Goal: Task Accomplishment & Management: Manage account settings

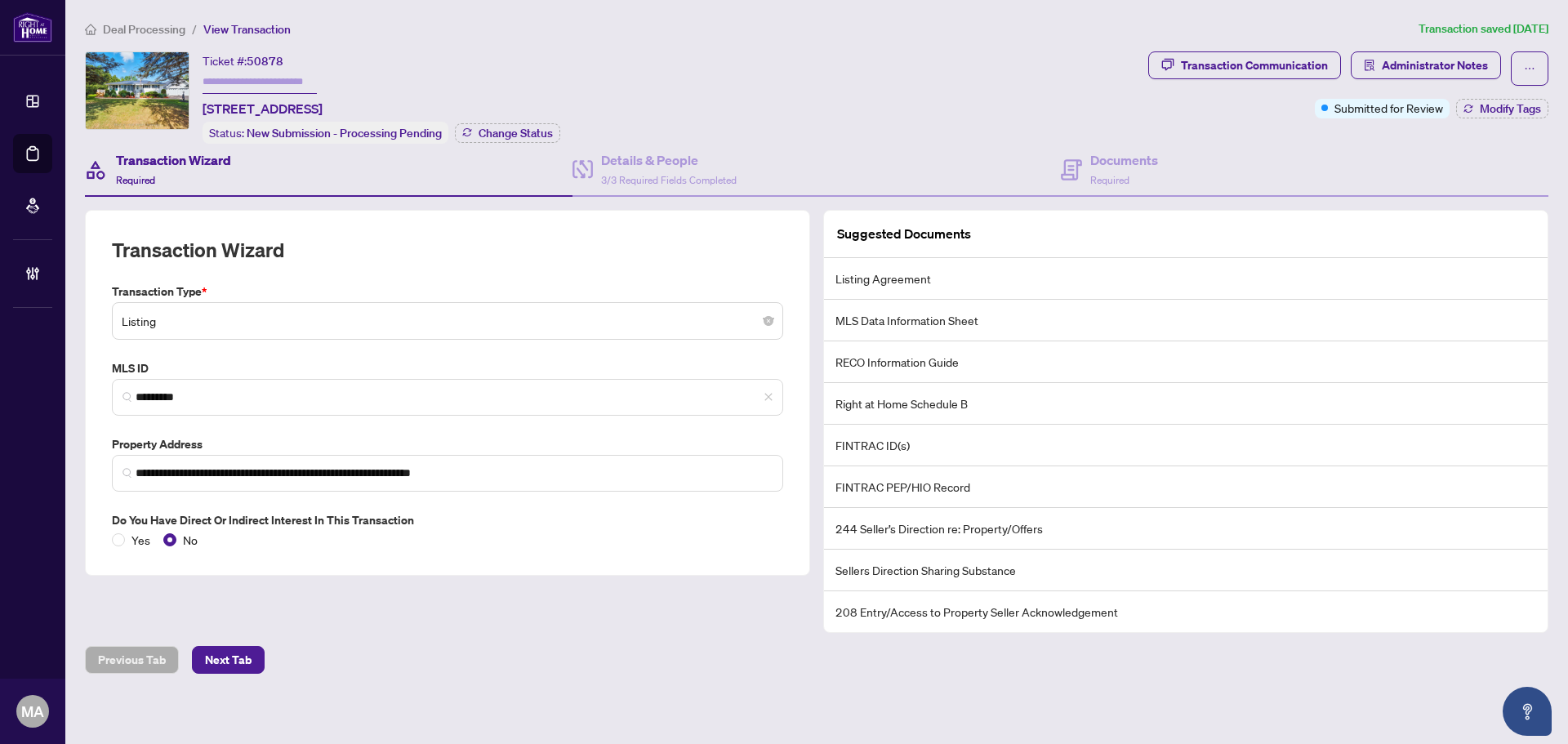
click at [140, 28] on span "Deal Processing" at bounding box center [144, 29] width 82 height 15
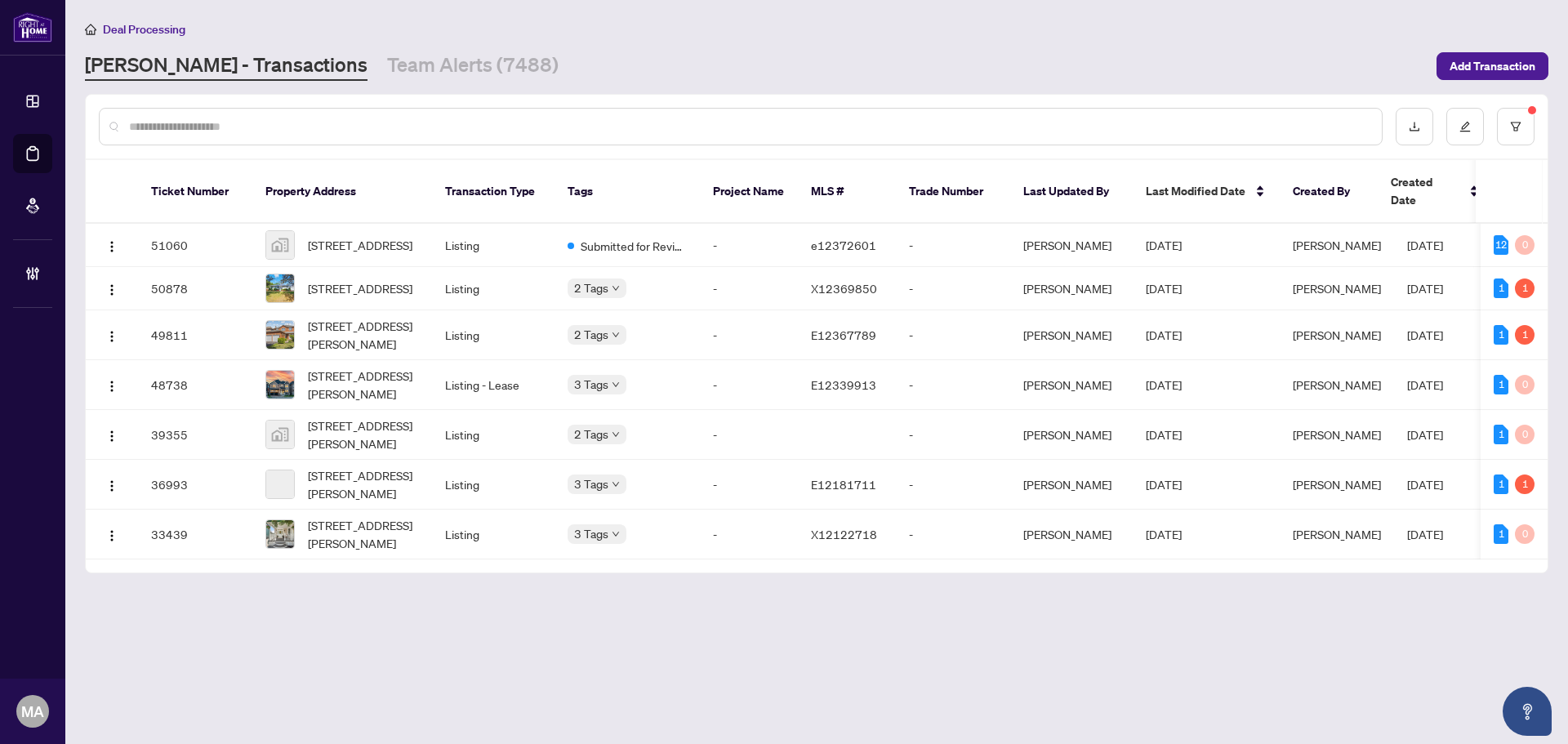
click at [430, 127] on input "text" at bounding box center [749, 126] width 1240 height 18
paste input "*****"
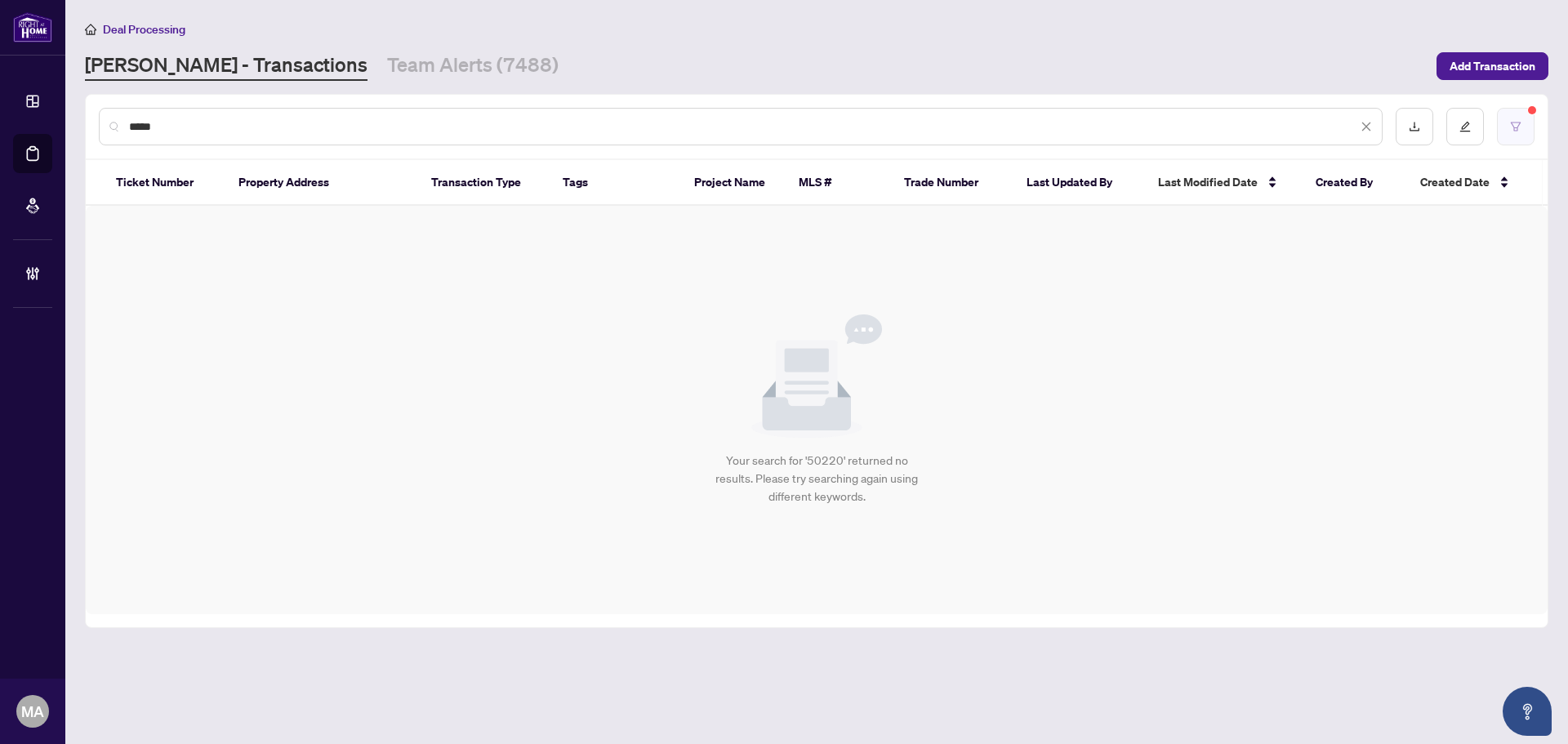
type input "*****"
click at [1528, 127] on button "button" at bounding box center [1515, 126] width 37 height 37
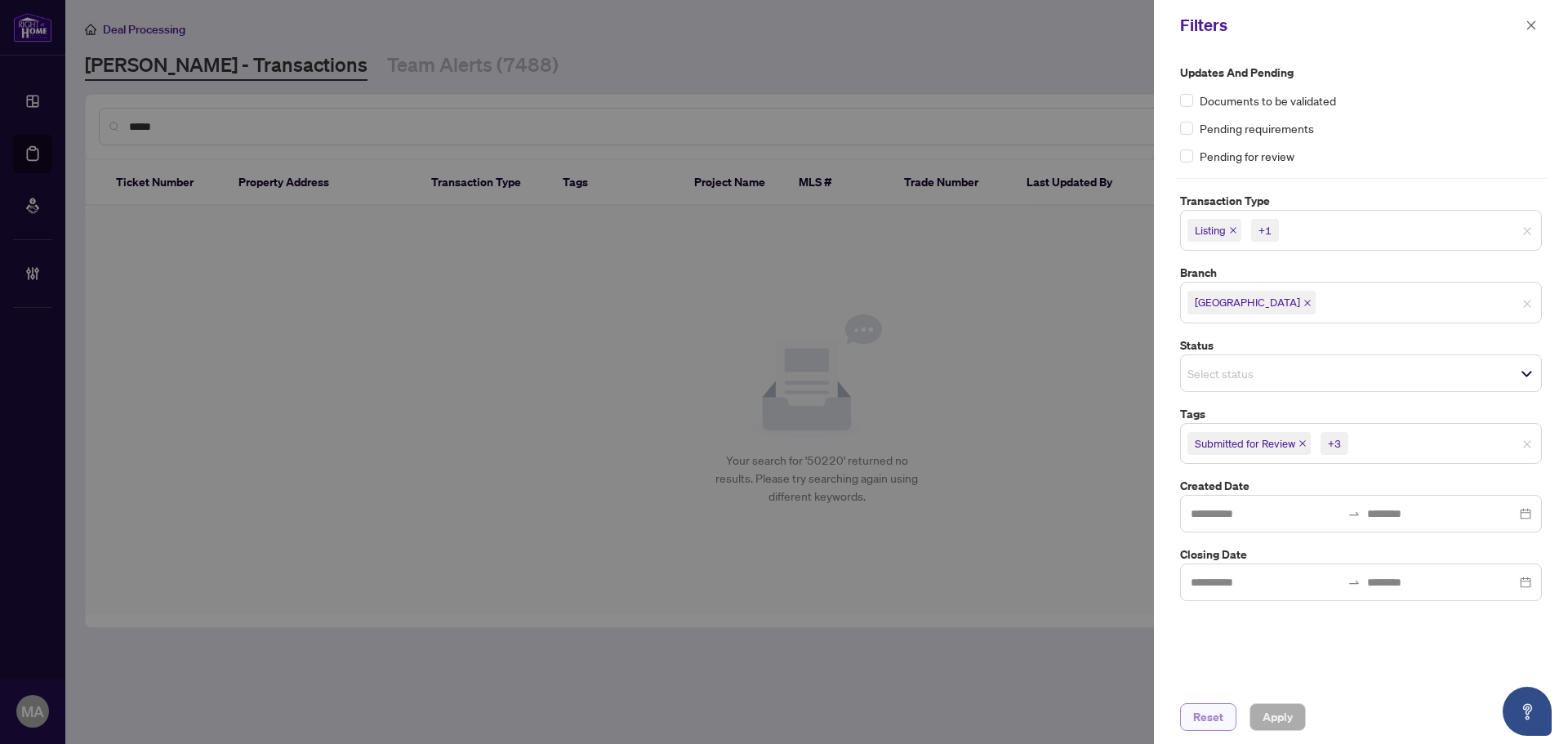
click at [1213, 722] on span "Reset" at bounding box center [1208, 717] width 30 height 26
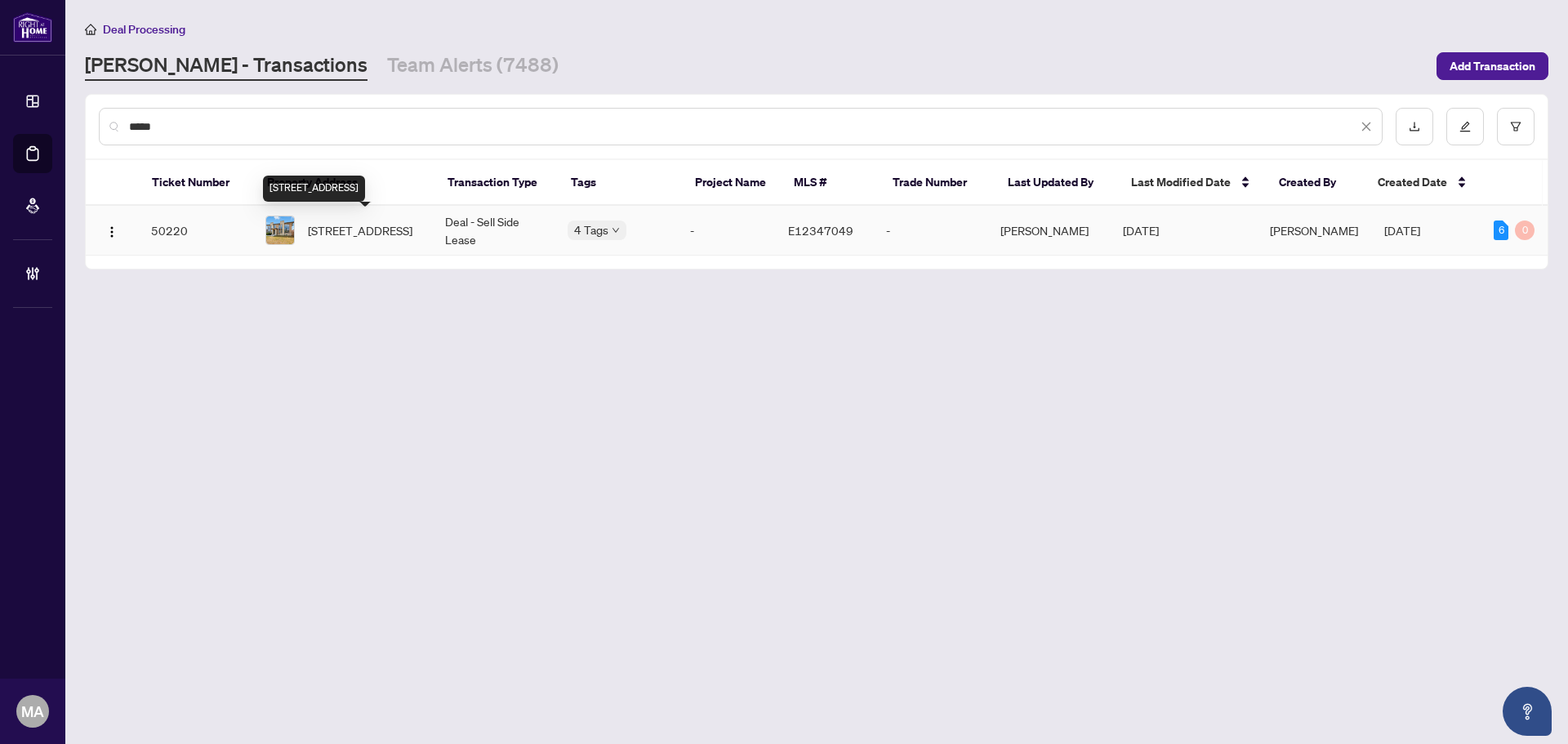
click at [343, 231] on span "108 Vanier St, Whitby, Ontario L1R 0N3, Canada" at bounding box center [360, 230] width 105 height 18
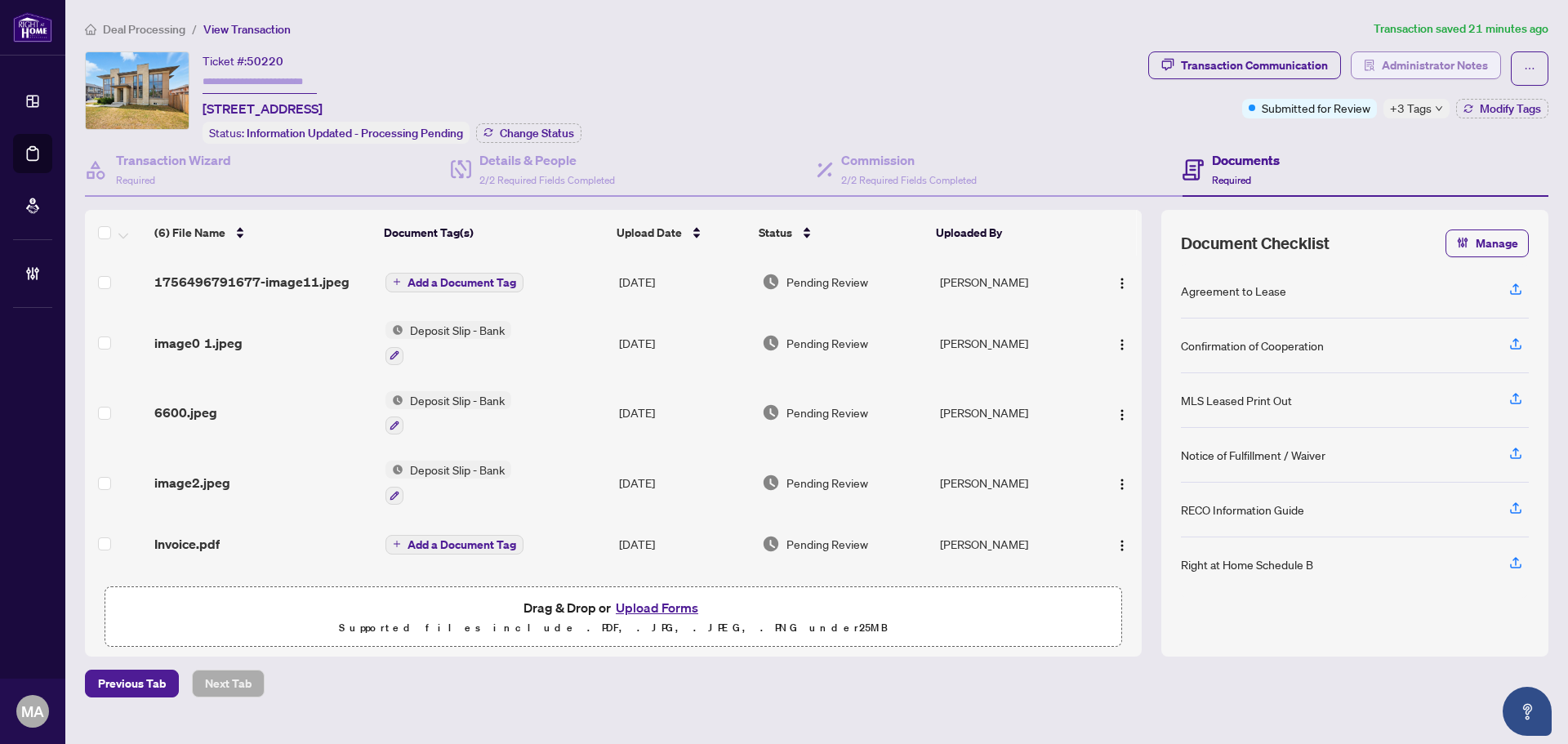
click at [1385, 62] on span "Administrator Notes" at bounding box center [1435, 65] width 106 height 26
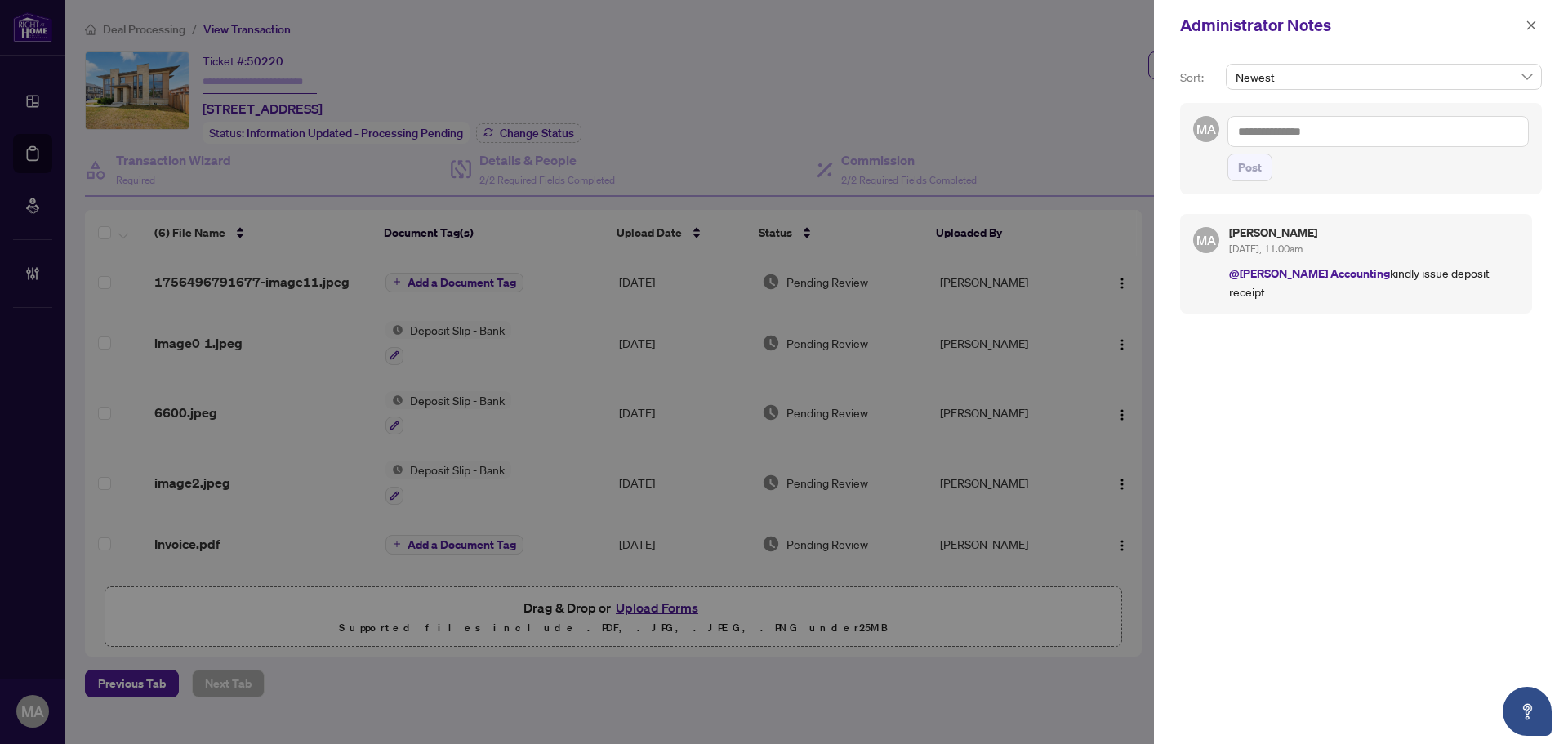
drag, startPoint x: 1359, startPoint y: 126, endPoint x: 1359, endPoint y: 137, distance: 11.0
click at [1358, 131] on textarea at bounding box center [1378, 132] width 301 height 31
click at [1282, 178] on li "Deal s East" at bounding box center [1303, 171] width 87 height 28
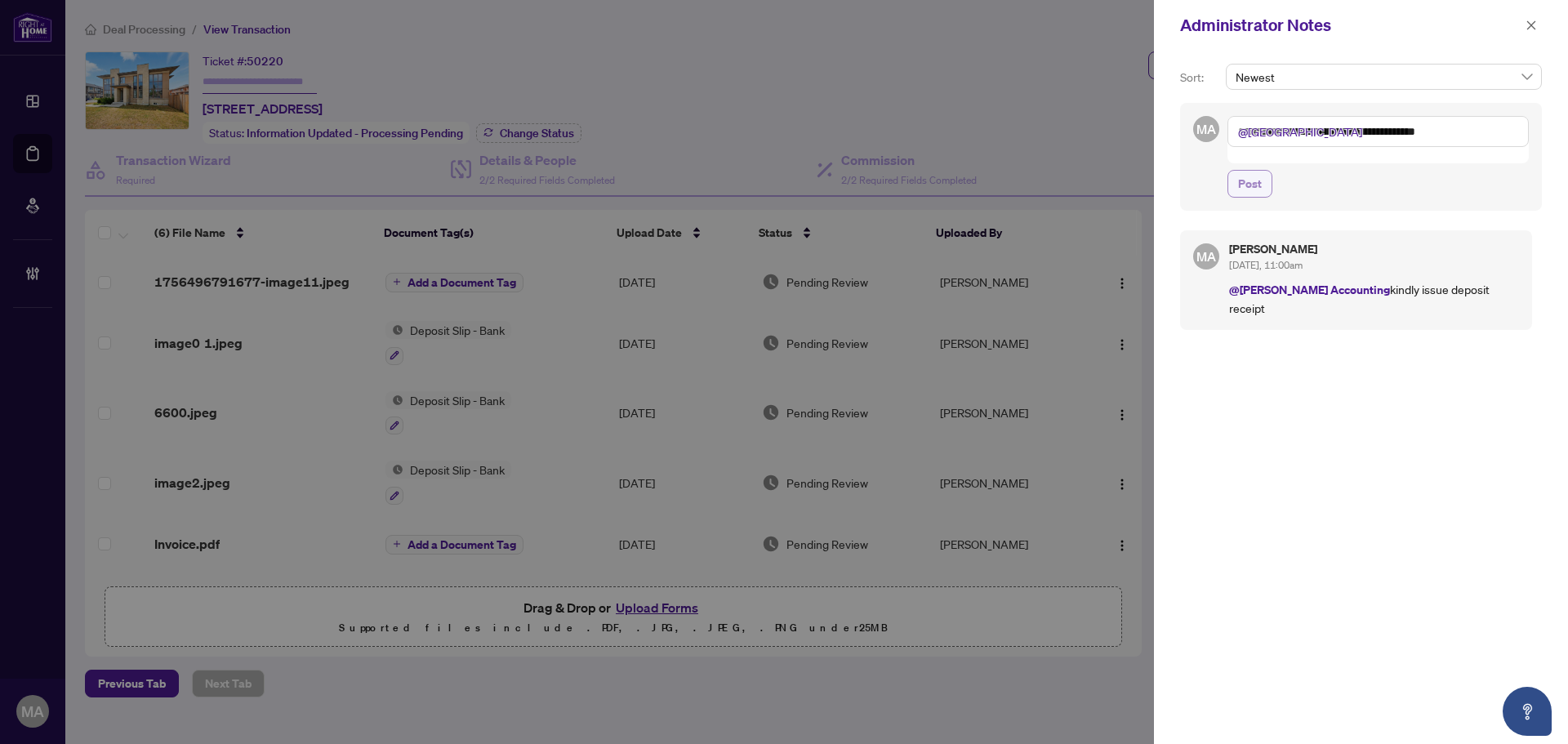
type textarea "**********"
click at [1242, 176] on span "Post" at bounding box center [1249, 184] width 23 height 26
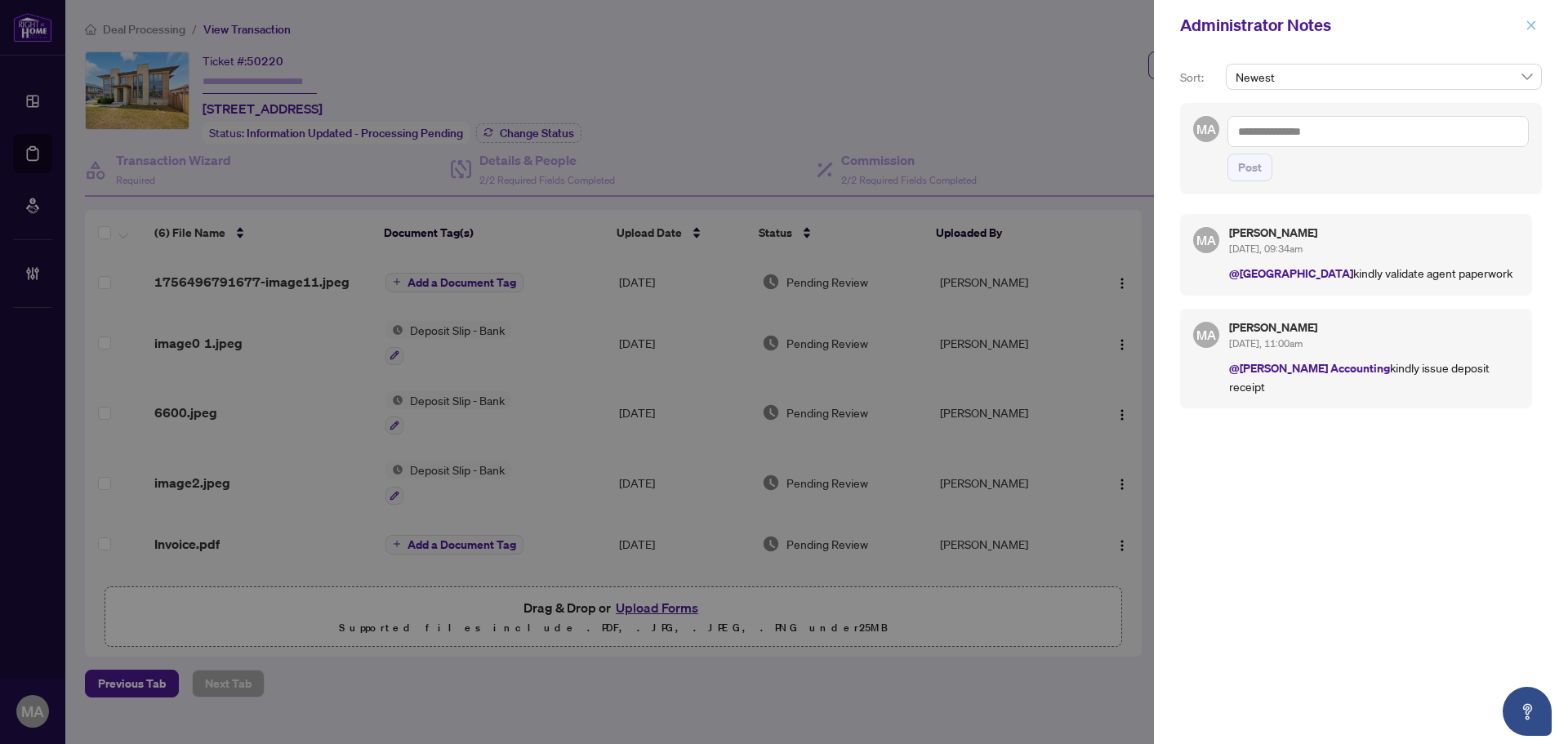
click at [1527, 36] on span "button" at bounding box center [1531, 25] width 11 height 26
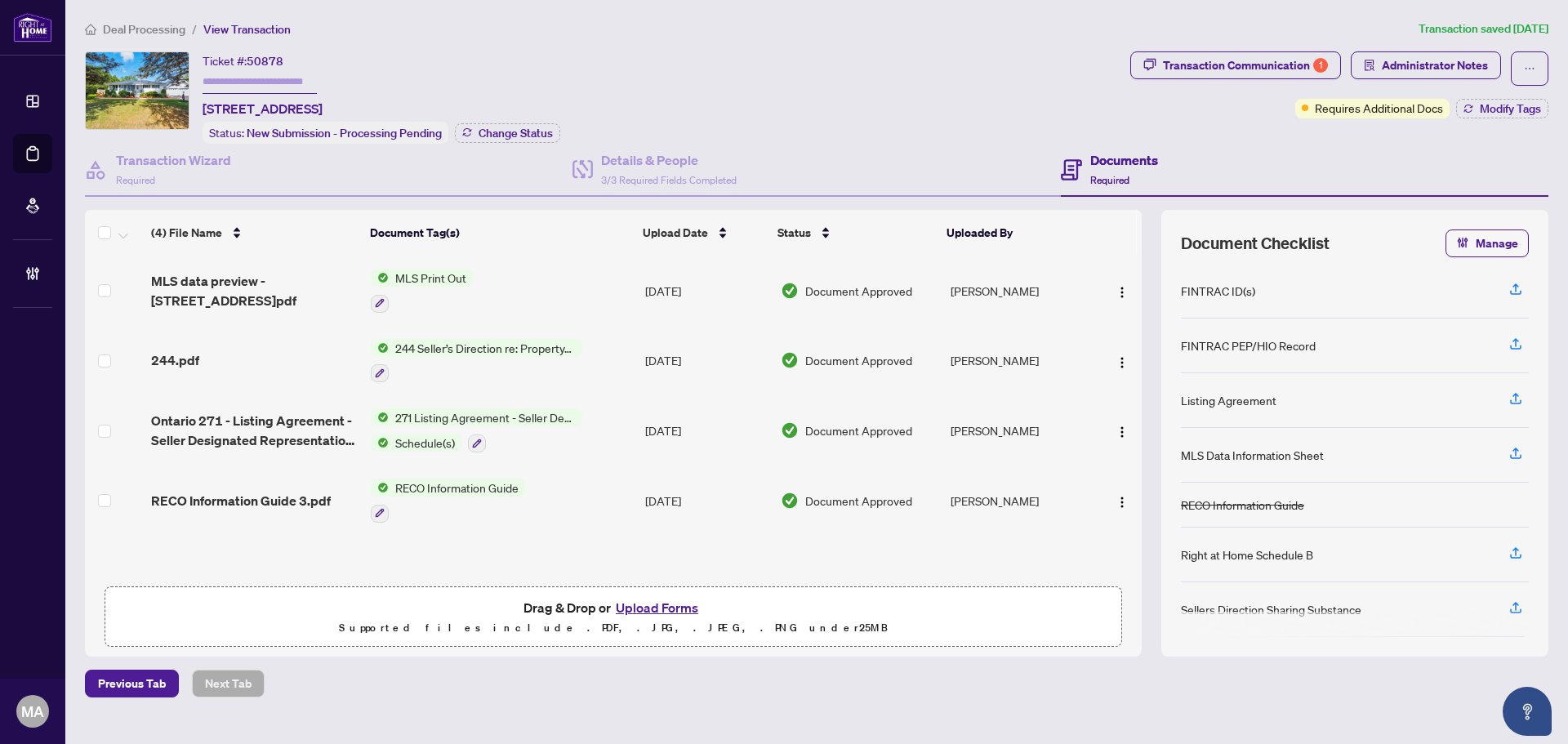
drag, startPoint x: 845, startPoint y: 42, endPoint x: 738, endPoint y: 71, distance: 110.9
click at [845, 42] on div "Deal Processing / View Transaction Transaction saved 4 days ago Ticket #: 50878…" at bounding box center [816, 359] width 1476 height 678
click at [163, 36] on li "Deal Processing" at bounding box center [135, 29] width 100 height 19
click at [164, 32] on span "Deal Processing" at bounding box center [144, 29] width 82 height 15
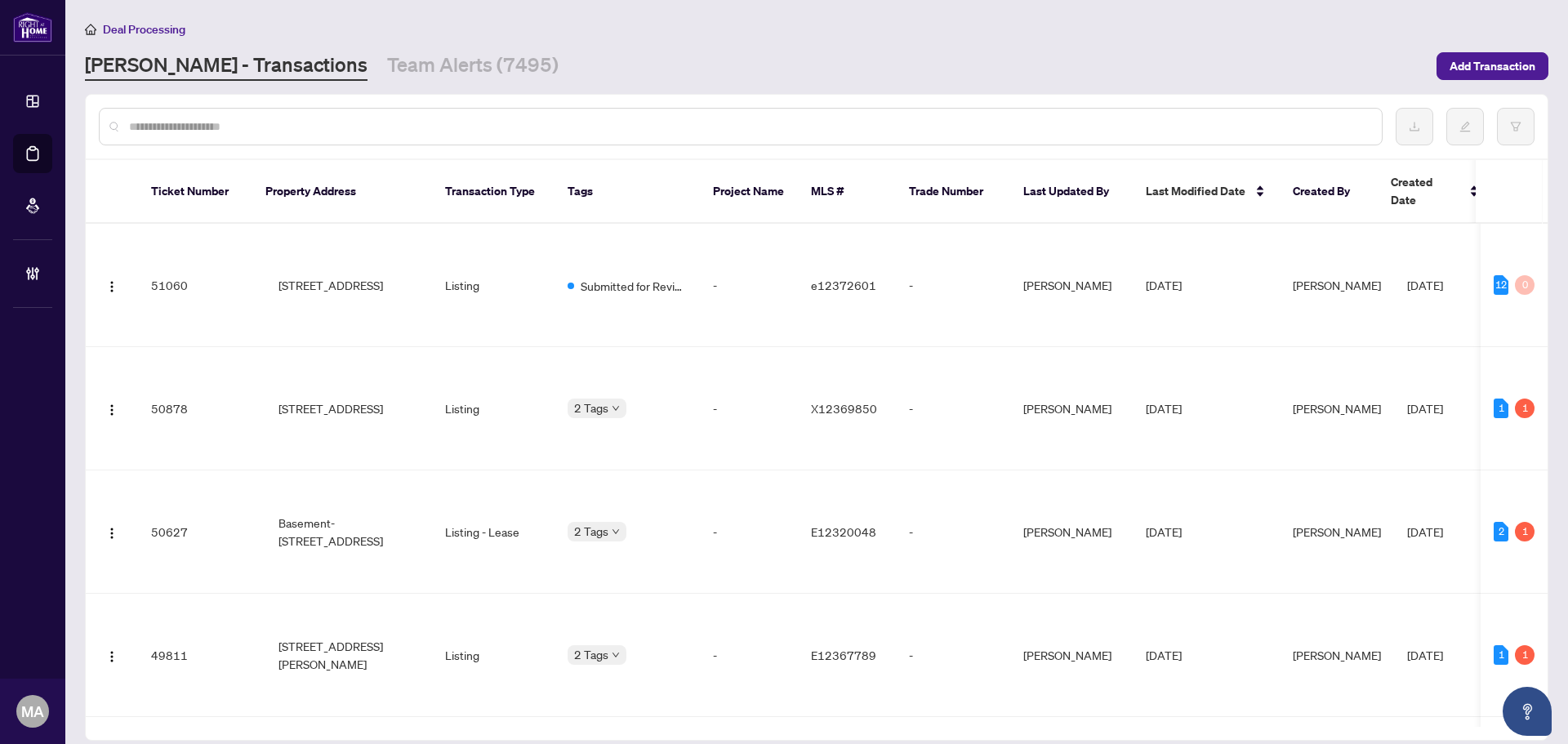
click at [270, 128] on input "text" at bounding box center [749, 126] width 1240 height 18
paste input "*****"
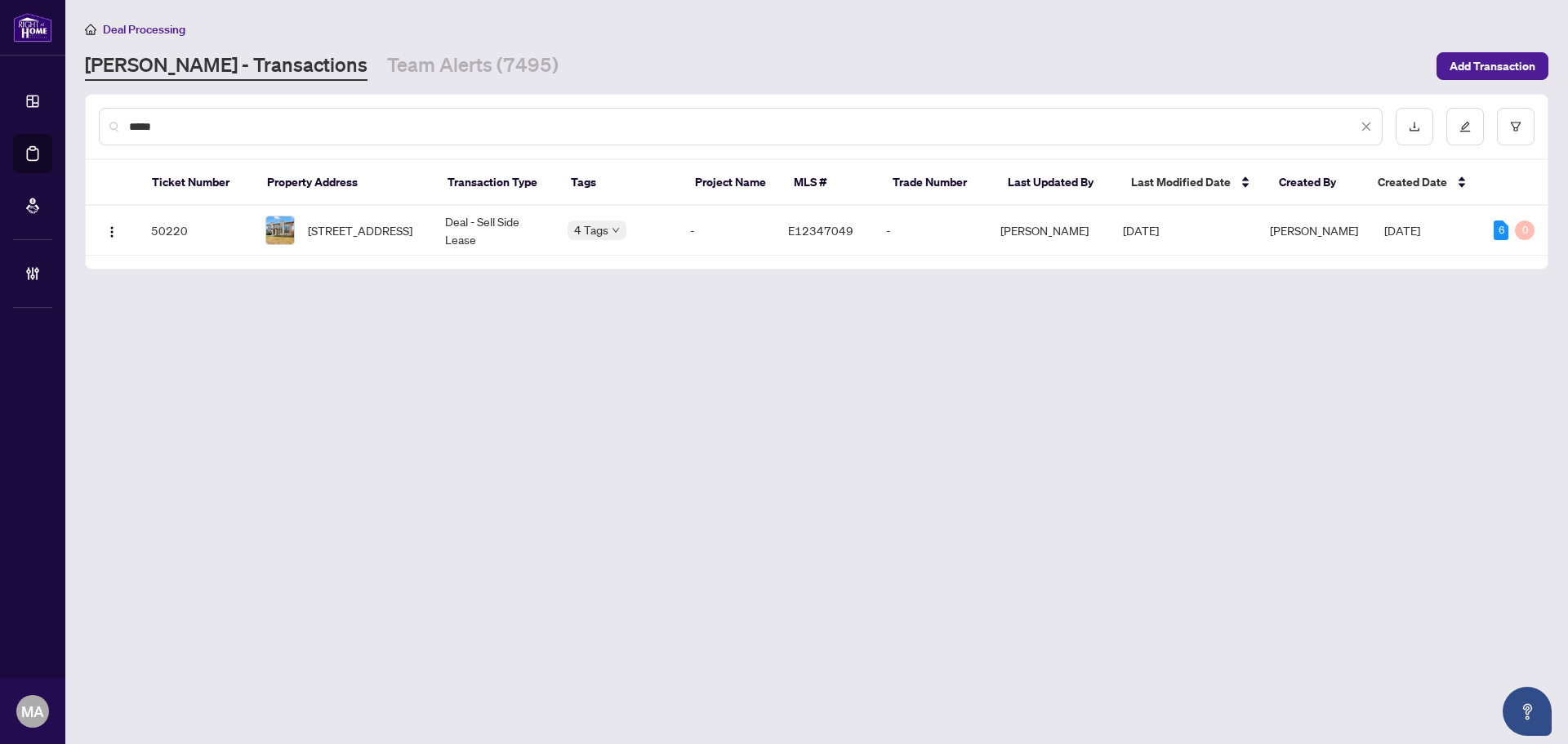
type input "*****"
click at [406, 239] on span "108 Vanier St, Whitby, Ontario L1R 0N3, Canada" at bounding box center [360, 230] width 105 height 18
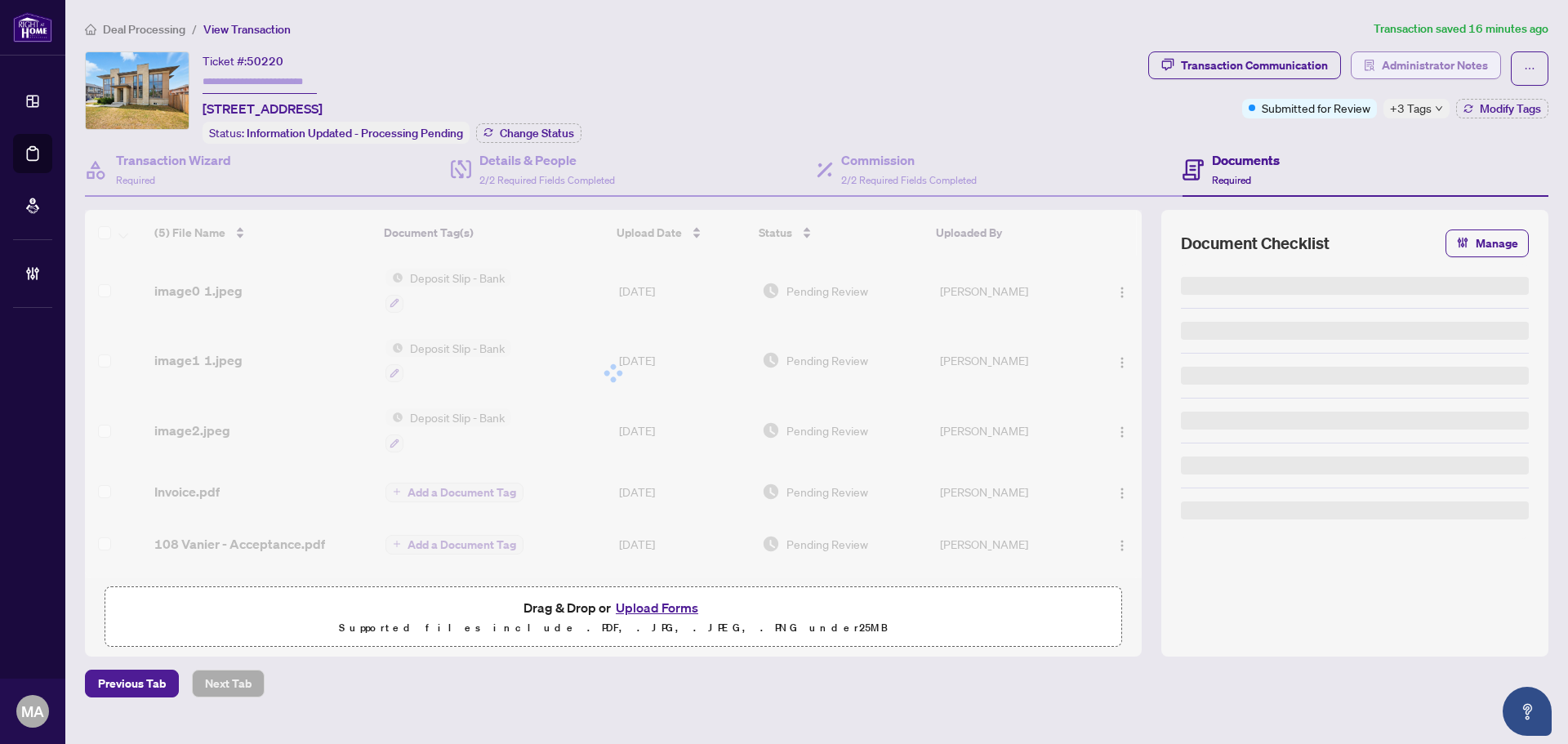
click at [1386, 68] on span "Administrator Notes" at bounding box center [1435, 65] width 106 height 26
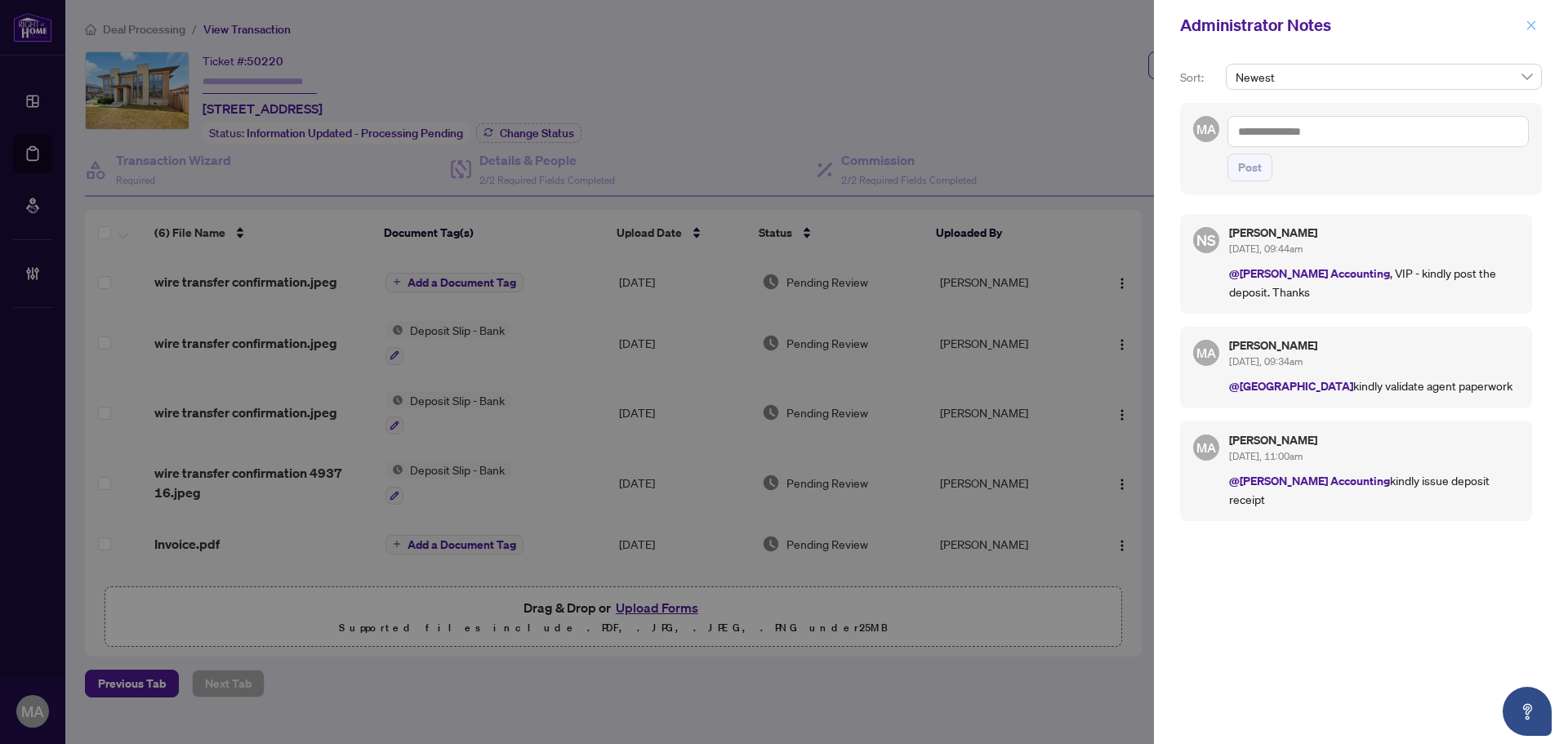
click at [1538, 23] on button "button" at bounding box center [1531, 25] width 22 height 20
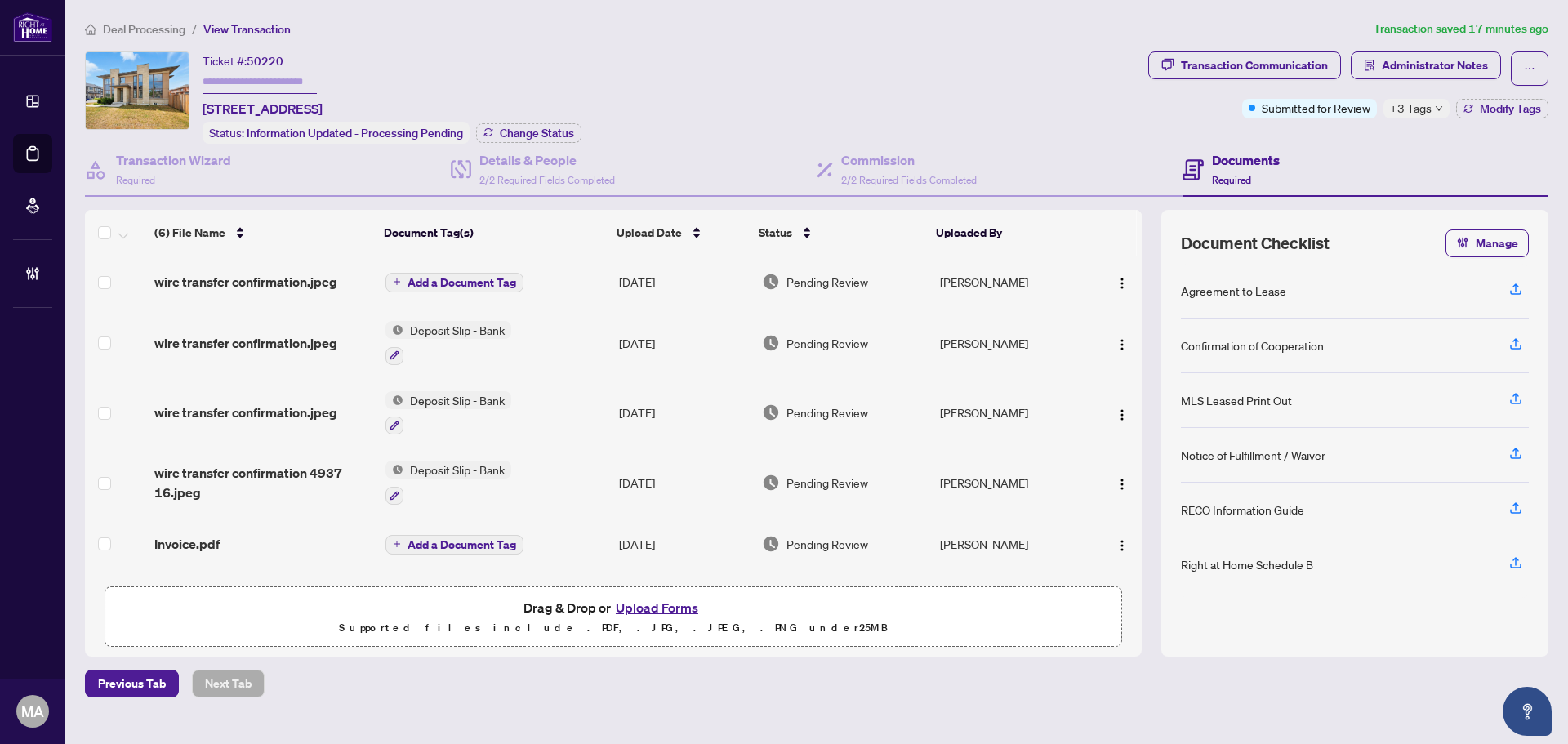
click at [163, 33] on span "Deal Processing" at bounding box center [144, 29] width 82 height 15
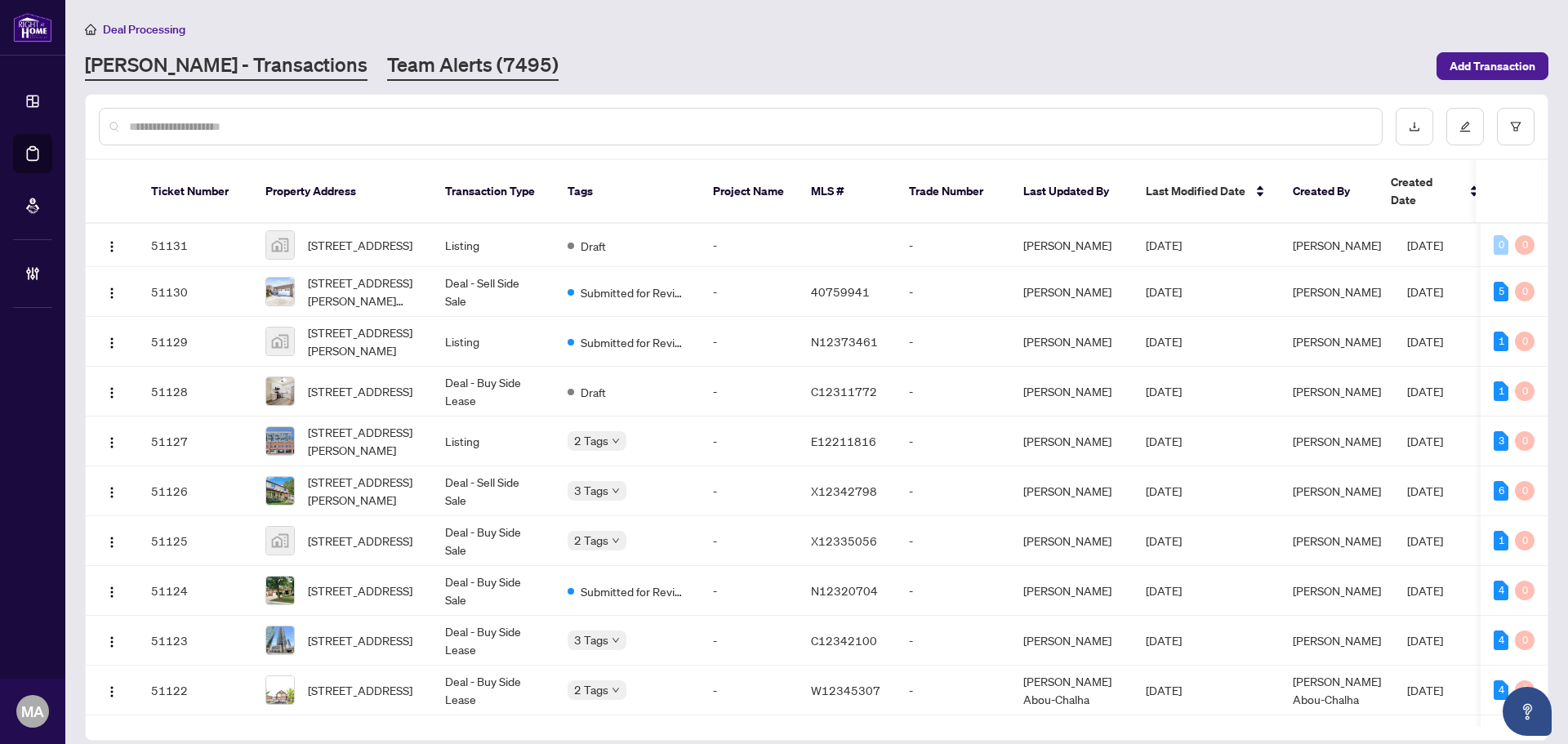
click at [433, 71] on link "Team Alerts (7495)" at bounding box center [473, 66] width 171 height 29
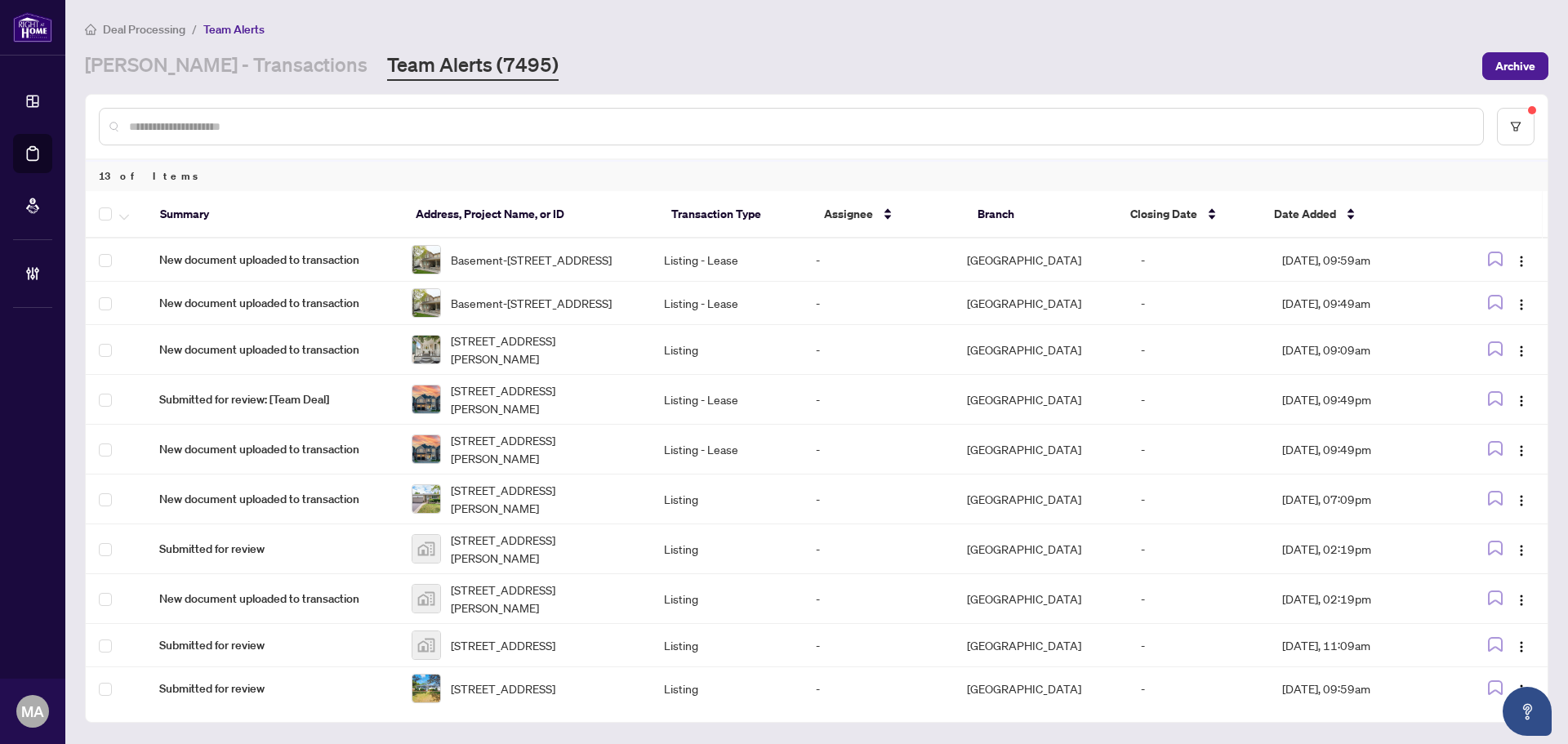
click at [114, 217] on div at bounding box center [119, 214] width 42 height 20
click at [131, 217] on button "button" at bounding box center [124, 214] width 18 height 20
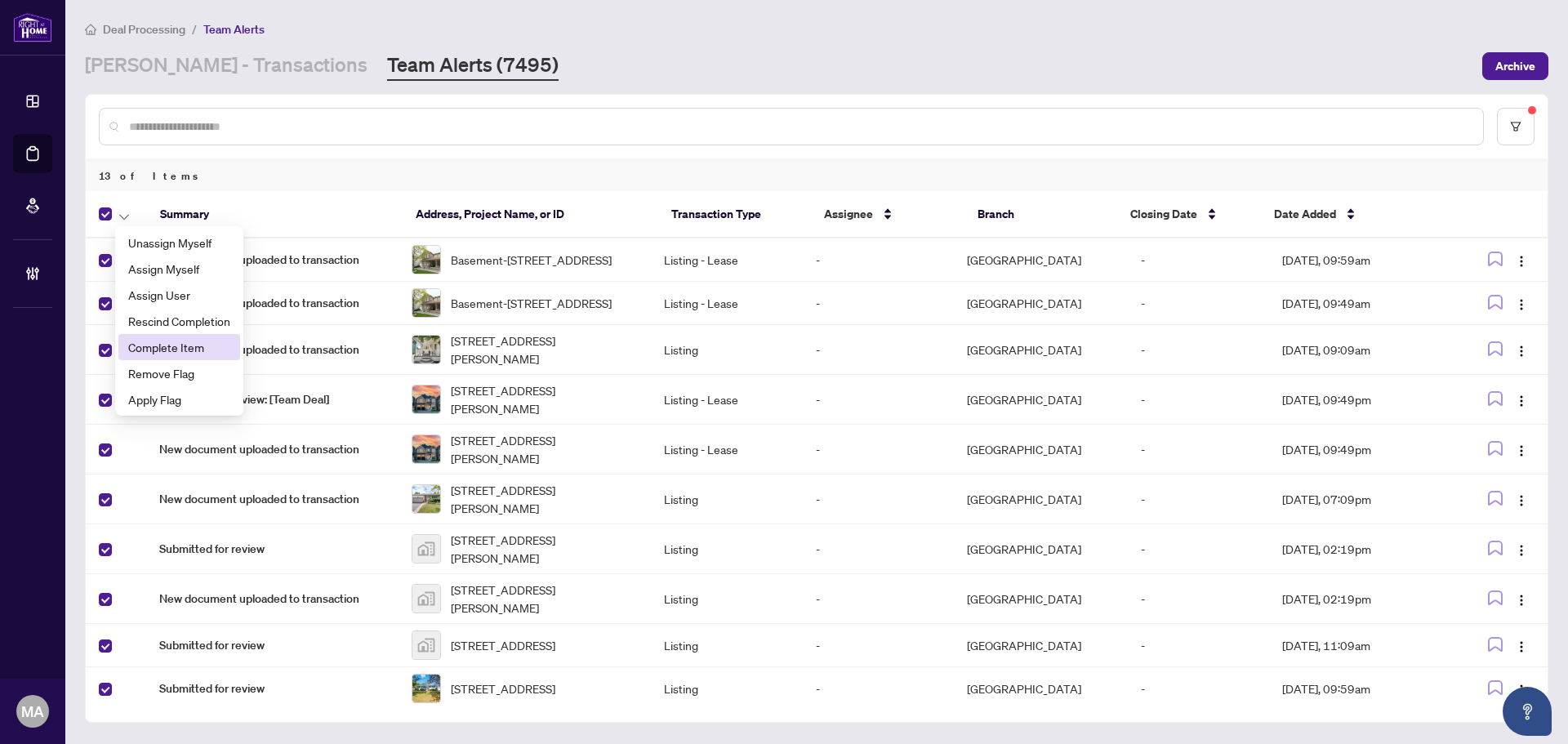
click at [212, 349] on span "Complete Item" at bounding box center [179, 347] width 102 height 18
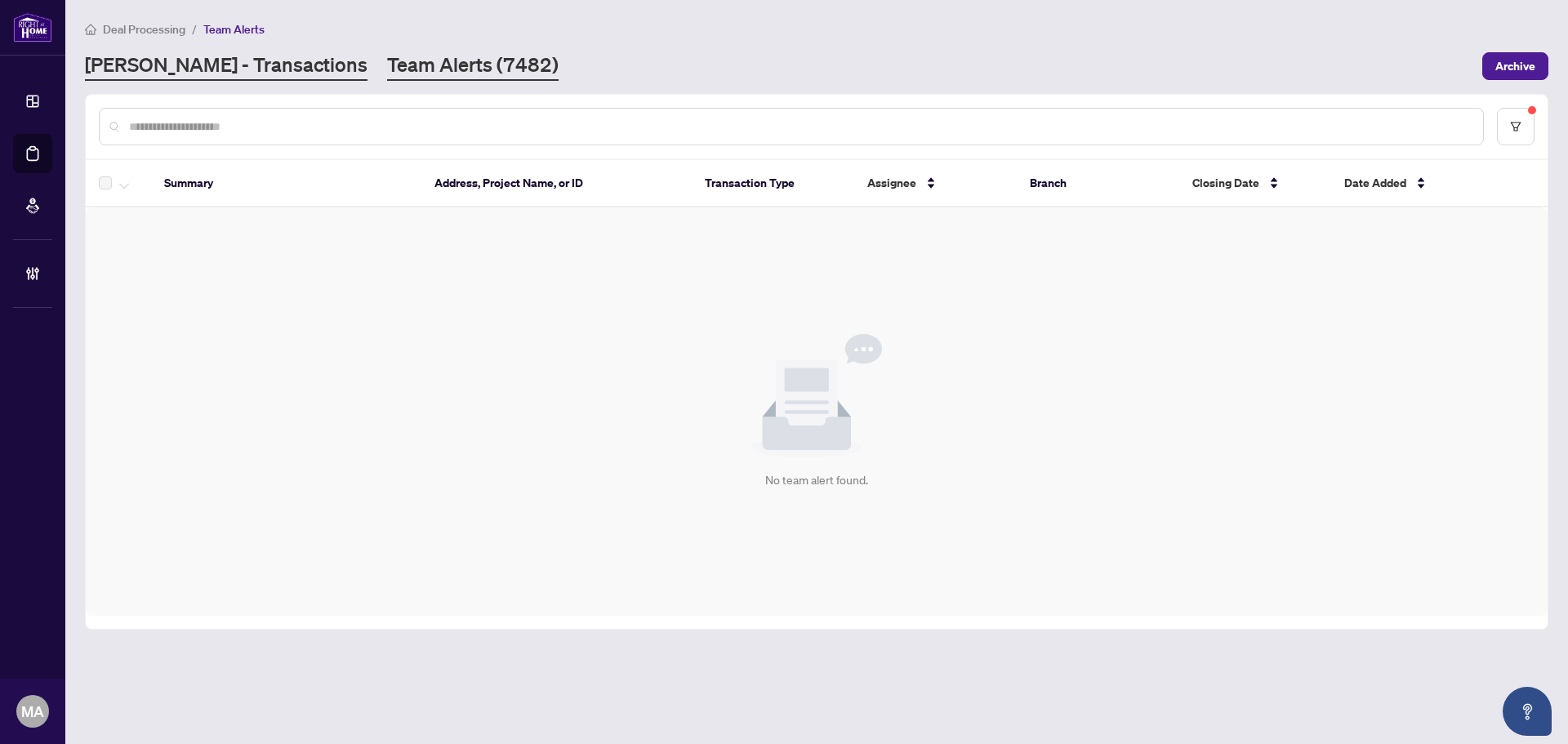
click at [171, 73] on link "RAHR - Transactions" at bounding box center [226, 66] width 282 height 29
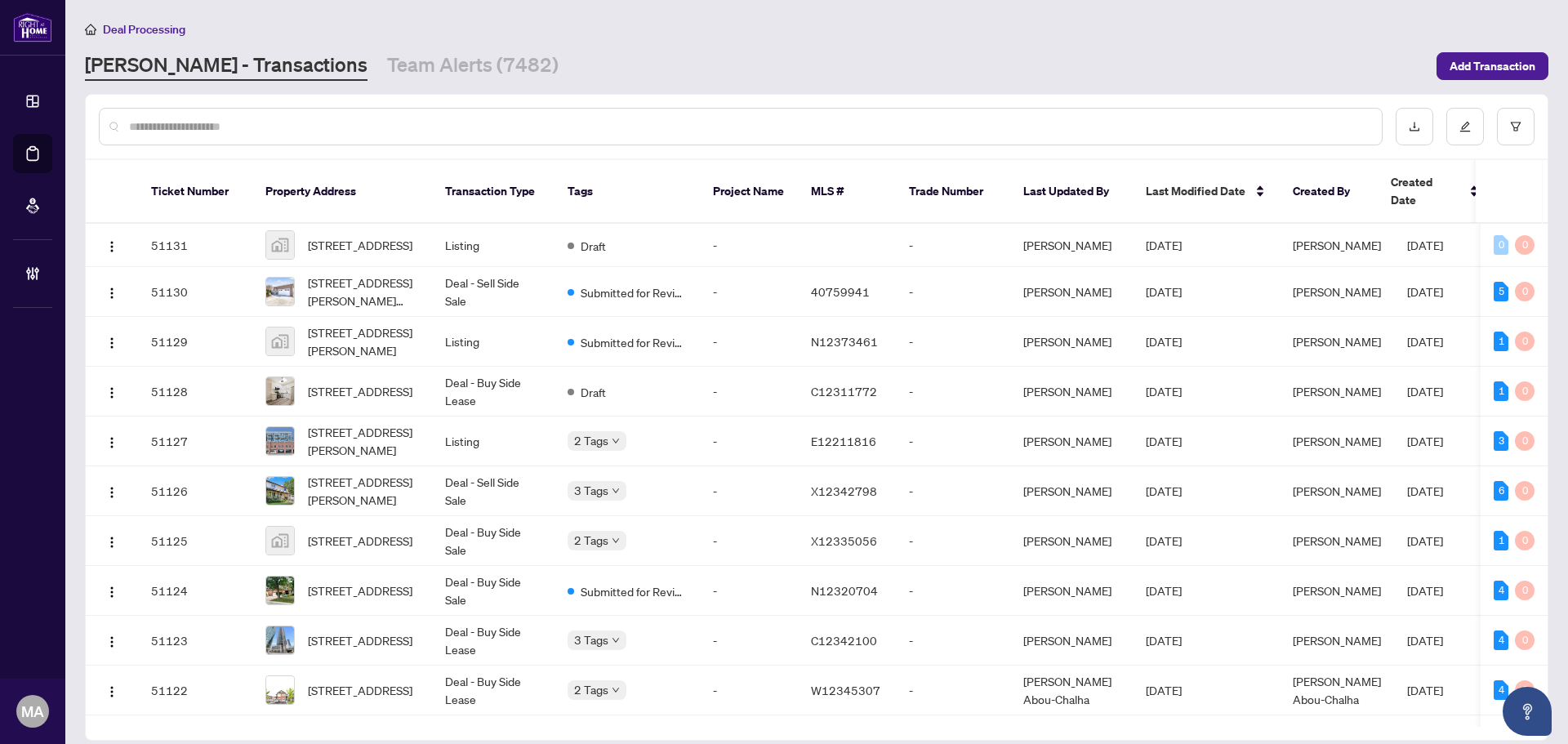
click at [1520, 164] on th at bounding box center [1508, 192] width 67 height 64
click at [1519, 118] on button "button" at bounding box center [1515, 126] width 37 height 37
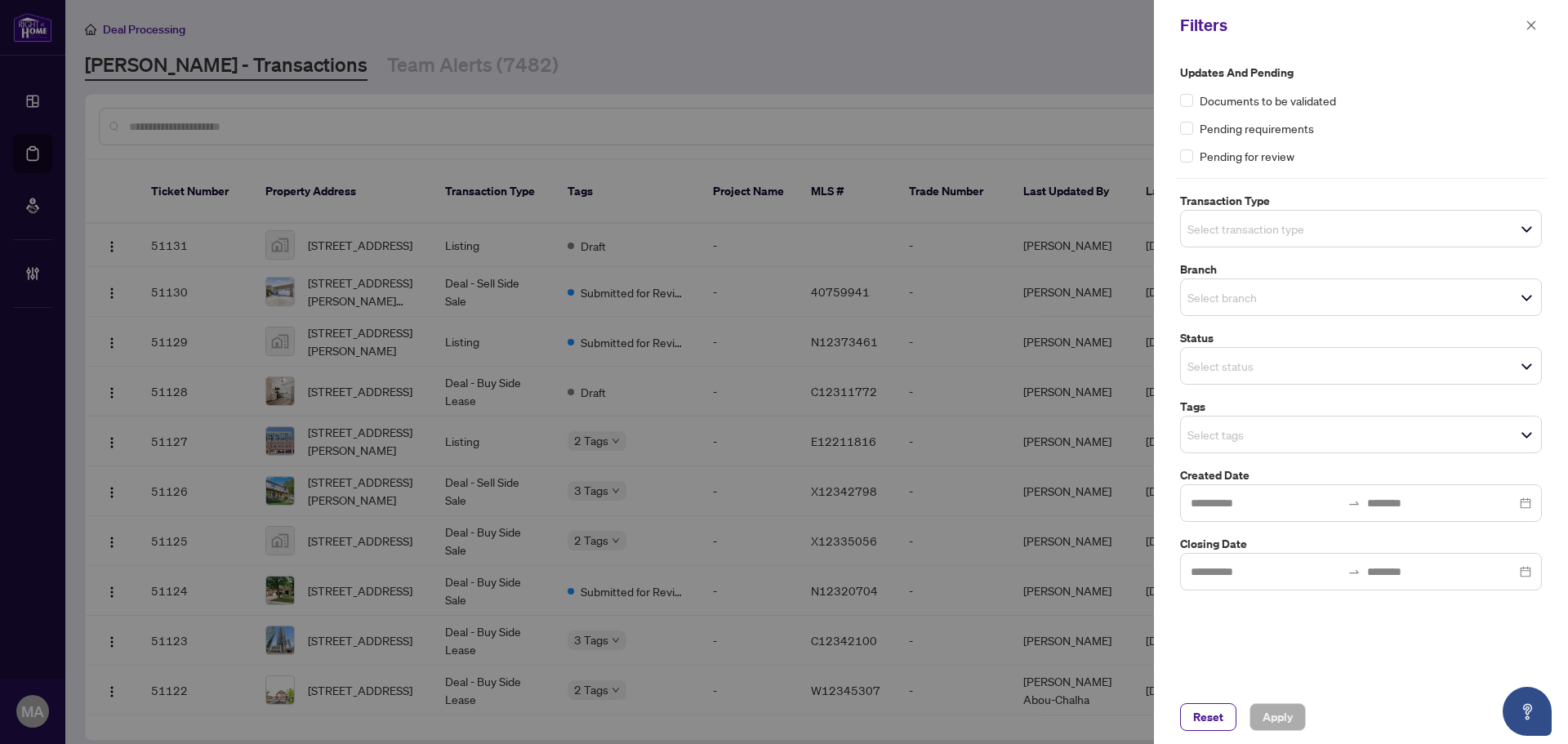
drag, startPoint x: 1341, startPoint y: 229, endPoint x: 1333, endPoint y: 249, distance: 21.5
click at [1341, 230] on span "Select transaction type" at bounding box center [1361, 229] width 360 height 23
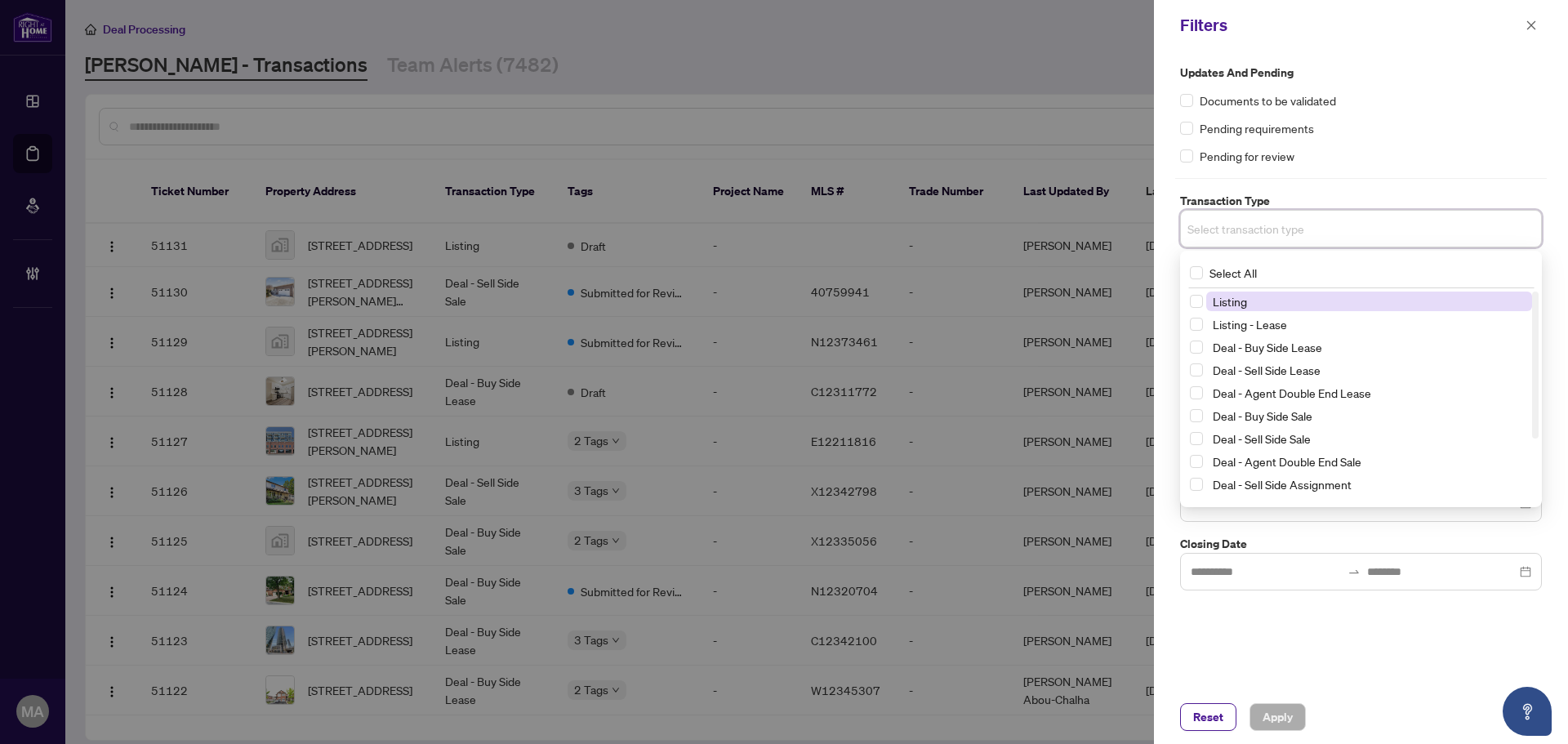
click at [1303, 308] on span "Listing" at bounding box center [1369, 301] width 326 height 20
click at [1294, 321] on span "Listing - Lease" at bounding box center [1369, 327] width 326 height 20
click at [1443, 155] on div "Pending for review" at bounding box center [1361, 156] width 362 height 18
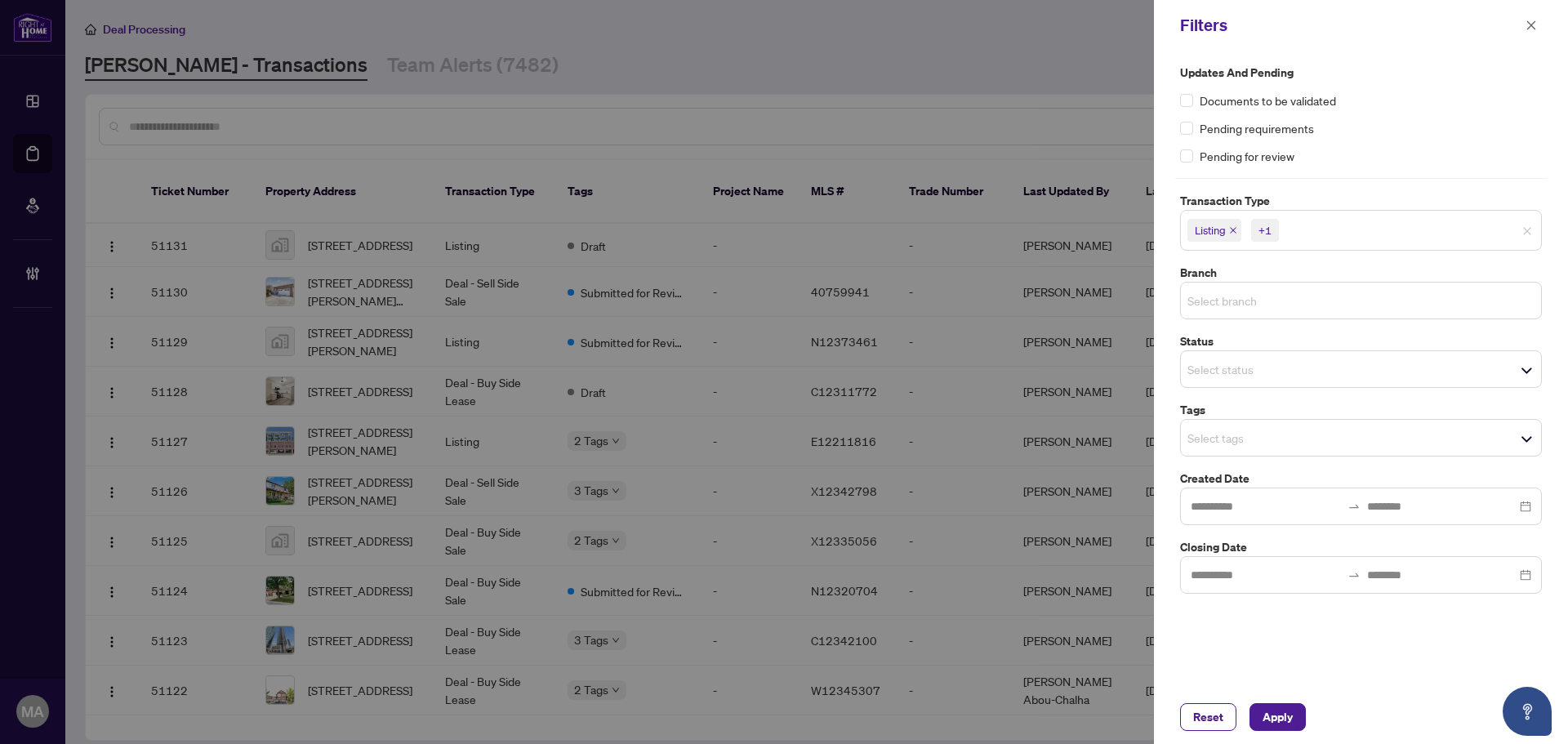
click at [1199, 296] on input "search" at bounding box center [1244, 301] width 114 height 20
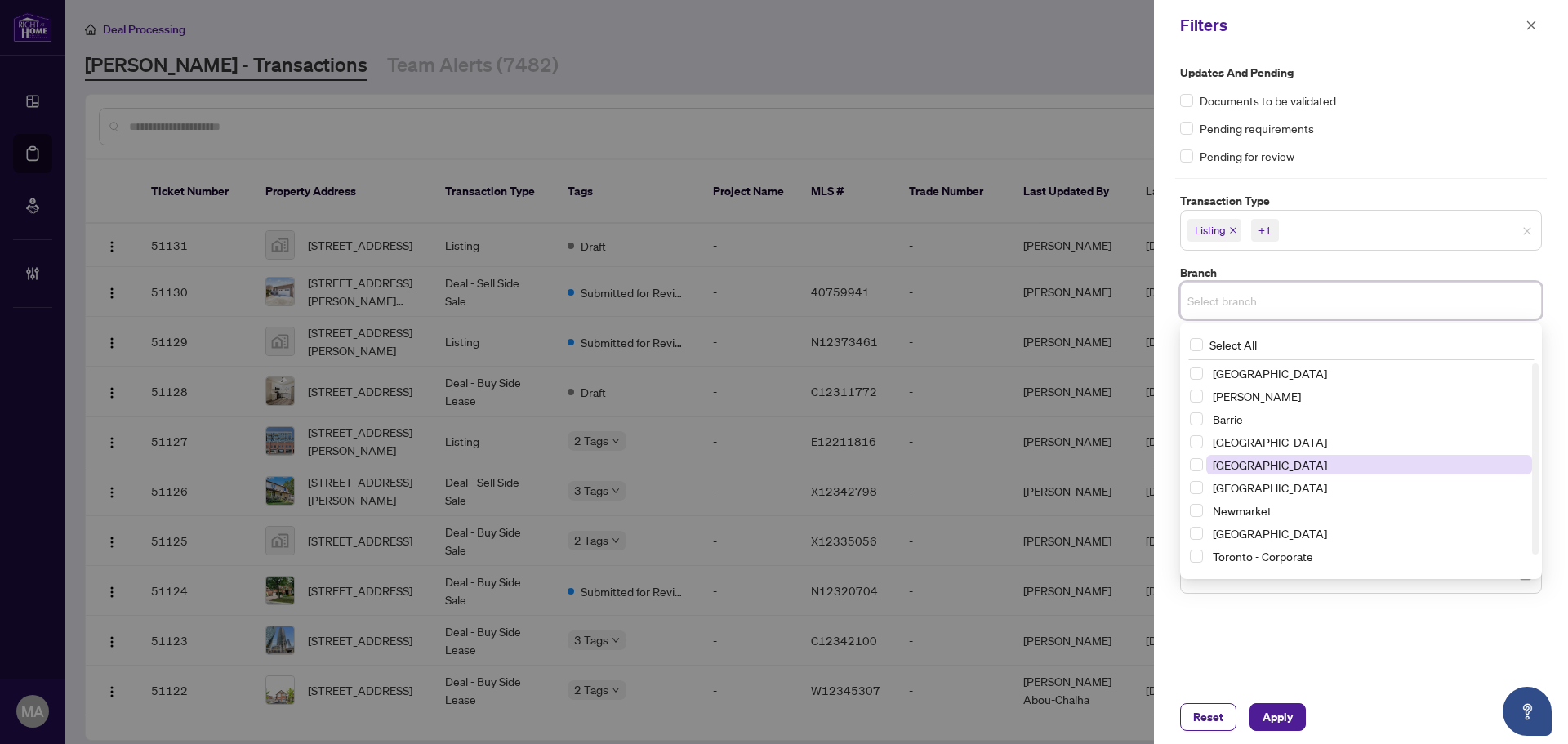
click at [1218, 462] on span "[GEOGRAPHIC_DATA]" at bounding box center [1270, 464] width 114 height 15
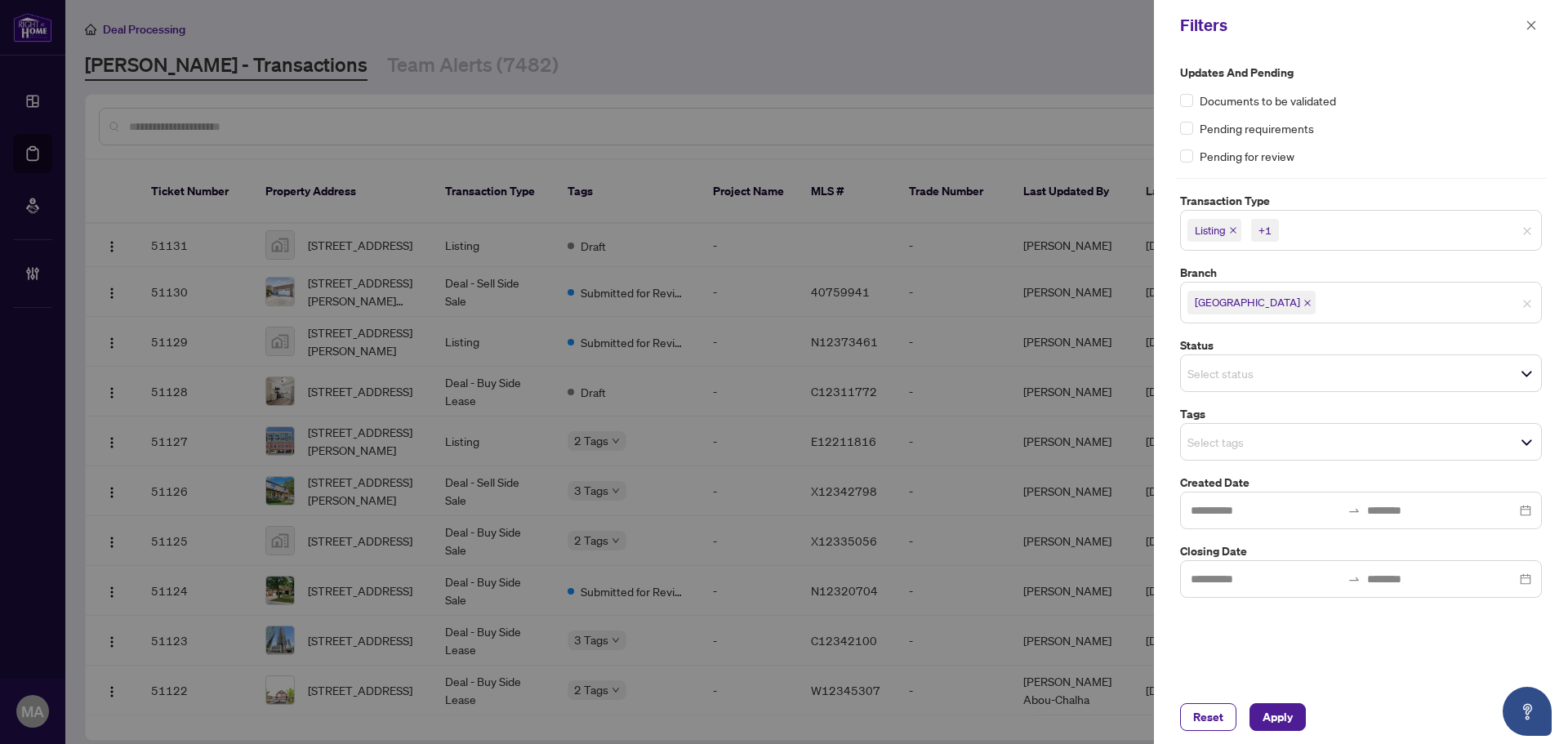
click at [1510, 109] on div "Updates and Pending Documents to be validated Pending requirements Pending for …" at bounding box center [1361, 114] width 362 height 101
click at [1218, 434] on input "search" at bounding box center [1244, 442] width 114 height 20
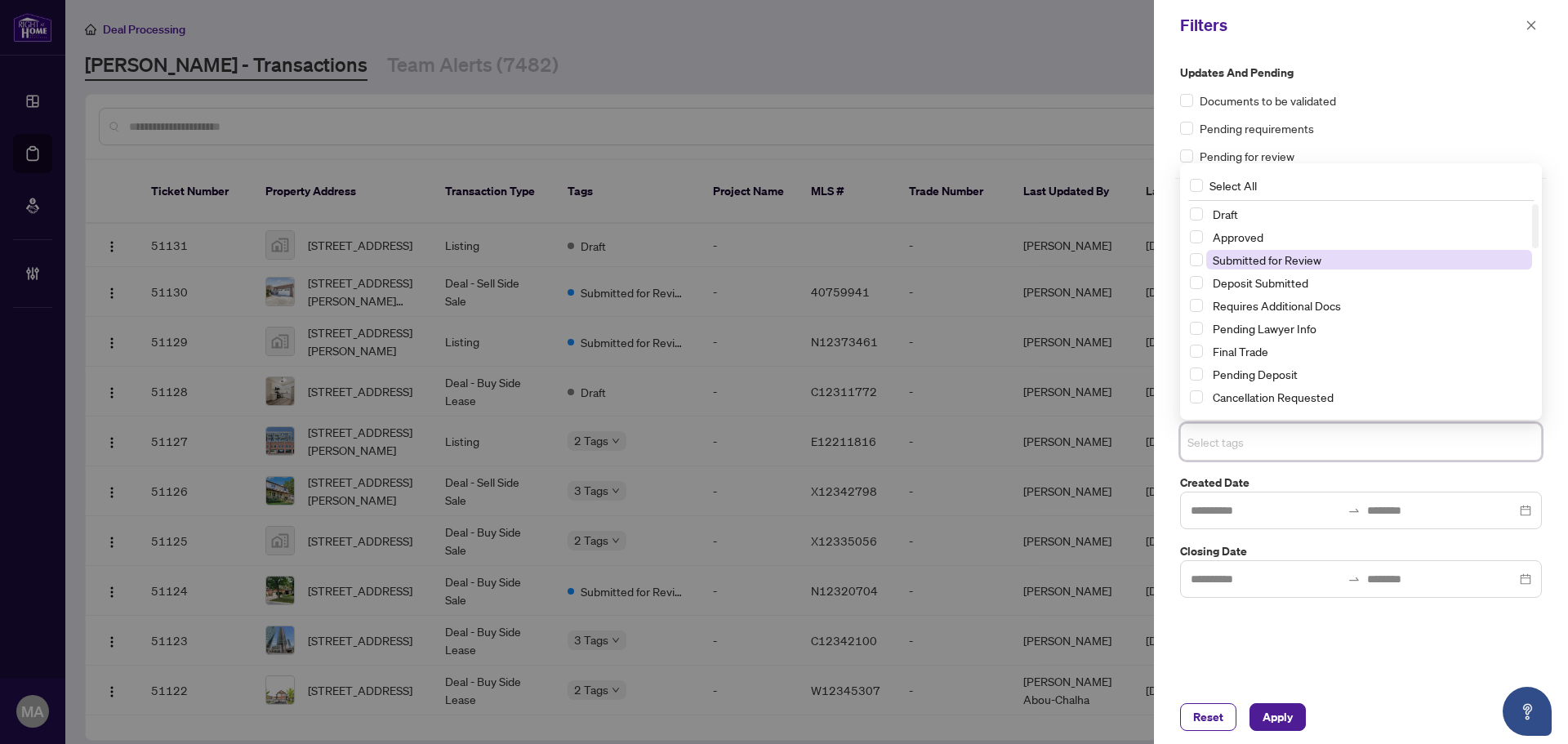
click at [1288, 250] on span "Submitted for Review" at bounding box center [1369, 260] width 326 height 20
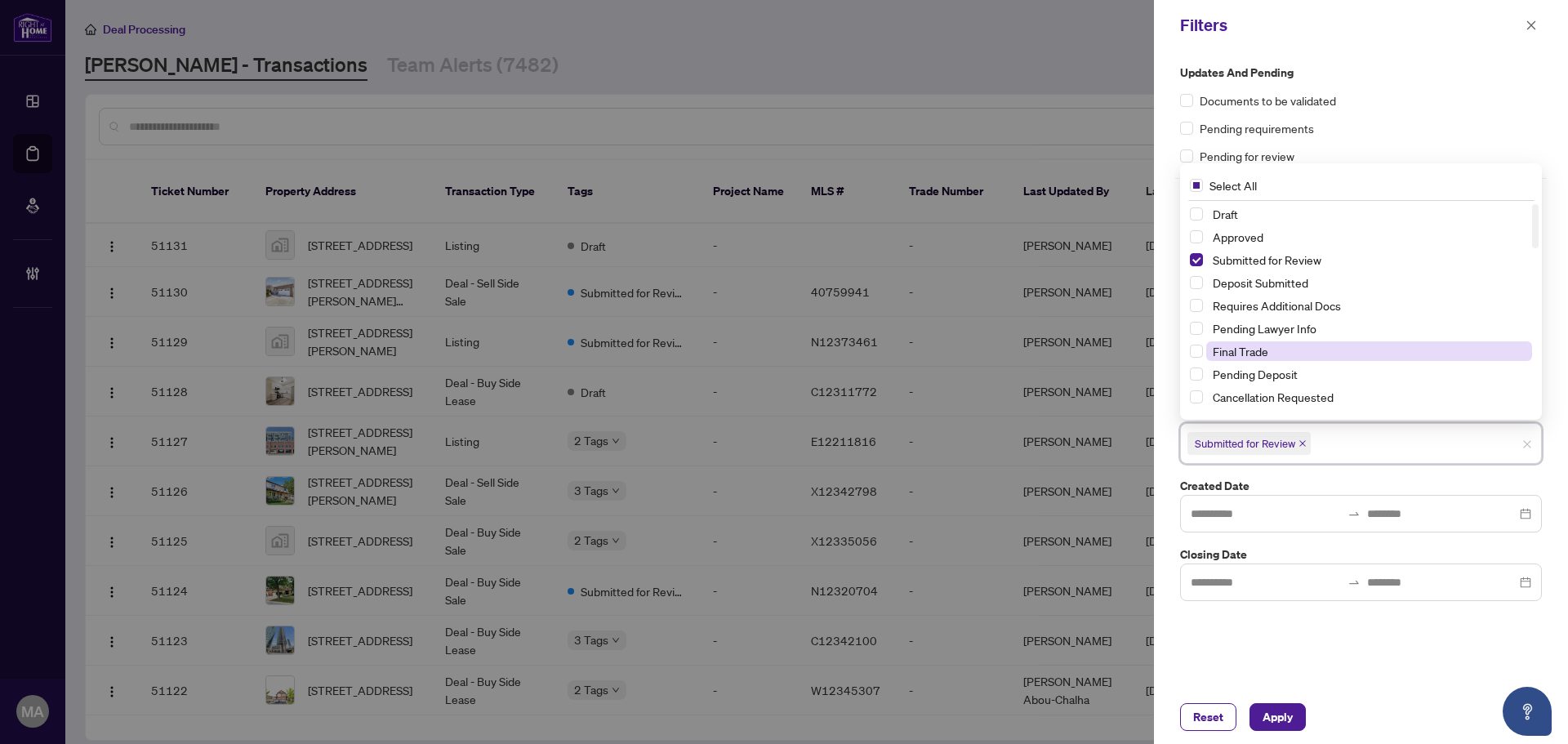
drag, startPoint x: 1262, startPoint y: 396, endPoint x: 1282, endPoint y: 359, distance: 42.1
click at [1266, 391] on span "Cancellation Requested" at bounding box center [1274, 397] width 121 height 15
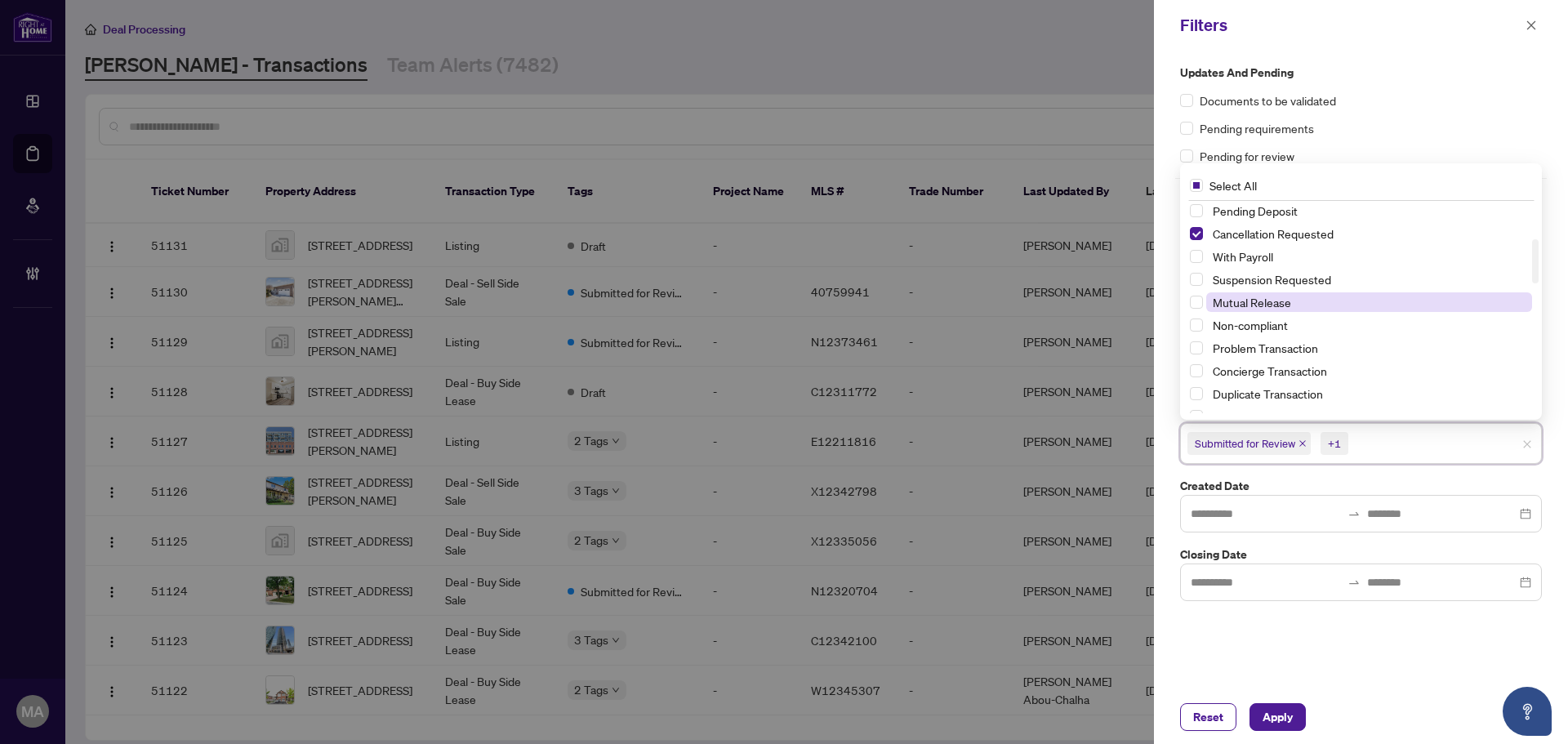
click at [1263, 296] on span "Mutual Release" at bounding box center [1252, 302] width 79 height 15
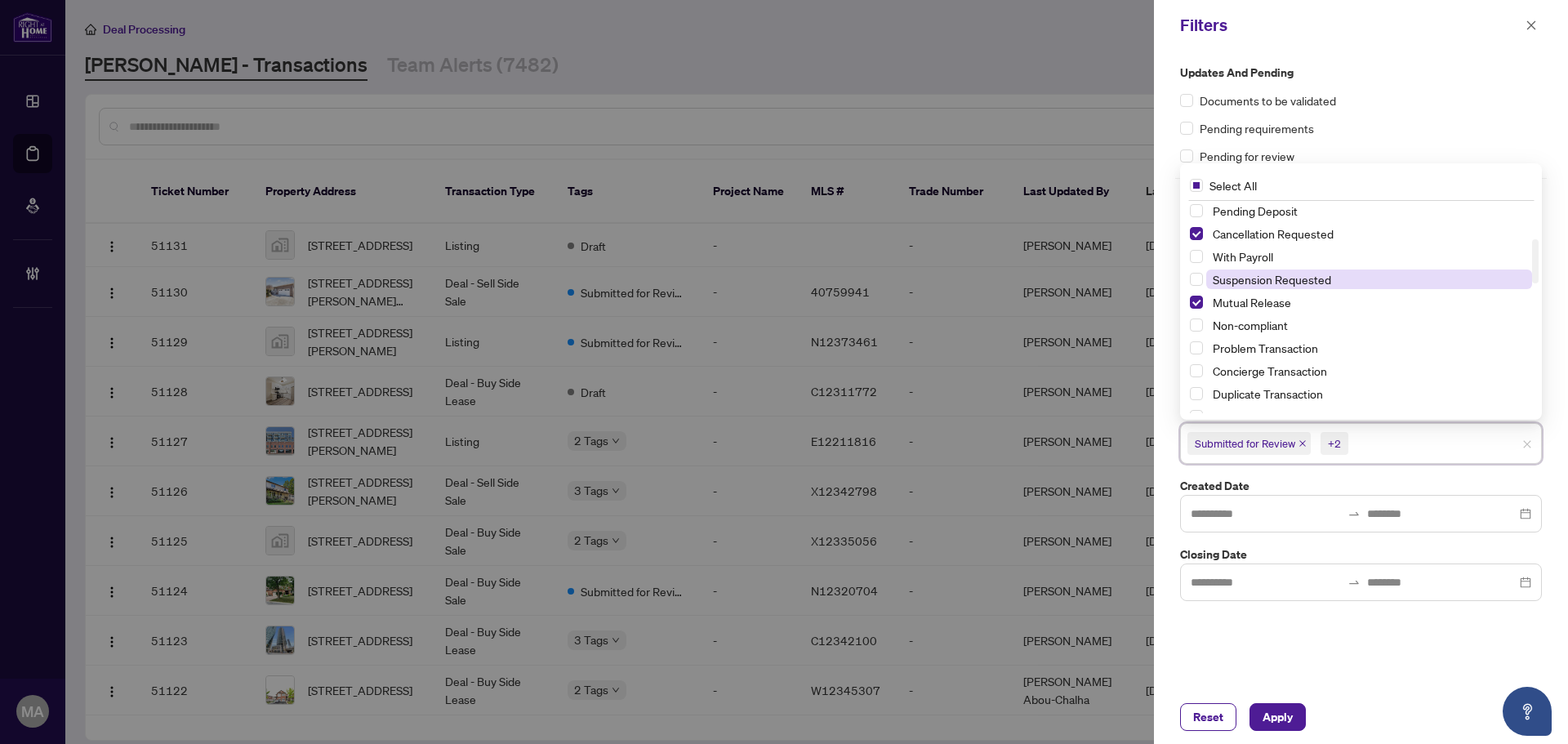
click at [1286, 277] on span "Suspension Requested" at bounding box center [1272, 279] width 119 height 15
click at [1283, 713] on span "Apply" at bounding box center [1277, 717] width 30 height 26
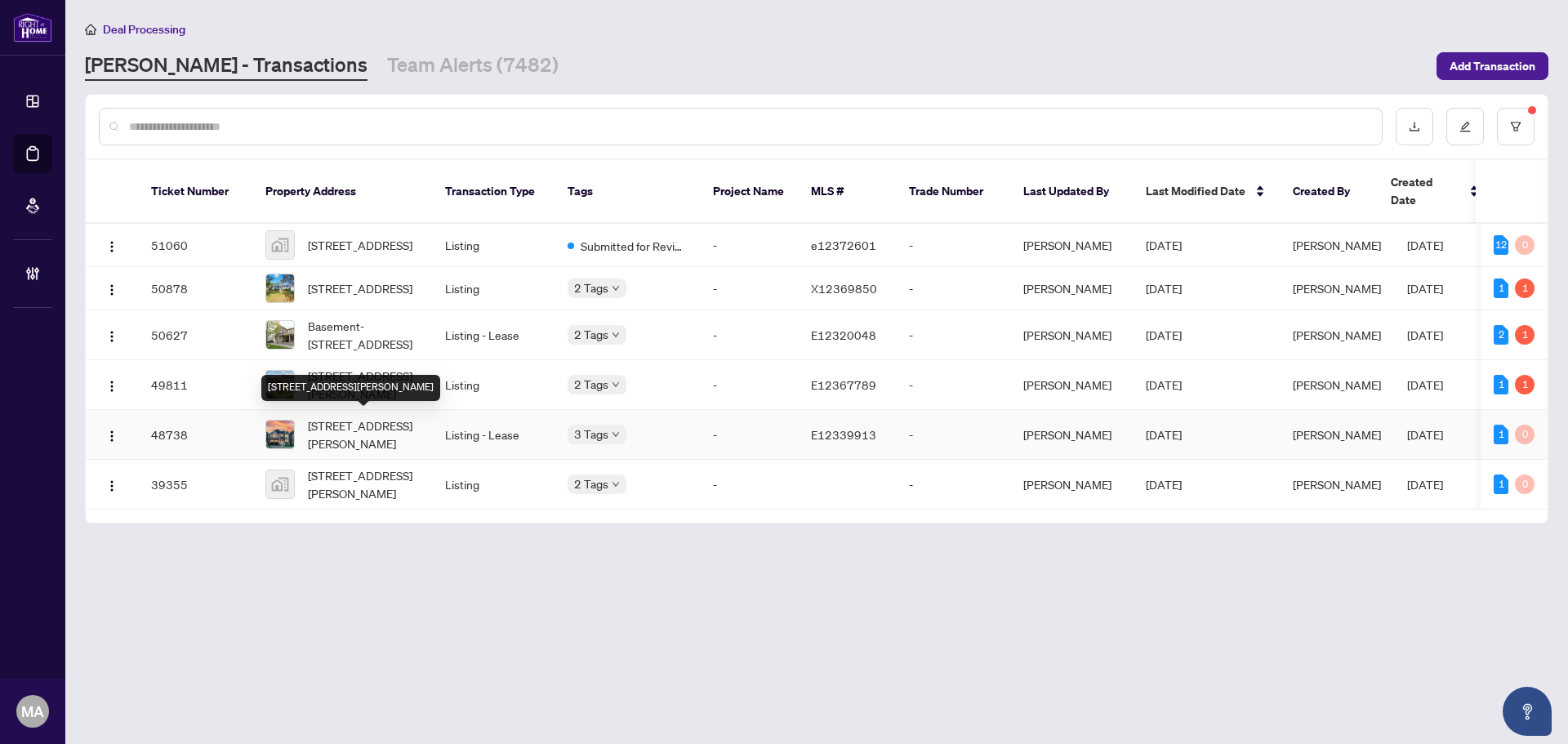
click at [337, 421] on span "19 Creedon Cres, Ajax, Ontario L1T 4P7, Canada" at bounding box center [364, 435] width 111 height 36
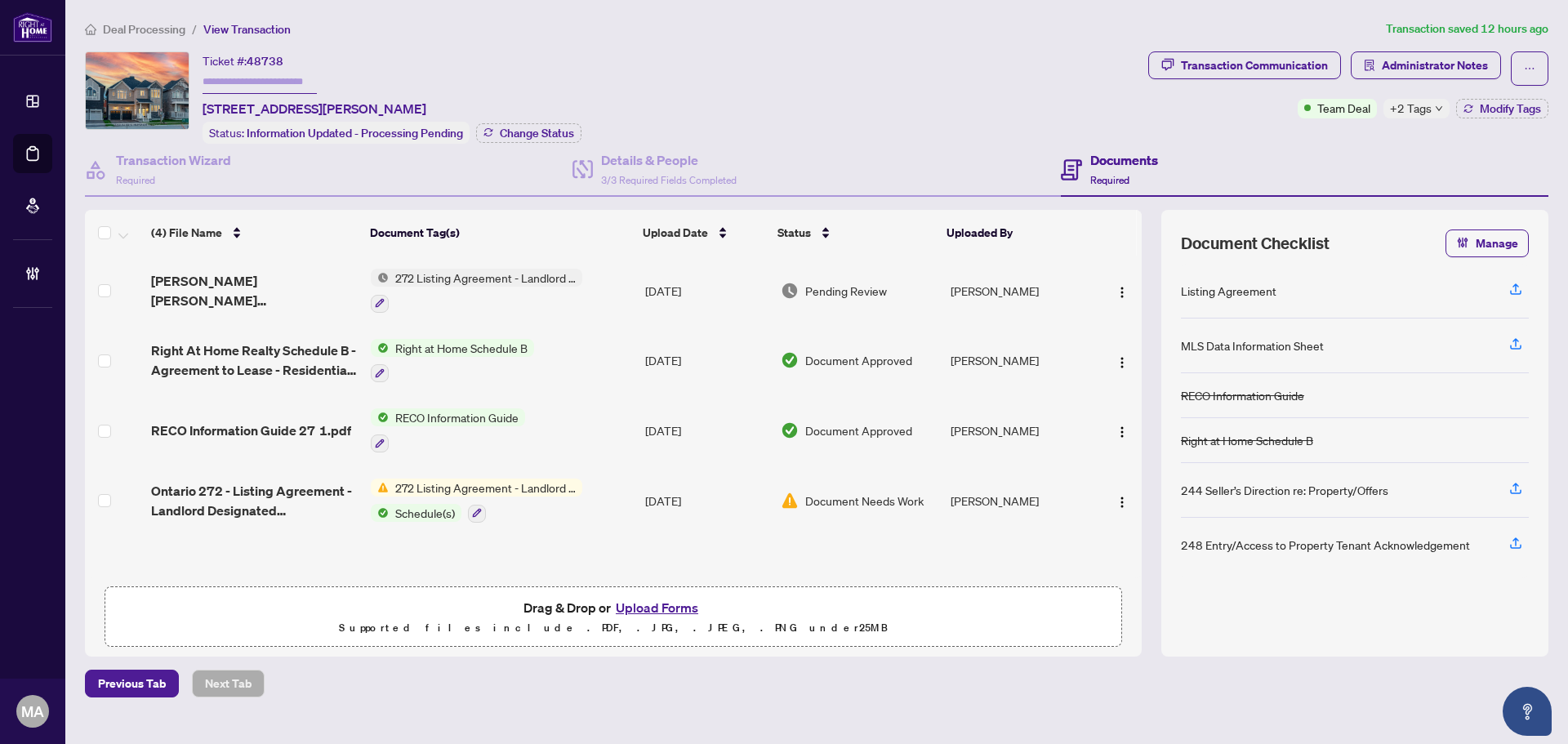
drag, startPoint x: 165, startPoint y: 29, endPoint x: 160, endPoint y: 1, distance: 28.4
click at [165, 29] on span "Deal Processing" at bounding box center [144, 29] width 82 height 15
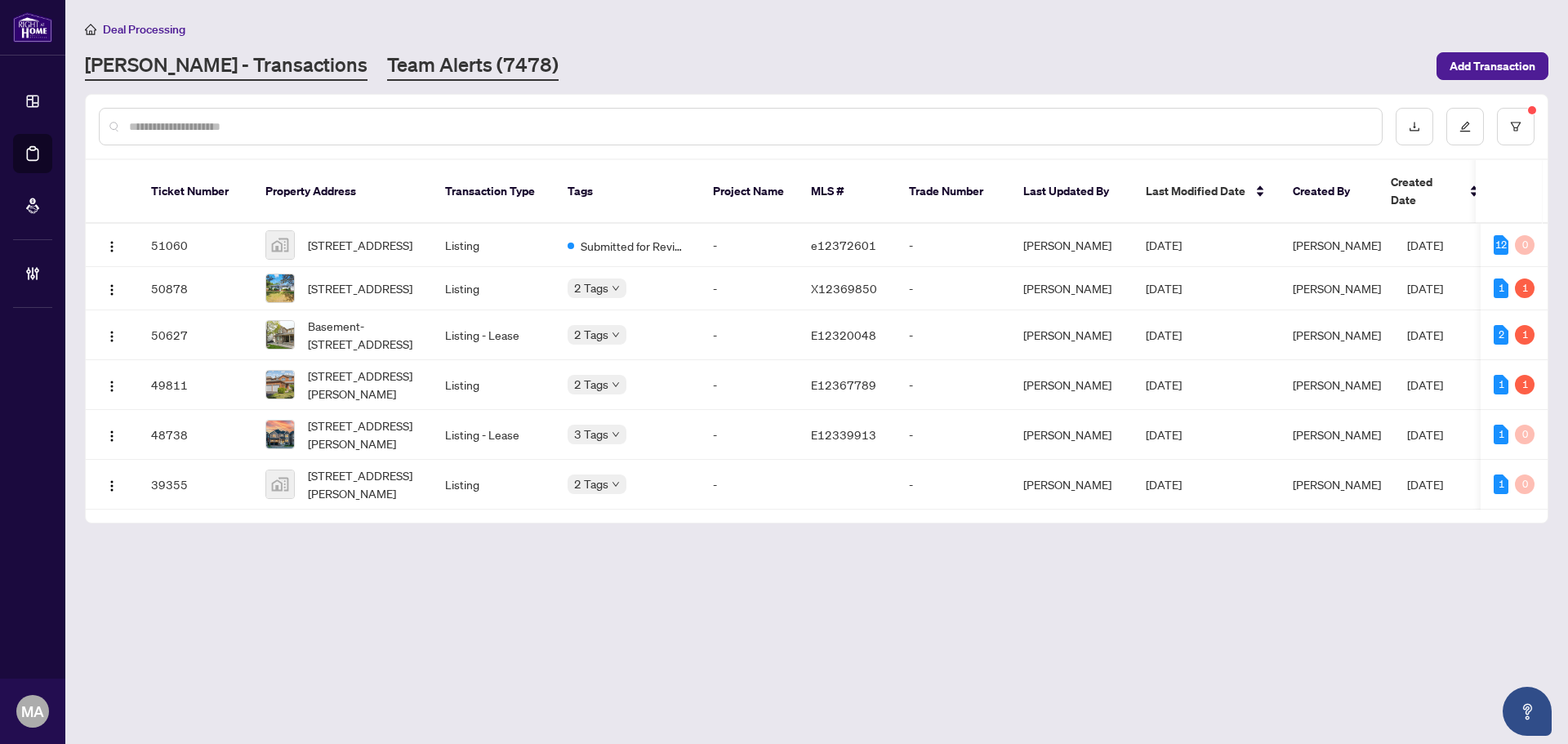
click at [387, 55] on link "Team Alerts (7478)" at bounding box center [473, 66] width 171 height 29
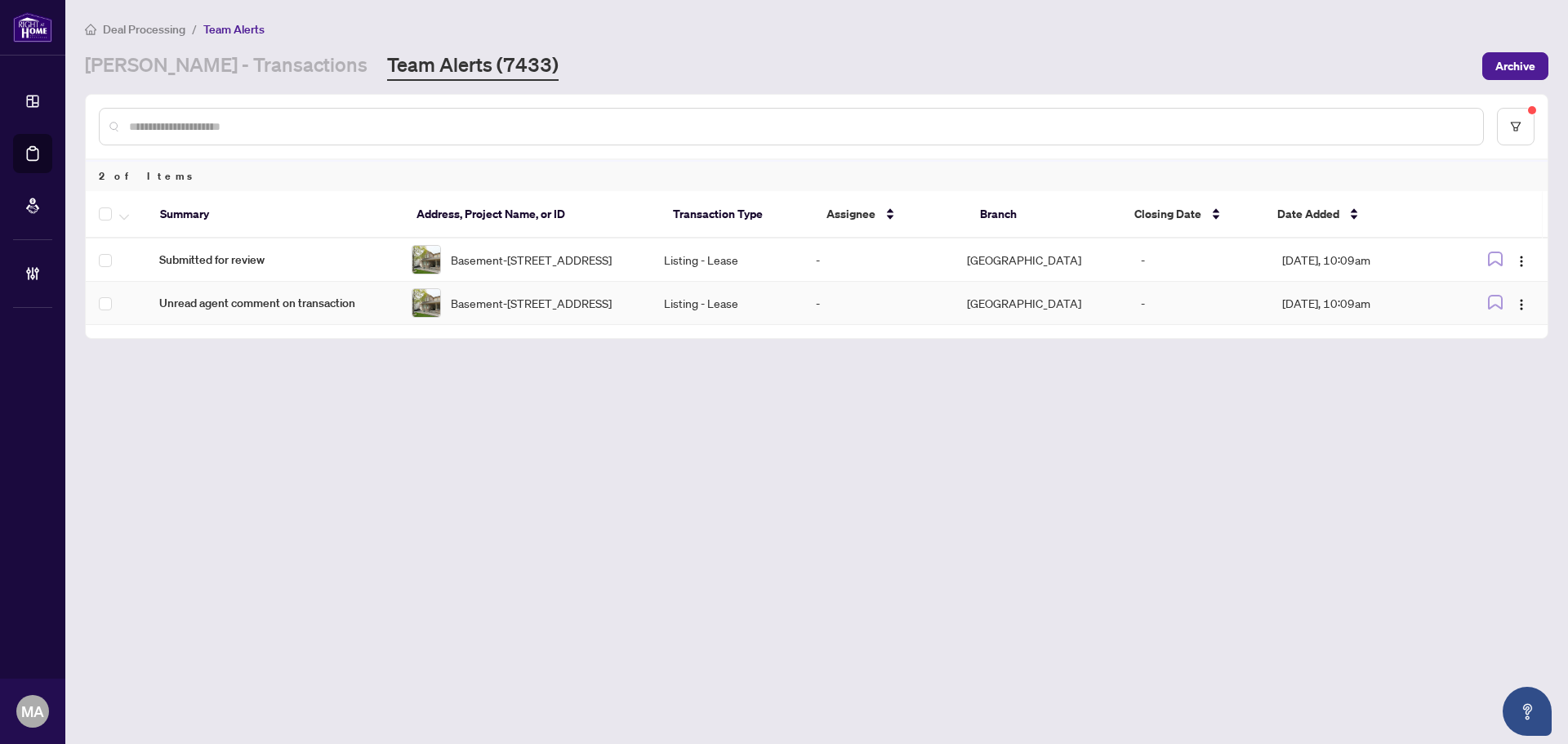
click at [268, 312] on span "Unread agent comment on transaction" at bounding box center [272, 303] width 226 height 18
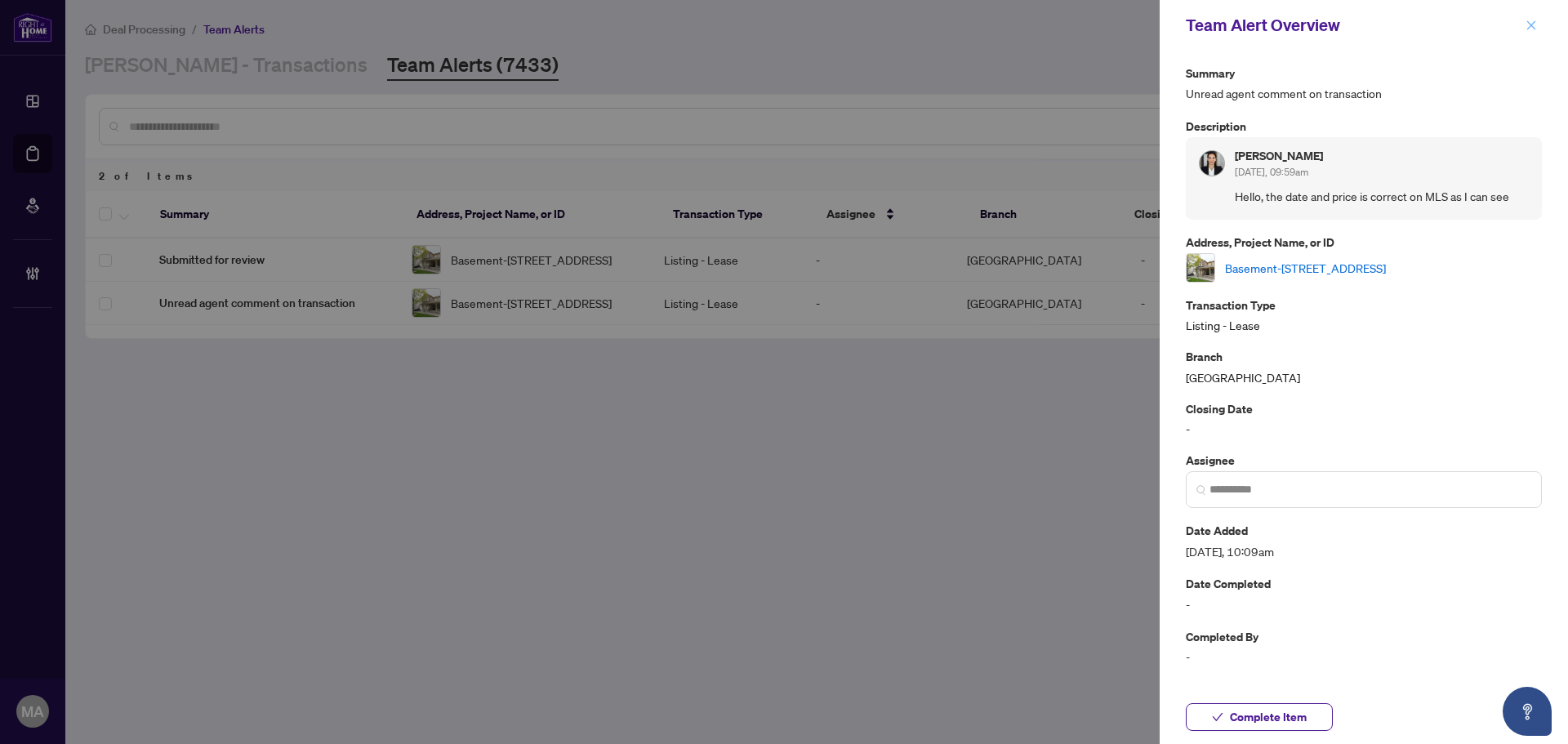
click at [1528, 24] on icon "close" at bounding box center [1531, 25] width 11 height 11
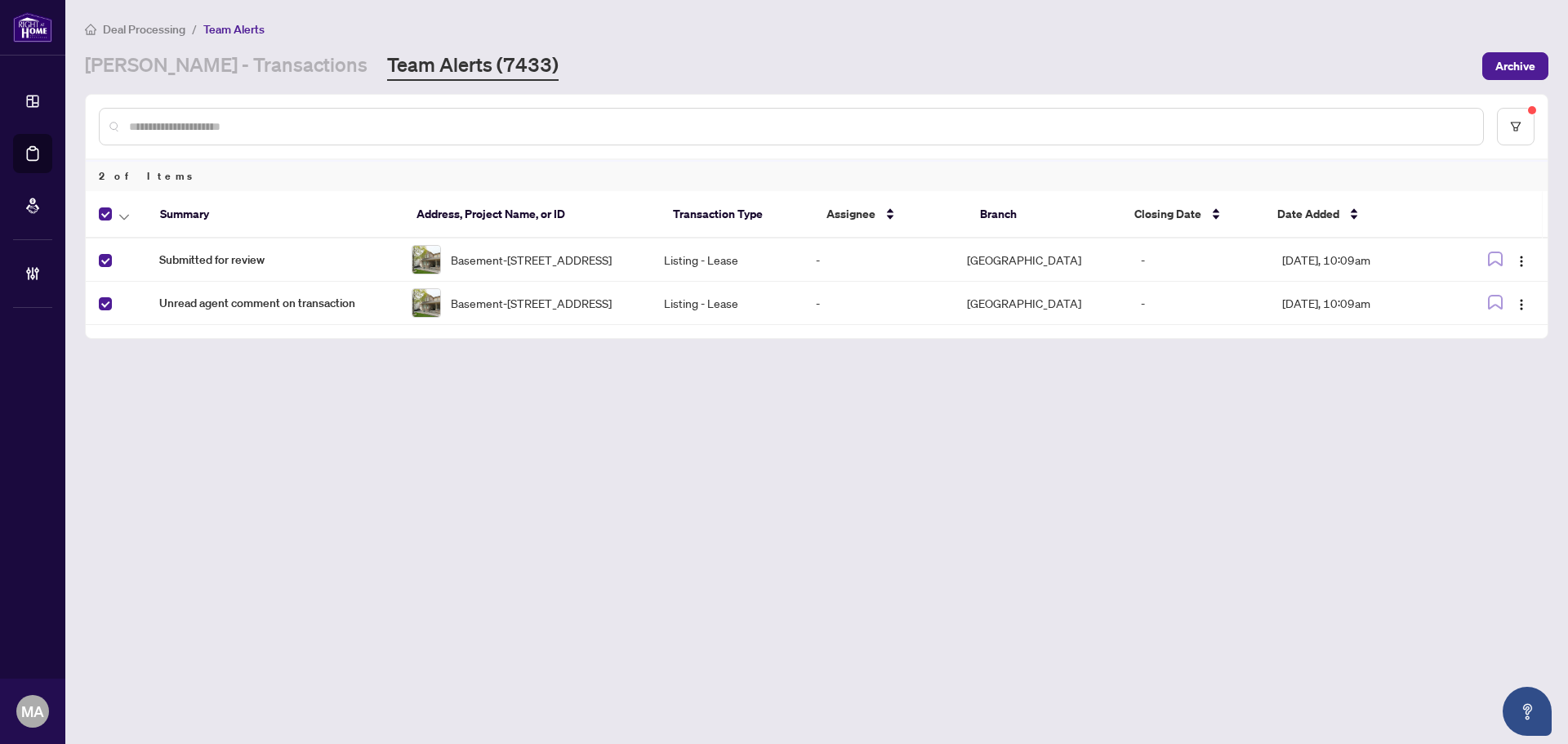
click at [132, 226] on th at bounding box center [116, 215] width 61 height 48
drag, startPoint x: 123, startPoint y: 219, endPoint x: 123, endPoint y: 232, distance: 13.0
click at [124, 220] on span "button" at bounding box center [124, 214] width 10 height 18
click at [204, 353] on span "Complete Item" at bounding box center [179, 347] width 102 height 18
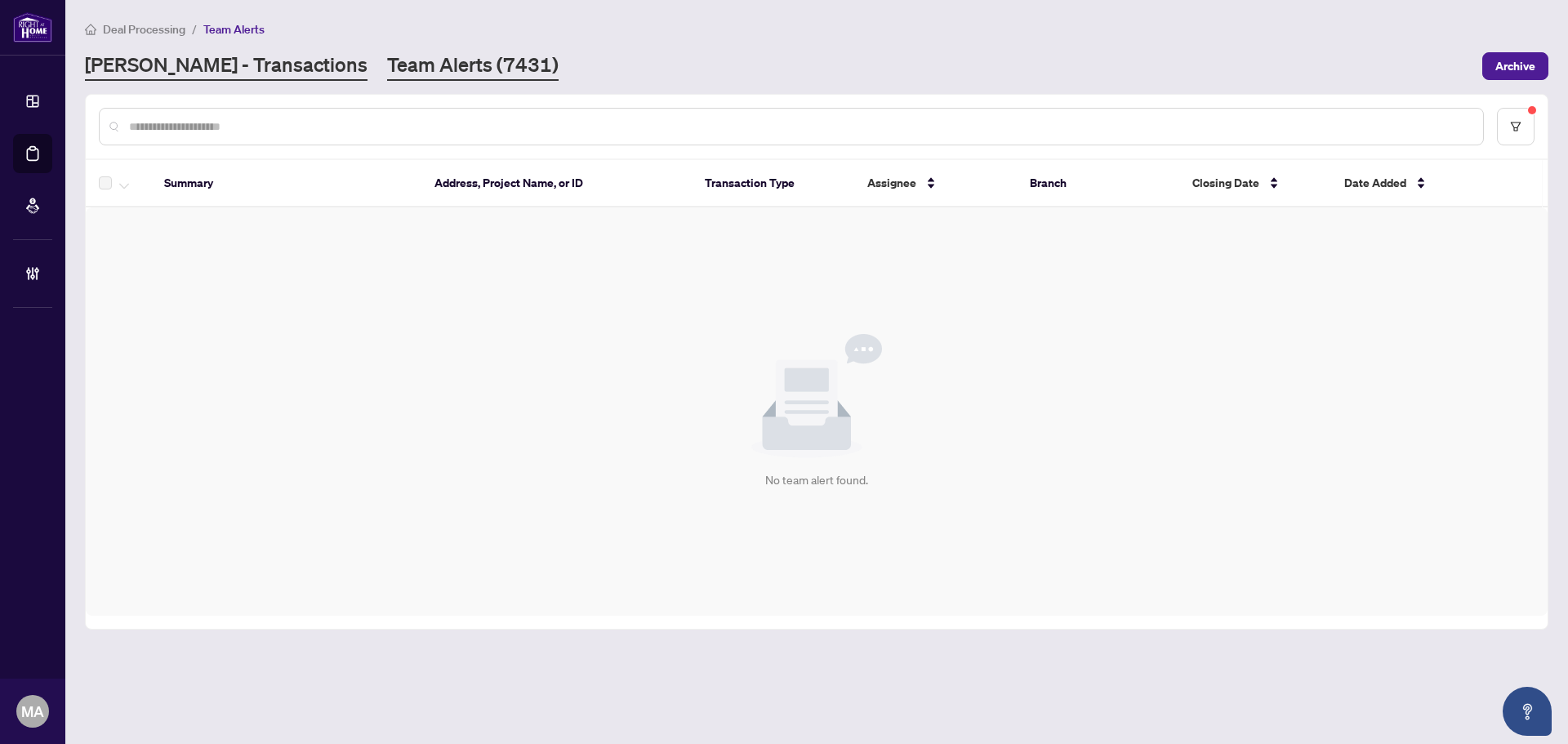
click at [194, 55] on link "RAHR - Transactions" at bounding box center [226, 66] width 282 height 29
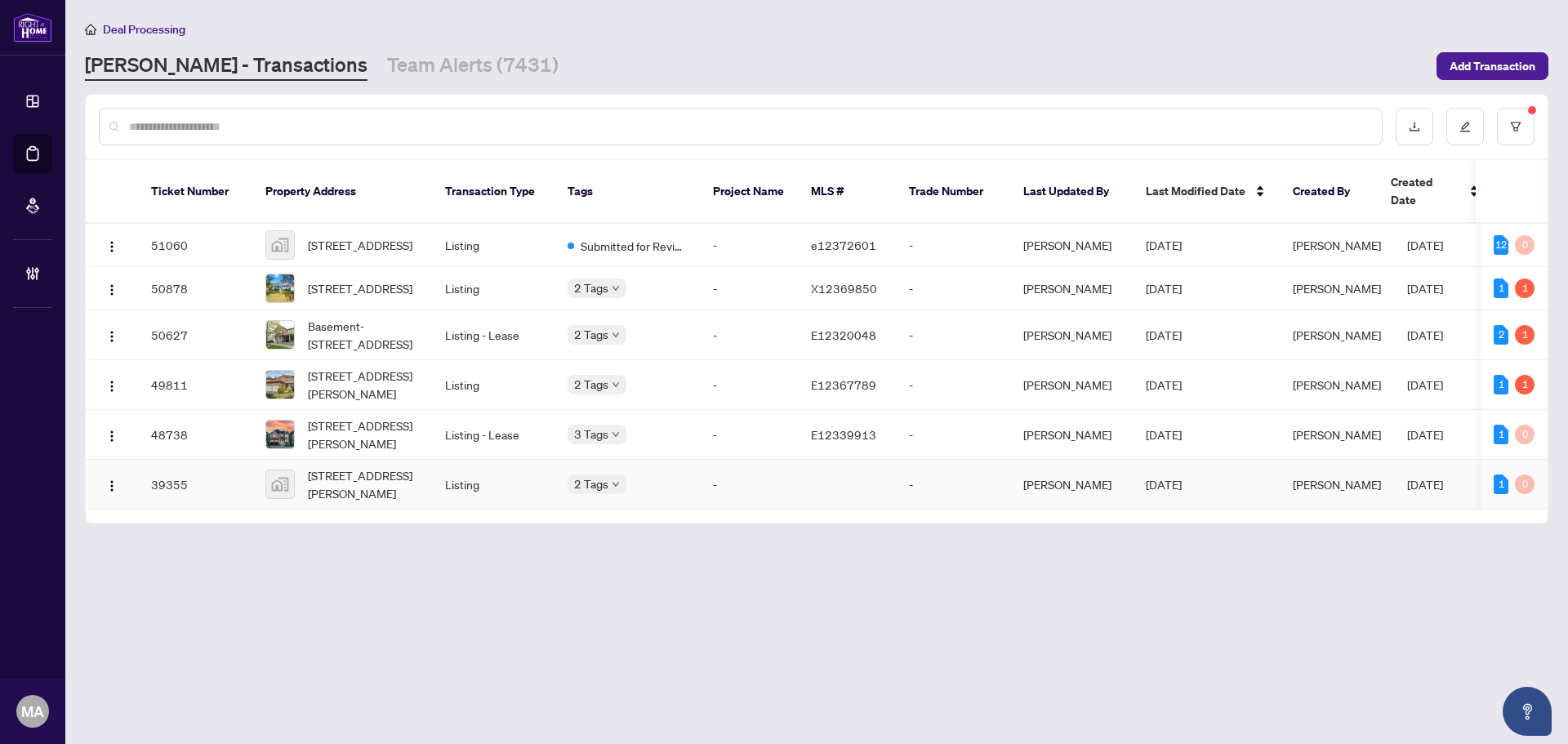
click at [319, 468] on span "26 Ward Drive, Brighton, ON, Canada" at bounding box center [364, 485] width 111 height 36
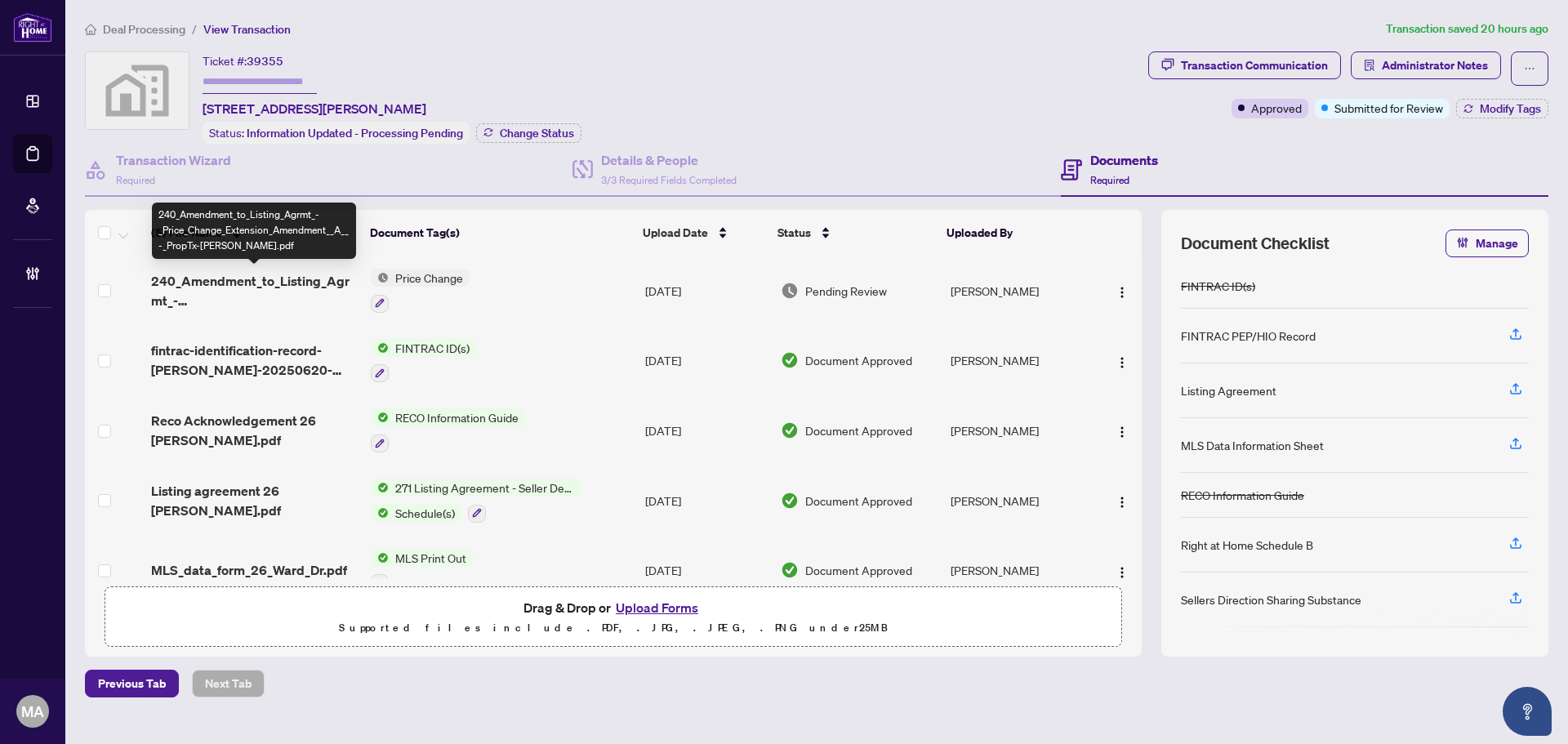
click at [201, 271] on span "240_Amendment_to_Listing_Agrmt_-_Price_Change_Extension_Amendment__A__-_PropTx-…" at bounding box center [255, 290] width 207 height 39
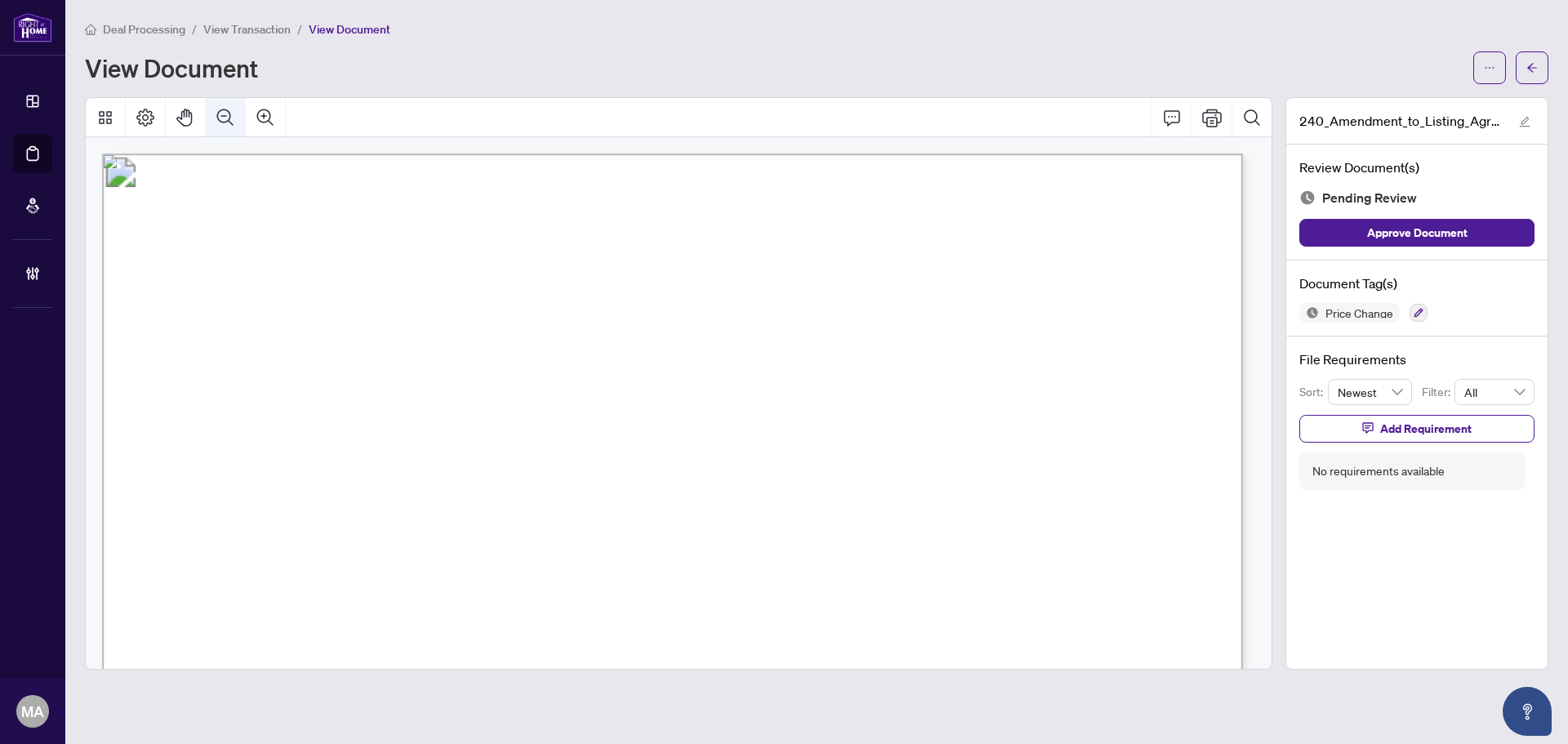
click at [228, 108] on icon "Zoom Out" at bounding box center [225, 118] width 20 height 20
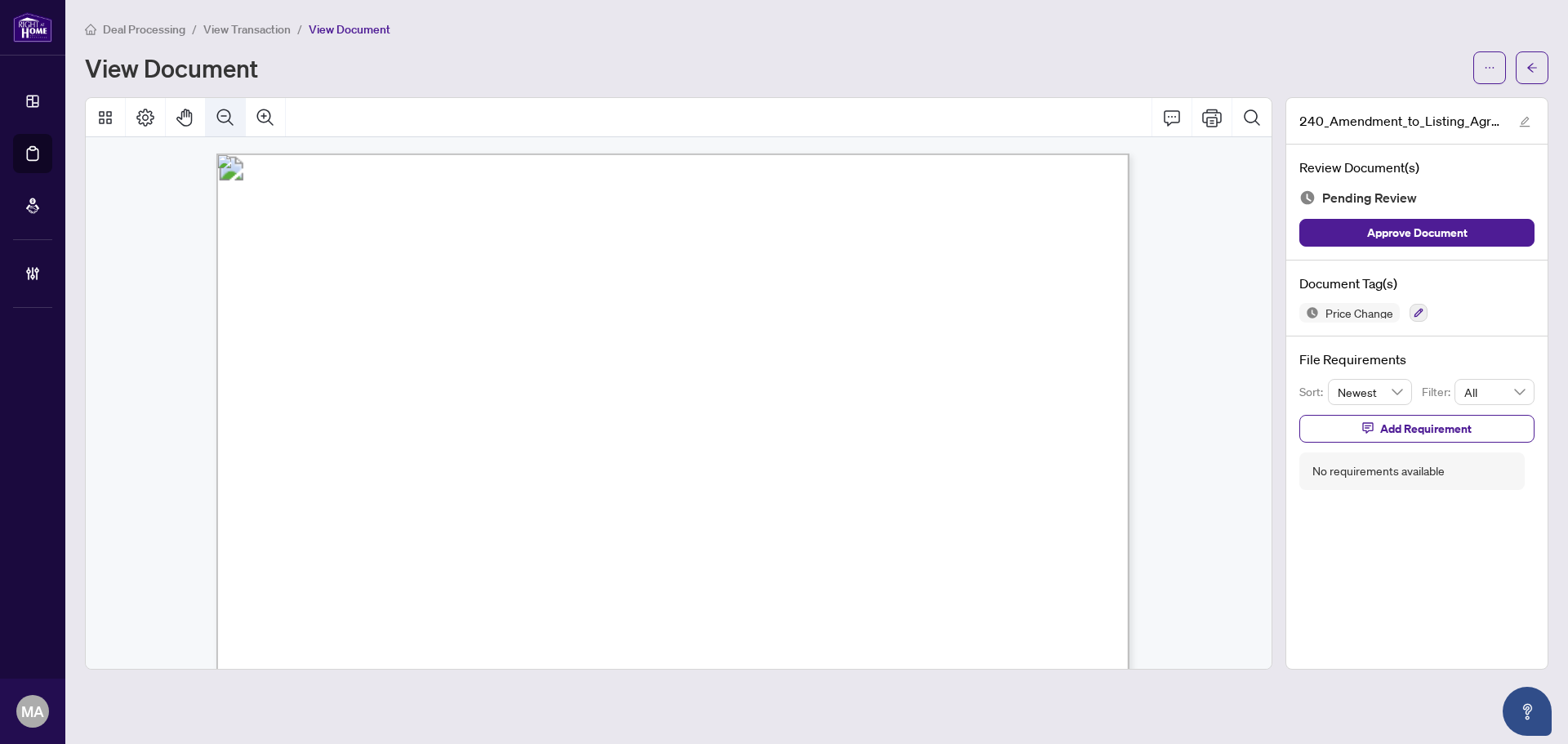
click at [210, 108] on button "Zoom Out" at bounding box center [225, 117] width 39 height 39
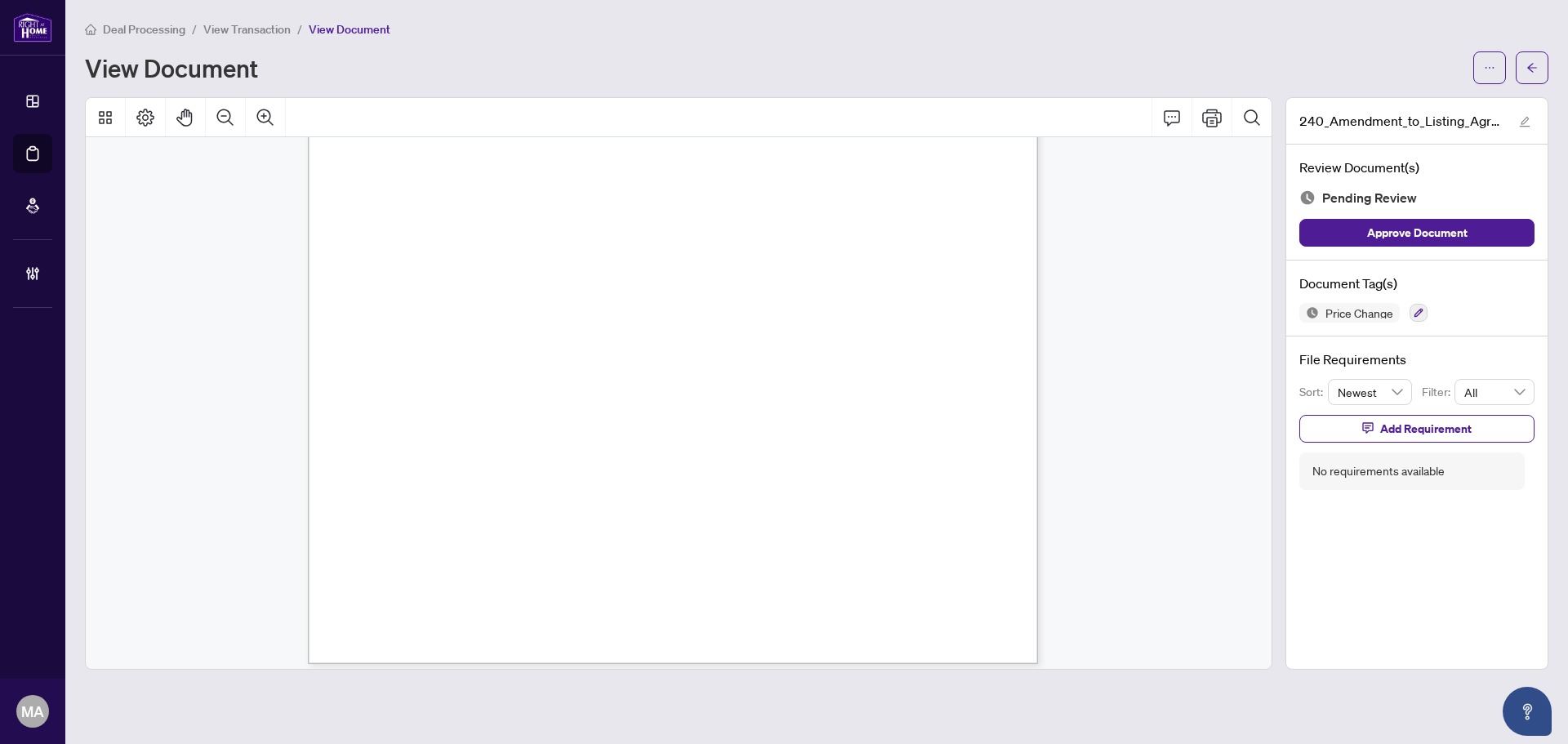
scroll to position [446, 0]
click at [1426, 307] on button "button" at bounding box center [1418, 313] width 18 height 18
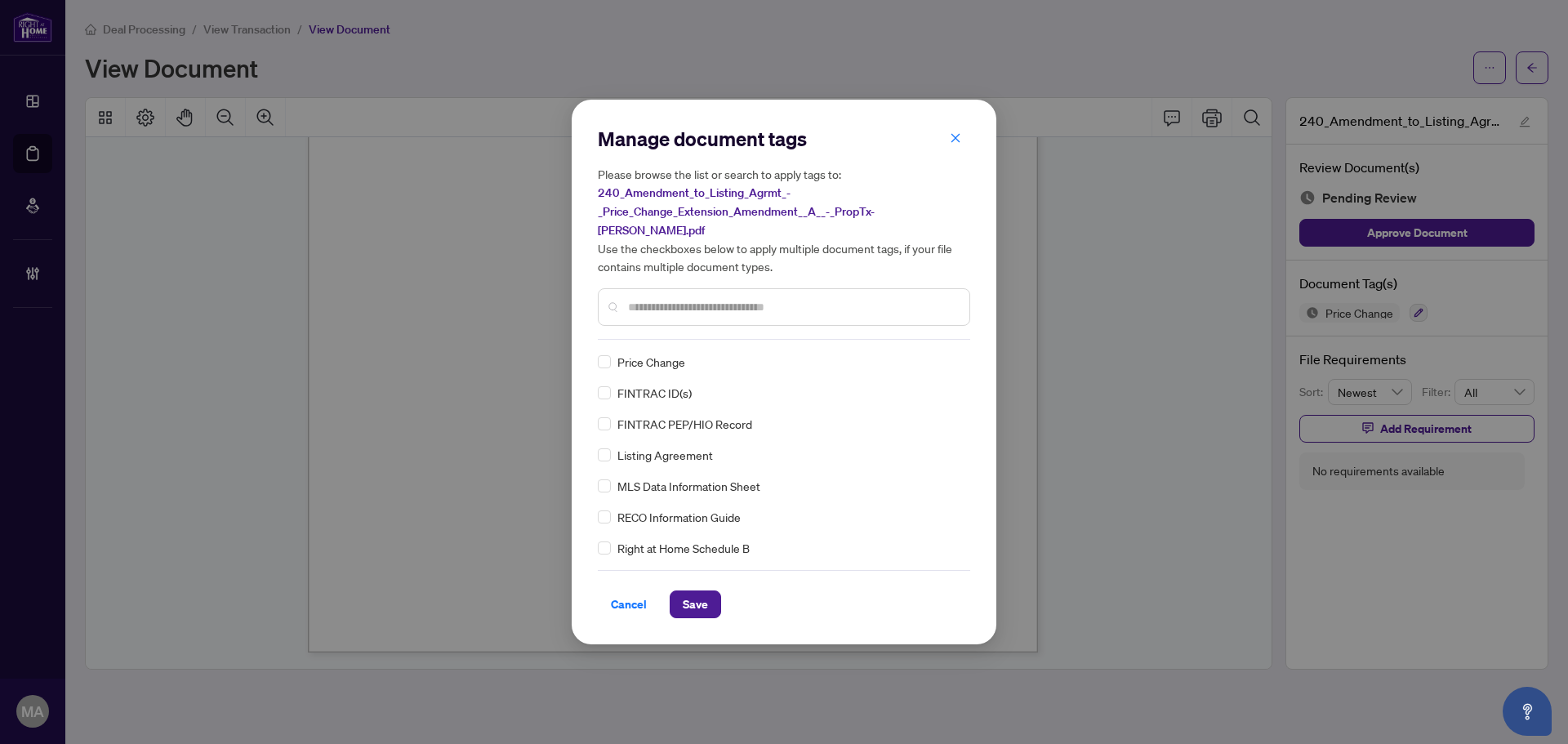
click at [650, 288] on div at bounding box center [784, 307] width 372 height 37
click at [650, 298] on input "text" at bounding box center [791, 307] width 328 height 18
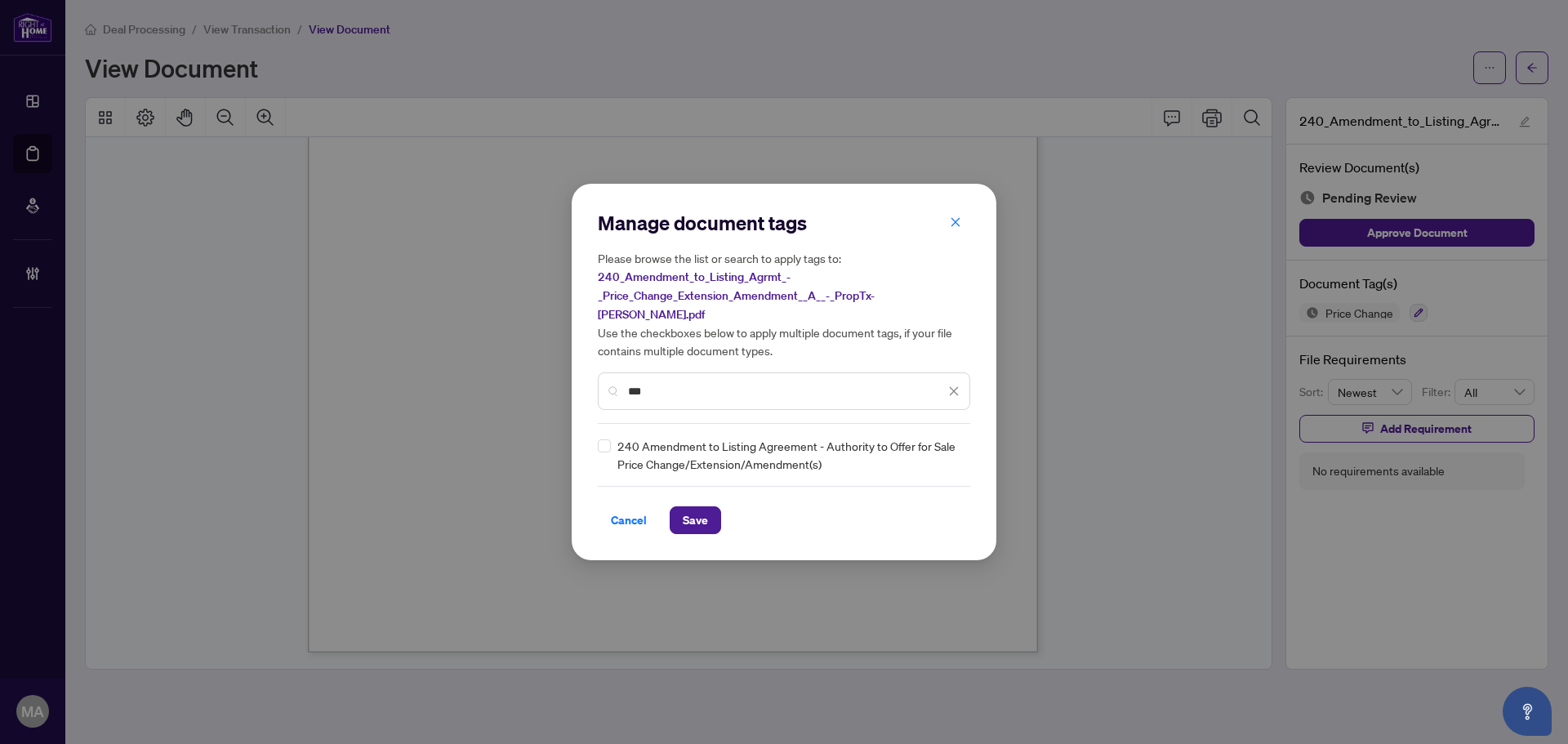
type input "***"
click at [935, 447] on img at bounding box center [936, 455] width 16 height 16
click at [881, 530] on div "Approved" at bounding box center [894, 525] width 105 height 18
click at [712, 507] on button "Save" at bounding box center [694, 521] width 51 height 28
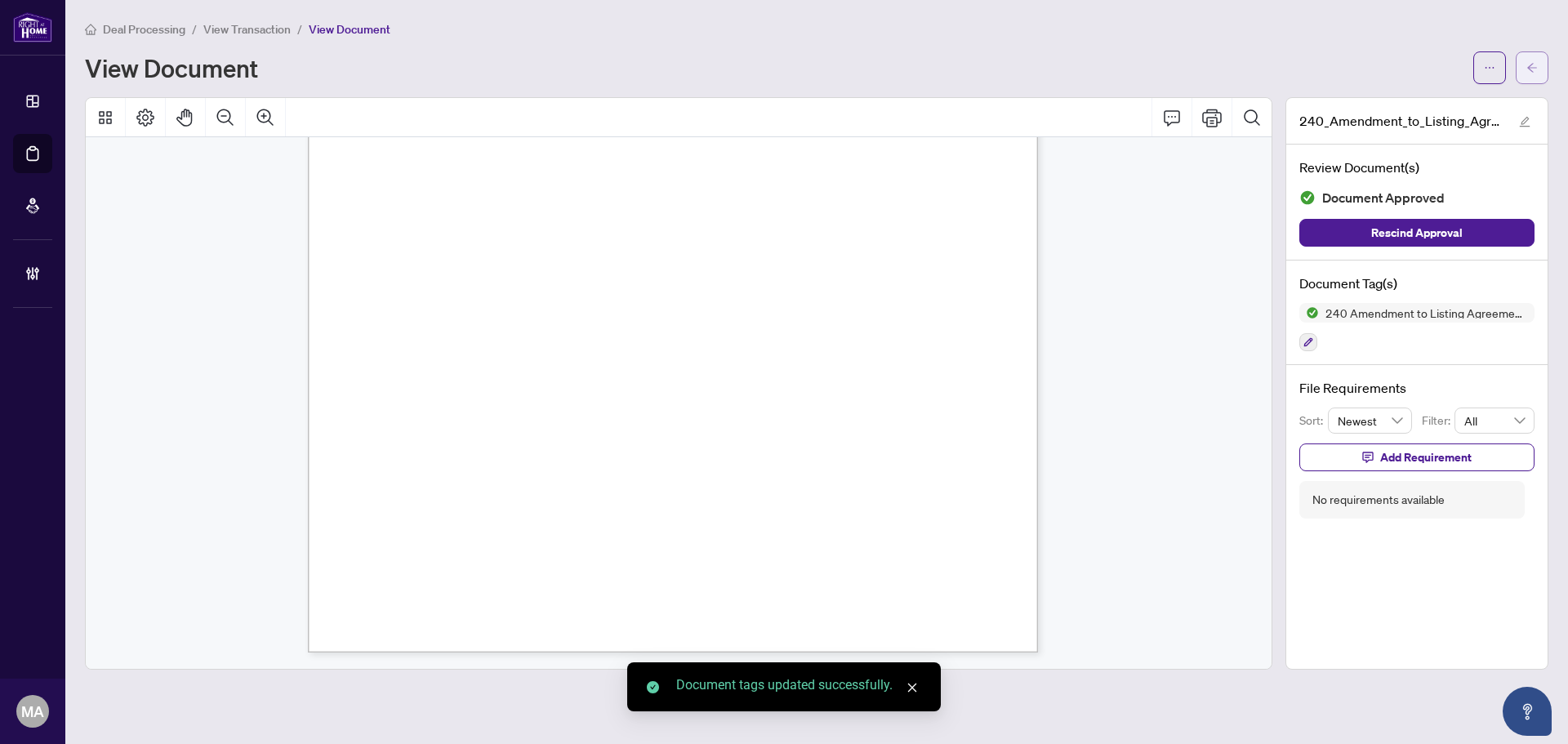
click at [1526, 65] on icon "arrow-left" at bounding box center [1532, 68] width 11 height 11
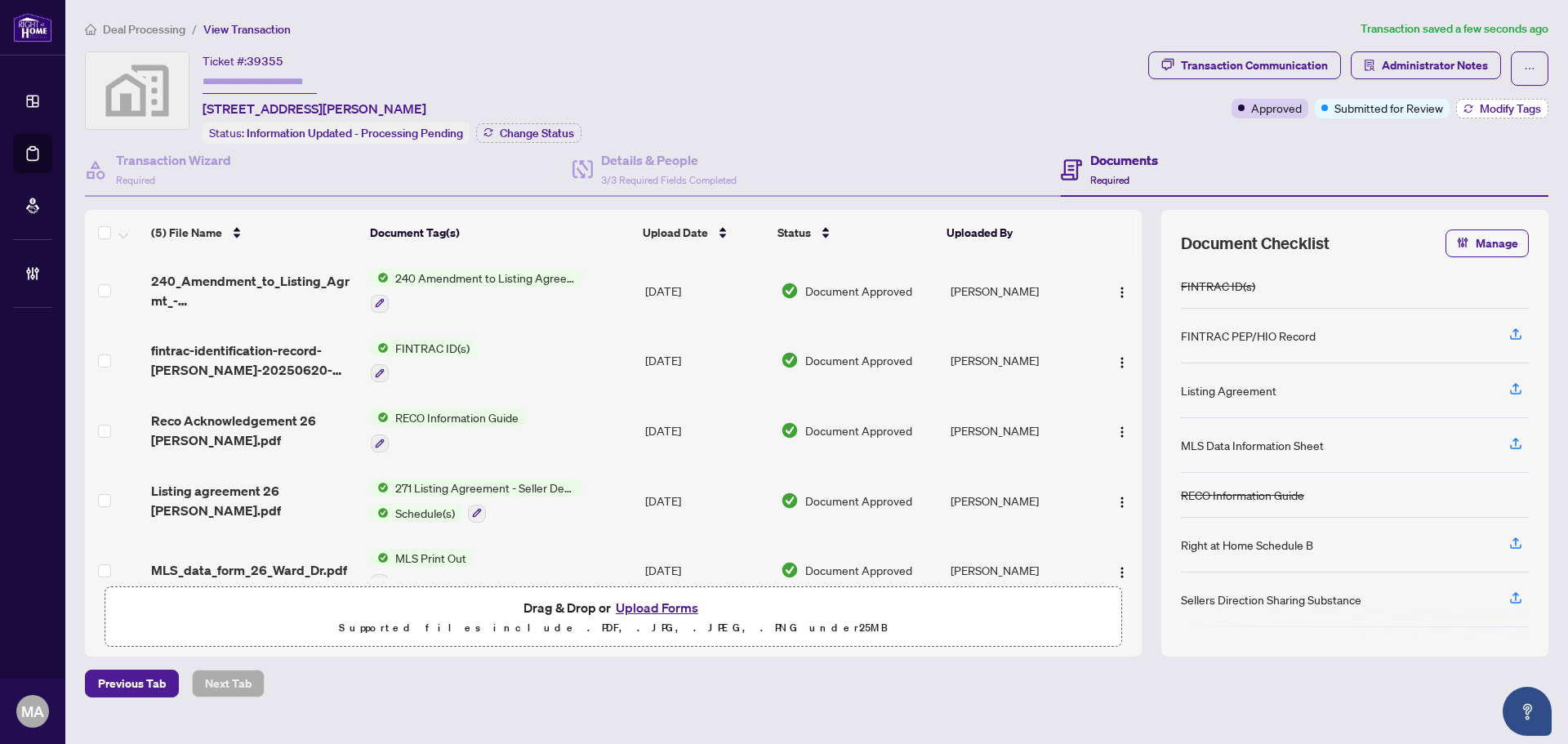
click at [1519, 103] on span "Modify Tags" at bounding box center [1510, 108] width 61 height 11
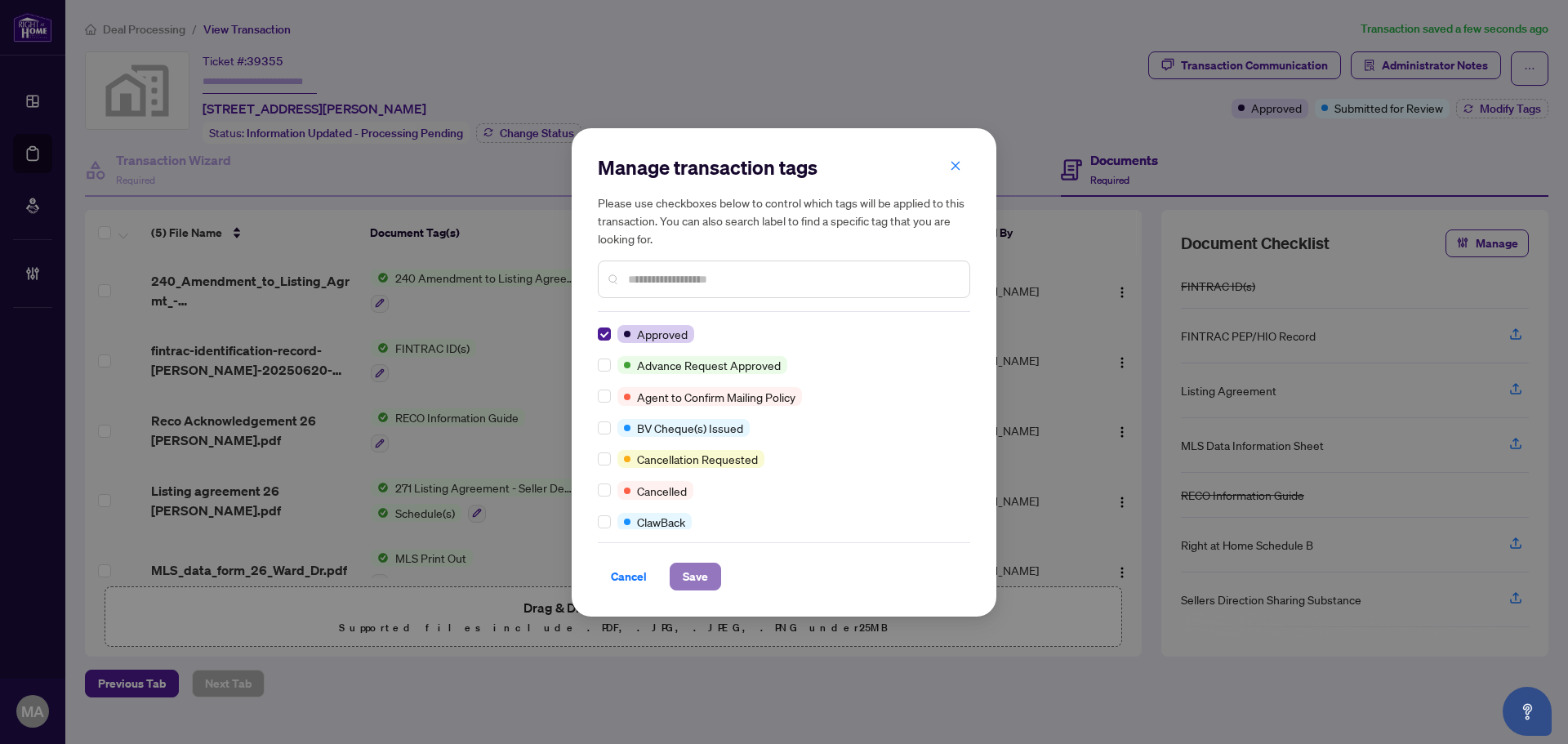
click at [700, 574] on span "Save" at bounding box center [695, 577] width 25 height 26
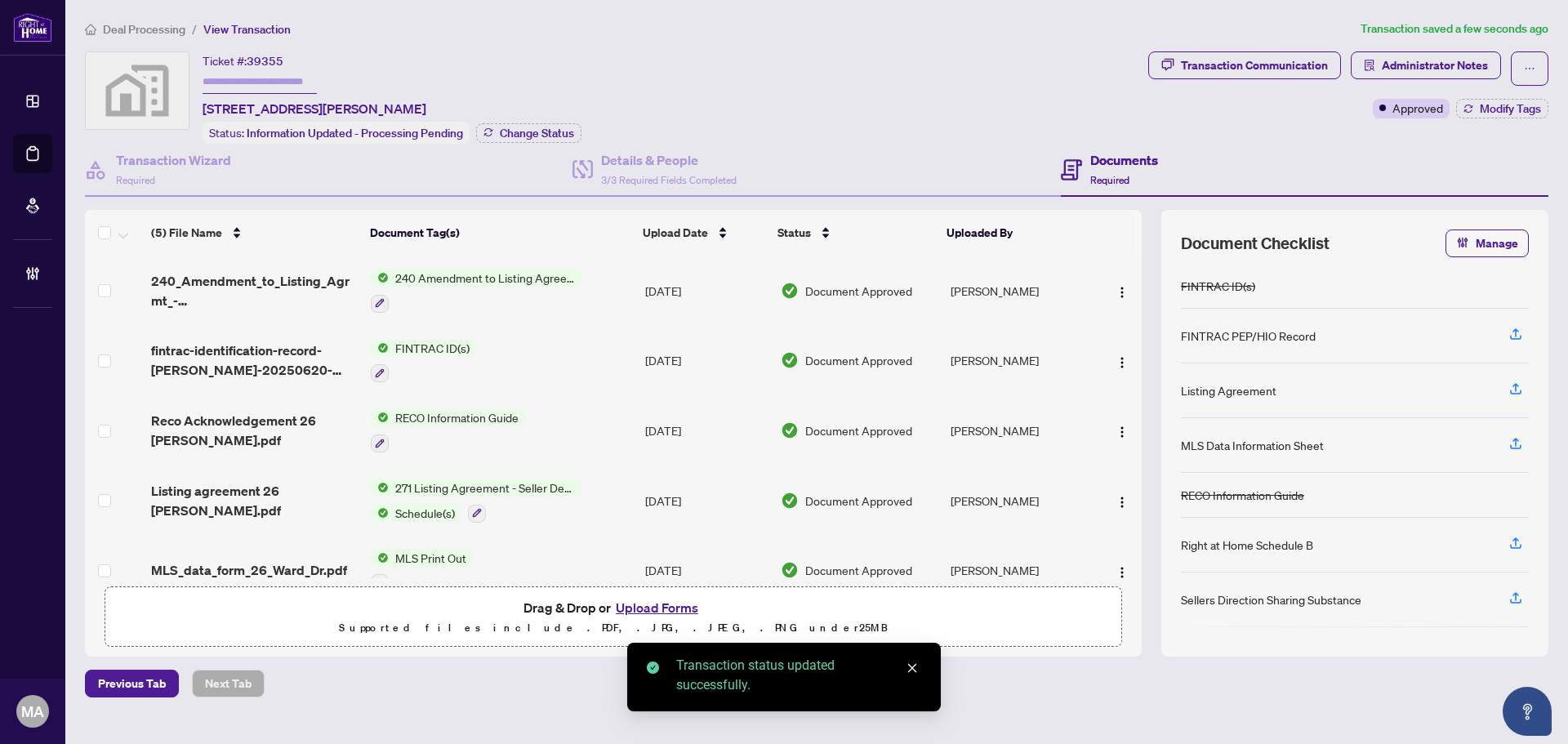
click at [166, 24] on span "Deal Processing" at bounding box center [144, 29] width 82 height 15
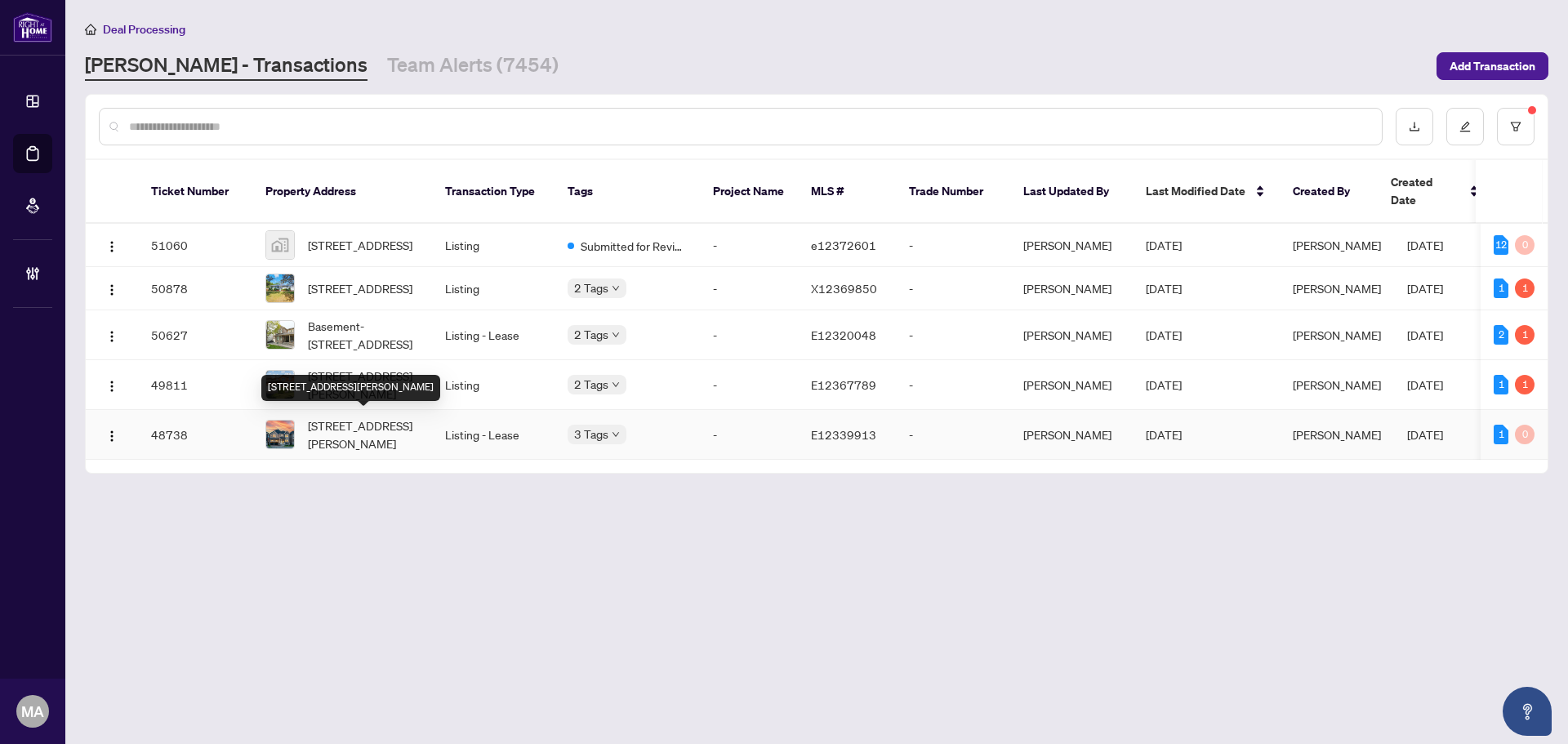
click at [406, 417] on span "19 Creedon Cres, Ajax, Ontario L1T 4P7, Canada" at bounding box center [364, 435] width 111 height 36
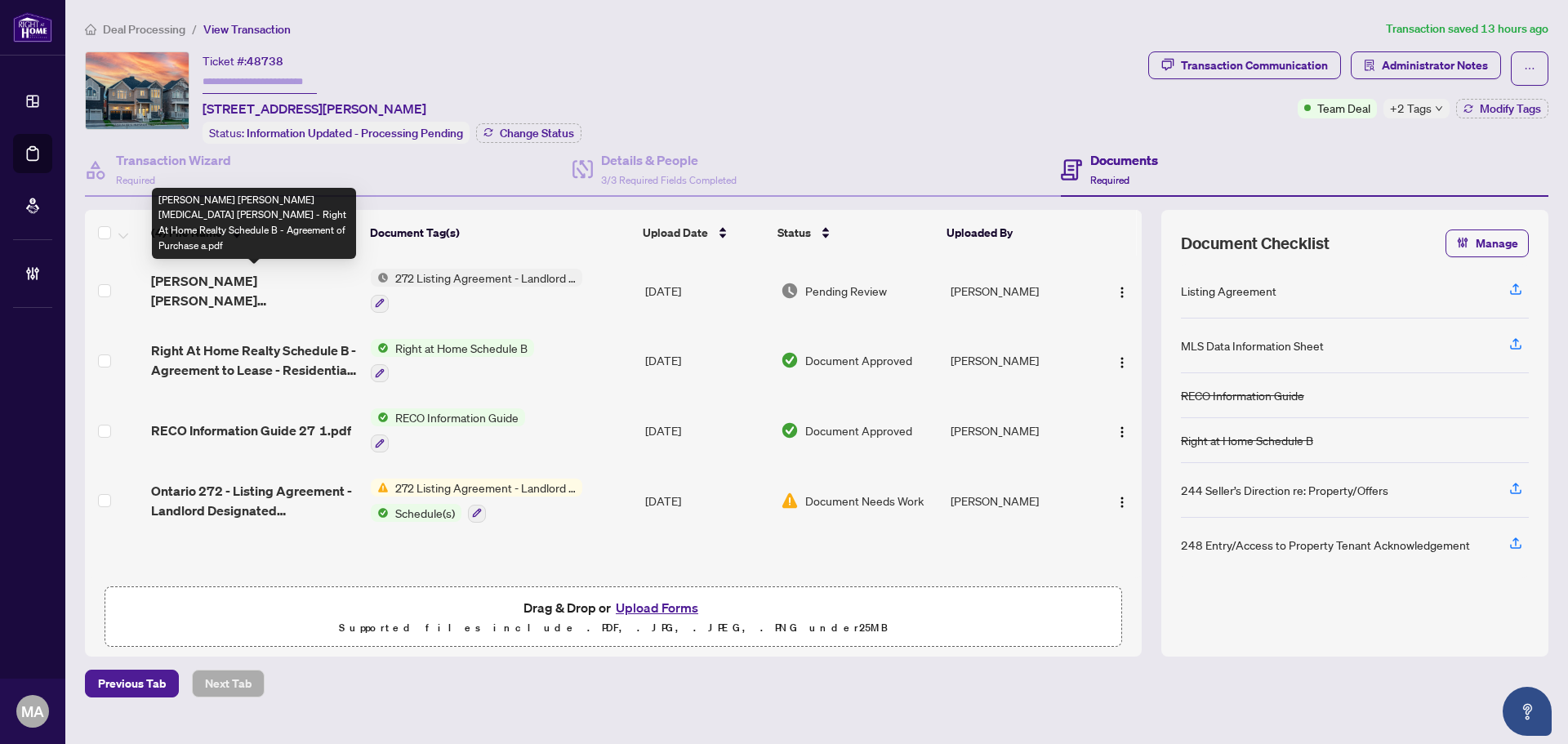
click at [242, 290] on span "Mirza Jaffar Mehdi Syeda Masooma Zehra - Right At Home Realty Schedule B - Agre…" at bounding box center [255, 290] width 207 height 39
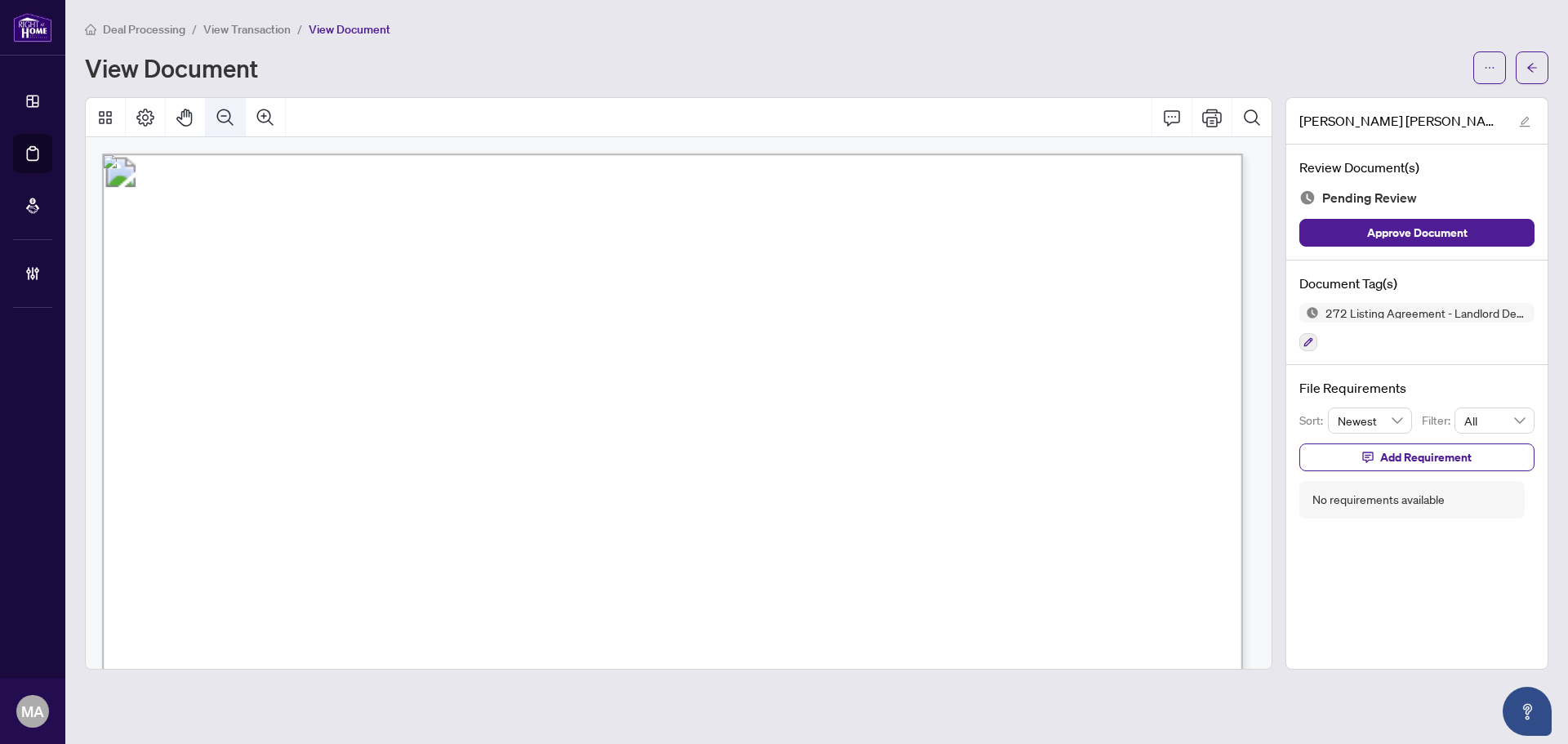
click at [221, 106] on button "Zoom Out" at bounding box center [225, 117] width 39 height 39
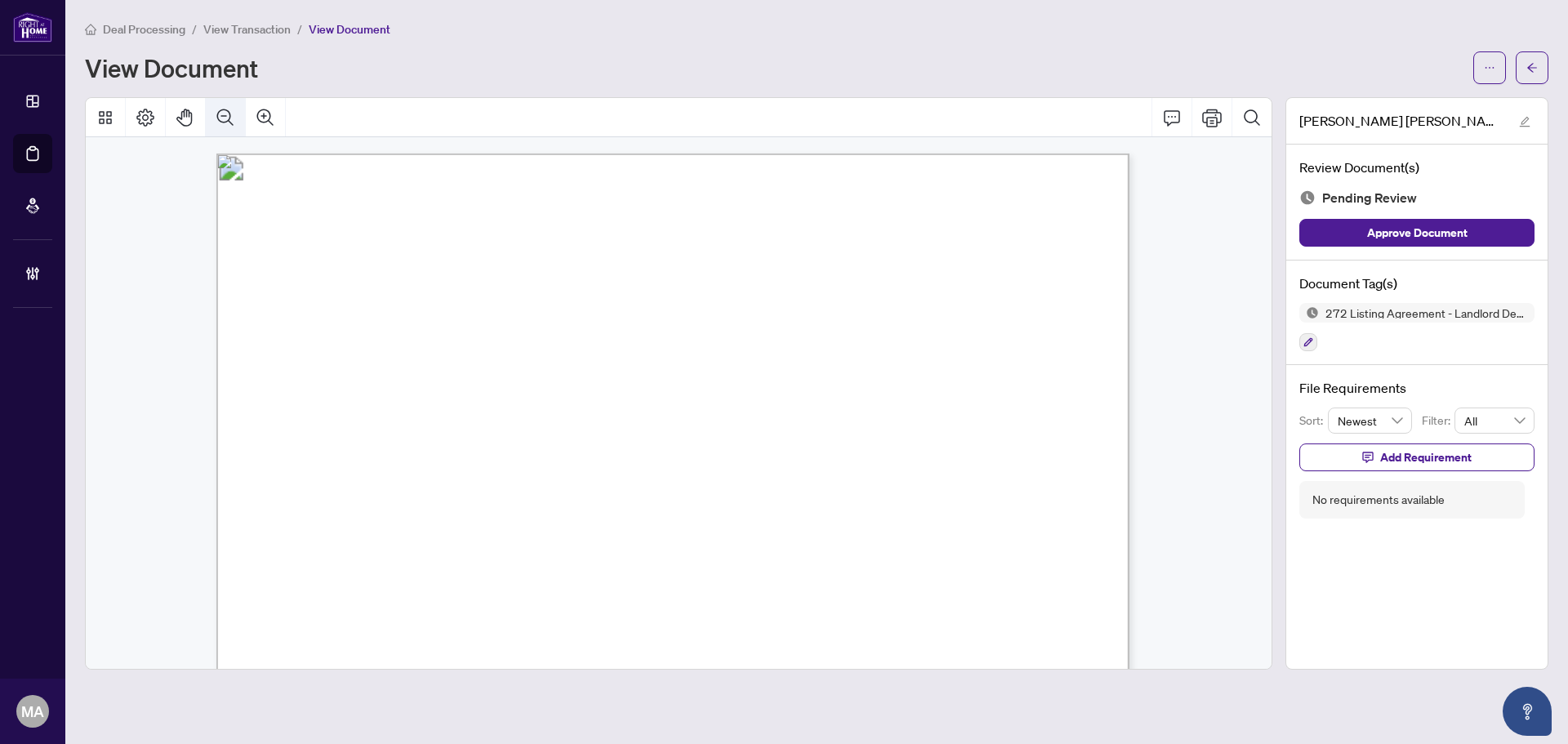
click at [223, 121] on icon "Zoom Out" at bounding box center [225, 116] width 16 height 16
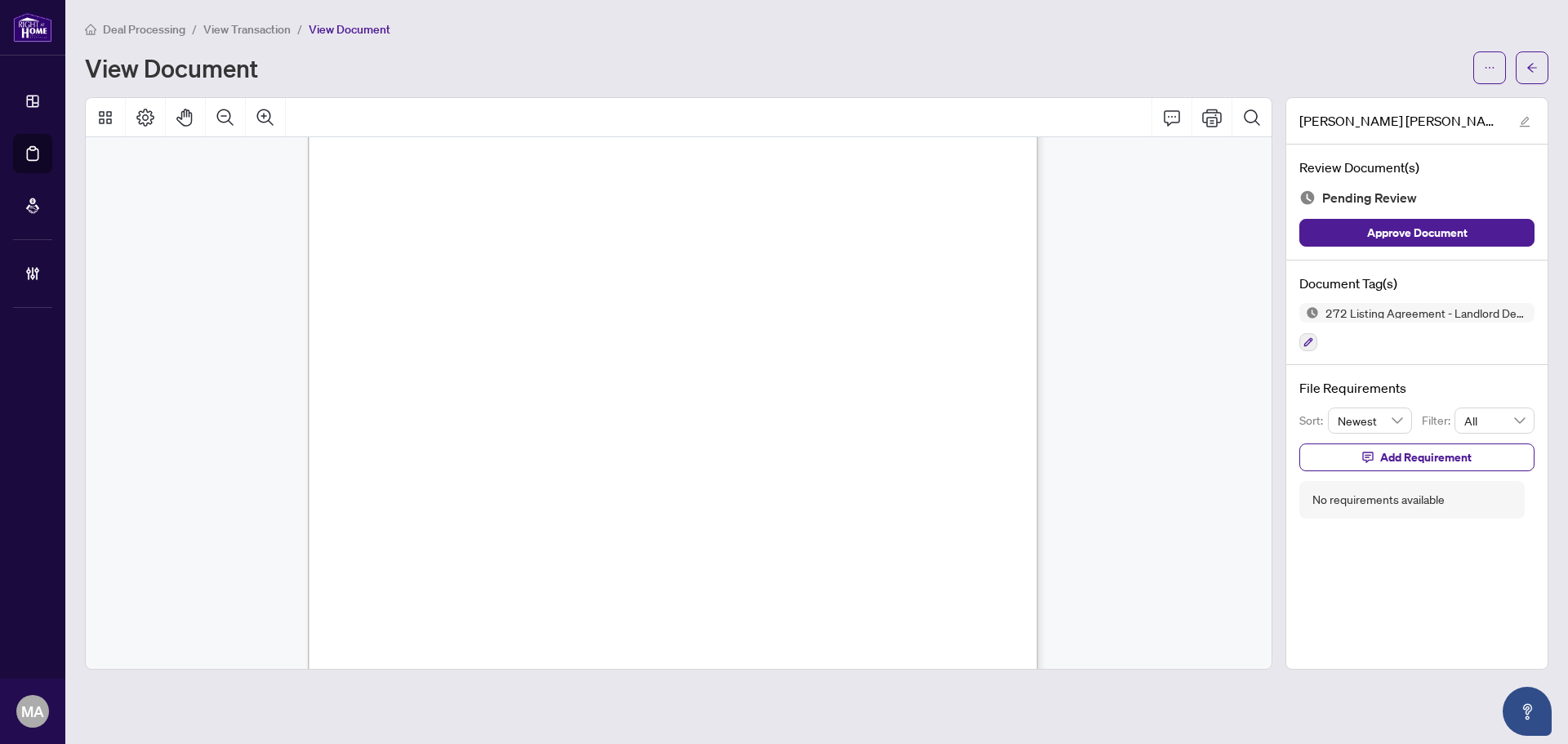
scroll to position [4323, 0]
click at [1309, 349] on button "button" at bounding box center [1308, 342] width 18 height 18
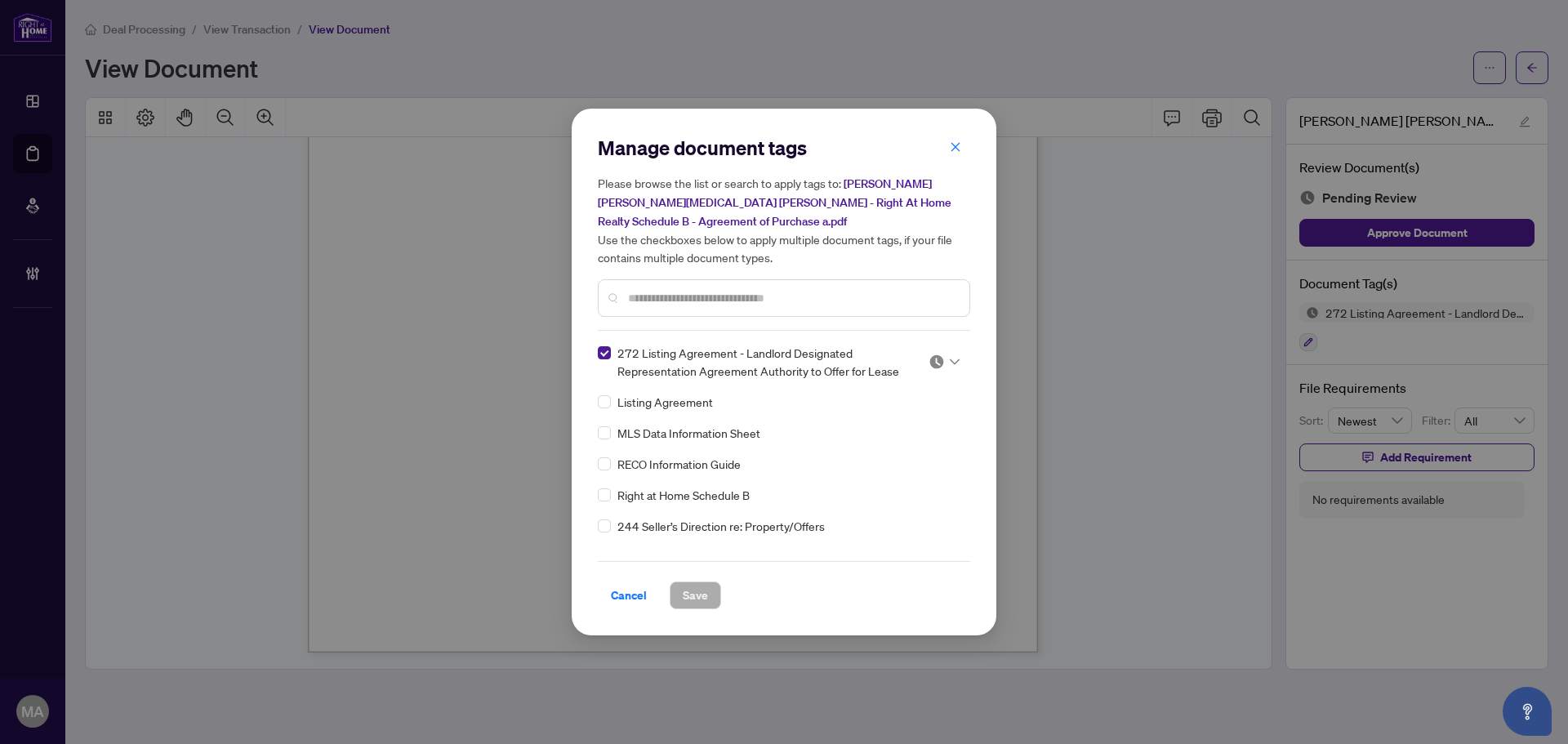
click at [943, 364] on div at bounding box center [944, 361] width 31 height 16
click at [924, 440] on div "Approved" at bounding box center [890, 441] width 105 height 18
click at [900, 303] on input "text" at bounding box center [791, 298] width 328 height 18
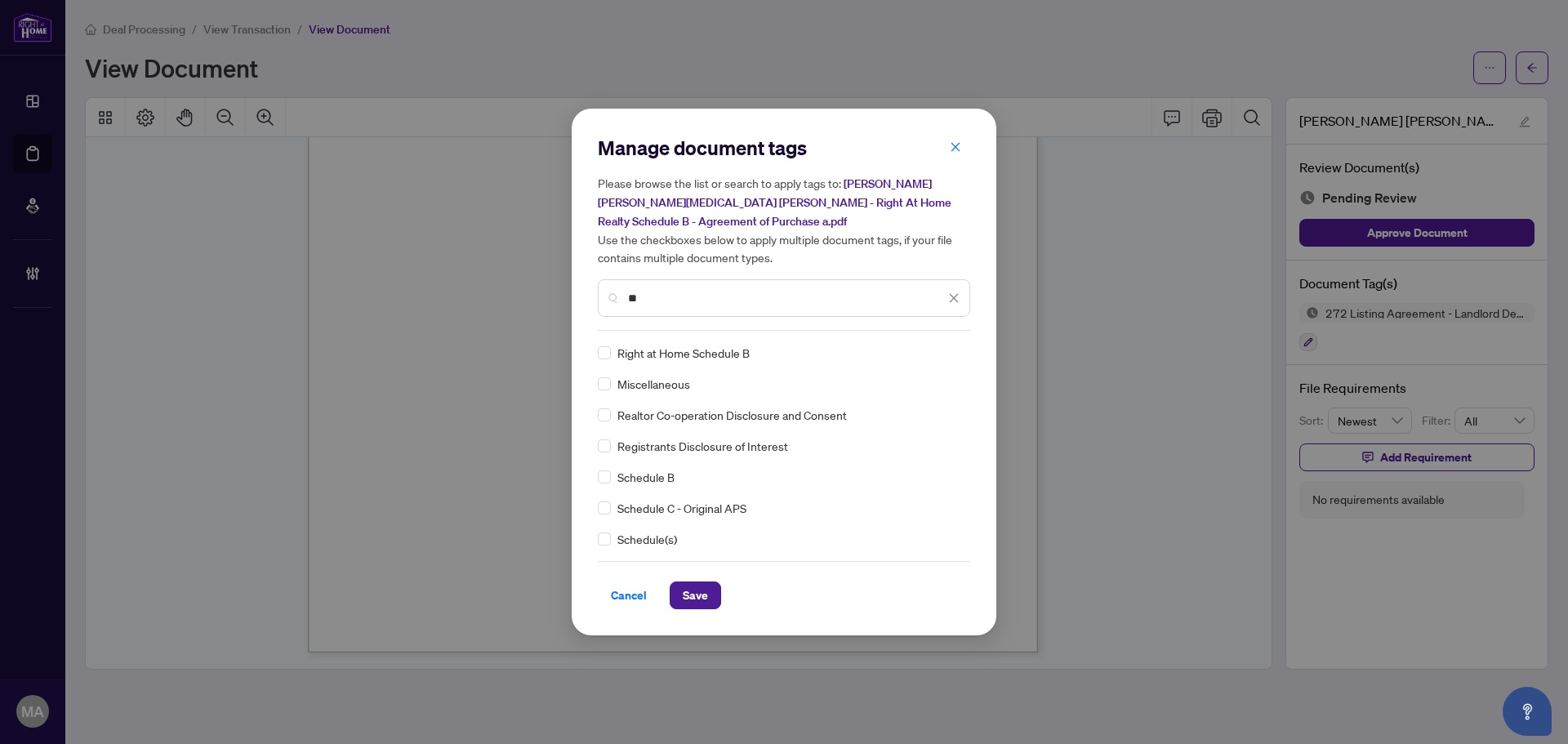
type input "**"
click at [929, 362] on input "search" at bounding box center [936, 353] width 16 height 24
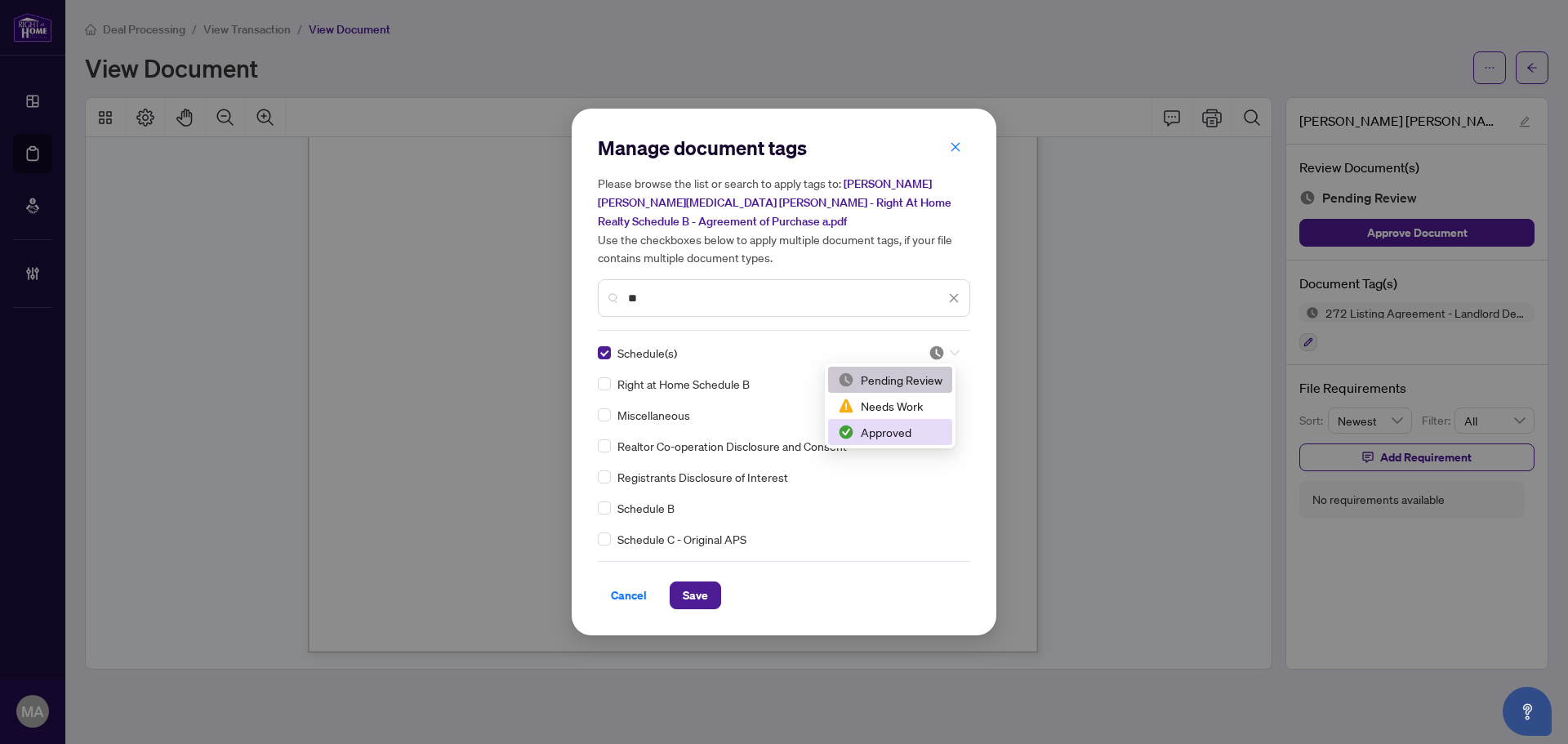
click at [876, 436] on div "Approved" at bounding box center [890, 432] width 105 height 18
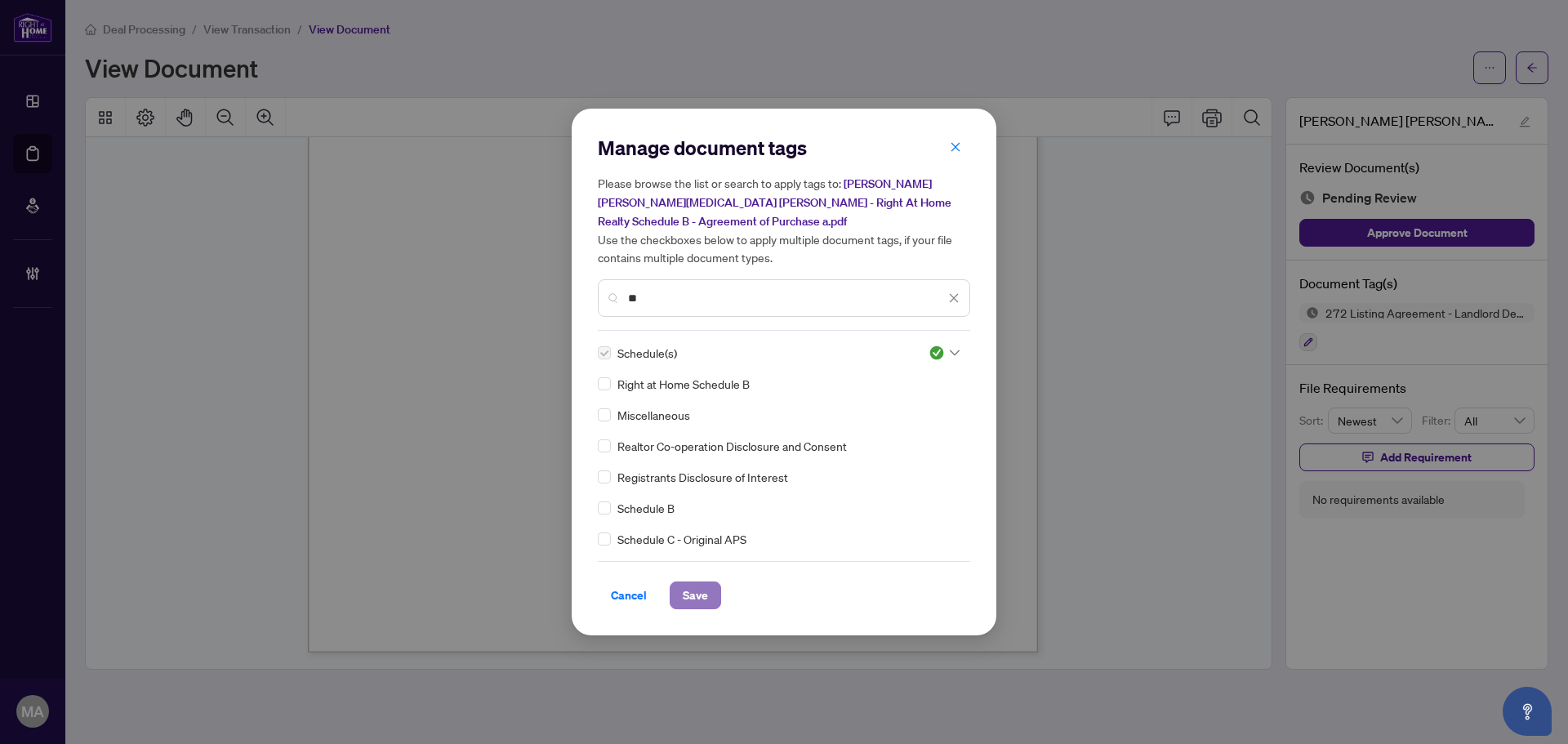
click at [689, 593] on span "Save" at bounding box center [695, 596] width 25 height 26
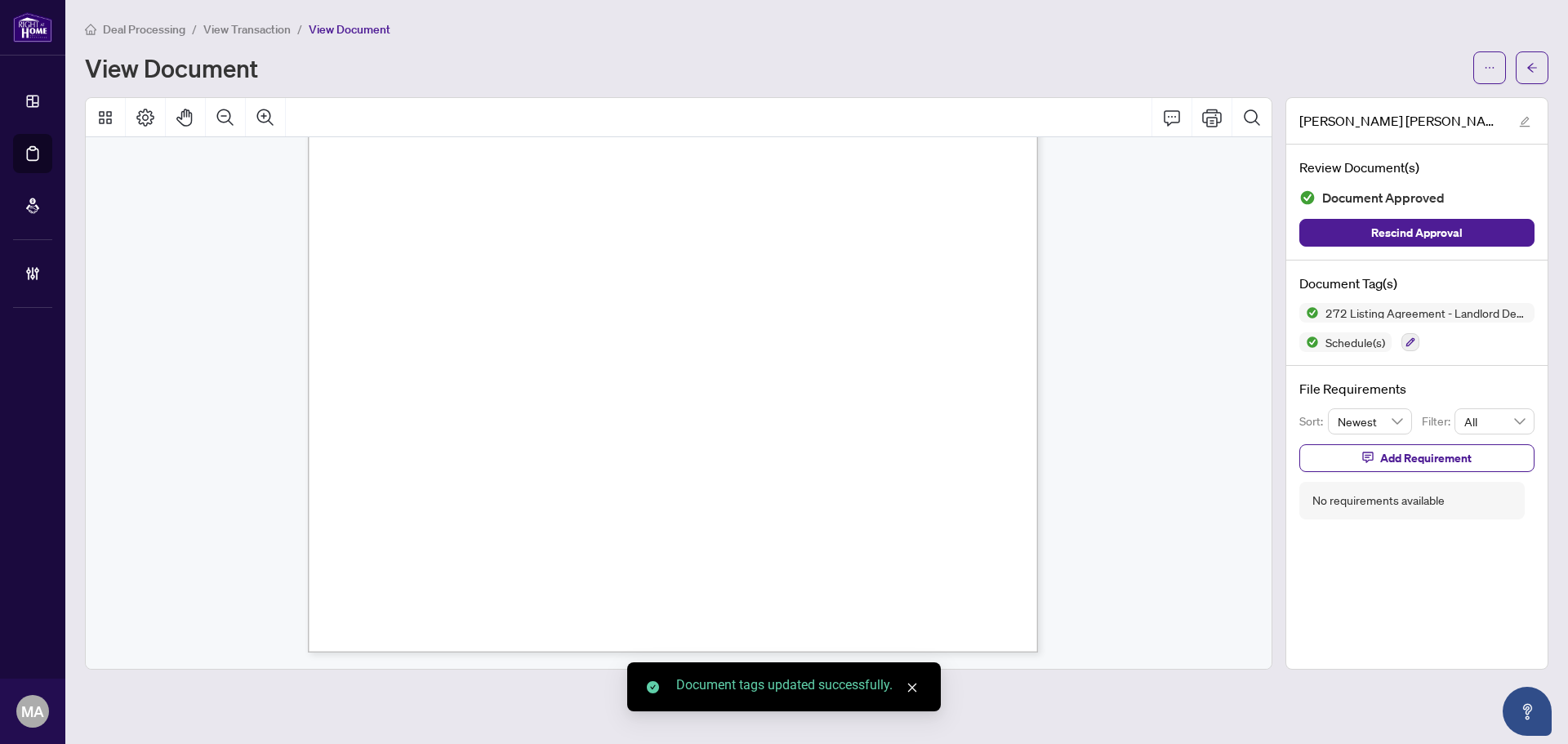
click at [1533, 84] on div "Deal Processing / View Transaction / View Document View Document Mirza Jaffar M…" at bounding box center [816, 345] width 1463 height 650
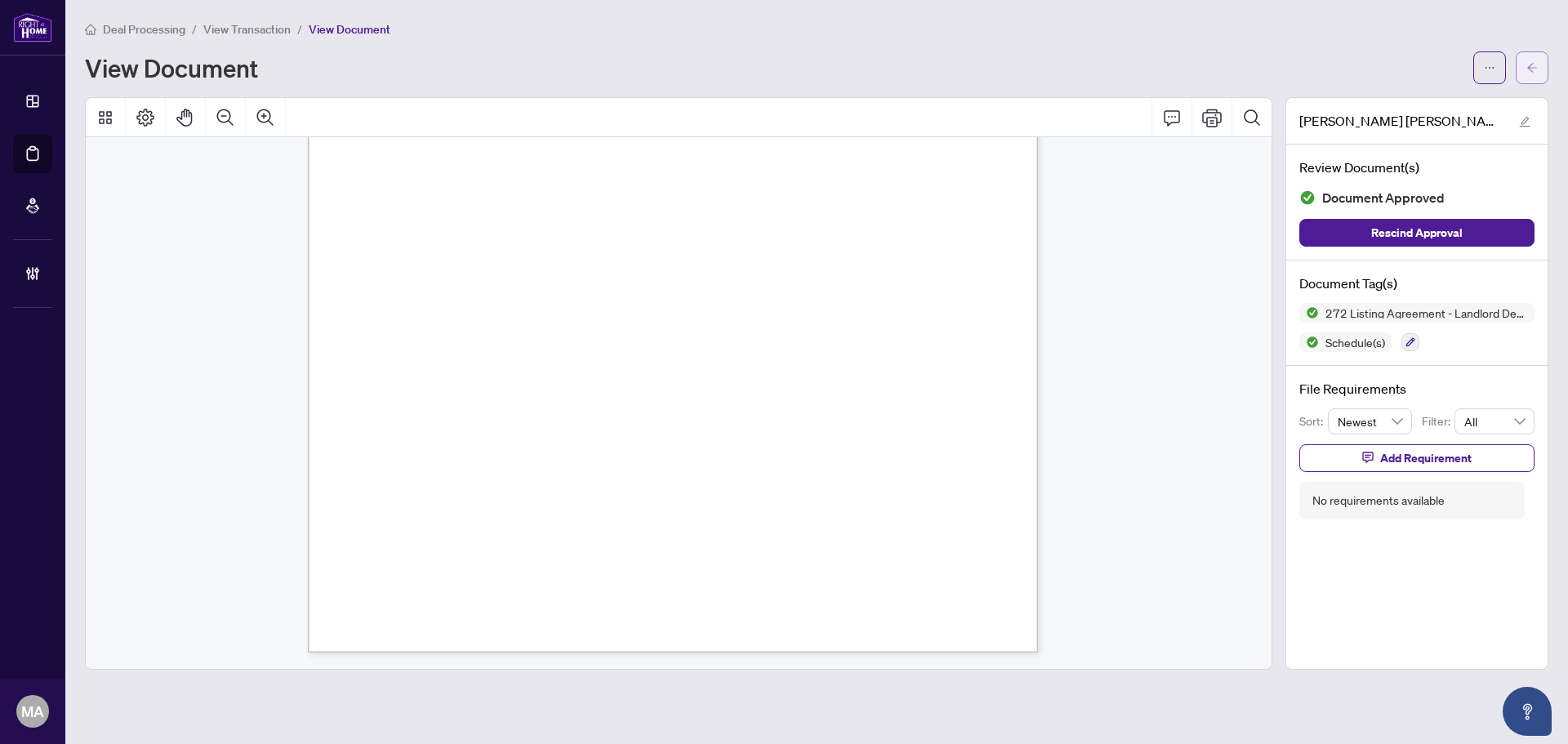
click at [1533, 74] on span "button" at bounding box center [1532, 68] width 11 height 26
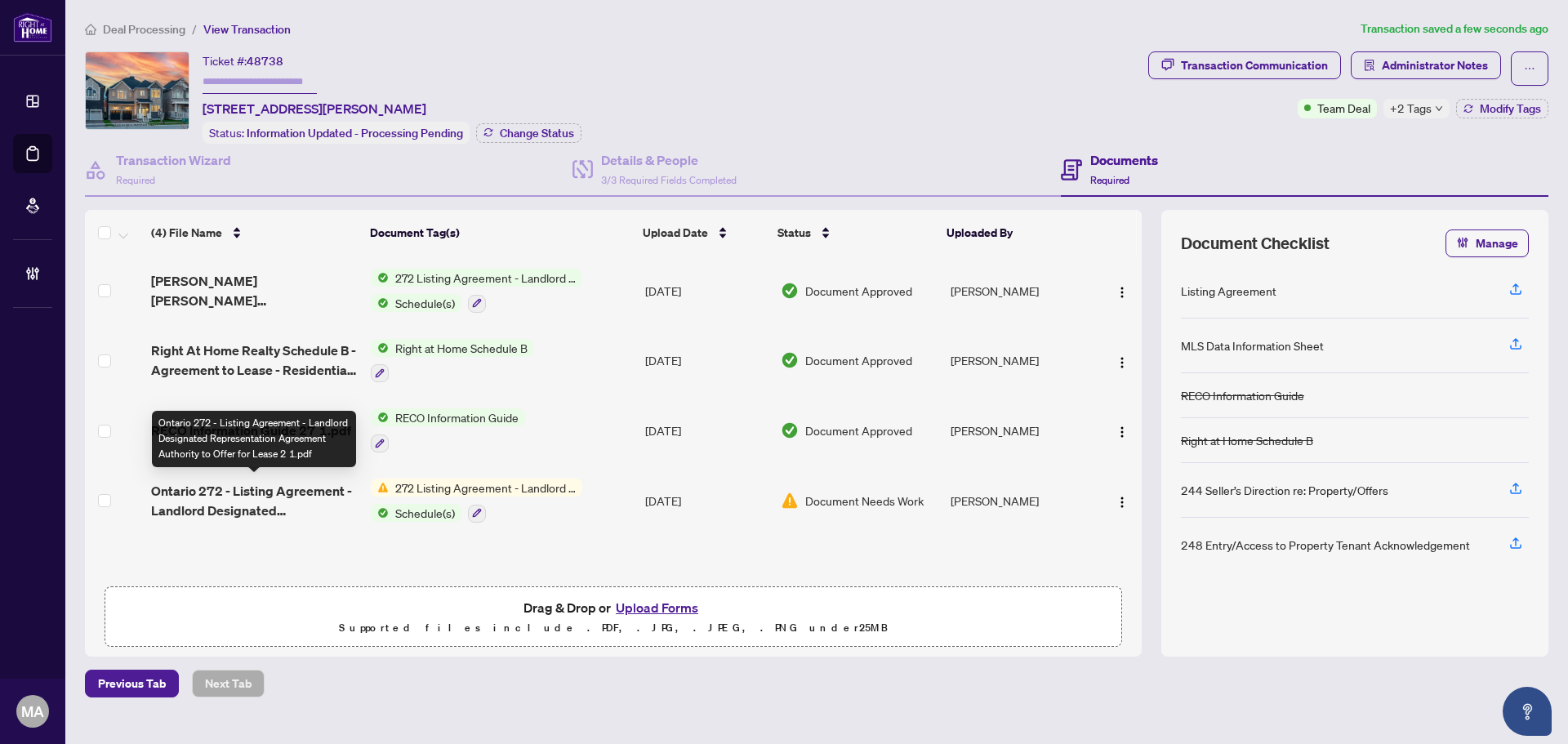
click at [247, 488] on span "Ontario 272 - Listing Agreement - Landlord Designated Representation Agreement …" at bounding box center [255, 501] width 207 height 39
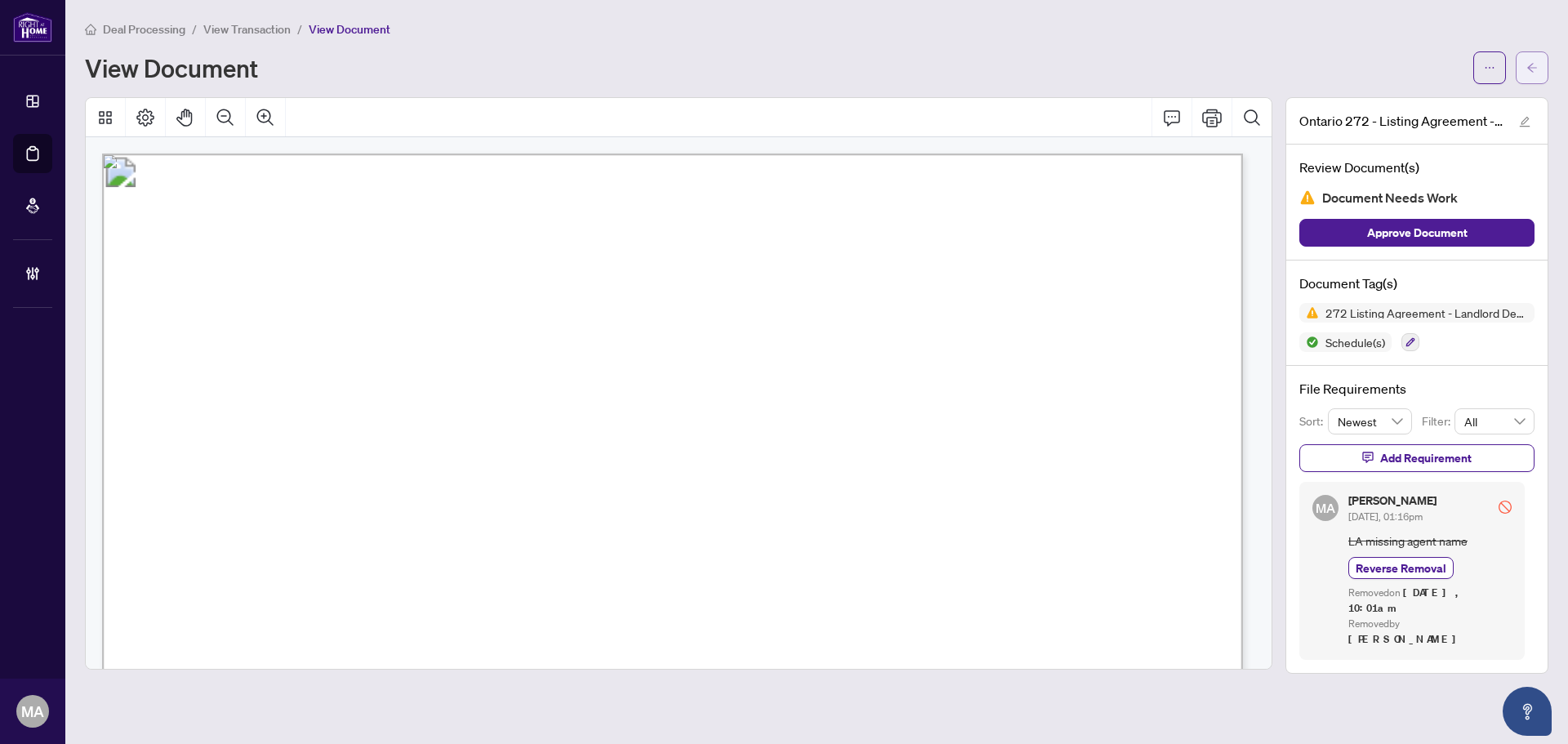
click at [1540, 68] on button "button" at bounding box center [1533, 68] width 33 height 33
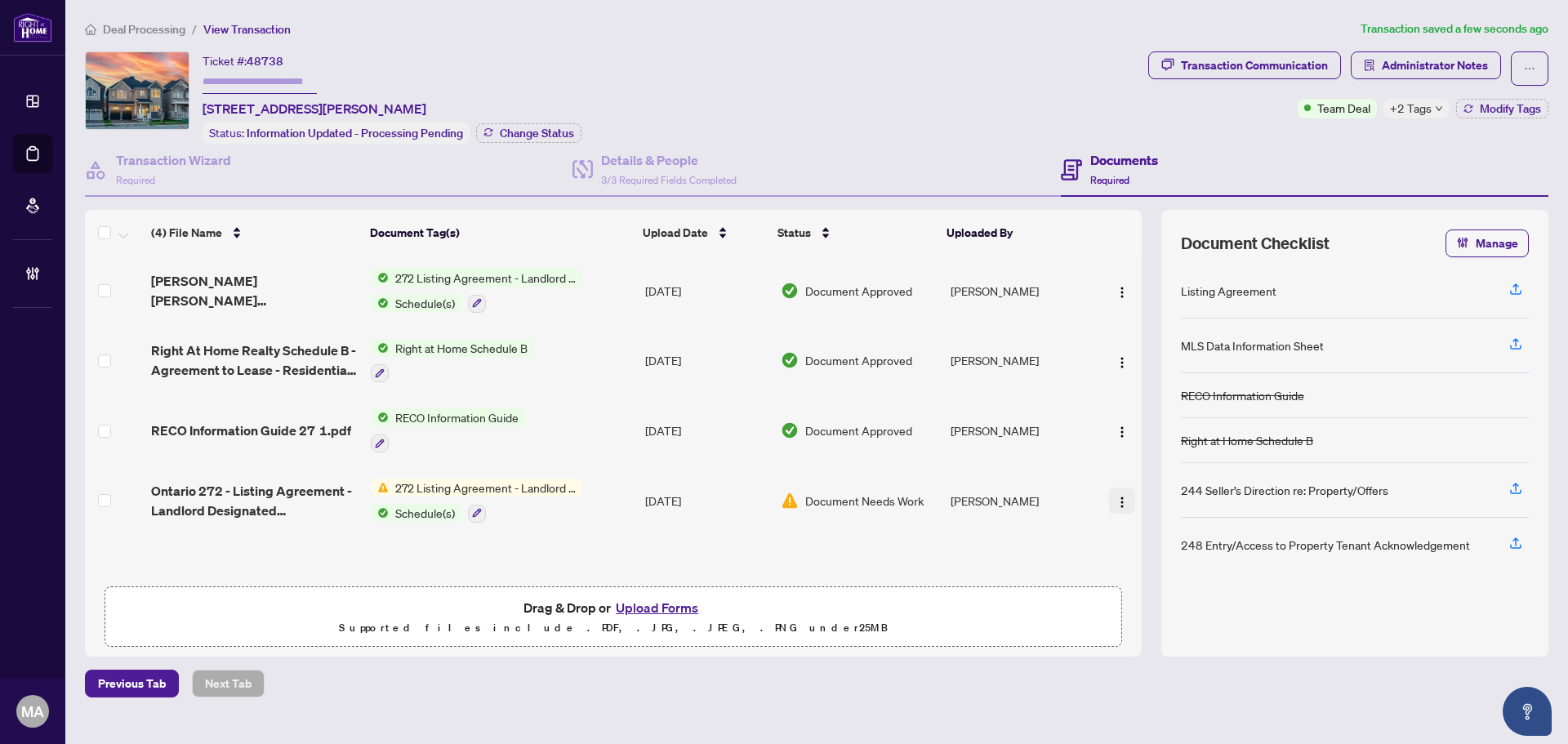
click at [1119, 510] on button "button" at bounding box center [1122, 501] width 26 height 26
click at [1159, 695] on span "Archive" at bounding box center [1195, 686] width 156 height 18
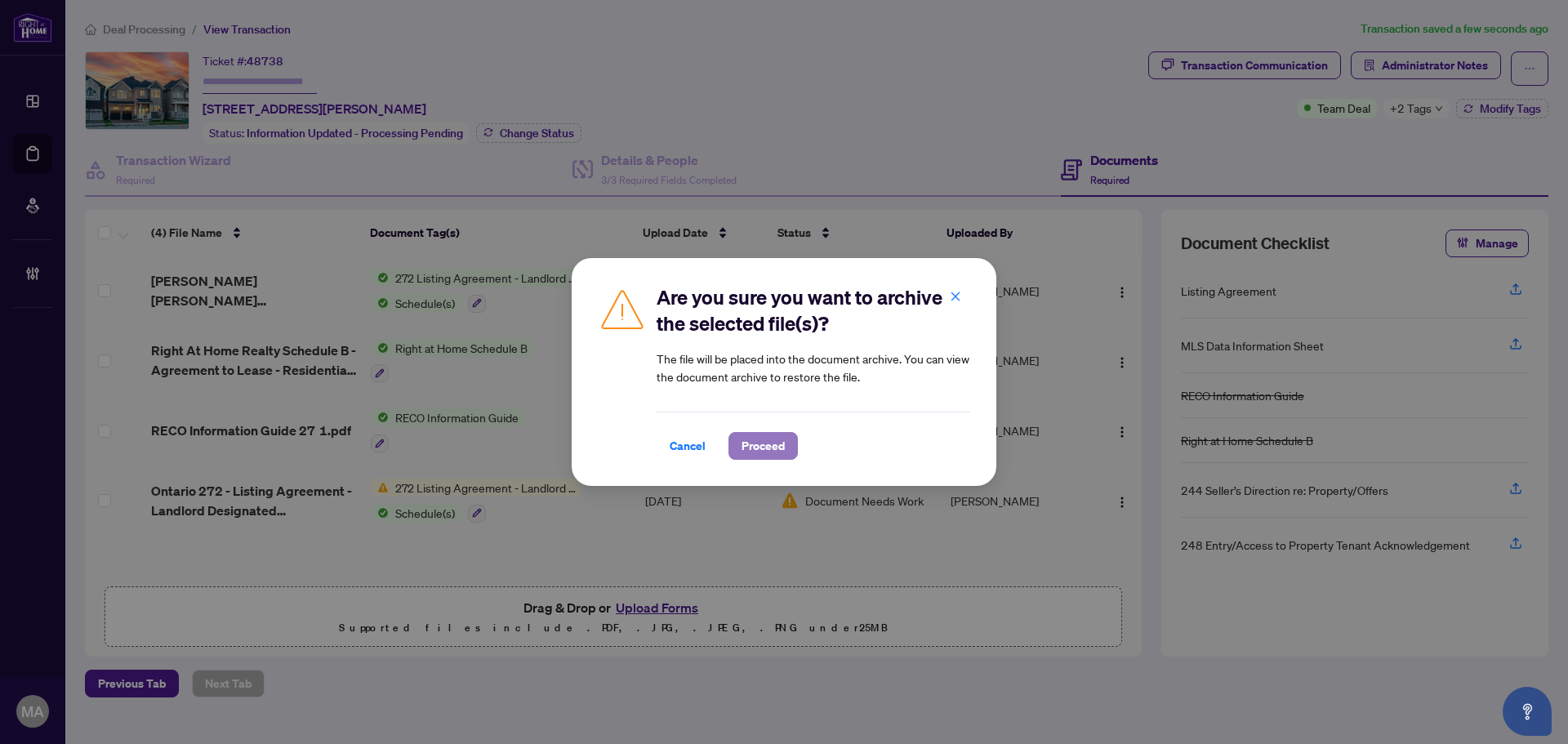
click at [778, 451] on span "Proceed" at bounding box center [763, 446] width 43 height 26
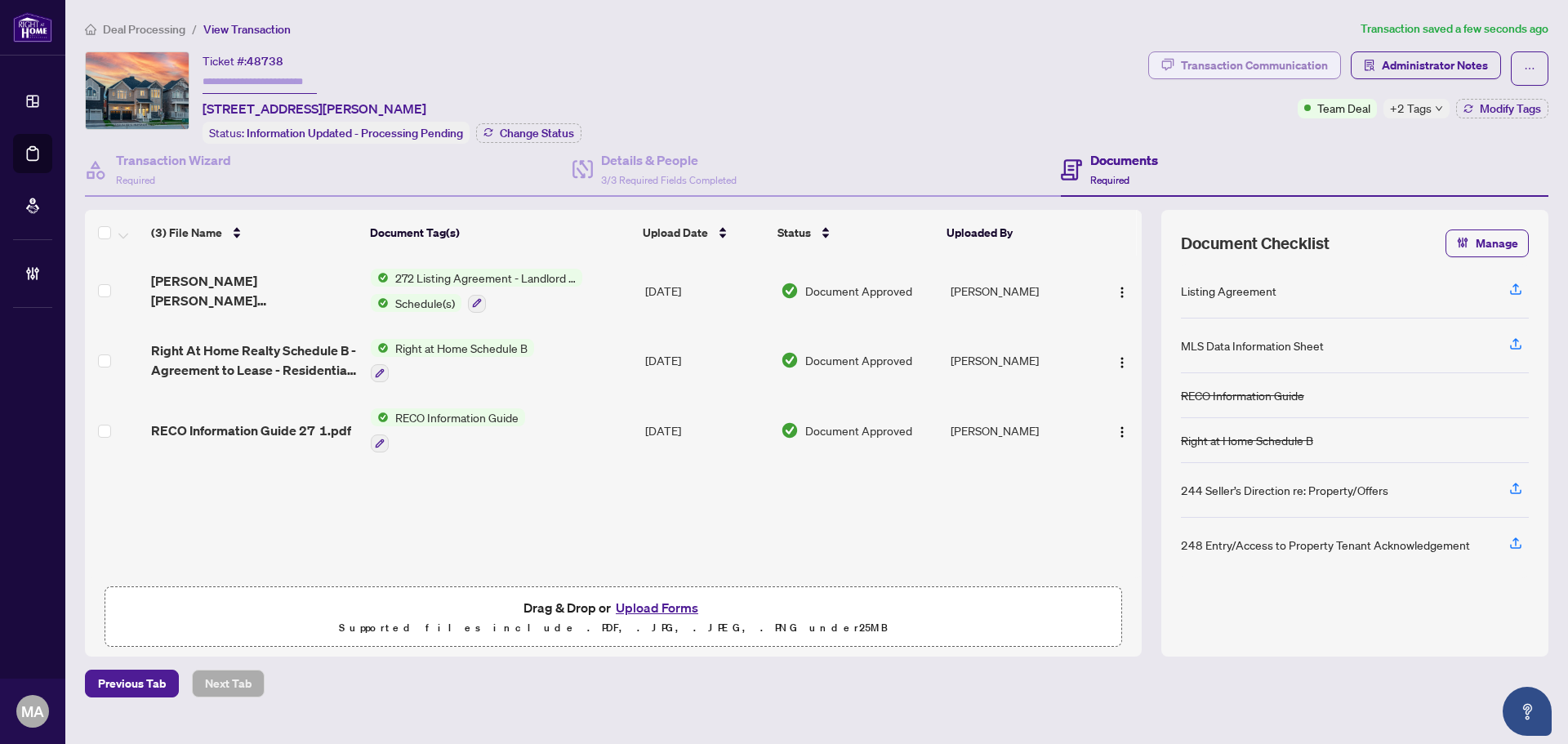
click at [1303, 60] on div "Transaction Communication" at bounding box center [1255, 65] width 147 height 26
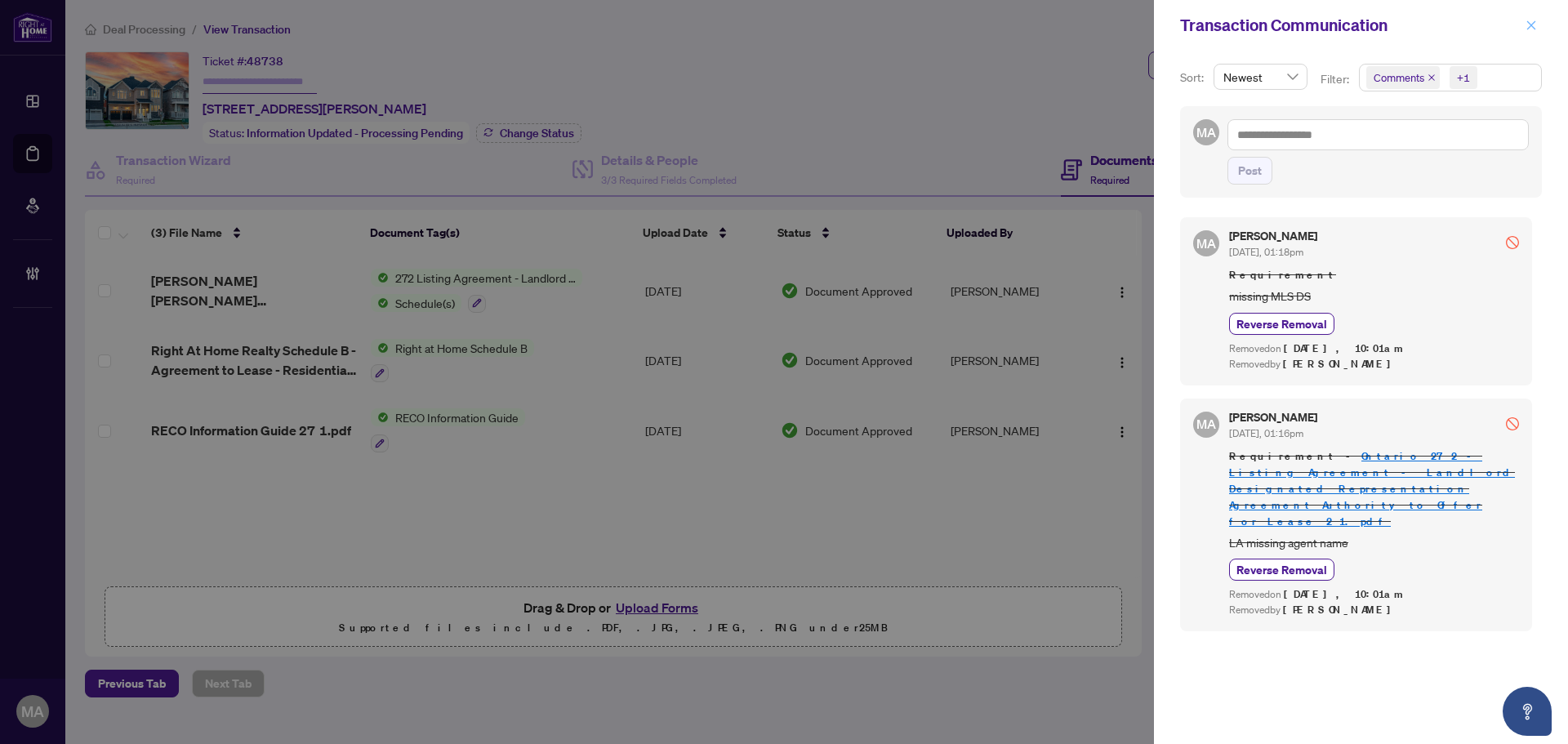
click at [1533, 32] on span "button" at bounding box center [1531, 25] width 11 height 26
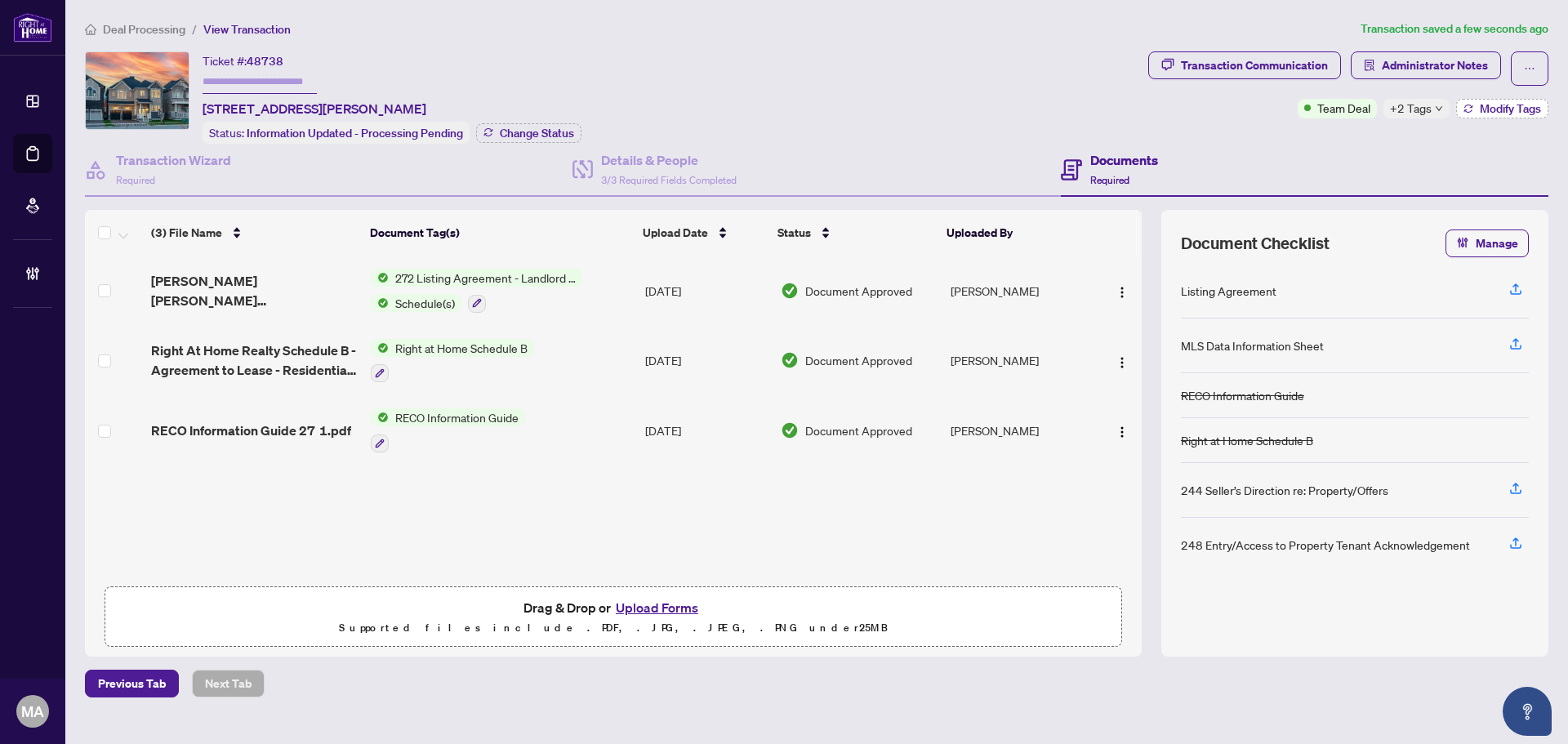
click at [1513, 107] on span "Modify Tags" at bounding box center [1510, 108] width 61 height 11
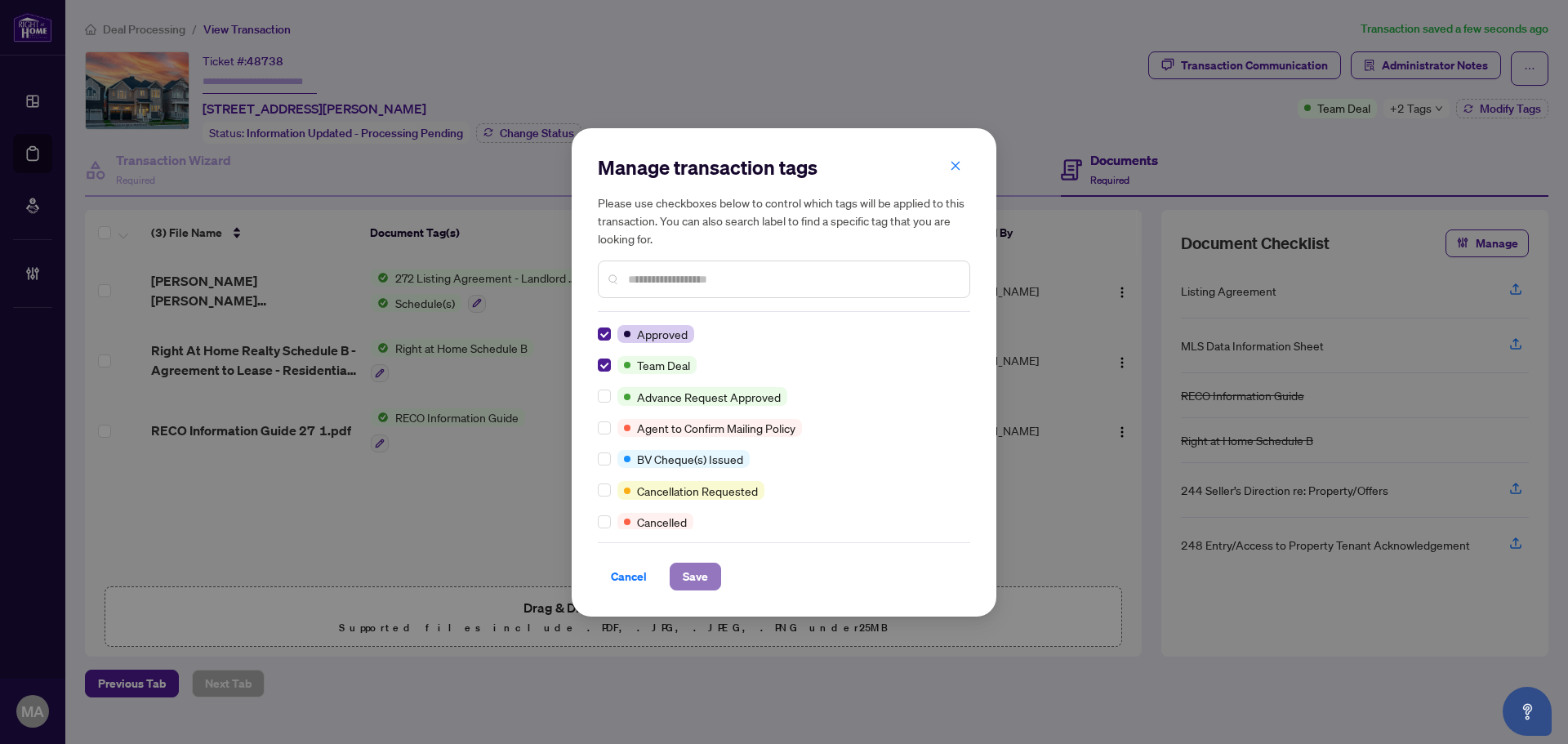
click at [705, 579] on span "Save" at bounding box center [695, 577] width 25 height 26
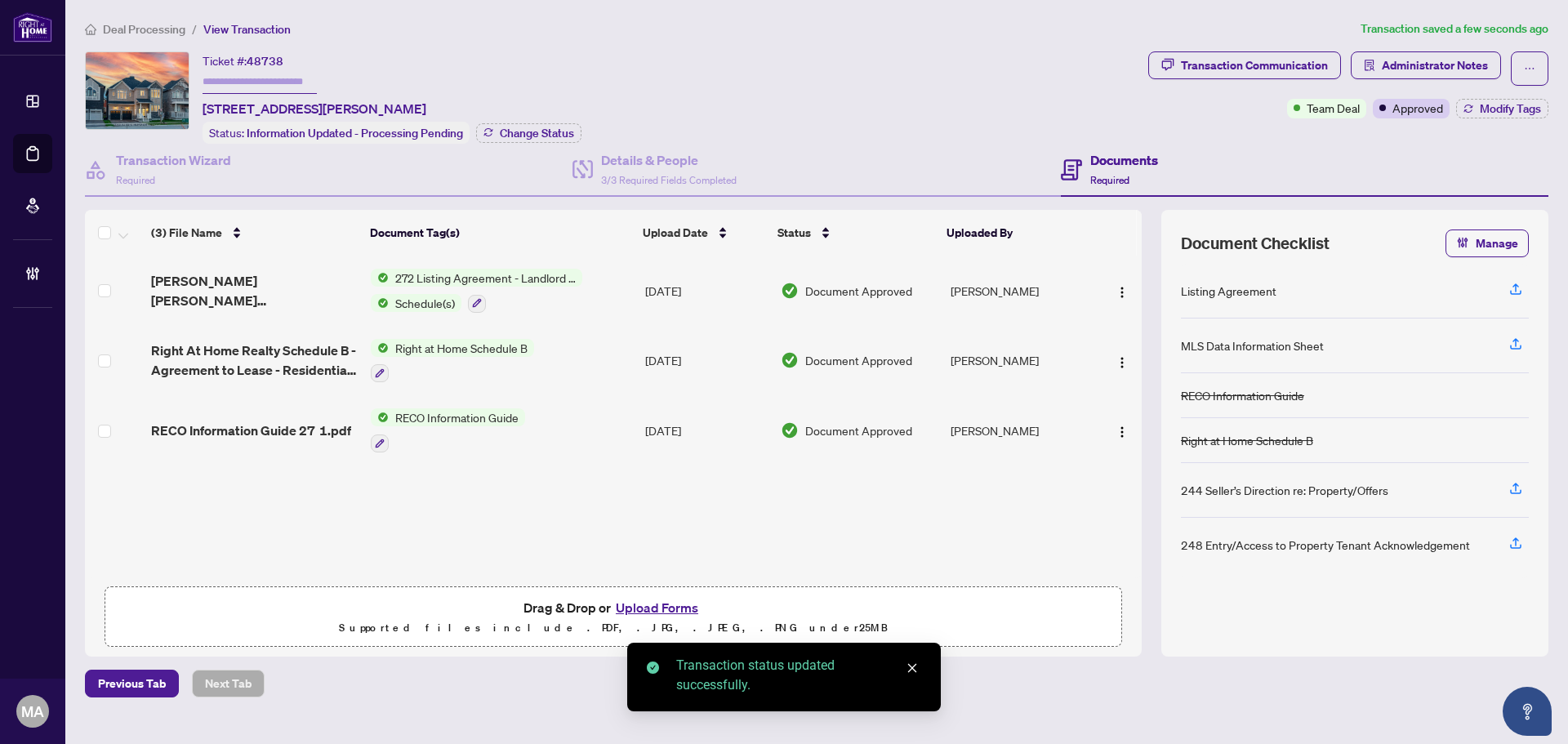
click at [133, 32] on span "Deal Processing" at bounding box center [144, 29] width 82 height 15
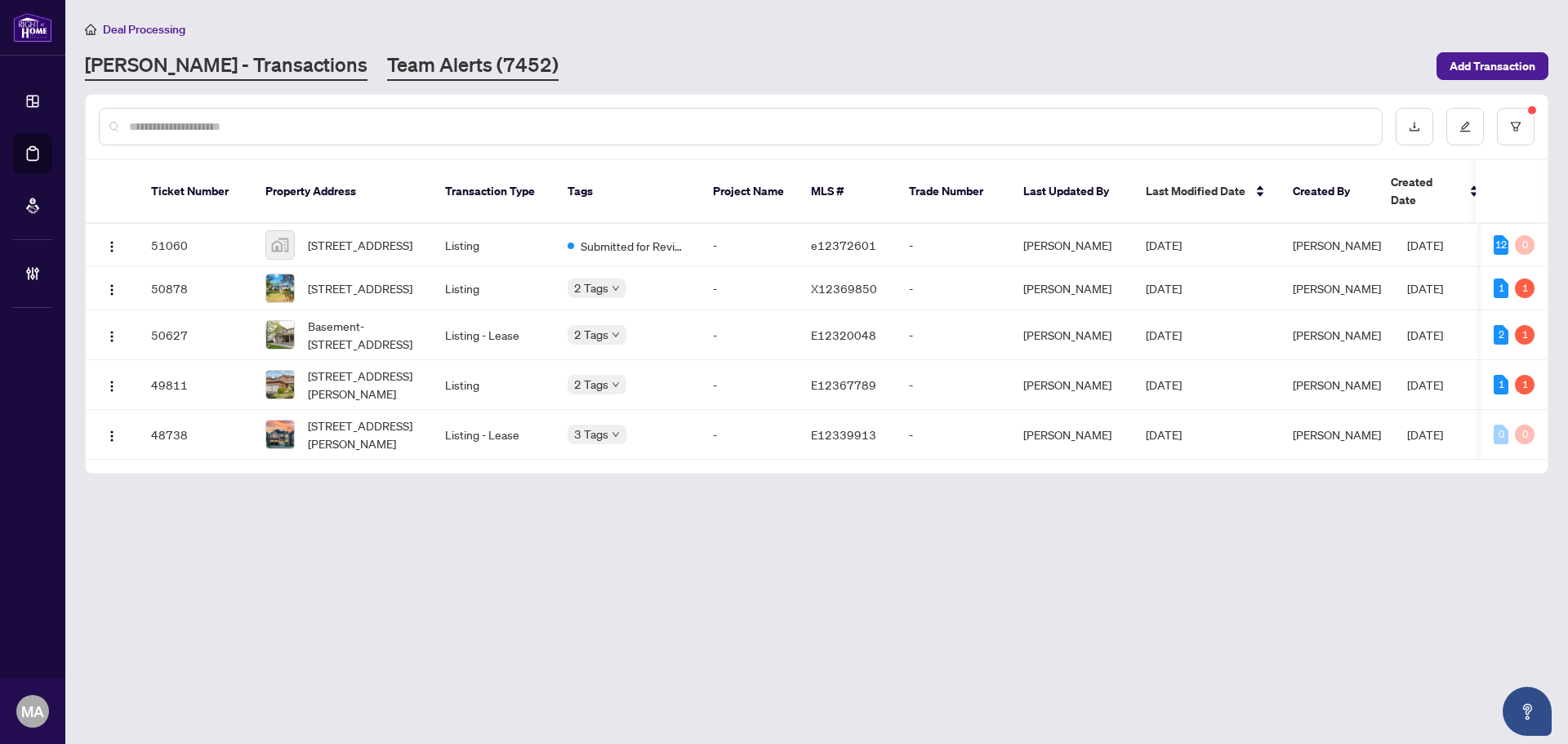
click at [387, 78] on link "Team Alerts (7452)" at bounding box center [473, 66] width 171 height 29
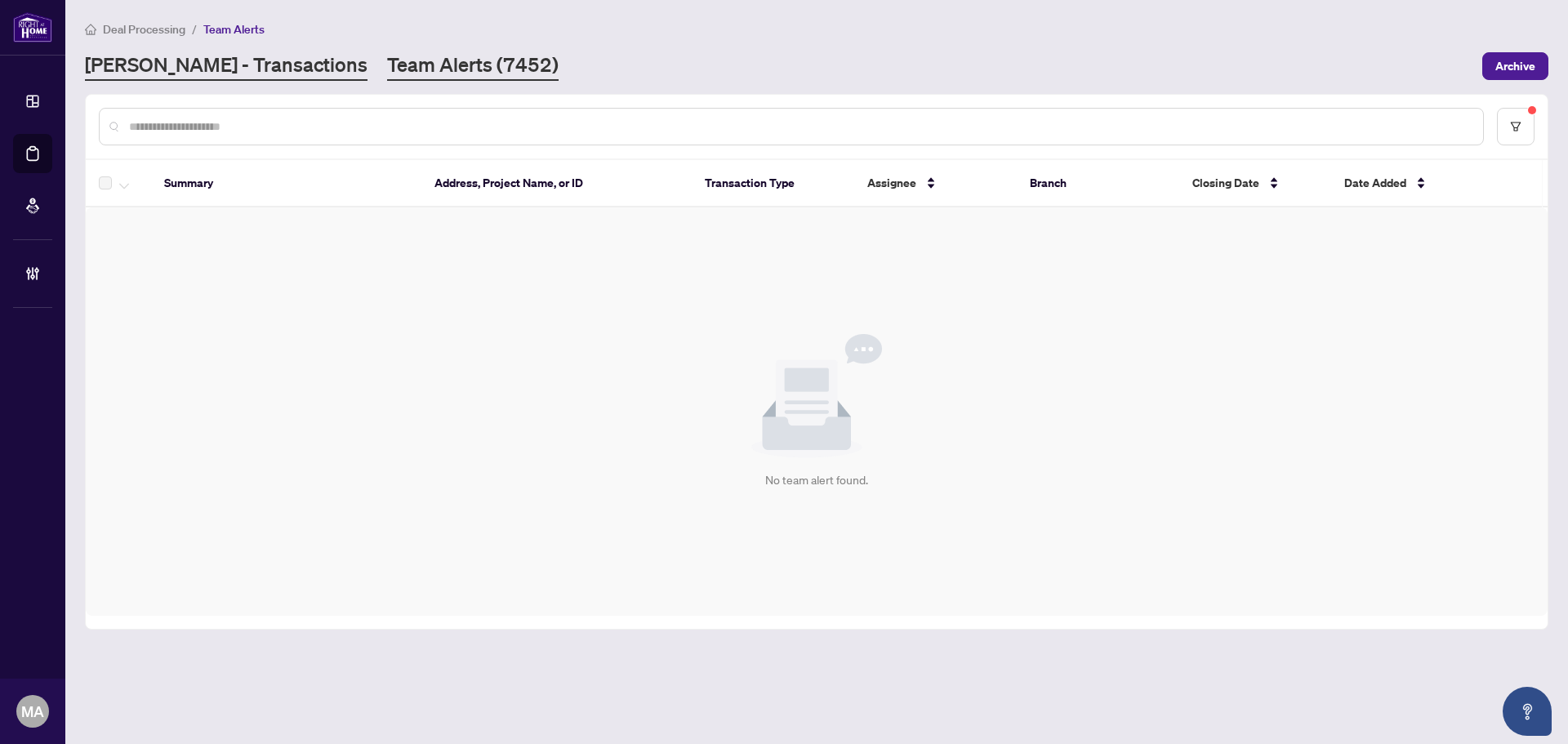
click at [192, 65] on link "RAHR - Transactions" at bounding box center [226, 66] width 282 height 29
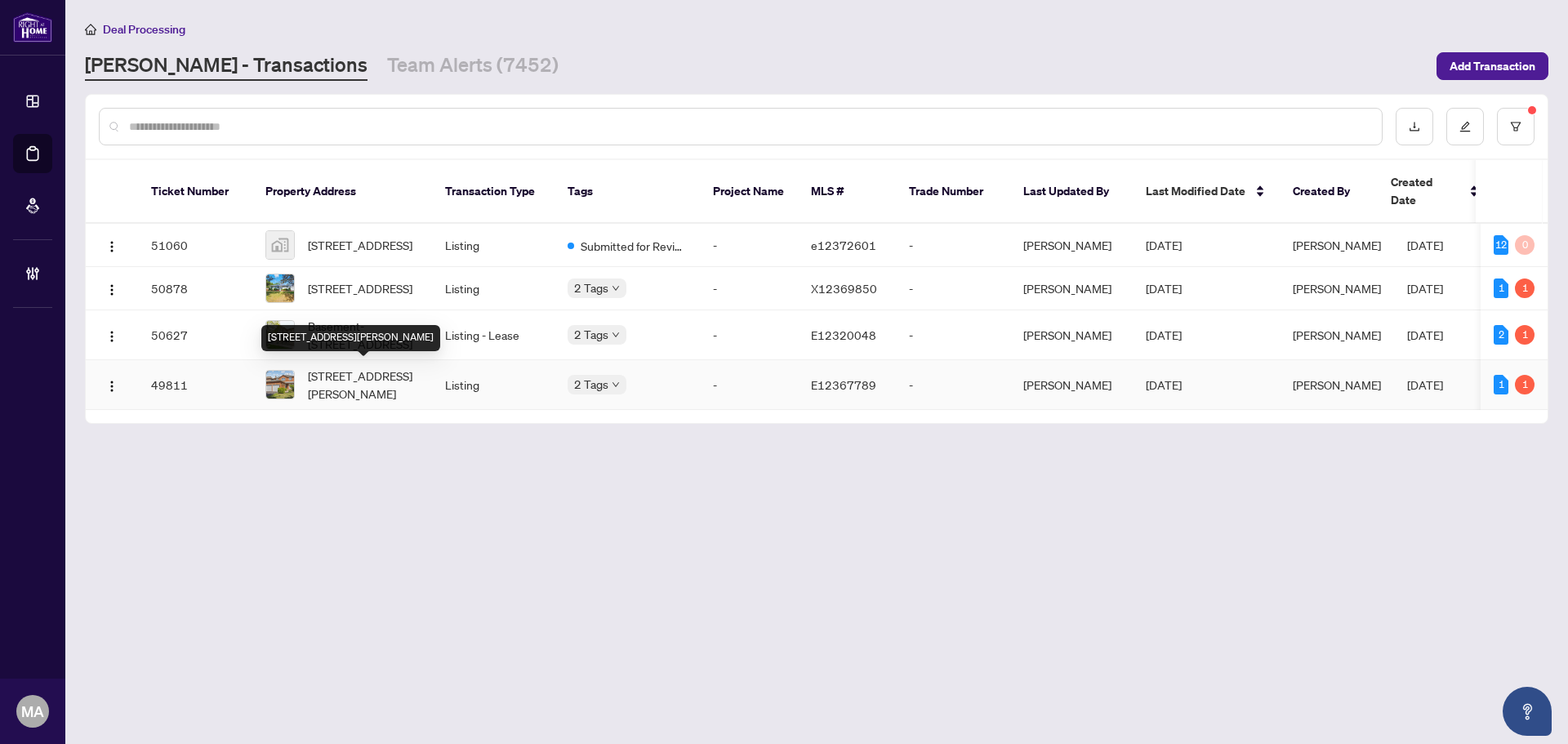
click at [323, 382] on span "1815 Westcreek Dr, Pickering, Ontario L1V 6K2, Canada" at bounding box center [364, 385] width 111 height 36
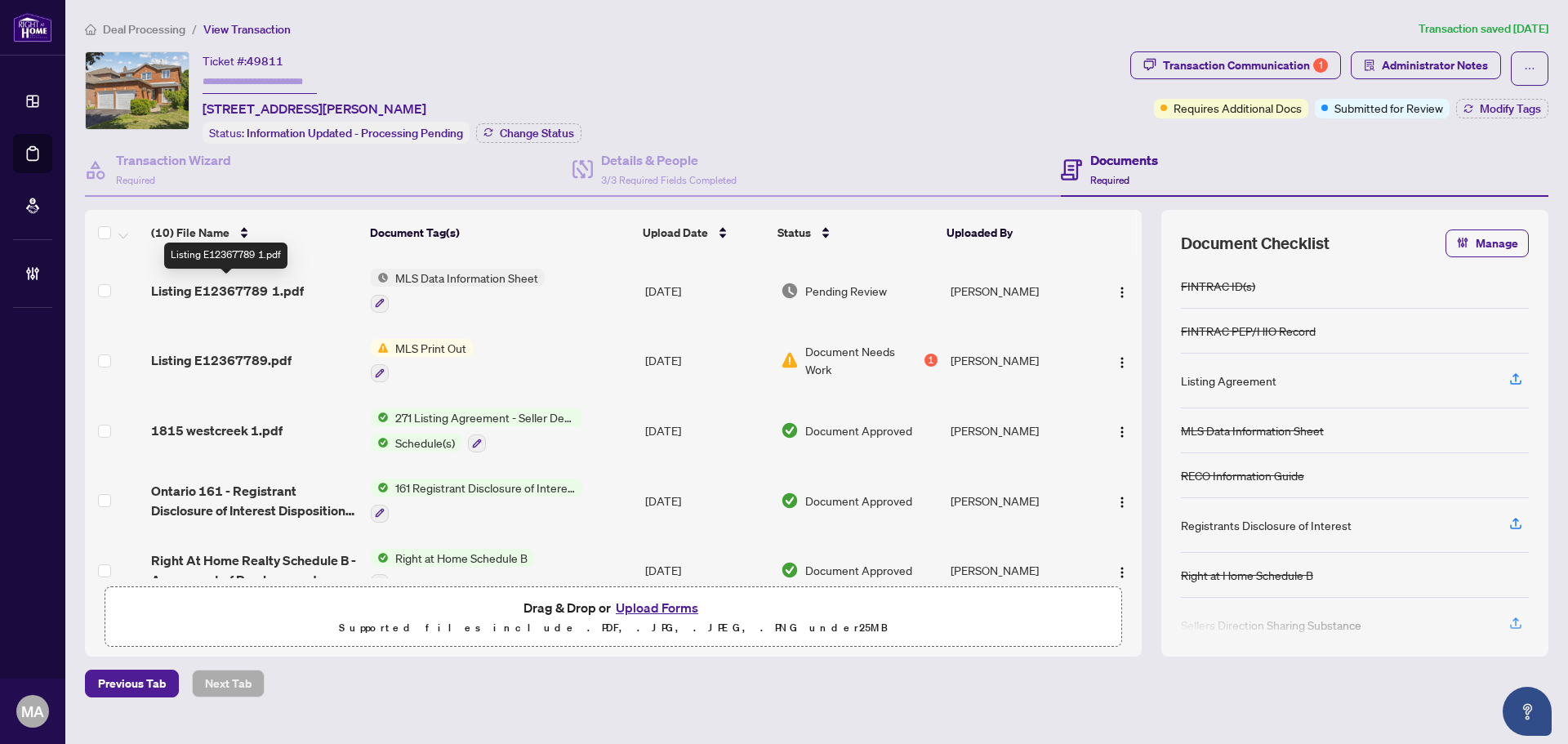
click at [211, 288] on span "Listing E12367789 1.pdf" at bounding box center [228, 290] width 152 height 20
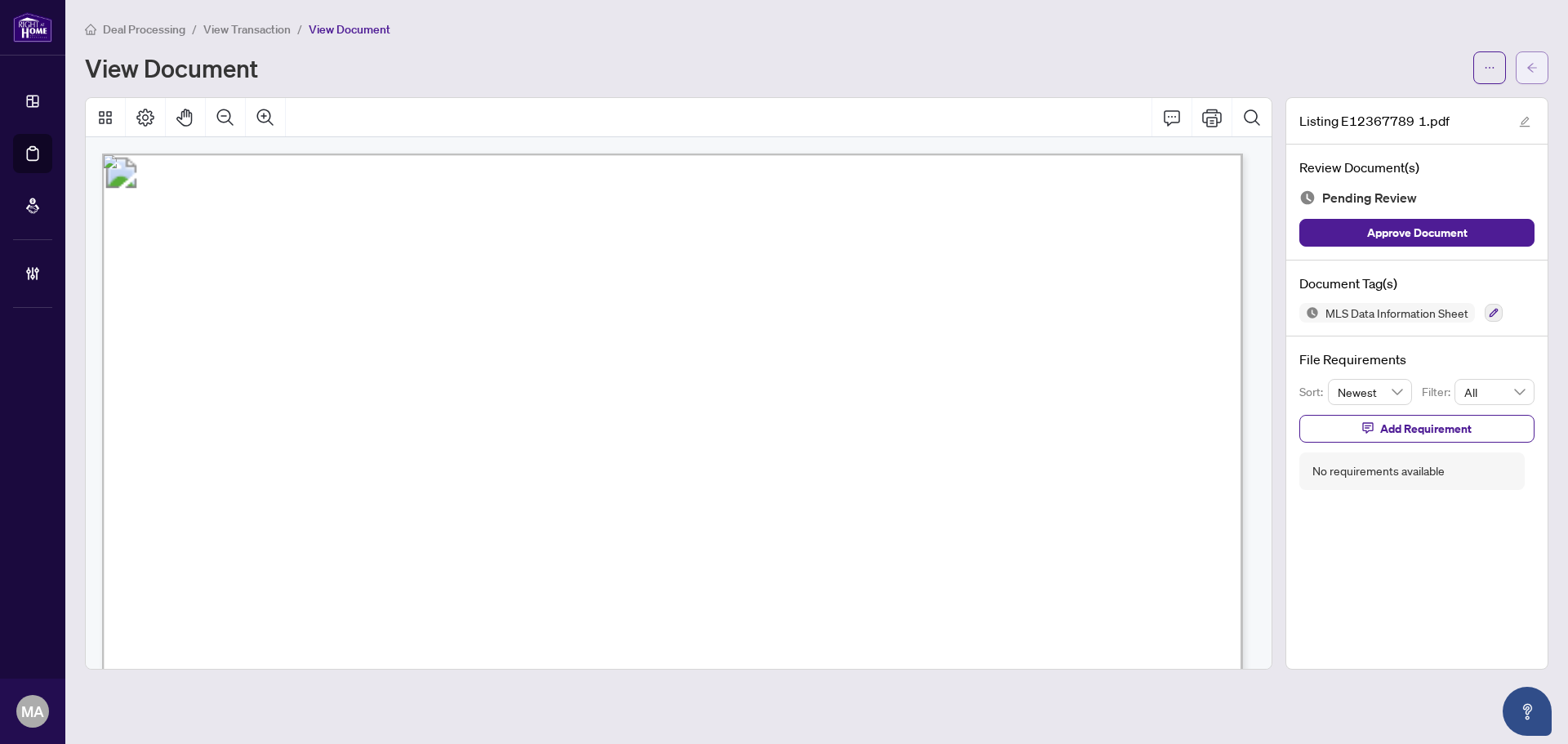
click at [1520, 73] on button "button" at bounding box center [1533, 68] width 33 height 33
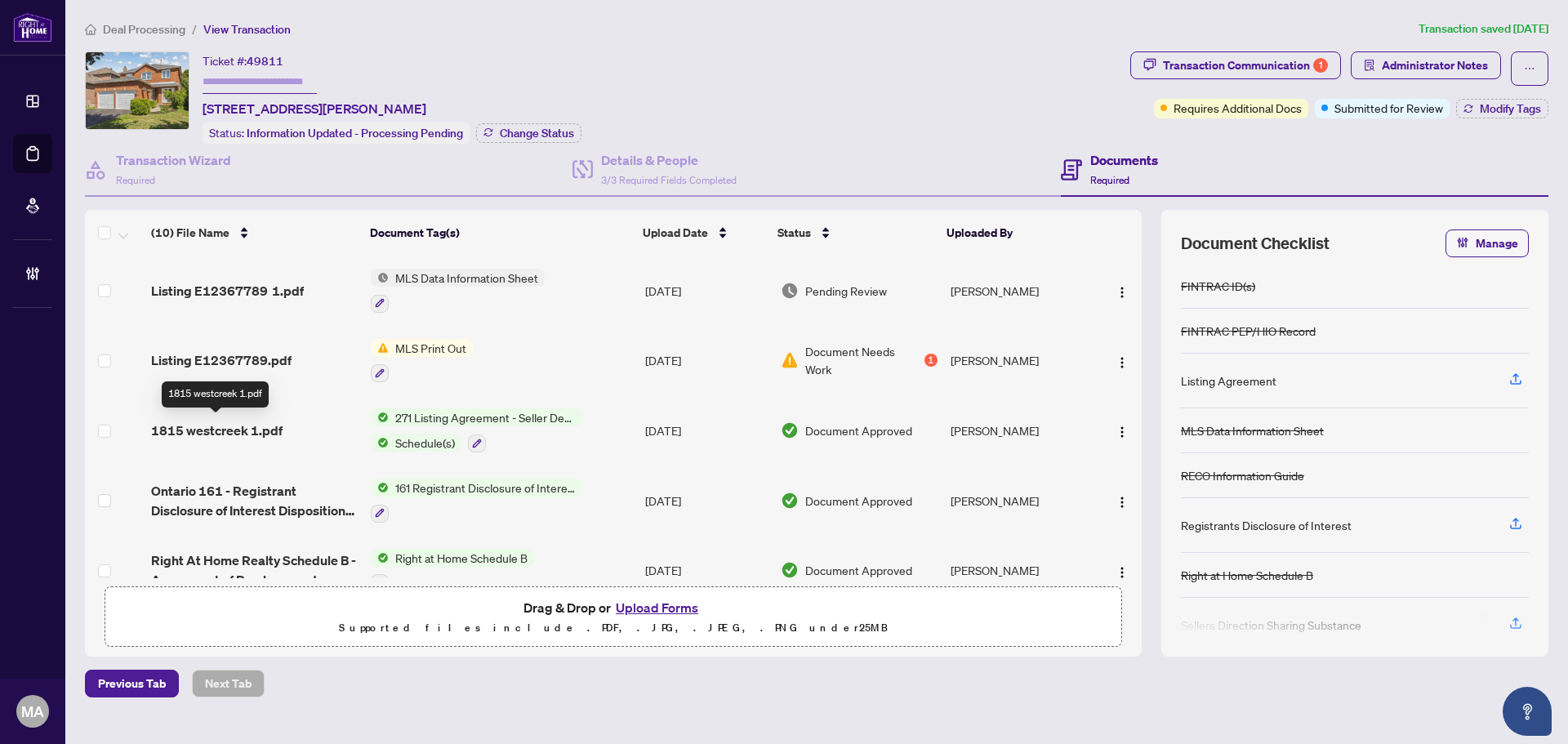
click at [203, 423] on span "1815 westcreek 1.pdf" at bounding box center [217, 430] width 132 height 20
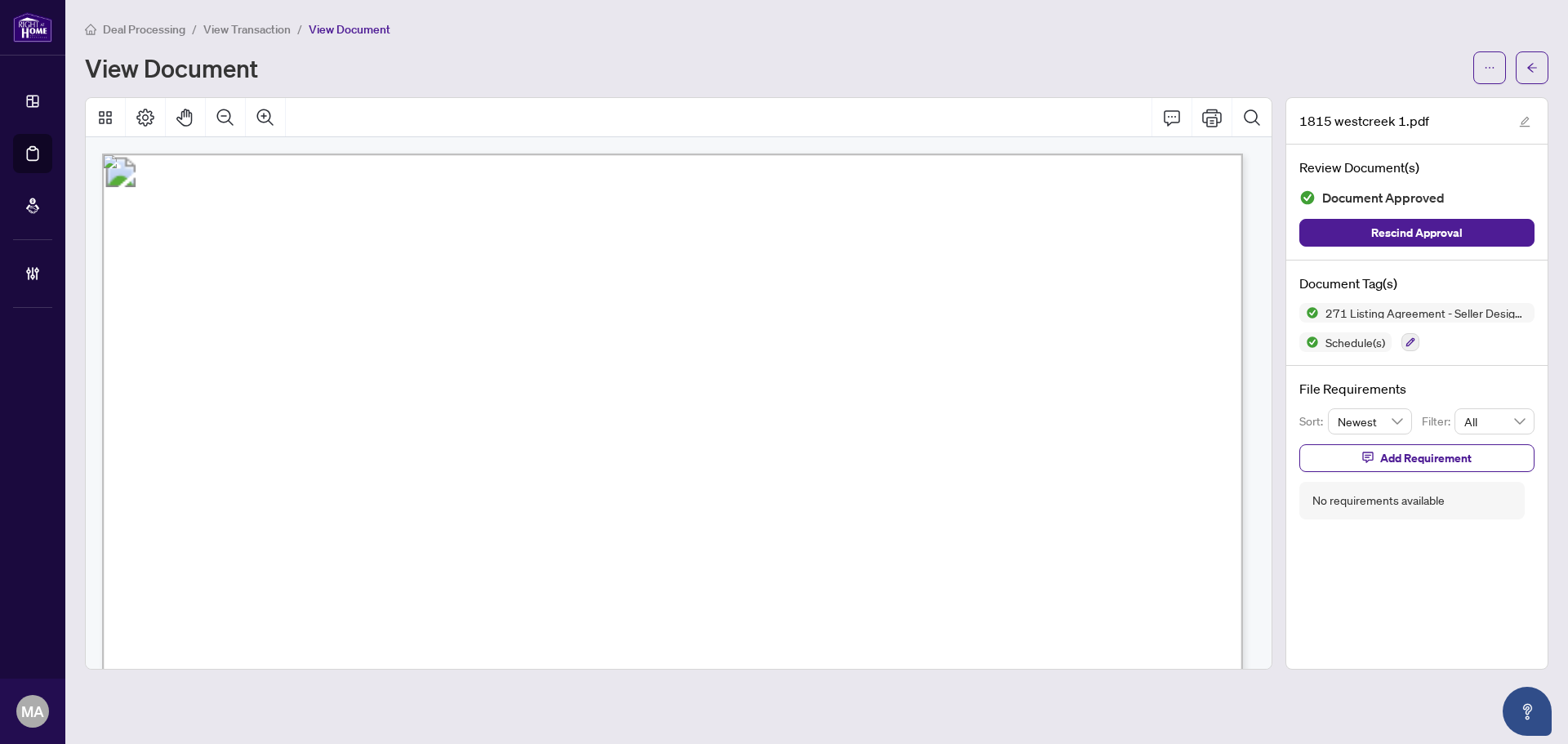
scroll to position [164, 0]
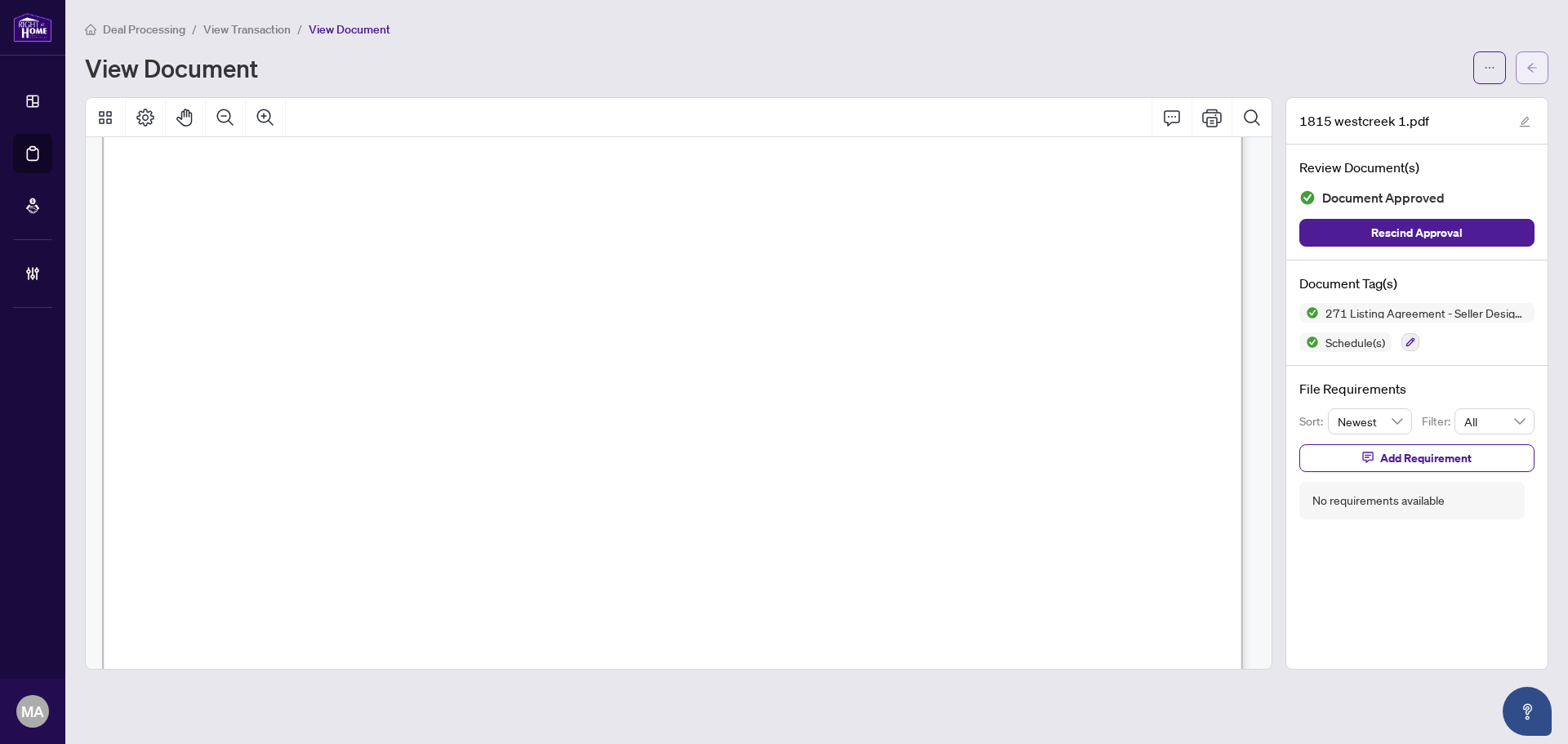
click at [1541, 67] on button "button" at bounding box center [1533, 68] width 33 height 33
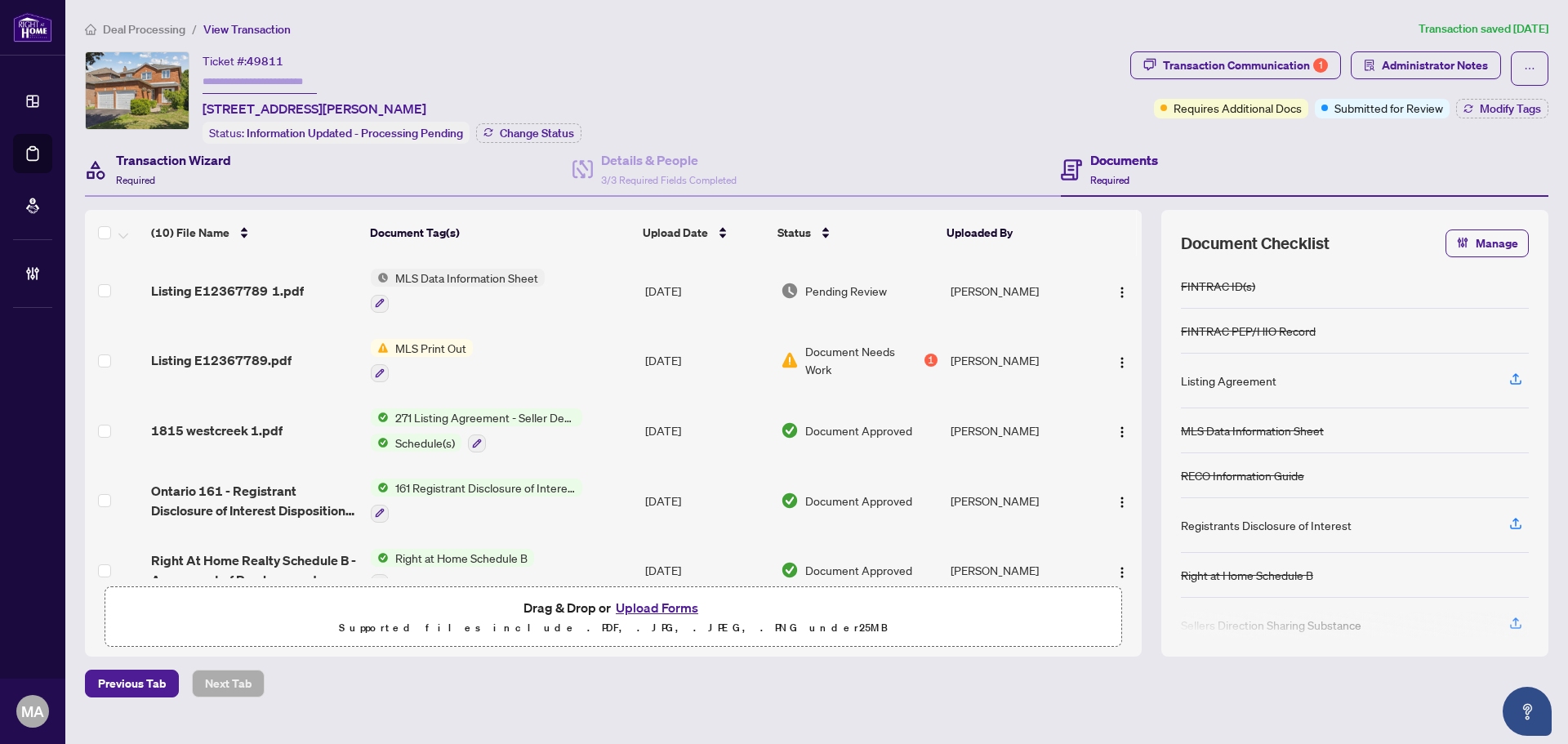
click at [139, 153] on h4 "Transaction Wizard" at bounding box center [173, 160] width 115 height 20
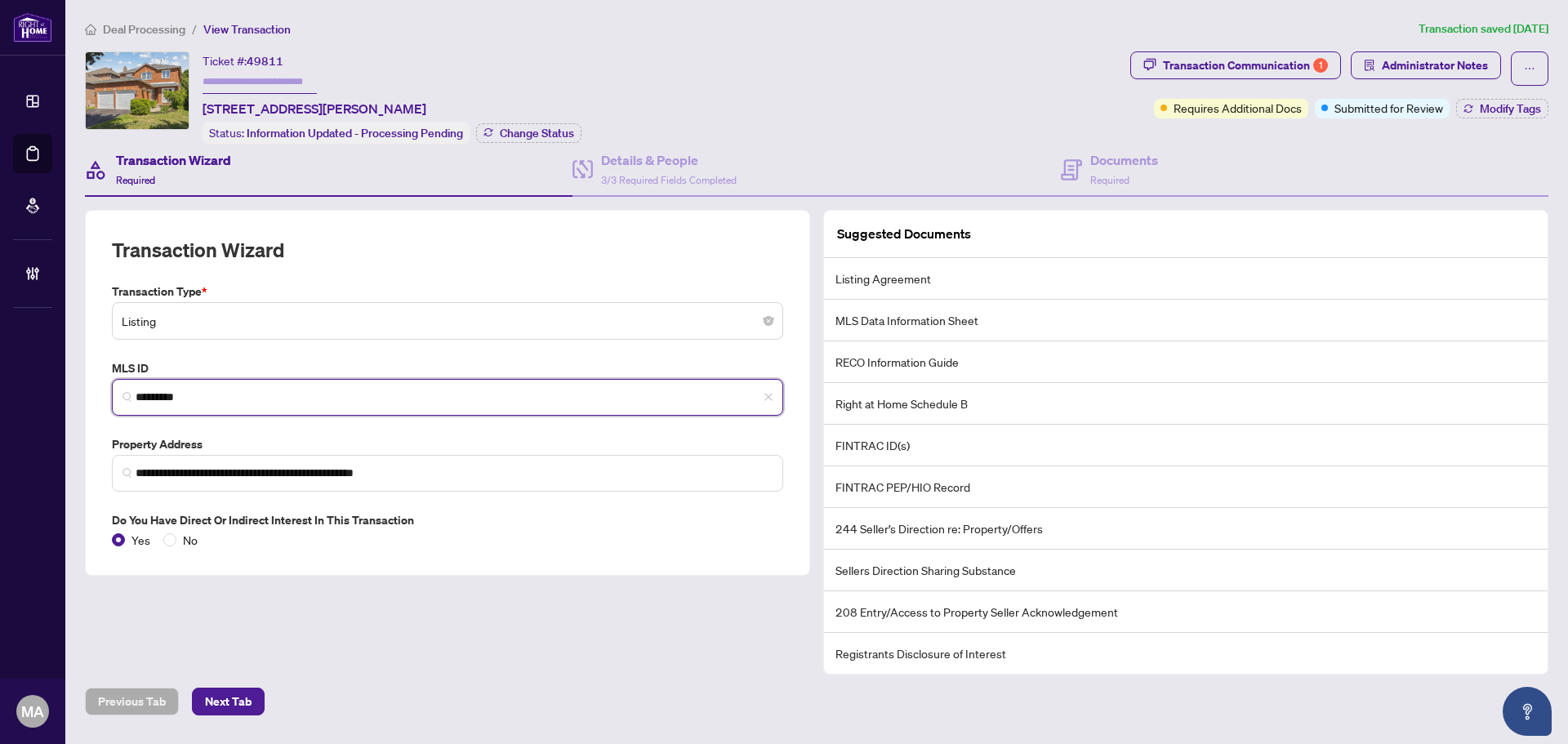
click at [193, 401] on input "*********" at bounding box center [455, 398] width 637 height 17
click at [192, 400] on input "*********" at bounding box center [455, 398] width 637 height 17
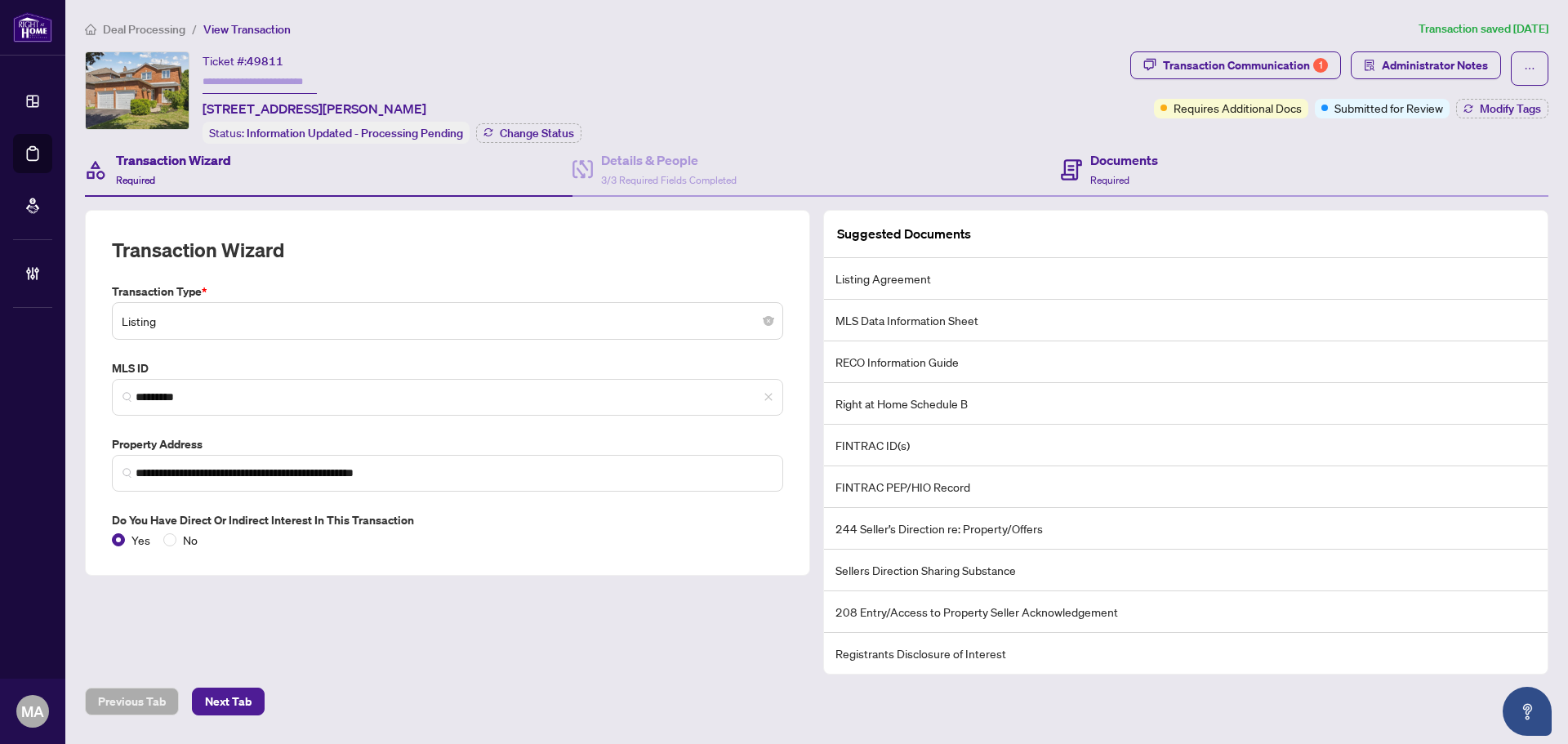
click at [1124, 145] on div "Documents Required" at bounding box center [1304, 170] width 487 height 53
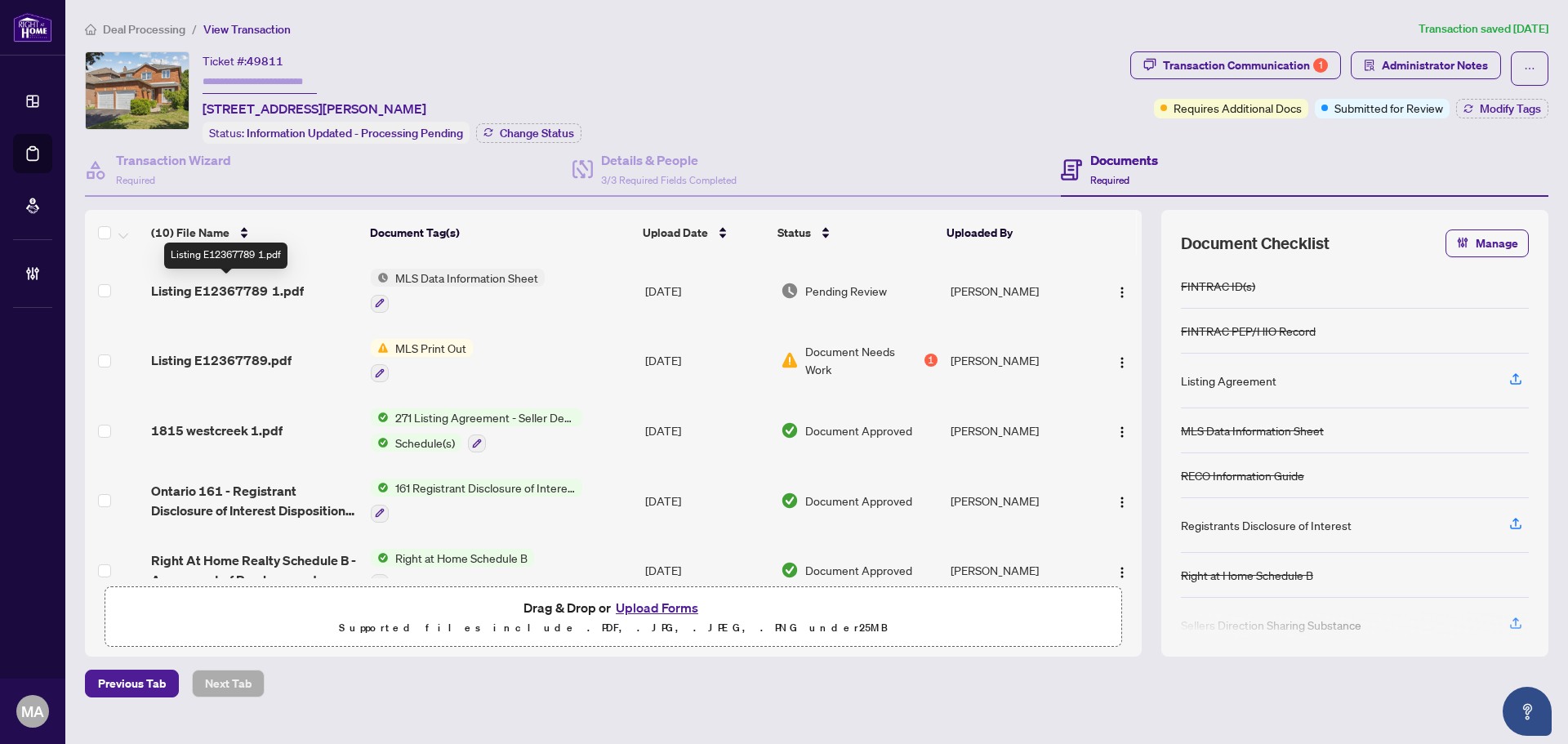
click at [210, 288] on span "Listing E12367789 1.pdf" at bounding box center [228, 290] width 152 height 20
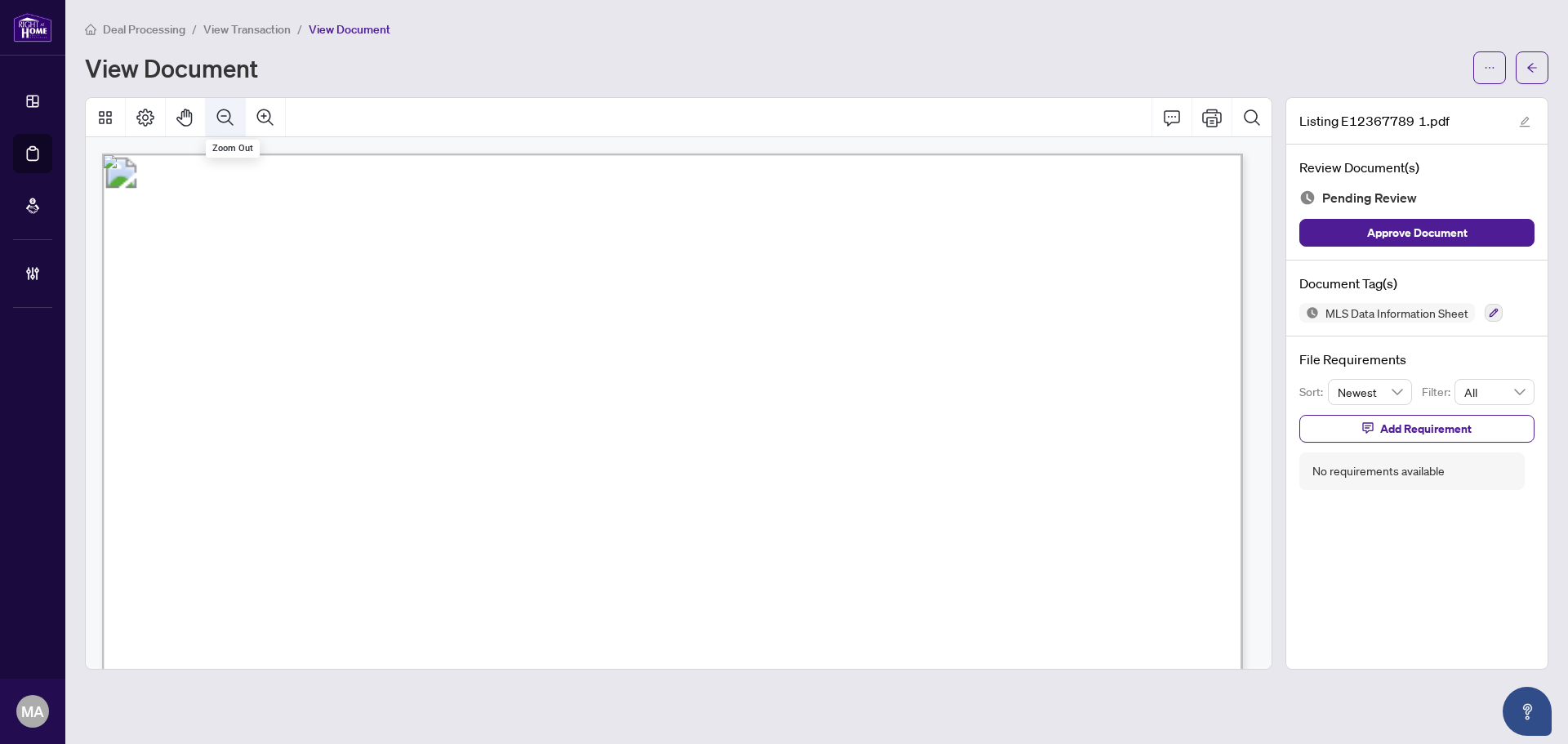
click at [229, 128] on button "Zoom Out" at bounding box center [225, 117] width 39 height 39
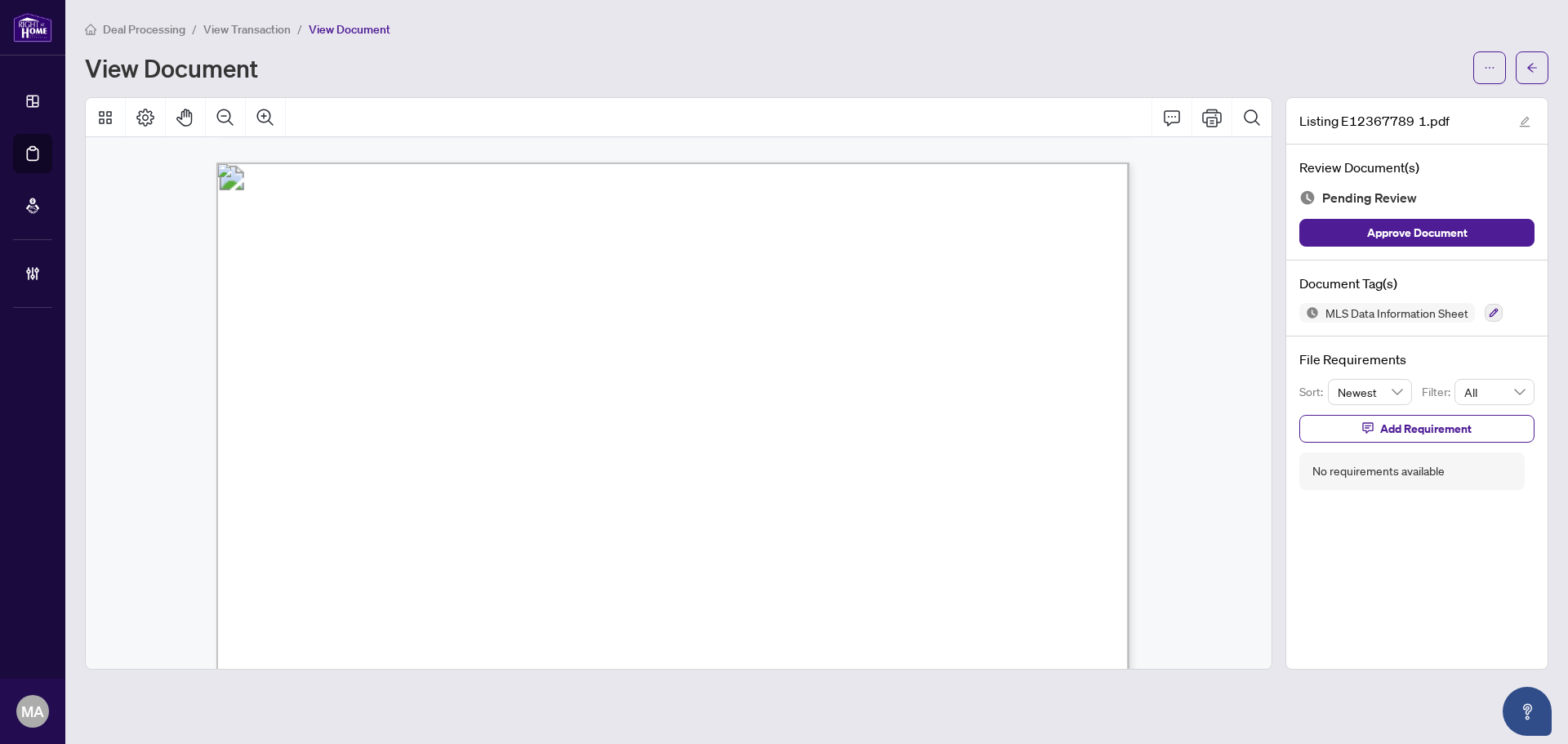
scroll to position [1471, 0]
click at [1497, 314] on icon "button" at bounding box center [1494, 313] width 10 height 10
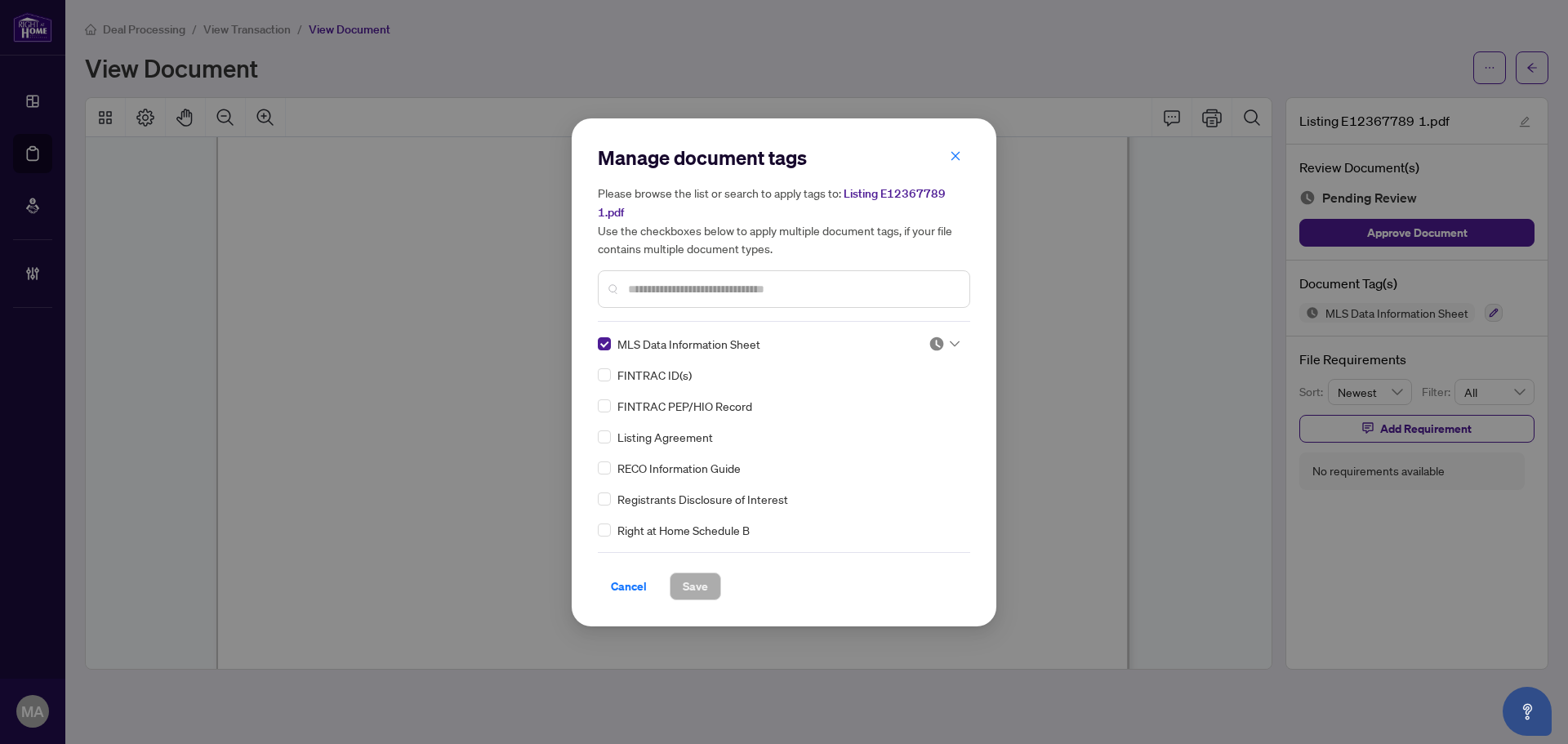
click at [611, 350] on div "MLS Data Information Sheet" at bounding box center [752, 344] width 311 height 18
click at [643, 292] on input "text" at bounding box center [791, 289] width 328 height 18
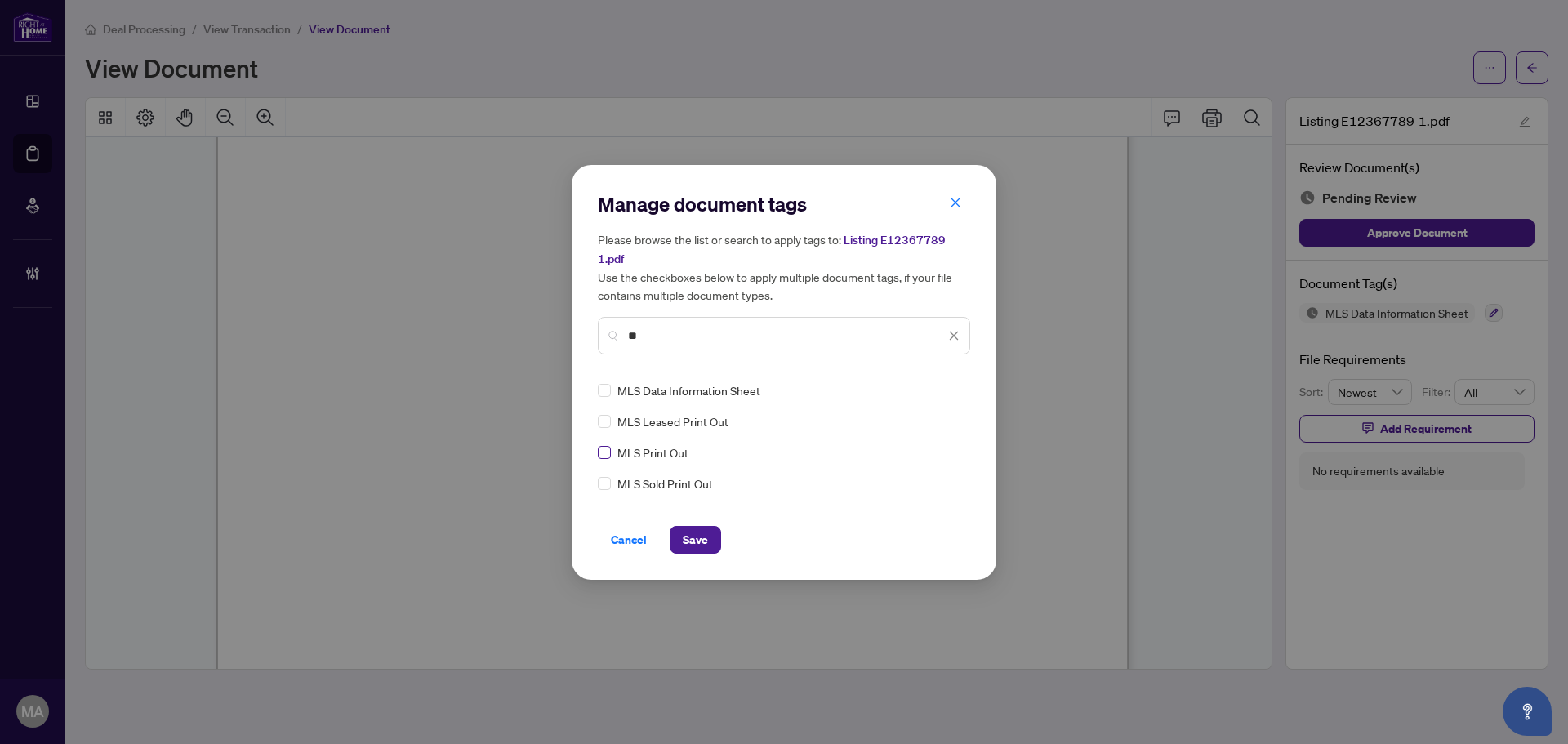
type input "**"
click at [945, 389] on div at bounding box center [944, 390] width 31 height 16
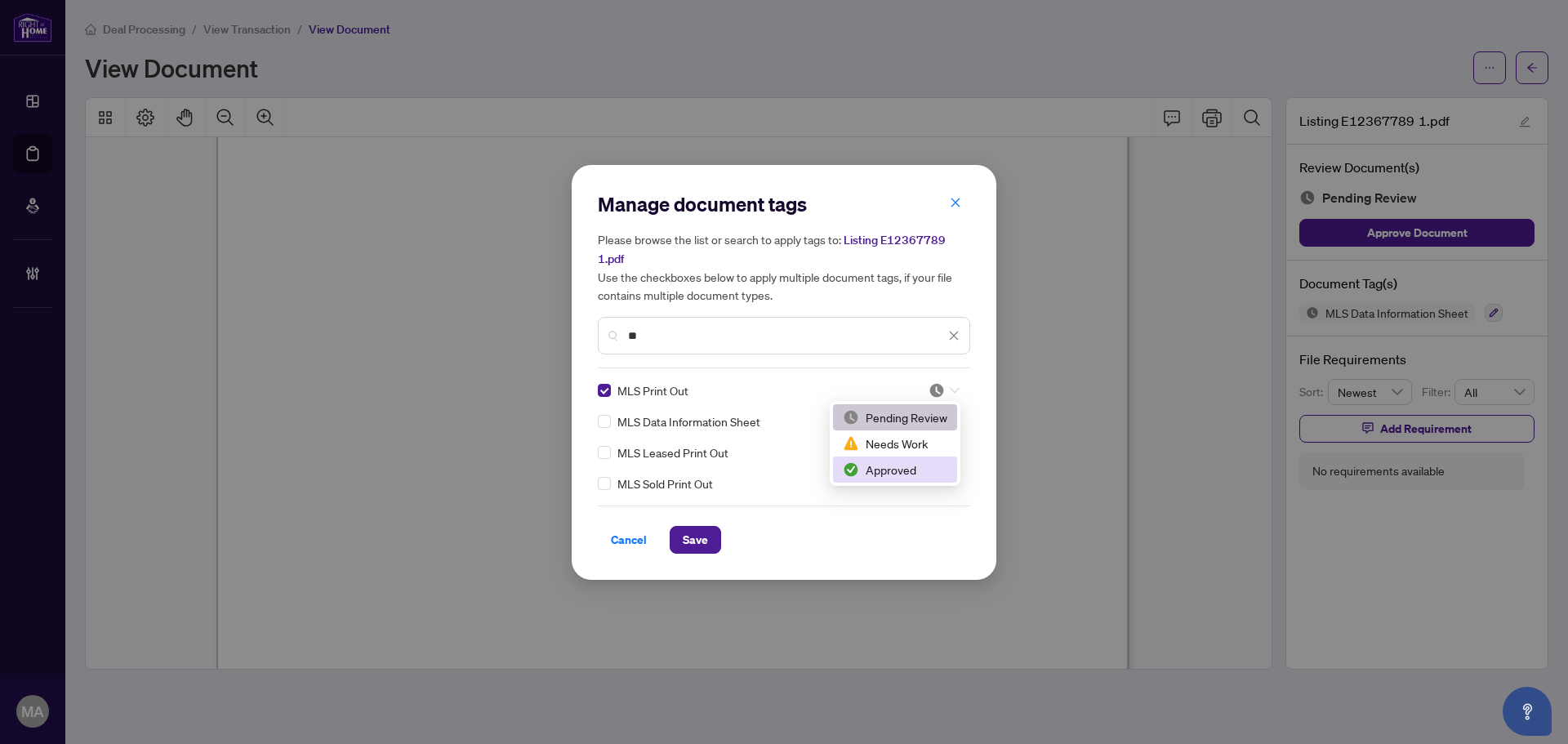
click at [928, 474] on div "Approved" at bounding box center [894, 469] width 105 height 18
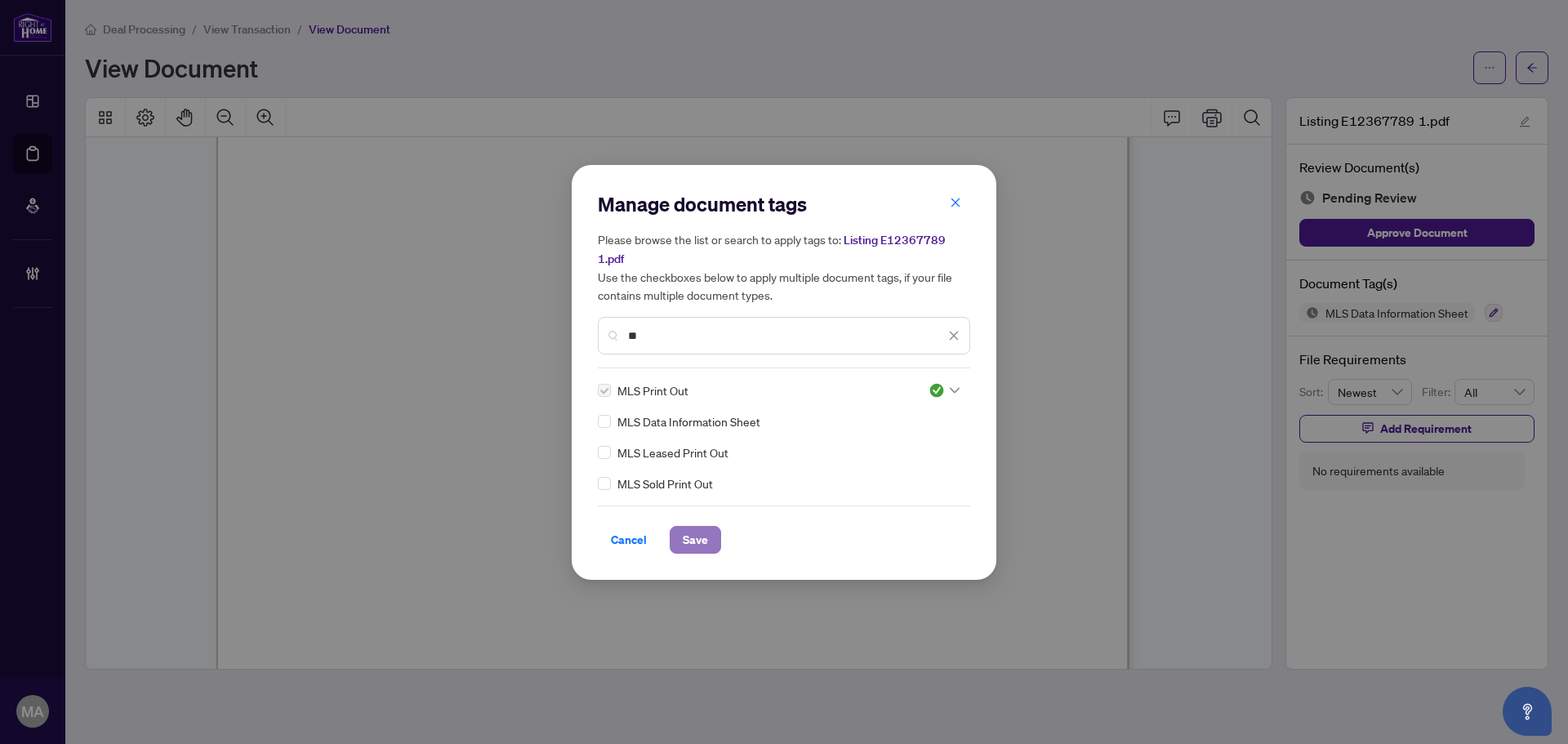
click at [719, 543] on button "Save" at bounding box center [694, 540] width 51 height 28
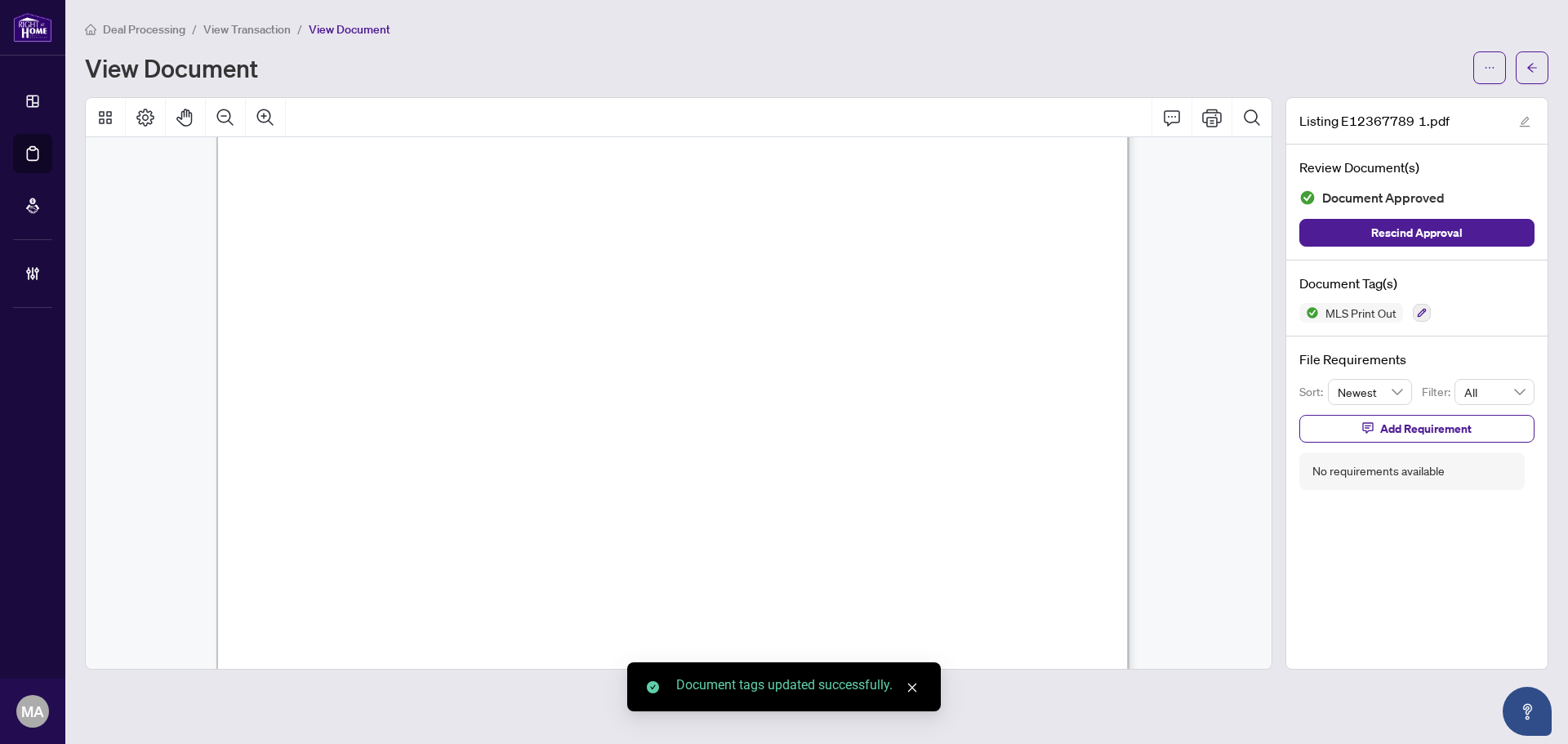
click at [1541, 69] on button "button" at bounding box center [1533, 68] width 33 height 33
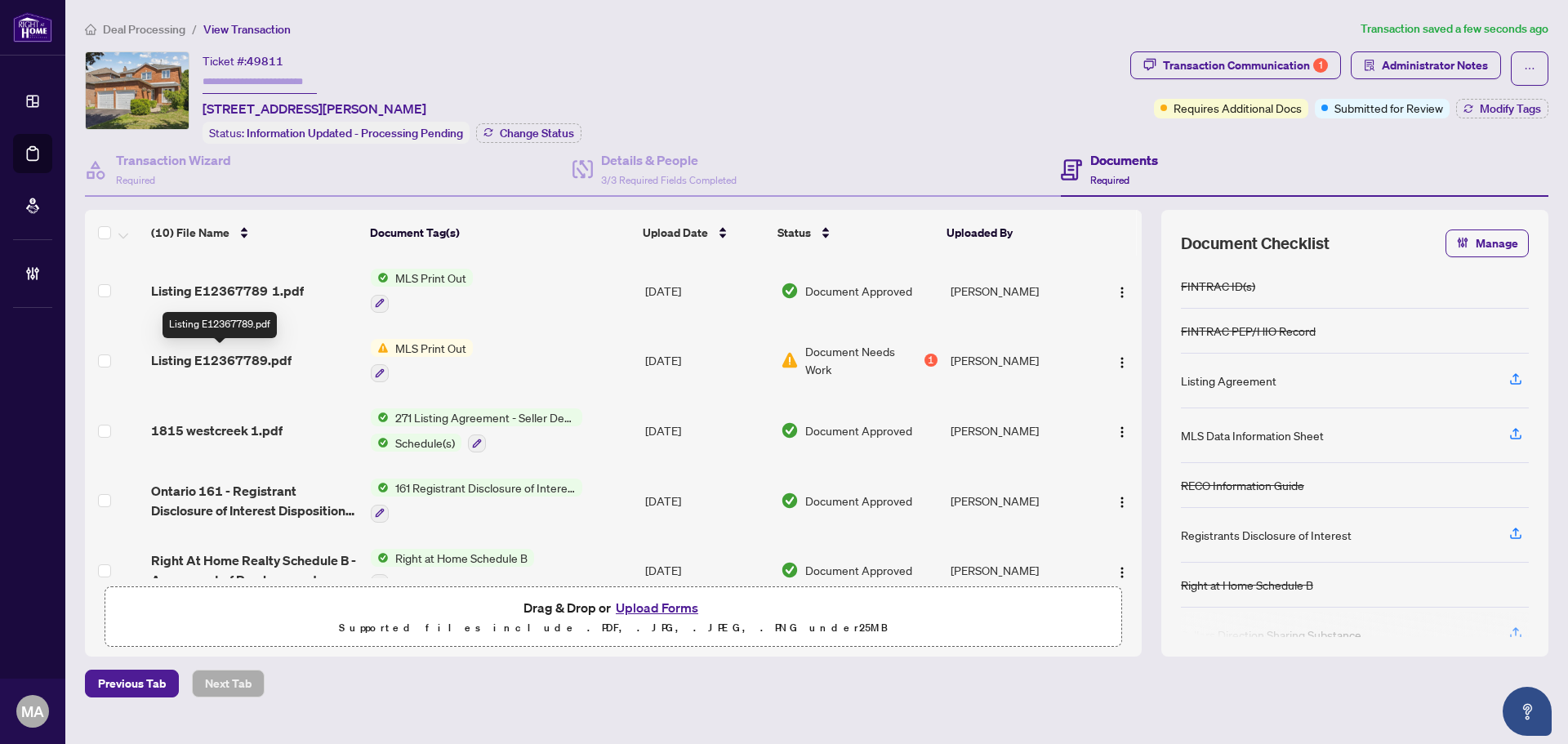
click at [198, 355] on span "Listing E12367789.pdf" at bounding box center [222, 360] width 140 height 20
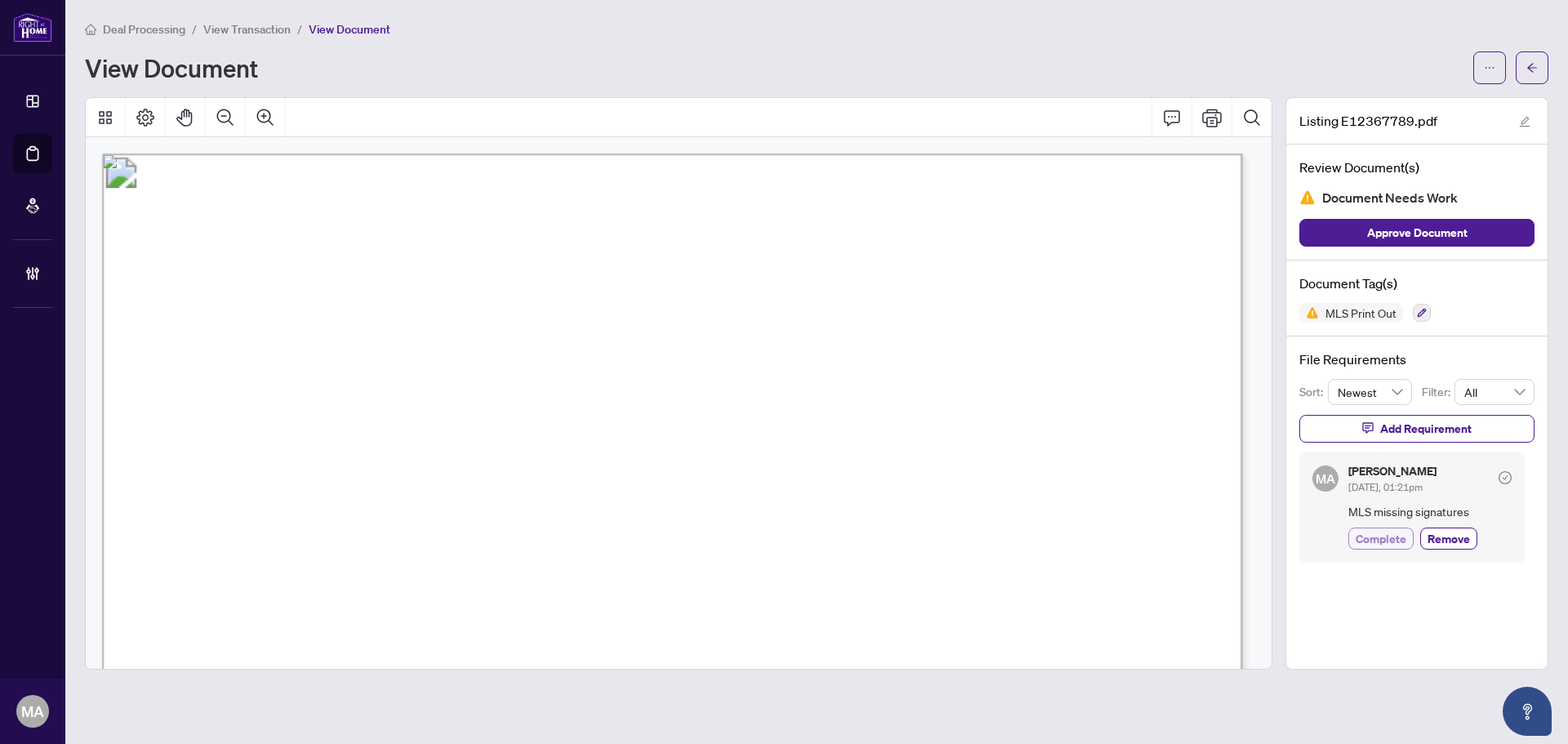
click at [1384, 540] on span "Complete" at bounding box center [1381, 539] width 50 height 17
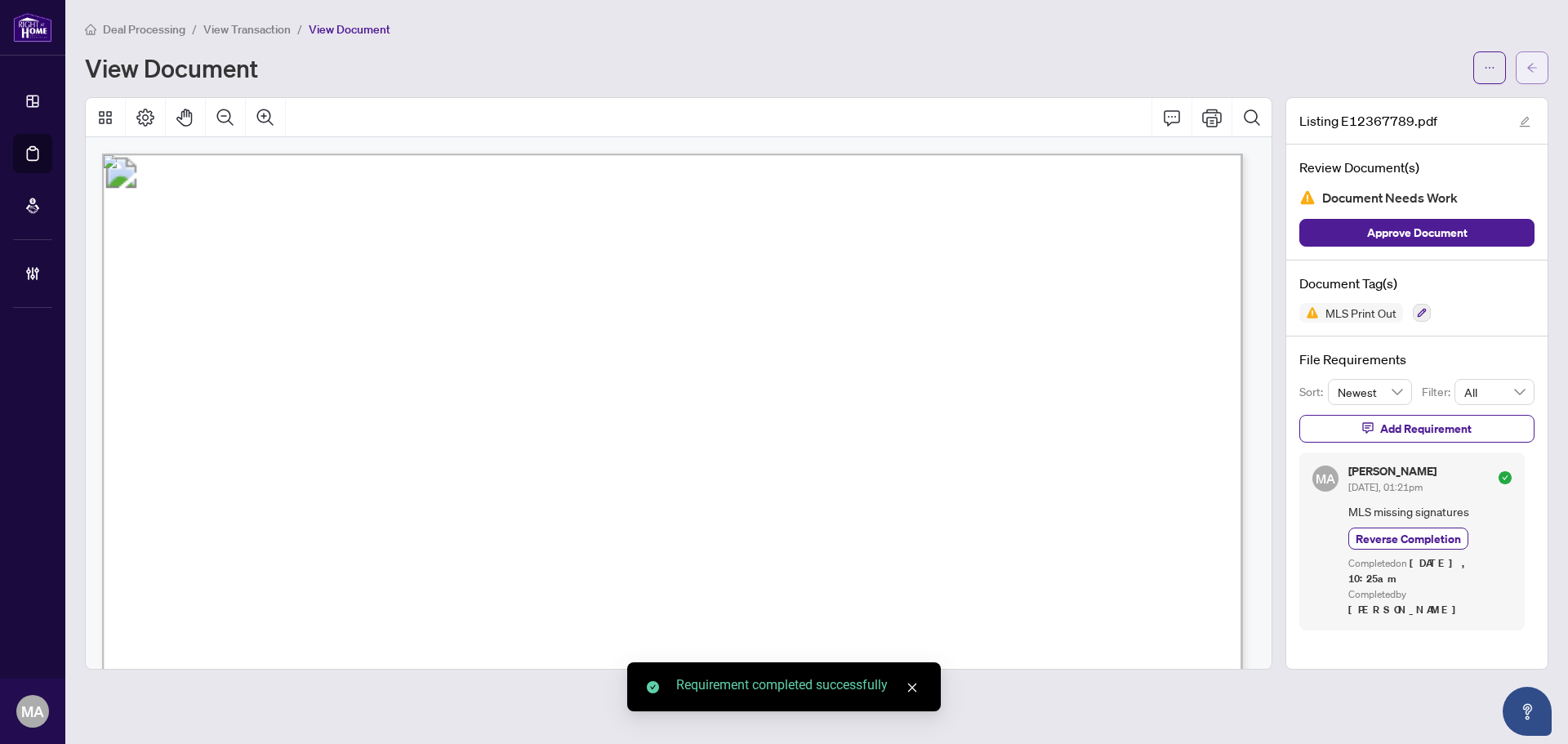
click at [1524, 57] on button "button" at bounding box center [1533, 68] width 33 height 33
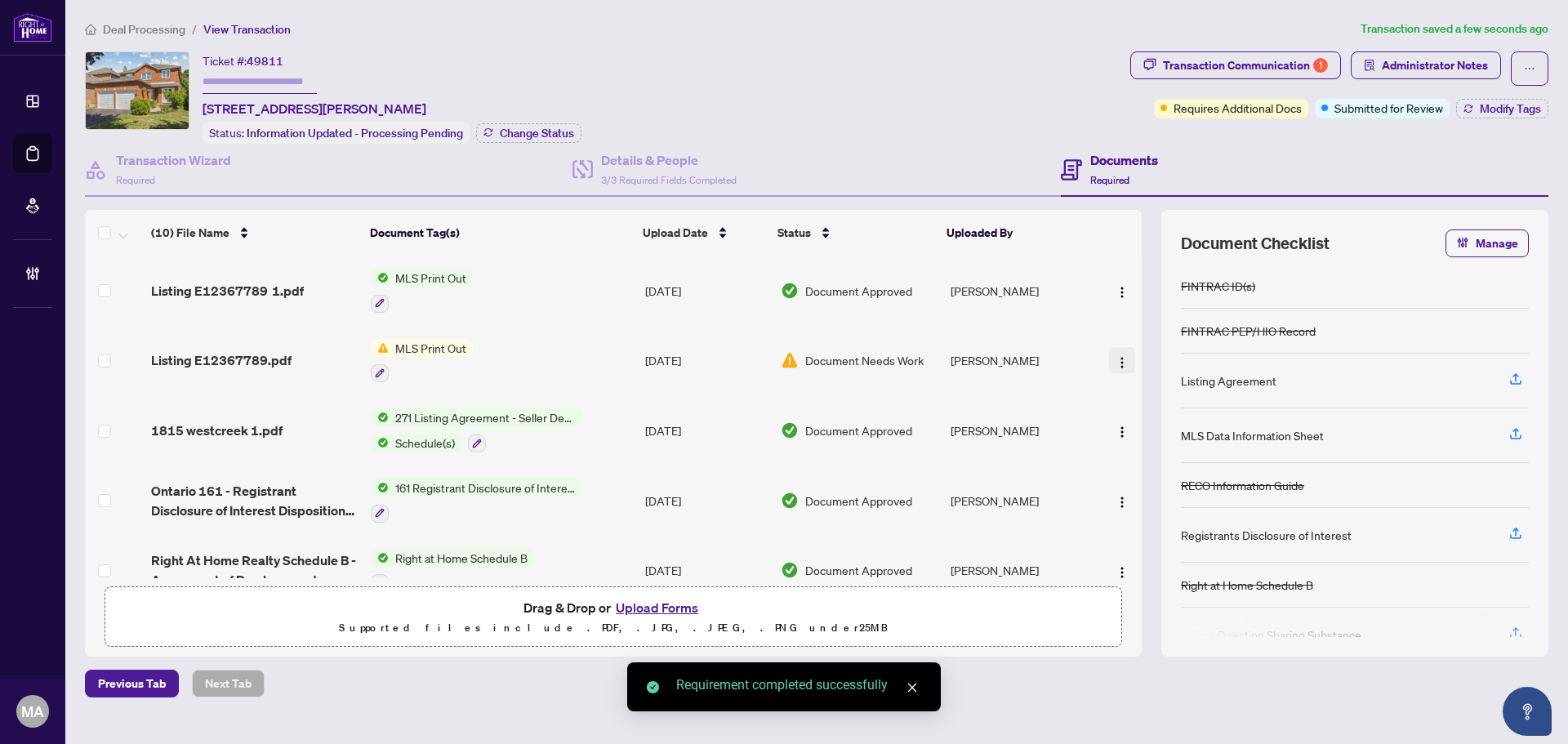
click at [1120, 356] on img "button" at bounding box center [1121, 362] width 13 height 13
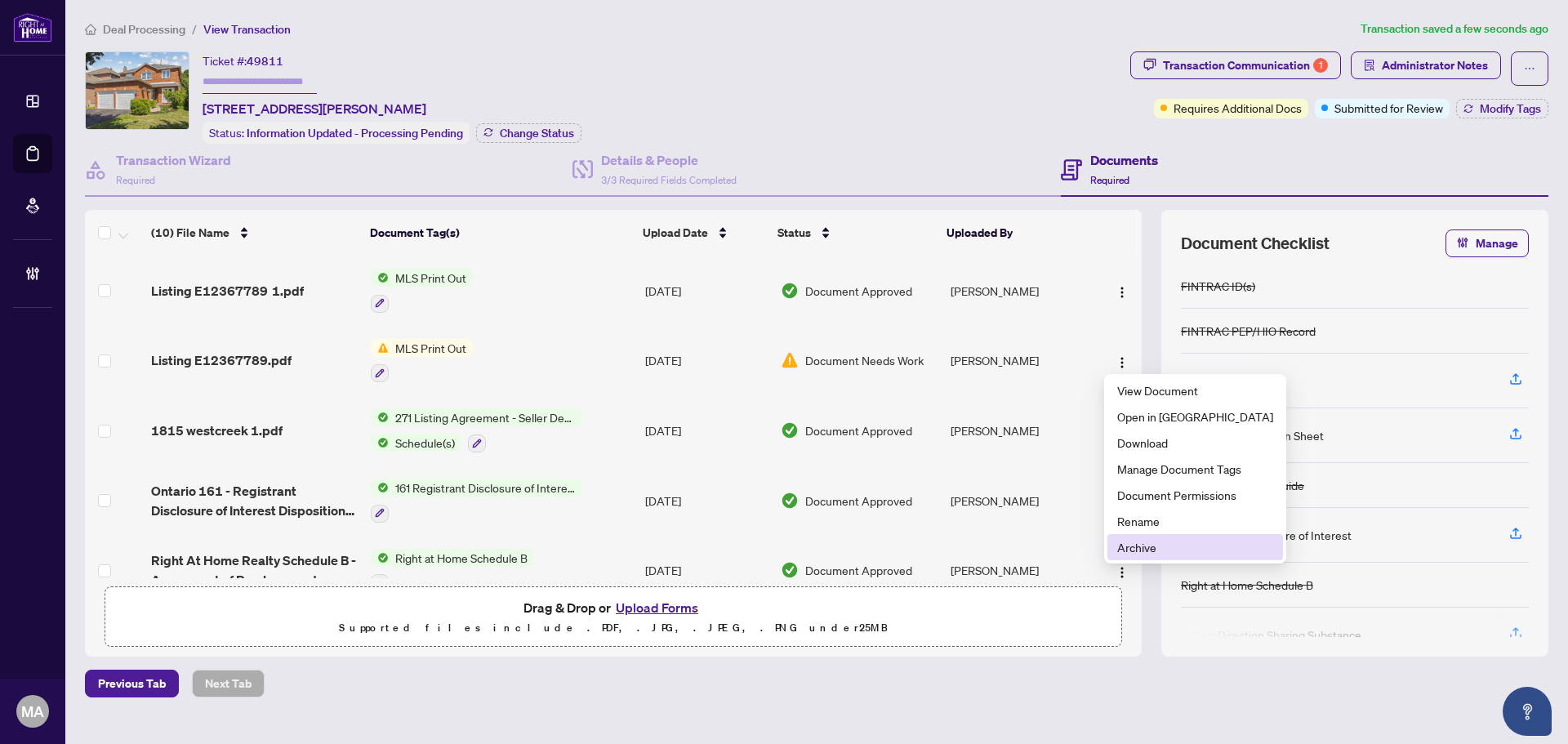
click at [1135, 551] on span "Archive" at bounding box center [1195, 547] width 156 height 18
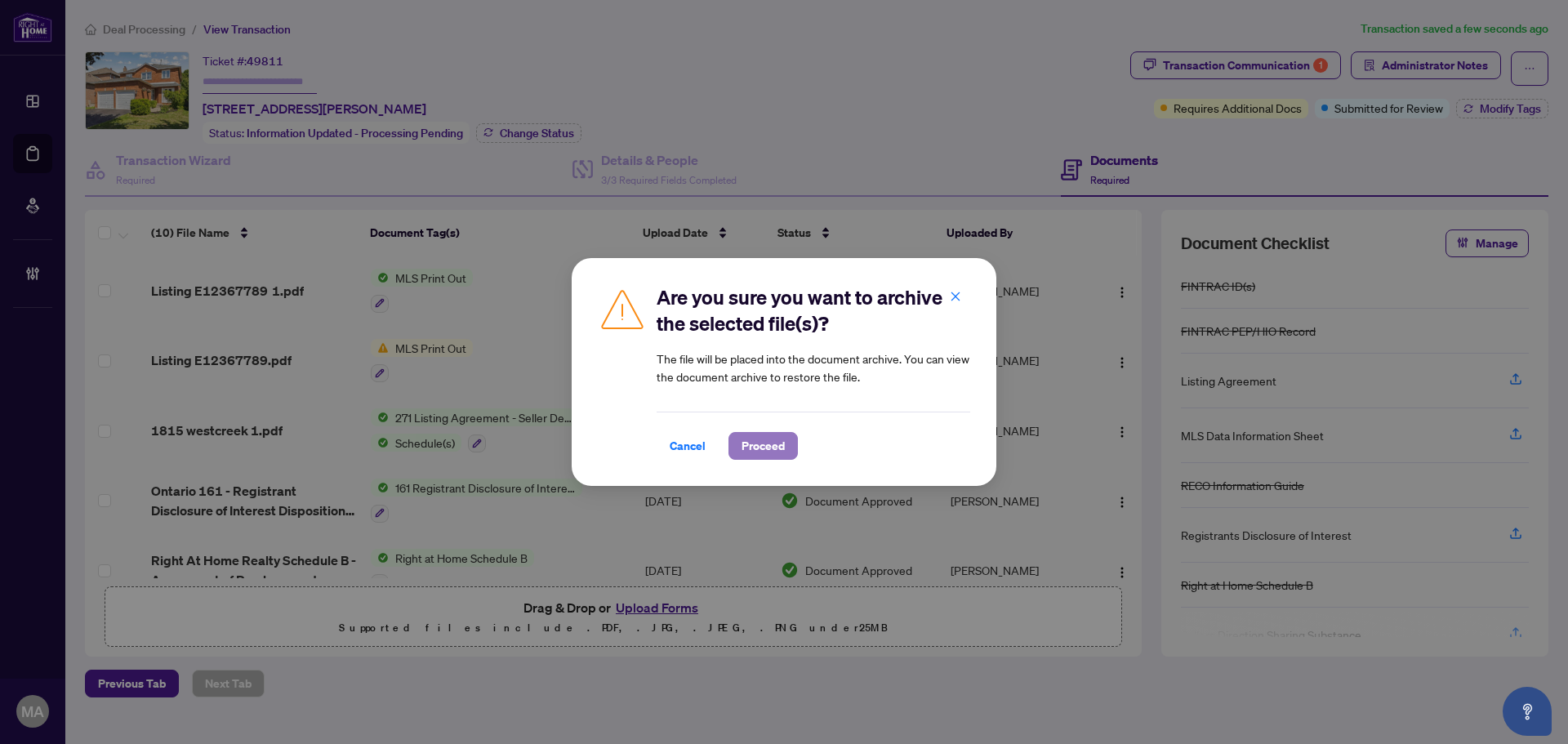
click at [740, 452] on button "Proceed" at bounding box center [763, 446] width 69 height 28
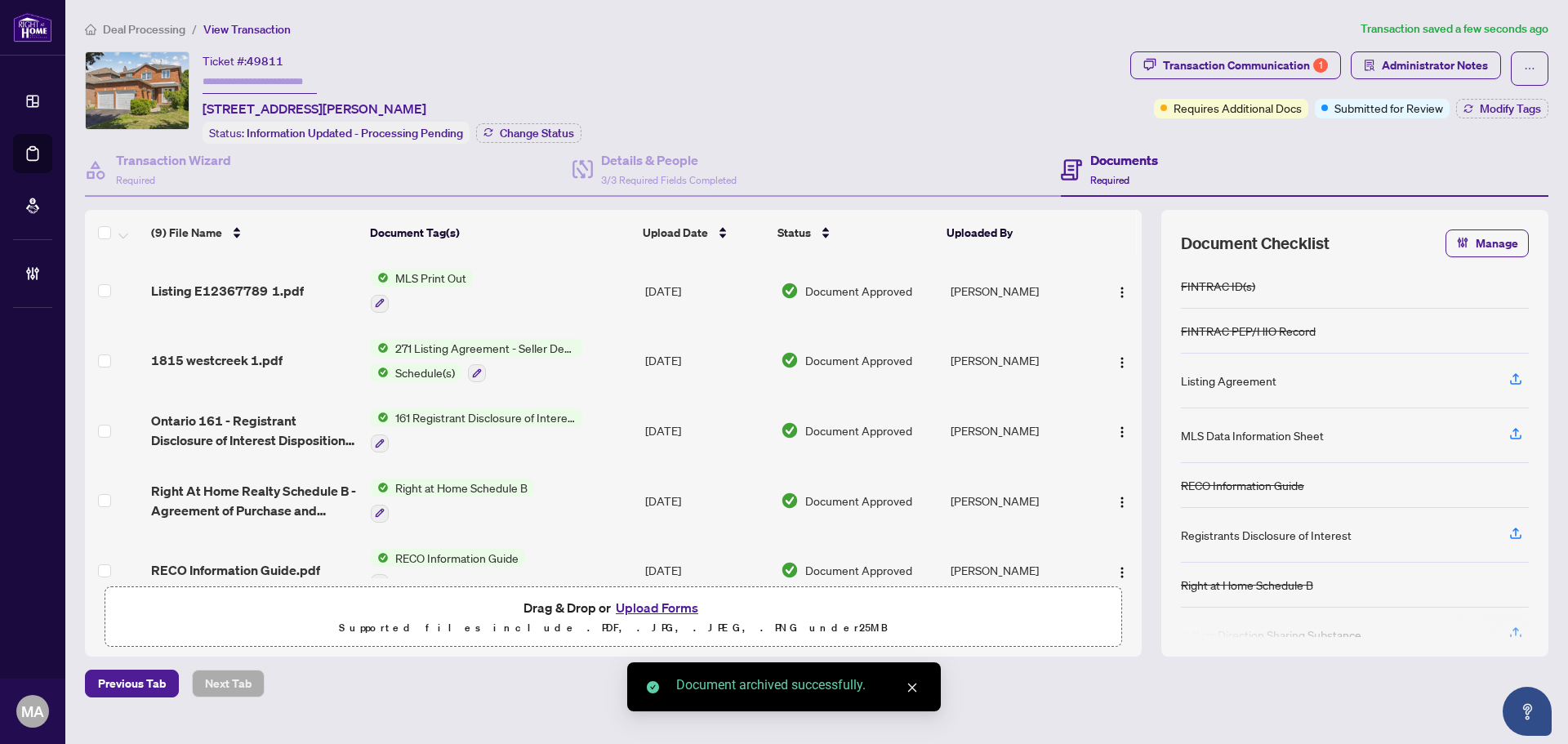
scroll to position [309, 0]
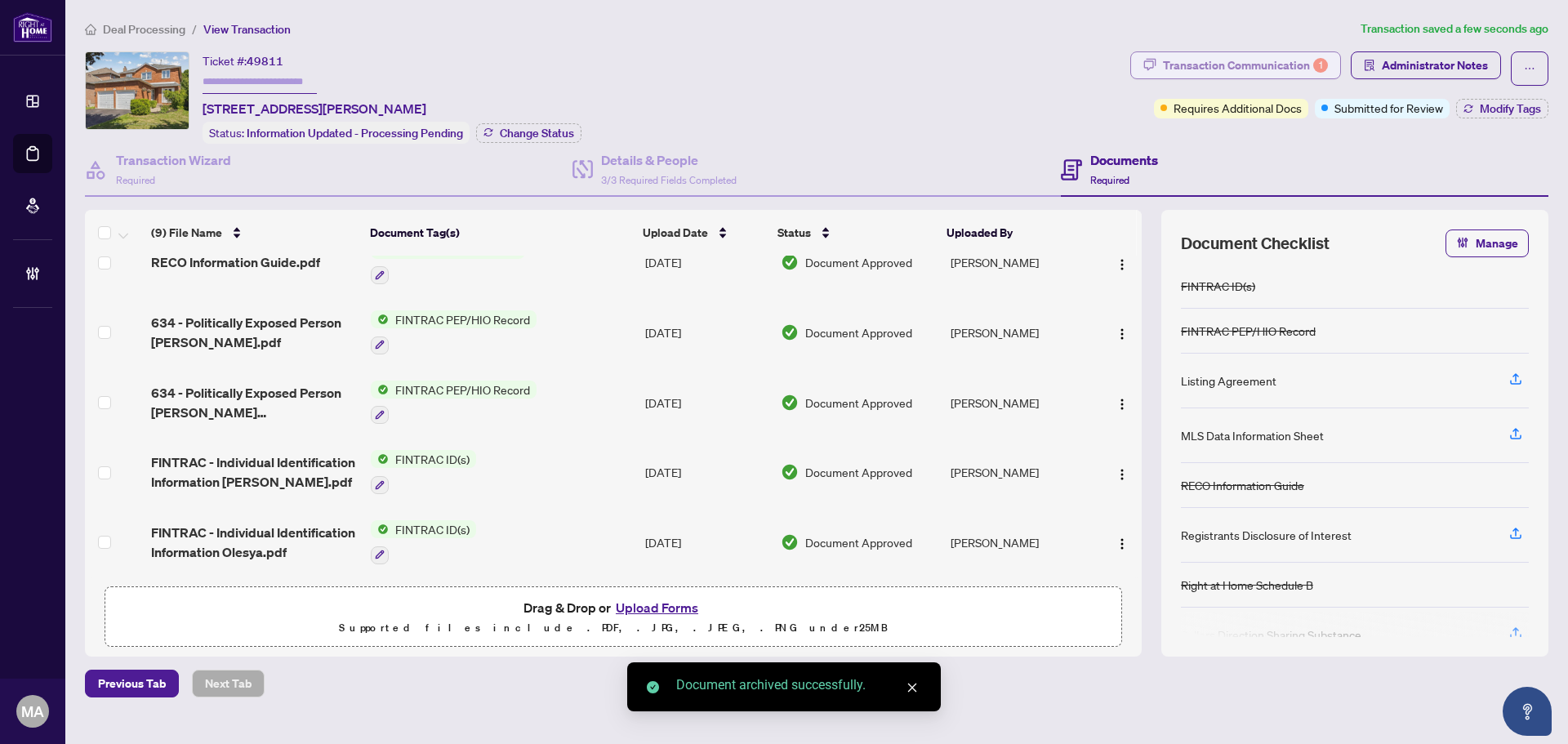
click at [1277, 61] on div "Transaction Communication 1" at bounding box center [1245, 65] width 165 height 26
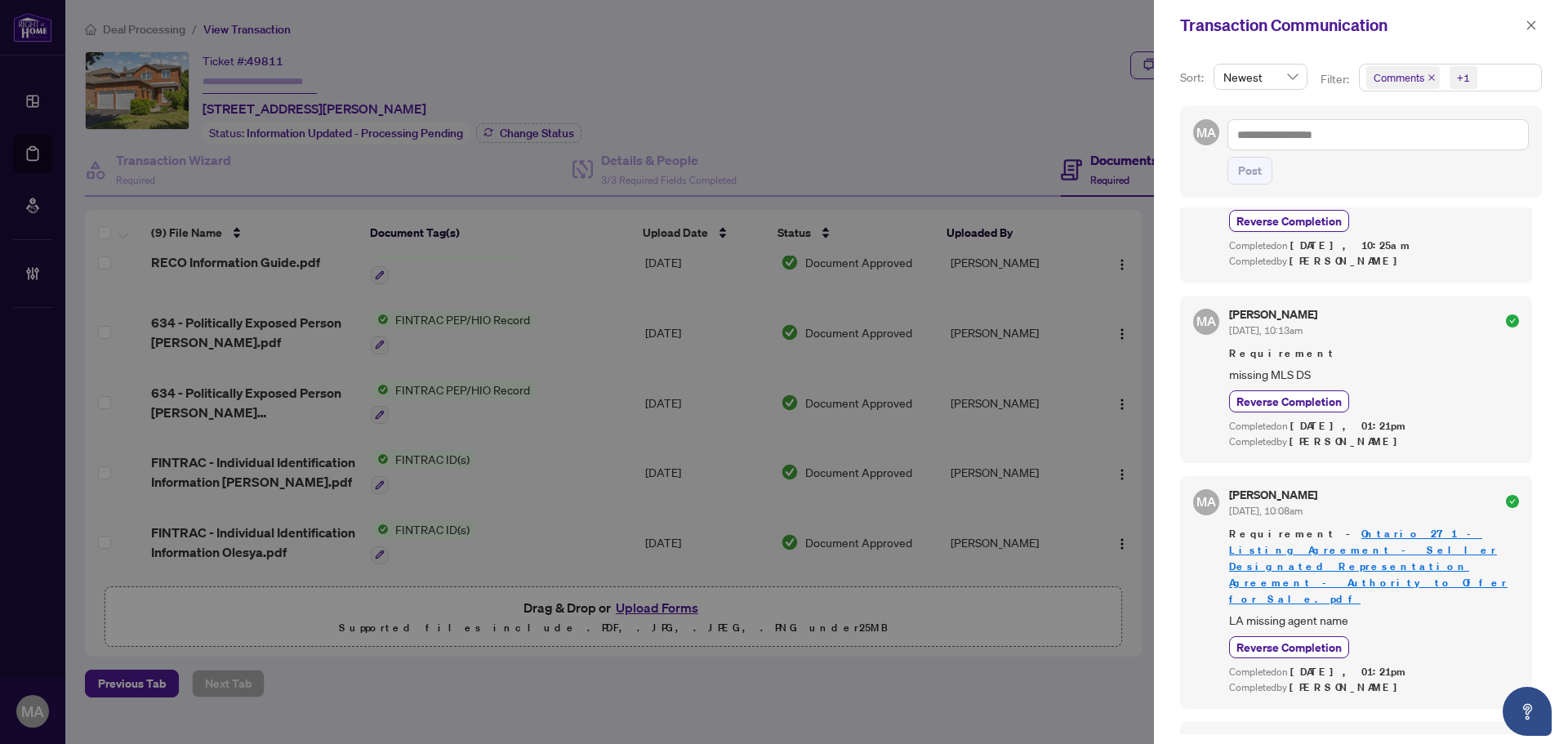
scroll to position [258, 0]
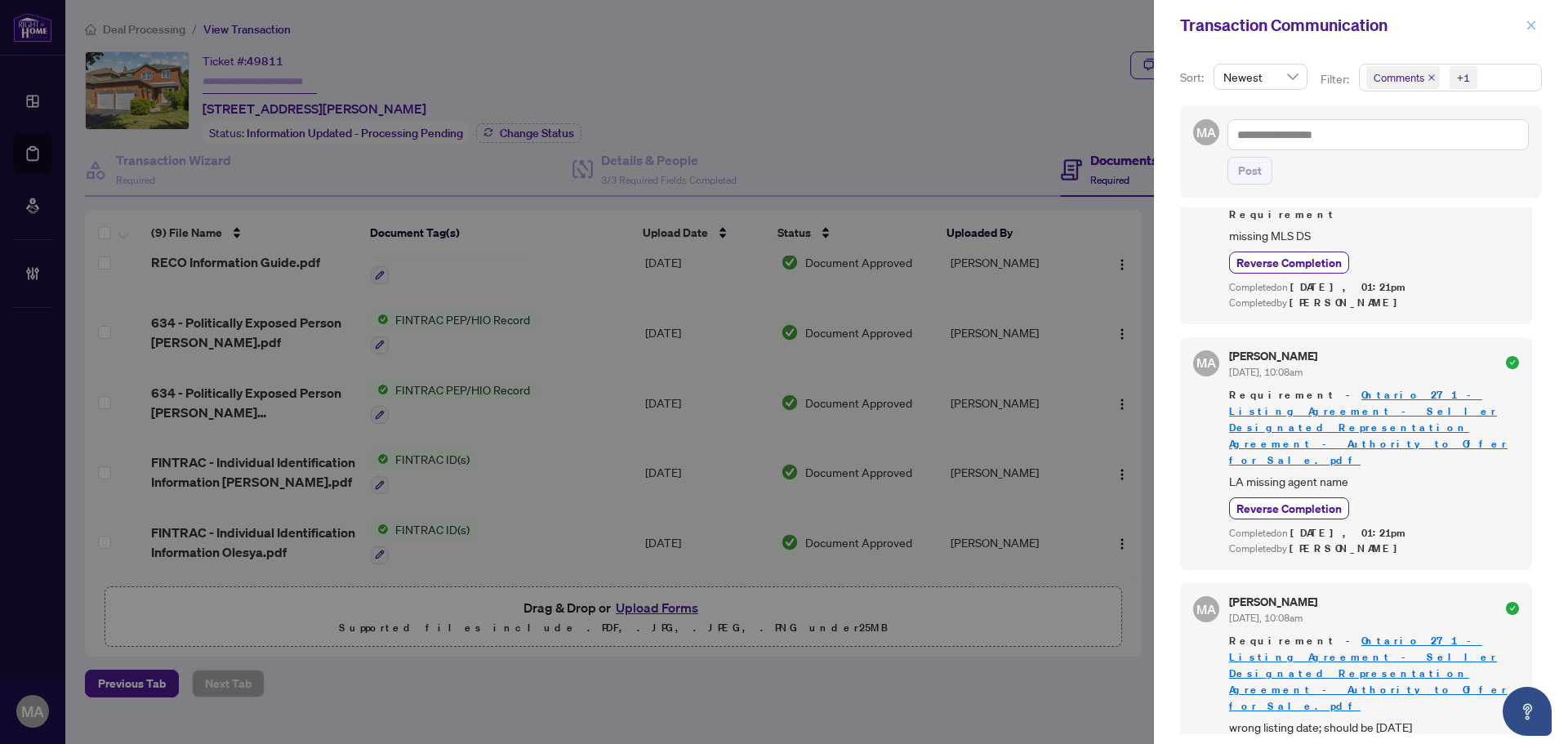
click at [1538, 32] on button "button" at bounding box center [1531, 25] width 22 height 20
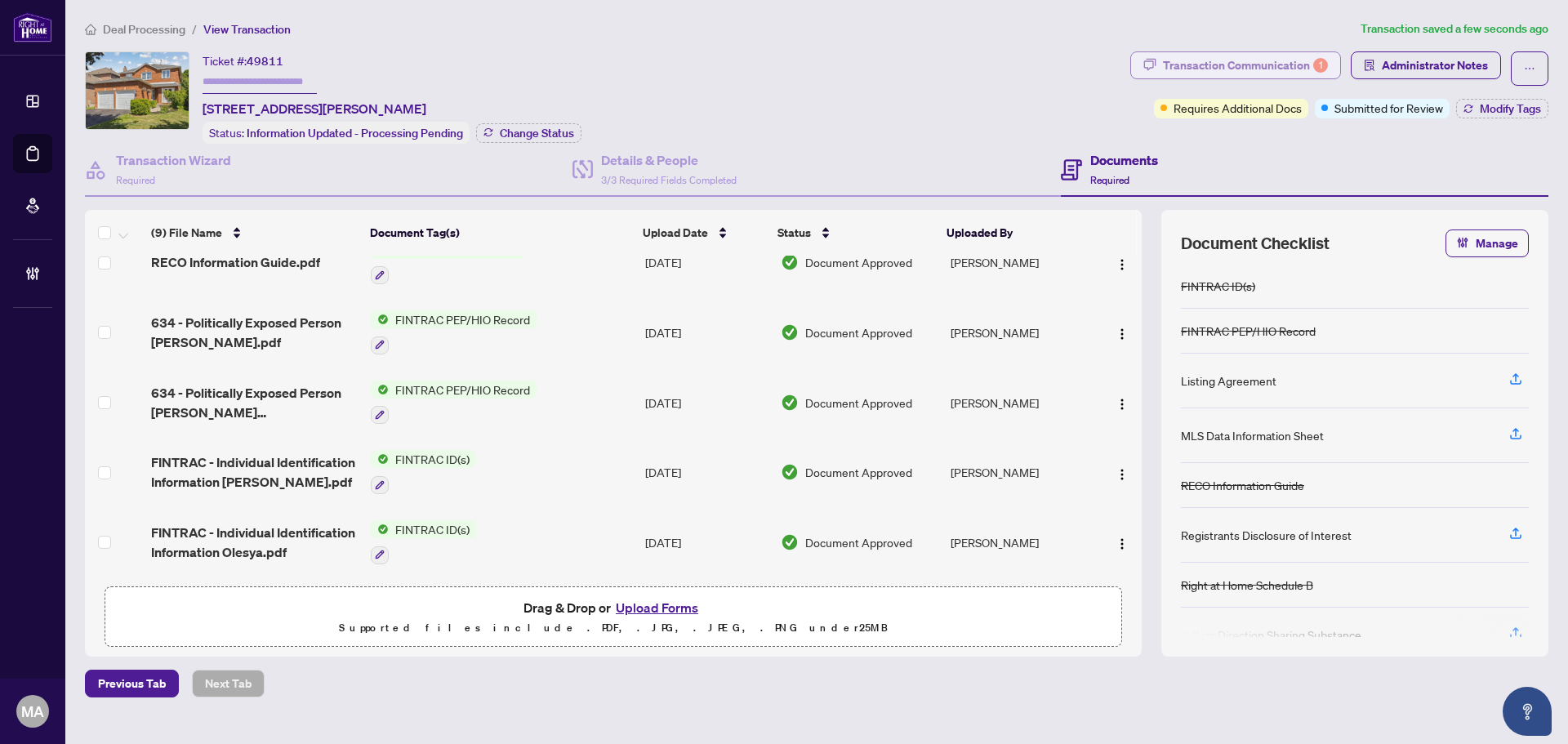
click at [1294, 59] on div "Transaction Communication 1" at bounding box center [1245, 65] width 165 height 26
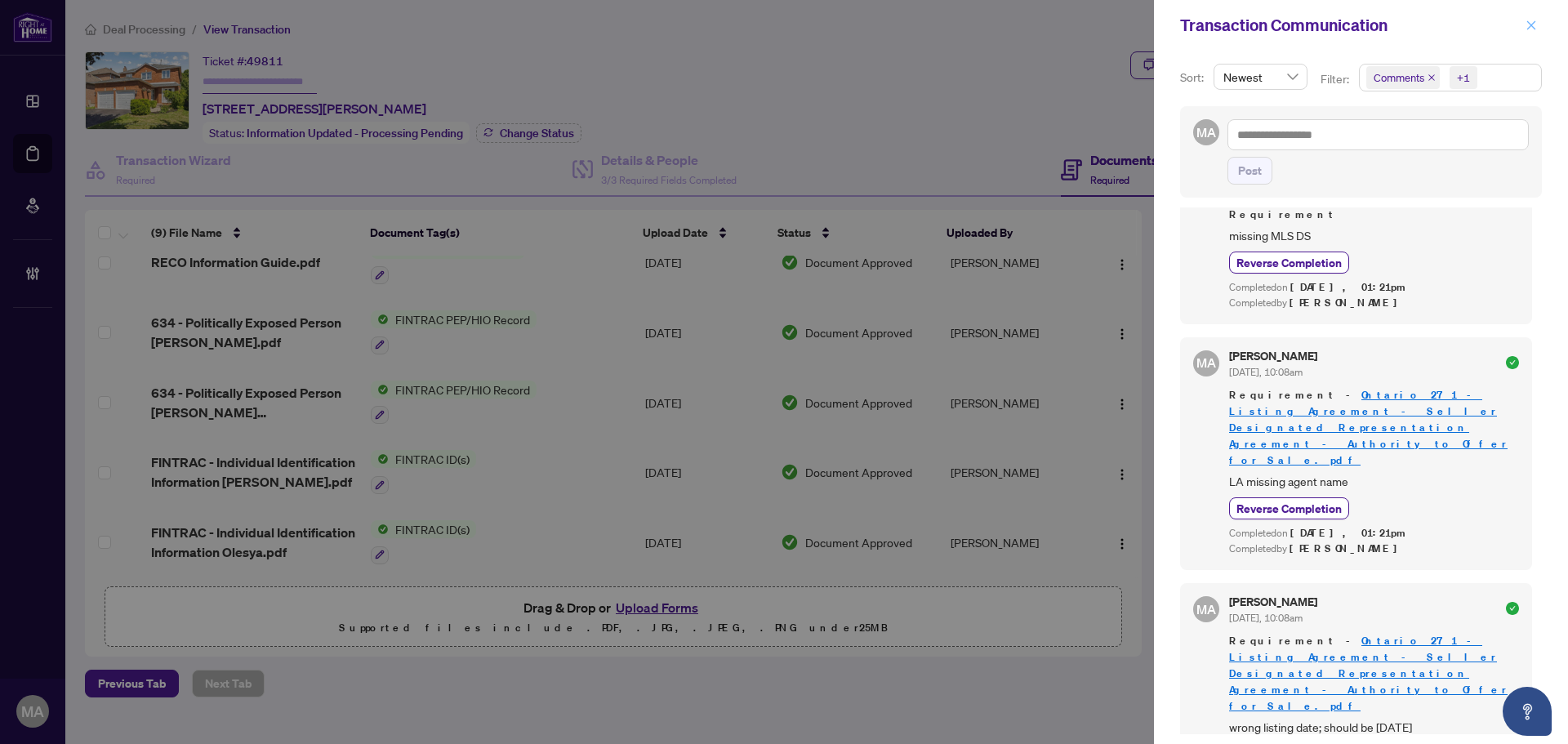
click at [1533, 30] on icon "close" at bounding box center [1531, 25] width 11 height 11
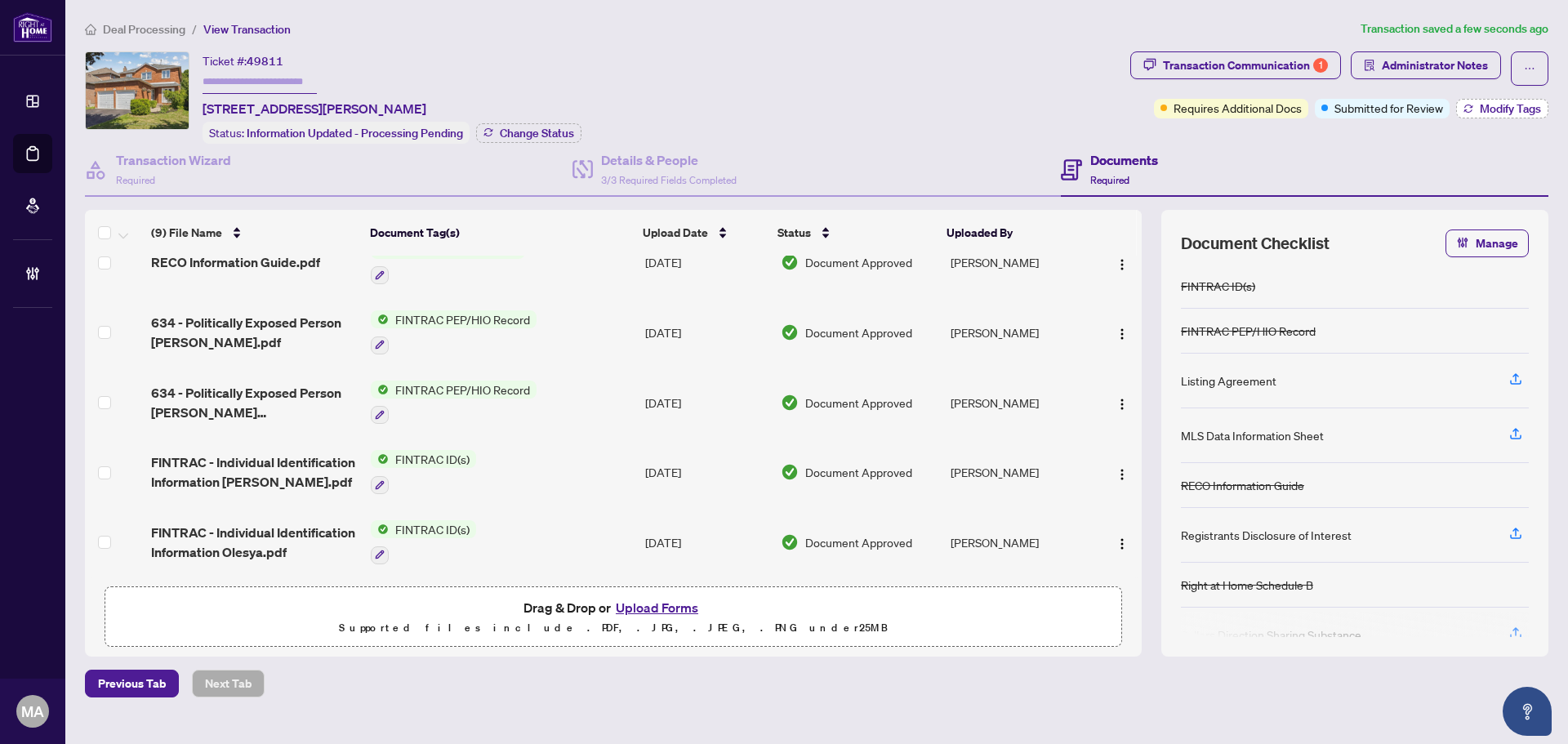
click at [1489, 107] on span "Modify Tags" at bounding box center [1510, 108] width 61 height 11
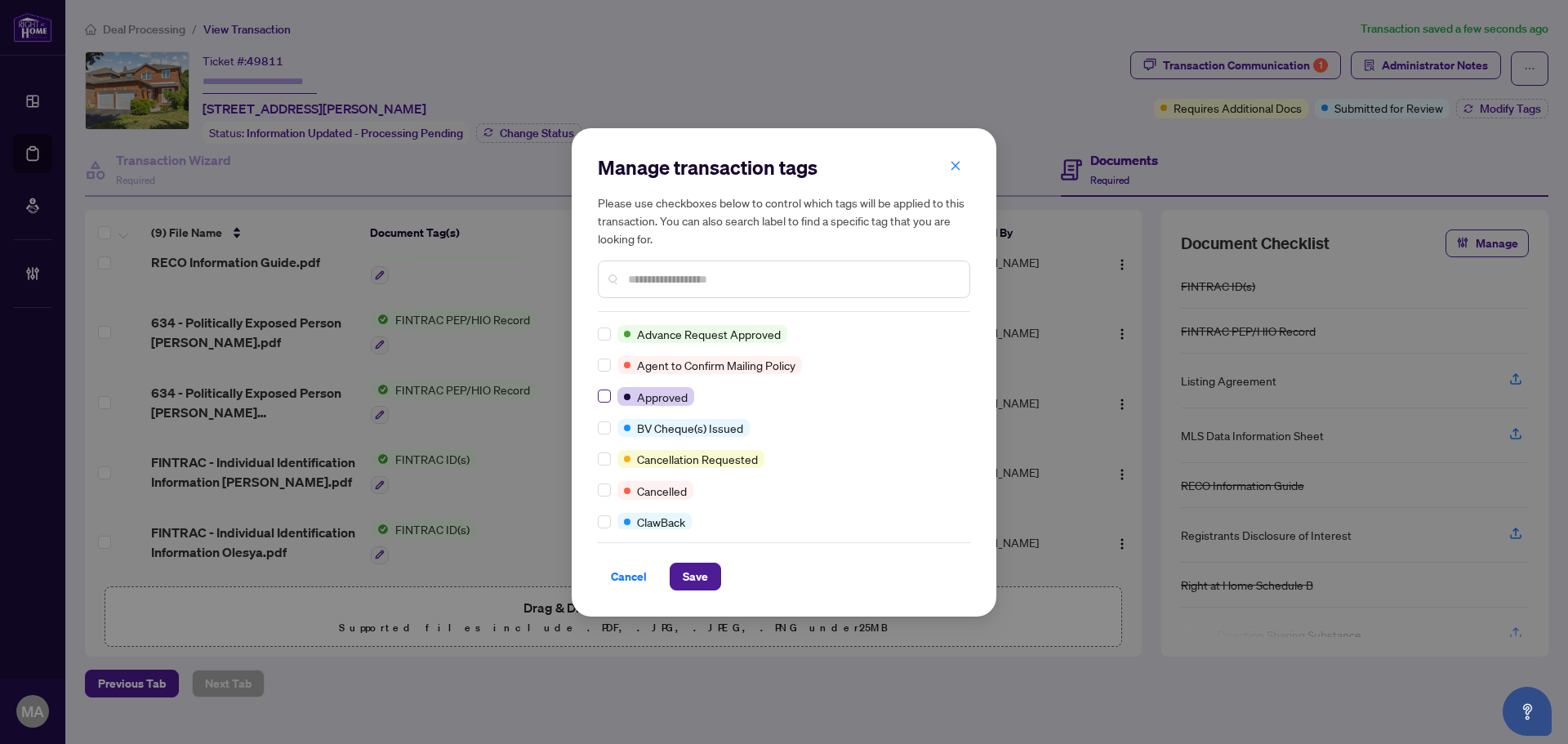
scroll to position [0, 0]
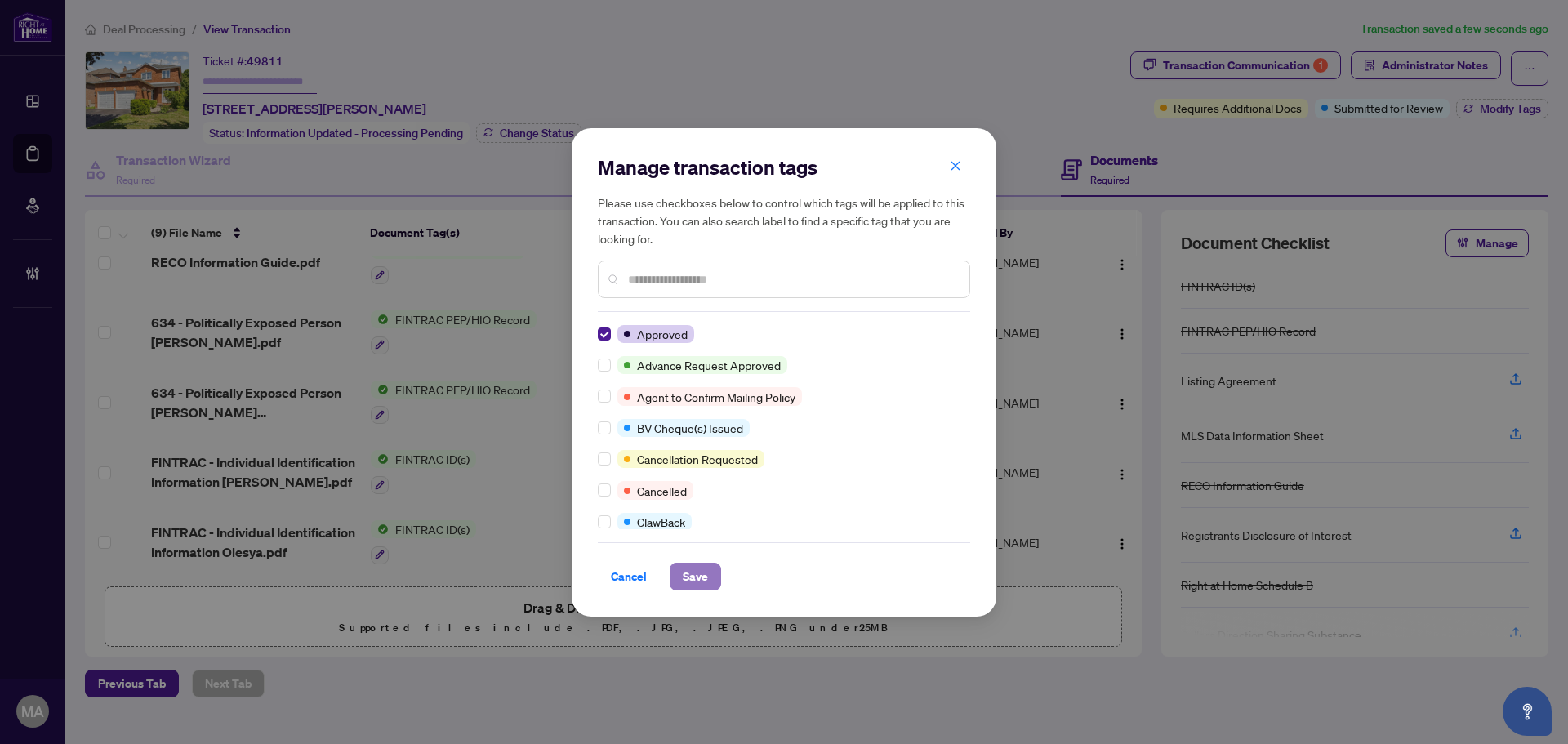
click at [712, 566] on button "Save" at bounding box center [694, 577] width 51 height 28
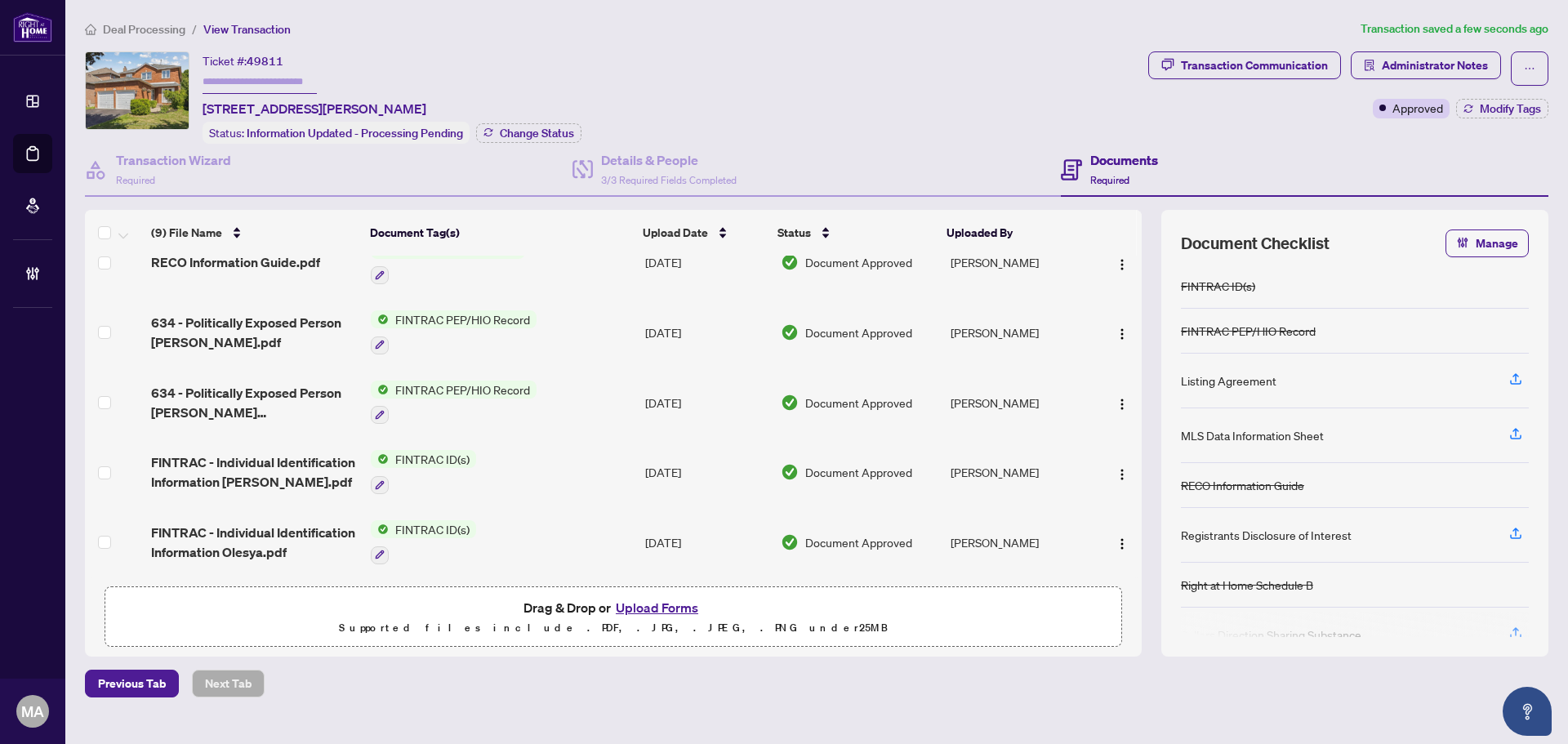
click at [173, 25] on span "Deal Processing" at bounding box center [144, 29] width 82 height 15
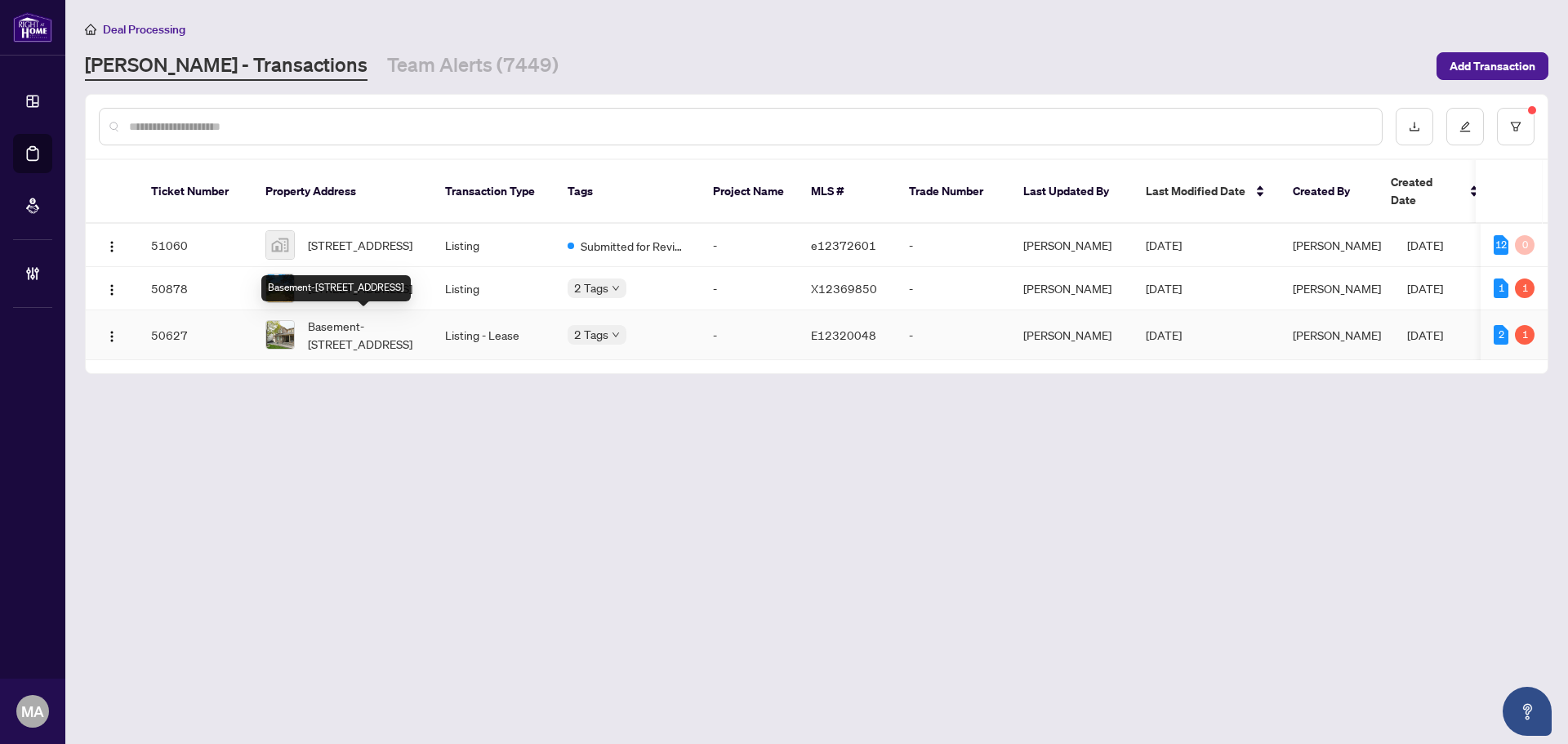
click at [366, 322] on span "Basement-40 Sabbe Cres, Ajax, Ontario L1T 4E3, Canada" at bounding box center [364, 335] width 111 height 36
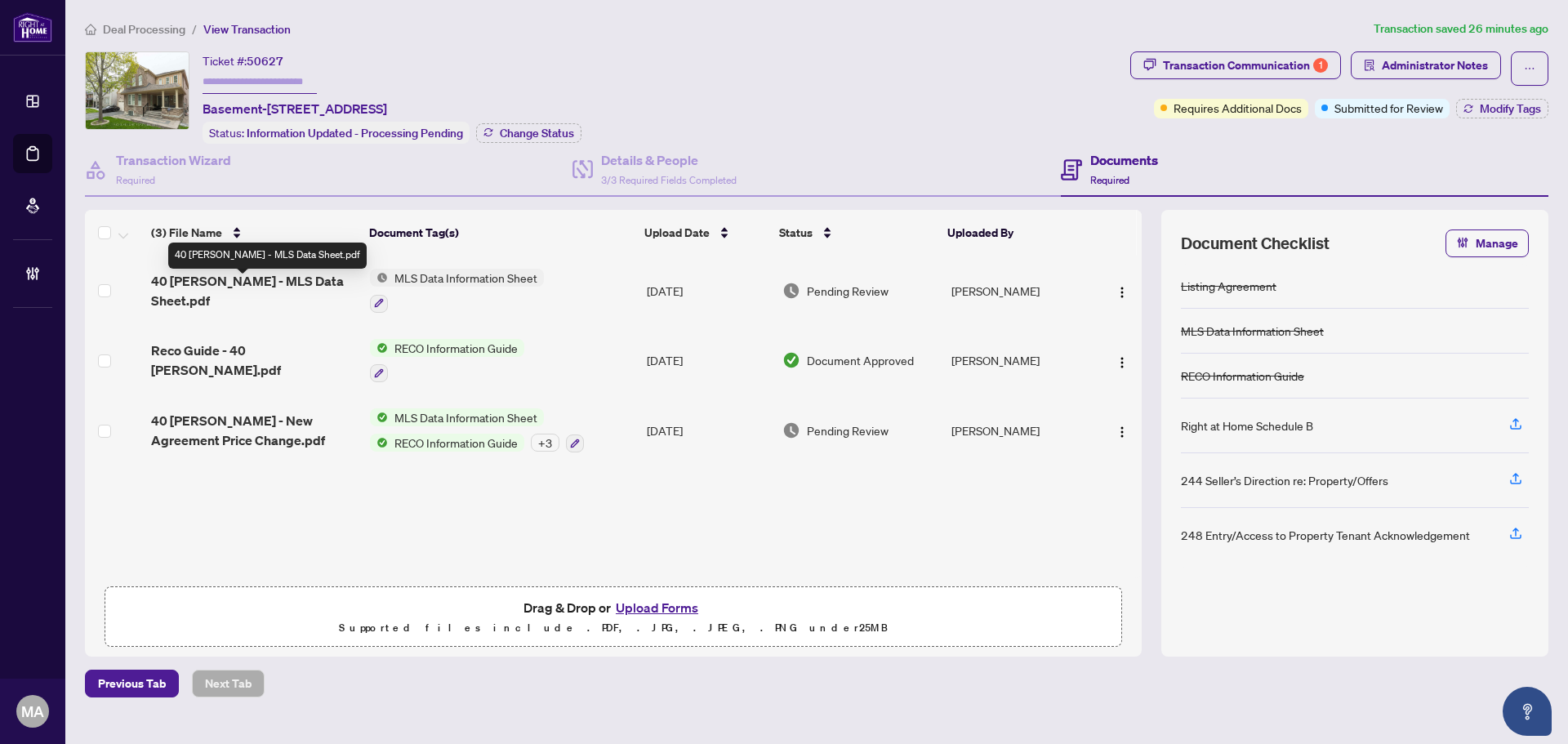
click at [253, 294] on span "40 Sabbe - MLS Data Sheet.pdf" at bounding box center [255, 290] width 206 height 39
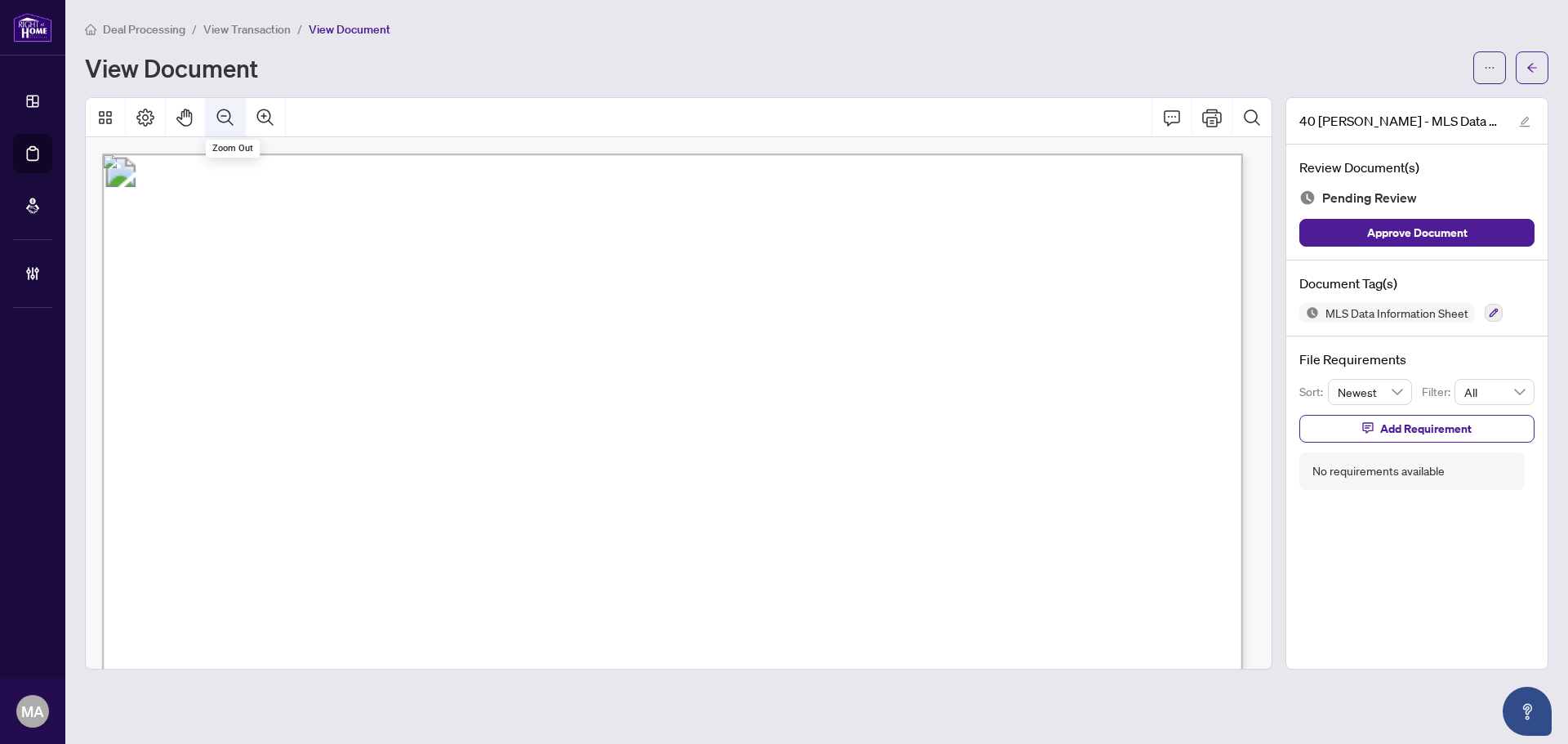
click at [242, 110] on button "Zoom Out" at bounding box center [225, 117] width 39 height 39
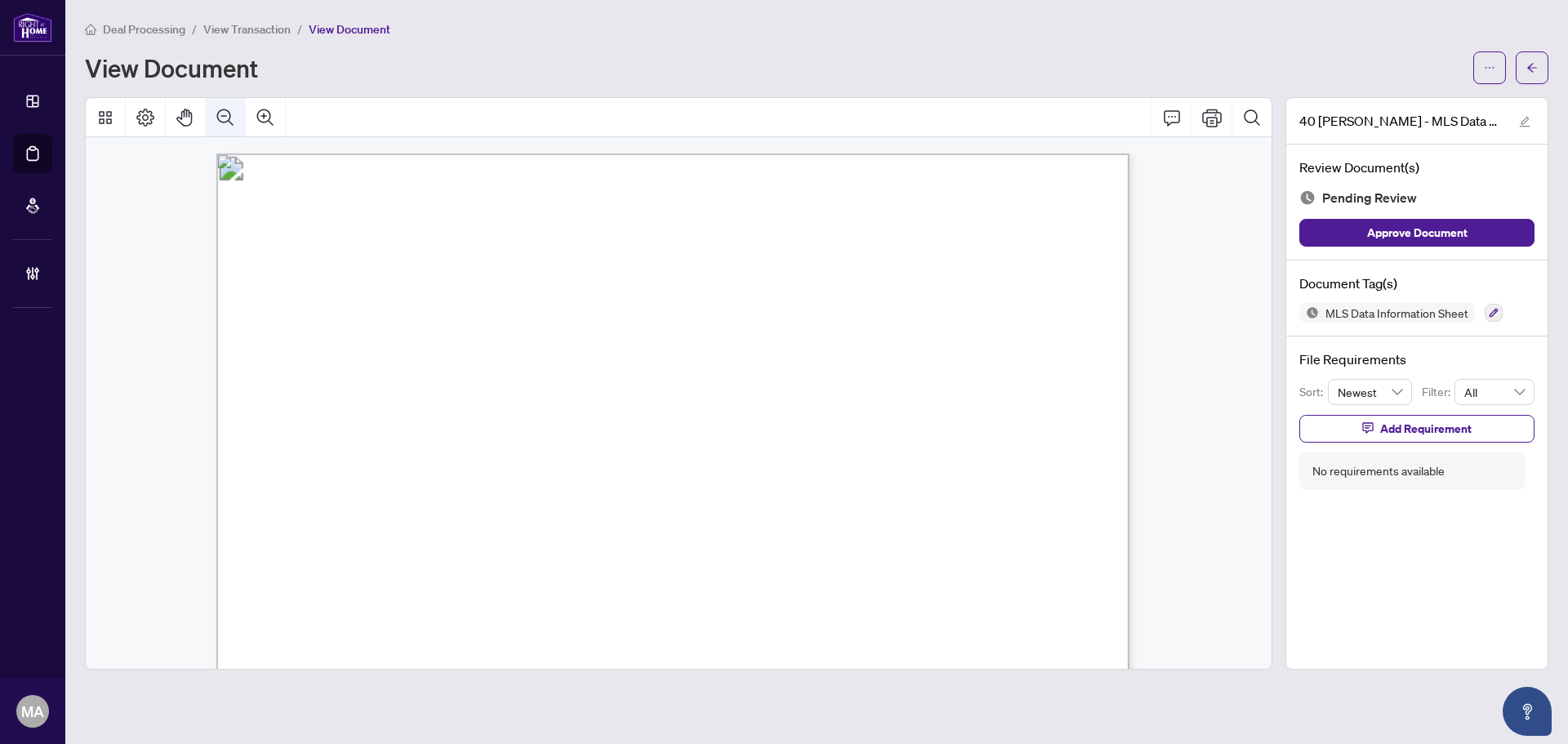
click at [242, 110] on button "Zoom Out" at bounding box center [225, 117] width 39 height 39
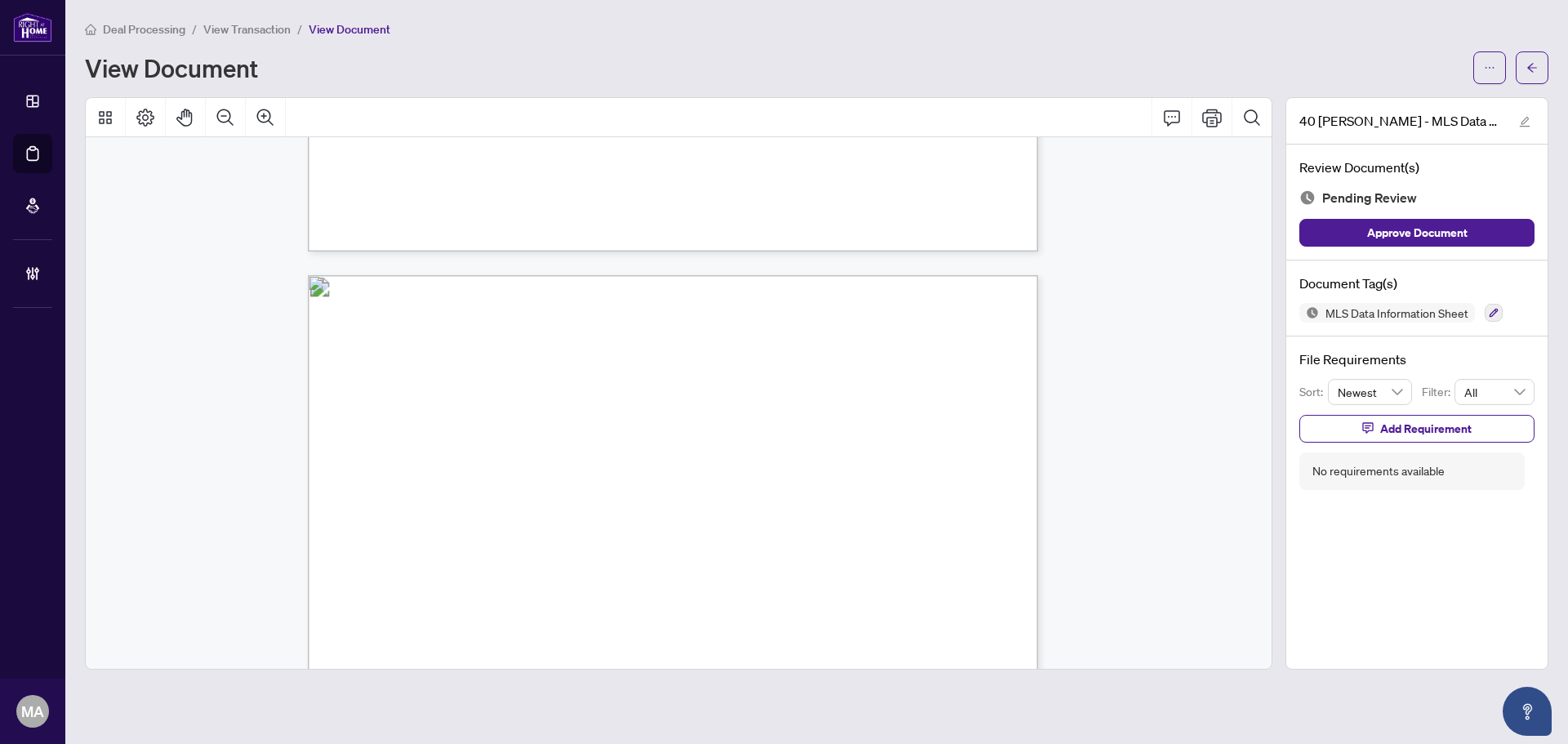
scroll to position [11029, 0]
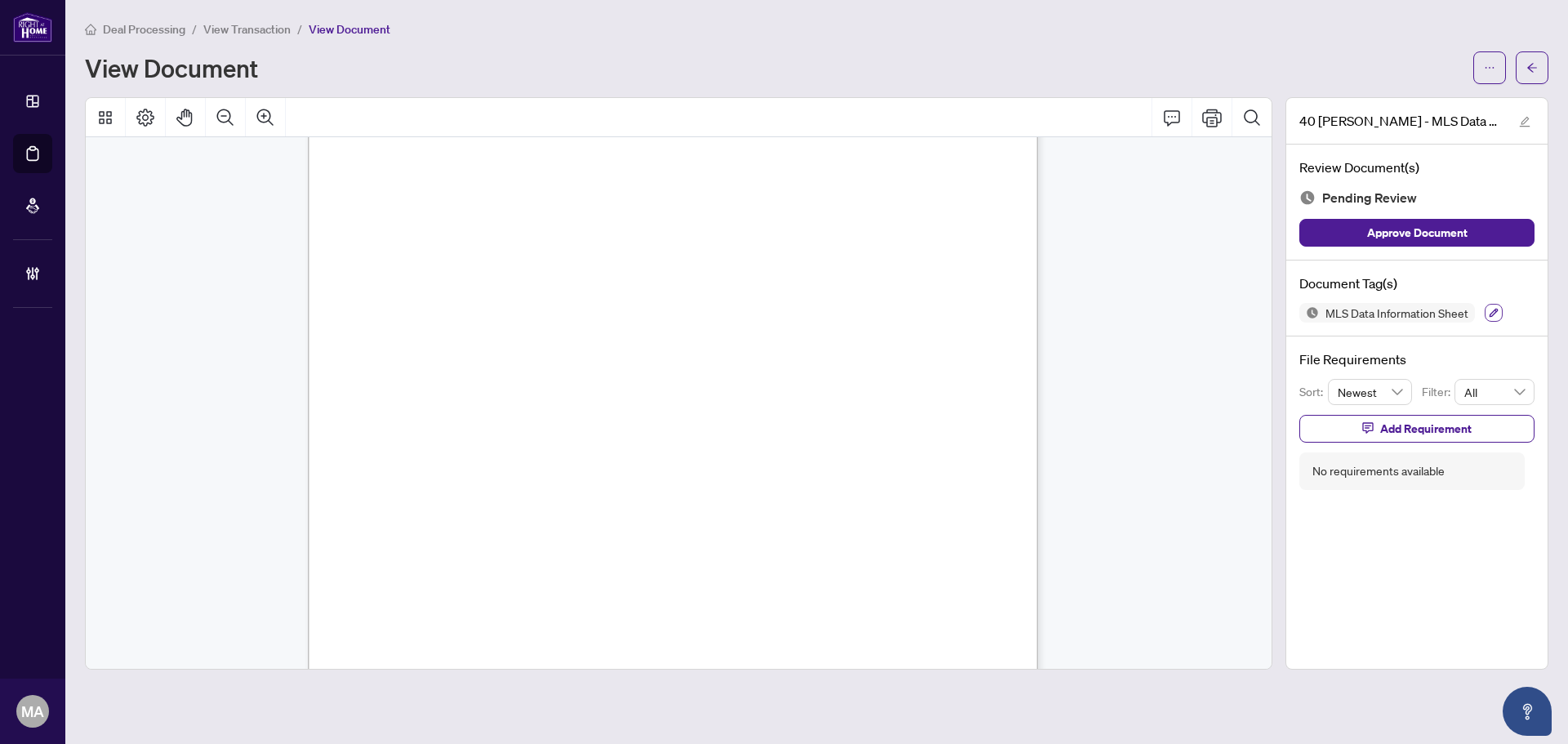
click at [1489, 316] on icon "button" at bounding box center [1494, 313] width 10 height 10
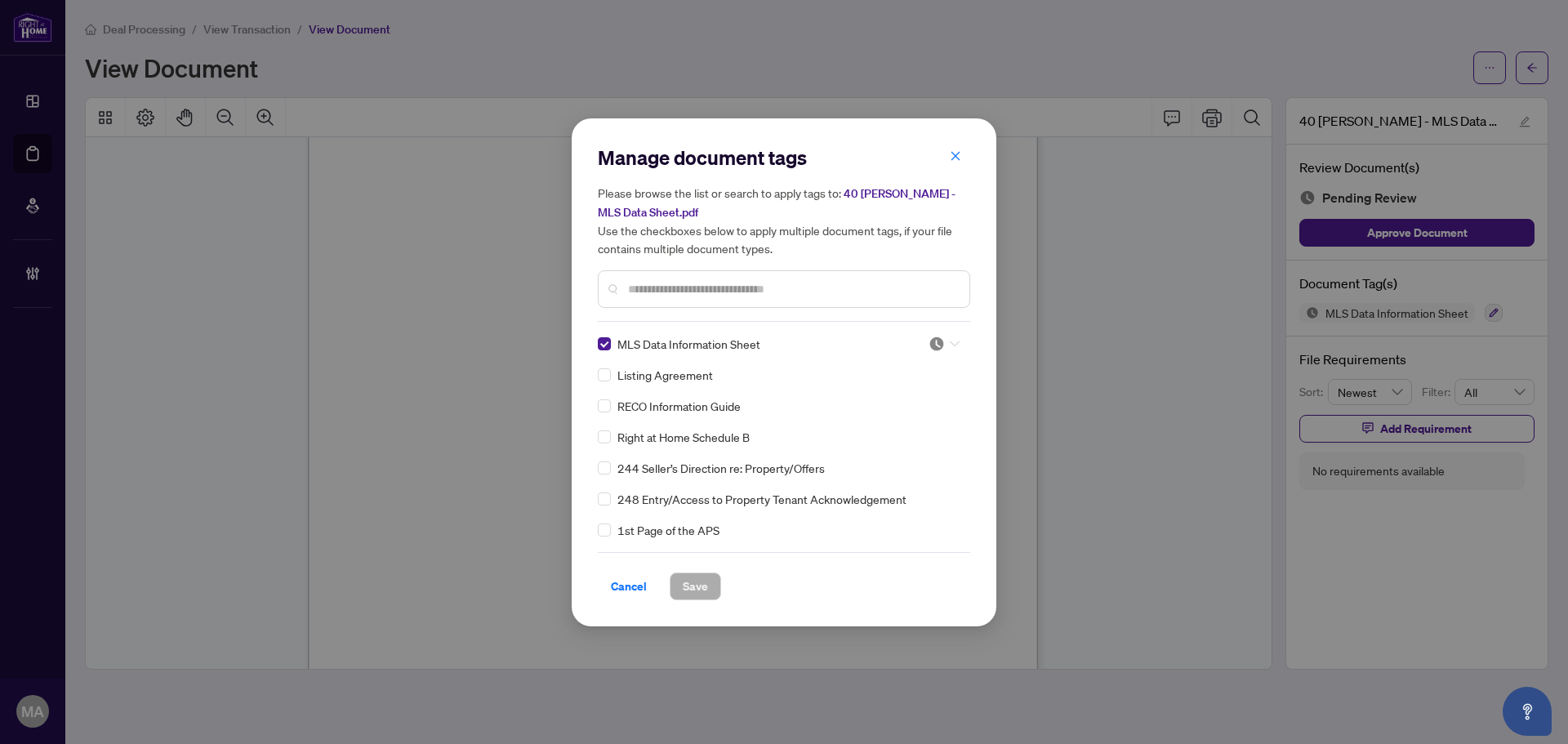
drag, startPoint x: 935, startPoint y: 341, endPoint x: 934, endPoint y: 401, distance: 60.0
click at [936, 341] on img at bounding box center [936, 344] width 16 height 16
click at [916, 424] on div "Approved" at bounding box center [890, 423] width 105 height 18
click at [700, 579] on span "Save" at bounding box center [695, 586] width 25 height 26
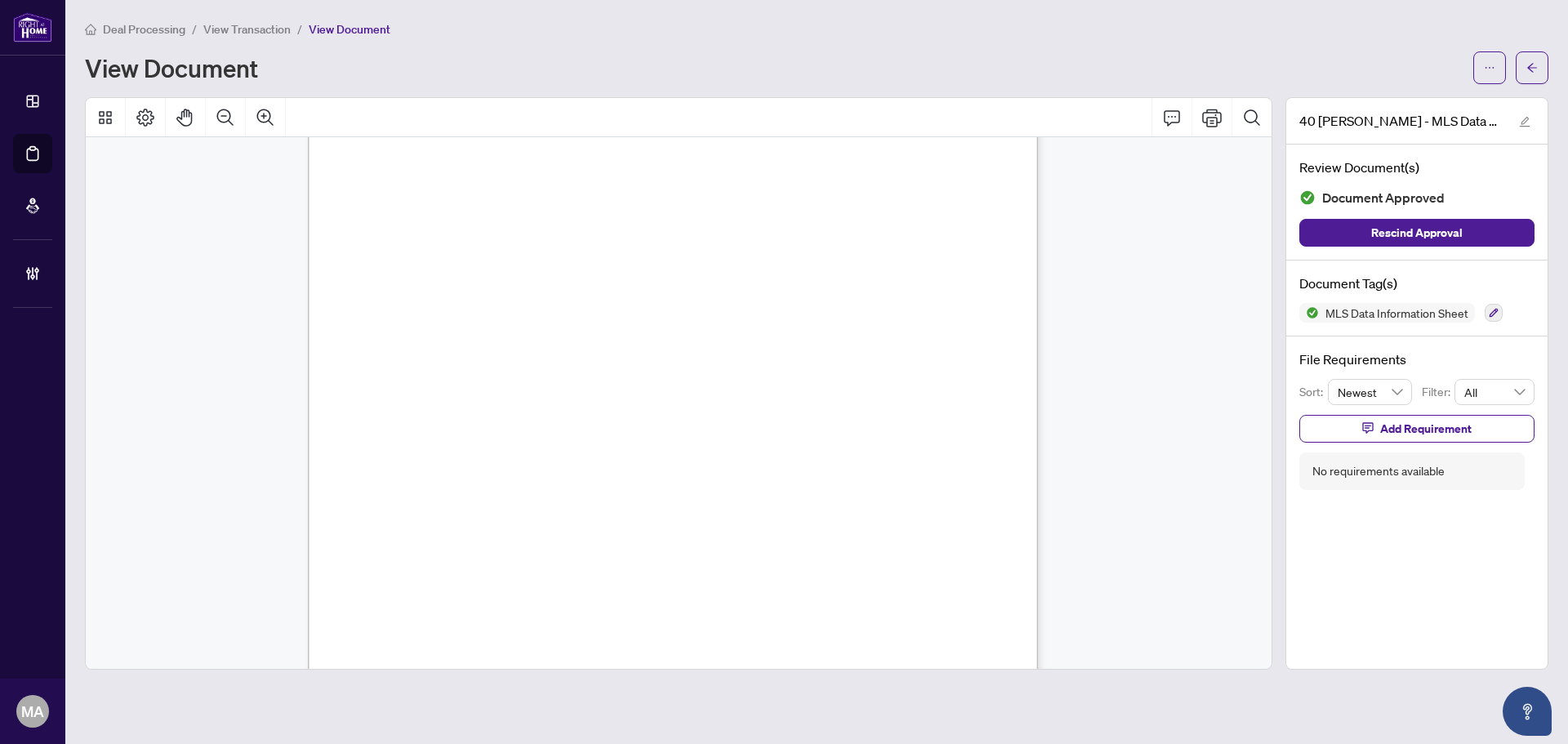
scroll to position [12075, 0]
click at [1536, 71] on icon "arrow-left" at bounding box center [1532, 68] width 11 height 11
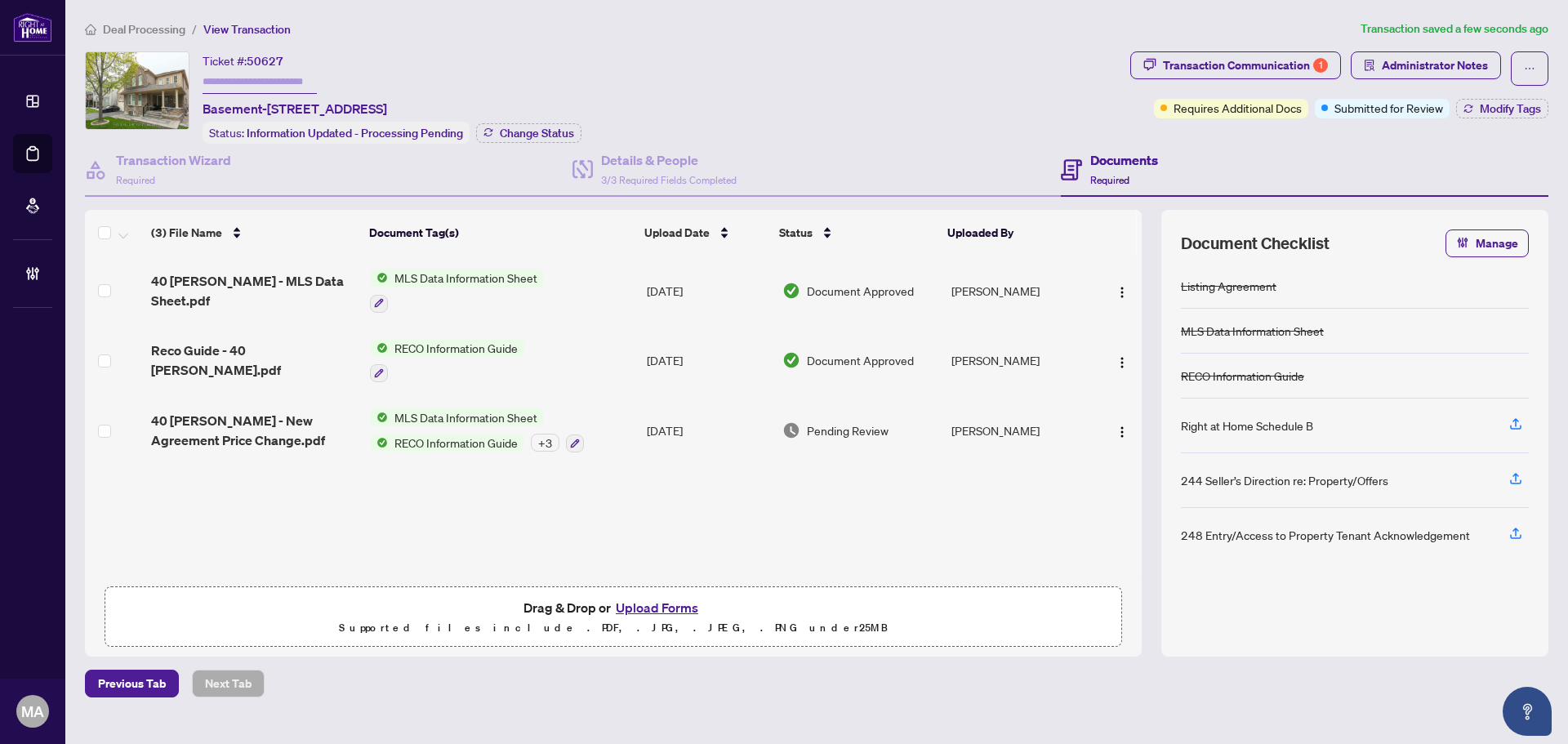
click at [543, 443] on div "+ 3" at bounding box center [545, 443] width 29 height 18
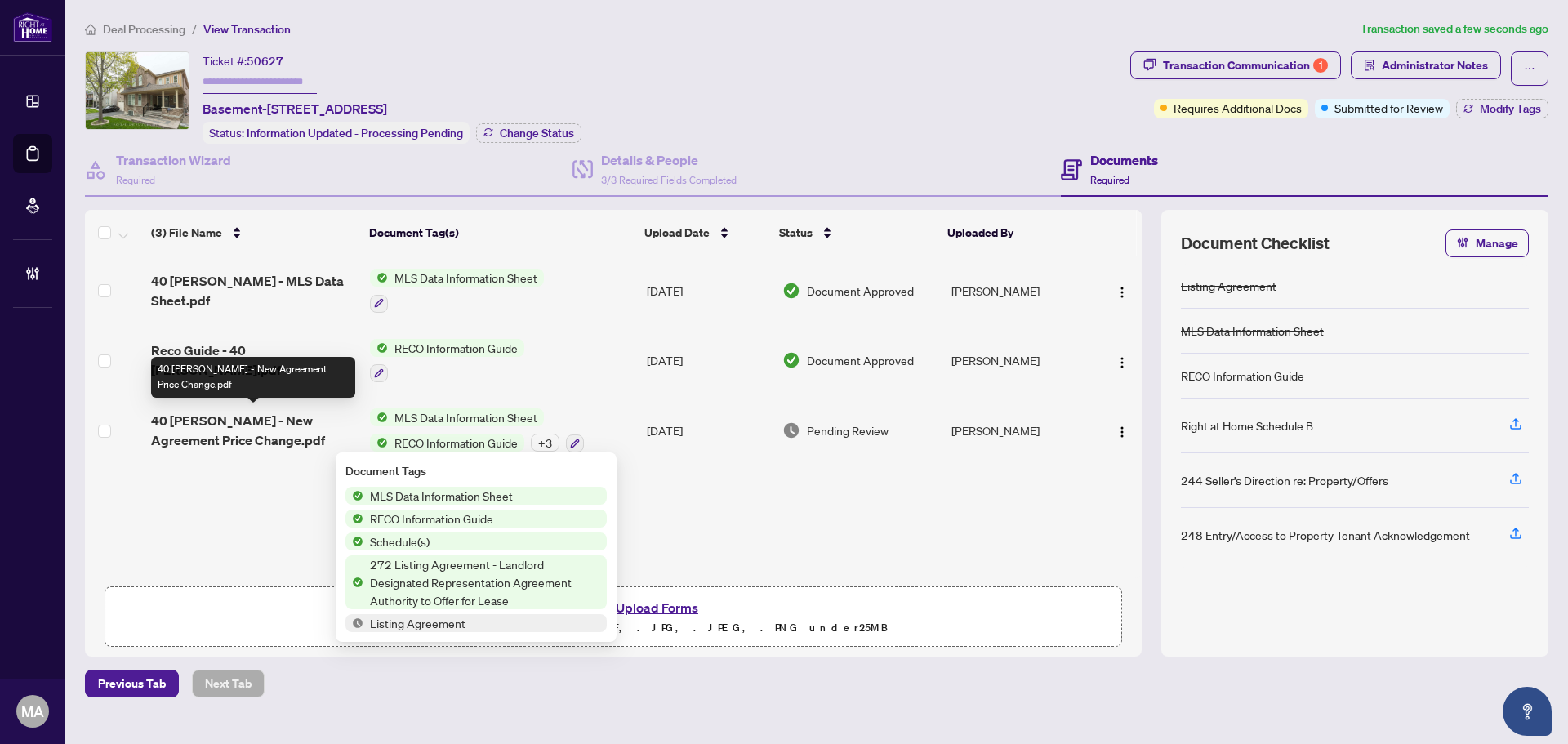
click at [252, 424] on span "40 Sabbe - New Agreement Price Change.pdf" at bounding box center [255, 430] width 206 height 39
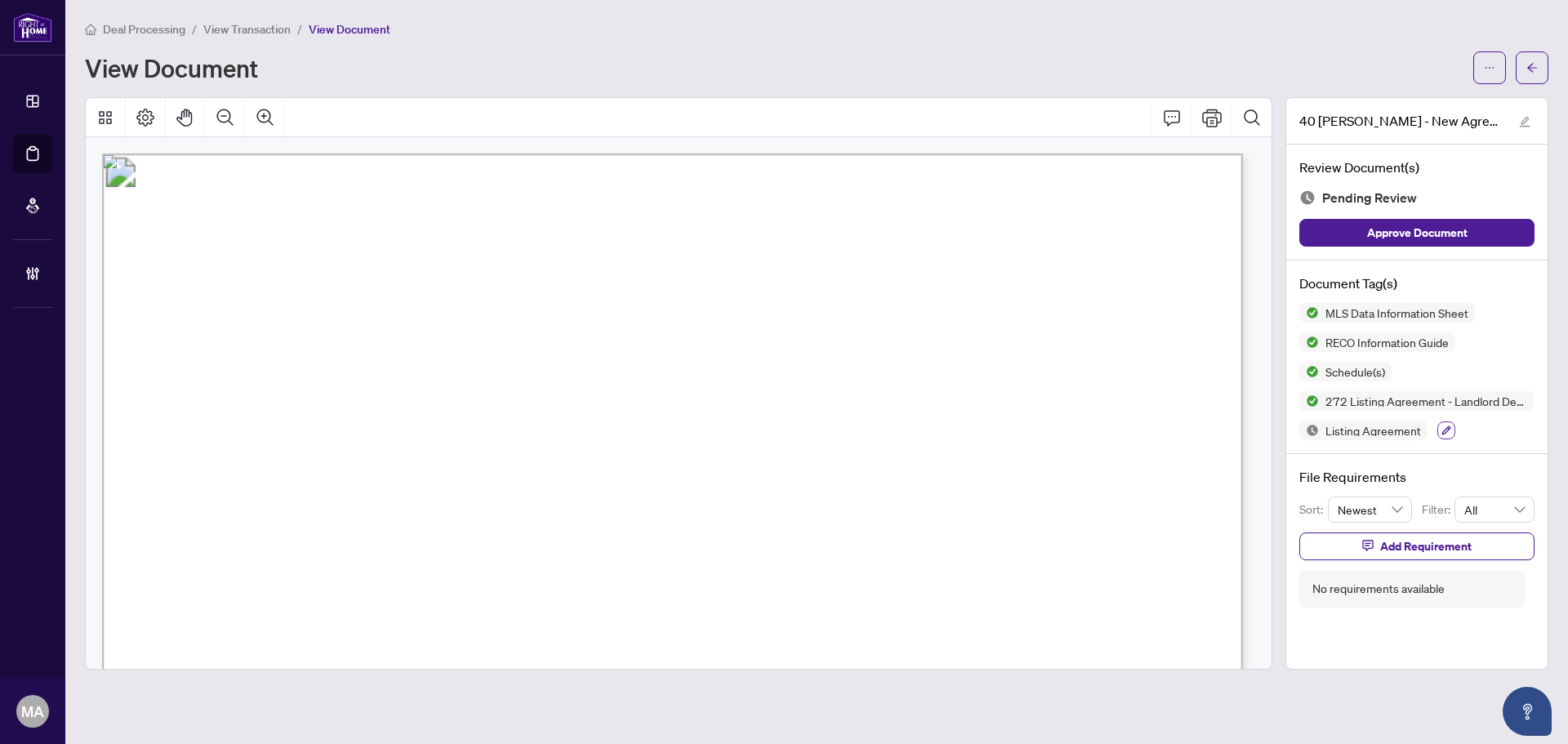
click at [1444, 430] on icon "button" at bounding box center [1446, 430] width 10 height 10
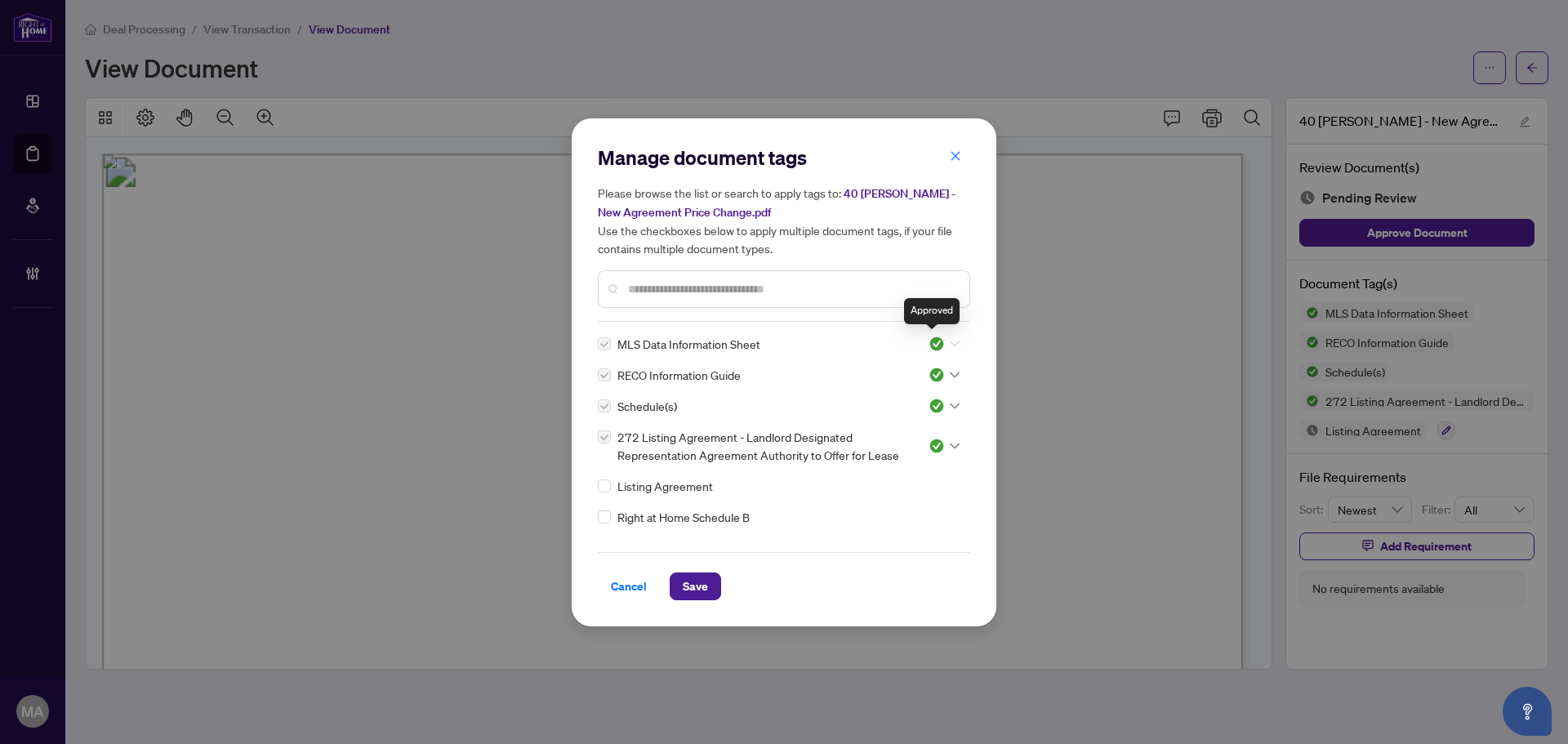
click at [937, 340] on img at bounding box center [936, 344] width 16 height 16
click at [887, 373] on div "Pending Review" at bounding box center [890, 371] width 105 height 18
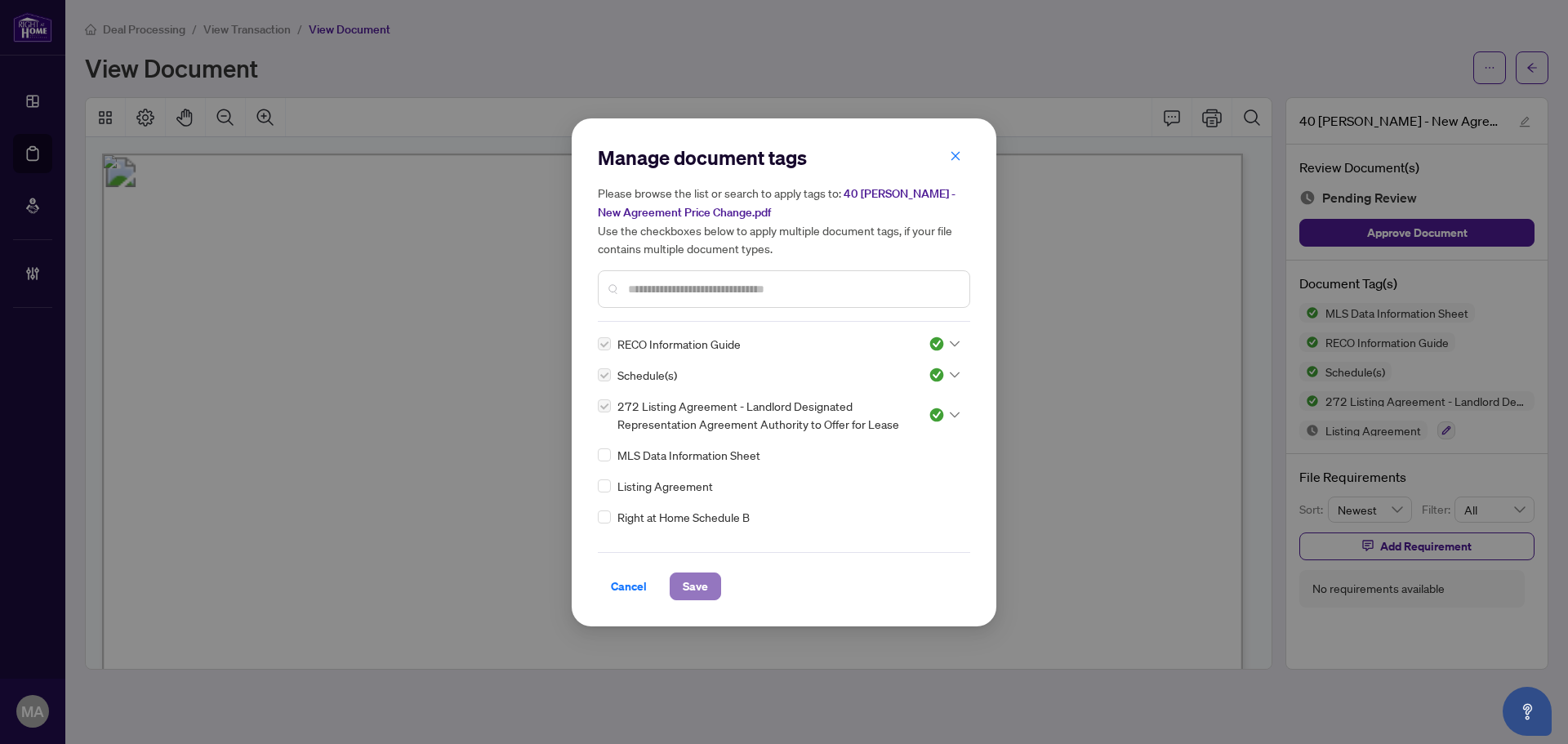
click at [703, 590] on span "Save" at bounding box center [695, 586] width 25 height 26
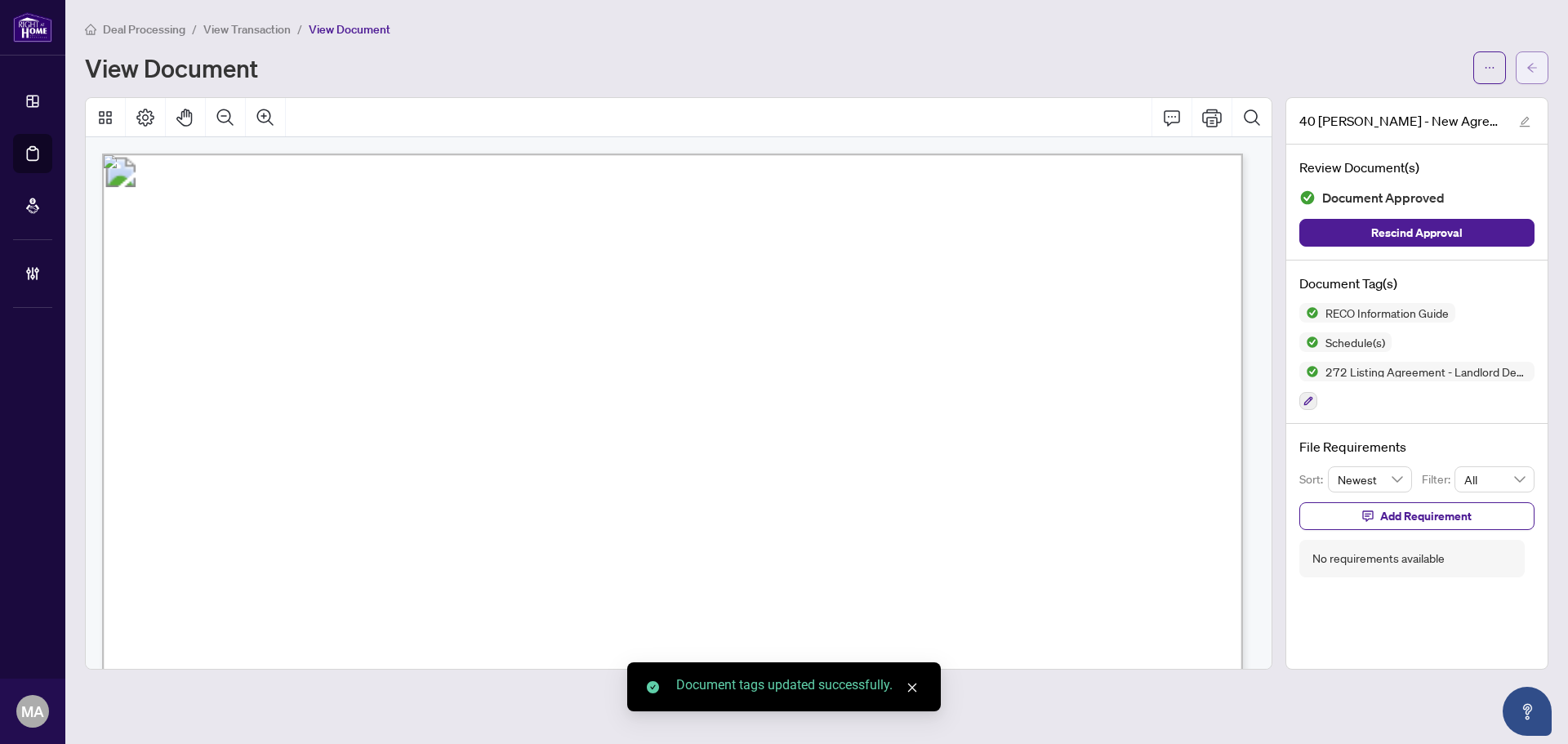
click at [1537, 55] on span "button" at bounding box center [1532, 68] width 11 height 26
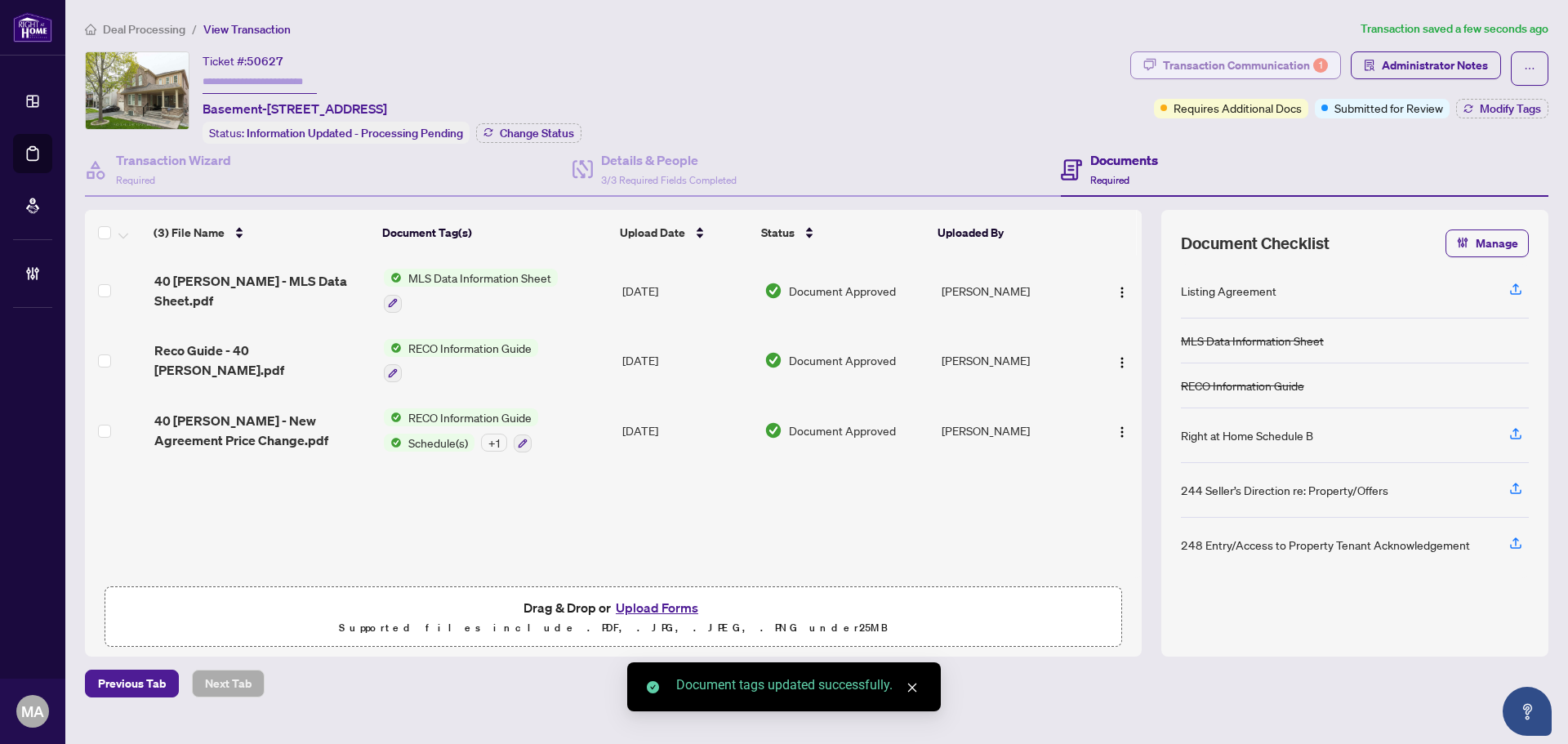
click at [1301, 70] on div "Transaction Communication 1" at bounding box center [1245, 65] width 165 height 26
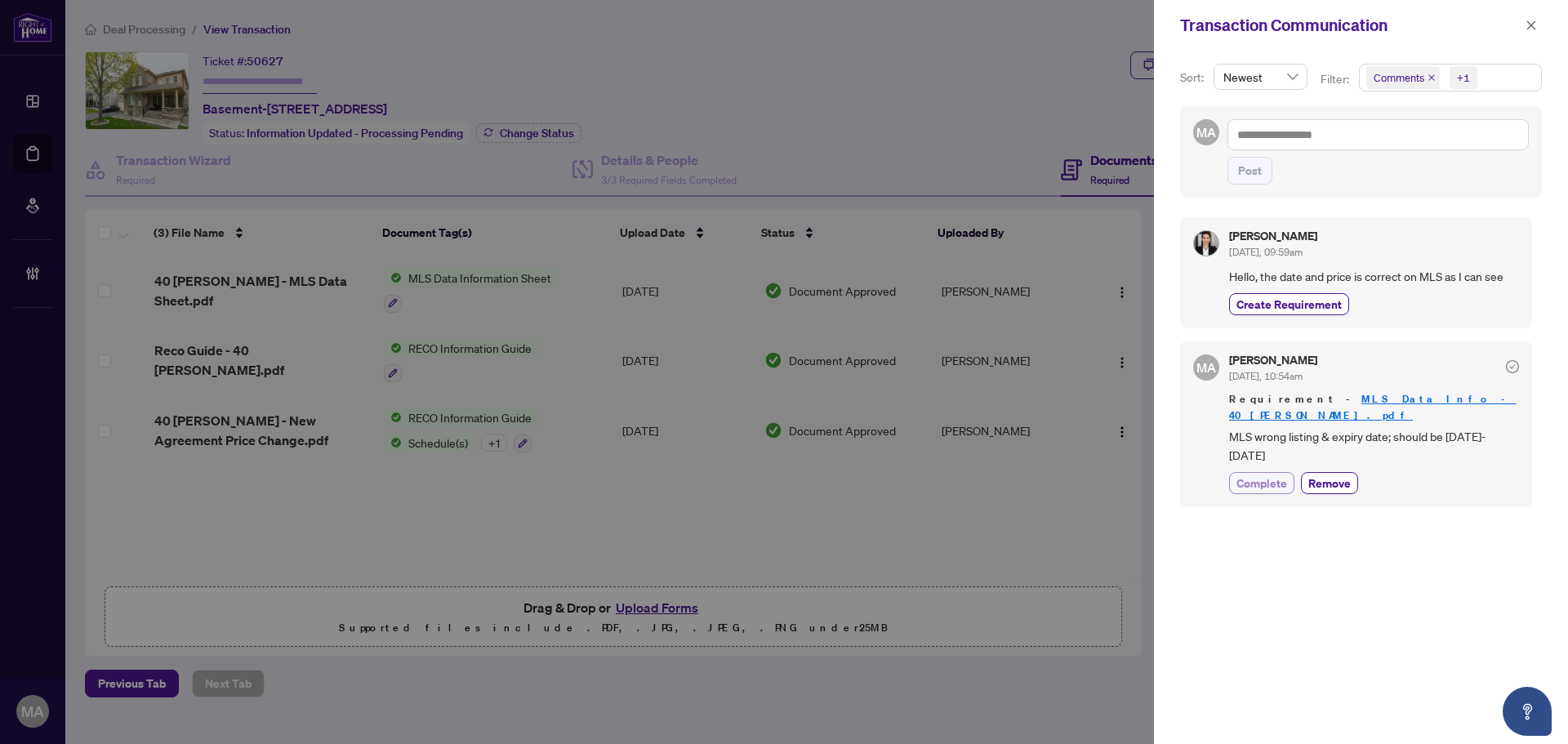
click at [1260, 475] on span "Complete" at bounding box center [1261, 483] width 50 height 17
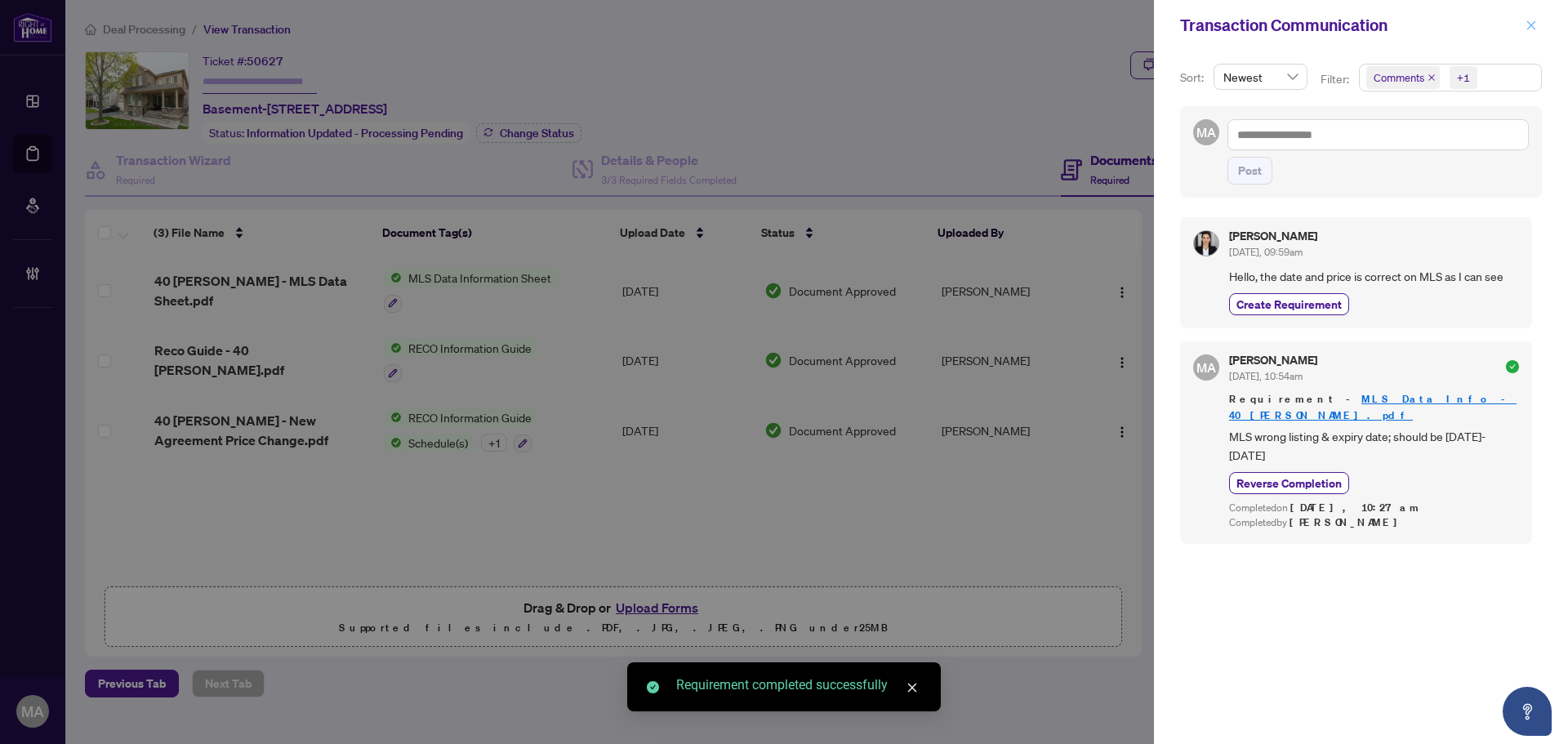
click at [1534, 28] on icon "close" at bounding box center [1531, 25] width 11 height 11
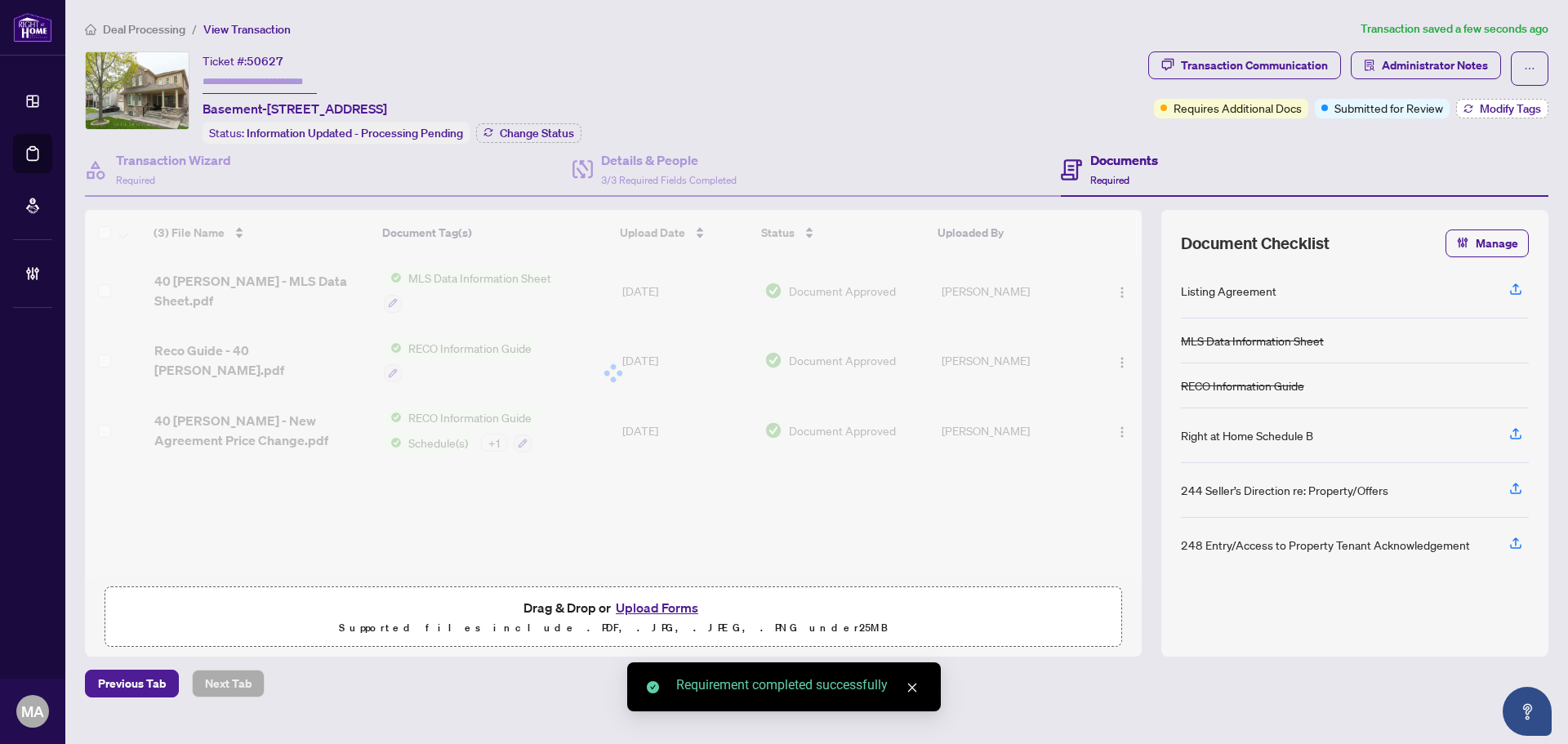
click at [1511, 106] on span "Modify Tags" at bounding box center [1510, 108] width 61 height 11
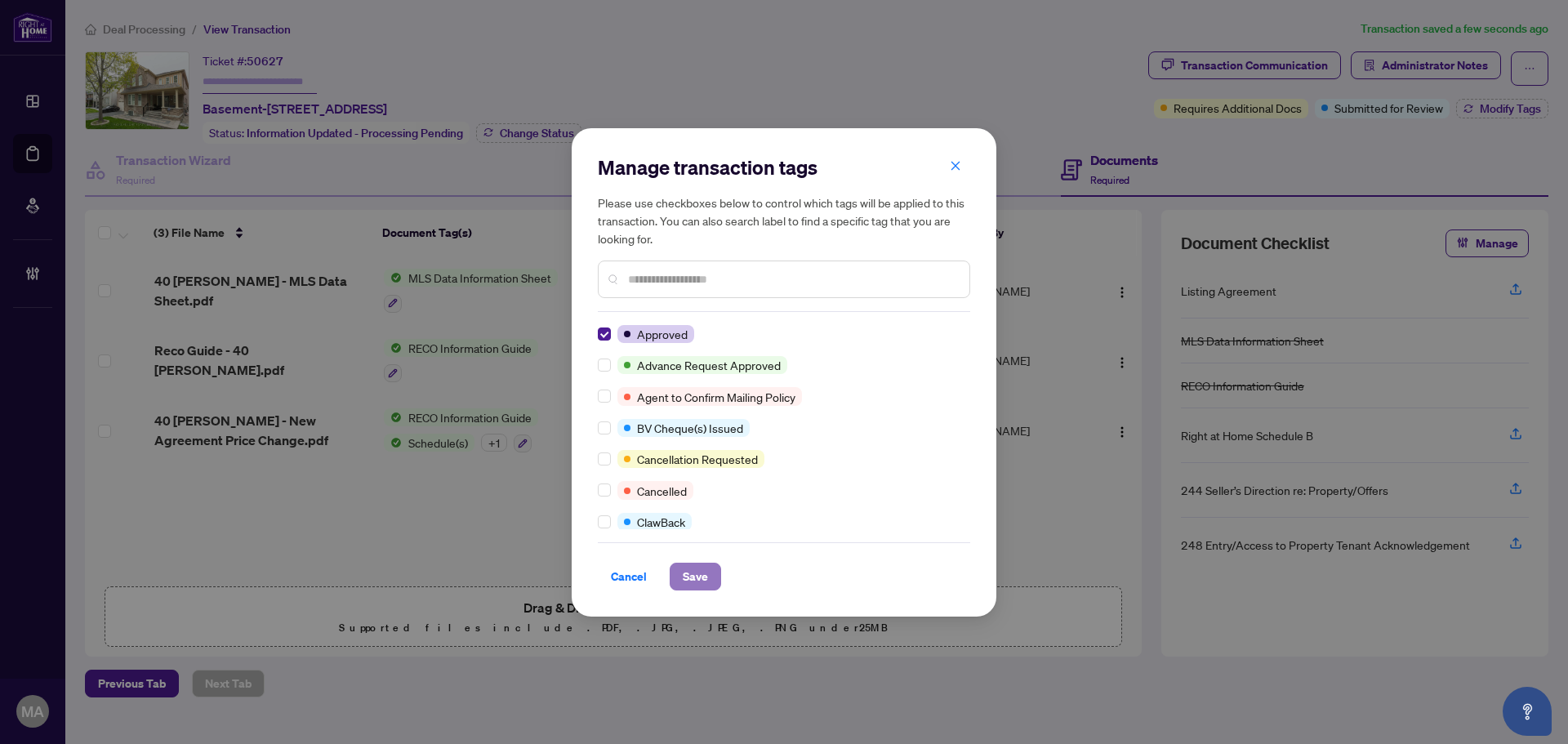
click at [705, 571] on span "Save" at bounding box center [695, 577] width 25 height 26
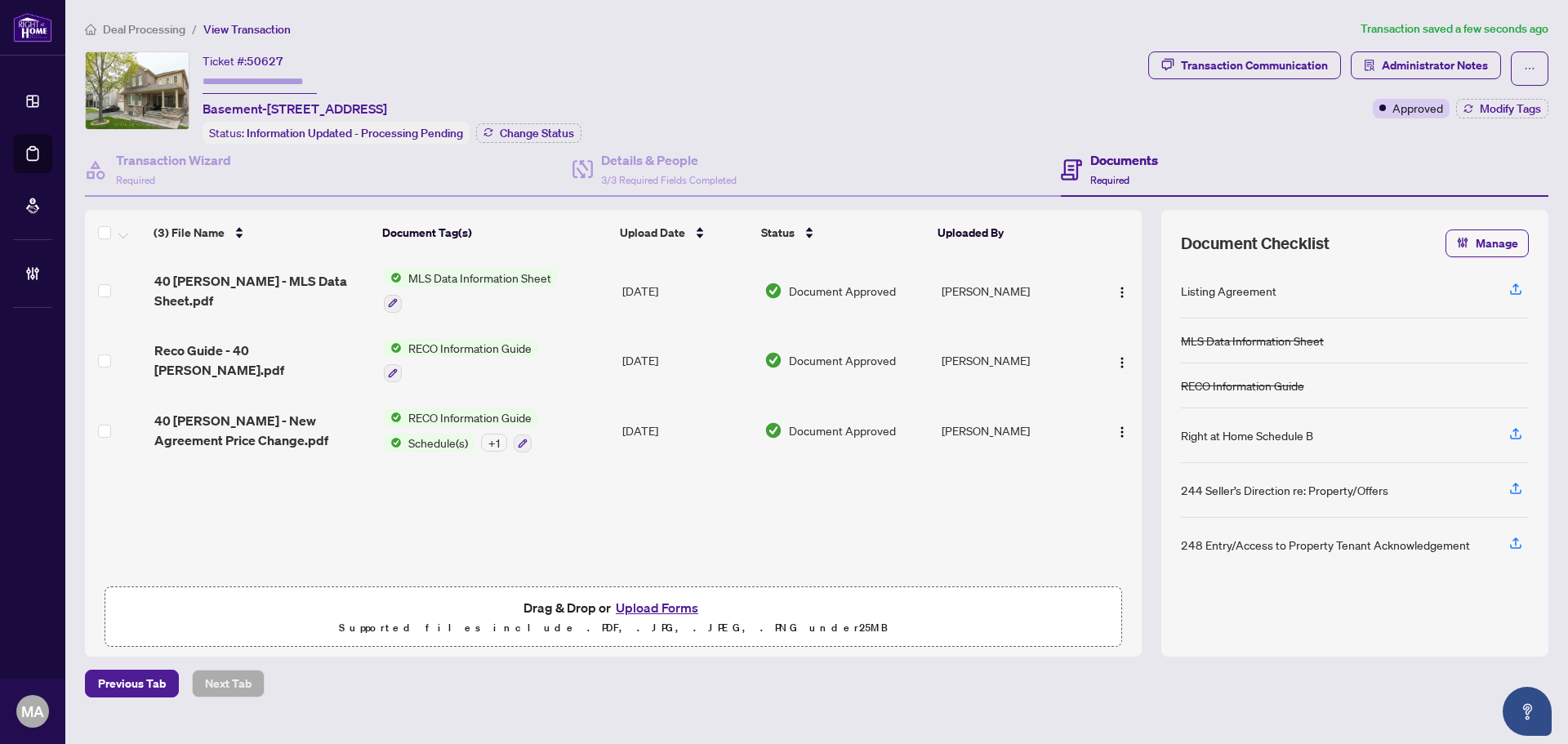
click at [139, 29] on span "Deal Processing" at bounding box center [144, 29] width 82 height 15
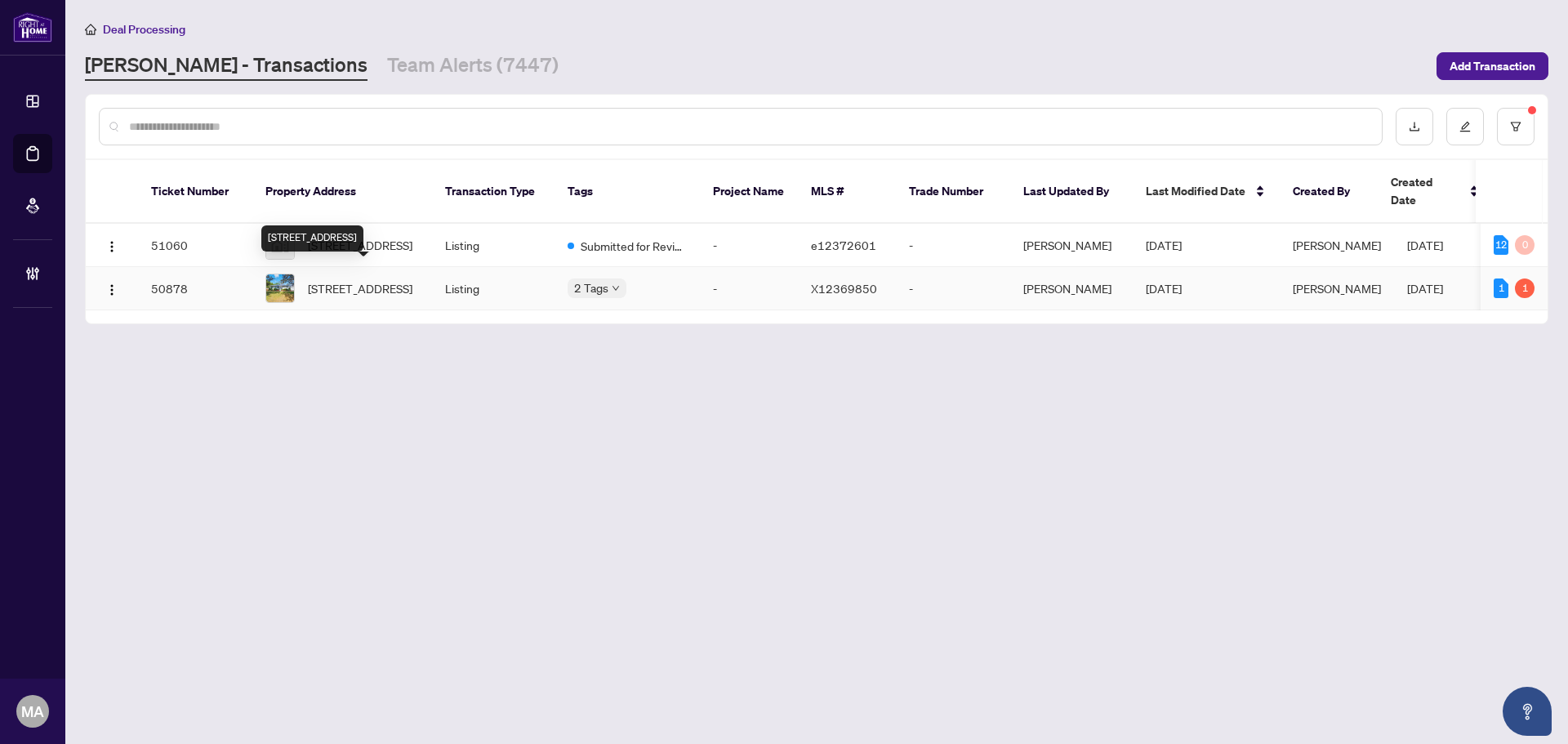
click at [349, 281] on span "242 County Rd 48, Havelock-Belmont-Methuen, Ontario K0L 1Z0, Canada" at bounding box center [360, 288] width 105 height 18
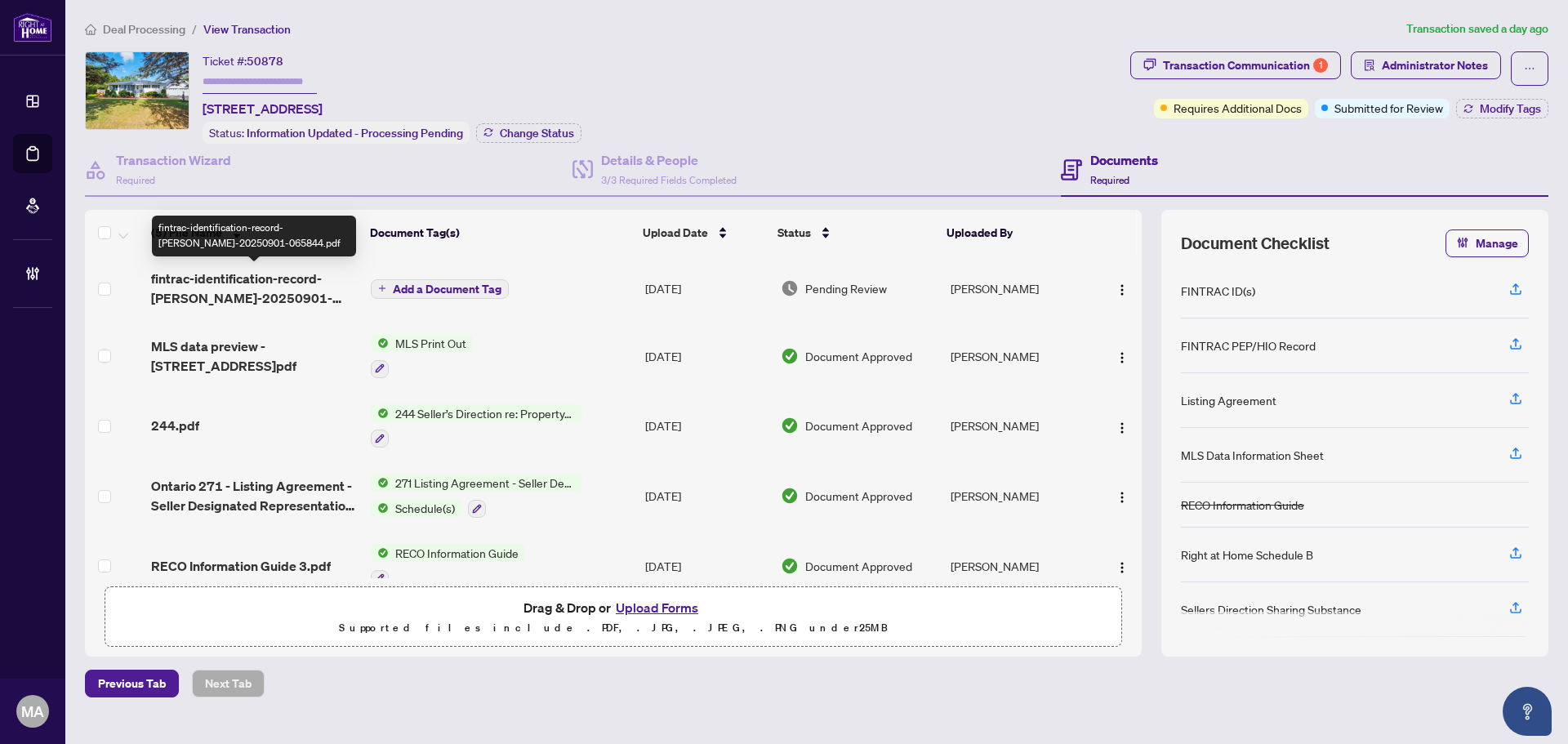
click at [255, 277] on span "fintrac-identification-record-mary-evangeline-mann-20250901-065844.pdf" at bounding box center [255, 288] width 207 height 39
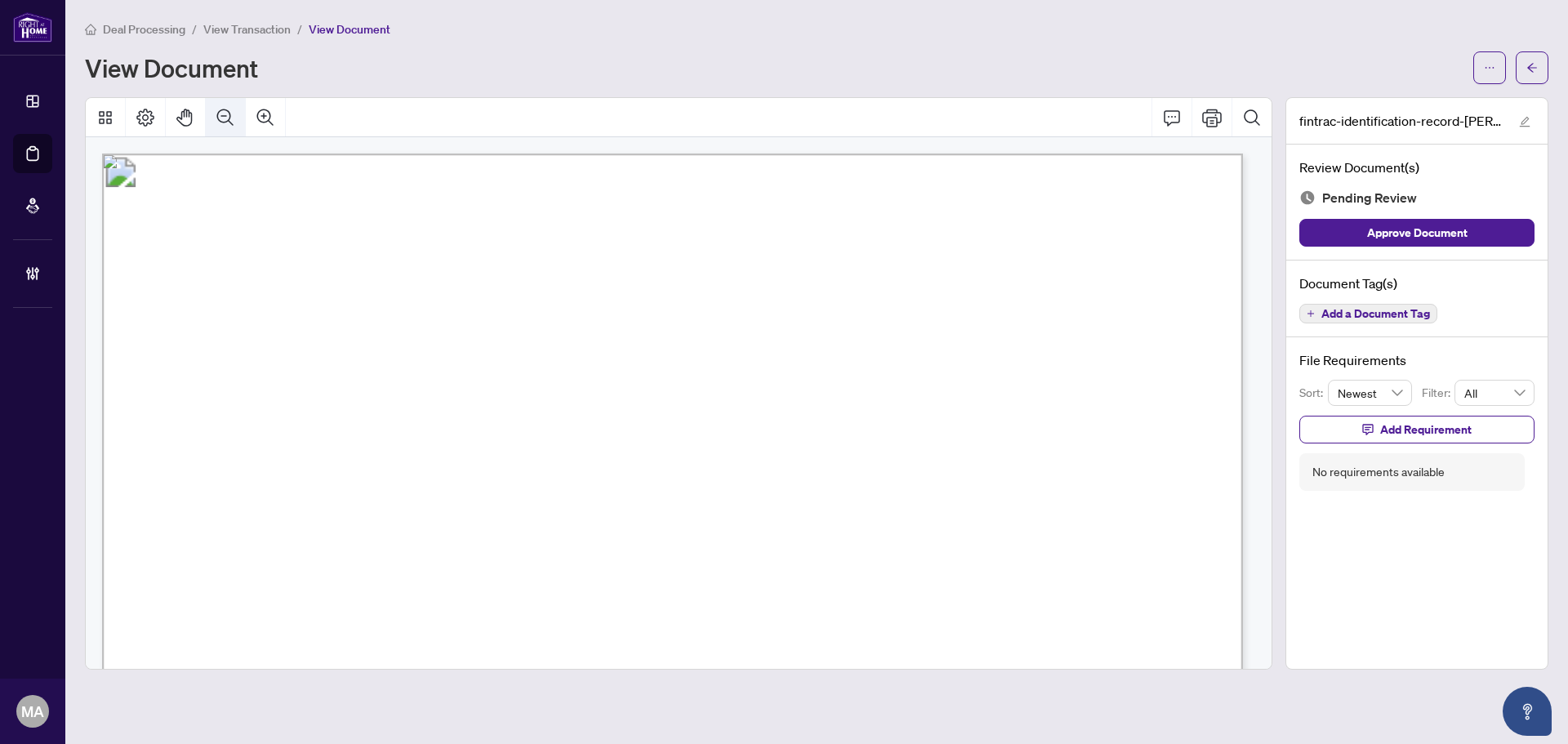
click at [217, 108] on icon "Zoom Out" at bounding box center [225, 118] width 20 height 20
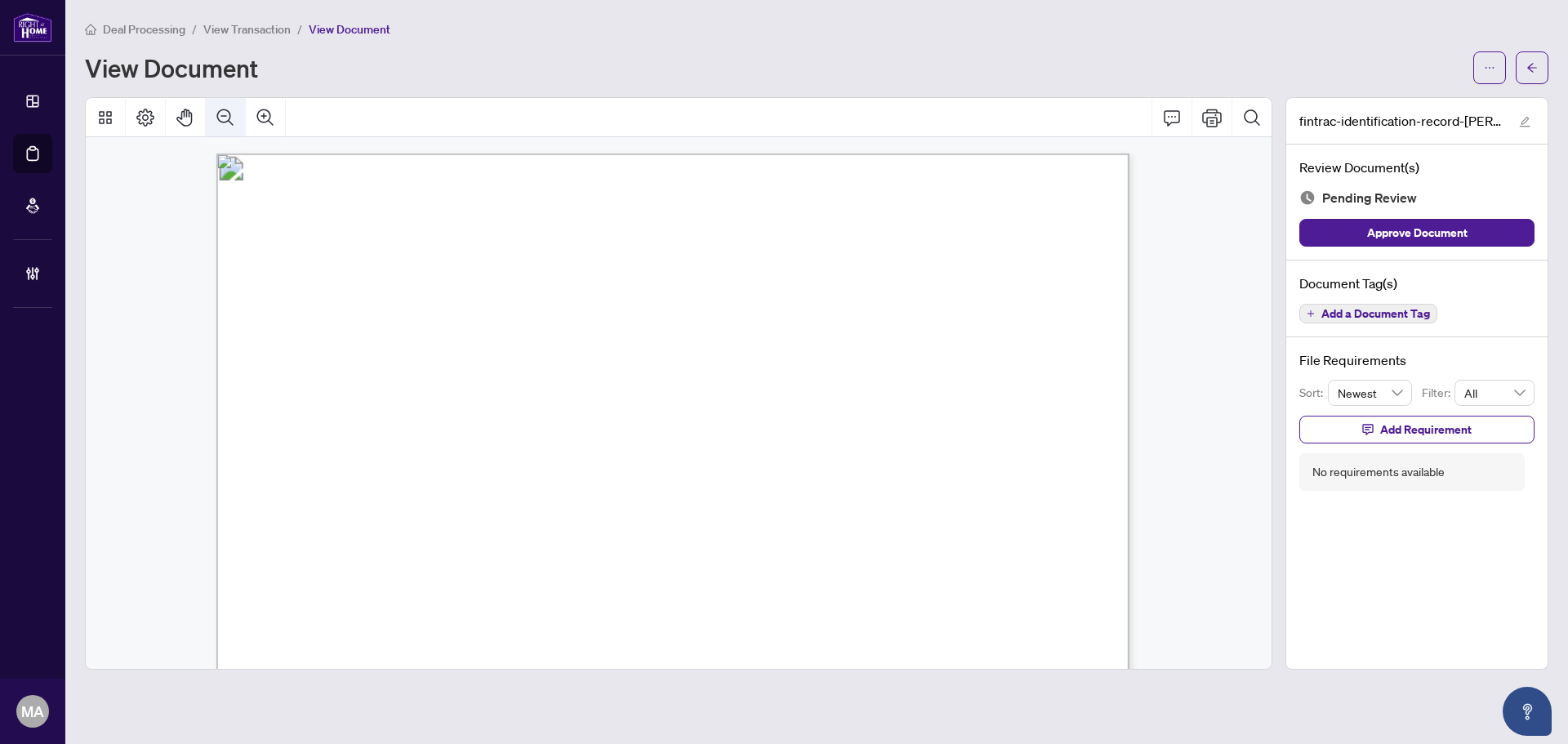
click at [217, 108] on icon "Zoom Out" at bounding box center [225, 118] width 20 height 20
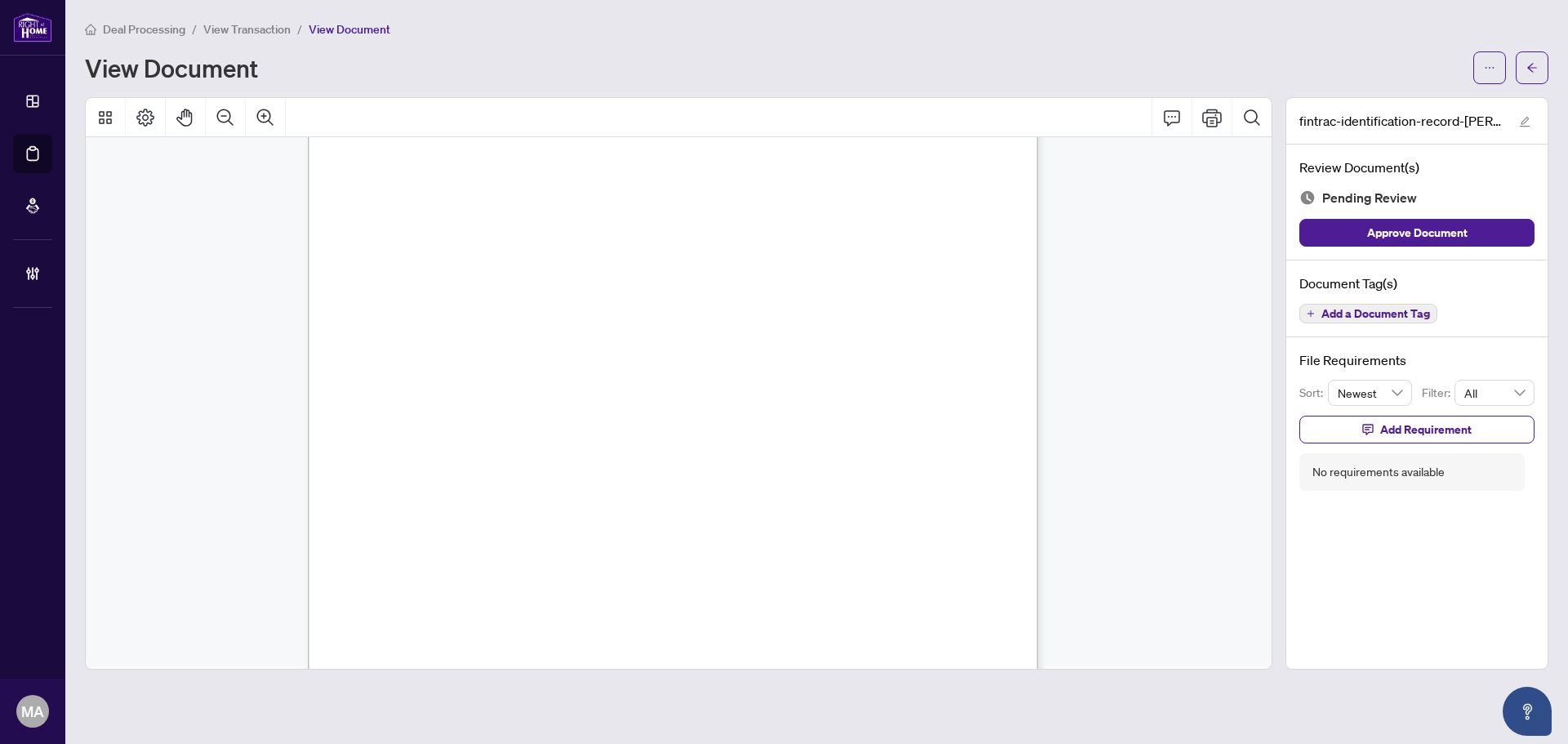
scroll to position [6261, 0]
click at [1310, 309] on icon "plus" at bounding box center [1310, 313] width 8 height 8
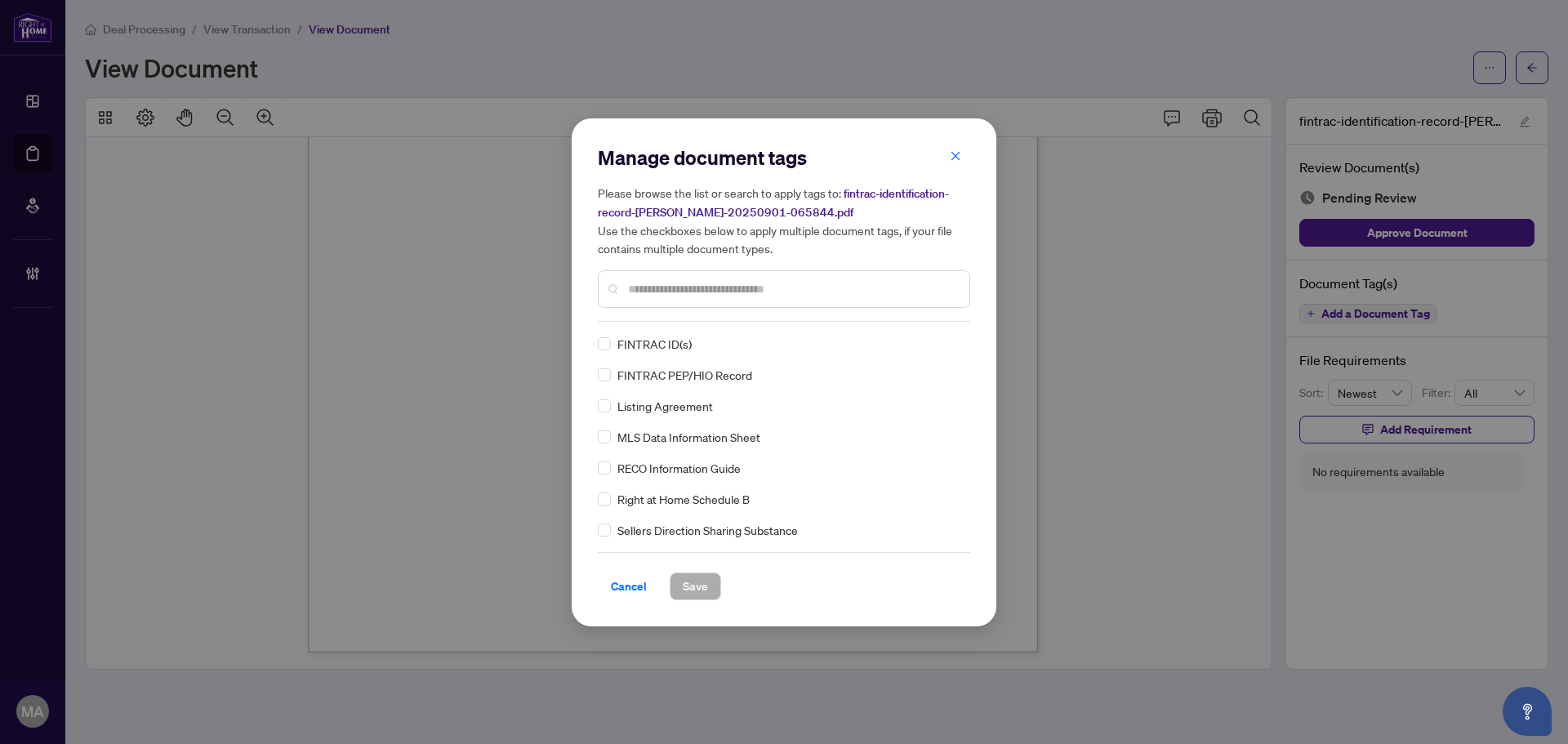
click at [594, 346] on div "Manage document tags Please browse the list or search to apply tags to: fintrac…" at bounding box center [784, 372] width 424 height 508
click at [928, 341] on img at bounding box center [936, 344] width 16 height 16
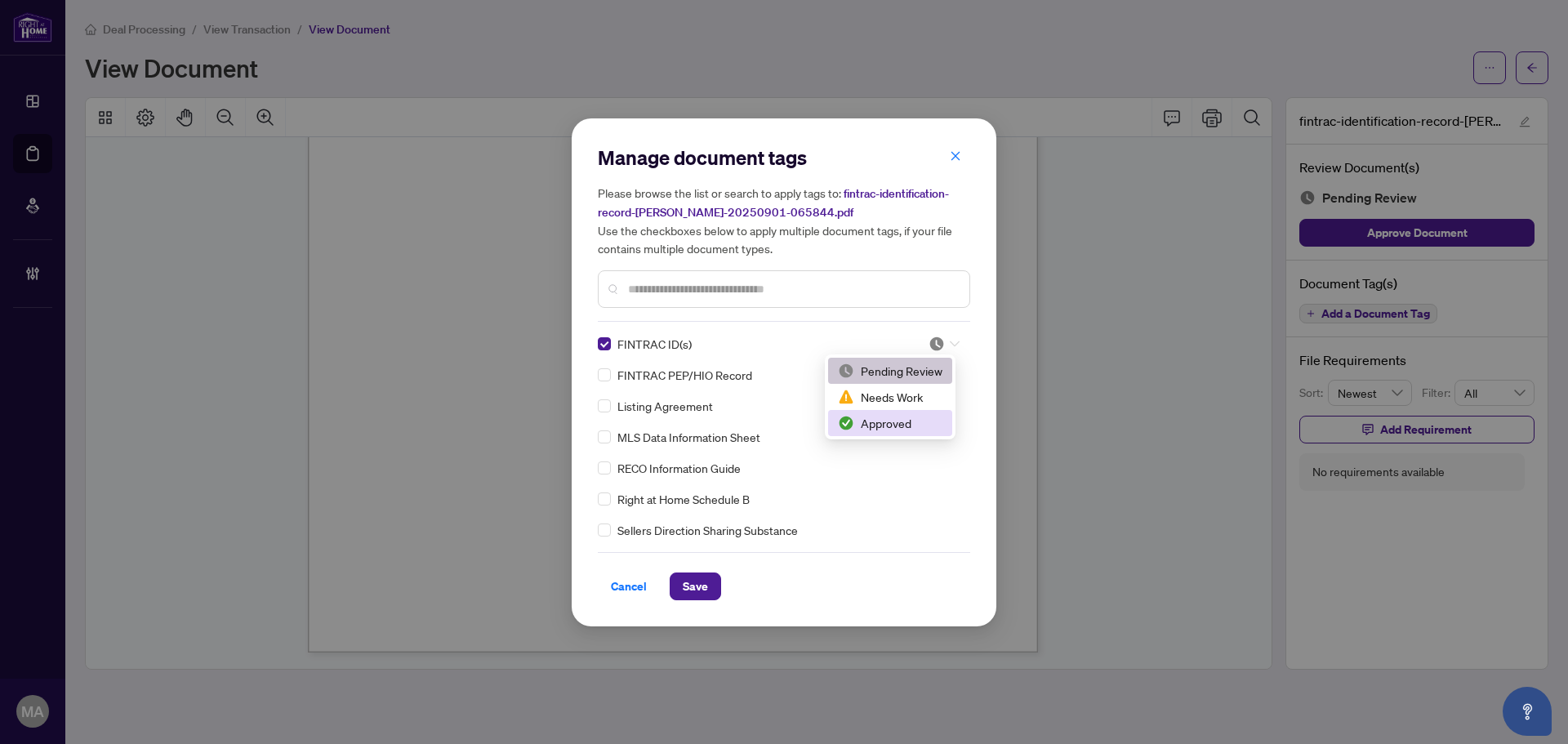
click at [919, 426] on div "Approved" at bounding box center [890, 423] width 105 height 18
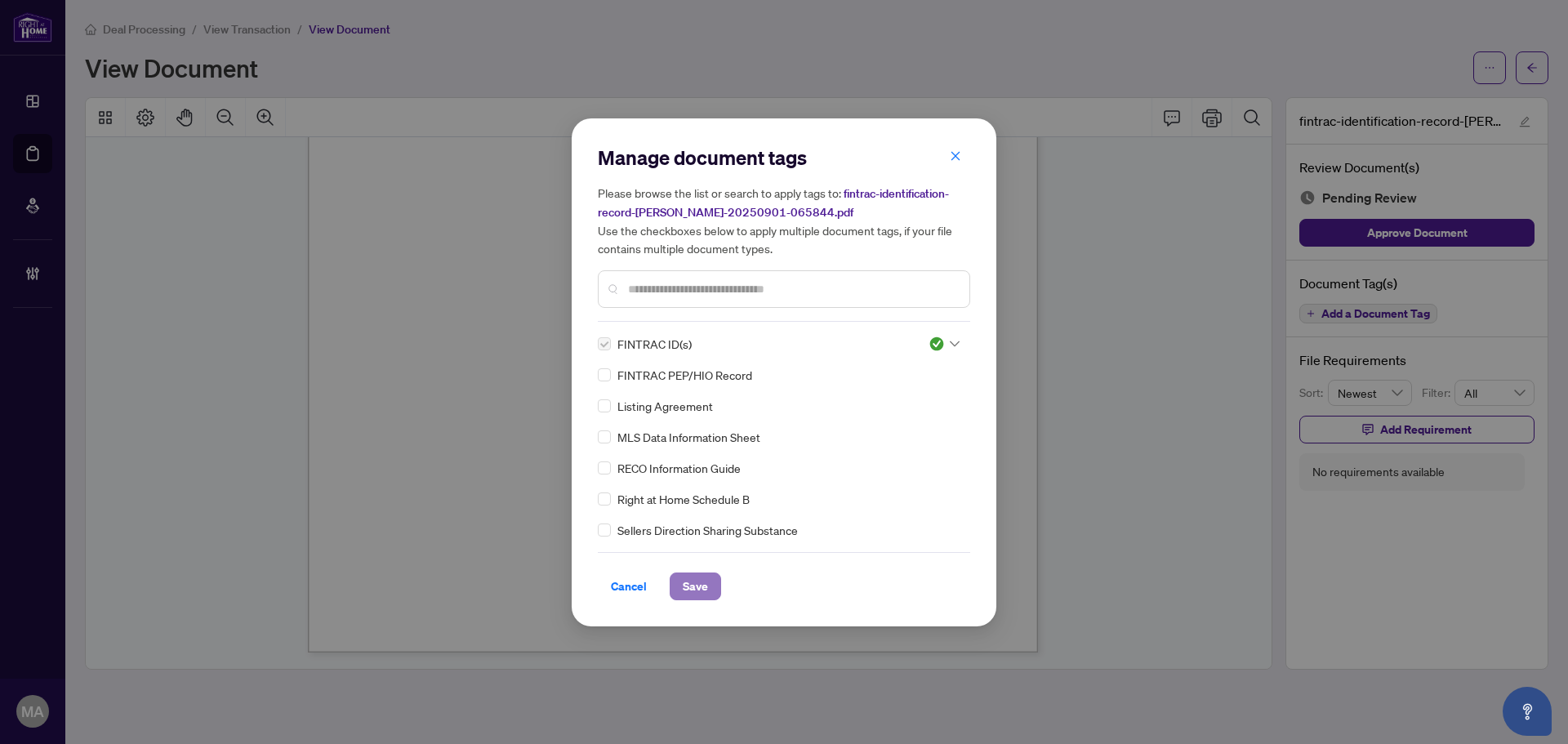
click at [708, 598] on button "Save" at bounding box center [694, 586] width 51 height 28
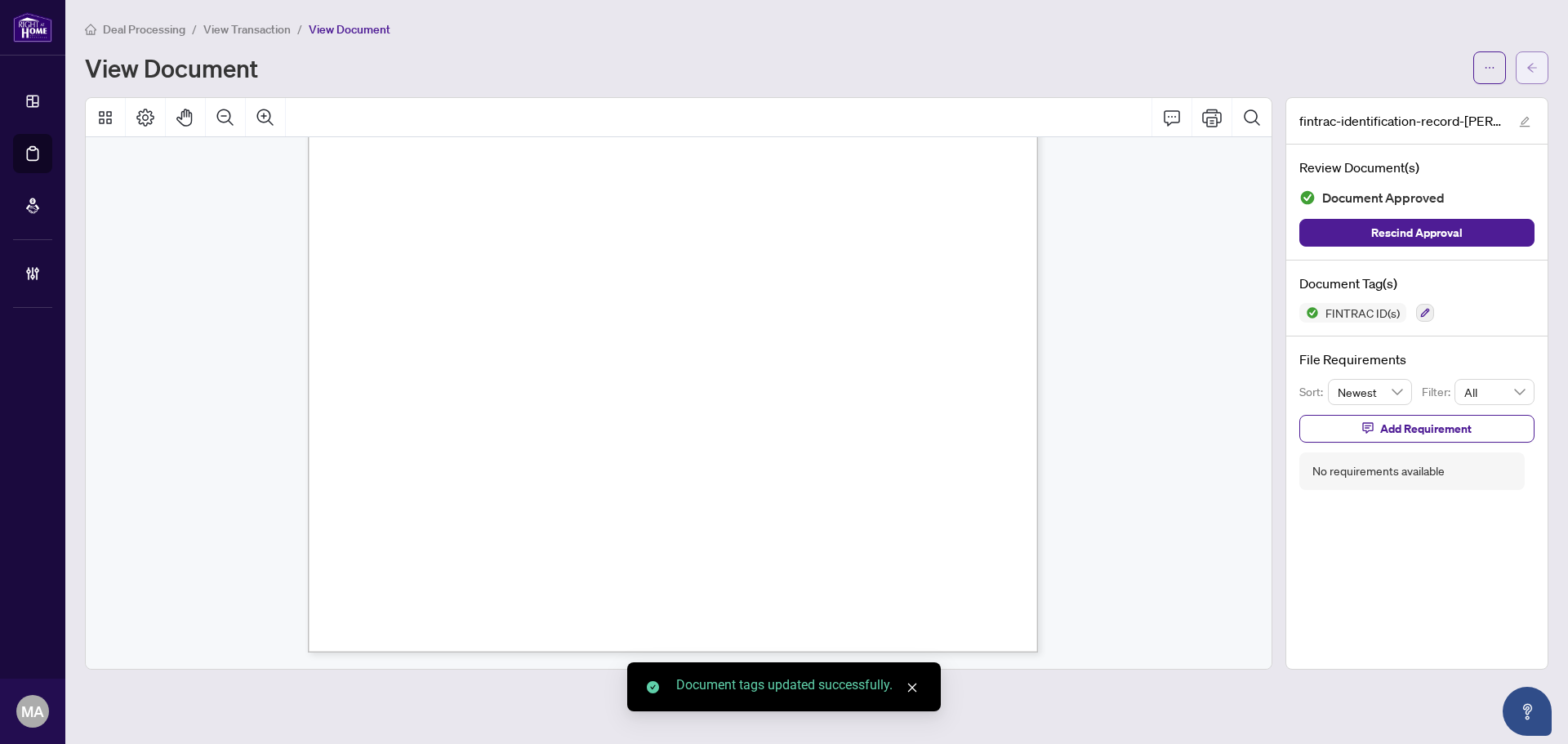
click at [1524, 77] on button "button" at bounding box center [1533, 68] width 33 height 33
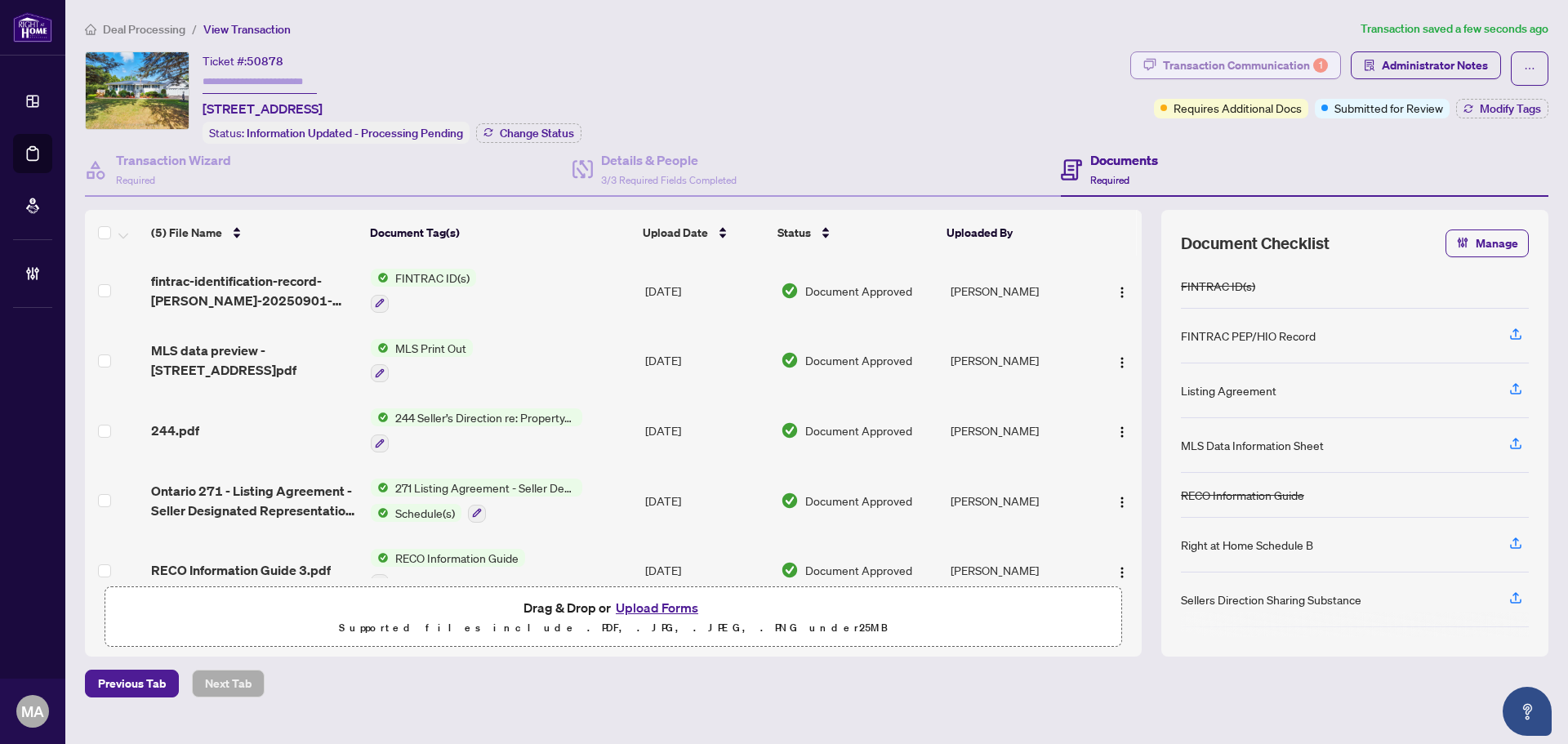
click at [1207, 64] on div "Transaction Communication 1" at bounding box center [1245, 65] width 165 height 26
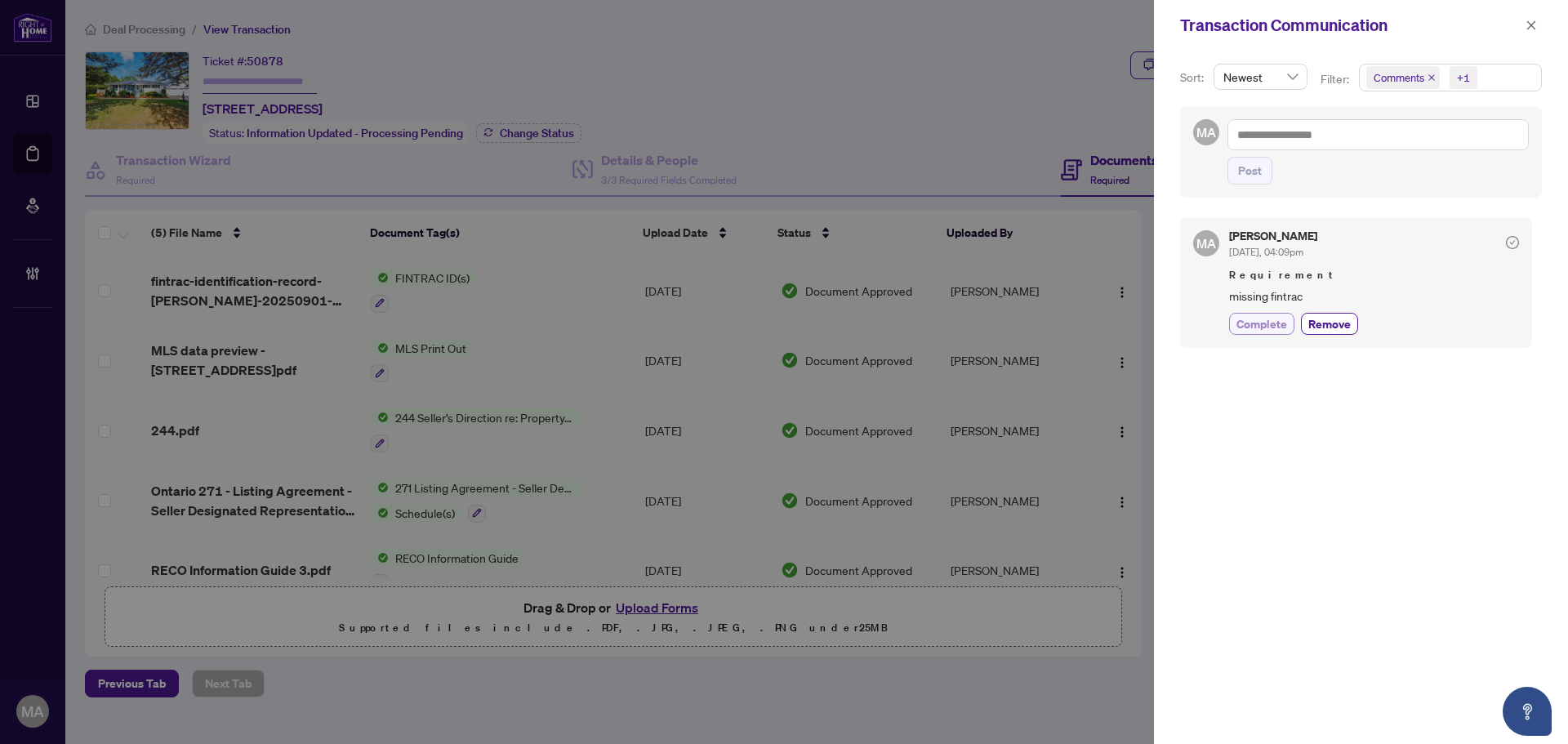
click at [1264, 326] on span "Complete" at bounding box center [1261, 324] width 50 height 17
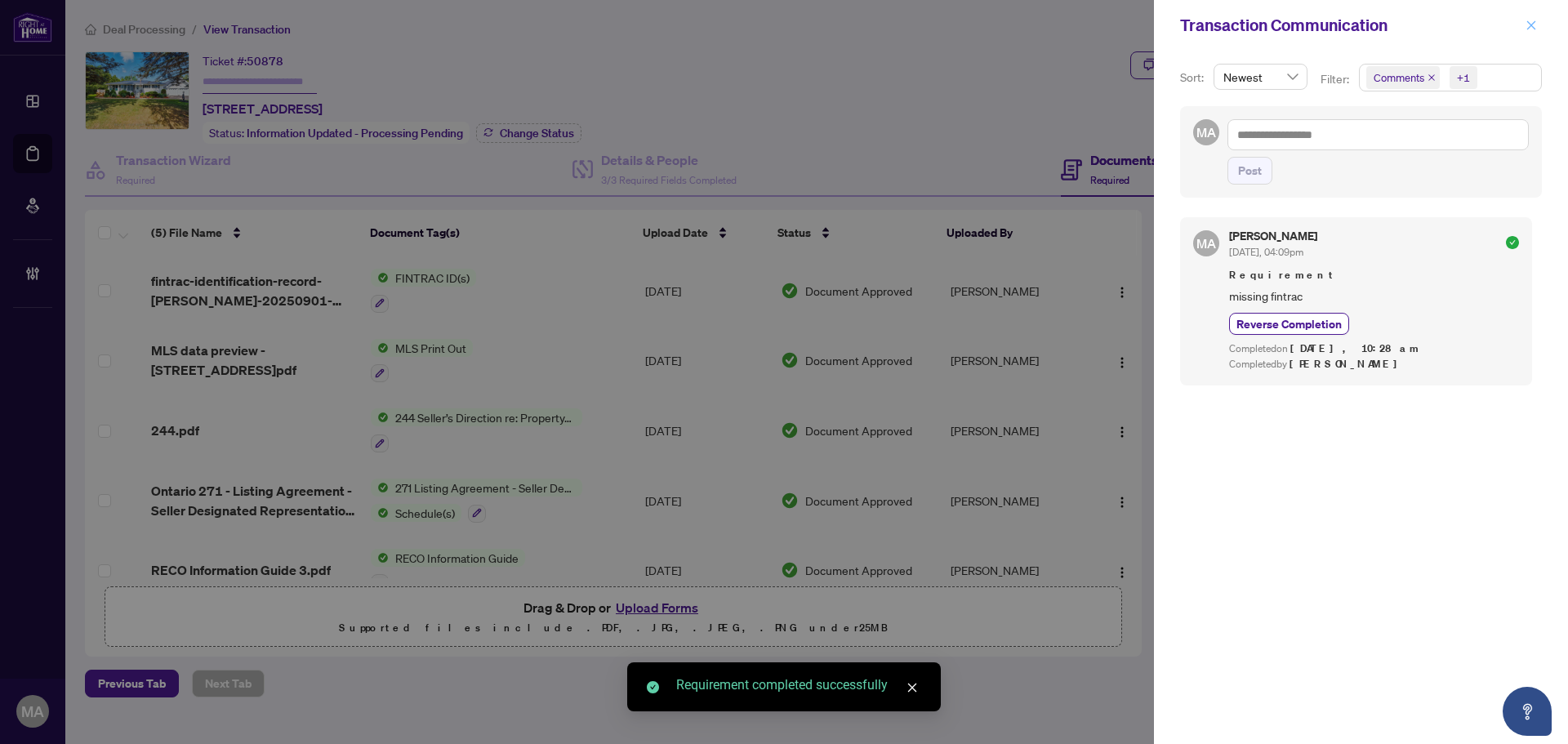
click at [1537, 29] on button "button" at bounding box center [1531, 25] width 22 height 20
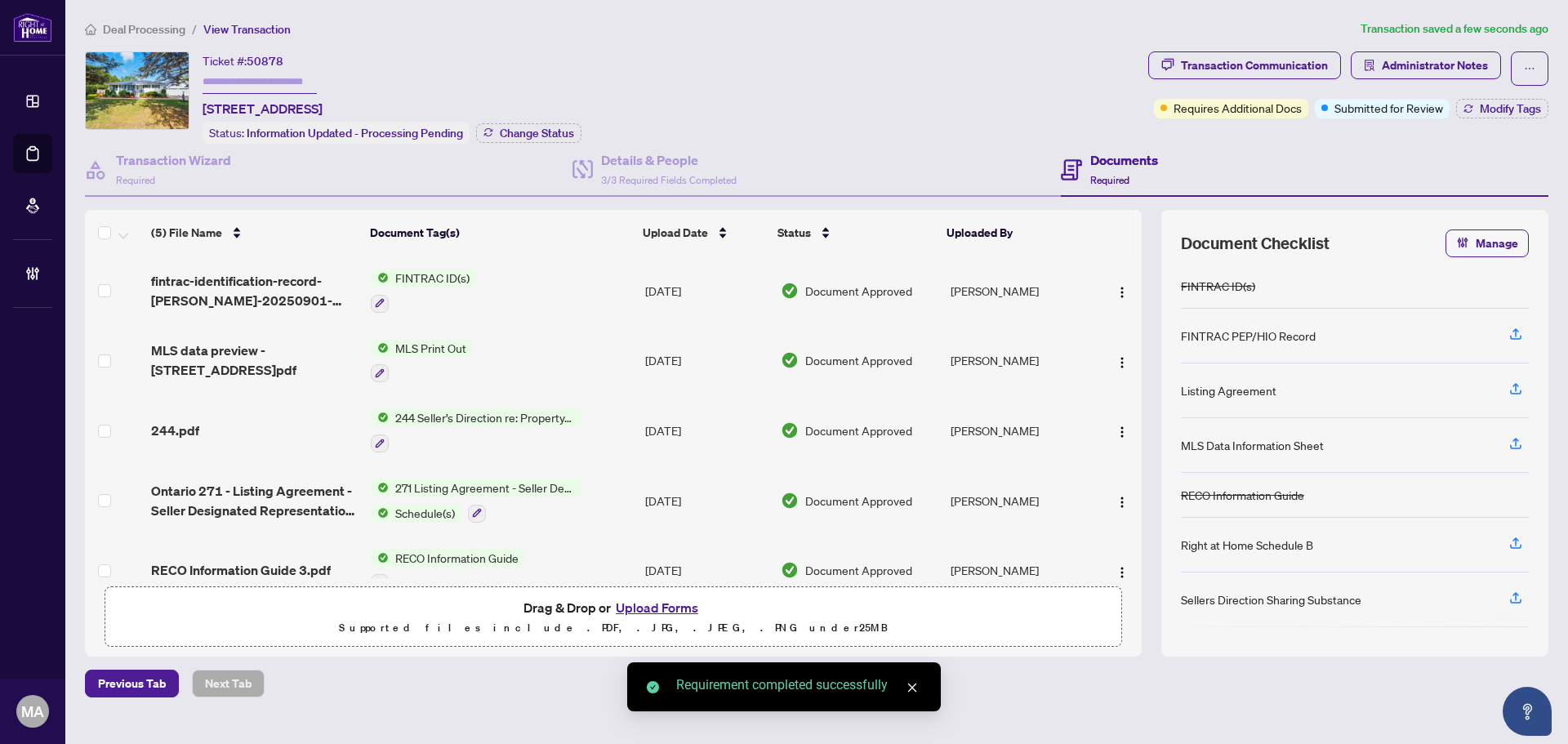
click at [271, 494] on span "Ontario 271 - Listing Agreement - Seller Designated Representation Agreement 2.…" at bounding box center [255, 501] width 207 height 39
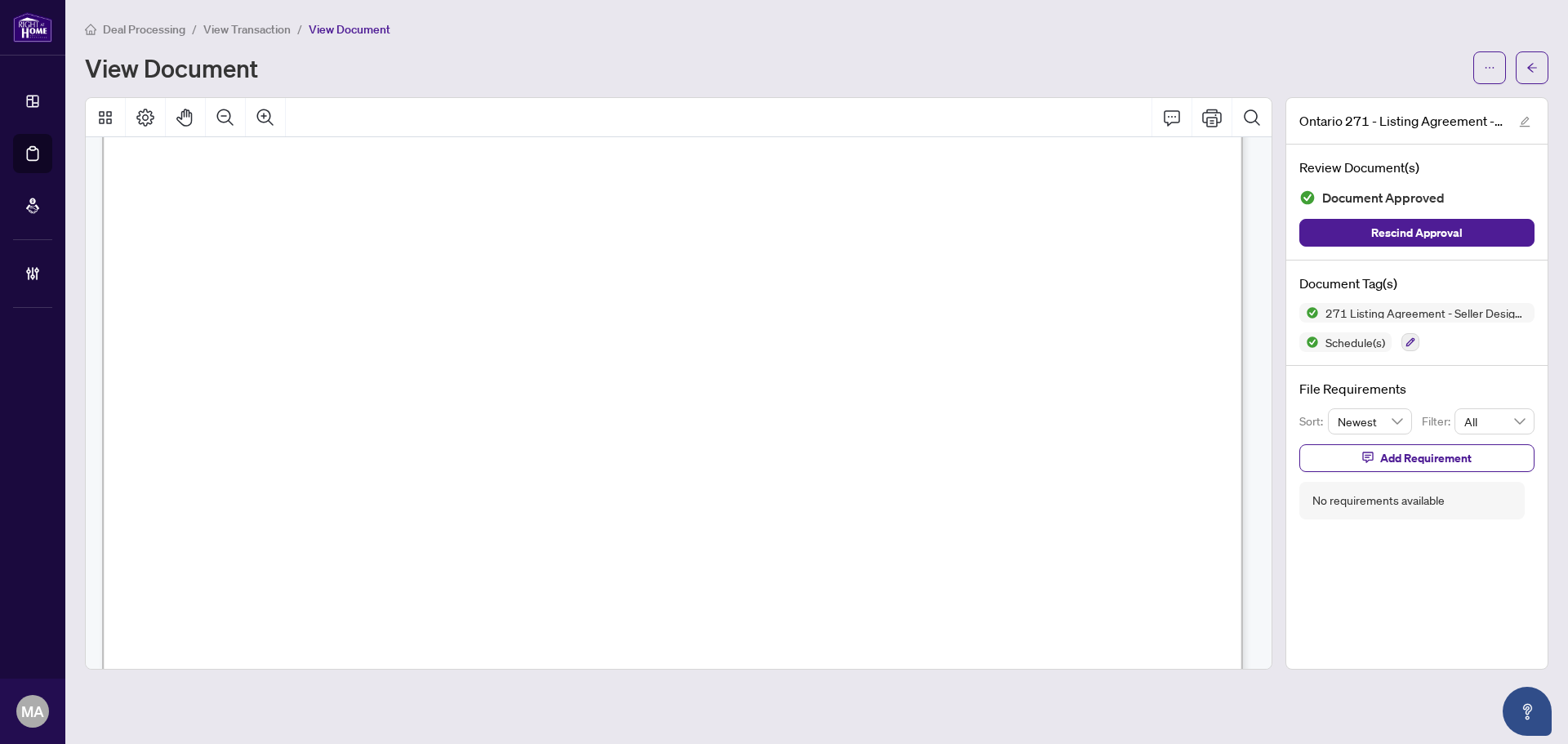
scroll to position [409, 0]
click at [1515, 61] on div at bounding box center [1511, 68] width 75 height 33
click at [1533, 68] on icon "arrow-left" at bounding box center [1532, 68] width 11 height 11
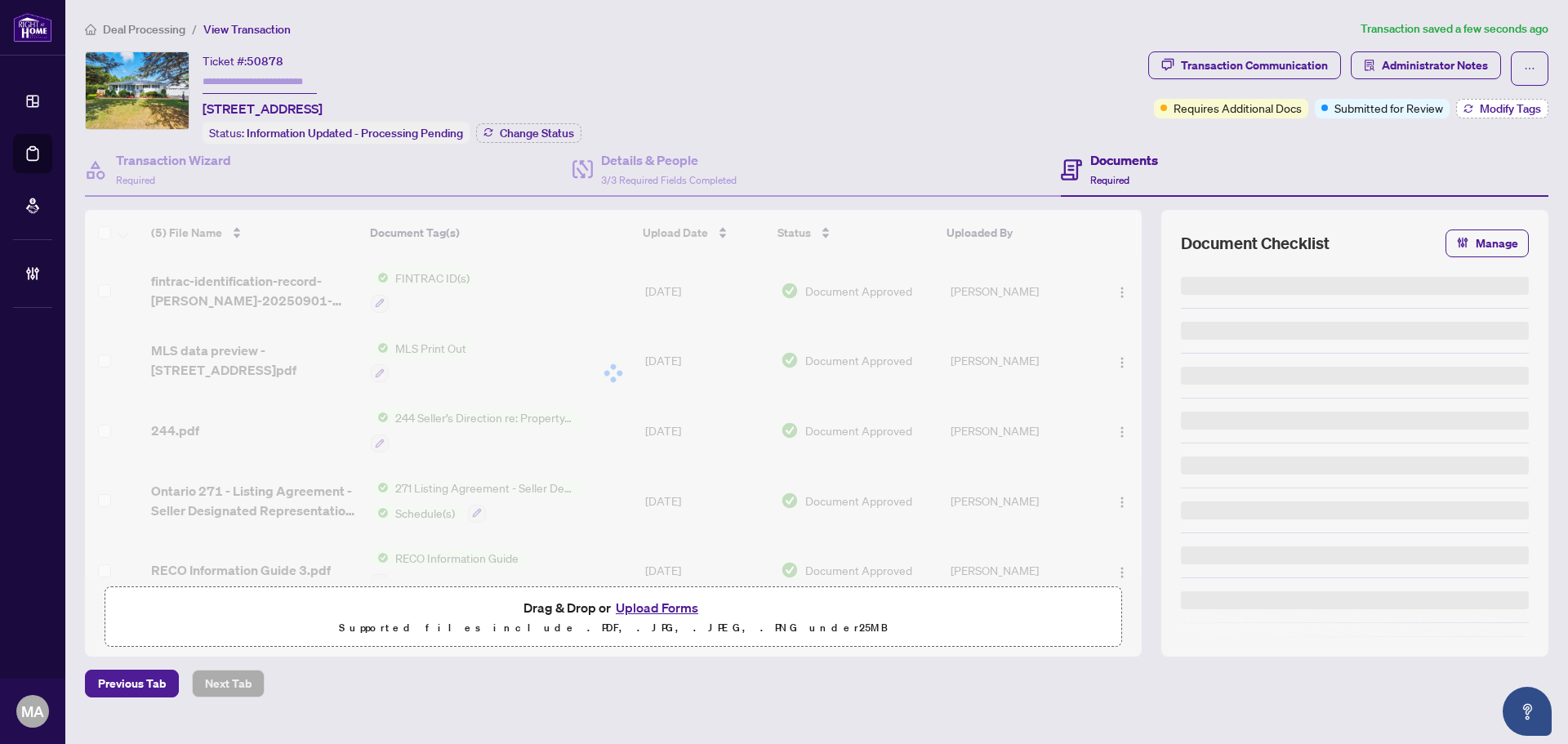
click at [1519, 105] on span "Modify Tags" at bounding box center [1510, 108] width 61 height 11
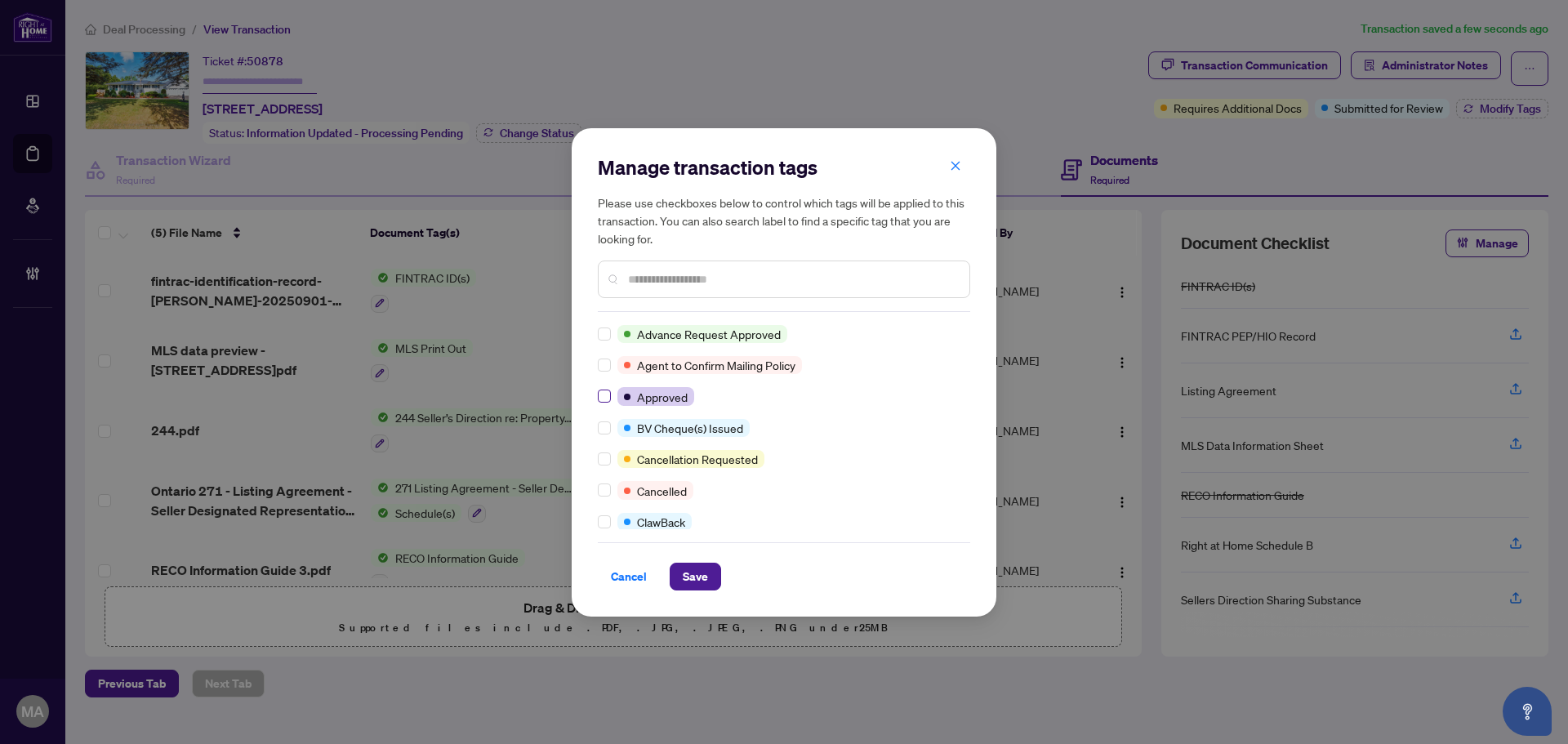
click at [606, 389] on label at bounding box center [603, 396] width 13 height 18
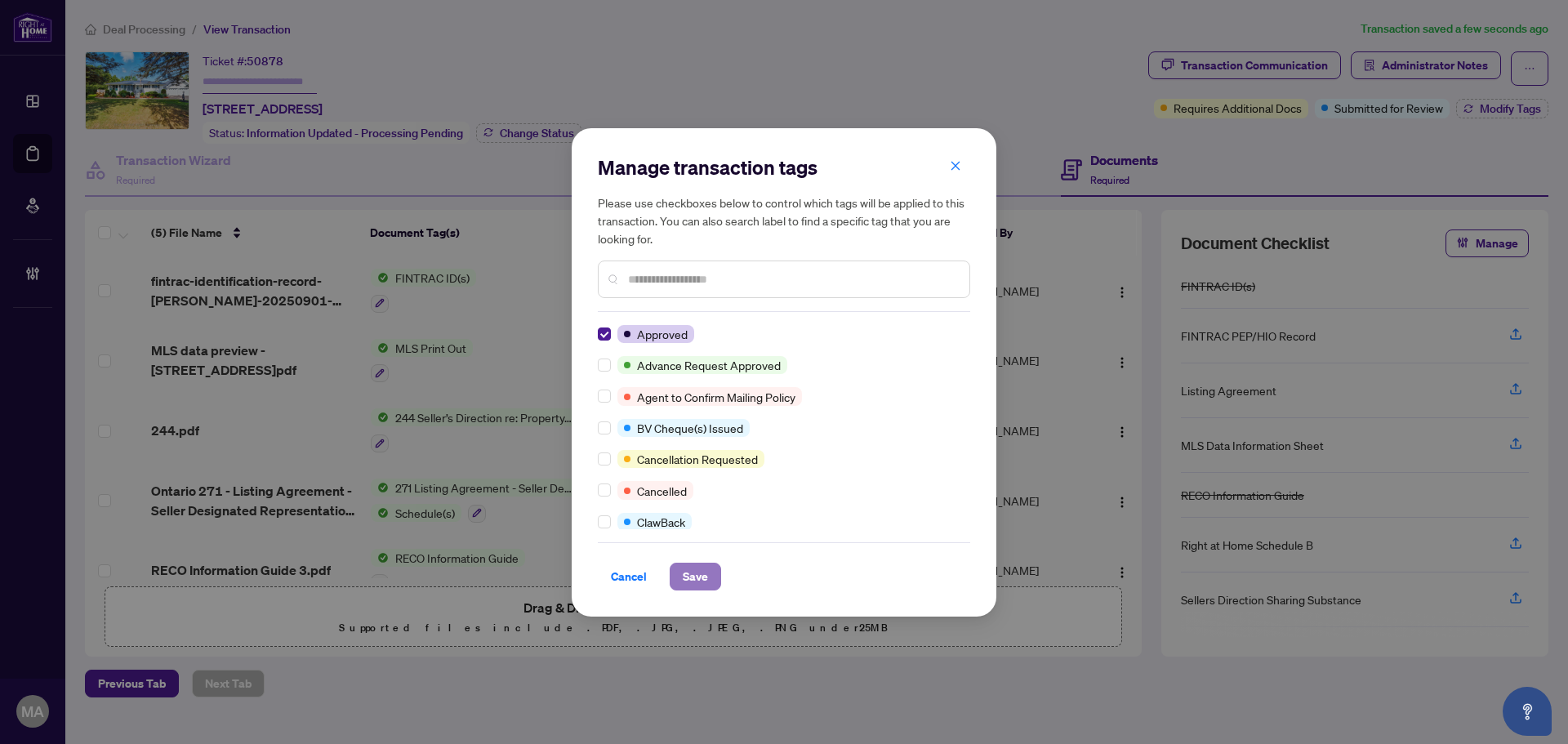
click at [702, 575] on span "Save" at bounding box center [695, 577] width 25 height 26
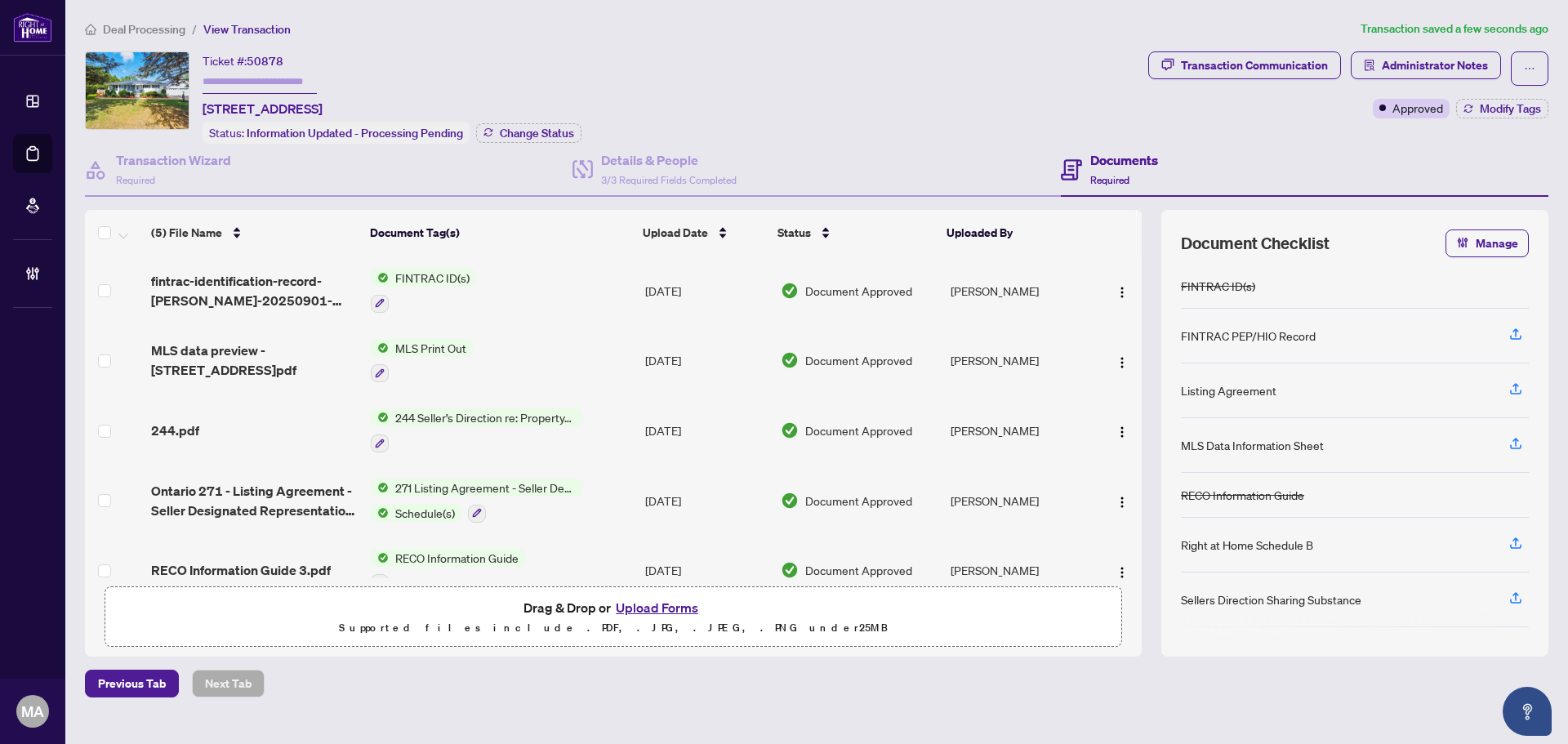
click at [142, 29] on span "Deal Processing" at bounding box center [144, 29] width 82 height 15
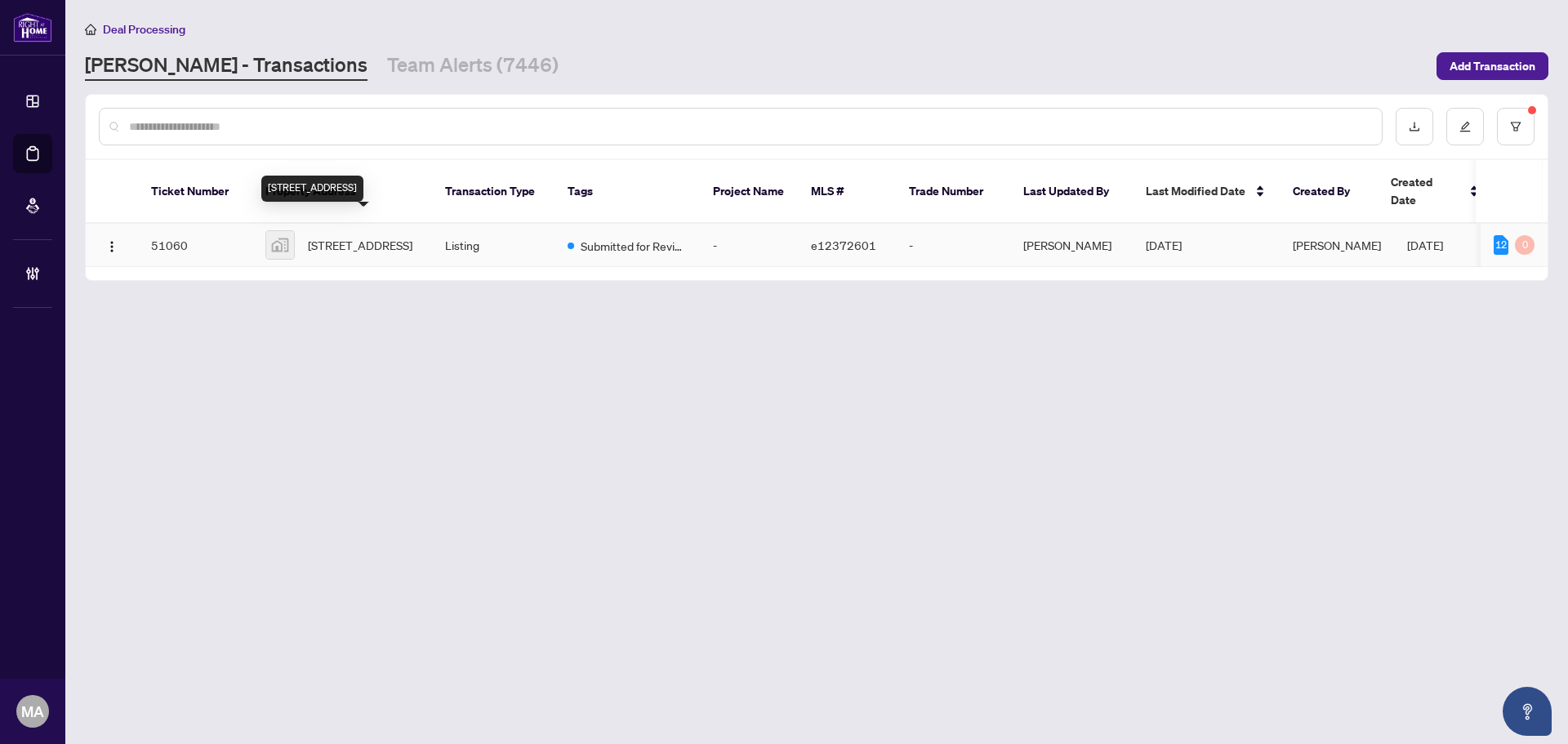
click at [334, 236] on span "205-171 Shanly Street unit 205, Port Perry, ON, Canada" at bounding box center [360, 245] width 105 height 18
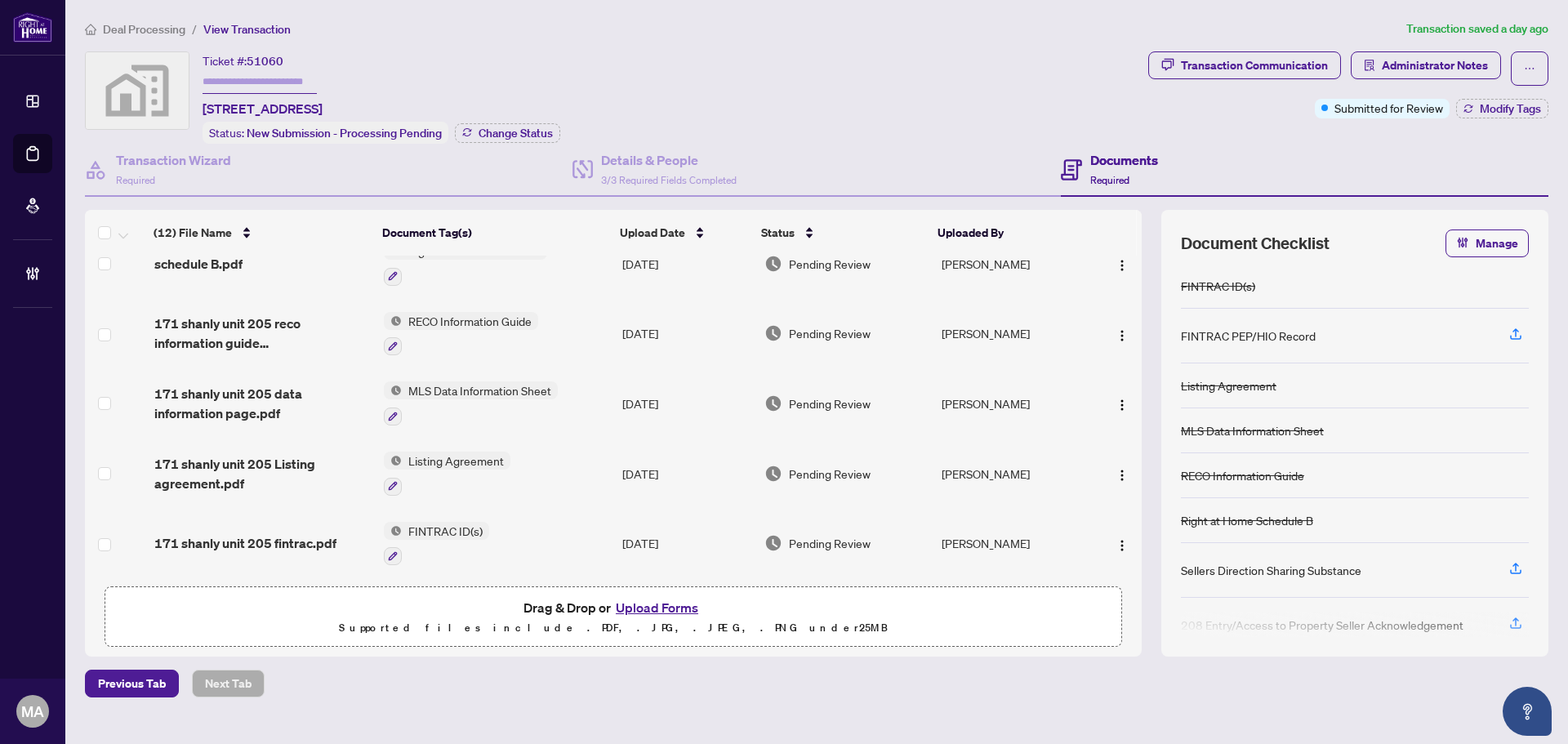
scroll to position [463, 0]
click at [220, 470] on span "171 shanly unit 205 Listing agreement.pdf" at bounding box center [262, 473] width 216 height 39
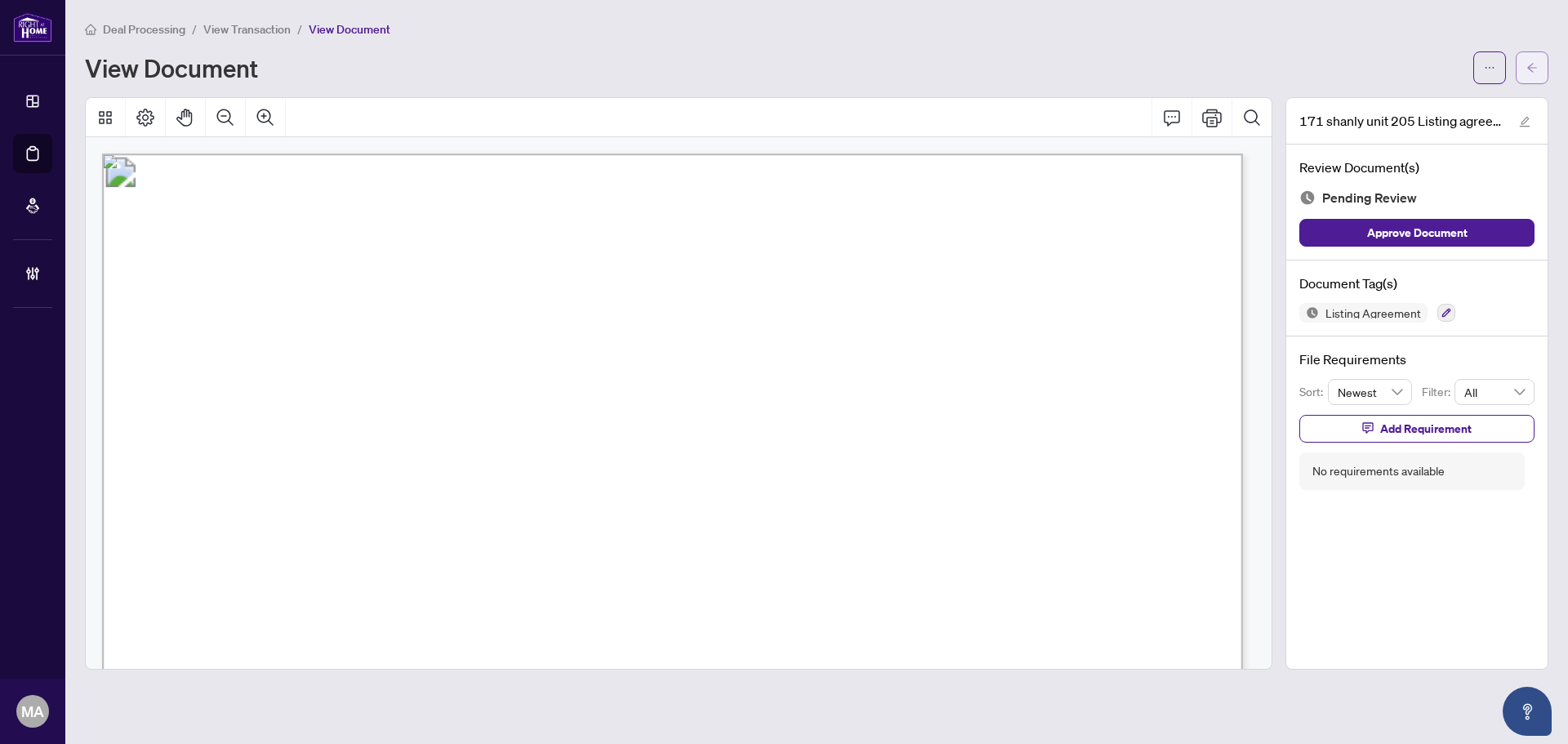
click at [1538, 75] on button "button" at bounding box center [1533, 68] width 33 height 33
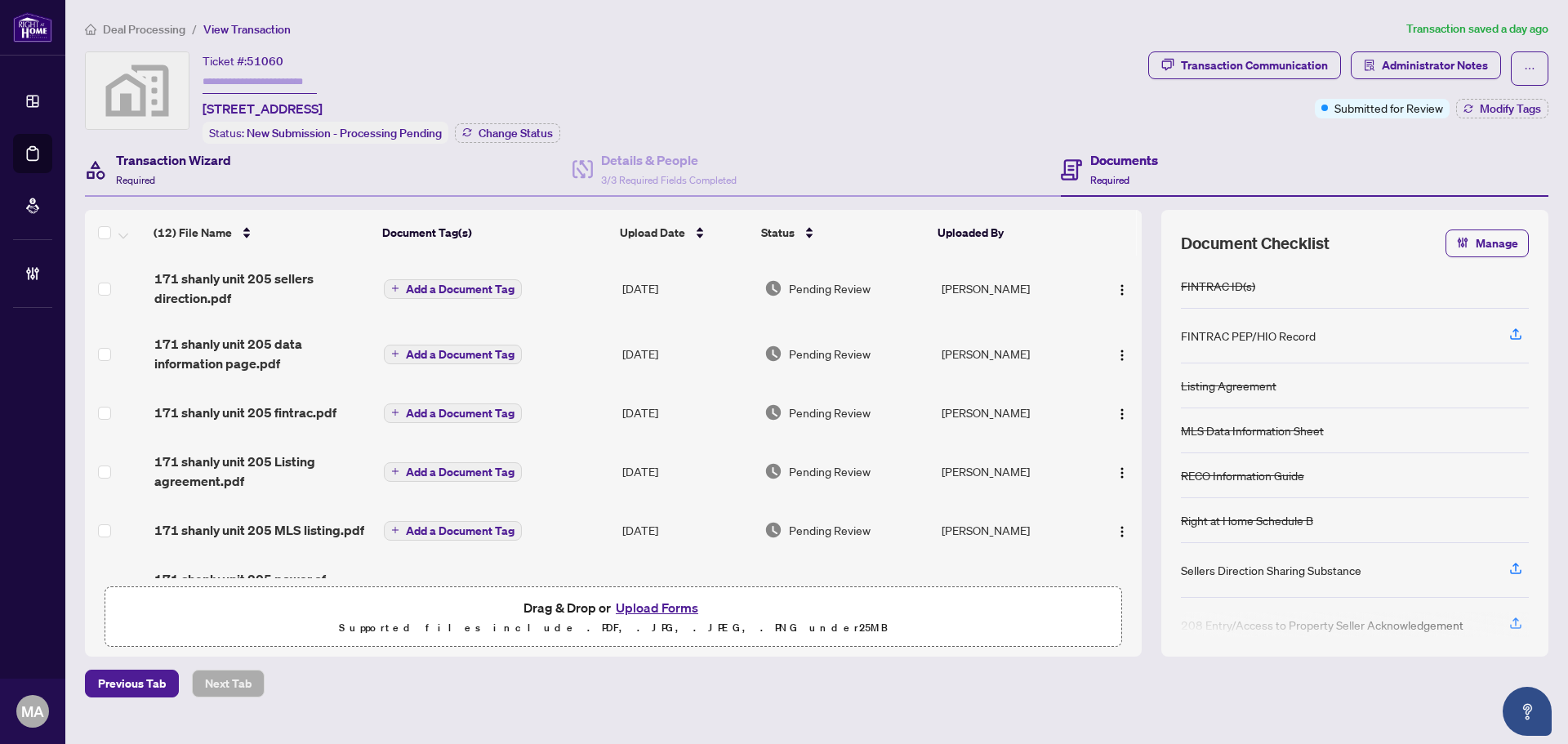
click at [152, 161] on h4 "Transaction Wizard" at bounding box center [173, 160] width 115 height 20
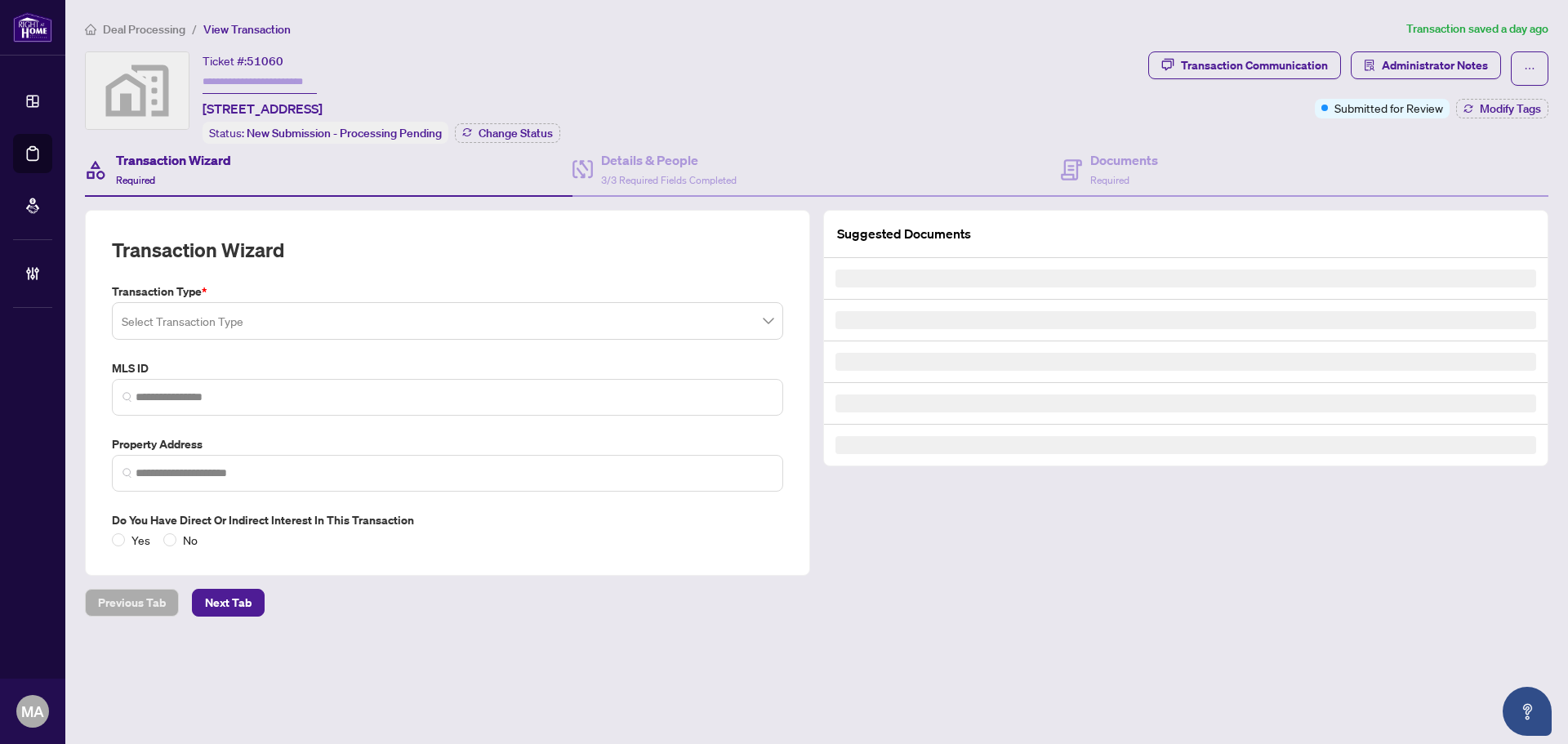
type input "*********"
type input "**********"
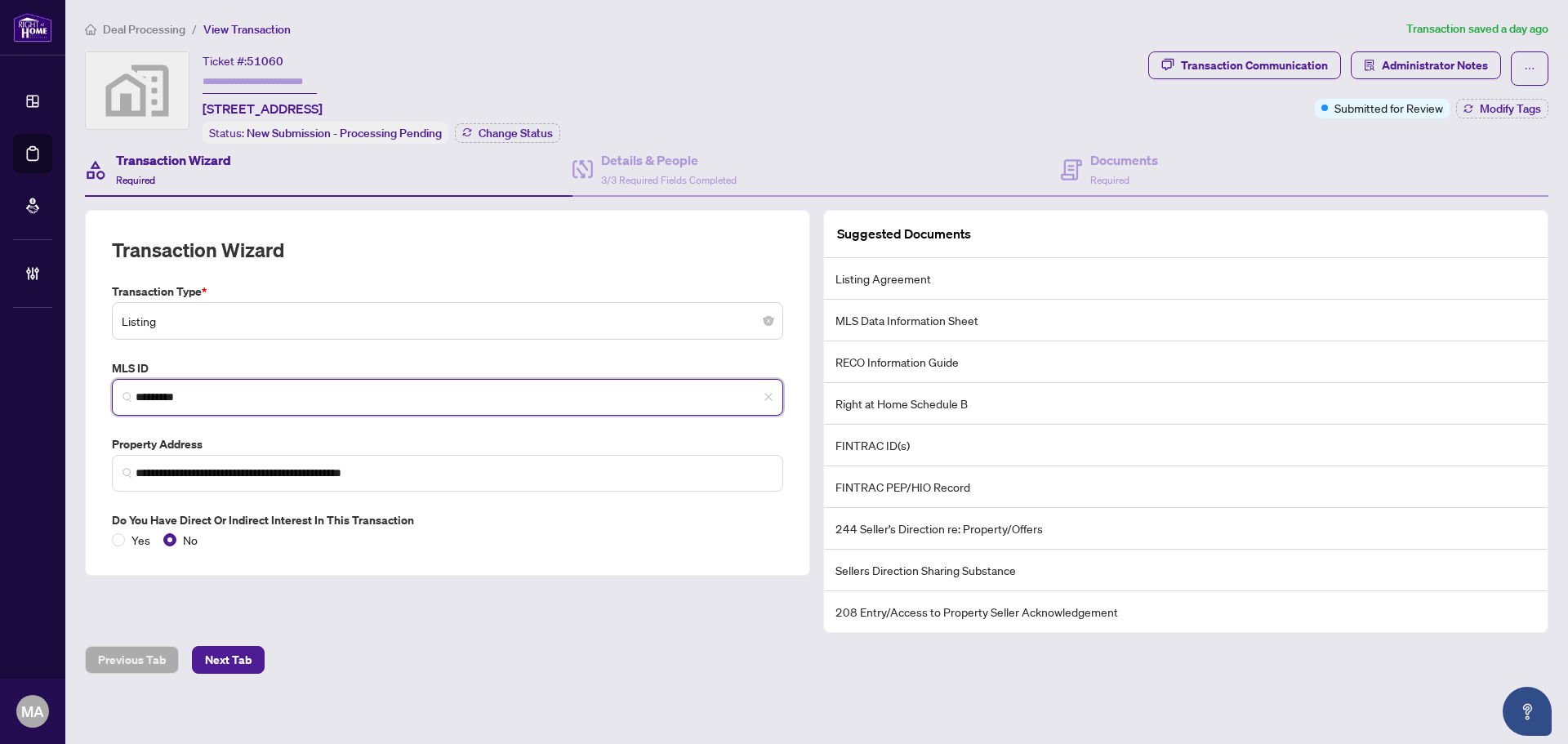
click at [285, 389] on input "*********" at bounding box center [455, 398] width 637 height 17
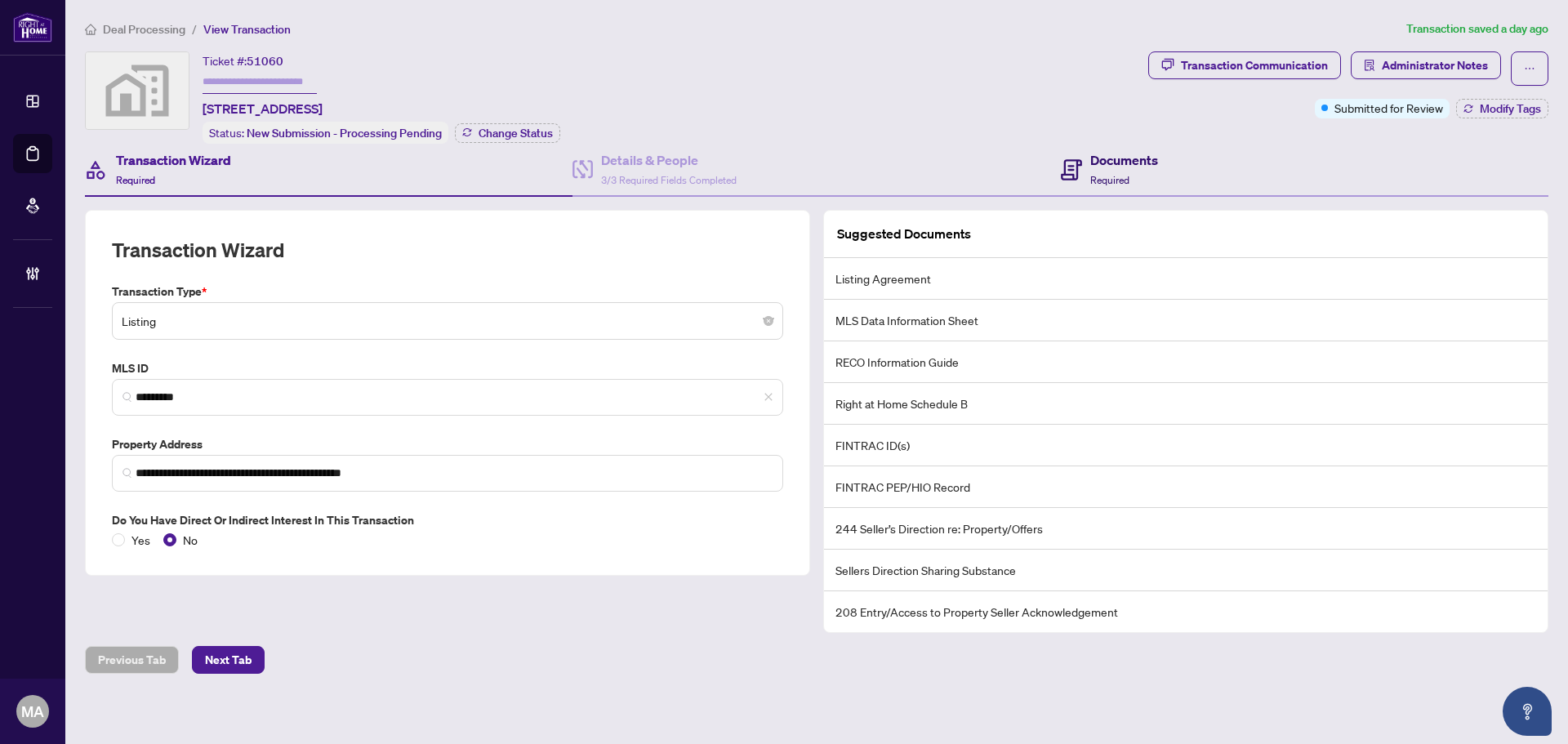
click at [1101, 163] on h4 "Documents" at bounding box center [1124, 160] width 68 height 20
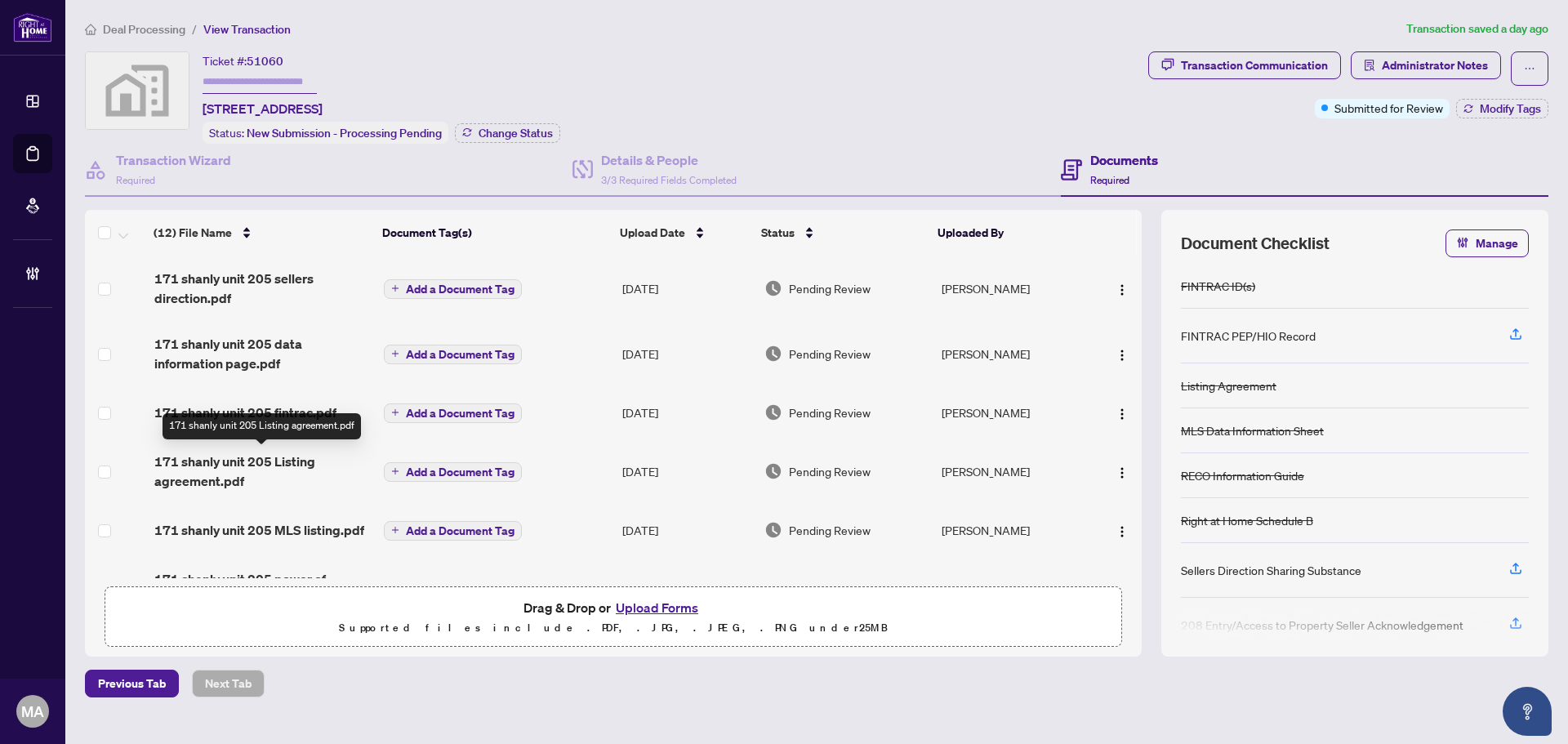
click at [300, 453] on span "171 shanly unit 205 Listing agreement.pdf" at bounding box center [262, 471] width 216 height 39
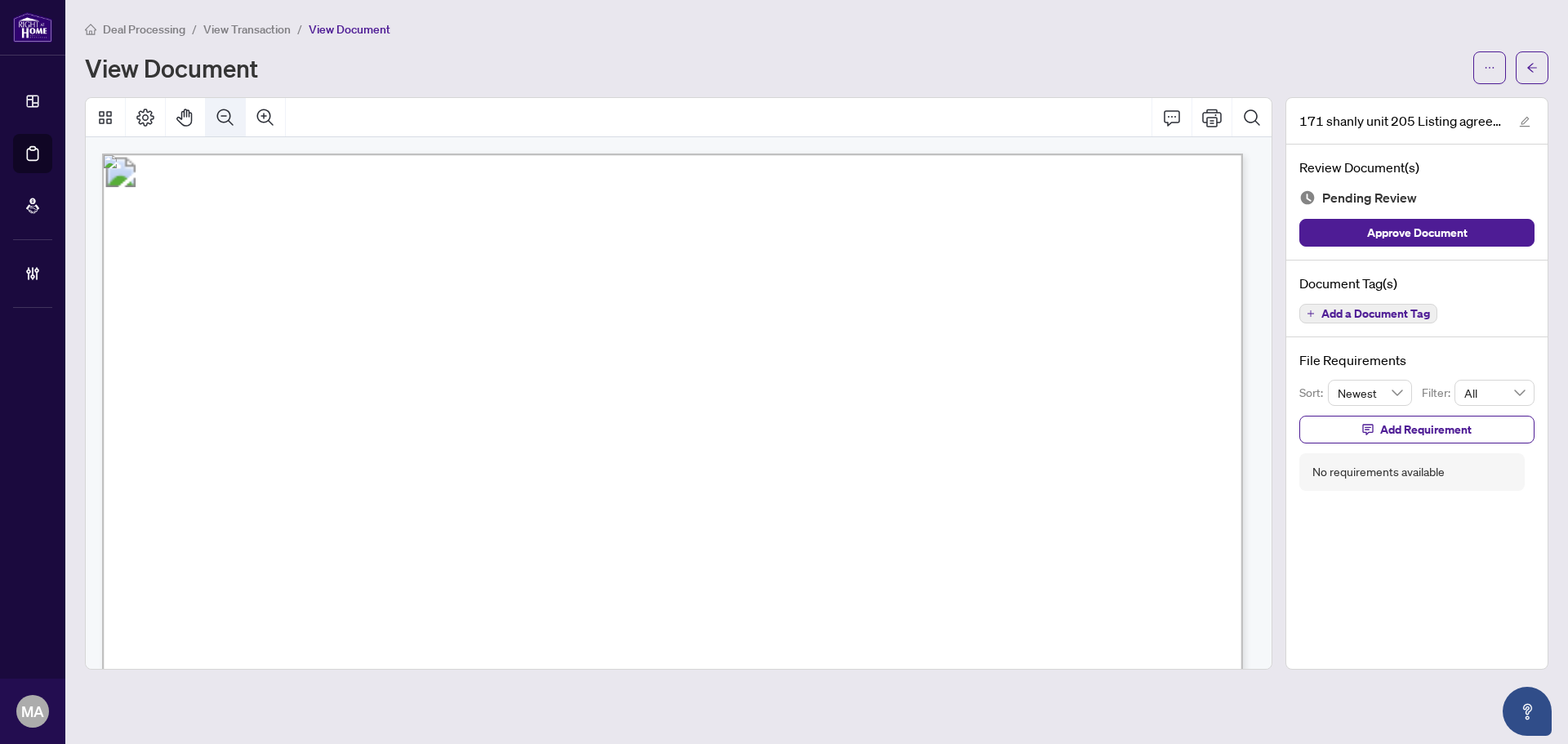
click at [223, 115] on icon "Zoom Out" at bounding box center [225, 116] width 16 height 16
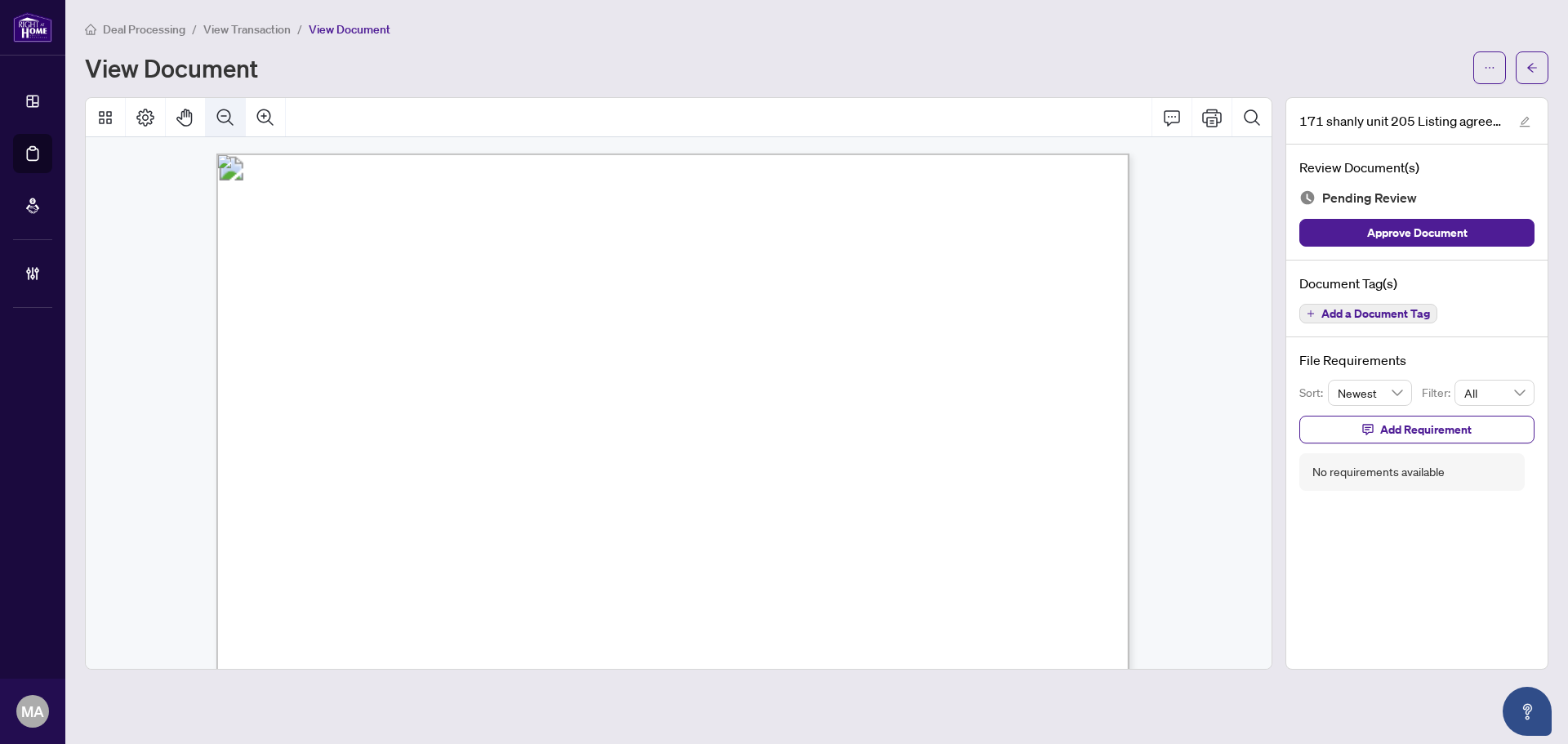
click at [223, 115] on icon "Zoom Out" at bounding box center [225, 116] width 16 height 16
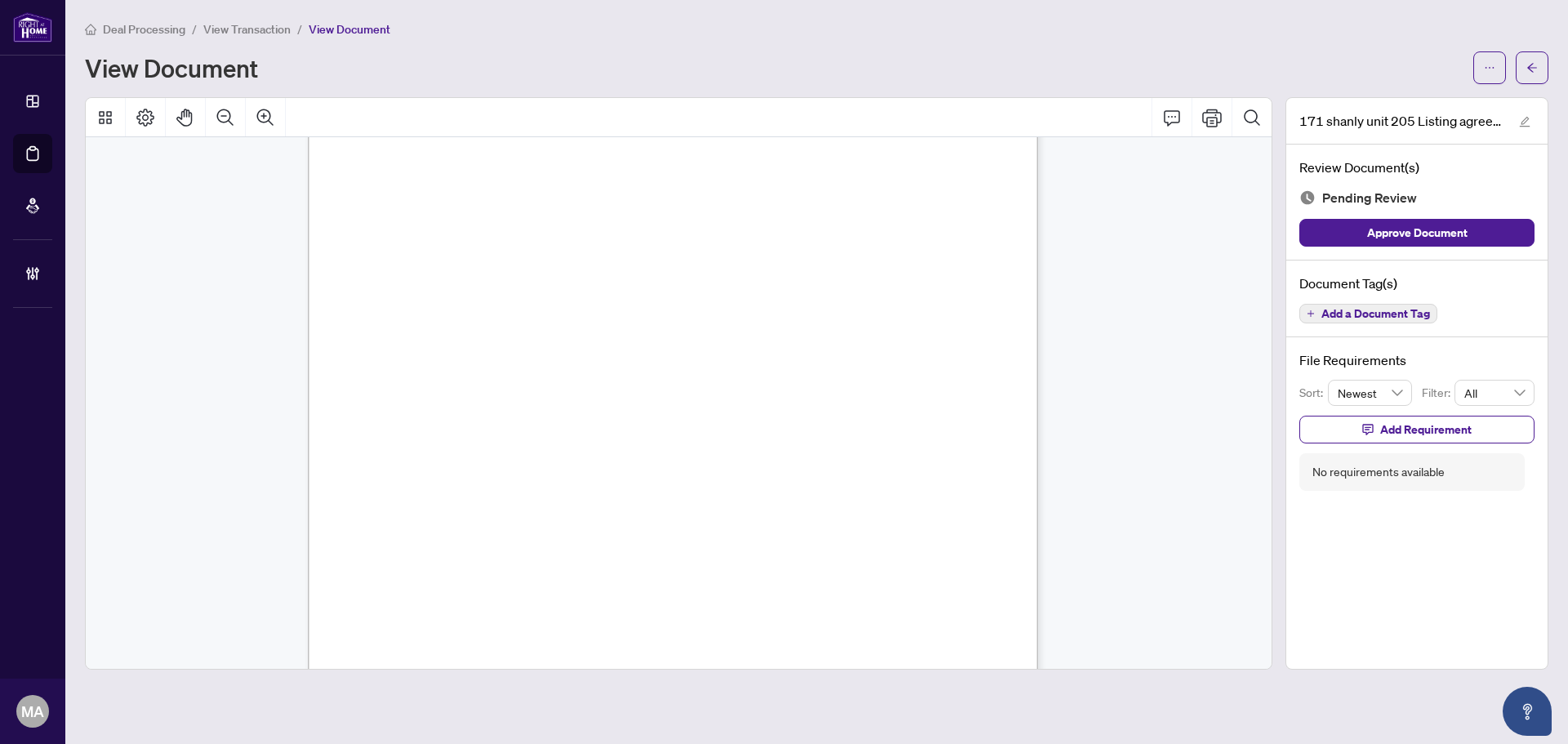
scroll to position [4323, 0]
click at [1332, 305] on button "Add a Document Tag" at bounding box center [1368, 314] width 138 height 20
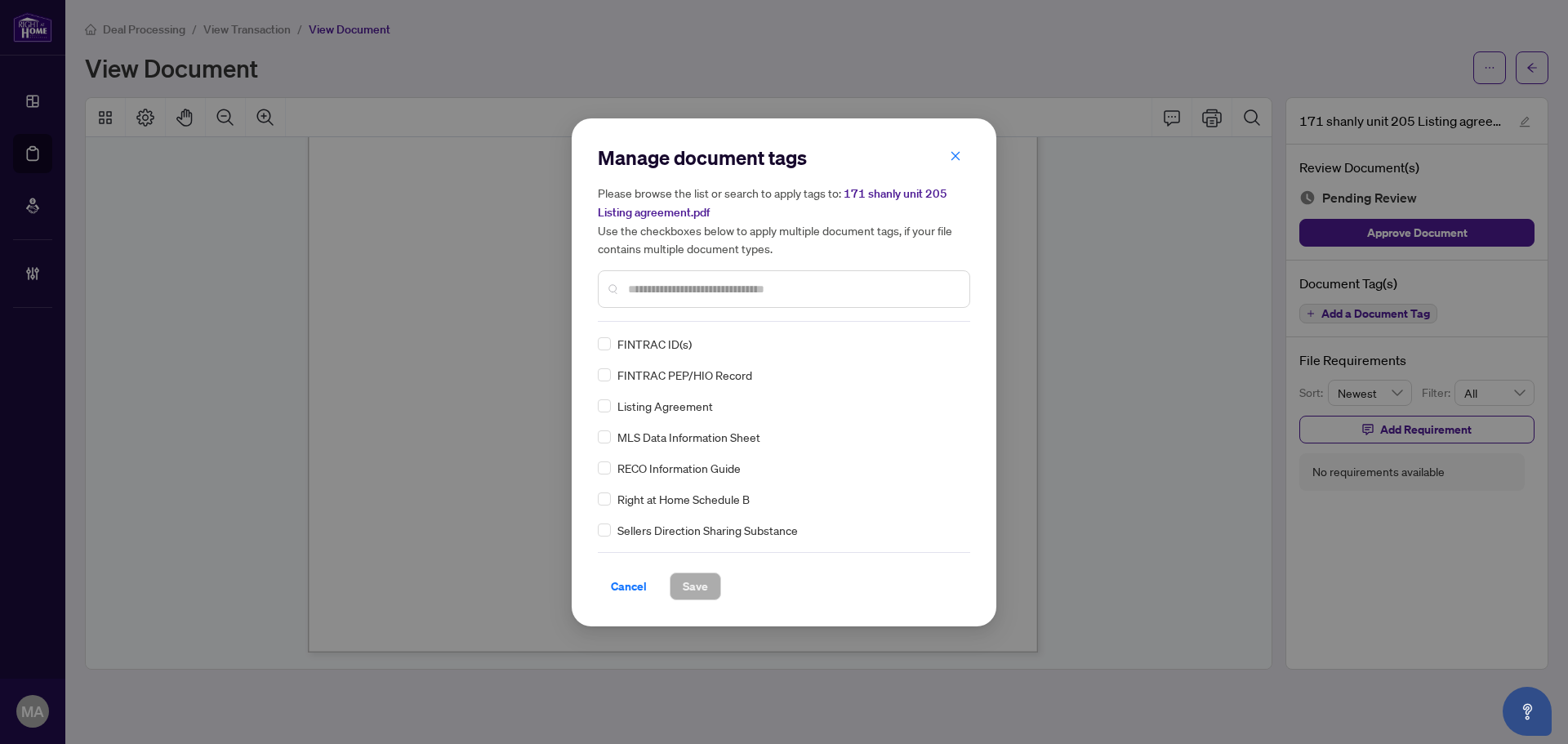
click at [833, 292] on input "text" at bounding box center [791, 289] width 328 height 18
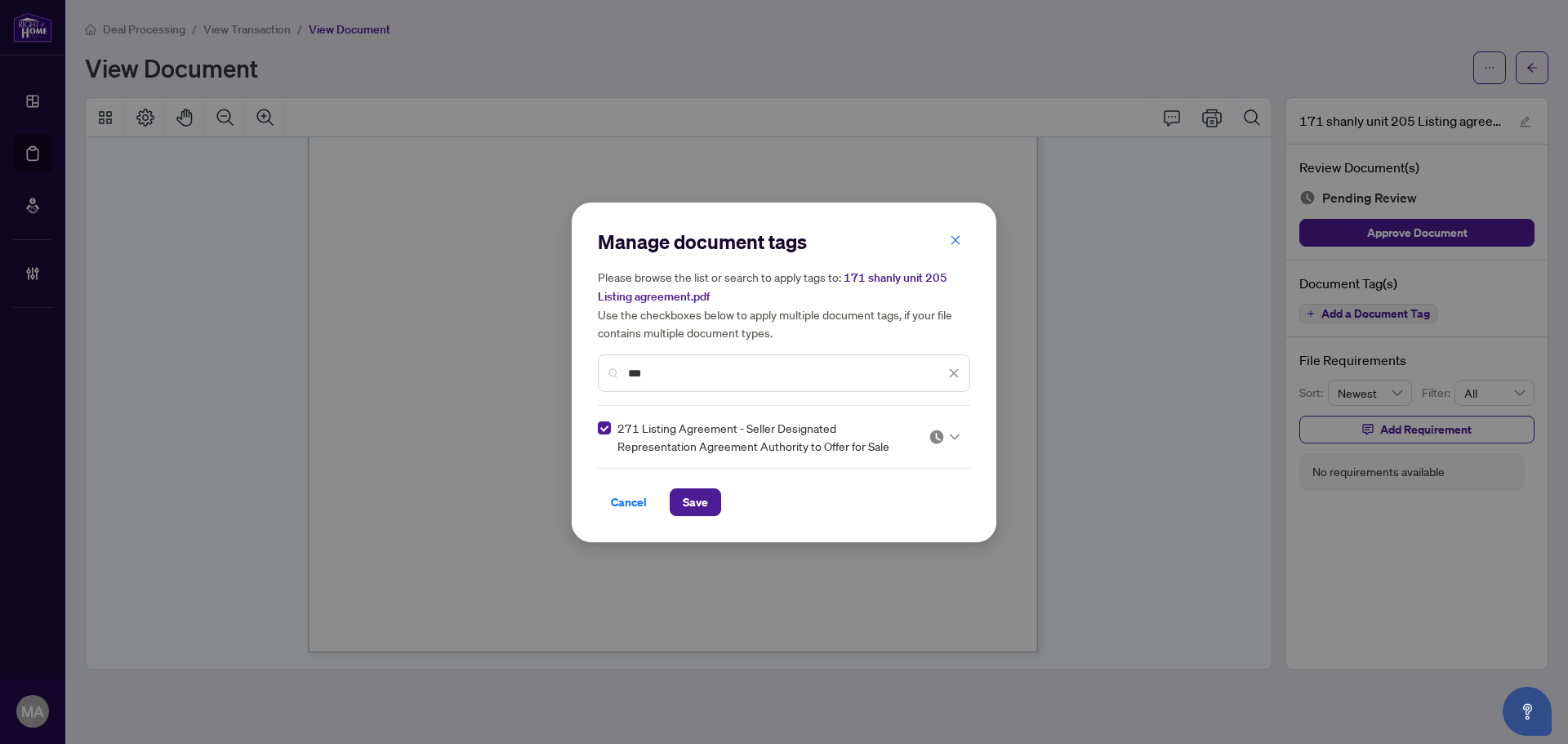
click at [930, 437] on img at bounding box center [936, 437] width 16 height 16
click at [916, 519] on div "Approved" at bounding box center [894, 516] width 105 height 18
click at [850, 383] on div "***" at bounding box center [784, 372] width 372 height 37
click at [849, 370] on input "***" at bounding box center [786, 373] width 317 height 18
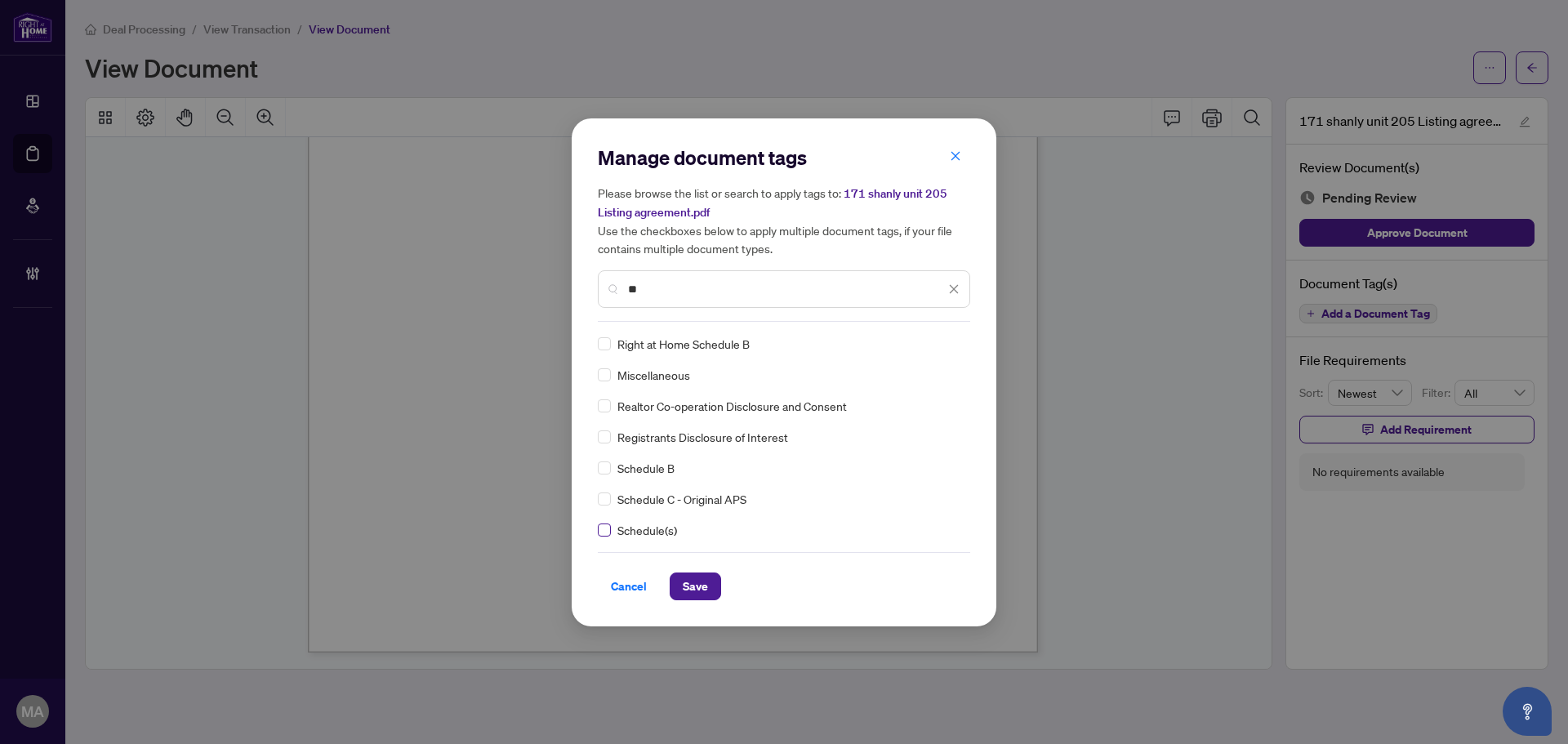
type input "**"
click at [928, 346] on img at bounding box center [936, 344] width 16 height 16
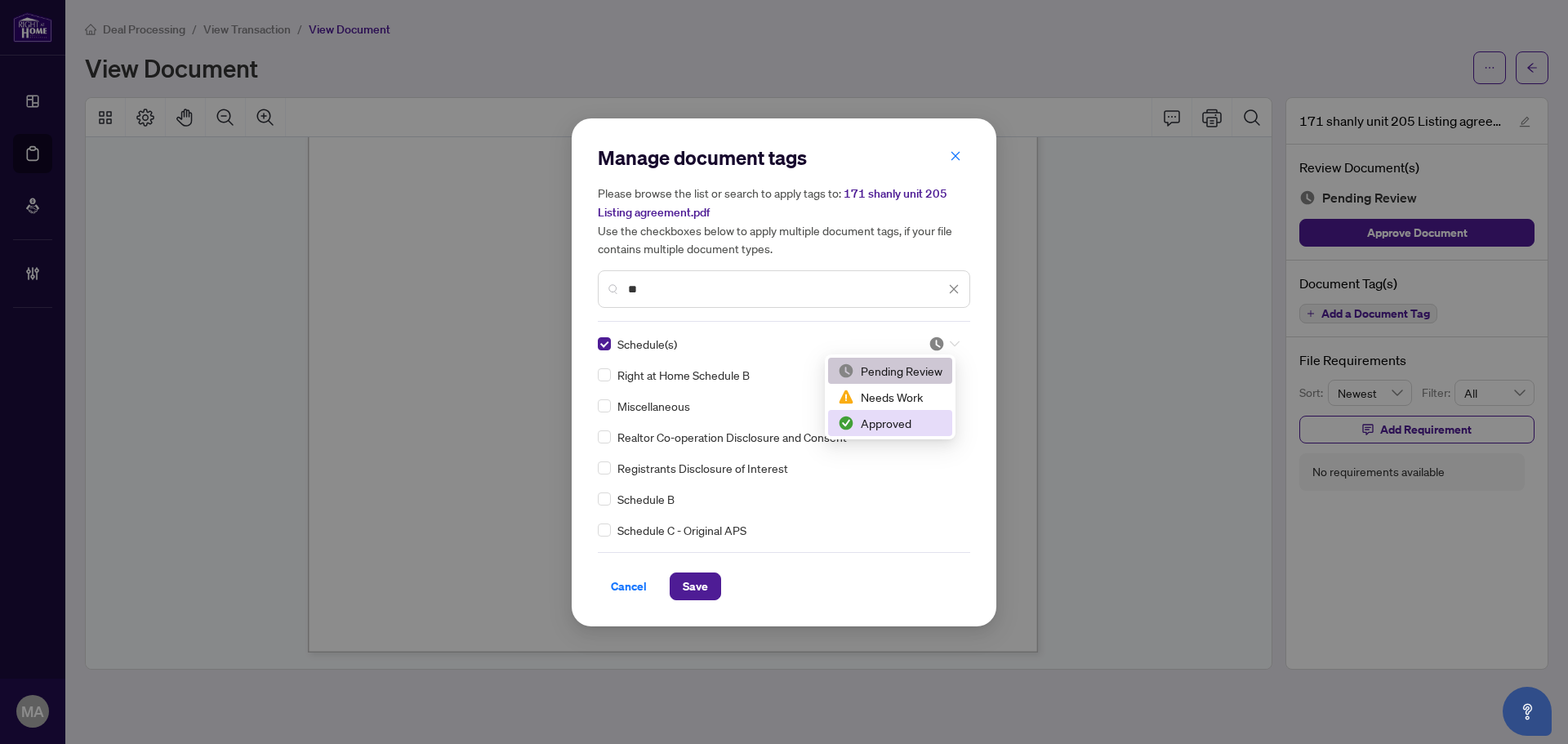
click at [900, 425] on div "Approved" at bounding box center [890, 423] width 105 height 18
click at [698, 601] on div "Manage document tags Please browse the list or search to apply tags to: 171 sha…" at bounding box center [784, 372] width 424 height 508
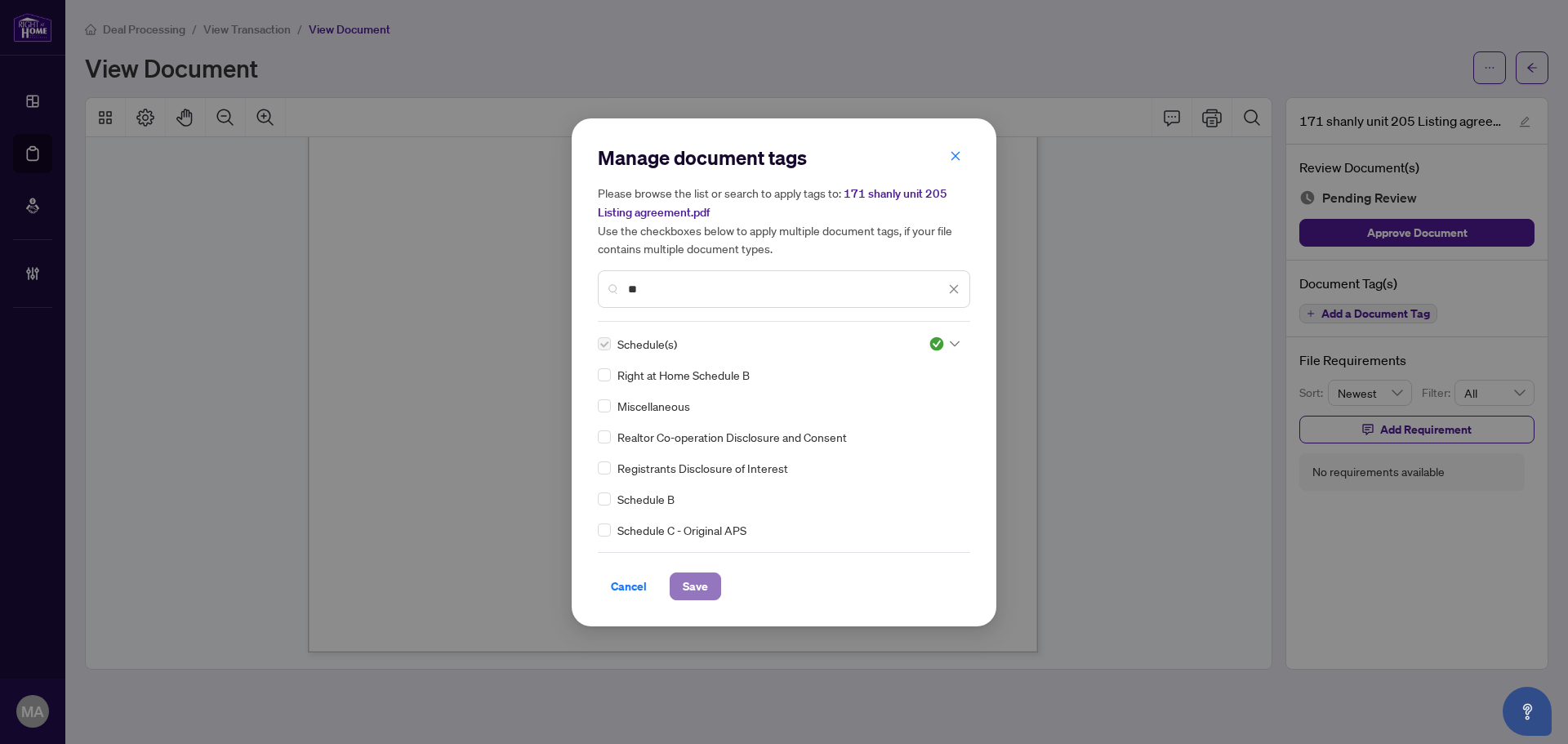
click at [700, 588] on span "Save" at bounding box center [695, 586] width 25 height 26
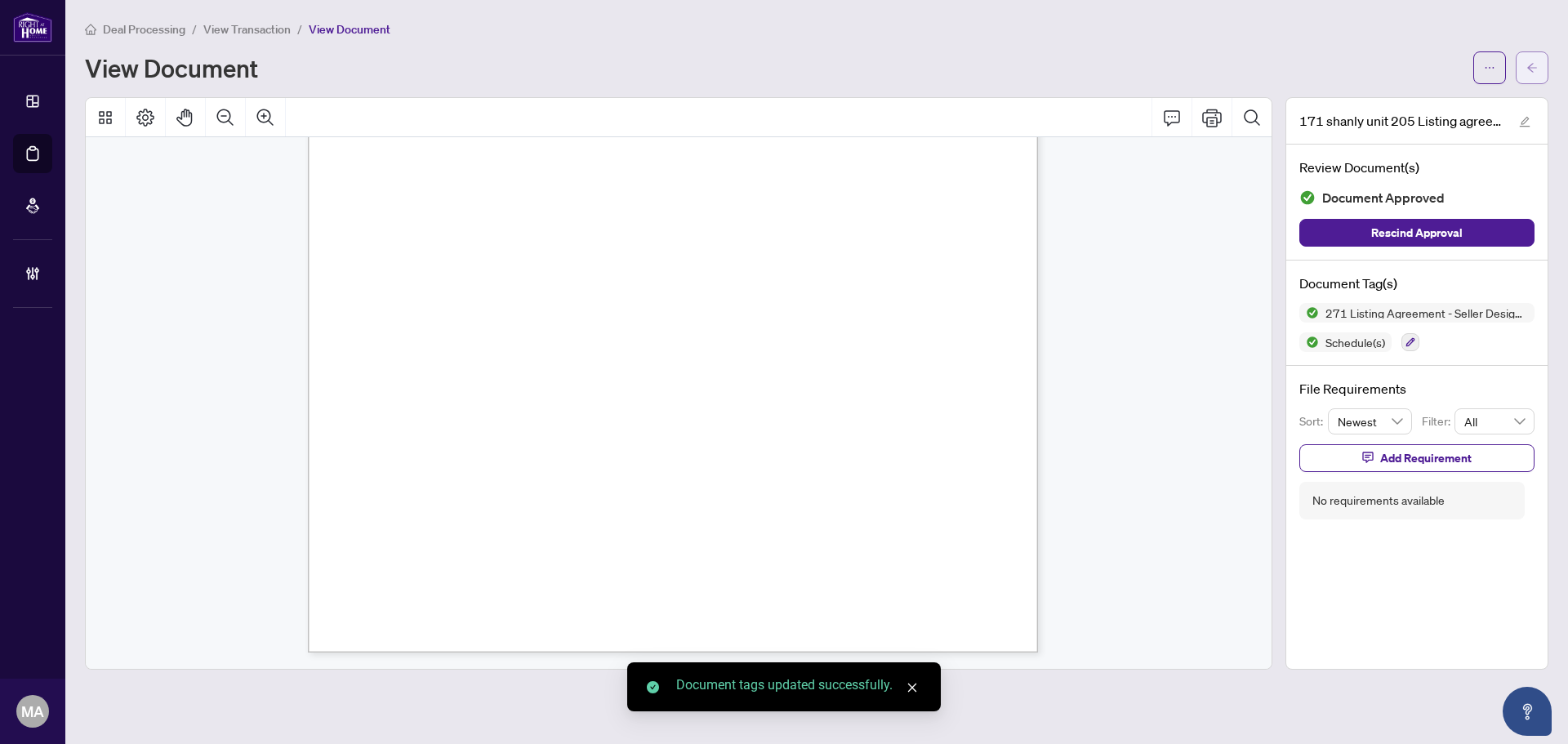
click at [1533, 75] on span "button" at bounding box center [1532, 68] width 11 height 26
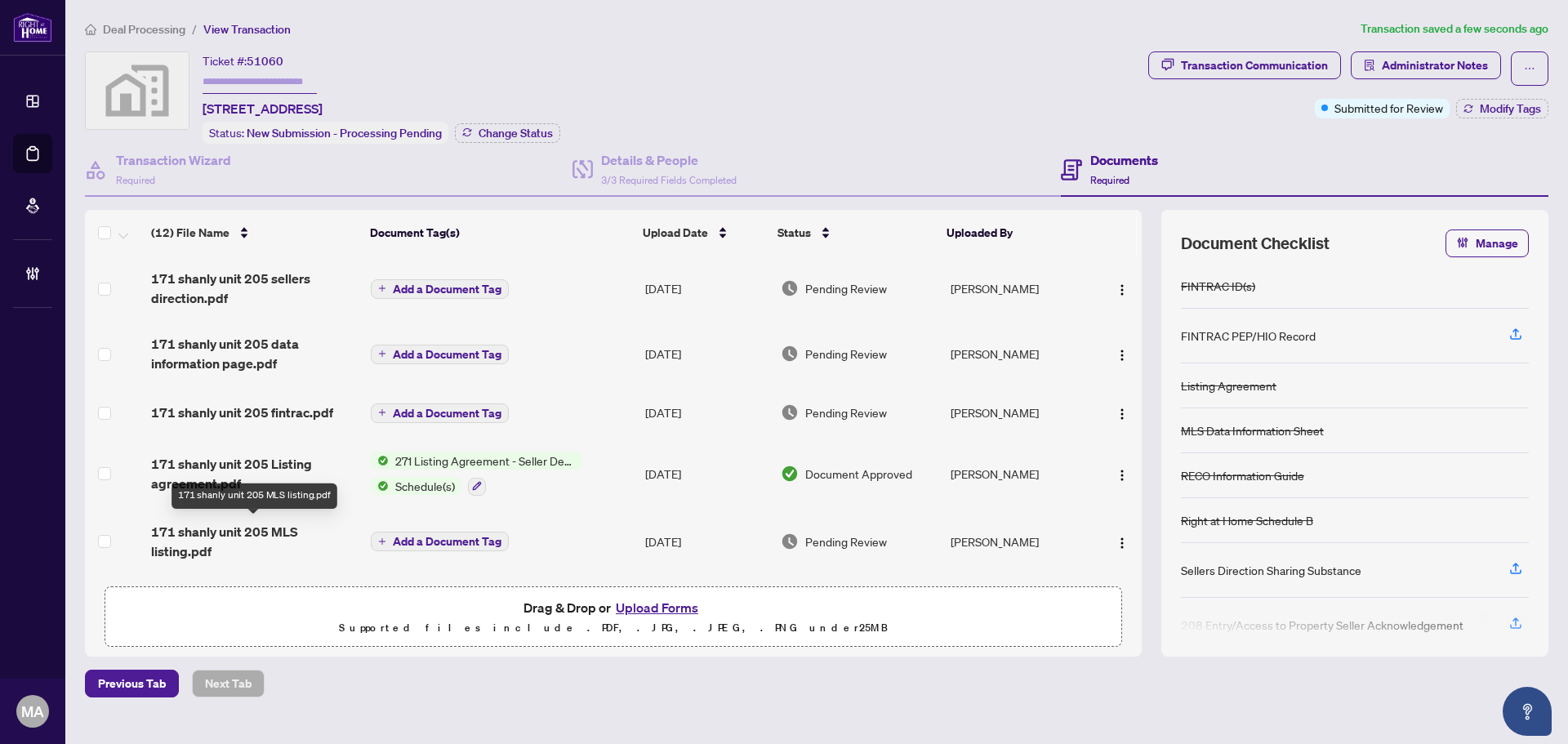
click at [217, 534] on span "171 shanly unit 205 MLS listing.pdf" at bounding box center [255, 541] width 207 height 39
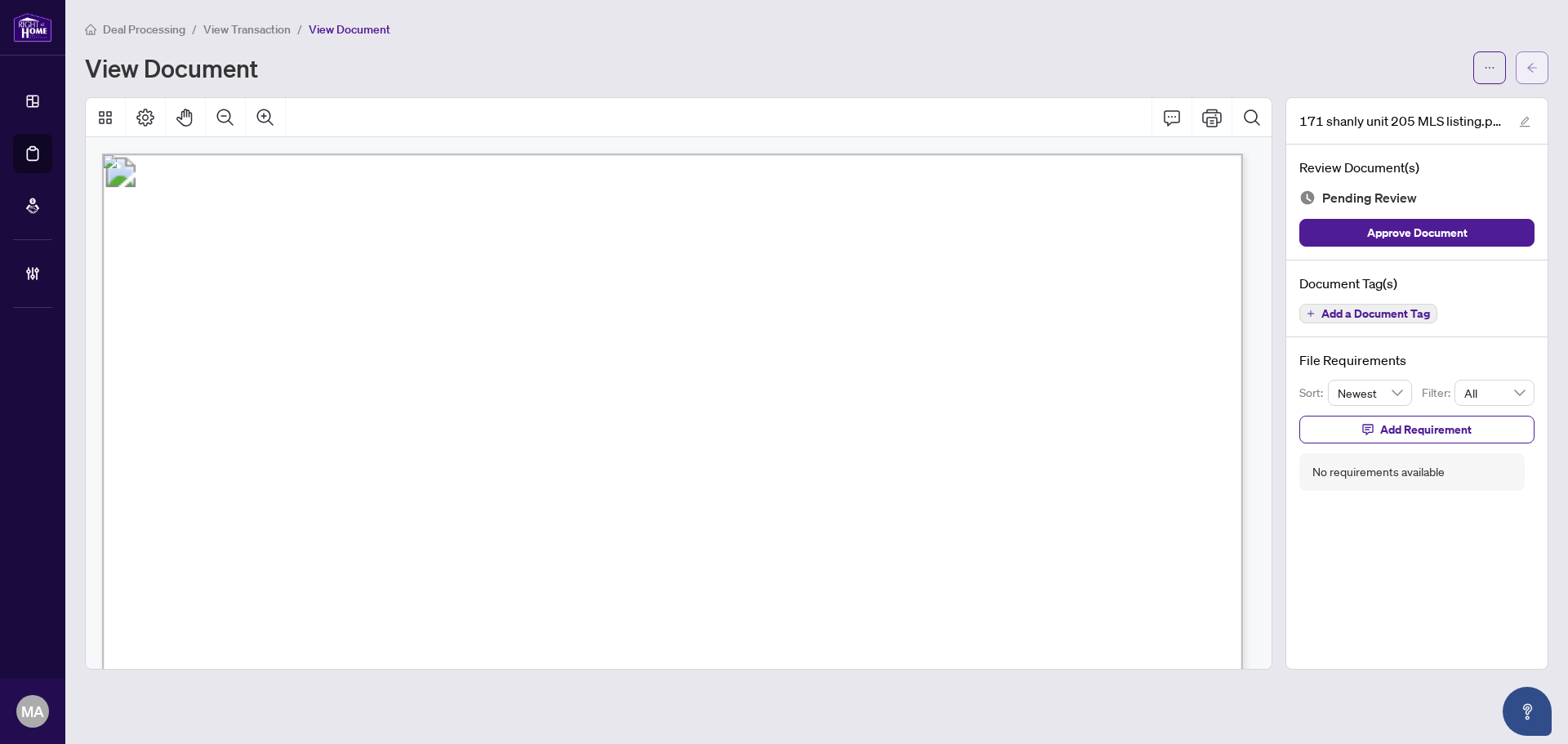
click at [1534, 78] on span "button" at bounding box center [1532, 68] width 11 height 26
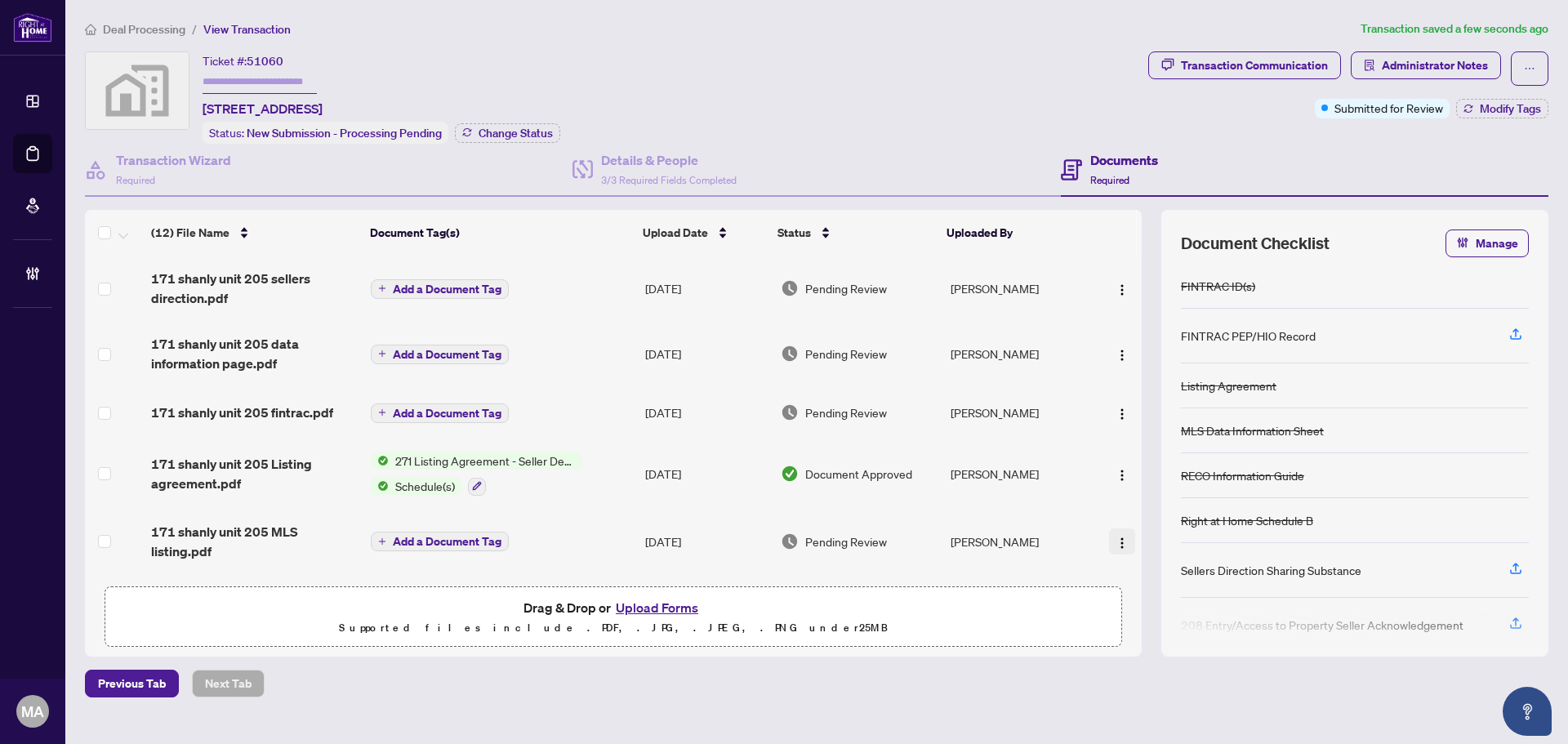
click at [1109, 539] on button "button" at bounding box center [1122, 541] width 26 height 26
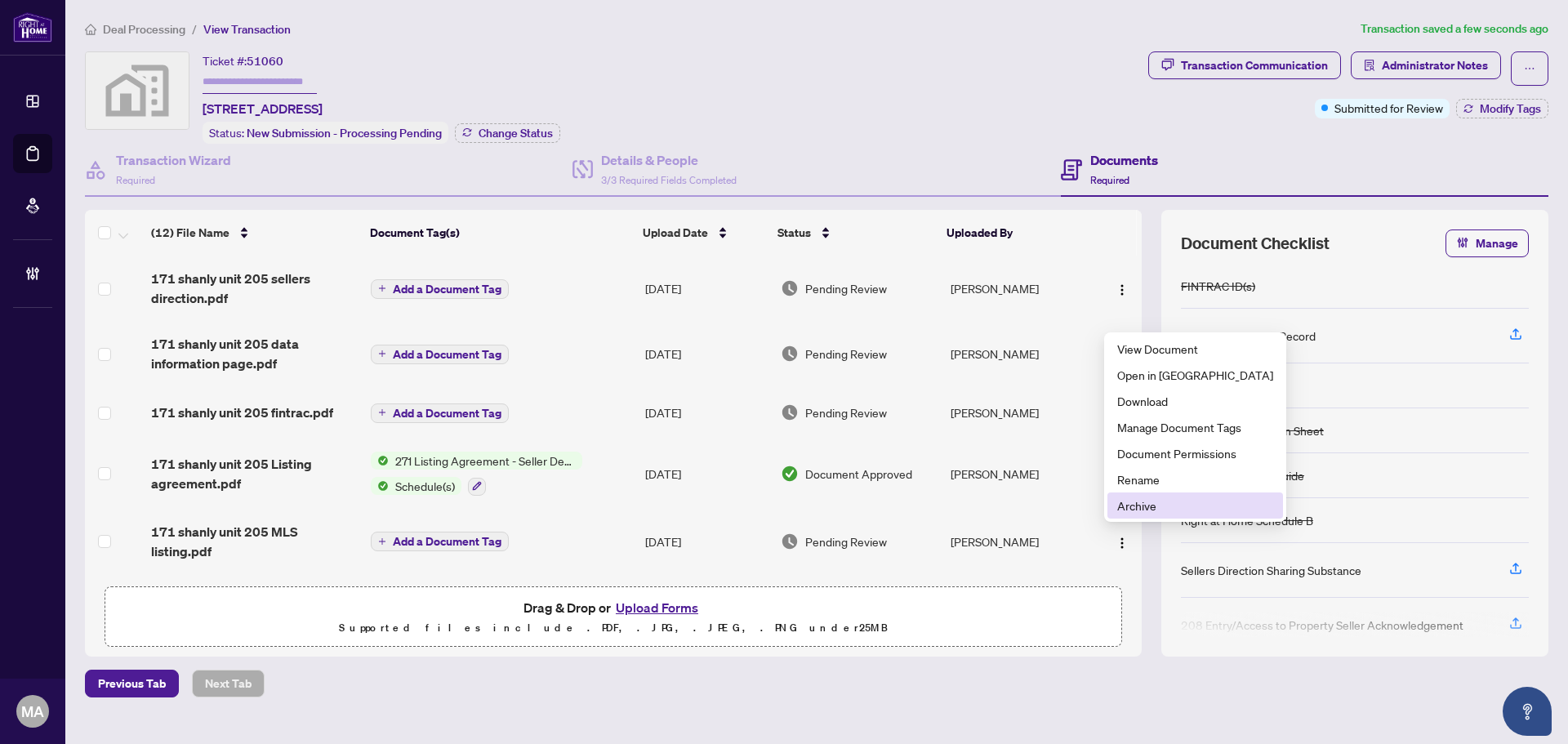
click at [1138, 502] on span "Archive" at bounding box center [1195, 506] width 156 height 18
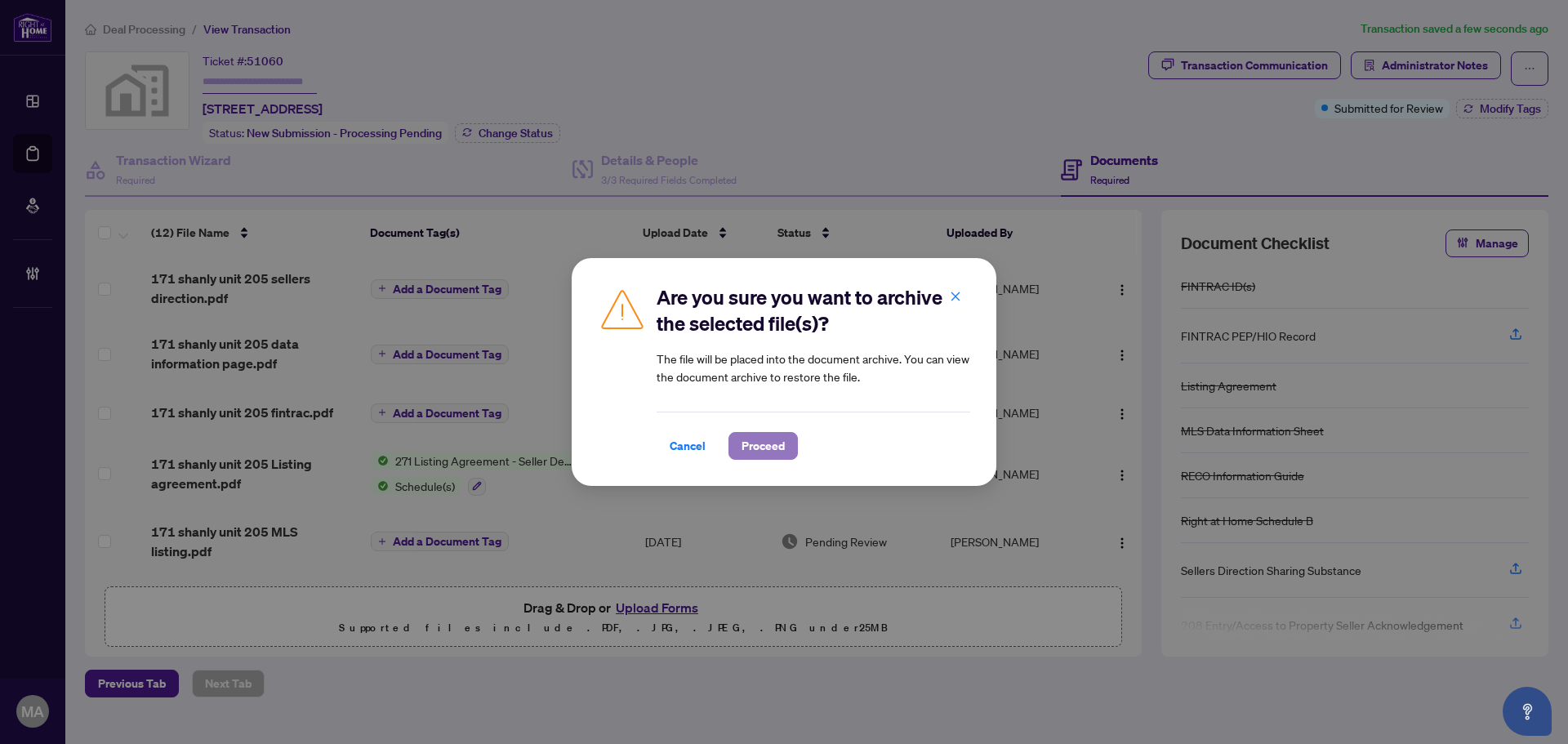
click at [758, 448] on span "Proceed" at bounding box center [763, 446] width 43 height 26
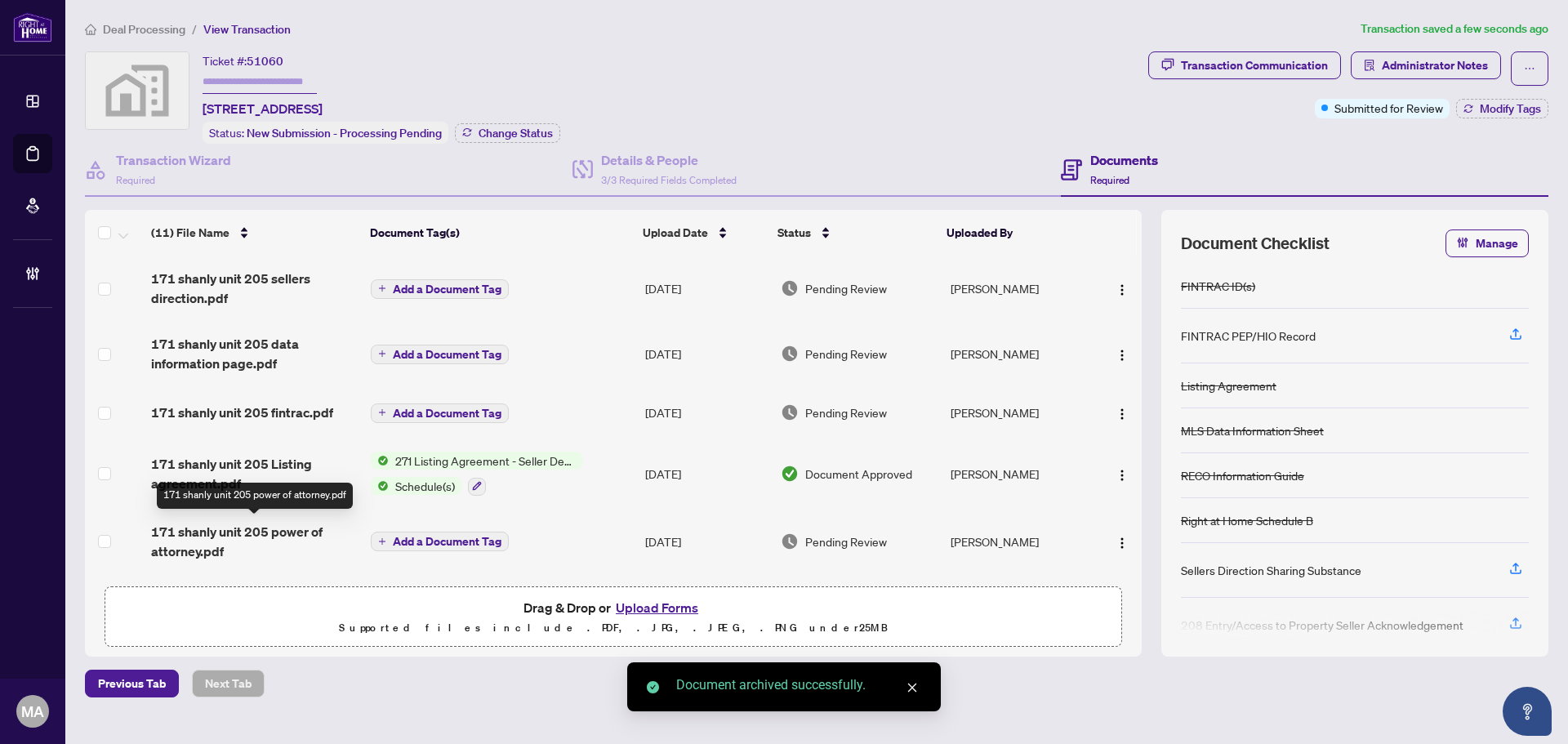
click at [184, 531] on span "171 shanly unit 205 power of attorney.pdf" at bounding box center [255, 541] width 207 height 39
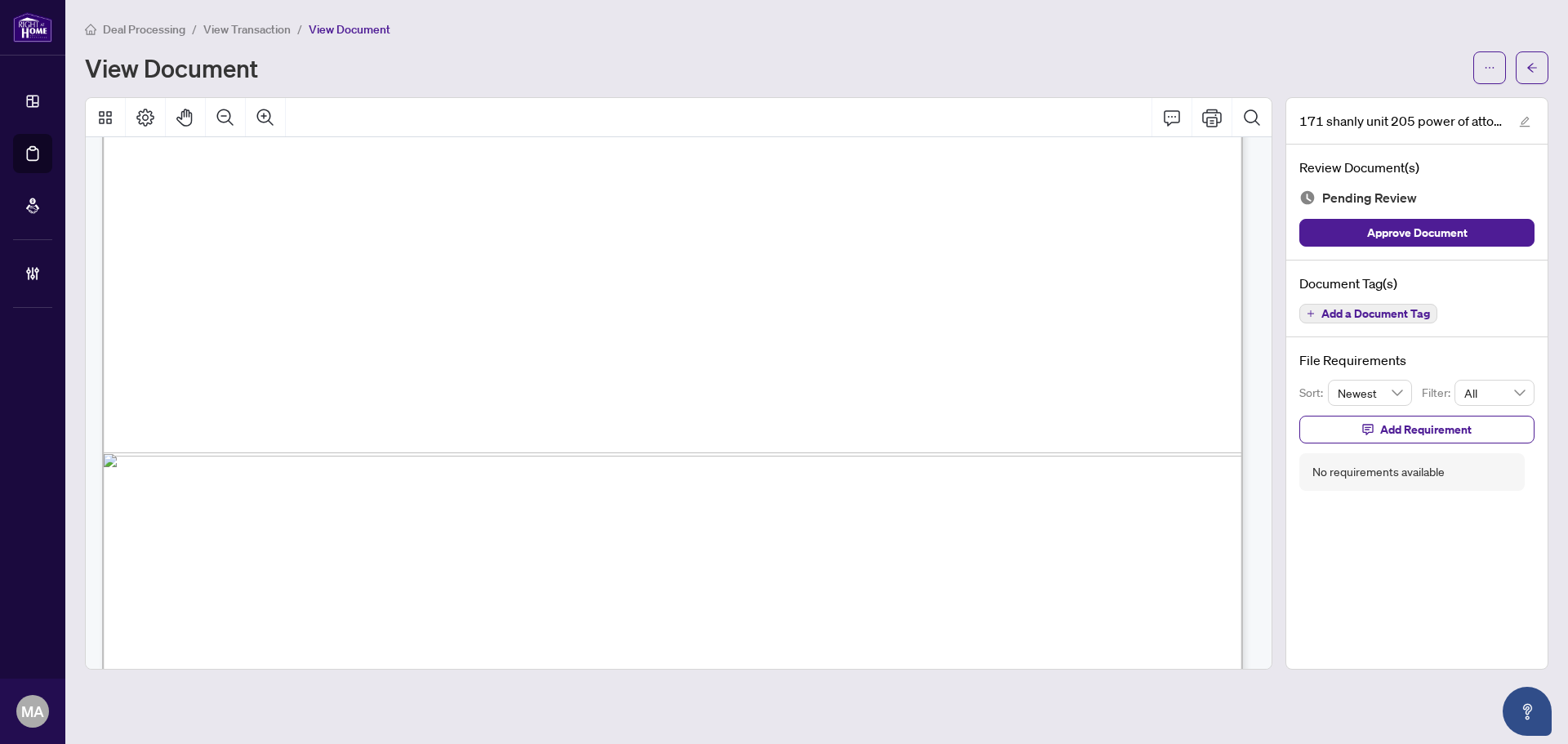
scroll to position [978, 0]
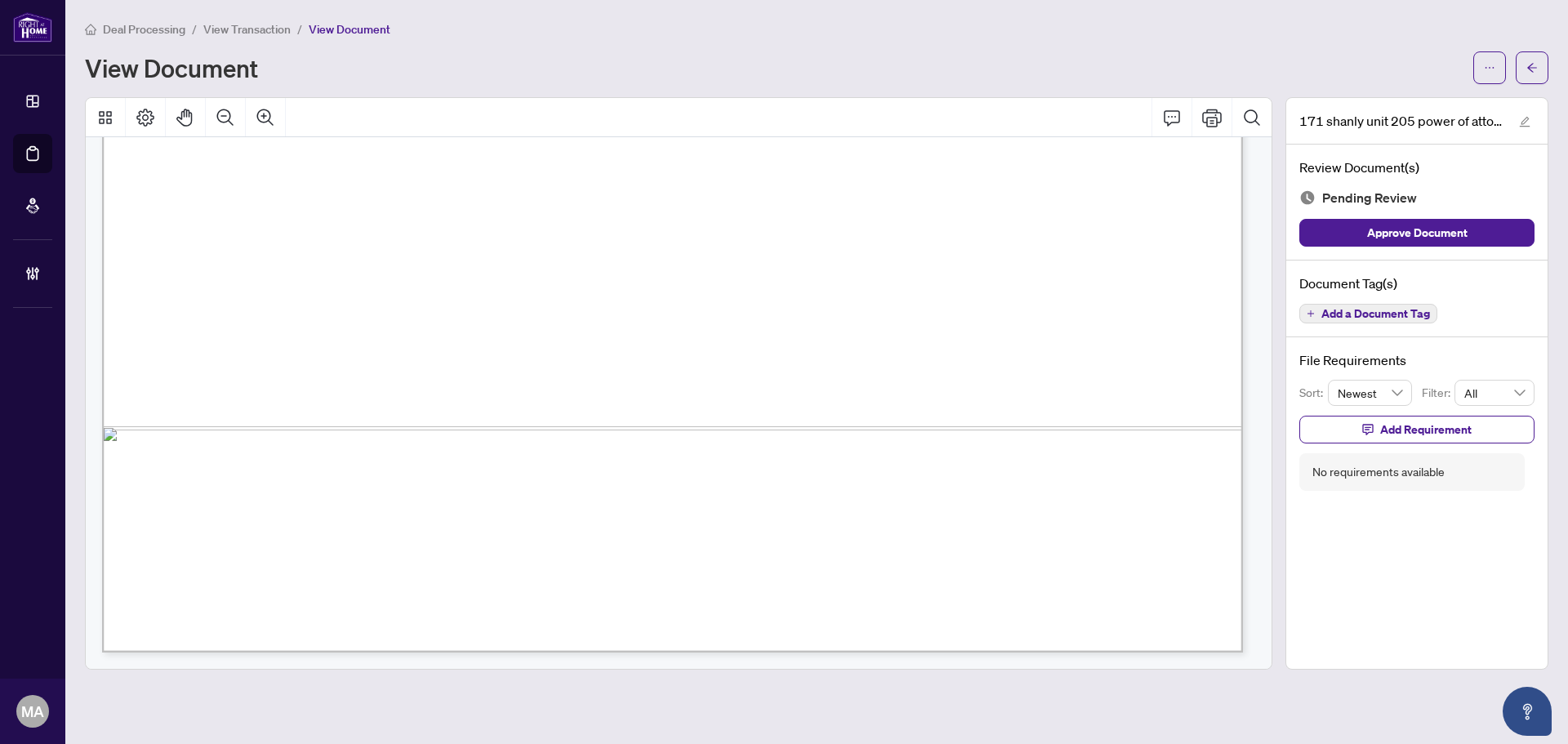
click at [1417, 308] on span "Add a Document Tag" at bounding box center [1375, 314] width 108 height 11
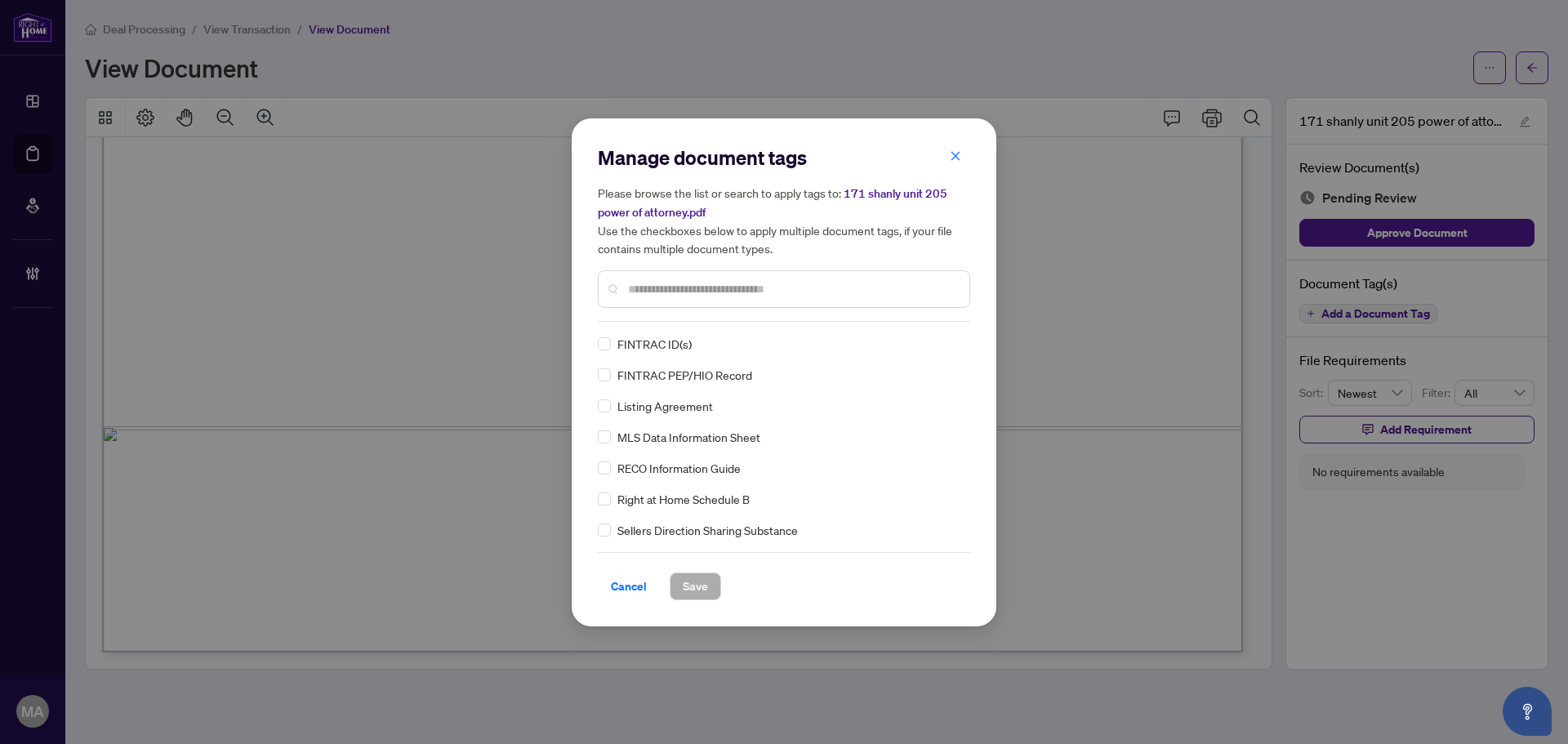
click at [950, 286] on input "text" at bounding box center [791, 289] width 328 height 18
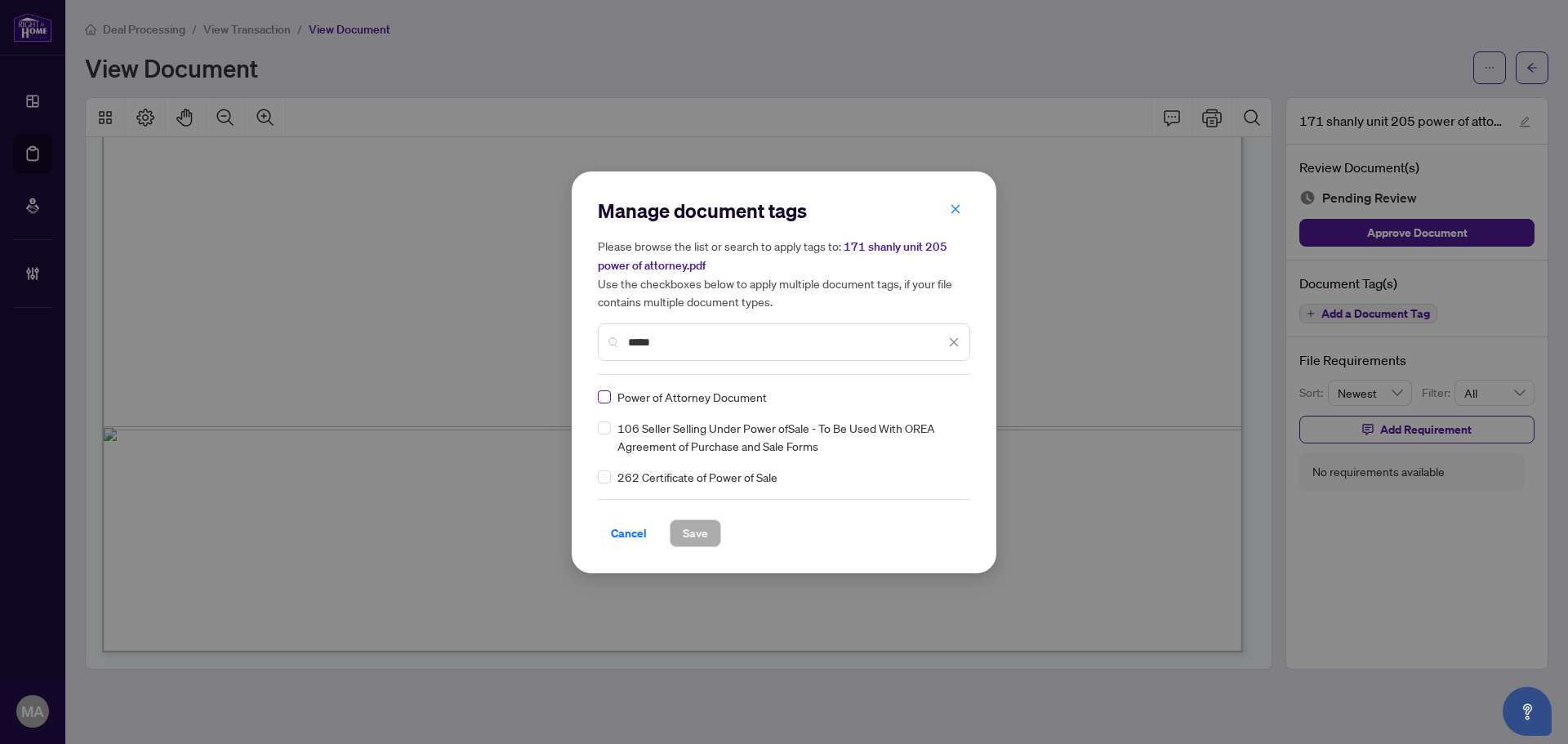
type input "*****"
click at [930, 396] on img at bounding box center [936, 397] width 16 height 16
click at [894, 482] on div "Approved" at bounding box center [894, 476] width 105 height 18
click at [712, 527] on button "Save" at bounding box center [694, 534] width 51 height 28
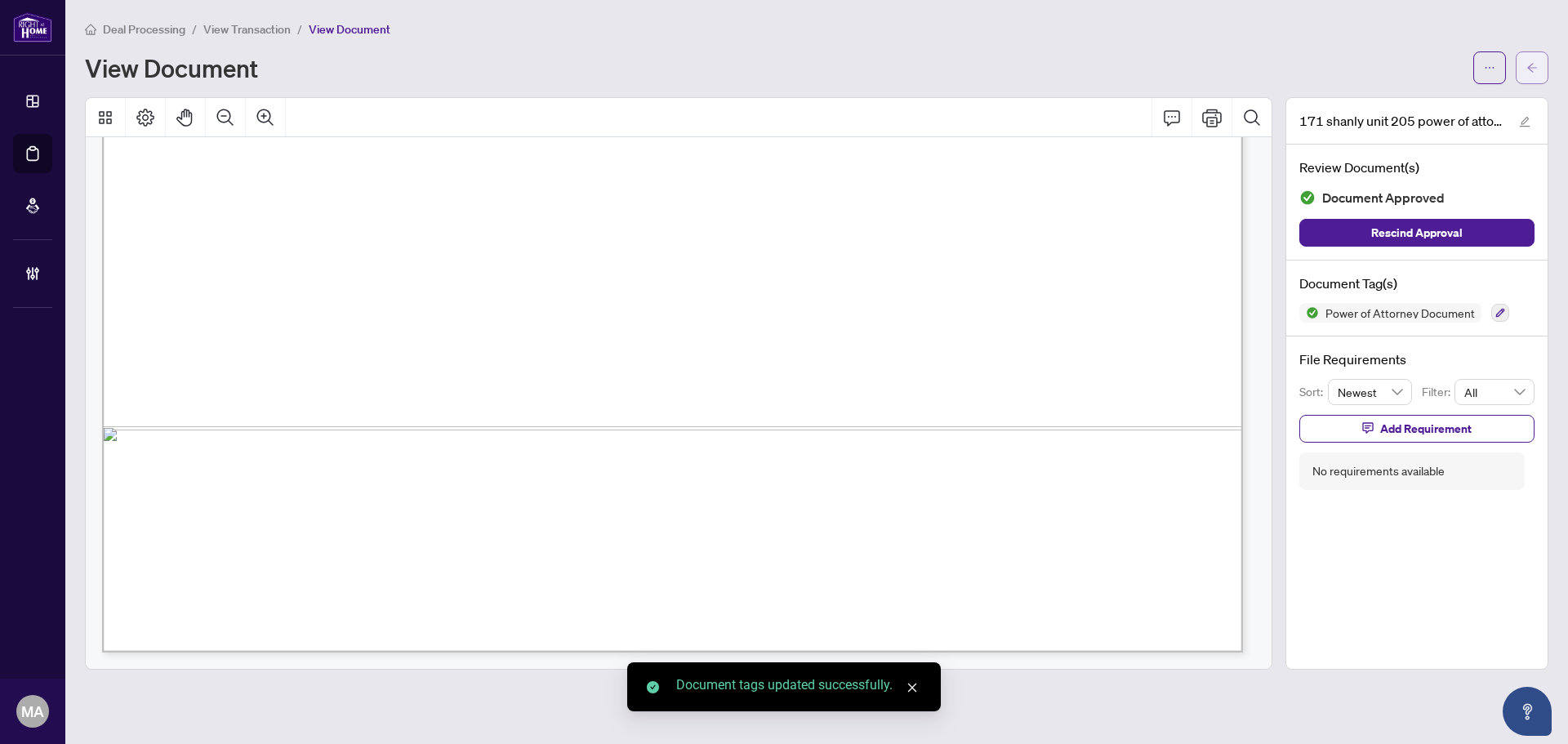
click at [1532, 75] on span "button" at bounding box center [1532, 68] width 11 height 26
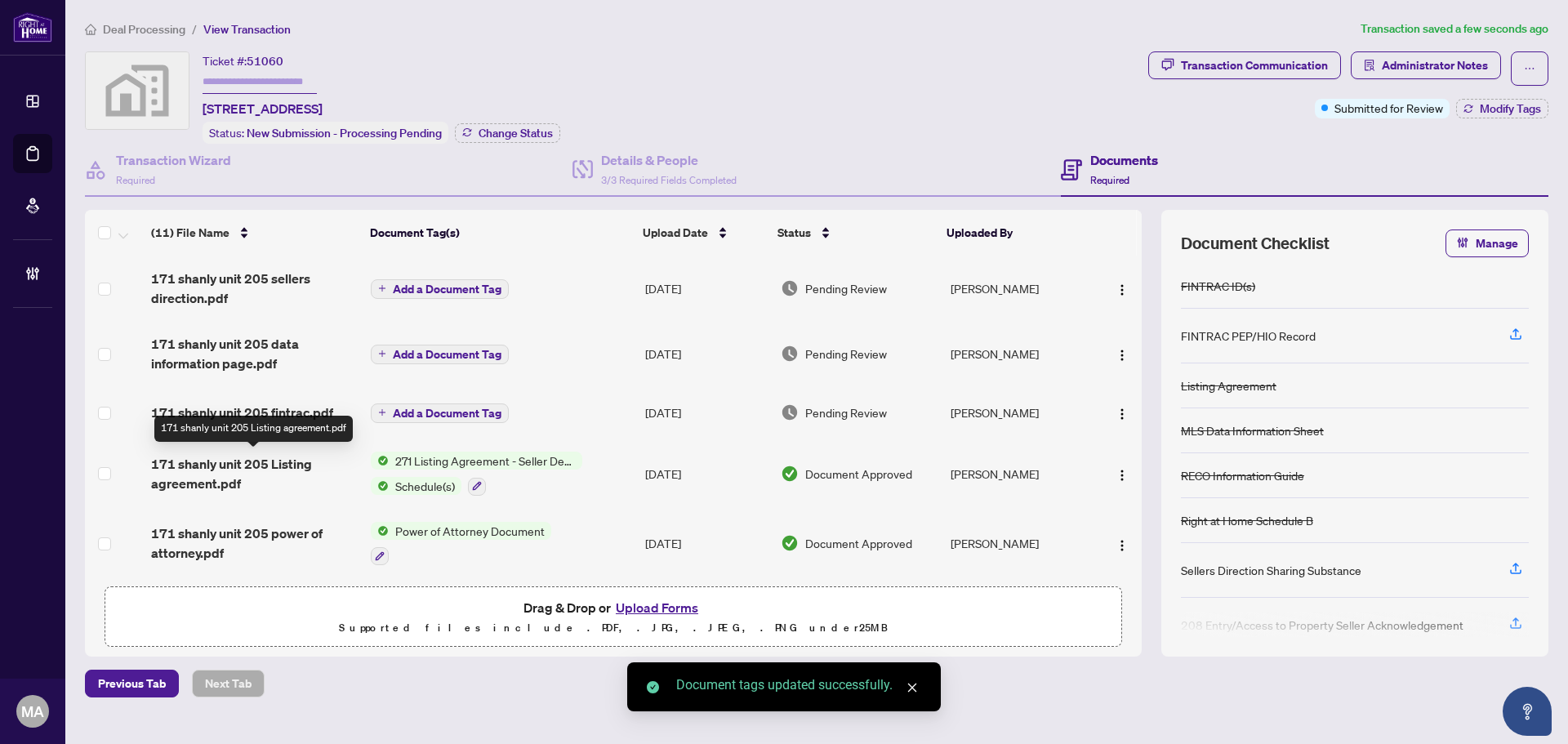
click at [262, 477] on span "171 shanly unit 205 Listing agreement.pdf" at bounding box center [255, 473] width 207 height 39
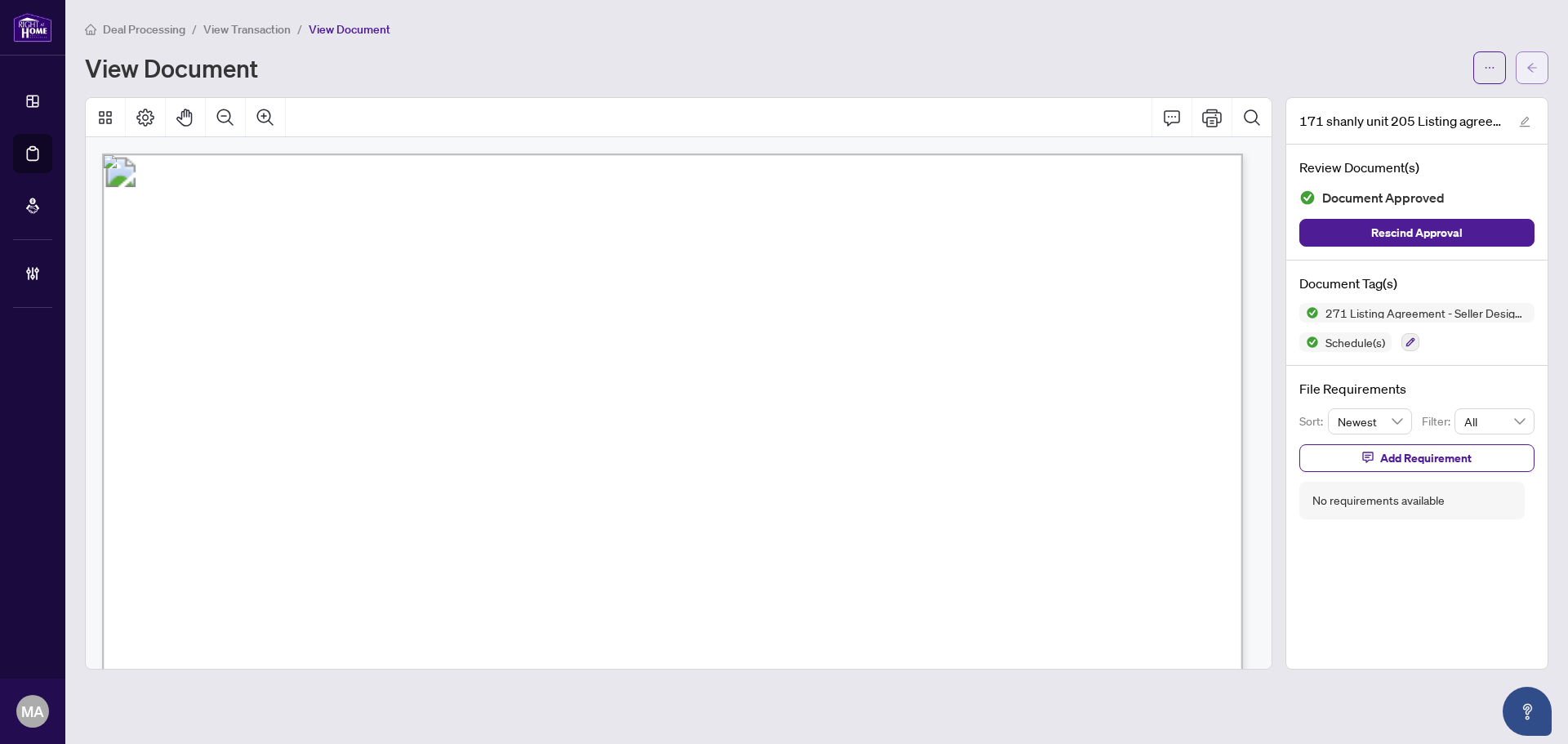
click at [1519, 74] on button "button" at bounding box center [1533, 68] width 33 height 33
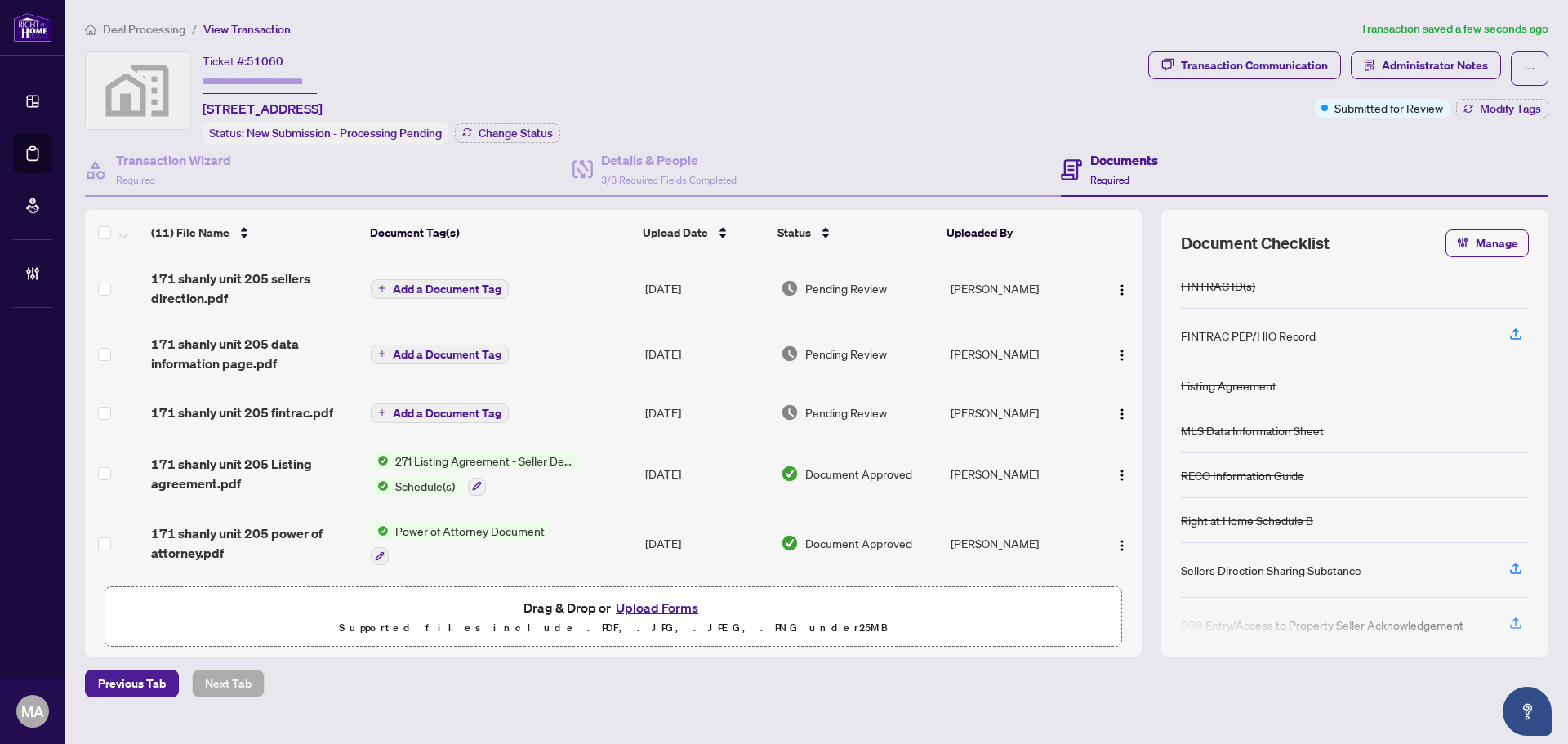
scroll to position [81, 0]
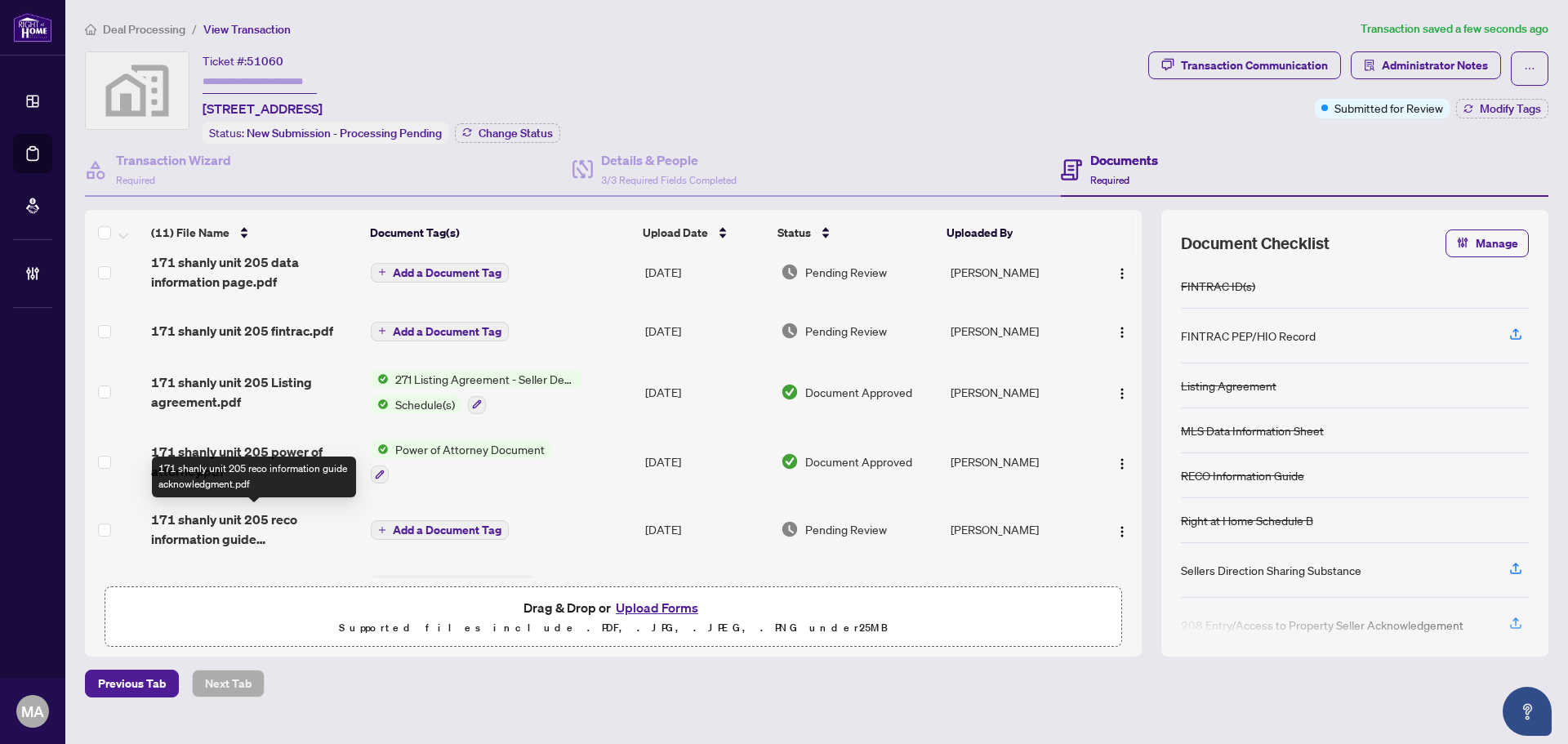
click at [237, 518] on span "171 shanly unit 205 reco information guide acknowledgment.pdf" at bounding box center [255, 529] width 207 height 39
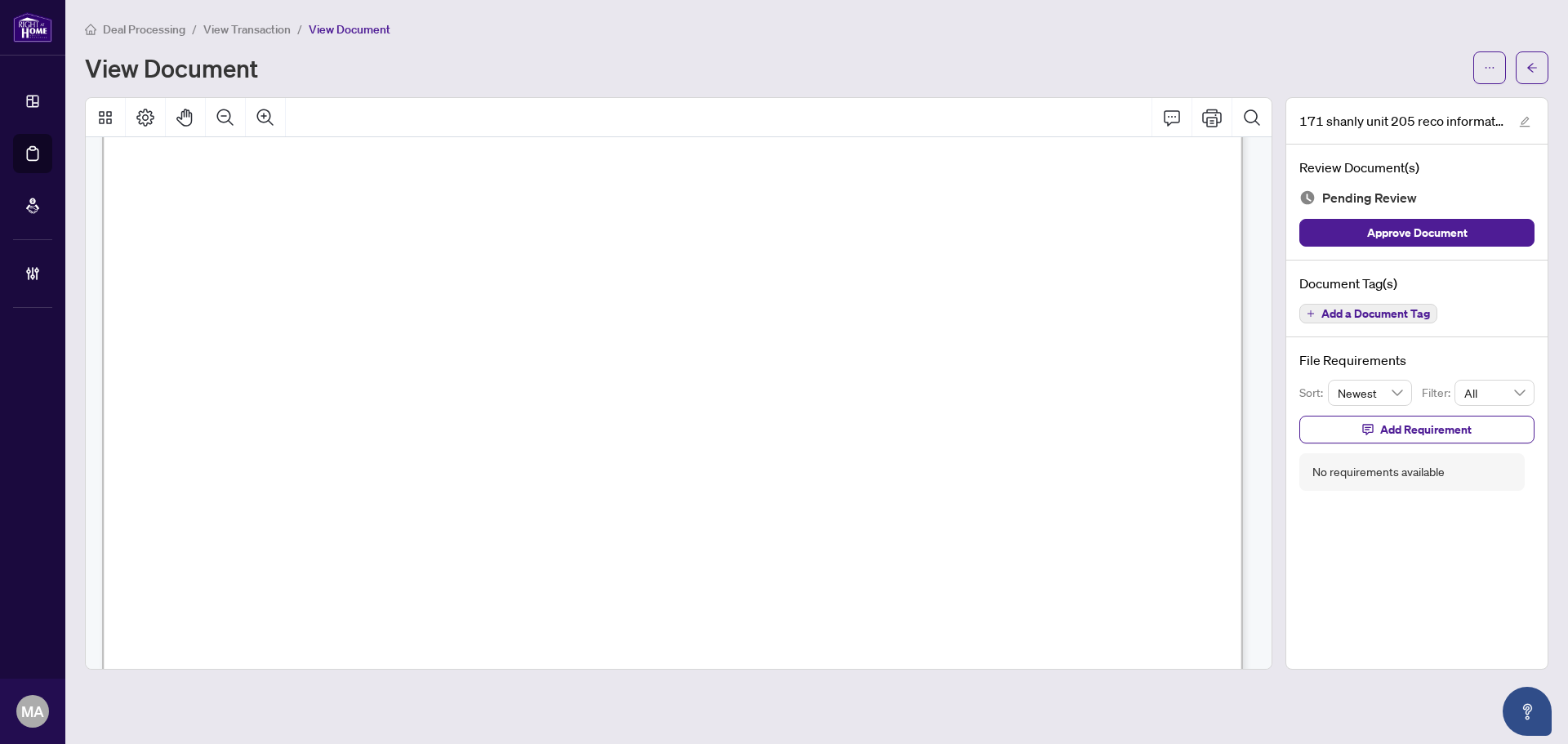
scroll to position [245, 0]
click at [232, 112] on icon "Zoom Out" at bounding box center [225, 118] width 20 height 20
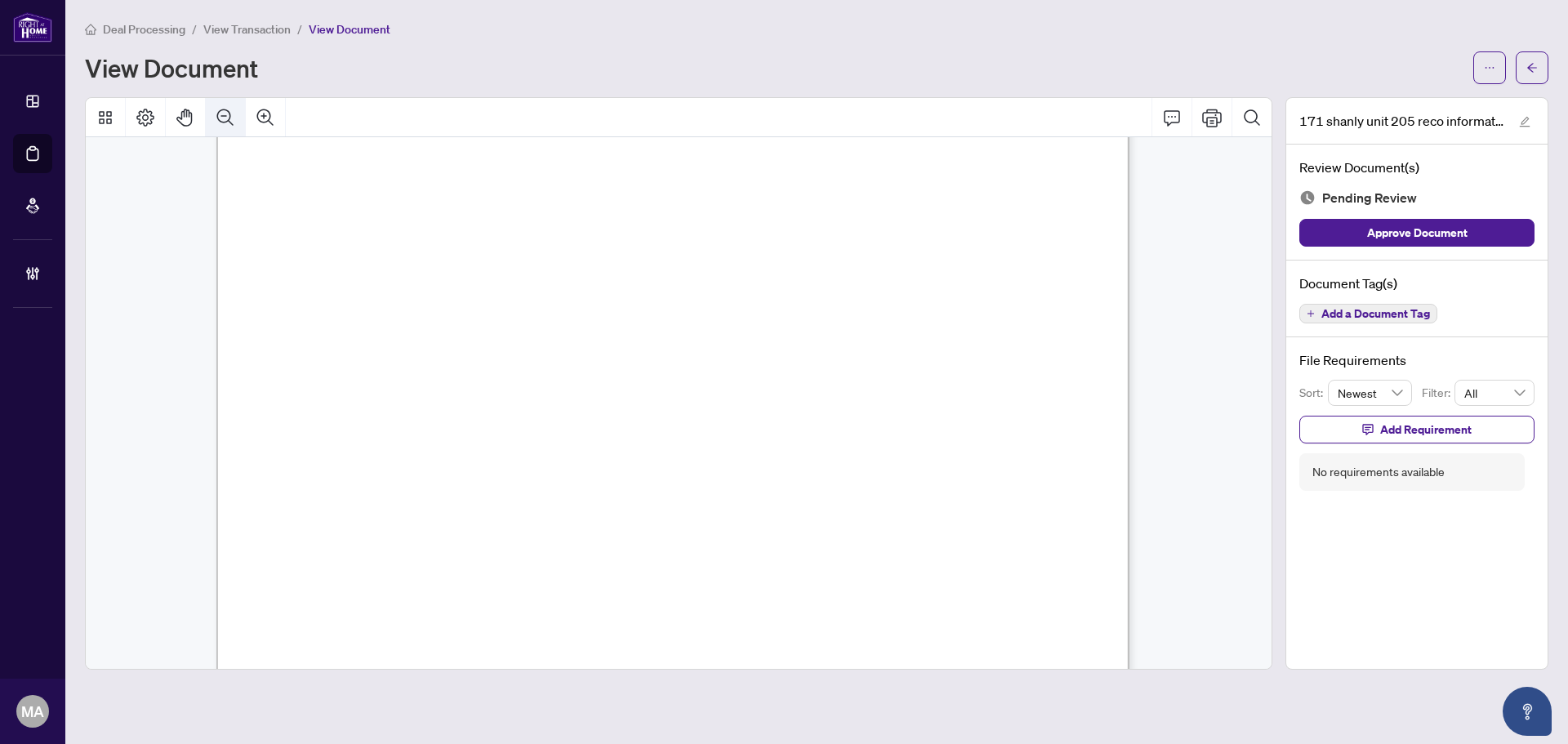
scroll to position [144, 0]
click at [232, 112] on icon "Zoom Out" at bounding box center [225, 118] width 20 height 20
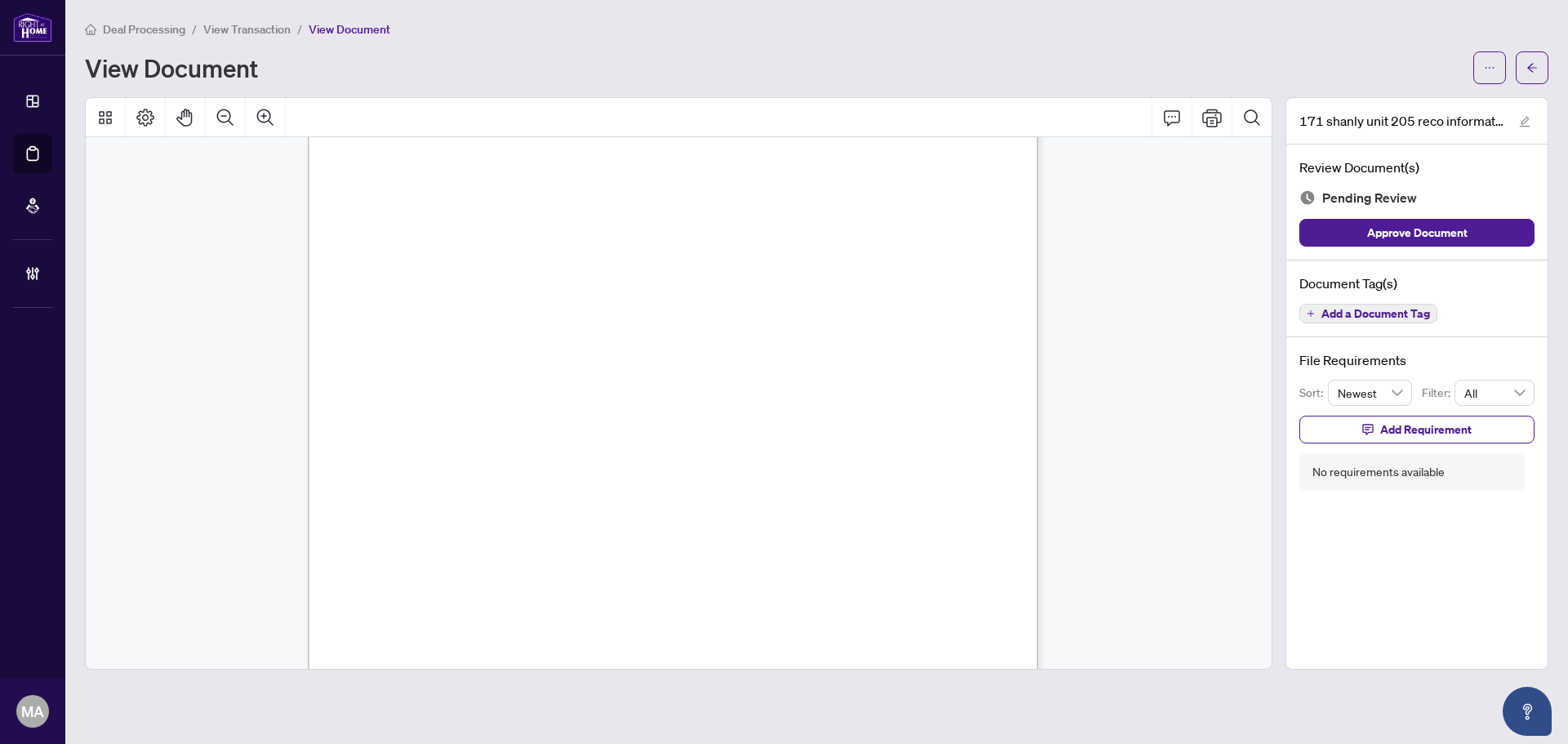
scroll to position [81, 0]
click at [1504, 412] on div "File Requirements Sort: Newest Filter: All Add Requirement No requirements avai…" at bounding box center [1417, 421] width 261 height 166
click at [1497, 432] on button "Add Requirement" at bounding box center [1417, 430] width 236 height 28
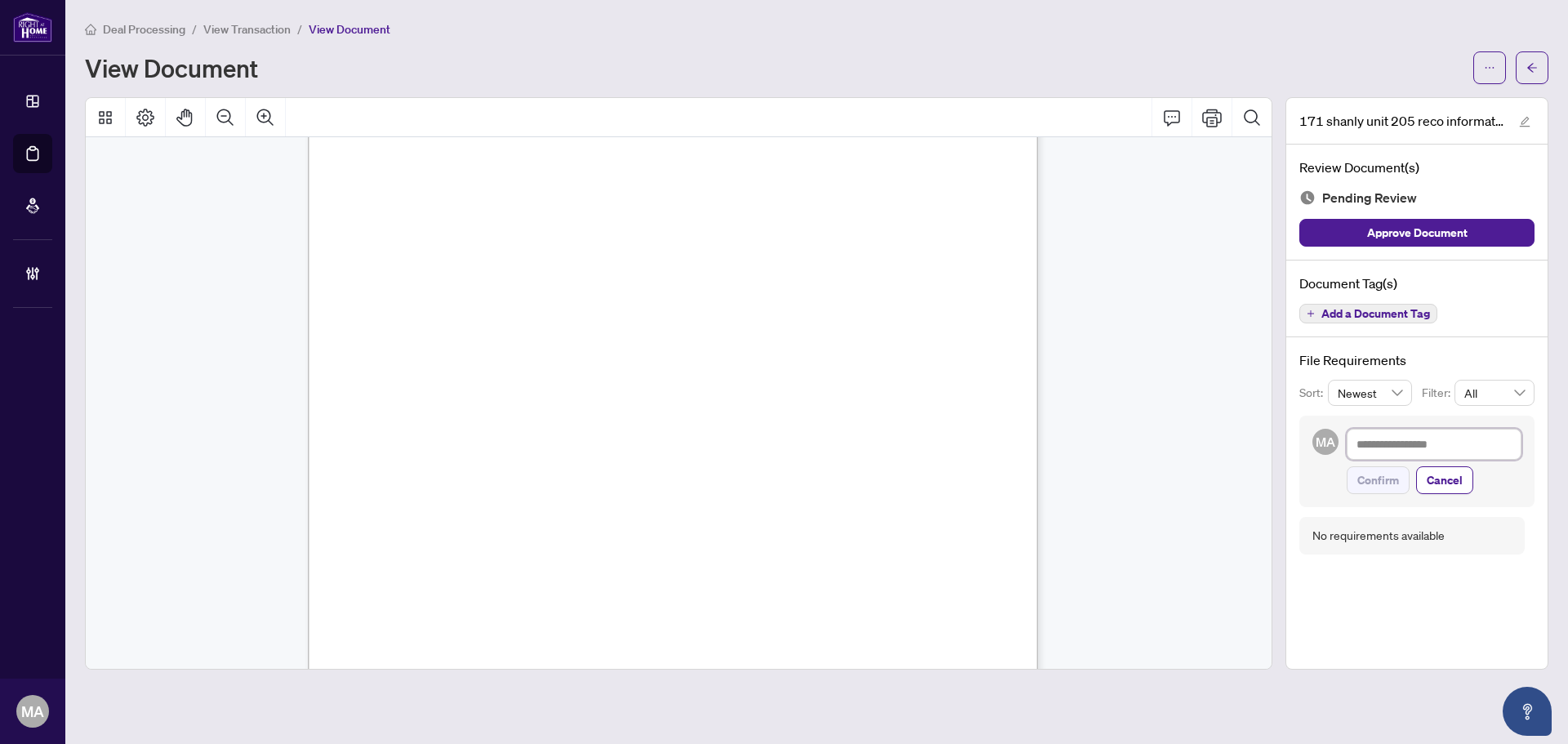
click at [1488, 452] on textarea at bounding box center [1434, 444] width 175 height 31
click at [1421, 439] on textarea "**********" at bounding box center [1434, 444] width 175 height 31
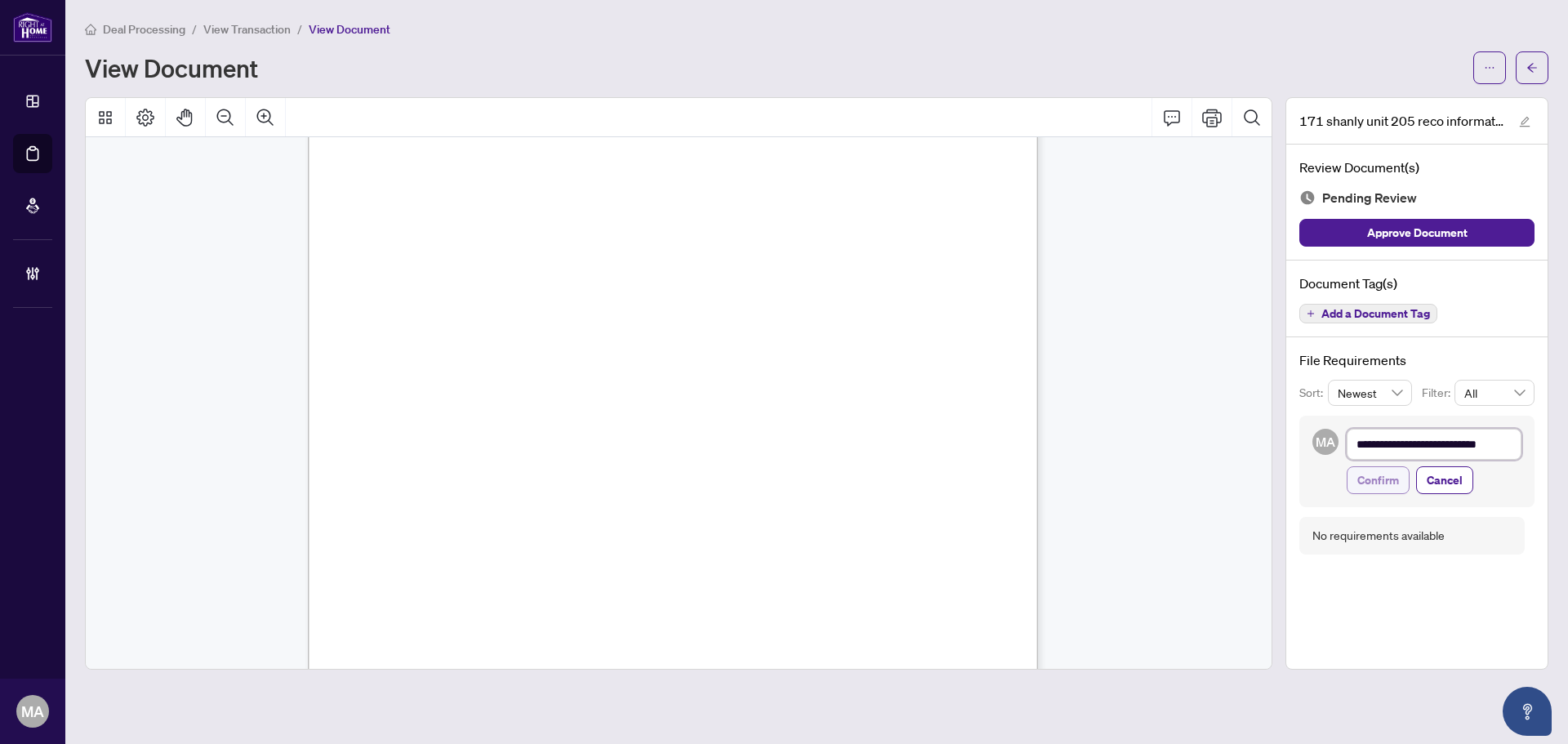
type textarea "**********"
drag, startPoint x: 1382, startPoint y: 479, endPoint x: 1354, endPoint y: 477, distance: 28.1
click at [1383, 479] on span "Confirm" at bounding box center [1378, 481] width 42 height 26
click at [1473, 579] on span "RECO missing agent signature" at bounding box center [1429, 577] width 164 height 19
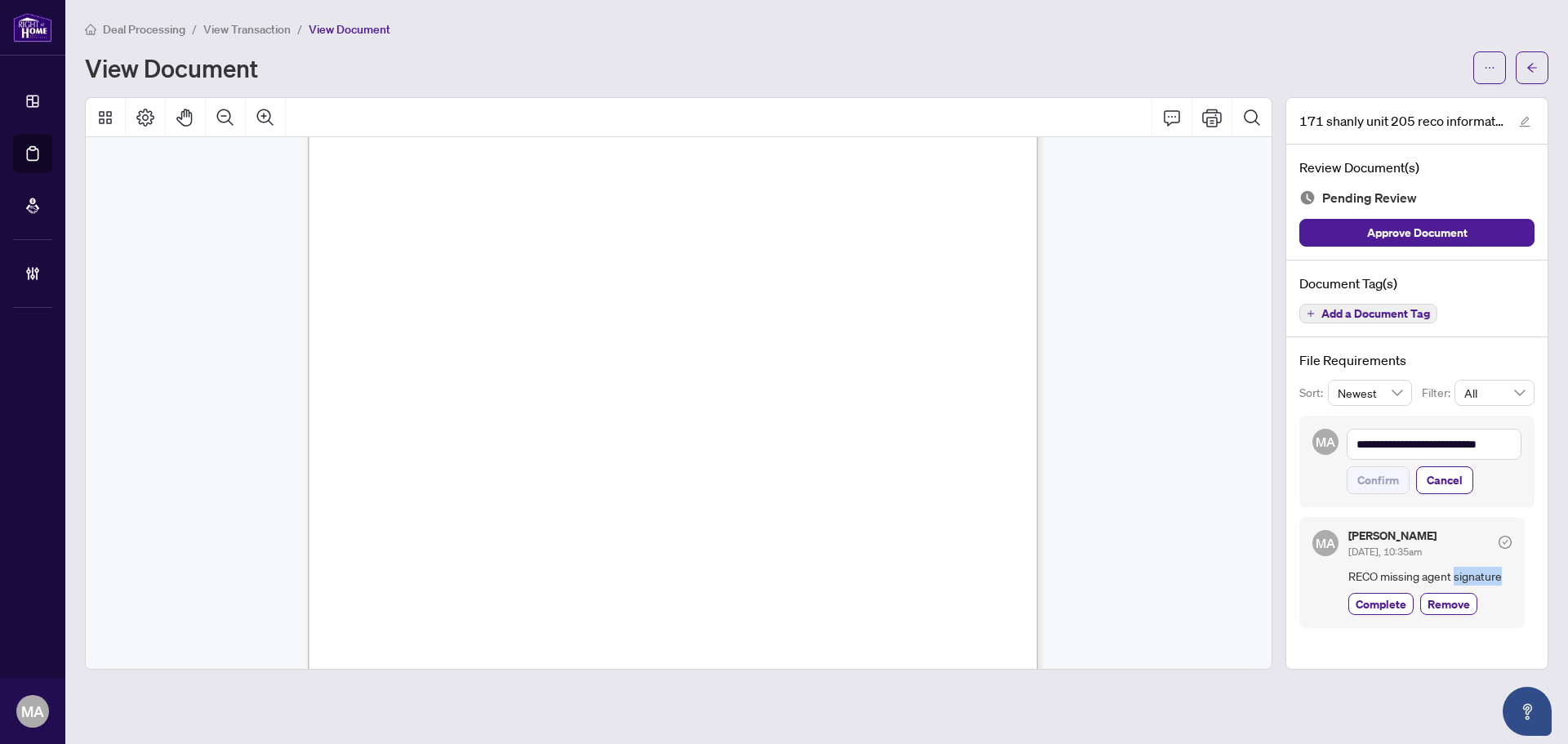
click at [1473, 579] on span "RECO missing agent signature" at bounding box center [1429, 577] width 164 height 19
copy body "RECO missing agent signature Complete Remove"
click at [1388, 301] on div "Document Tag(s) Add a Document Tag" at bounding box center [1417, 300] width 261 height 78
click at [1392, 315] on span "Add a Document Tag" at bounding box center [1375, 314] width 108 height 11
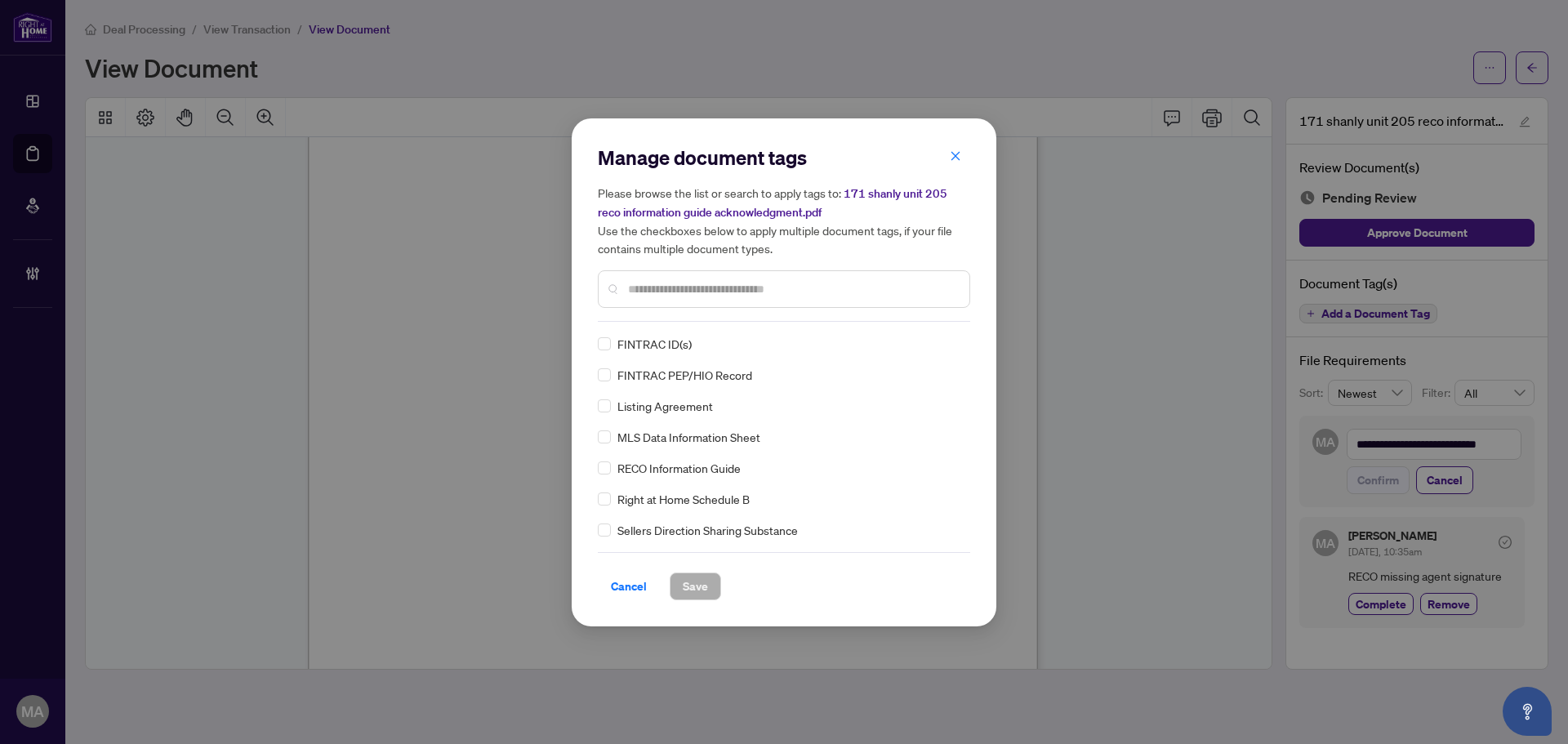
click at [612, 468] on div "RECO Information Guide" at bounding box center [778, 468] width 363 height 18
click at [959, 339] on div "RECO Information Guide FINTRAC ID(s) FINTRAC PEP/HIO Record Listing Agreement M…" at bounding box center [784, 437] width 372 height 204
click at [935, 341] on img at bounding box center [936, 344] width 16 height 16
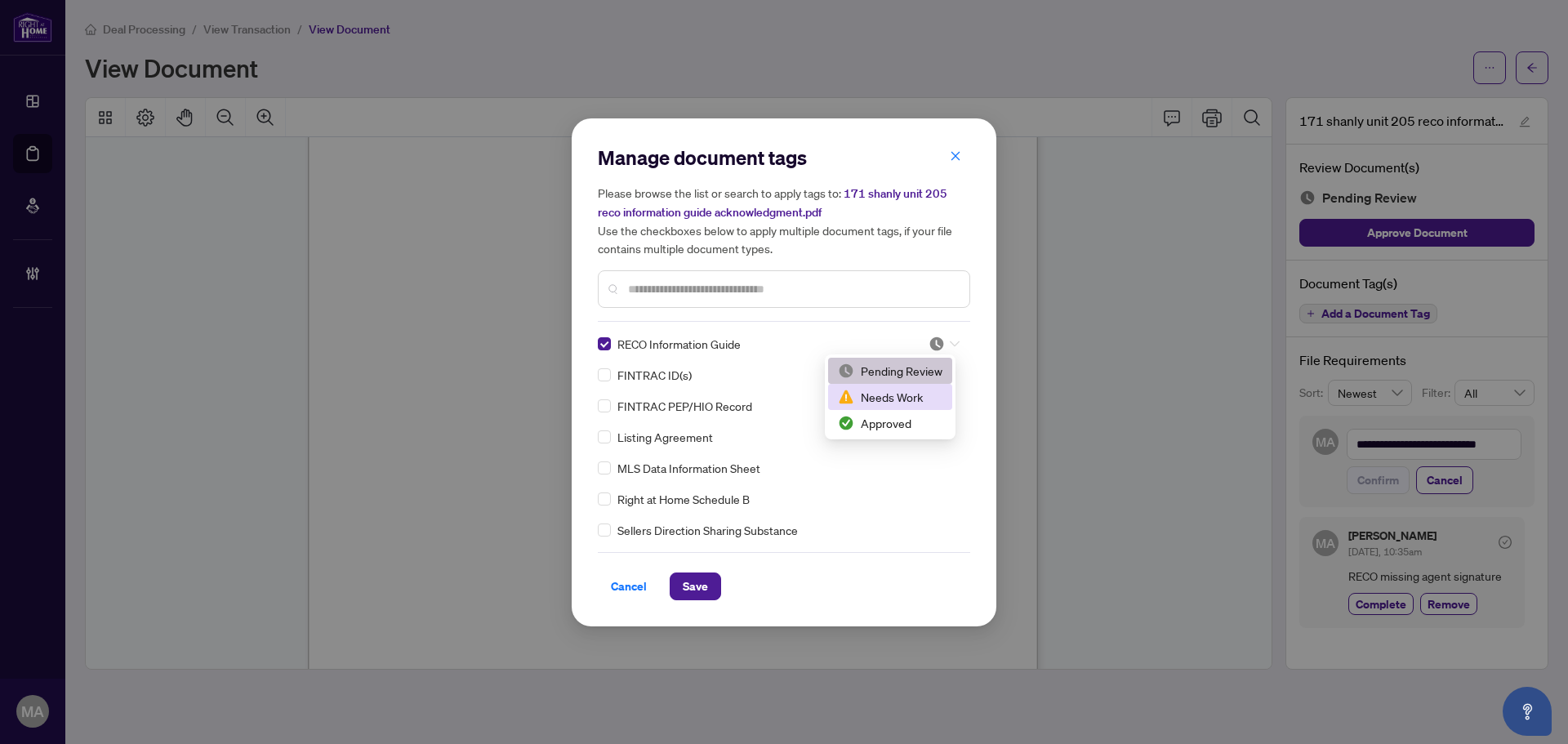
click at [916, 391] on div "Needs Work" at bounding box center [890, 397] width 105 height 18
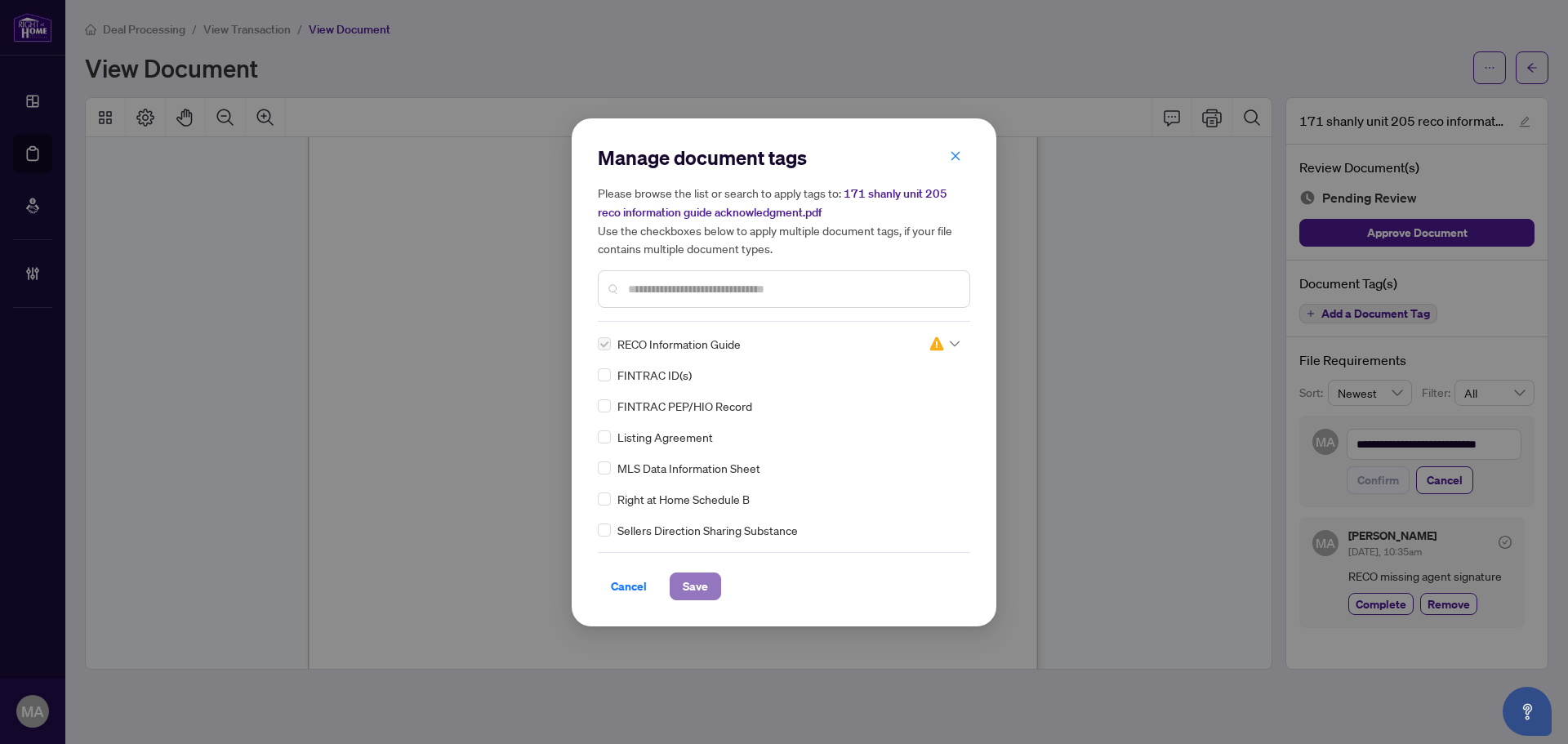
click at [690, 582] on span "Save" at bounding box center [695, 586] width 25 height 26
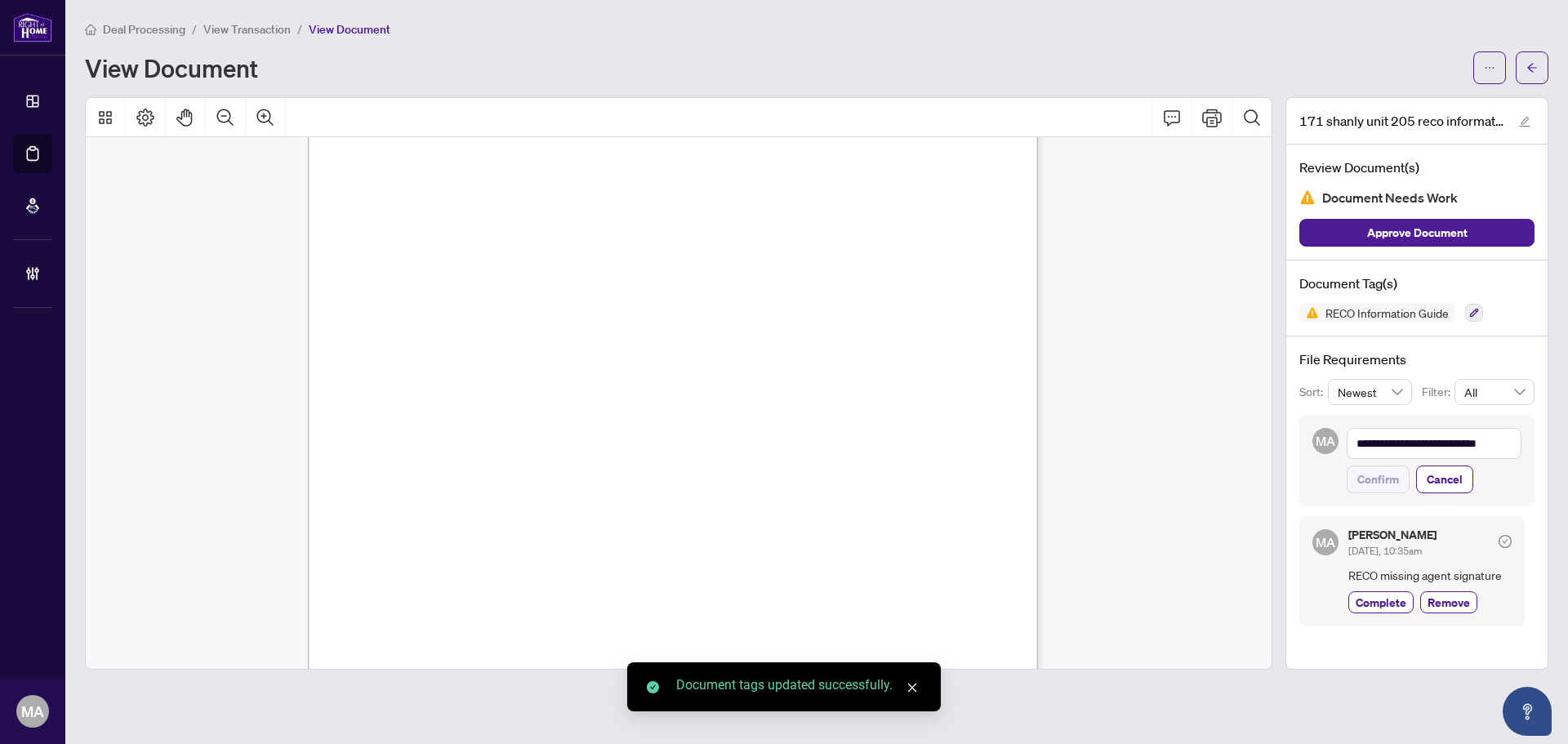
scroll to position [327, 0]
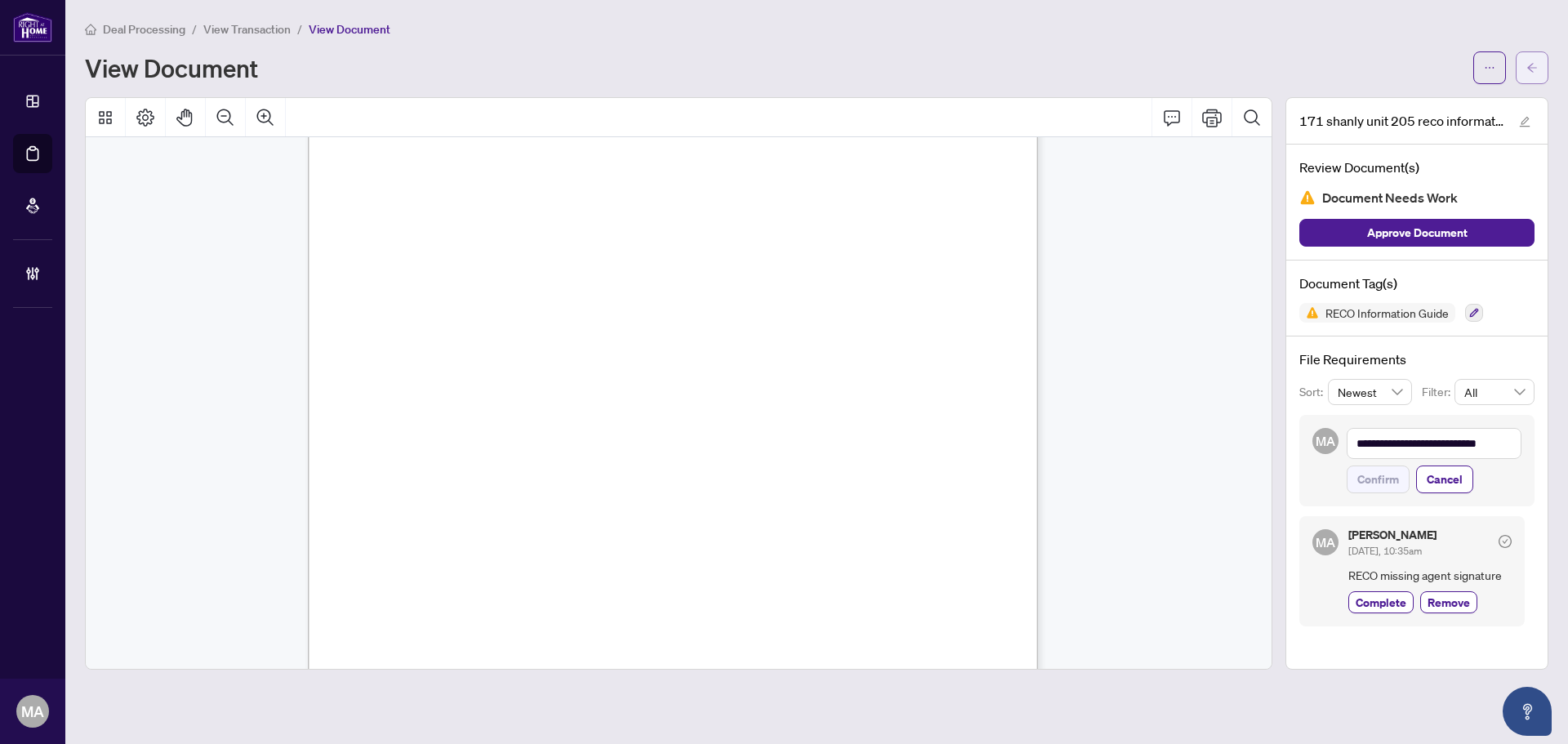
click at [1523, 67] on button "button" at bounding box center [1533, 68] width 33 height 33
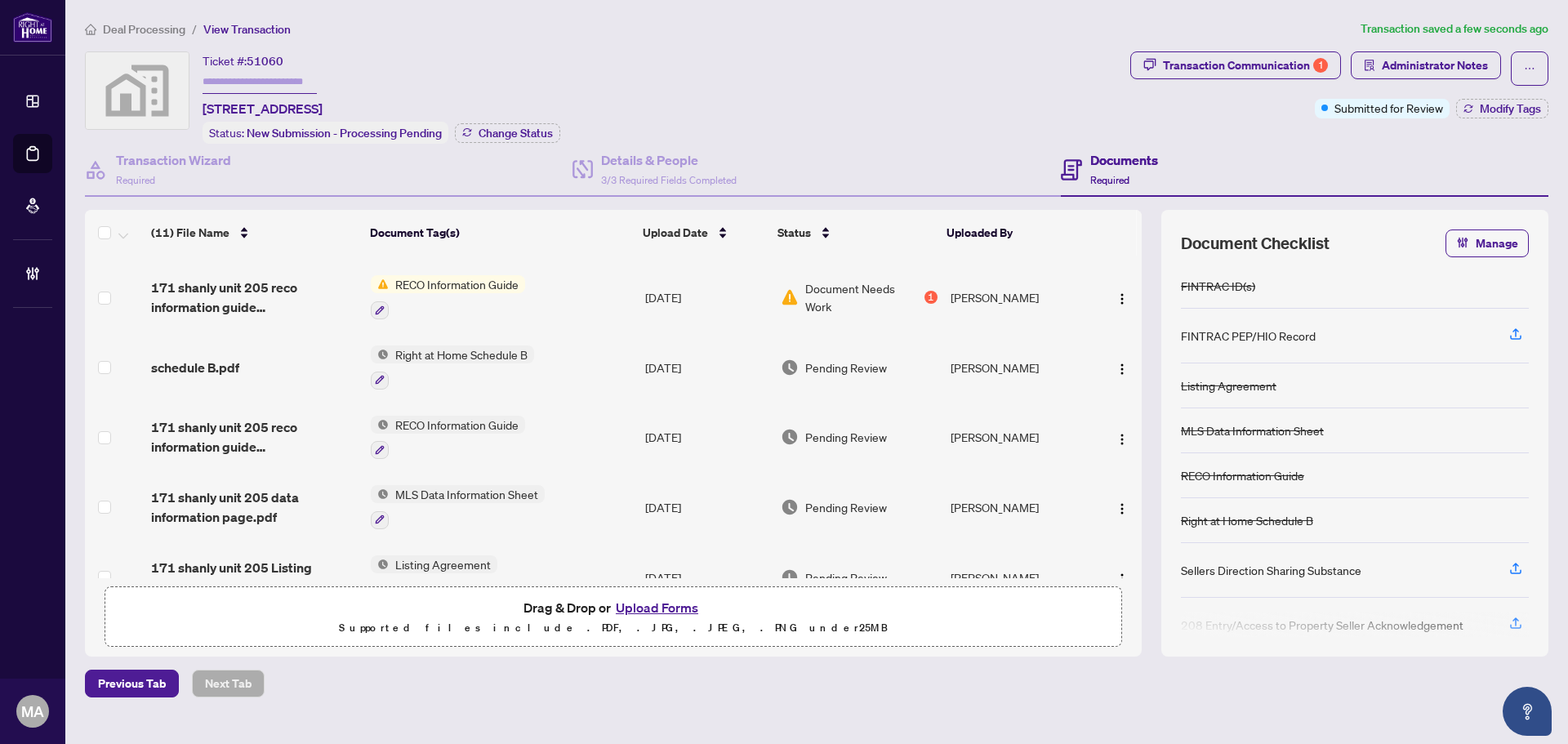
scroll to position [327, 0]
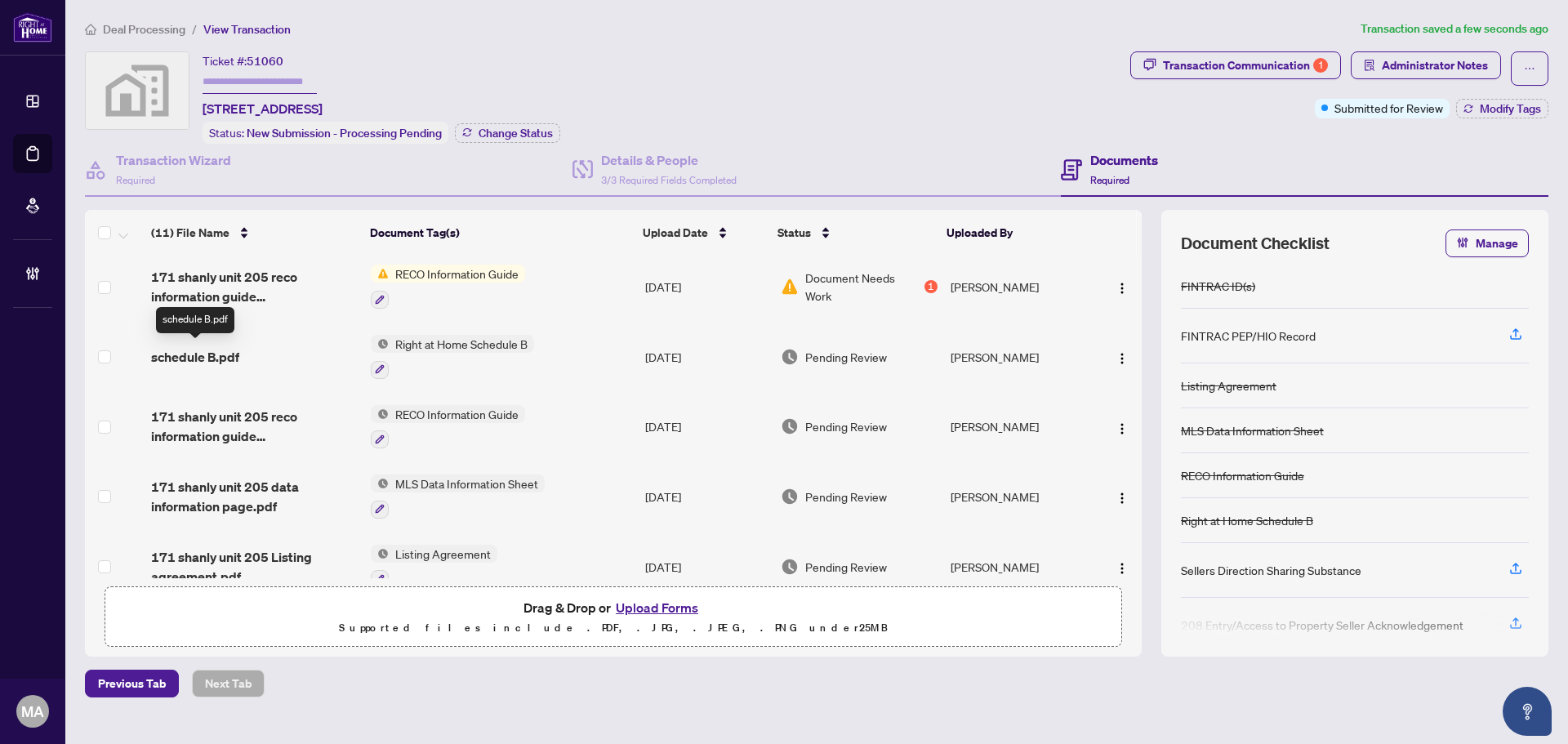
click at [217, 347] on span "schedule B.pdf" at bounding box center [196, 357] width 88 height 20
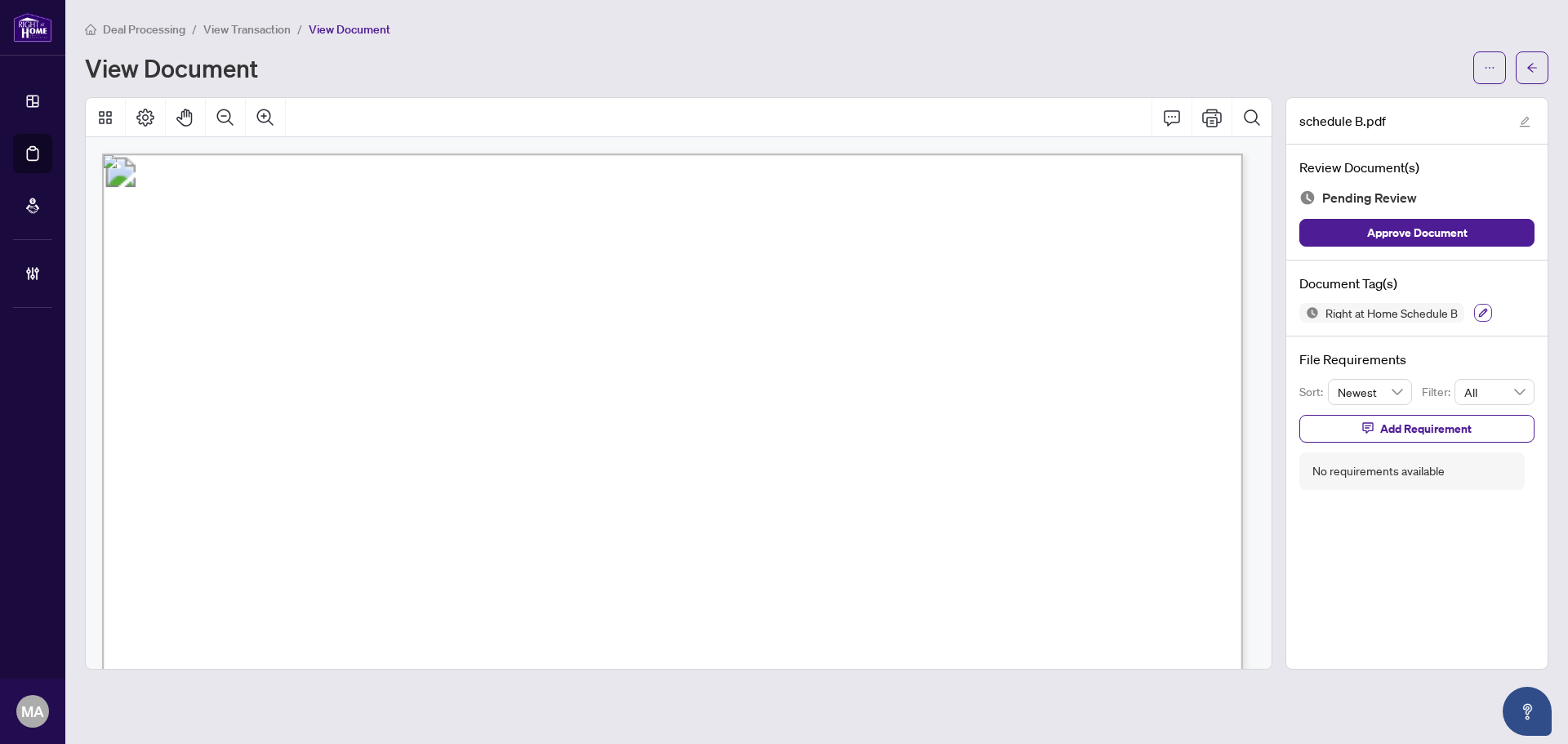
click at [1475, 311] on button "button" at bounding box center [1483, 313] width 18 height 18
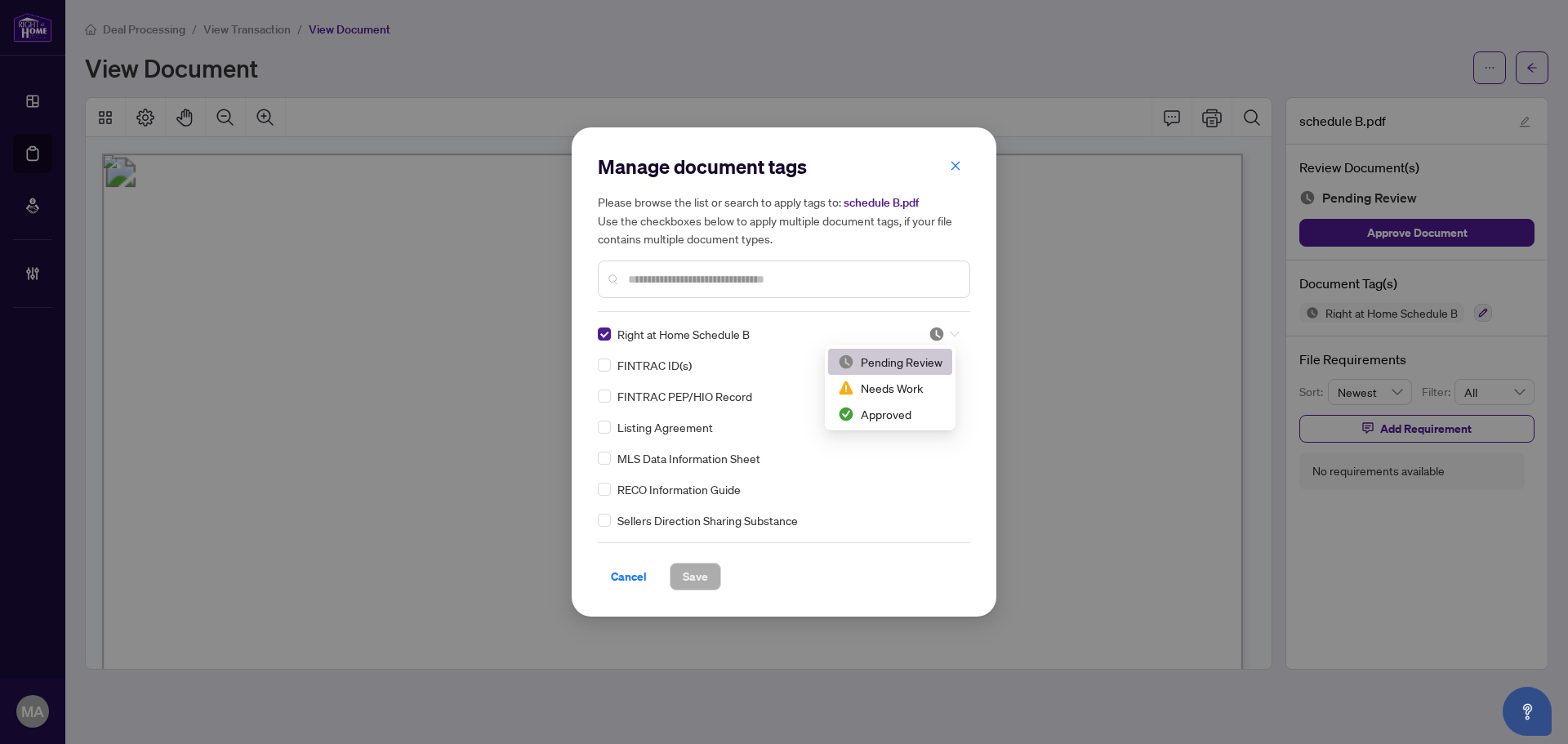
click at [954, 329] on div at bounding box center [944, 333] width 31 height 16
click at [882, 420] on div "Approved" at bounding box center [890, 414] width 105 height 18
click at [712, 543] on div "Cancel Save" at bounding box center [784, 566] width 372 height 49
click at [712, 573] on button "Save" at bounding box center [694, 577] width 51 height 28
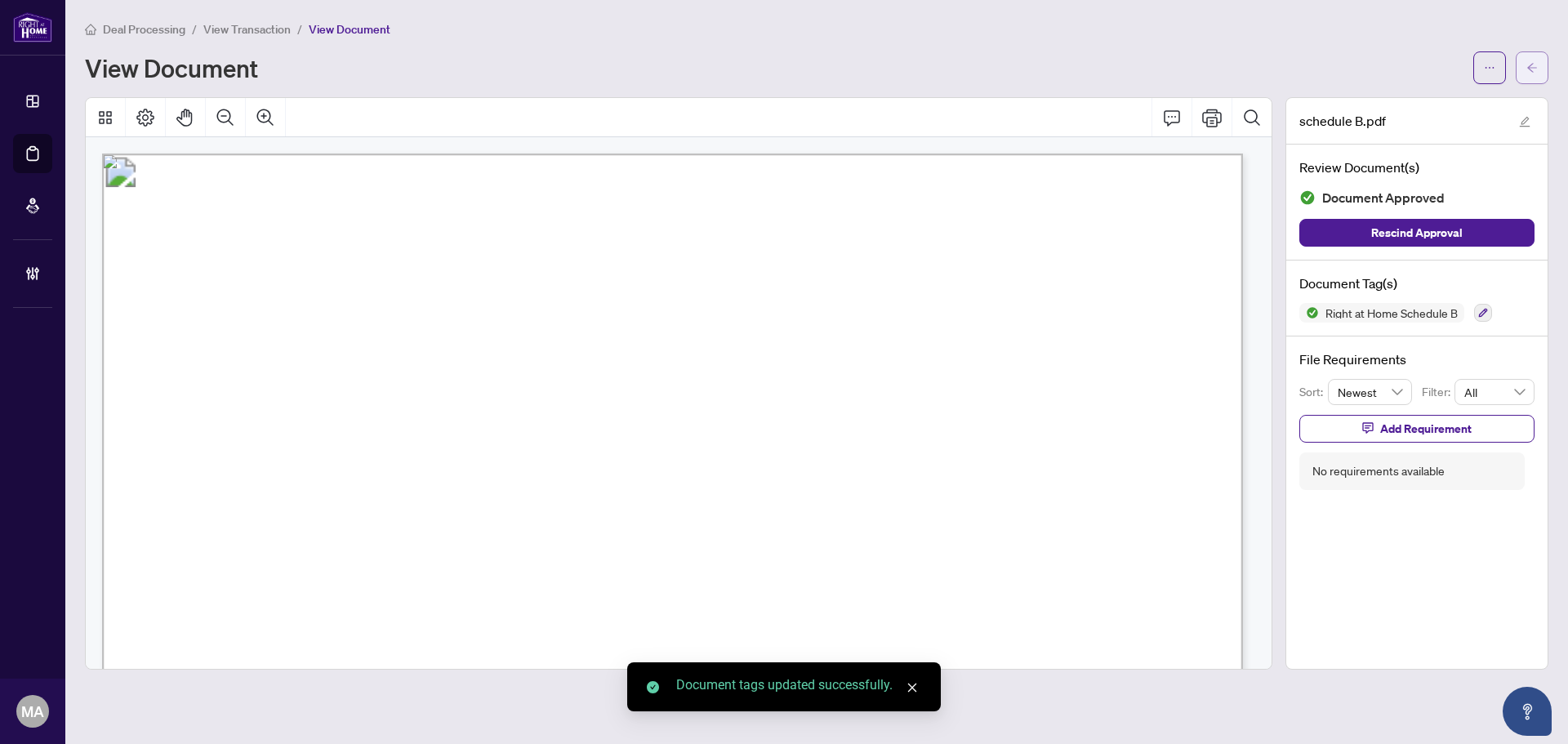
click at [1533, 78] on span "button" at bounding box center [1532, 68] width 11 height 26
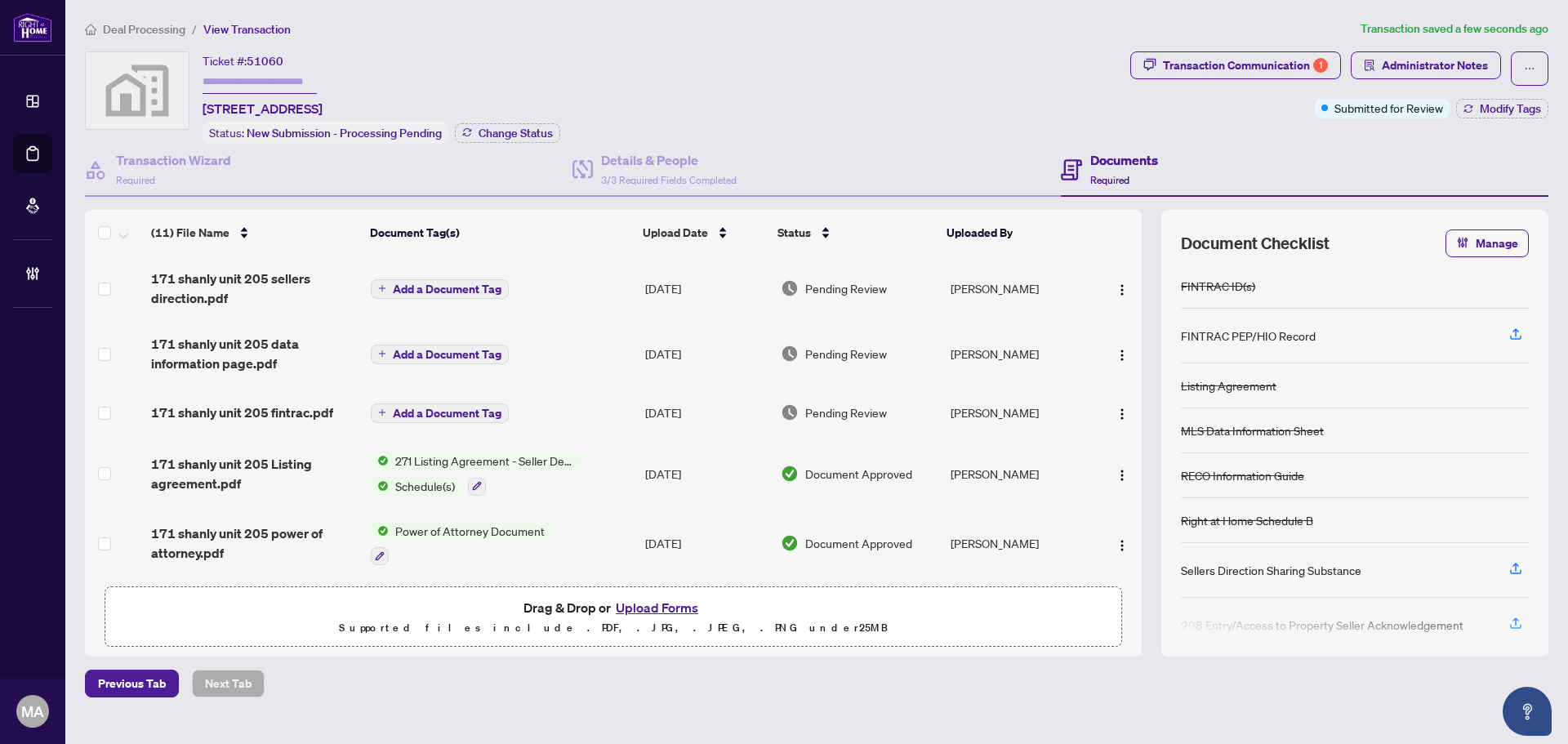
scroll to position [327, 0]
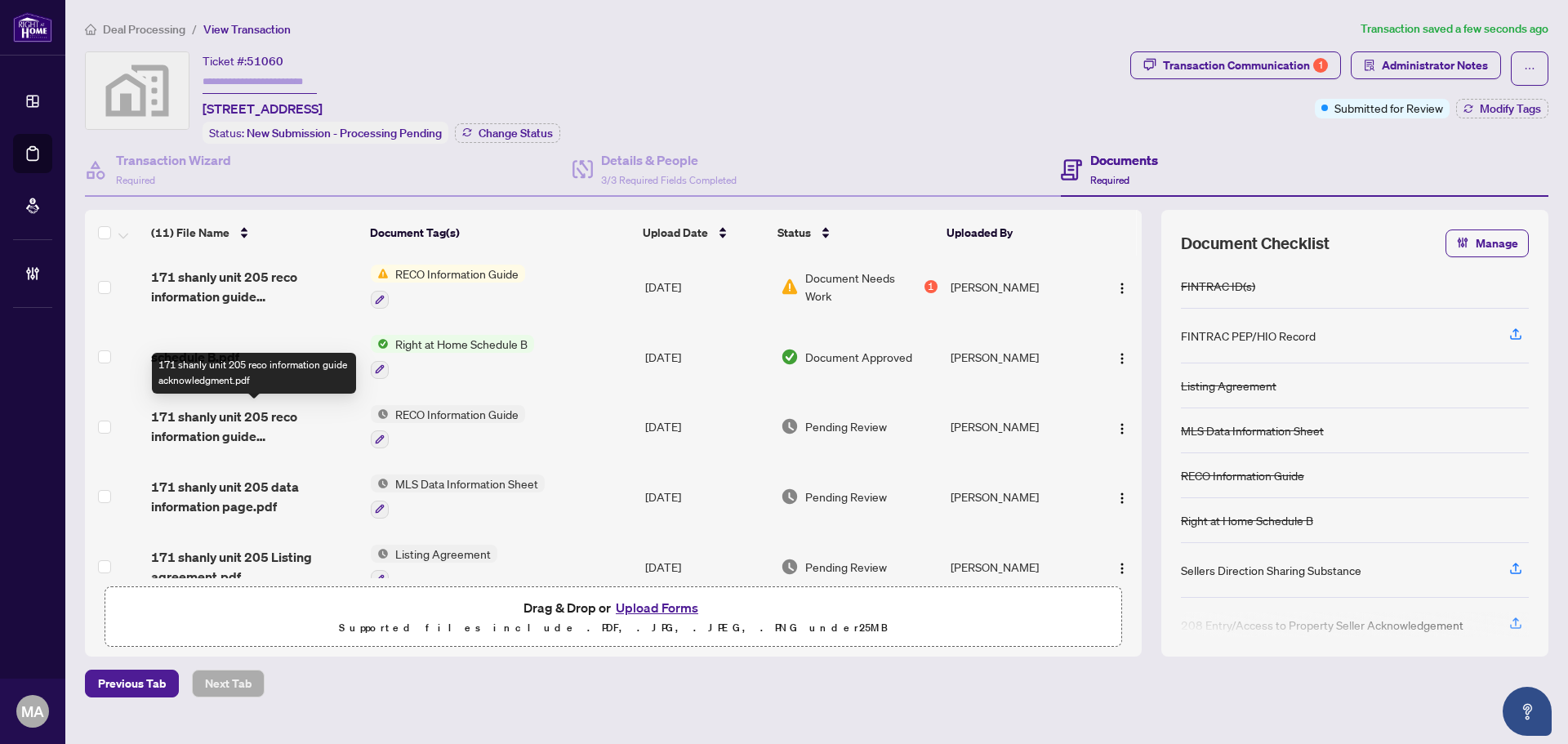
click at [270, 424] on span "171 shanly unit 205 reco information guide acknowledgment.pdf" at bounding box center [255, 426] width 207 height 39
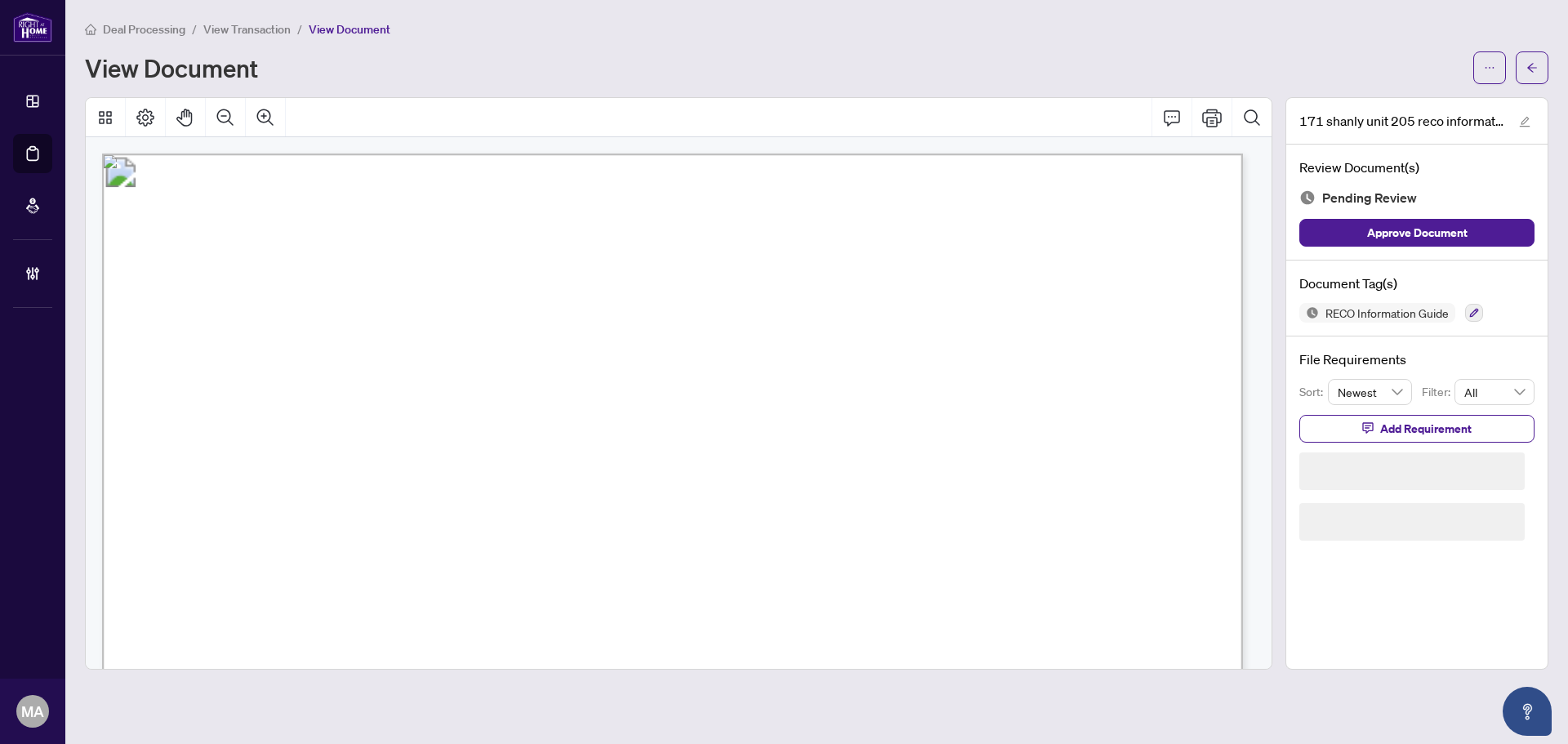
scroll to position [245, 0]
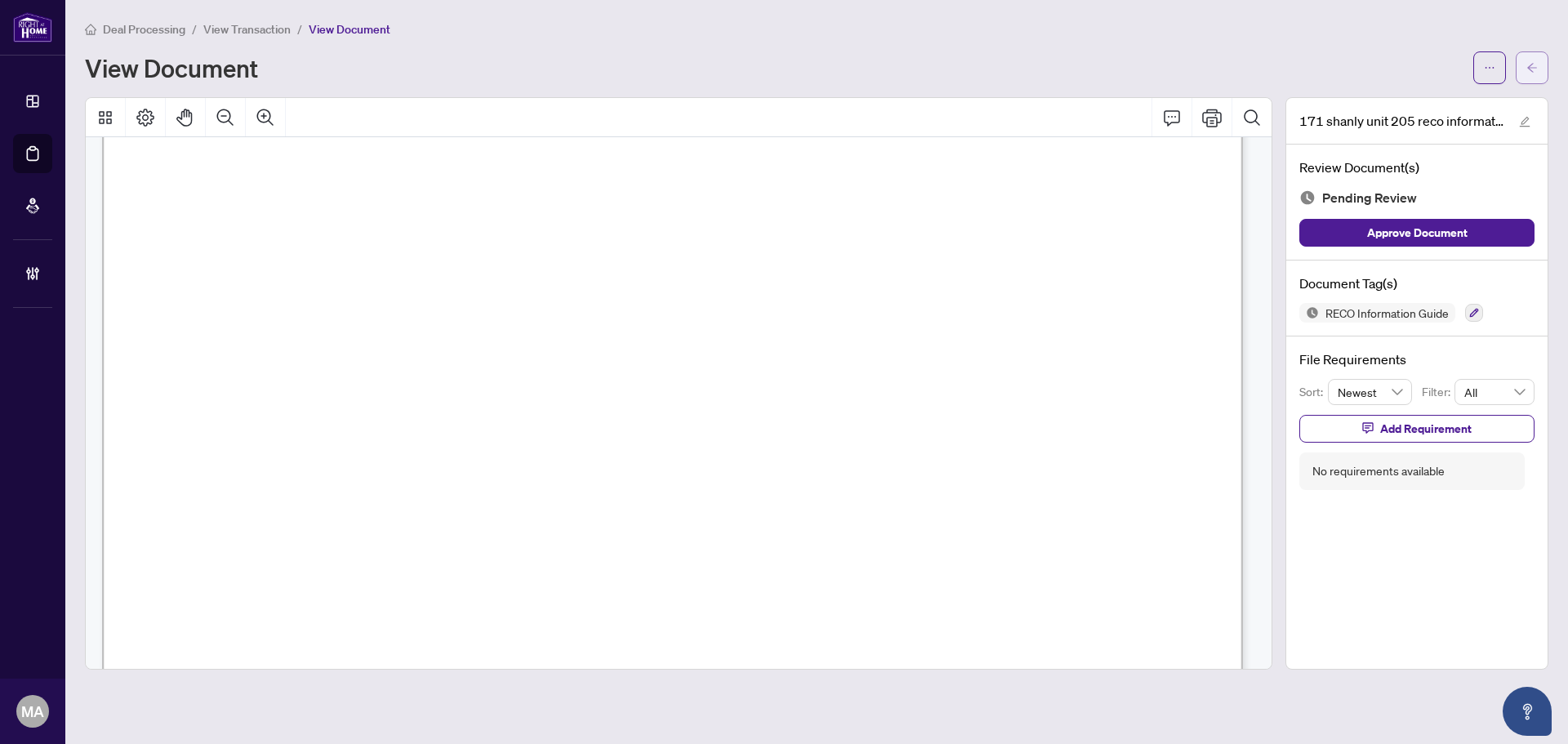
click at [1533, 80] on button "button" at bounding box center [1533, 68] width 33 height 33
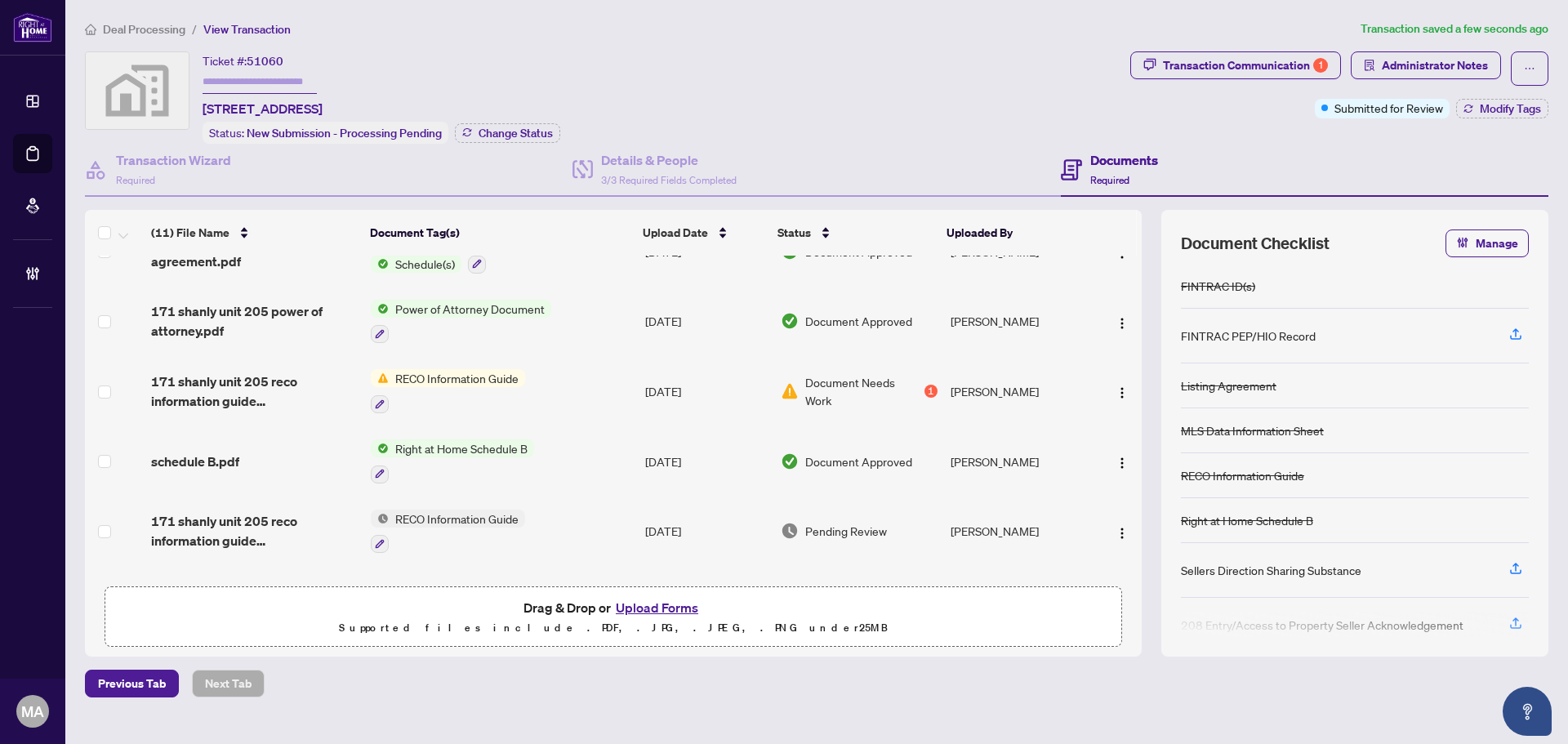
scroll to position [245, 0]
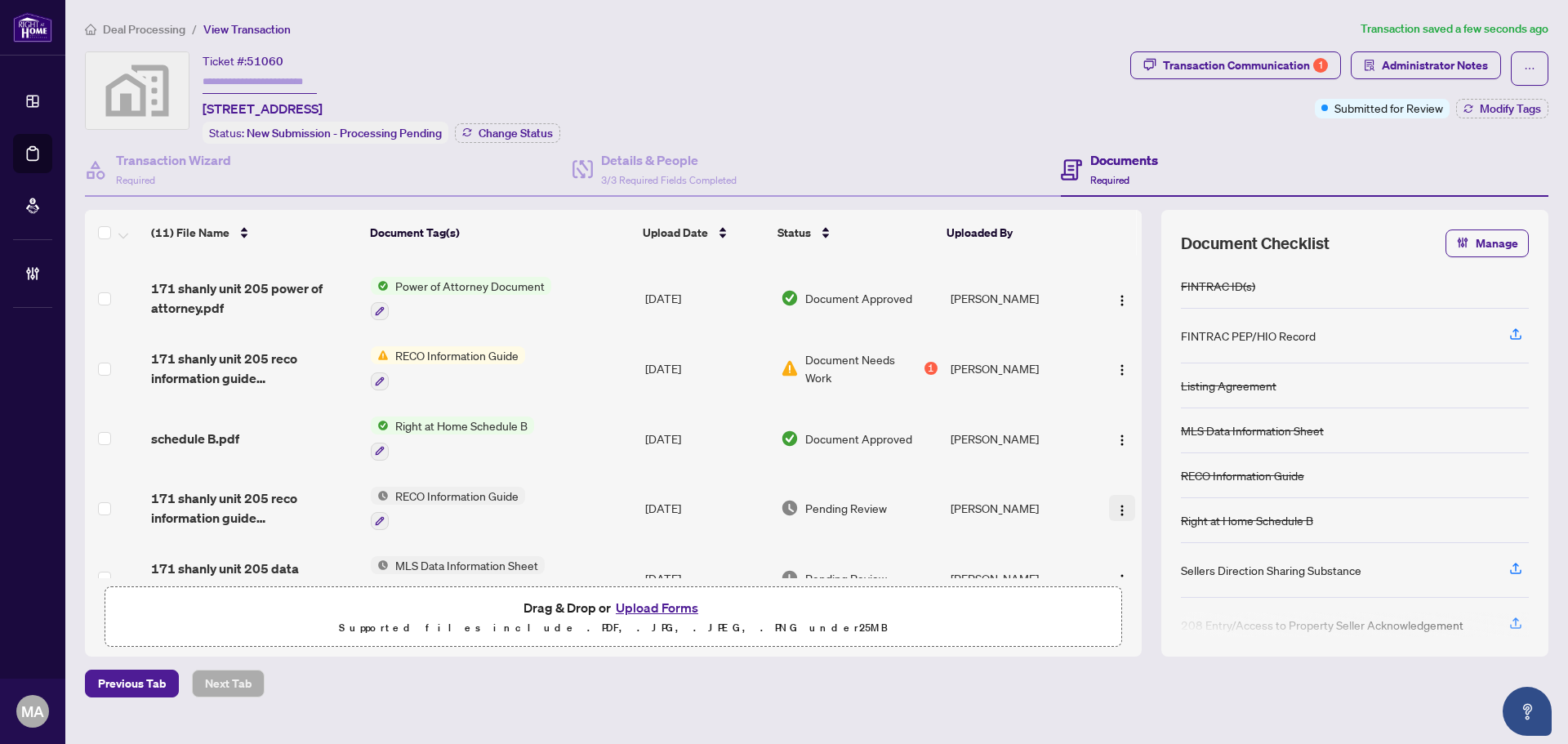
click at [1125, 505] on button "button" at bounding box center [1122, 508] width 26 height 26
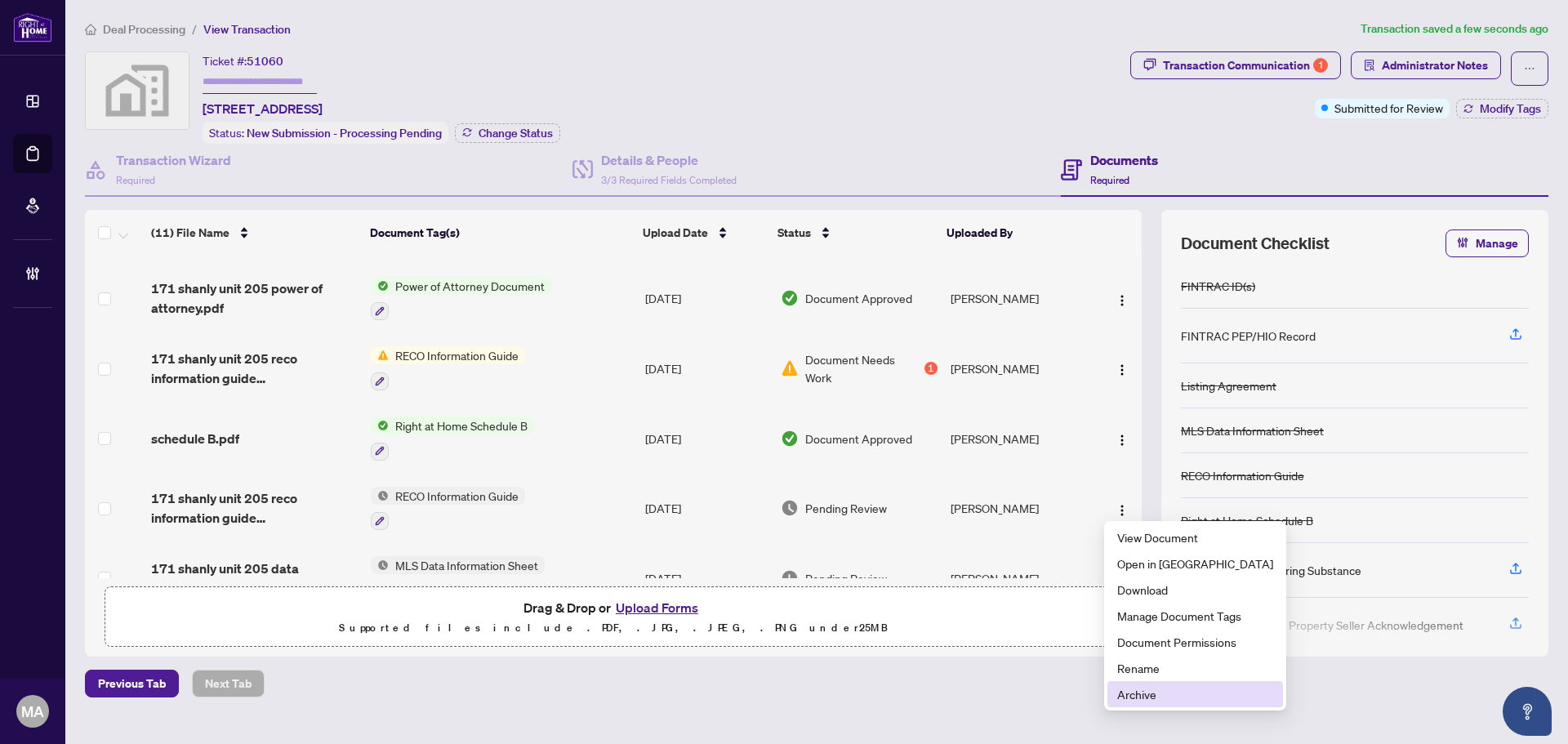
click at [1148, 697] on span "Archive" at bounding box center [1195, 694] width 156 height 18
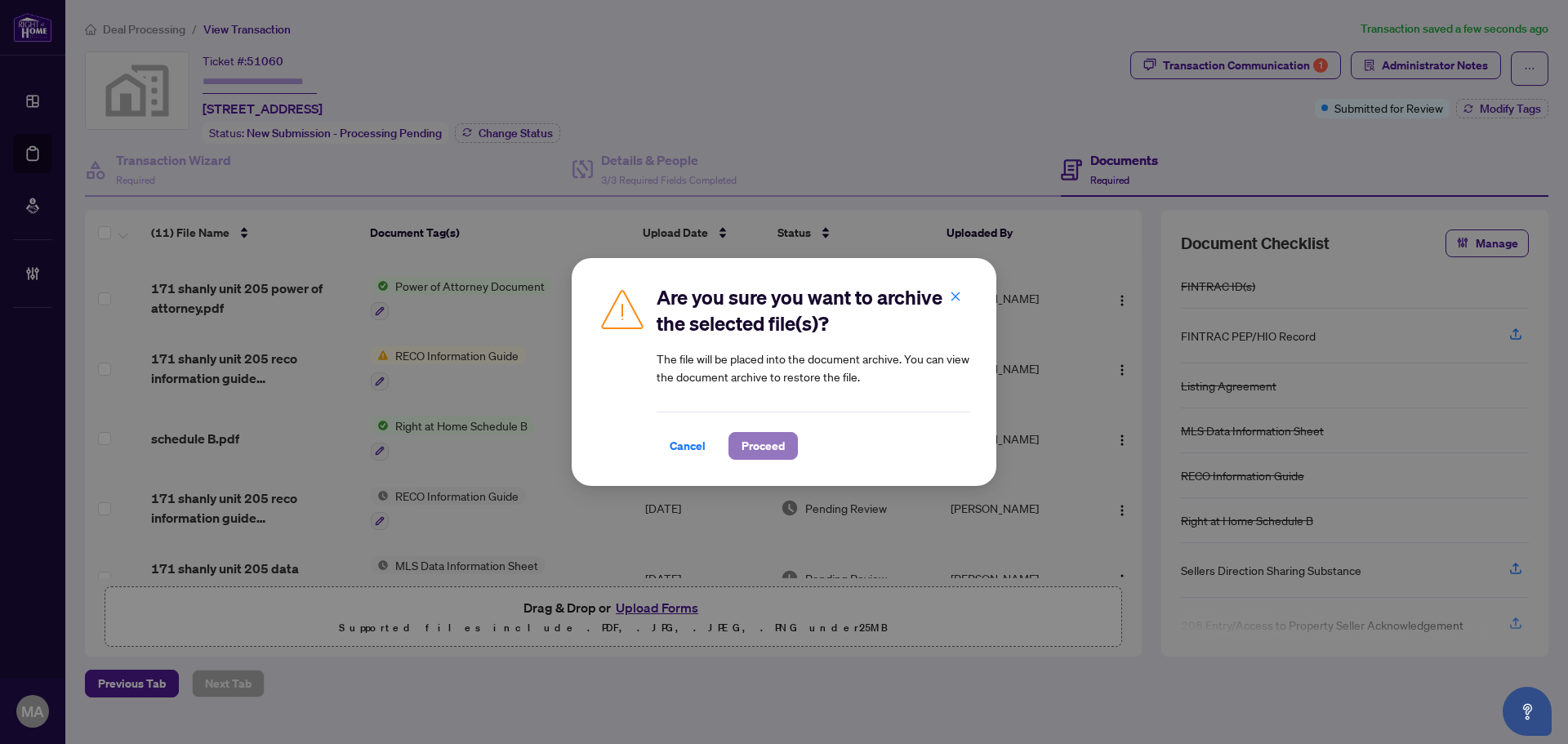
click at [785, 448] on button "Proceed" at bounding box center [763, 446] width 69 height 28
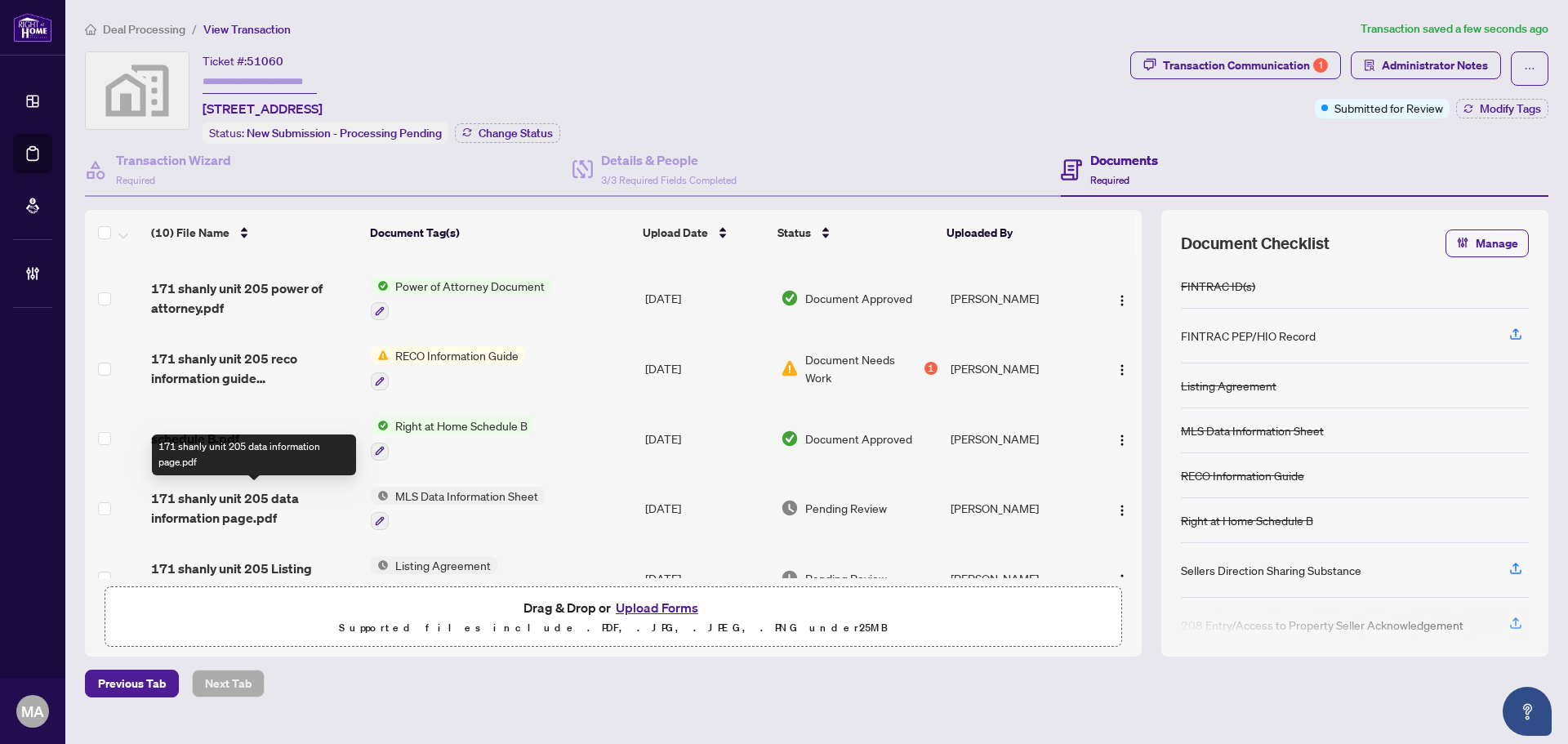
drag, startPoint x: 185, startPoint y: 517, endPoint x: 184, endPoint y: 526, distance: 9.1
click at [184, 526] on td "171 shanly unit 205 data information page.pdf" at bounding box center [255, 508] width 220 height 70
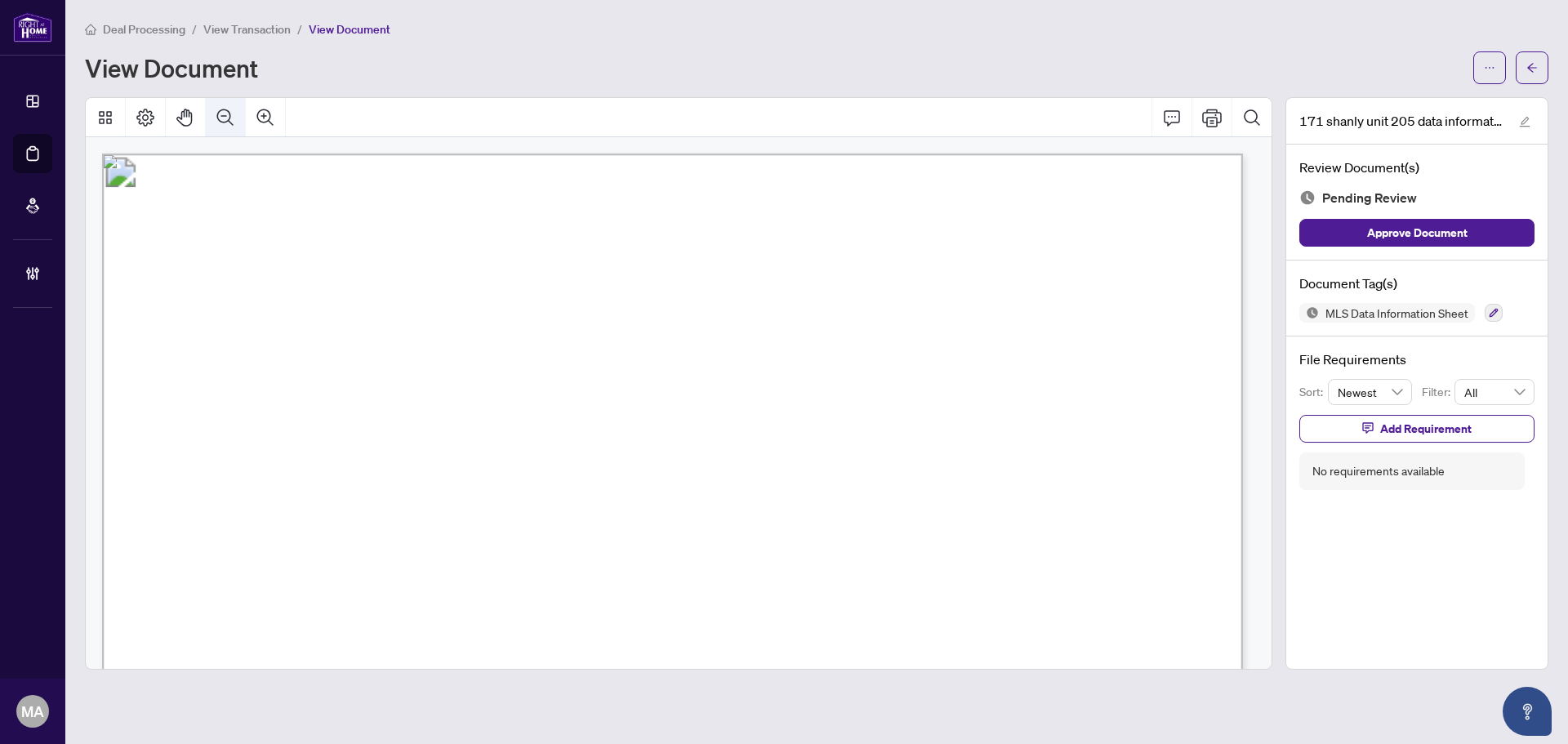
click at [241, 121] on button "Zoom Out" at bounding box center [225, 117] width 39 height 39
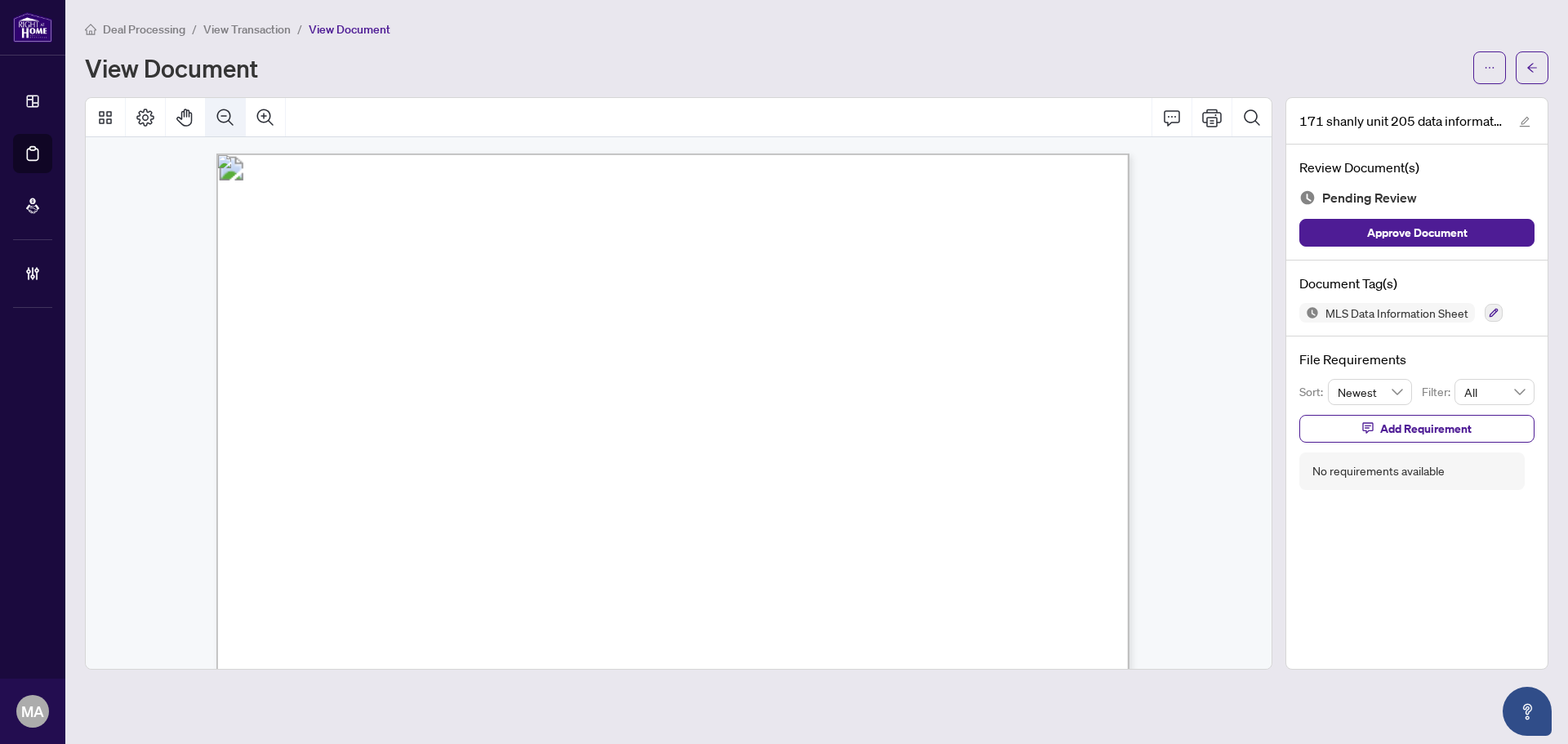
click at [241, 121] on button "Zoom Out" at bounding box center [225, 117] width 39 height 39
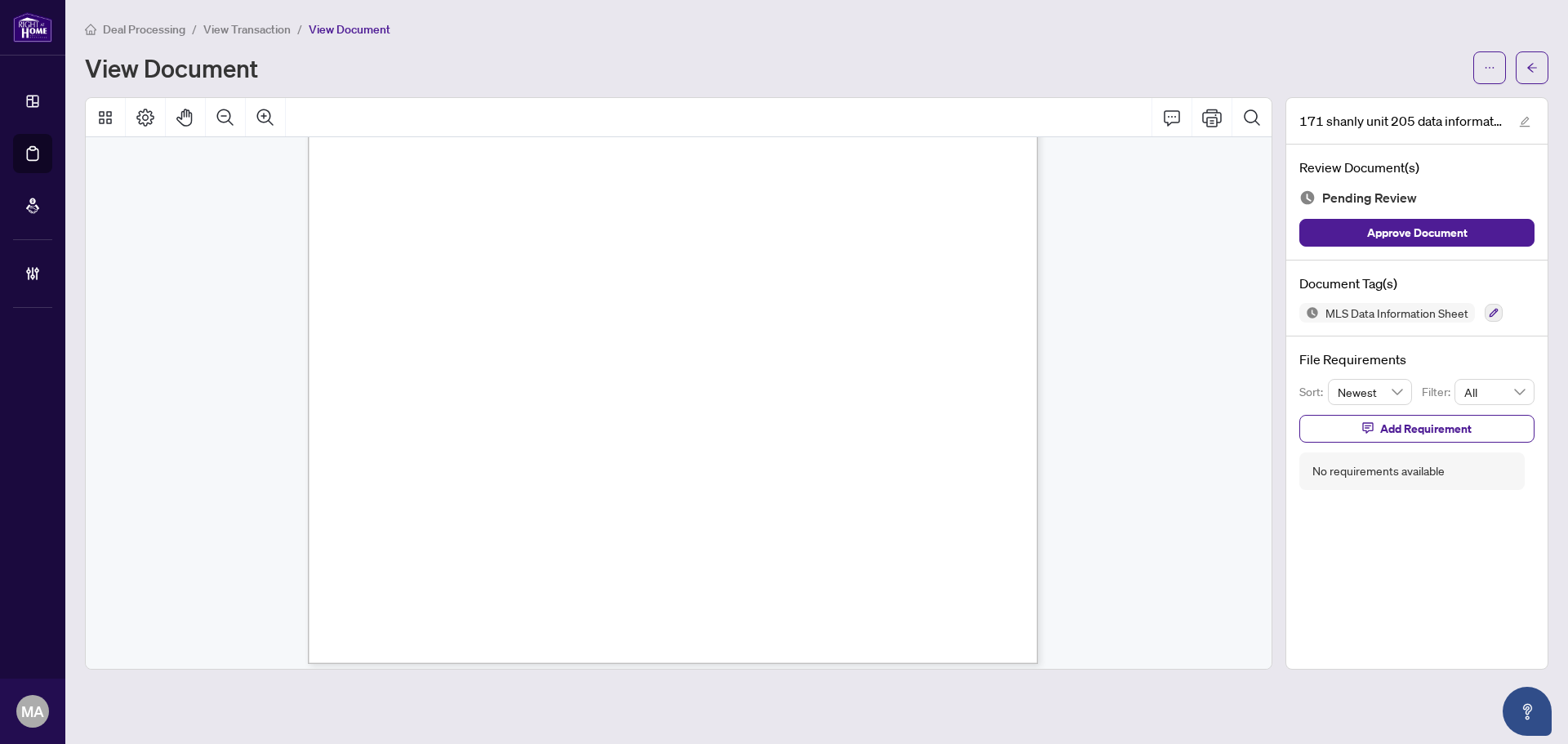
scroll to position [446, 0]
click at [1483, 308] on div "MLS Data Information Sheet" at bounding box center [1417, 313] width 236 height 20
click at [1490, 310] on icon "button" at bounding box center [1494, 313] width 10 height 10
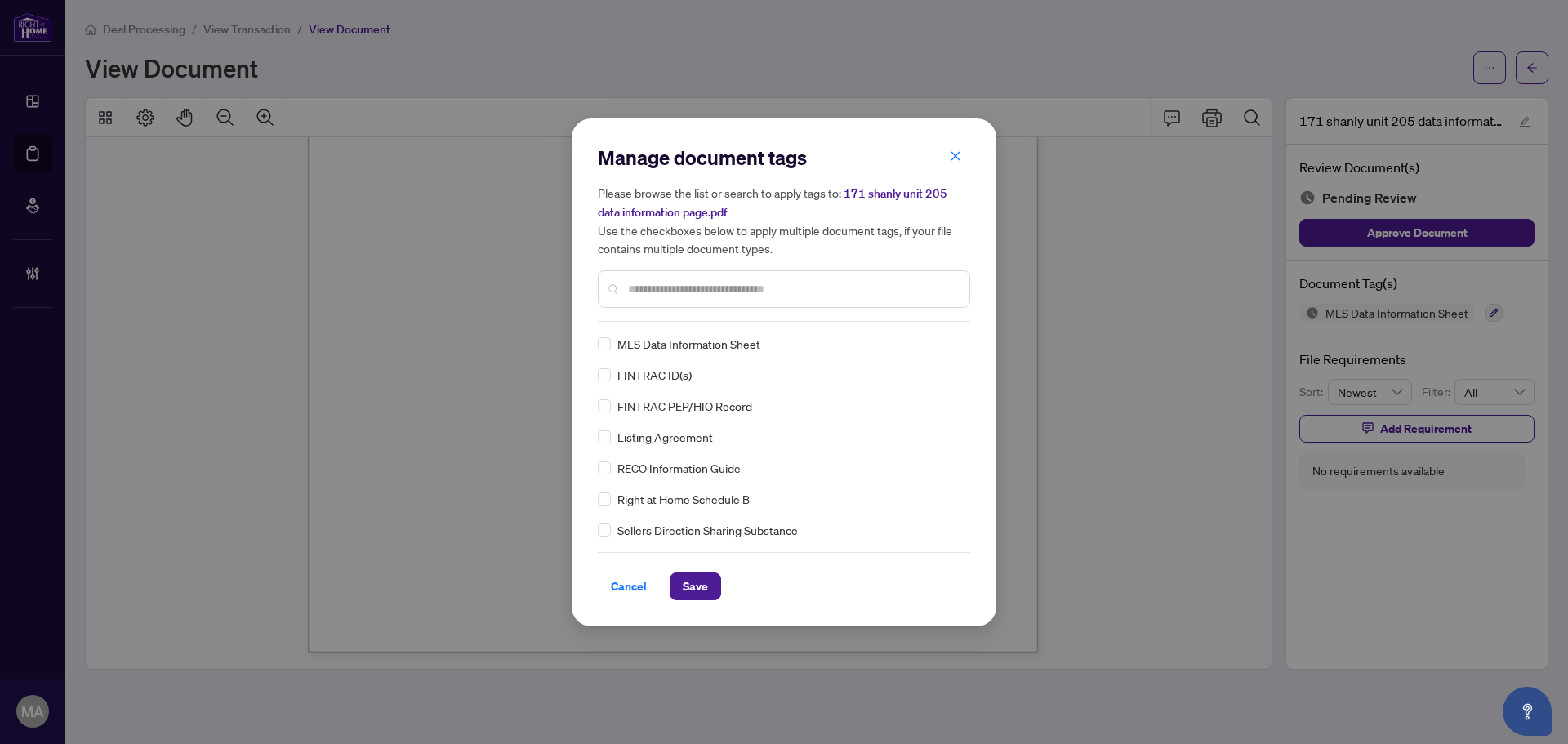
click at [657, 294] on input "text" at bounding box center [791, 289] width 328 height 18
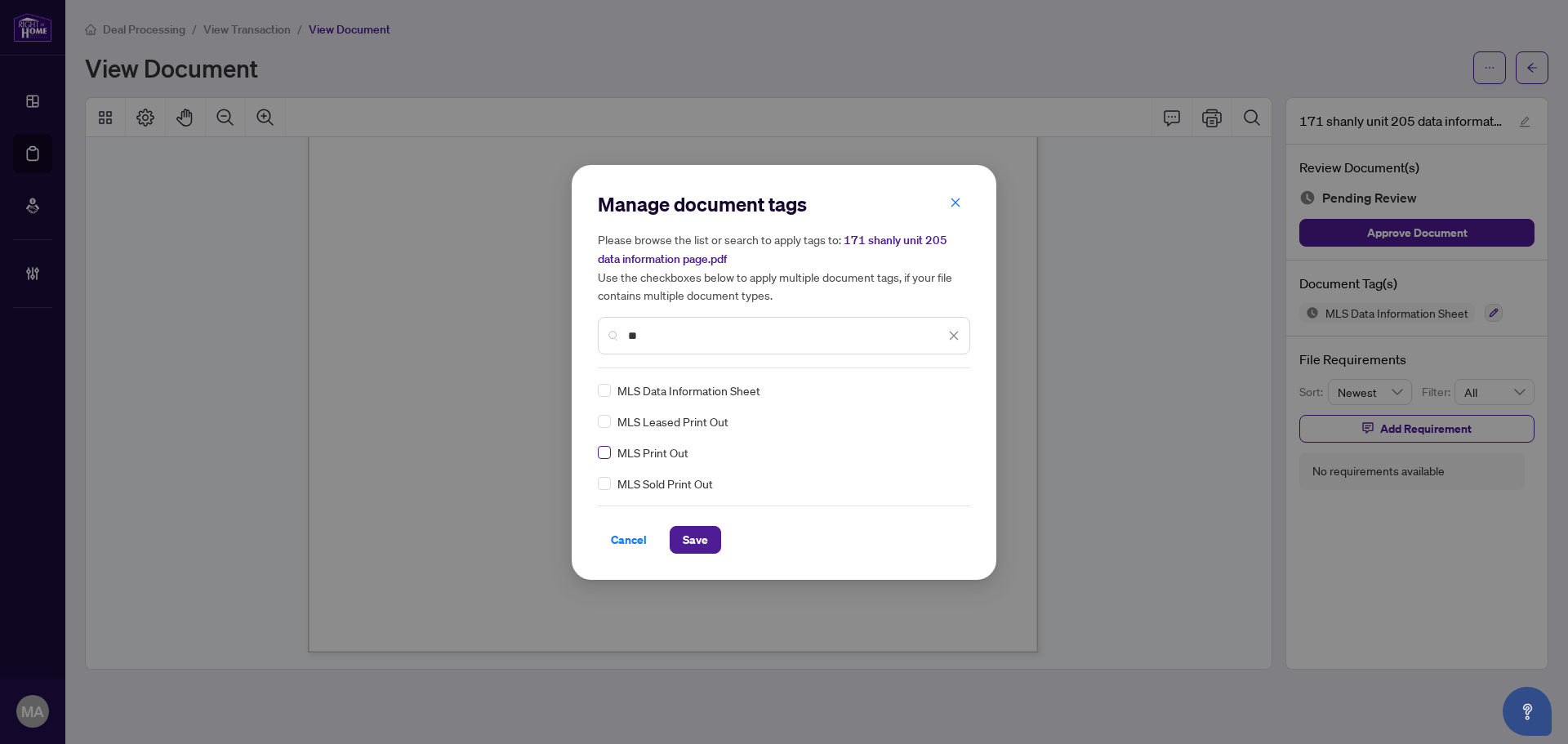
type input "**"
click at [597, 458] on label at bounding box center [603, 452] width 13 height 18
click at [946, 392] on div at bounding box center [944, 390] width 31 height 16
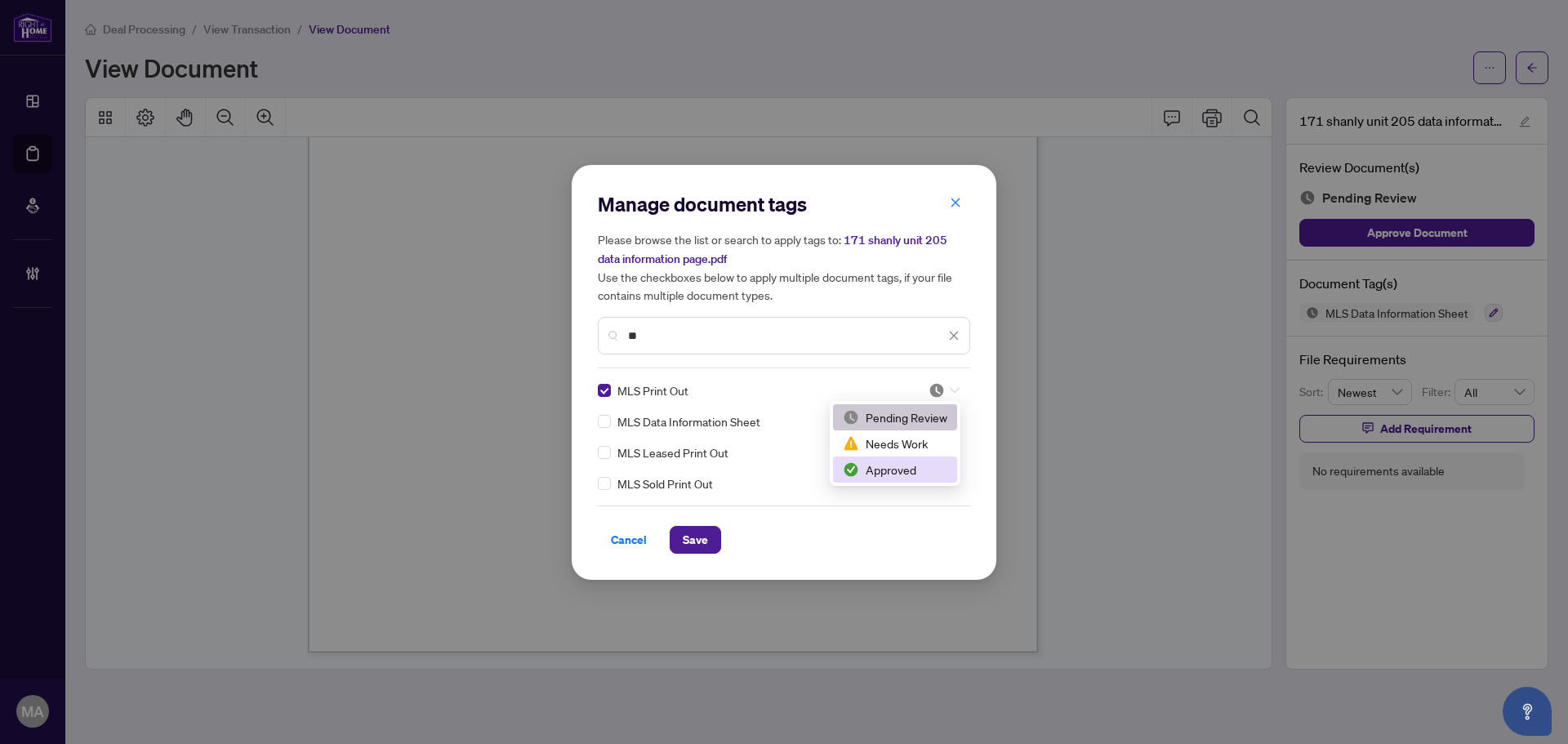
click at [887, 469] on div "Approved" at bounding box center [894, 469] width 105 height 18
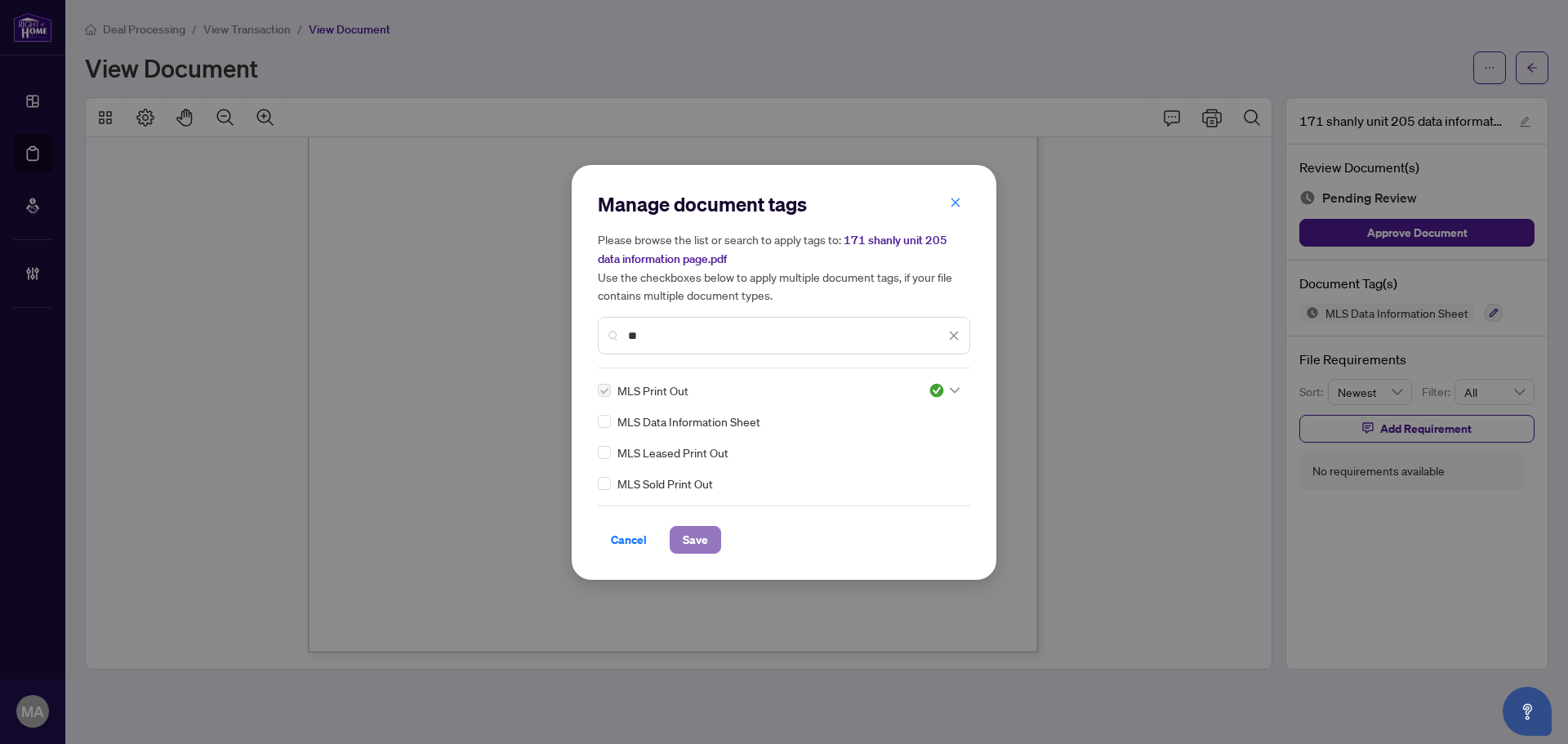
drag, startPoint x: 704, startPoint y: 540, endPoint x: 680, endPoint y: 540, distance: 24.0
click at [702, 540] on span "Save" at bounding box center [695, 540] width 25 height 26
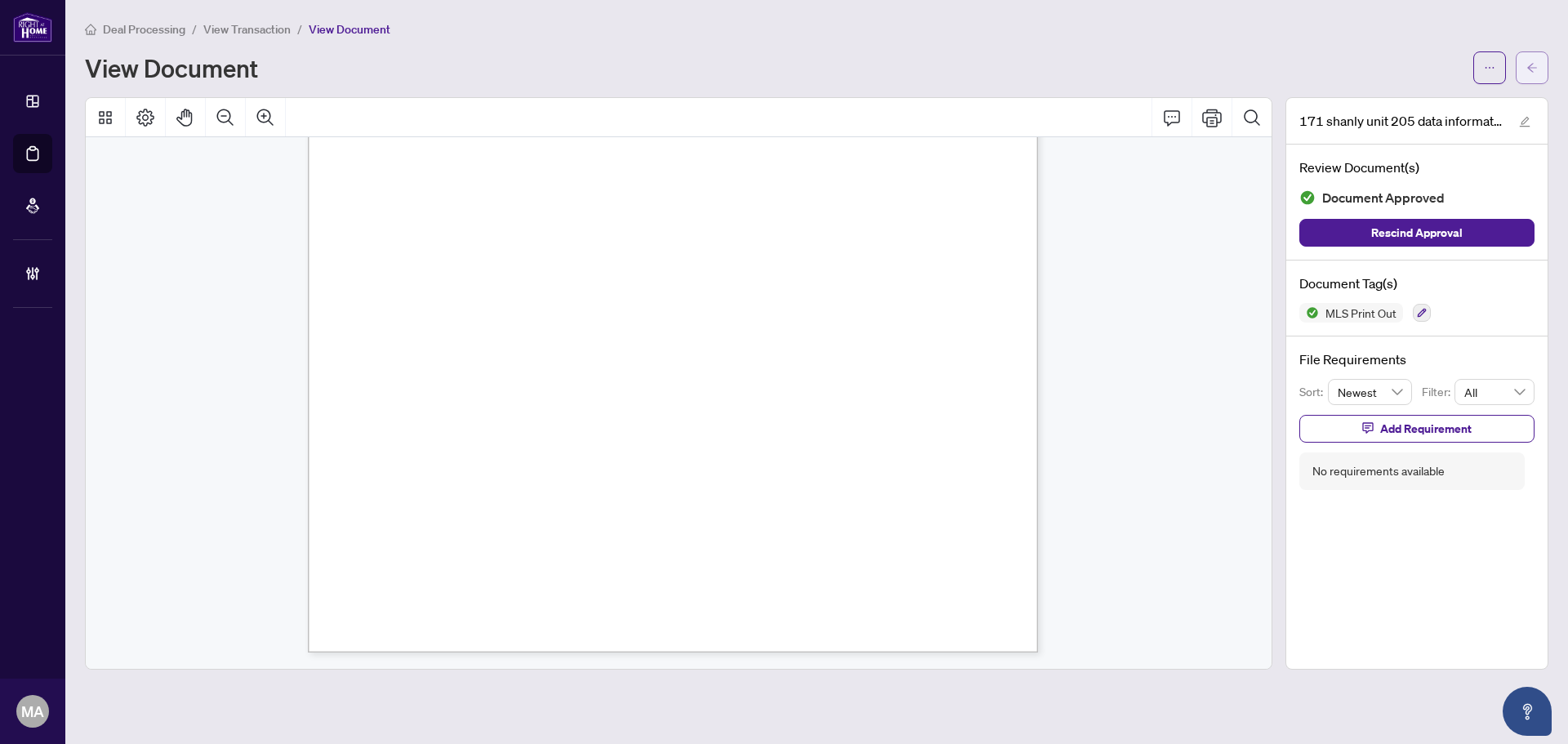
click at [1520, 77] on button "button" at bounding box center [1533, 68] width 33 height 33
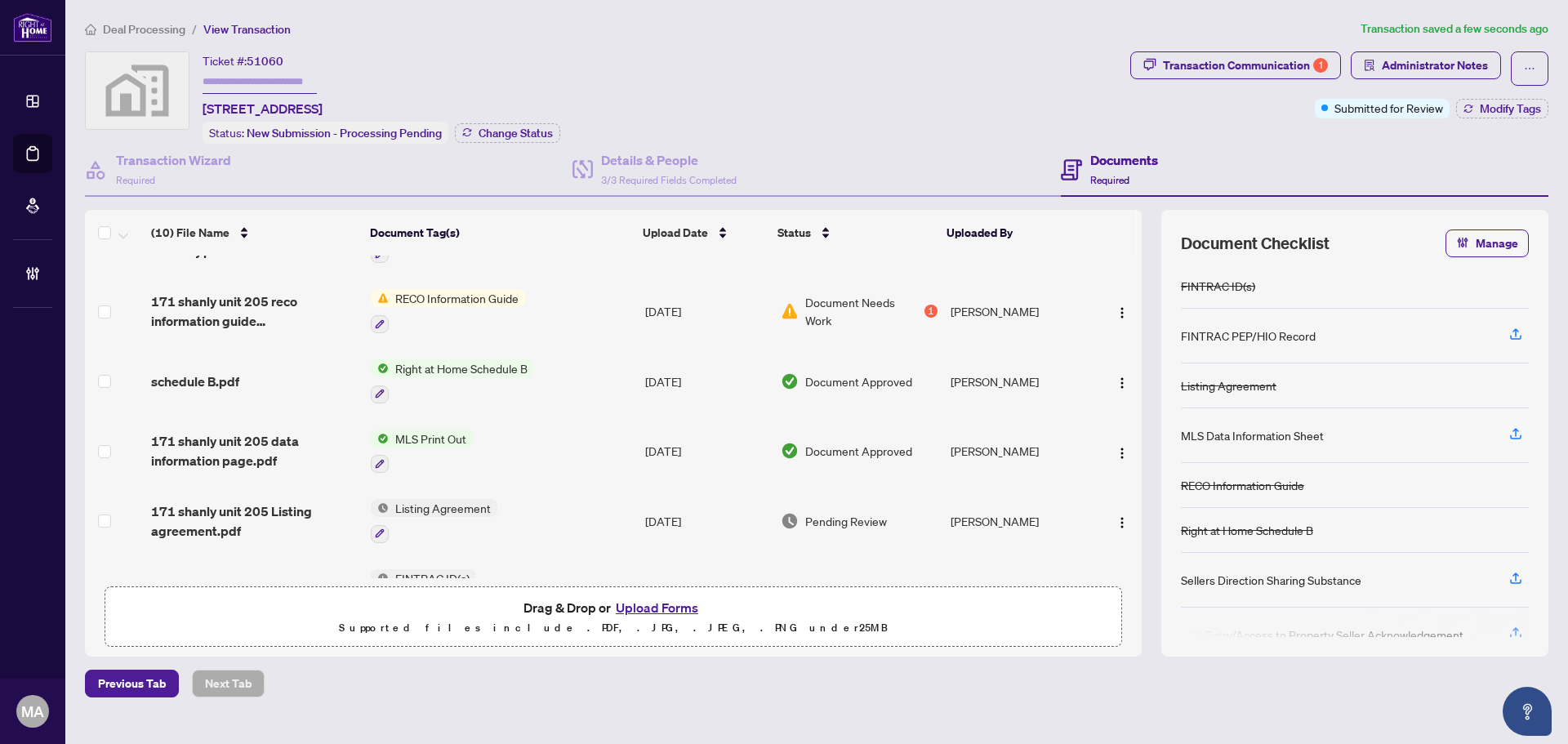
scroll to position [353, 0]
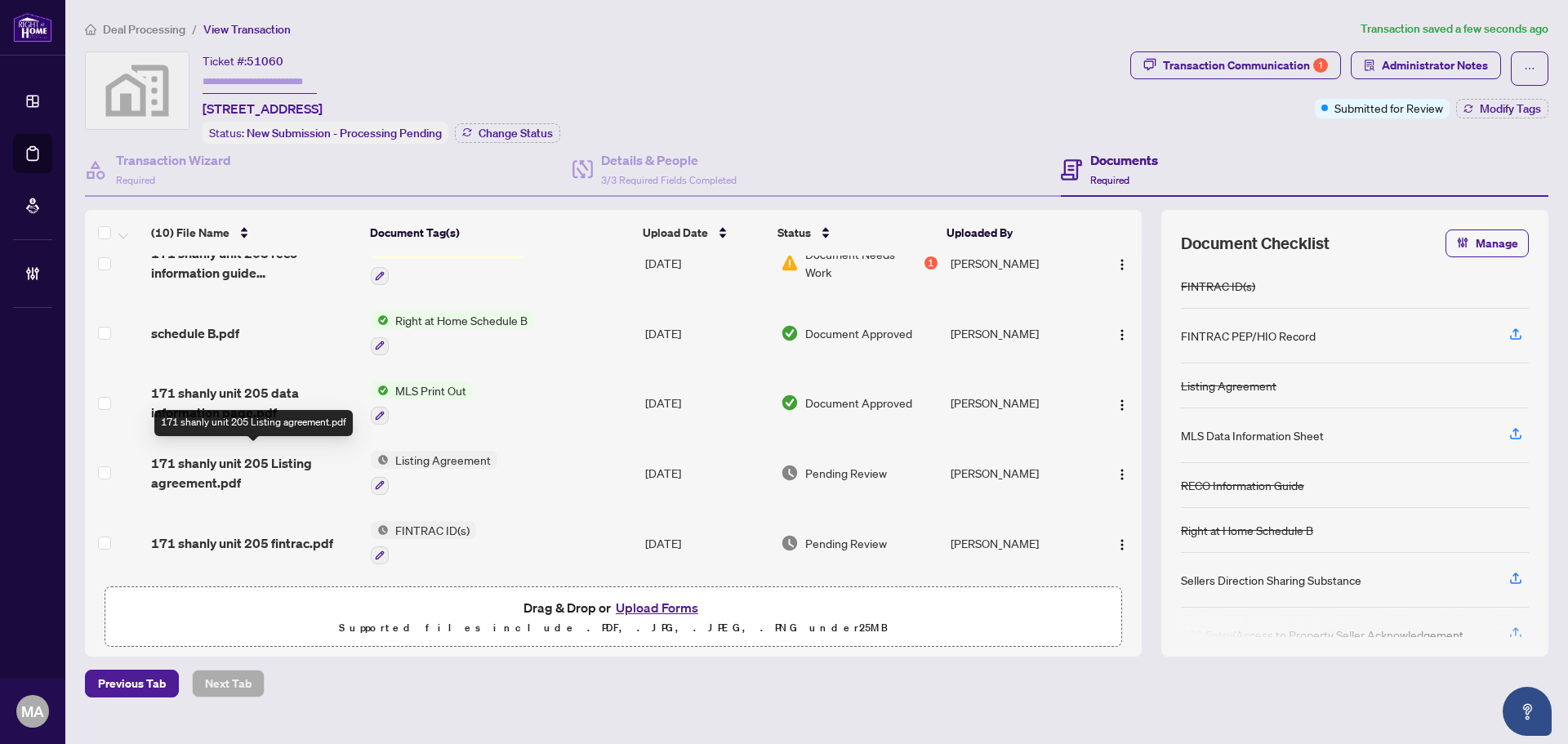
click at [203, 457] on span "171 shanly unit 205 Listing agreement.pdf" at bounding box center [255, 473] width 207 height 39
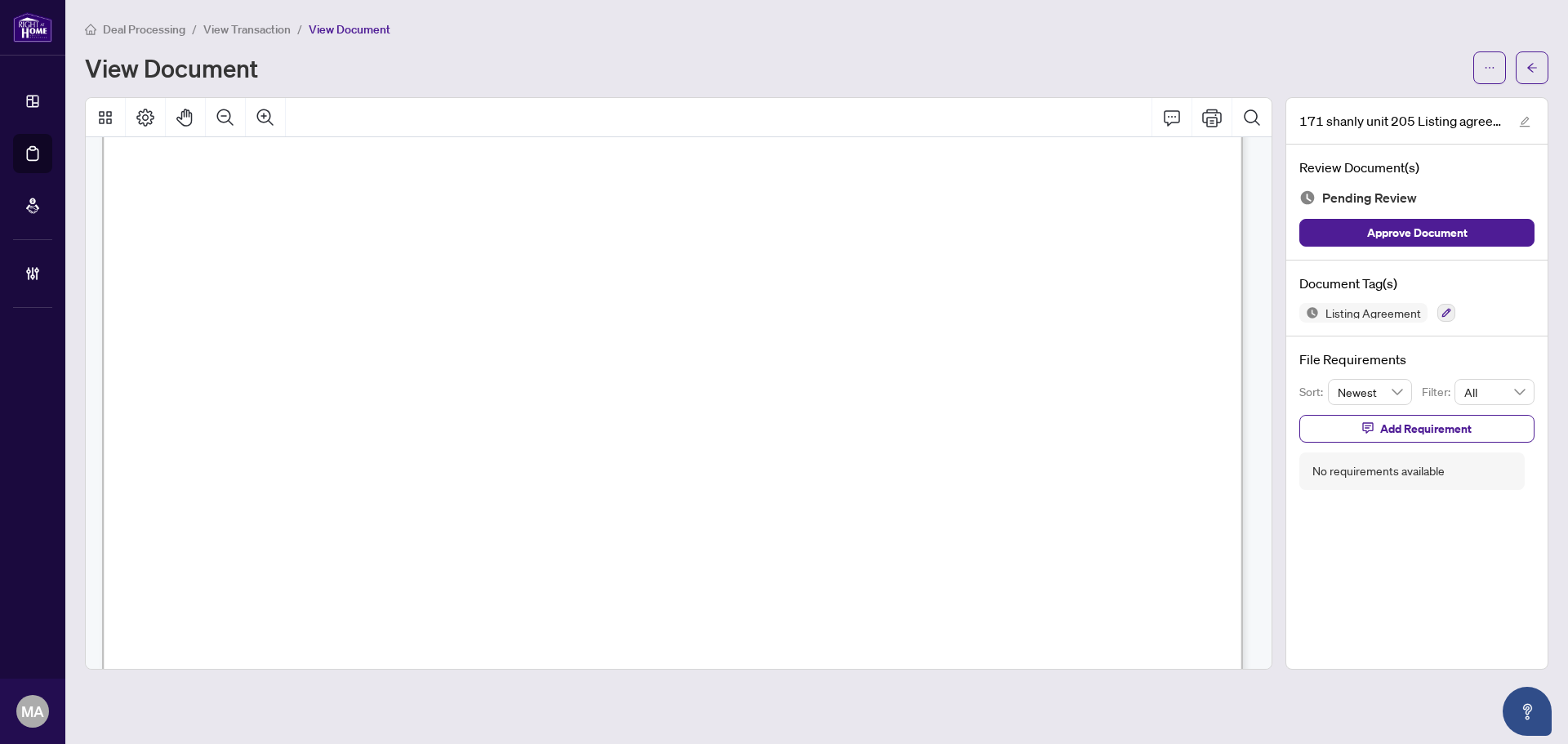
scroll to position [327, 0]
click at [1539, 62] on button "button" at bounding box center [1533, 68] width 33 height 33
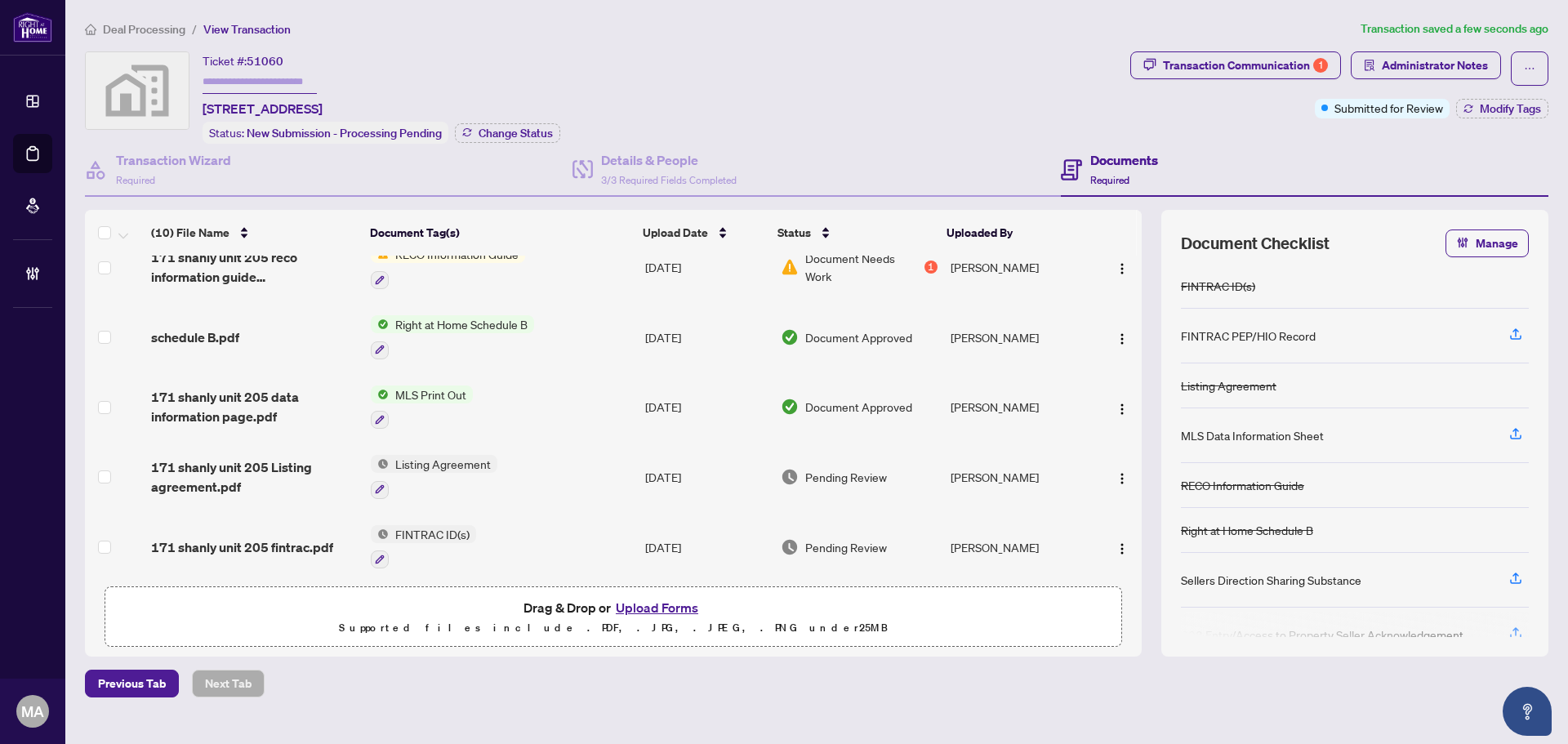
scroll to position [353, 0]
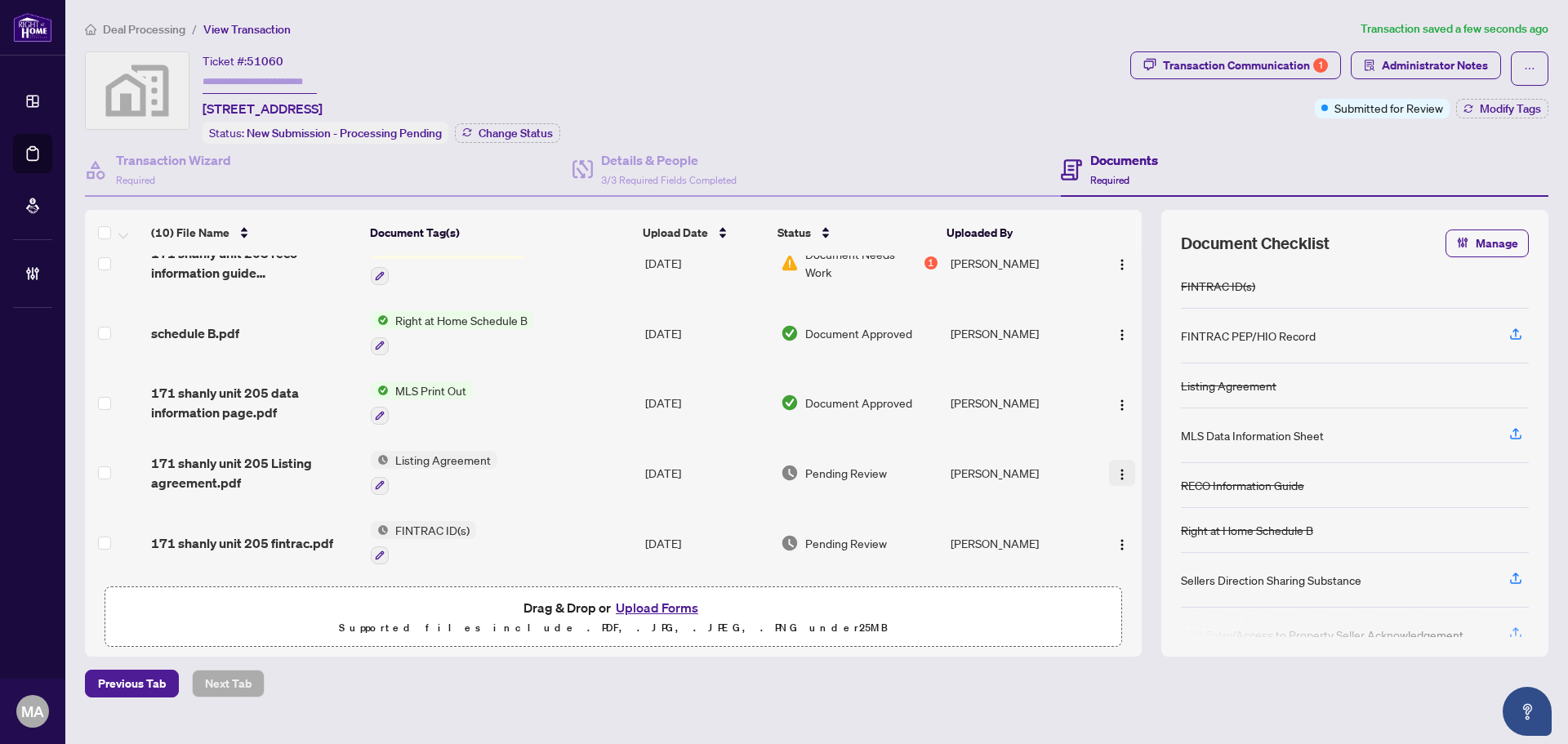
drag, startPoint x: 1115, startPoint y: 467, endPoint x: 1107, endPoint y: 468, distance: 8.1
click at [1115, 468] on img "button" at bounding box center [1121, 474] width 13 height 13
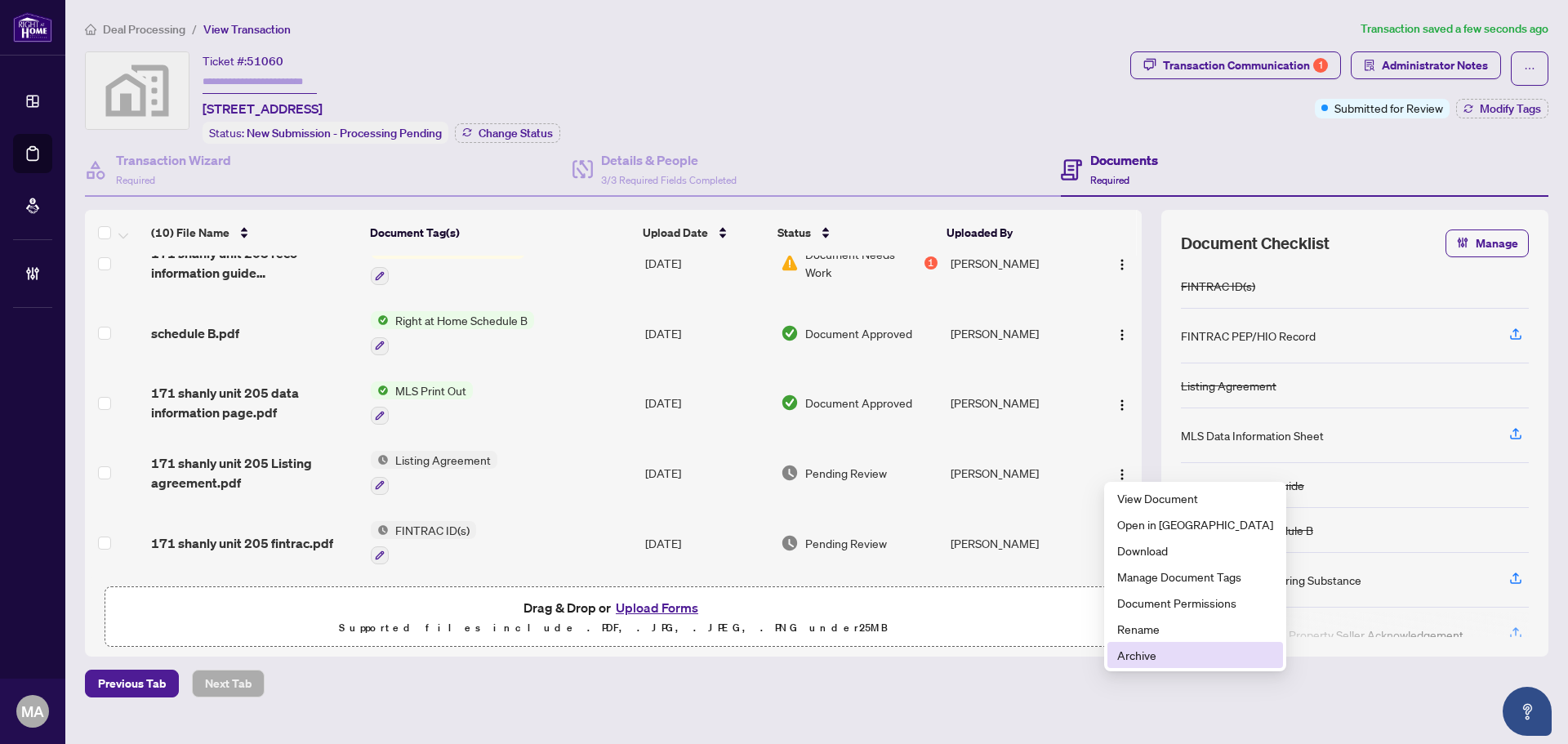
click at [1155, 658] on span "Archive" at bounding box center [1195, 655] width 156 height 18
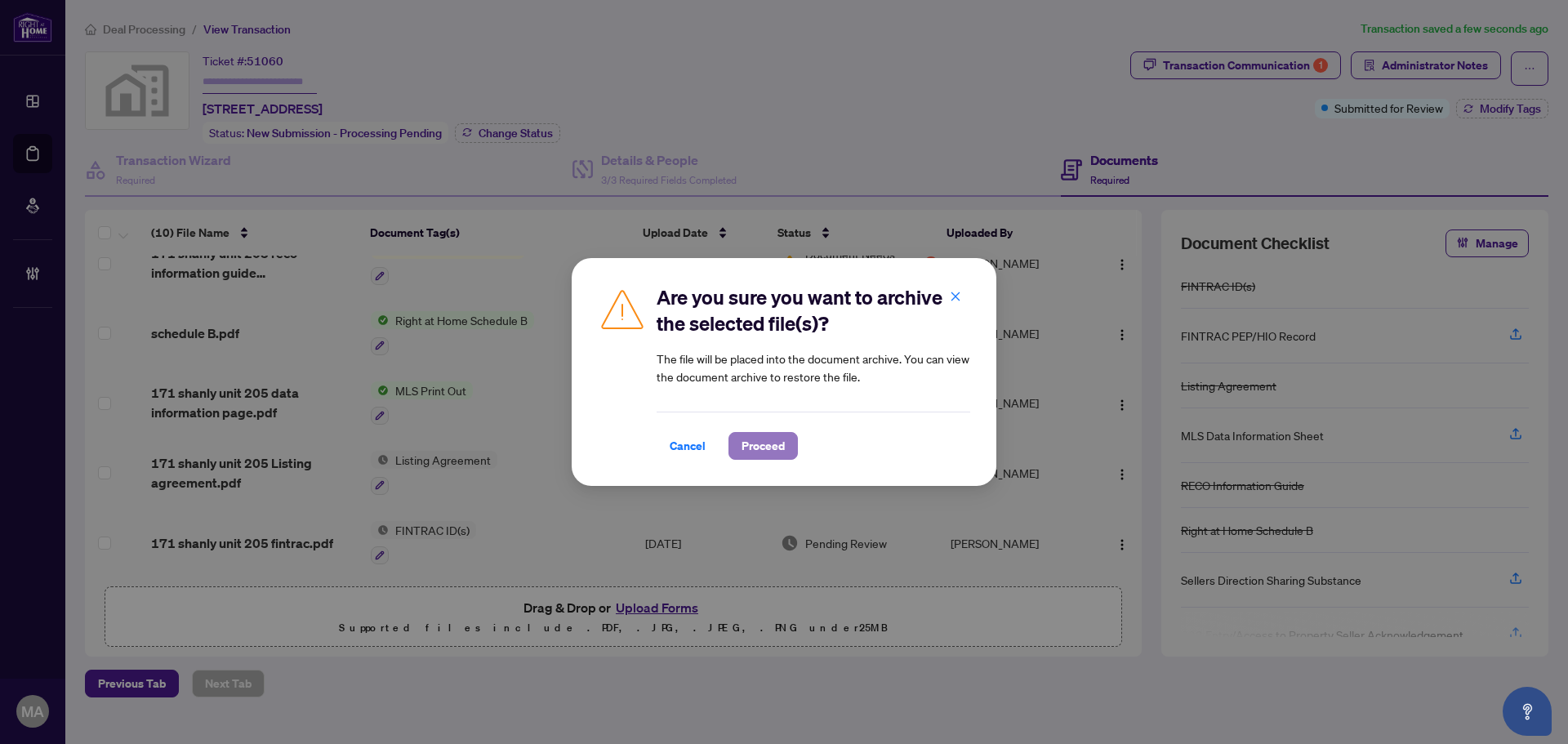
click at [778, 445] on span "Proceed" at bounding box center [763, 446] width 43 height 26
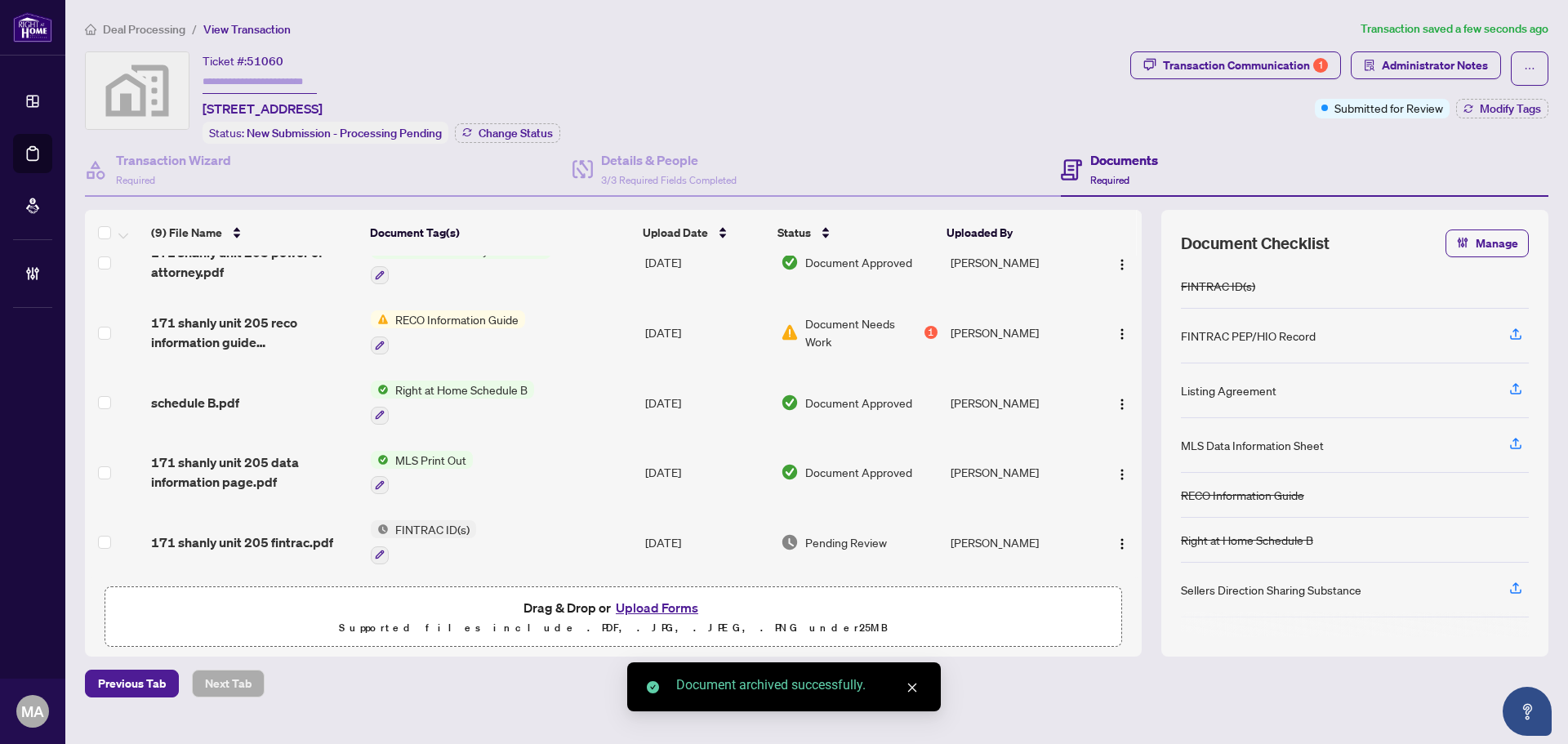
scroll to position [284, 0]
click at [284, 533] on span "171 shanly unit 205 fintrac.pdf" at bounding box center [242, 542] width 182 height 20
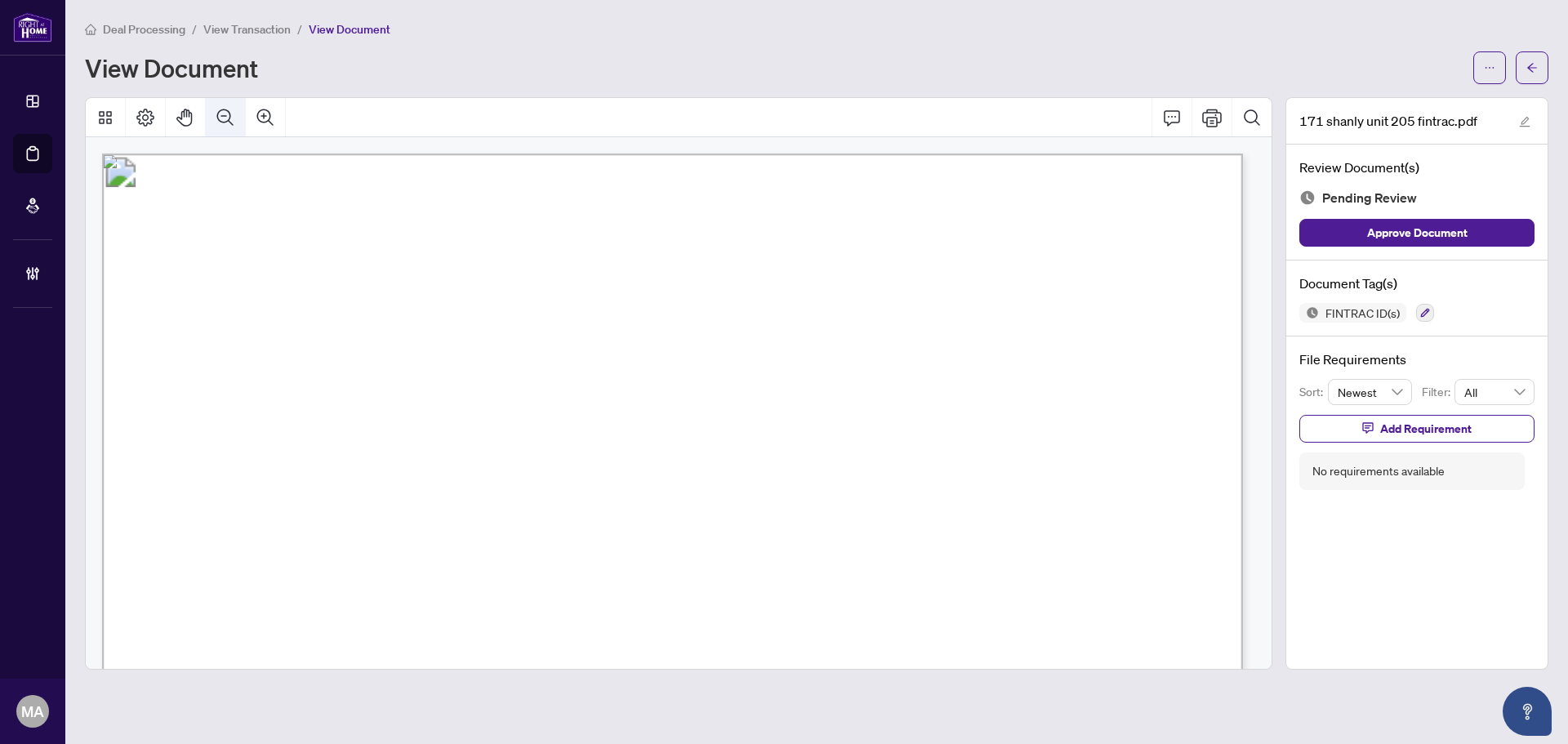
click at [223, 125] on icon "Zoom Out" at bounding box center [225, 118] width 20 height 20
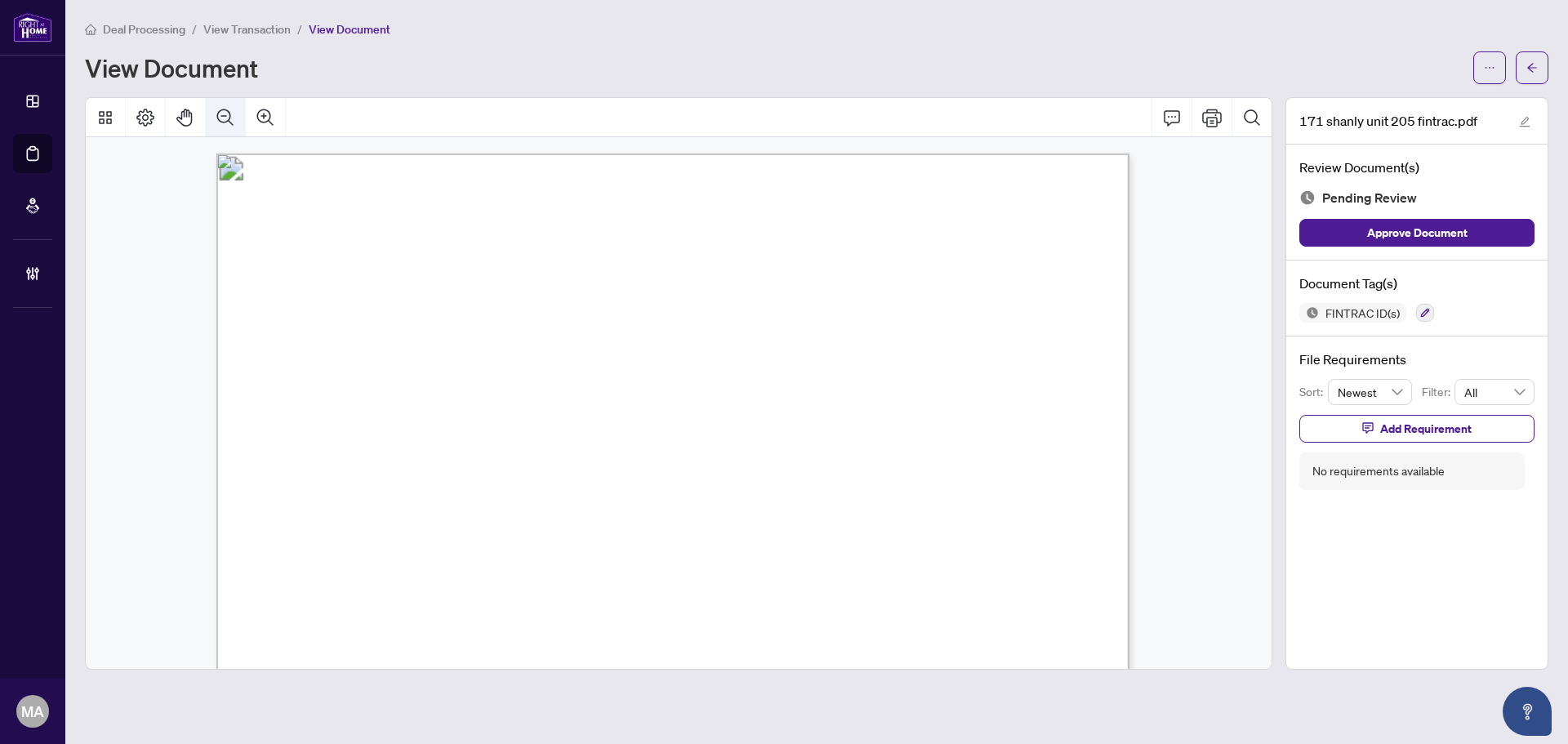
click at [227, 128] on button "Zoom Out" at bounding box center [225, 117] width 39 height 39
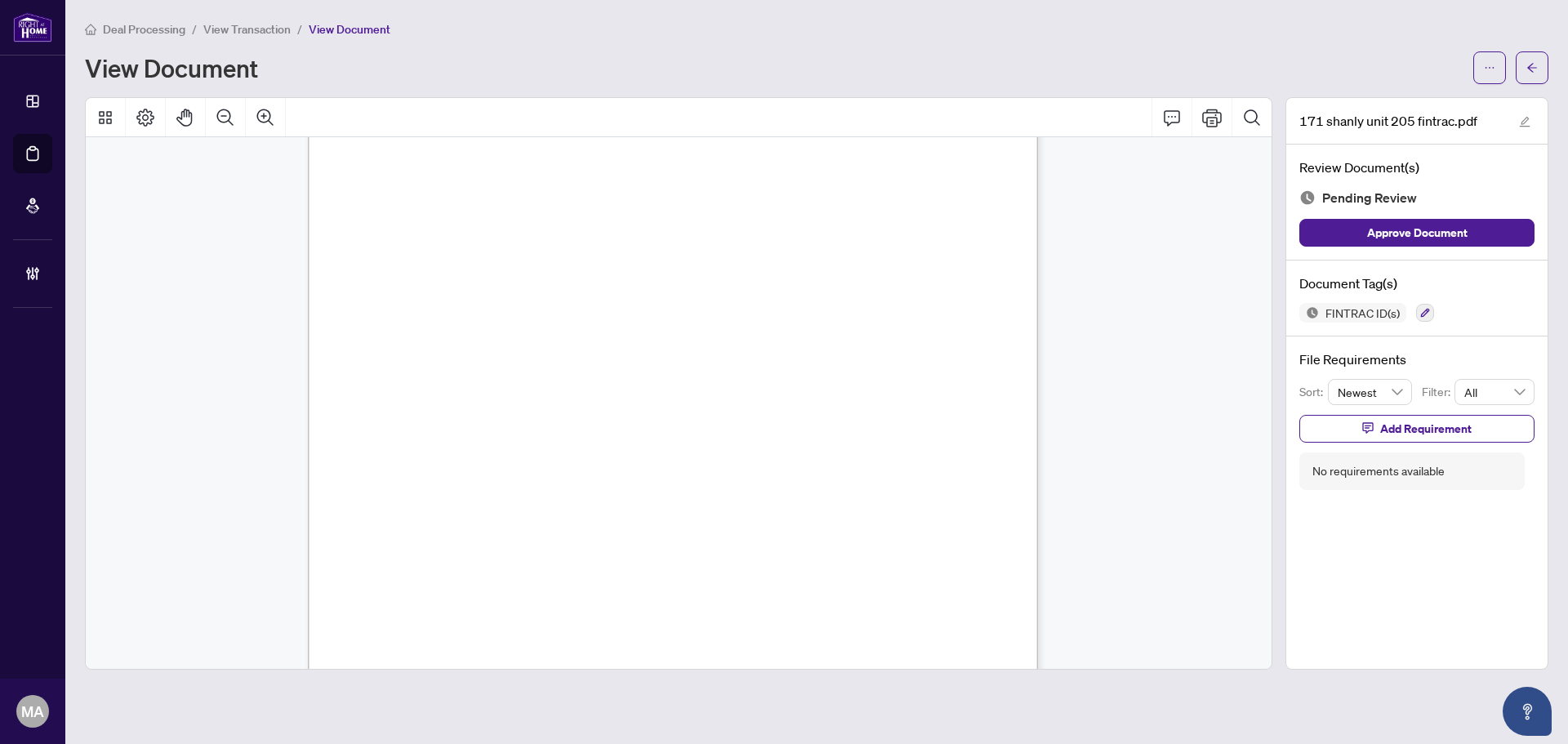
scroll to position [3354, 0]
click at [1426, 320] on button "button" at bounding box center [1425, 313] width 18 height 18
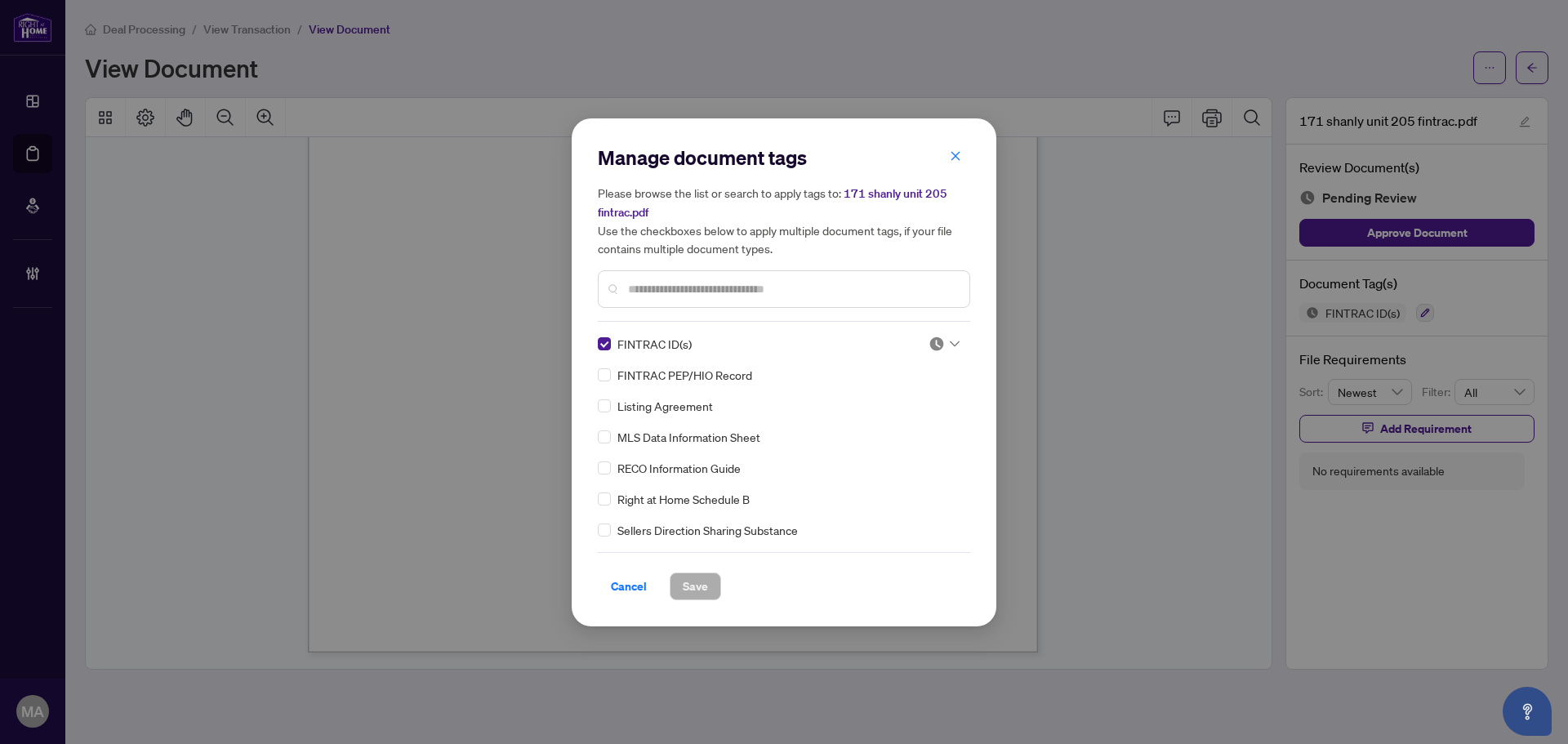
click at [936, 342] on img at bounding box center [936, 344] width 16 height 16
click at [895, 430] on div "Approved" at bounding box center [890, 423] width 105 height 18
click at [701, 585] on span "Save" at bounding box center [695, 586] width 25 height 26
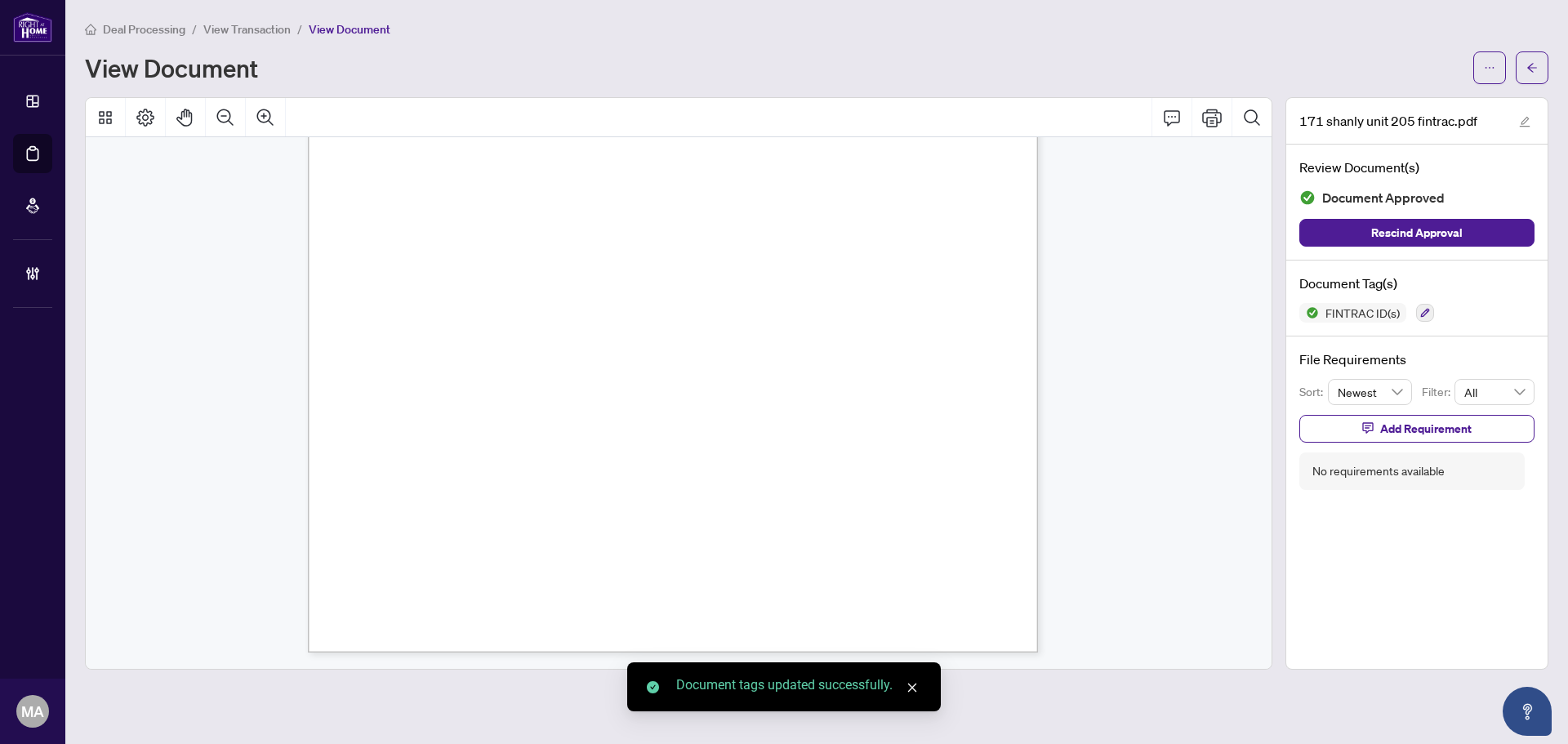
click at [1534, 65] on icon "arrow-left" at bounding box center [1532, 68] width 11 height 11
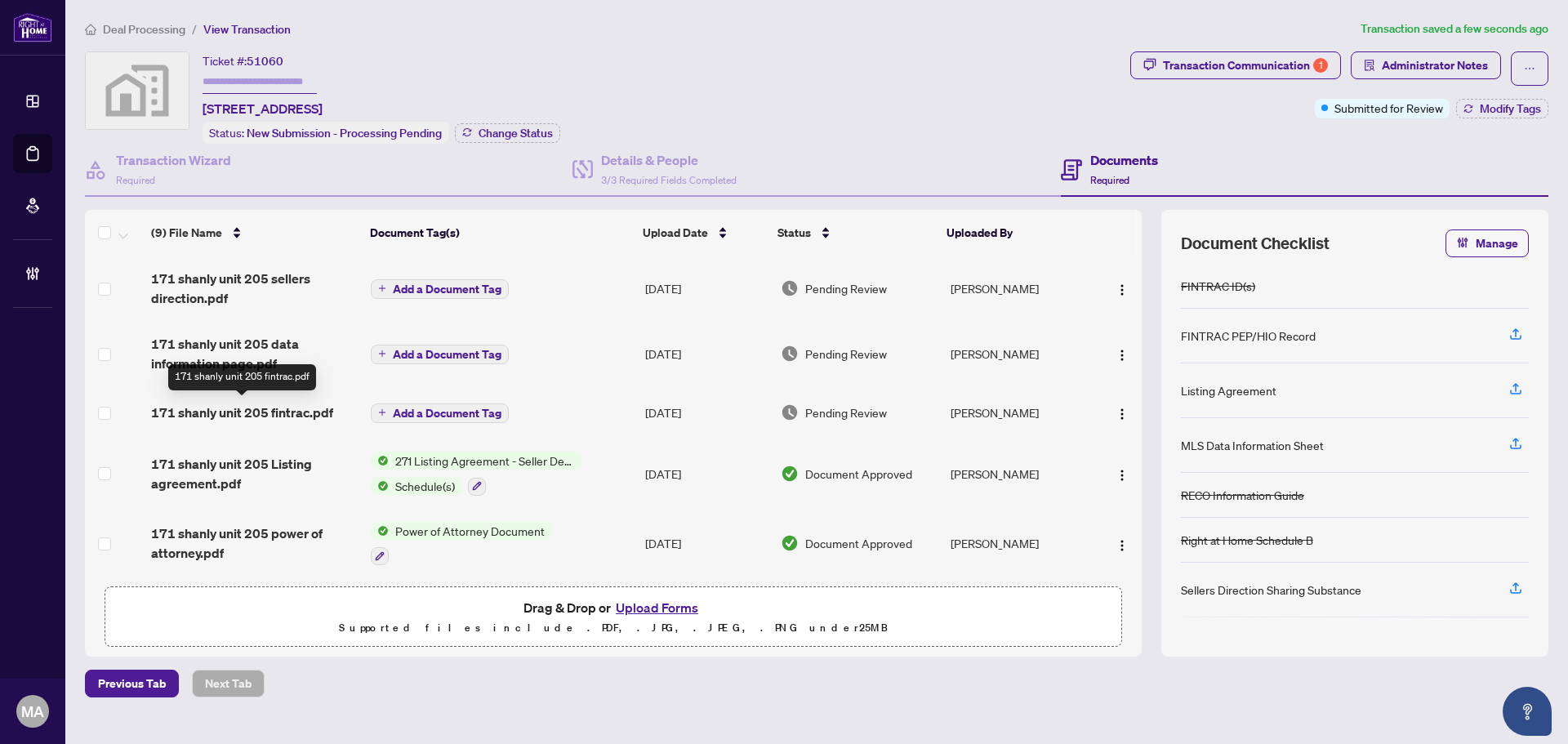
click at [271, 410] on span "171 shanly unit 205 fintrac.pdf" at bounding box center [242, 412] width 182 height 20
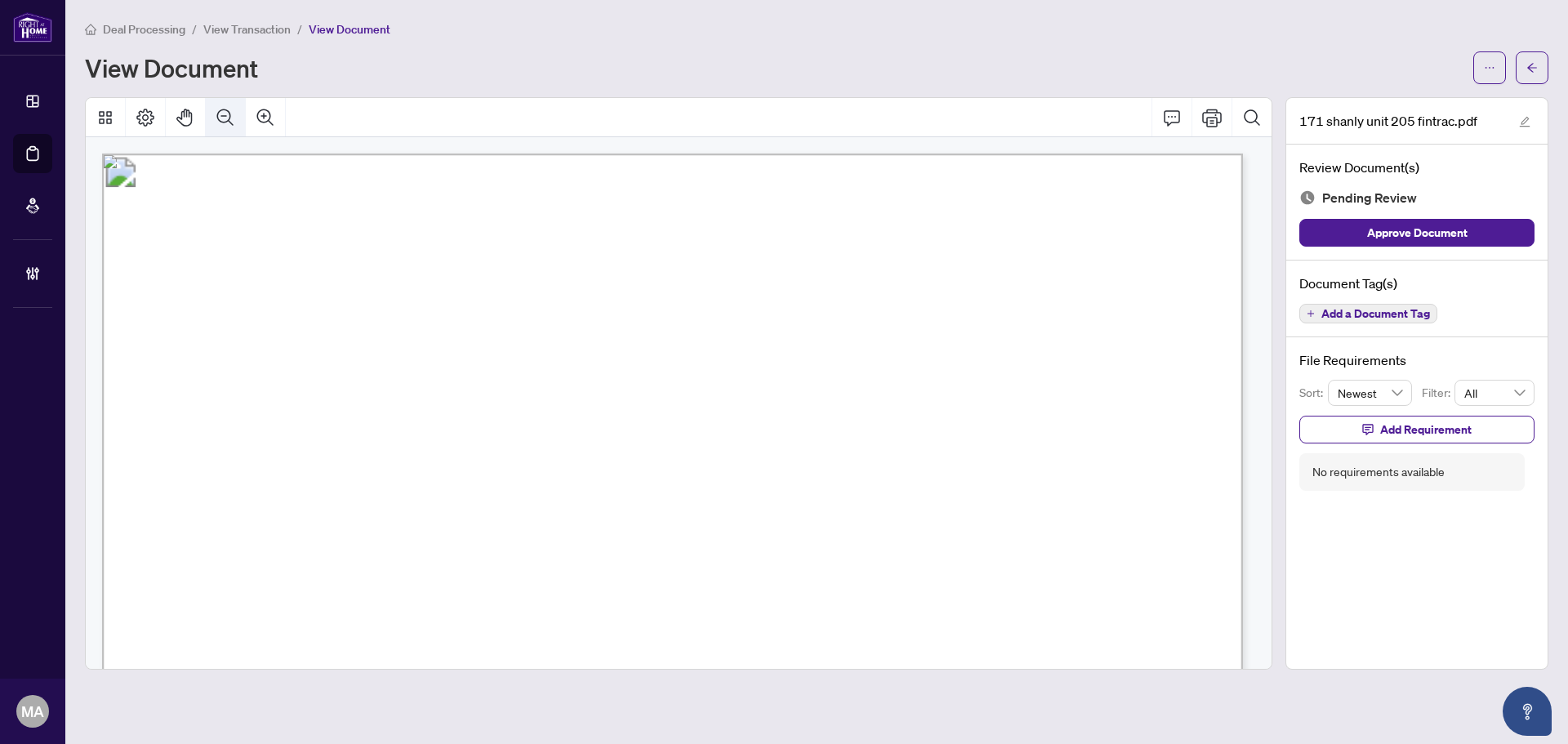
click at [226, 120] on icon "Zoom Out" at bounding box center [225, 118] width 20 height 20
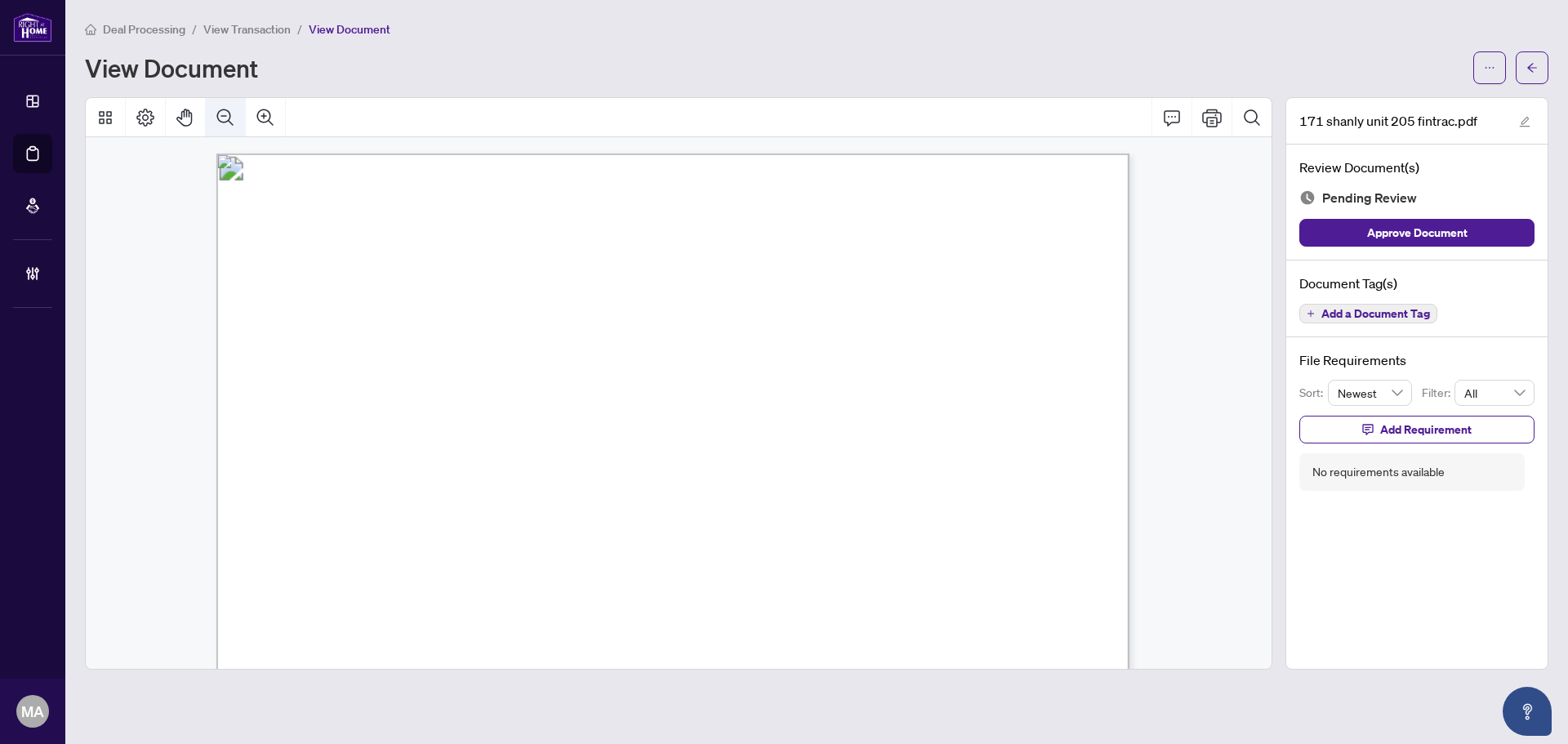
click at [226, 120] on icon "Zoom Out" at bounding box center [225, 118] width 20 height 20
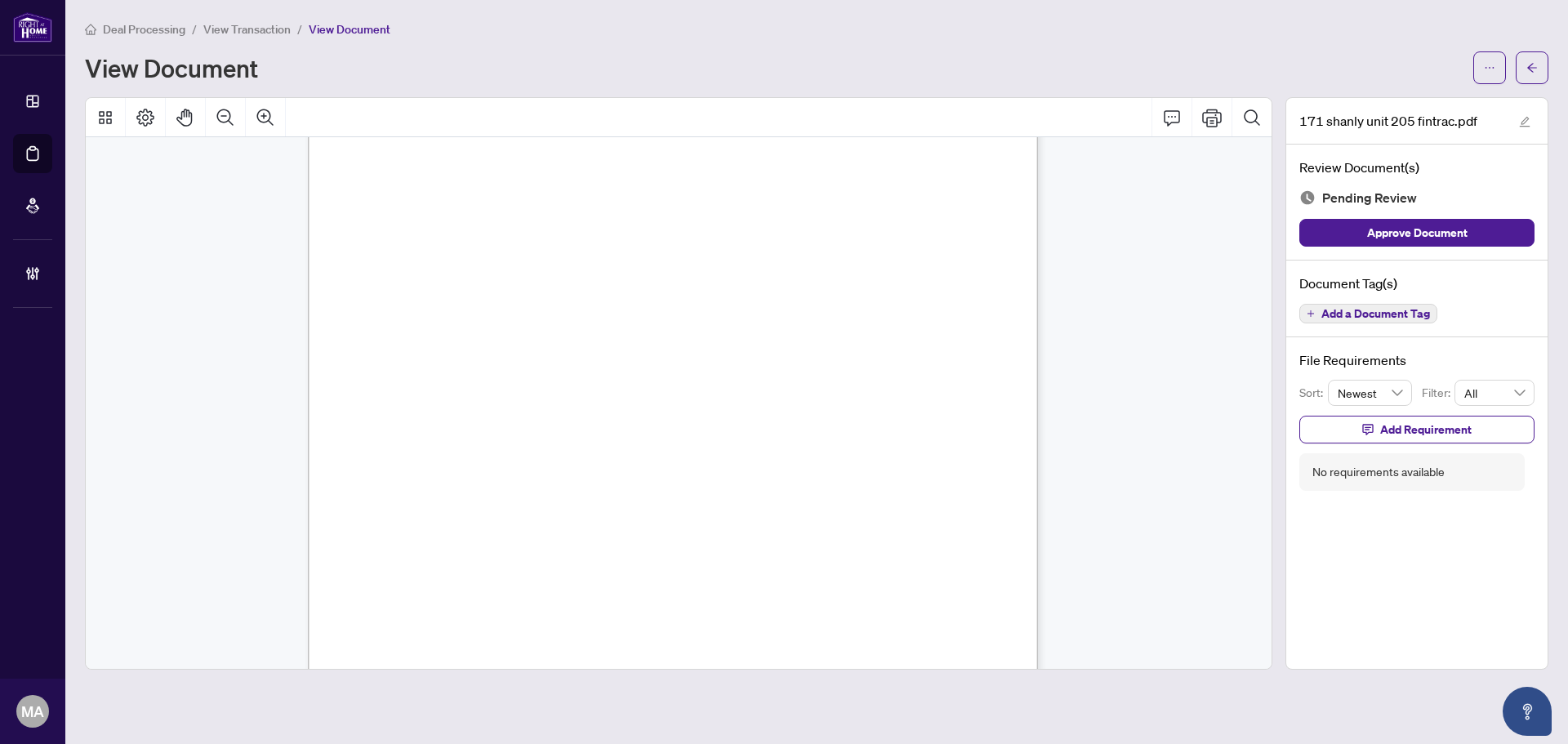
scroll to position [899, 0]
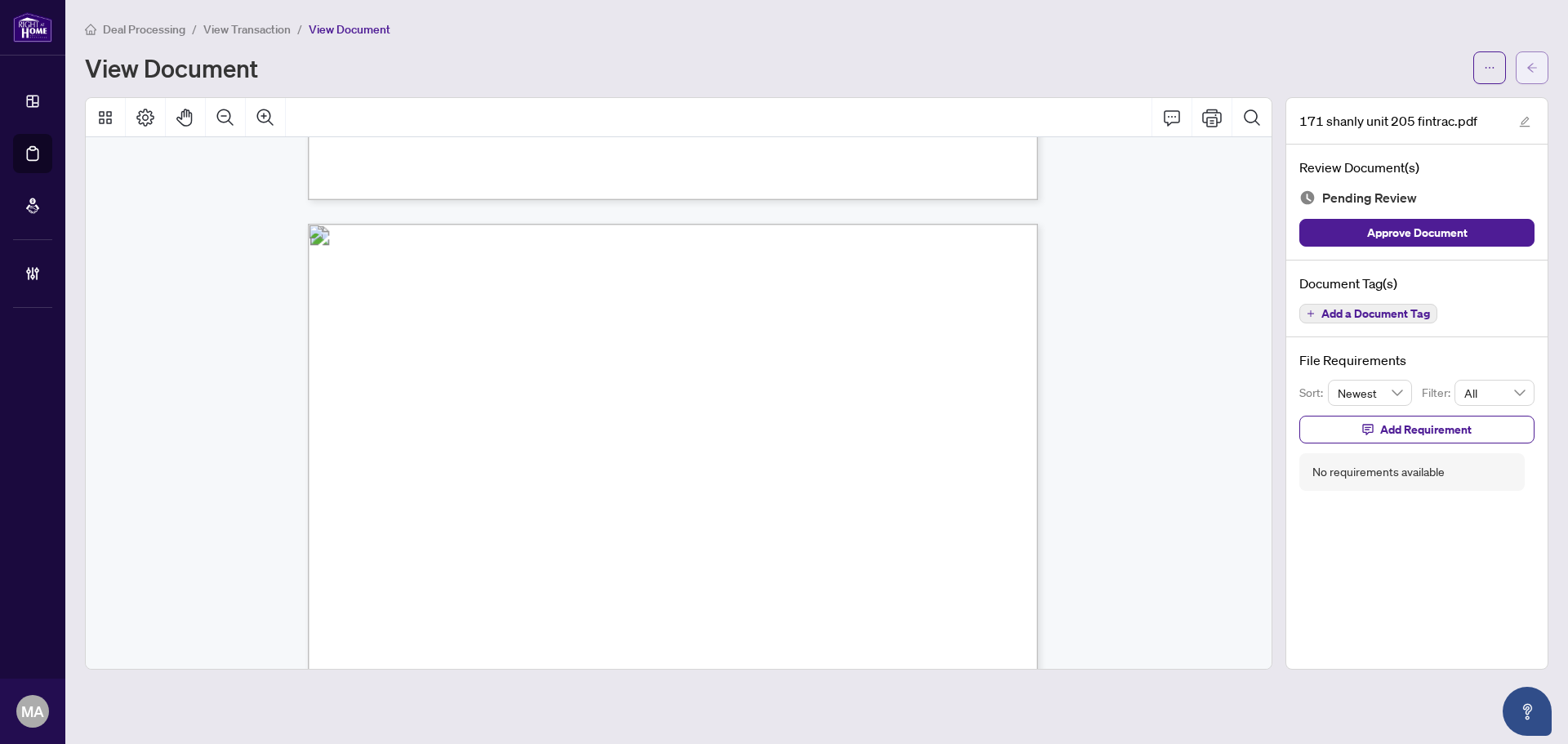
click at [1526, 56] on button "button" at bounding box center [1533, 68] width 33 height 33
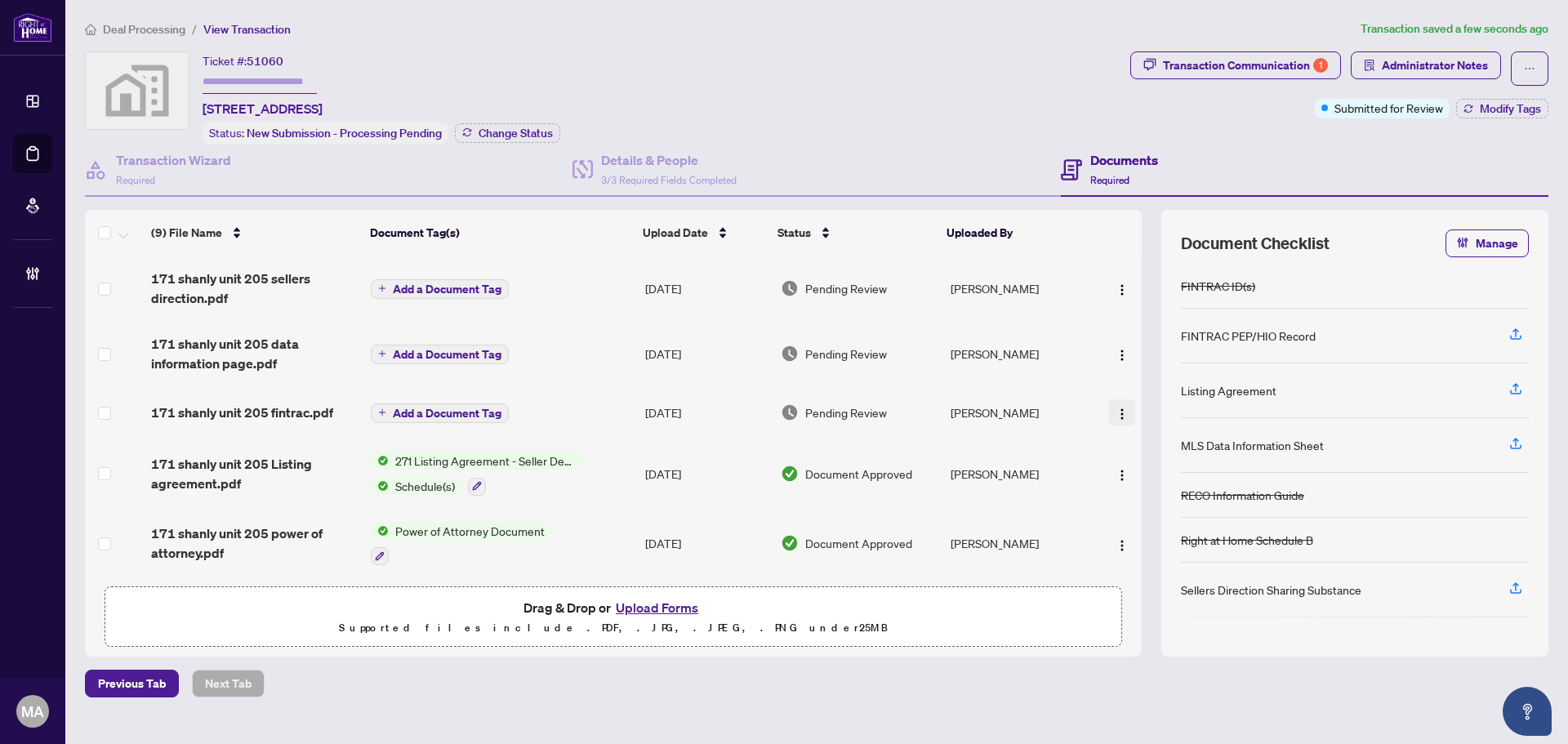
click at [1116, 413] on img "button" at bounding box center [1121, 414] width 13 height 13
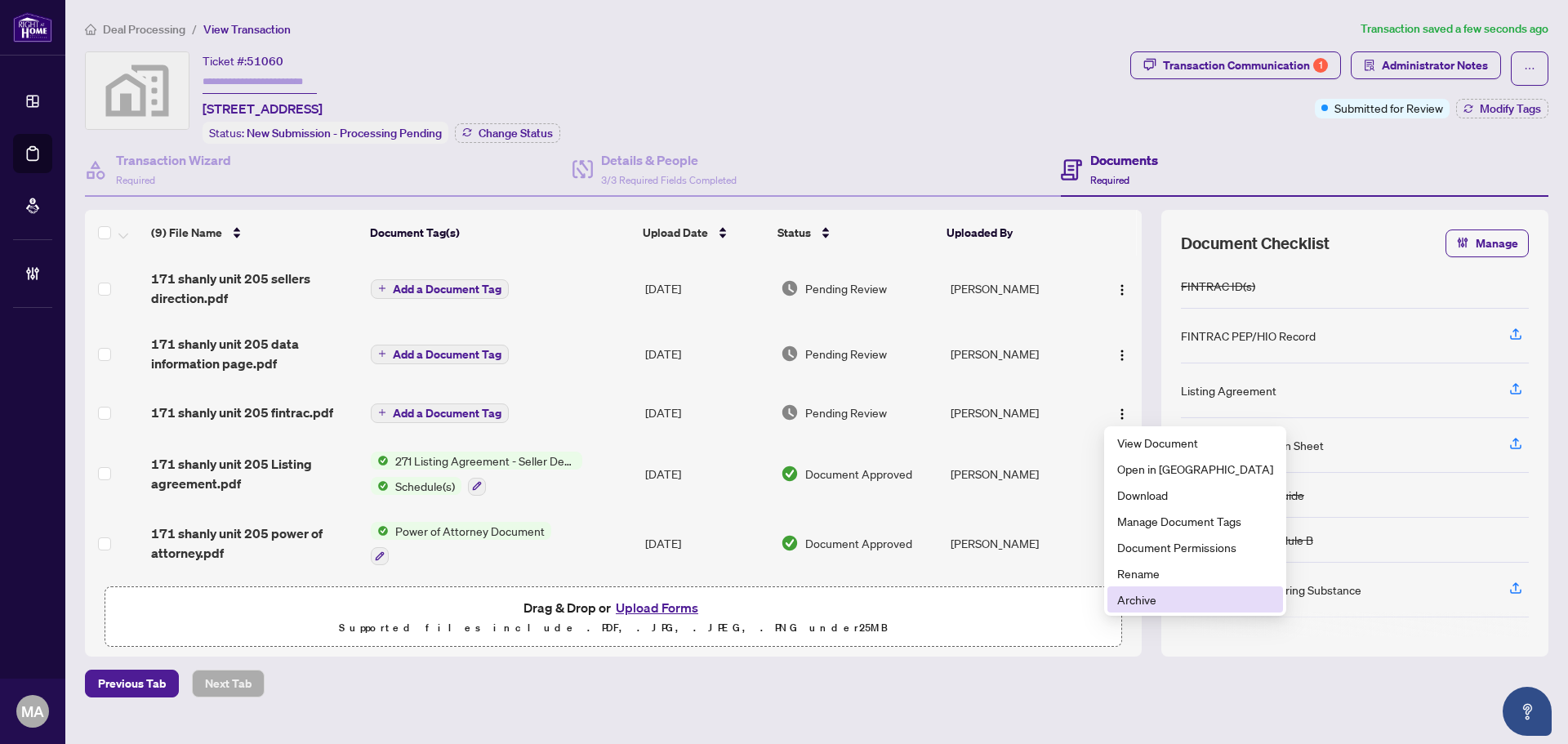
click at [1152, 607] on span "Archive" at bounding box center [1195, 599] width 156 height 18
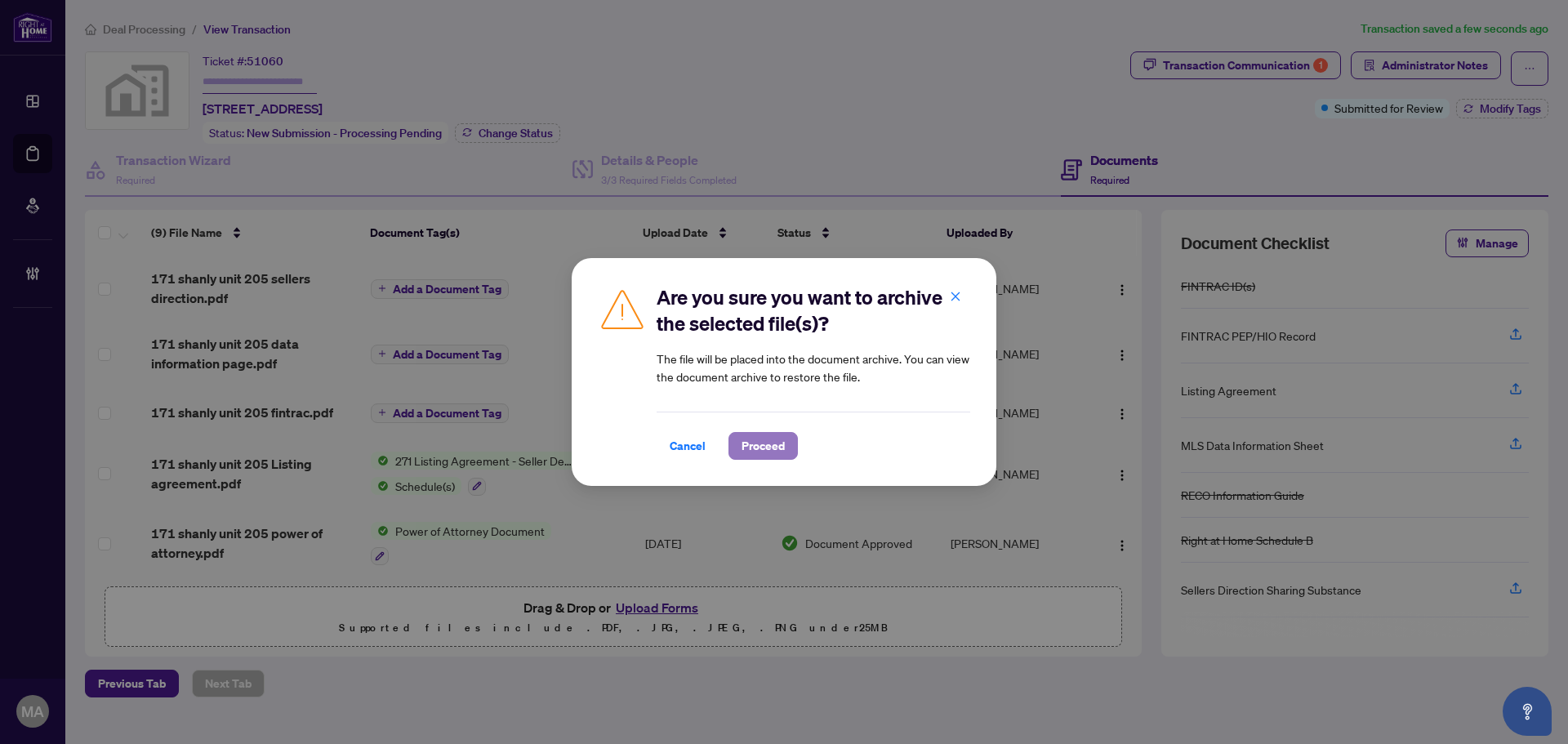
click at [774, 444] on span "Proceed" at bounding box center [763, 446] width 43 height 26
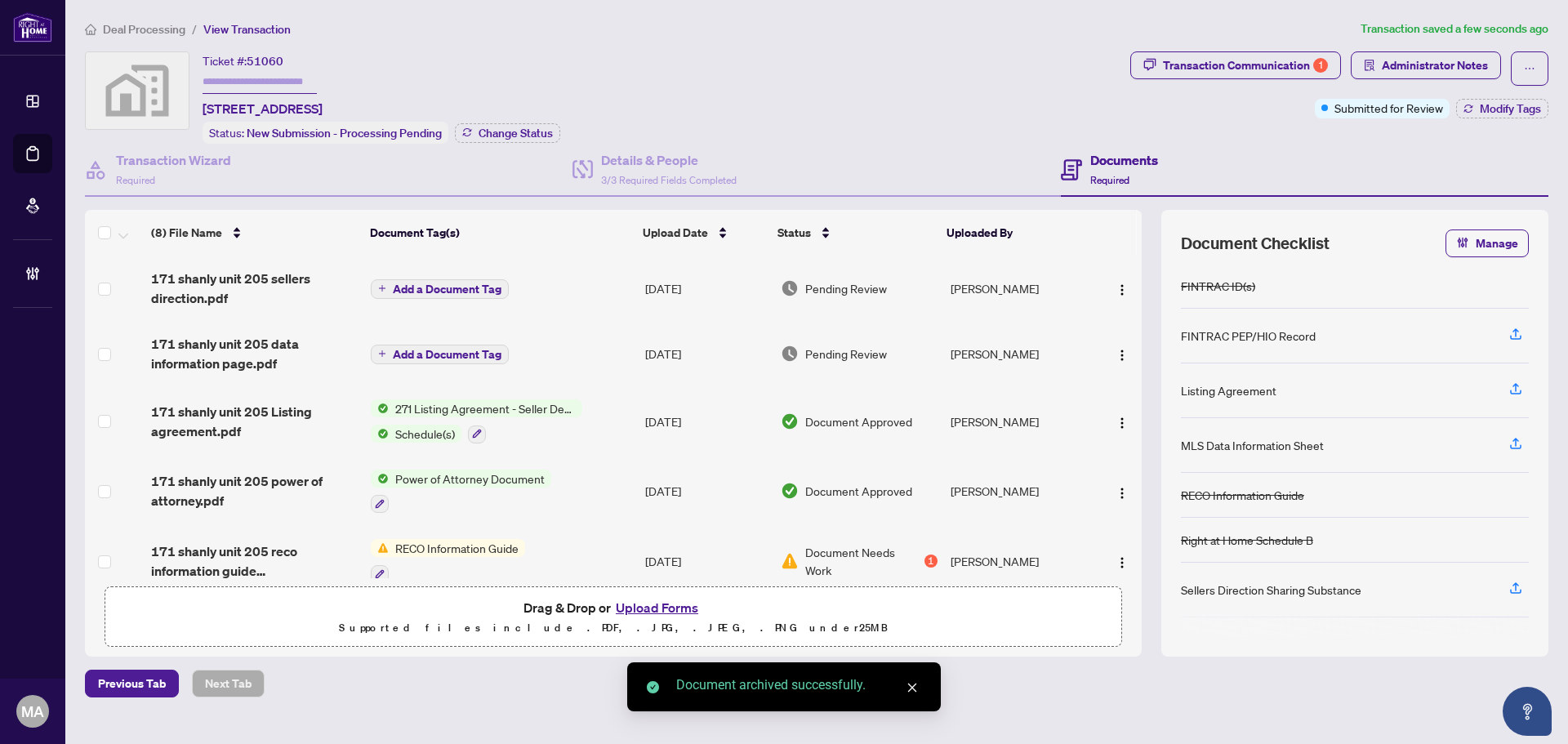
click at [272, 353] on span "171 shanly unit 205 data information page.pdf" at bounding box center [255, 353] width 207 height 39
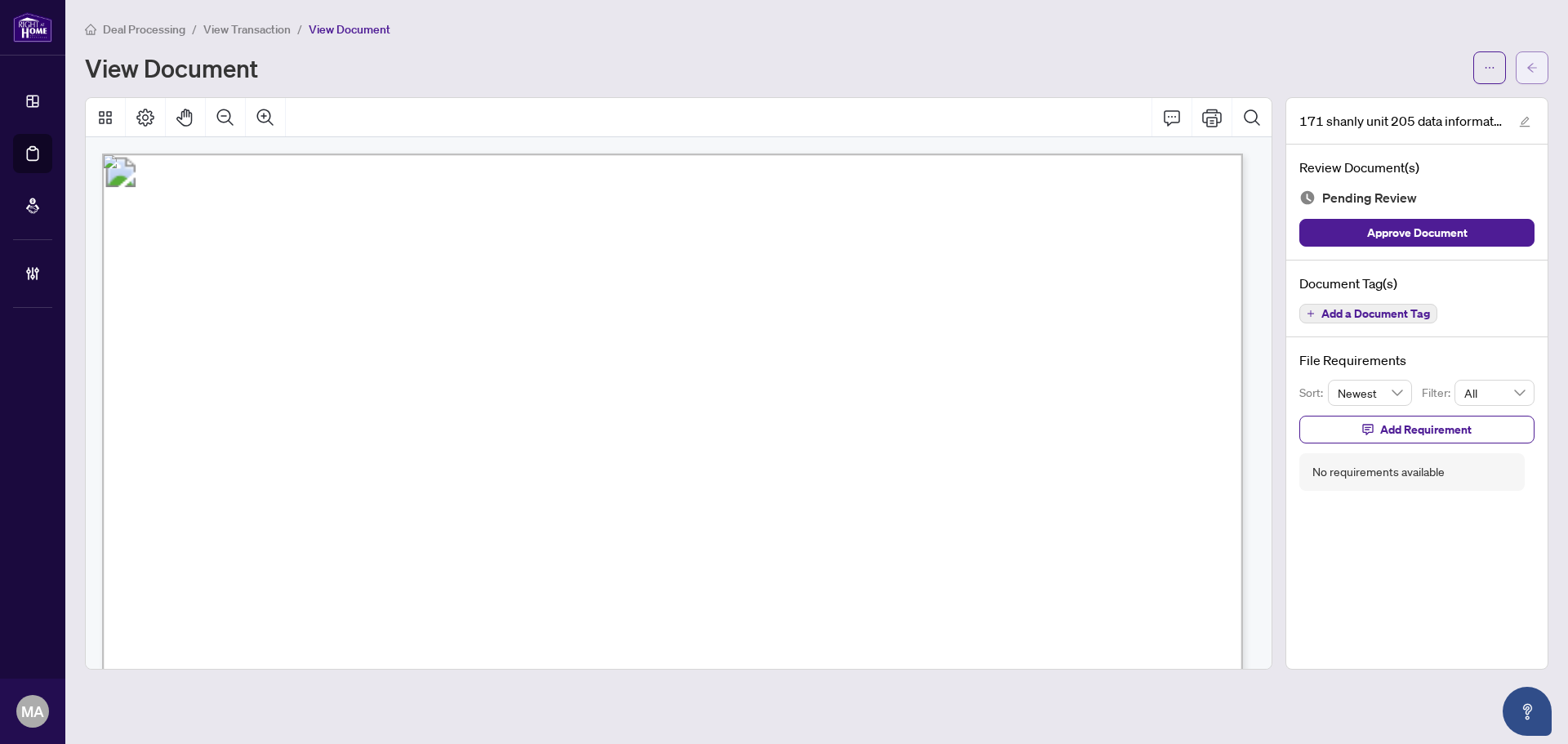
click at [1534, 56] on span "button" at bounding box center [1532, 68] width 11 height 26
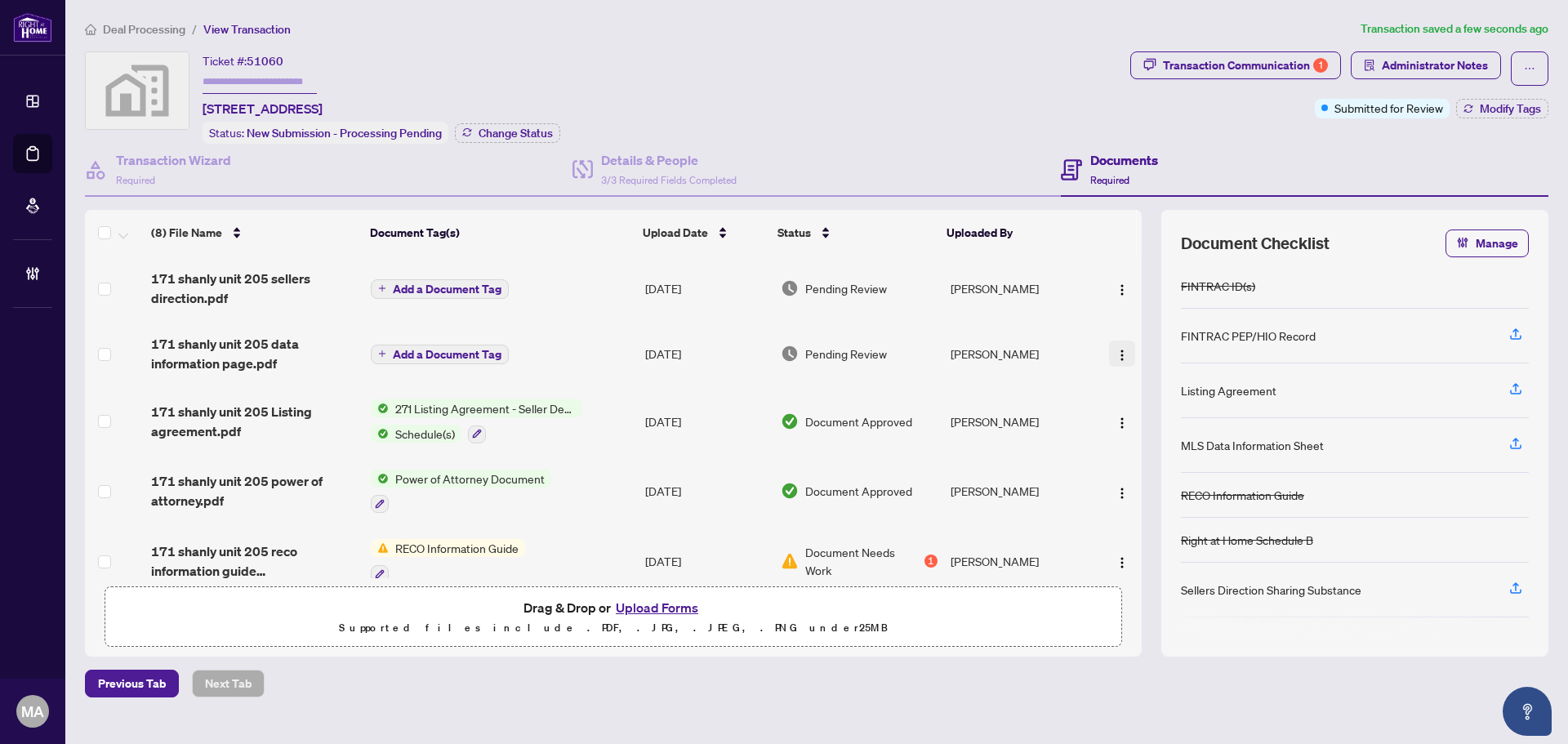
click at [1118, 345] on span "button" at bounding box center [1121, 353] width 13 height 18
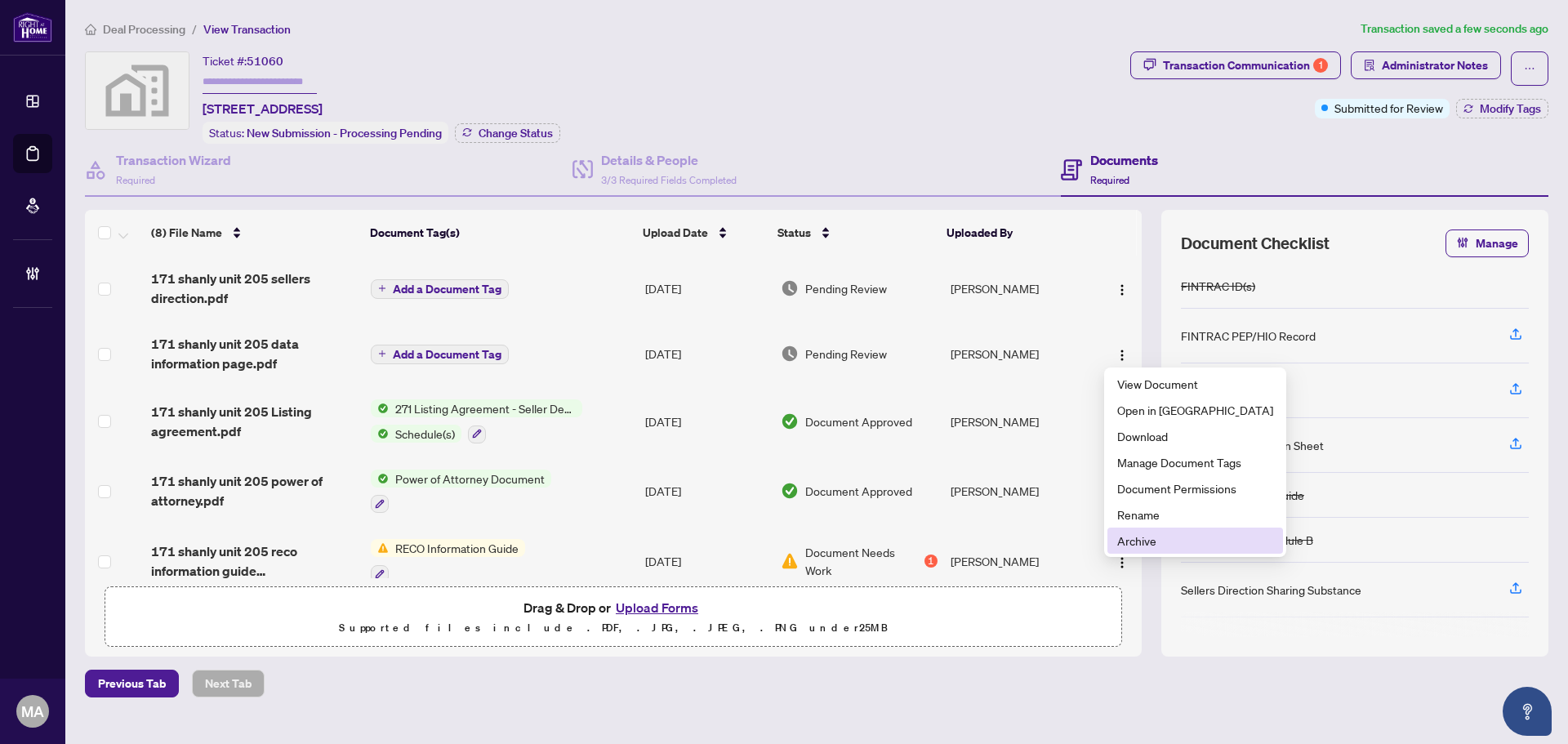
click at [1173, 540] on span "Archive" at bounding box center [1195, 540] width 156 height 18
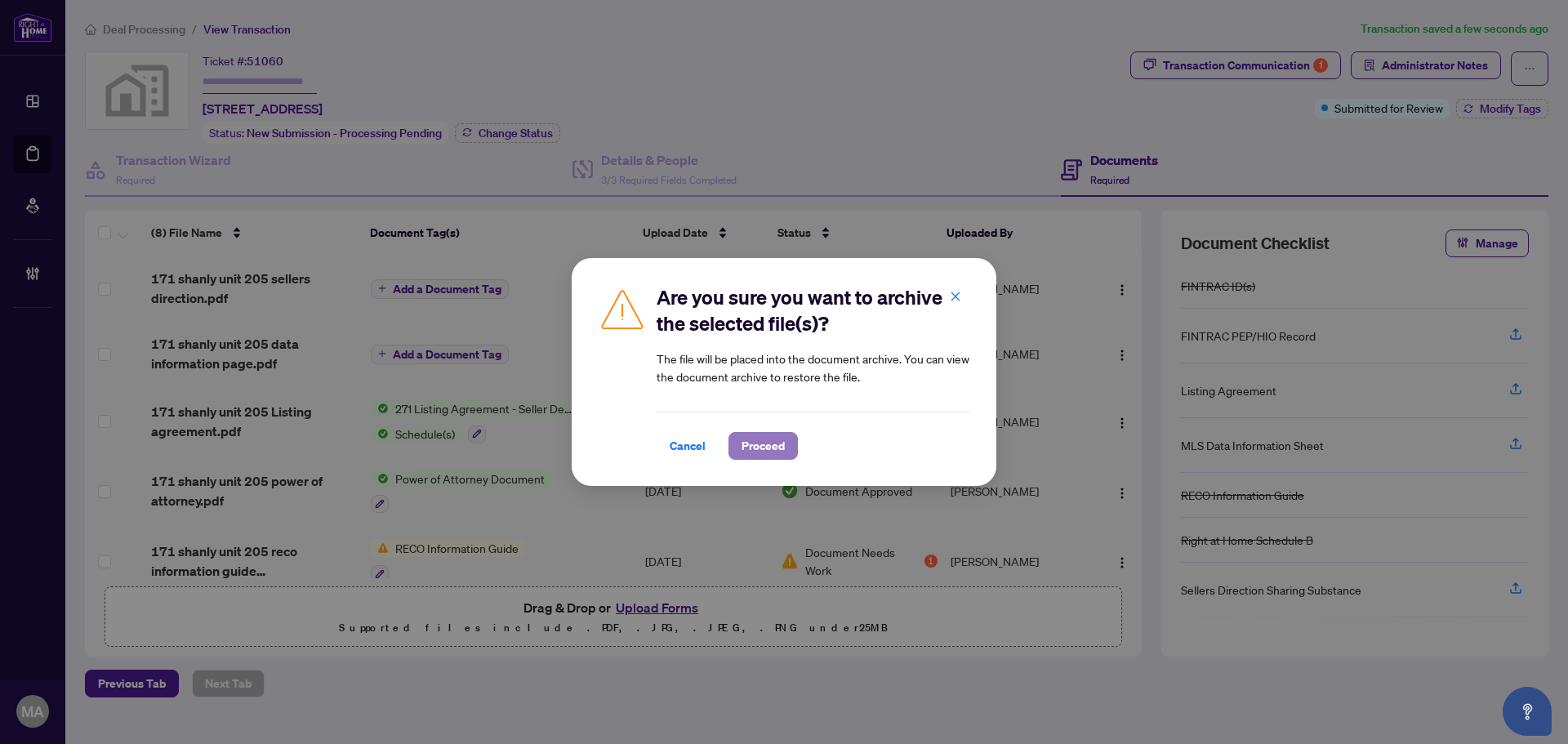
click at [782, 445] on span "Proceed" at bounding box center [763, 446] width 43 height 26
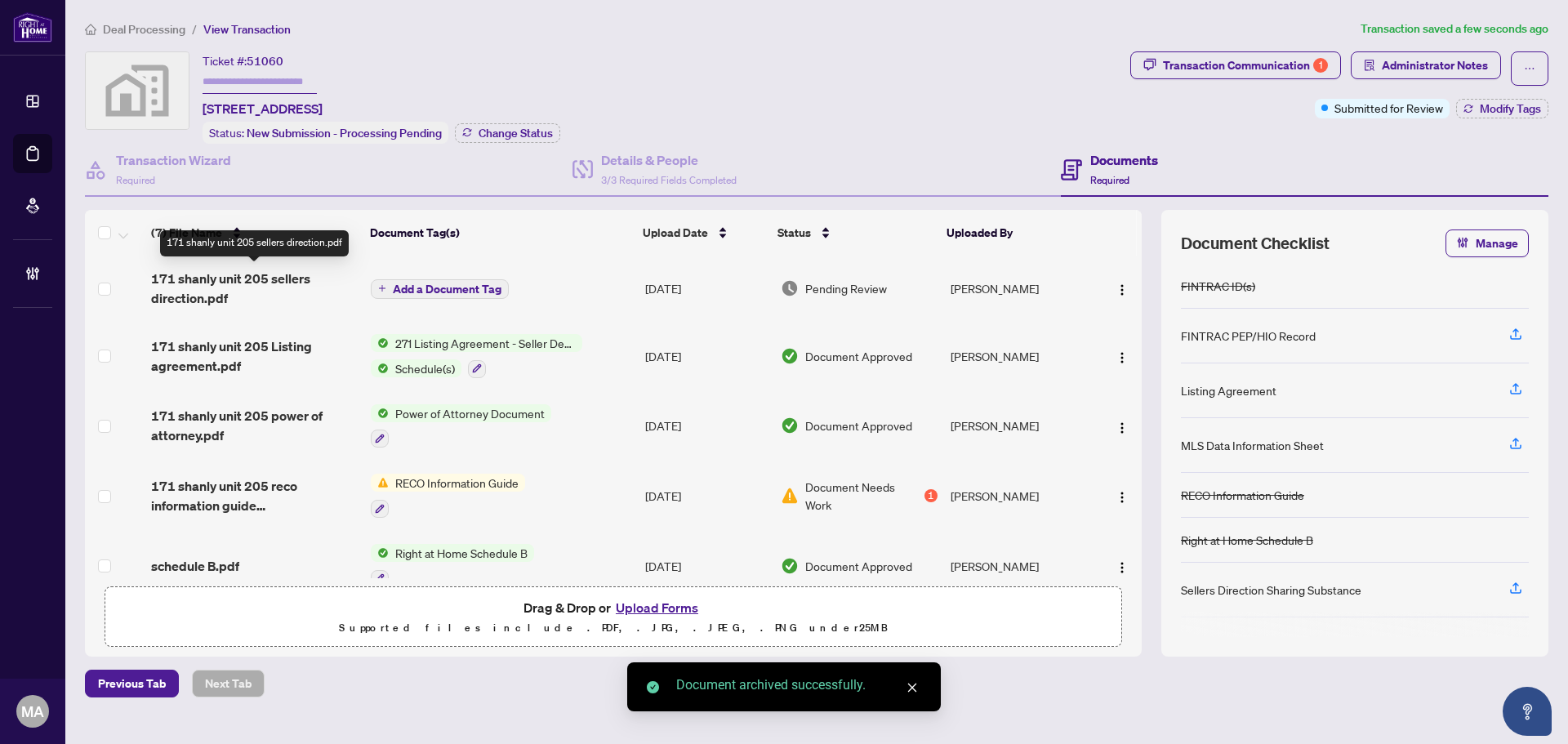
click at [237, 284] on span "171 shanly unit 205 sellers direction.pdf" at bounding box center [255, 288] width 207 height 39
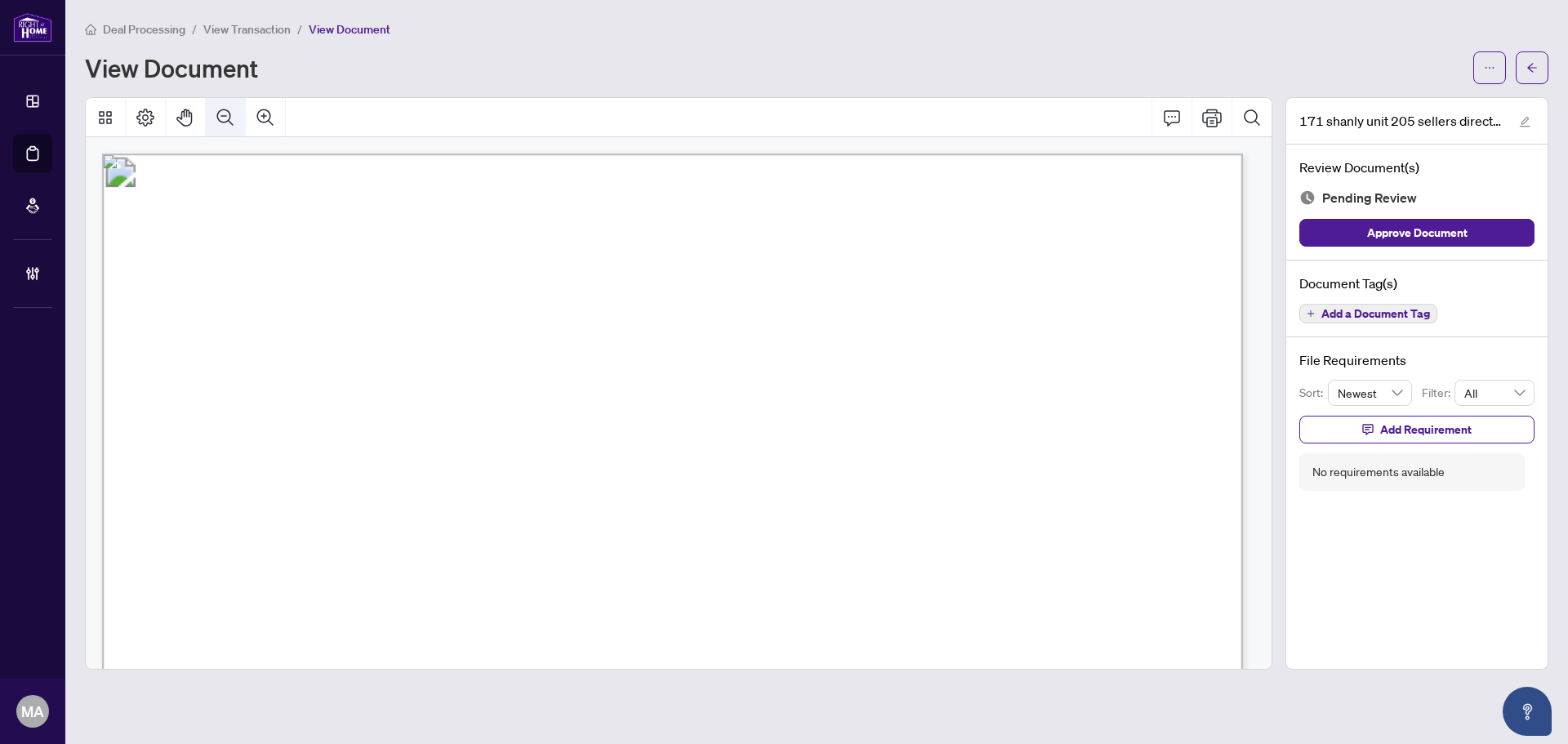
click at [228, 129] on button "Zoom Out" at bounding box center [225, 117] width 39 height 39
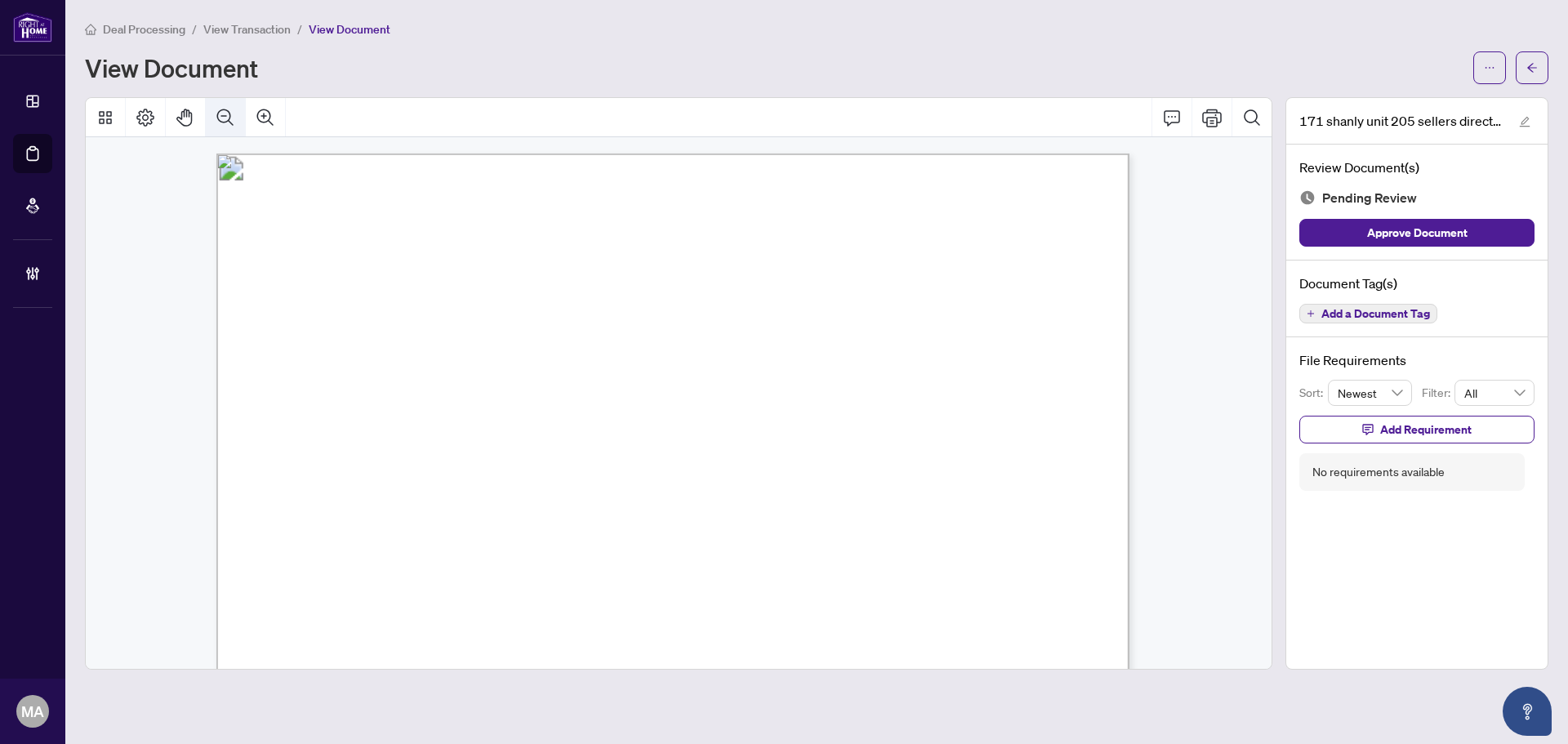
click at [231, 115] on icon "Zoom Out" at bounding box center [225, 118] width 20 height 20
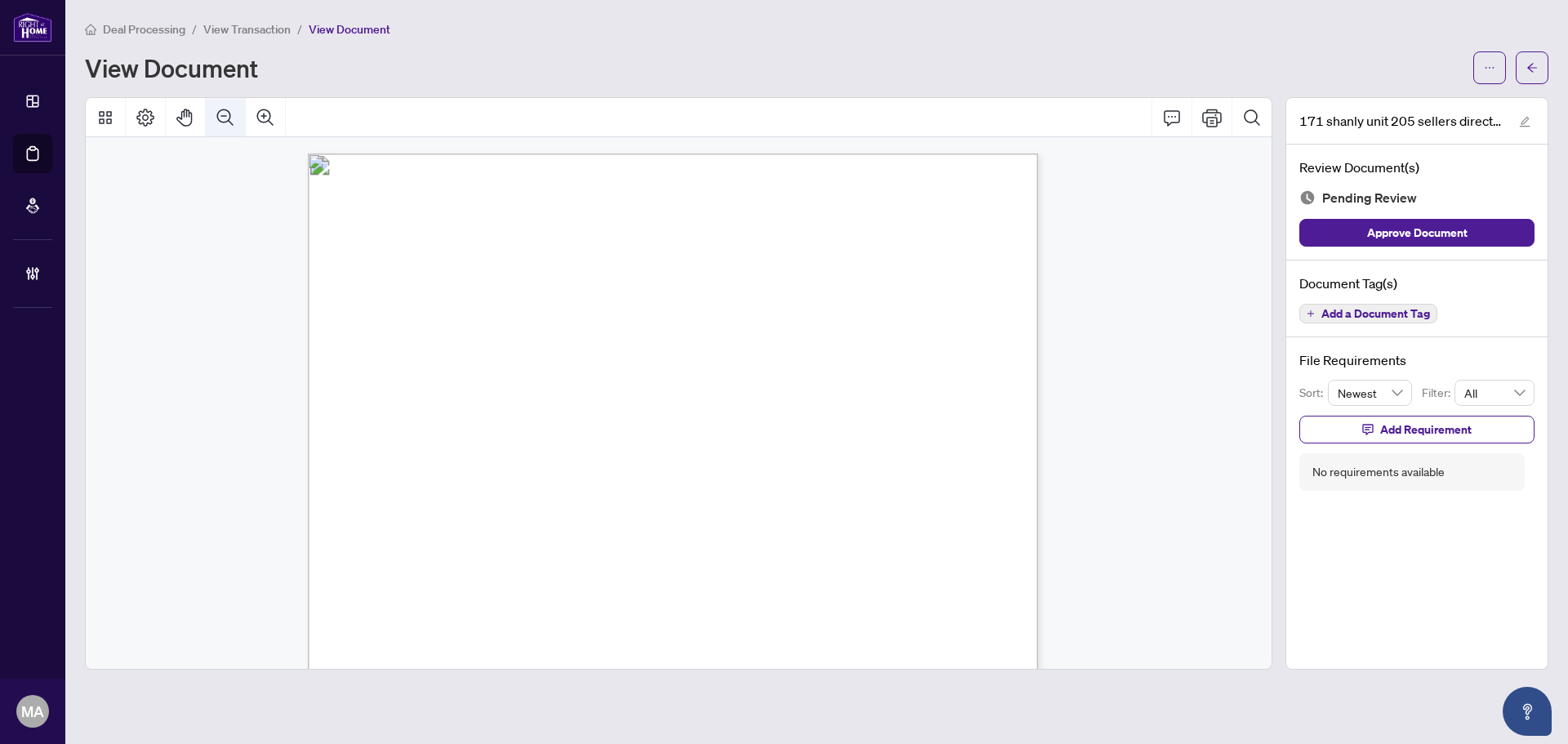
click at [228, 108] on icon "Zoom Out" at bounding box center [225, 118] width 20 height 20
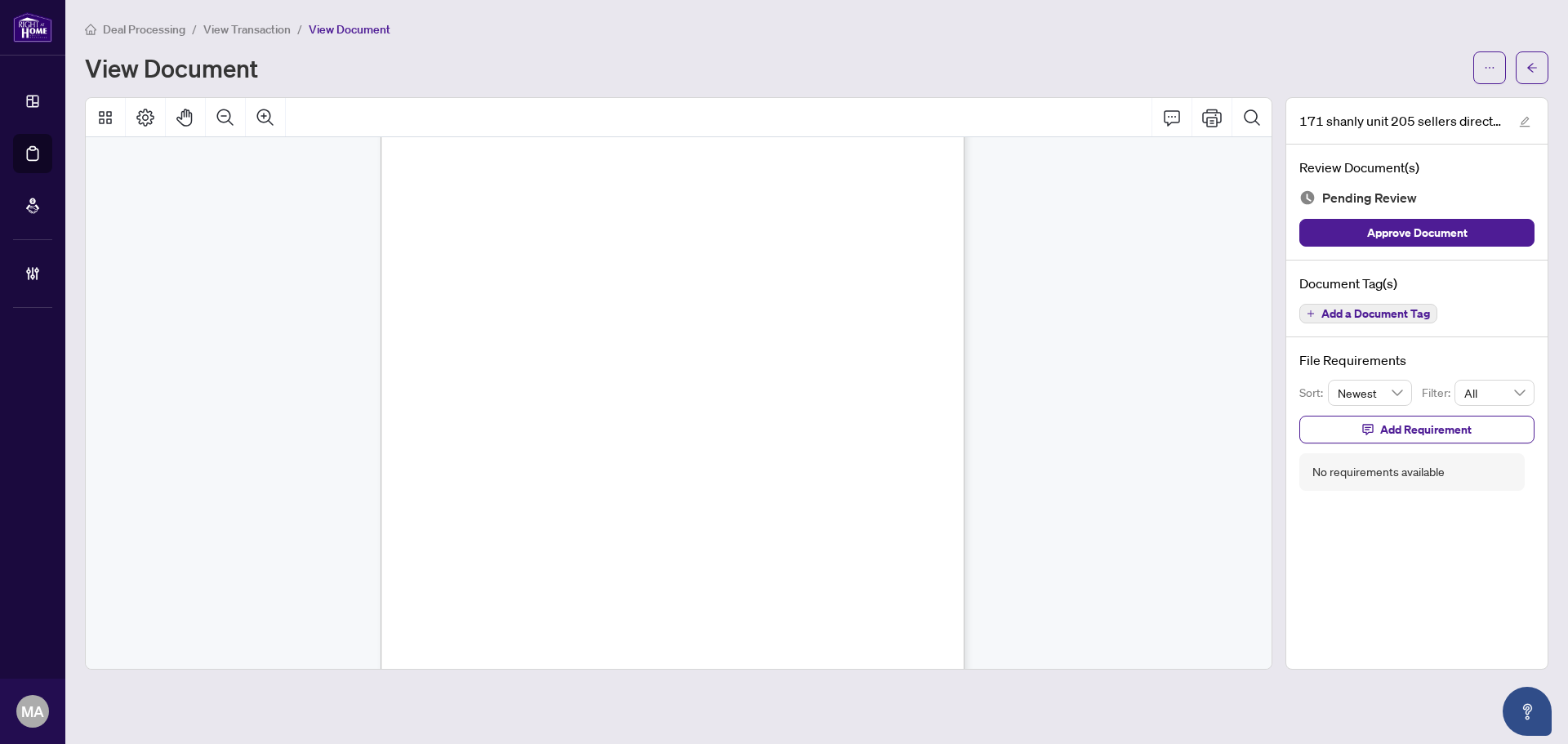
scroll to position [257, 0]
click at [1377, 316] on span "Add a Document Tag" at bounding box center [1375, 314] width 108 height 11
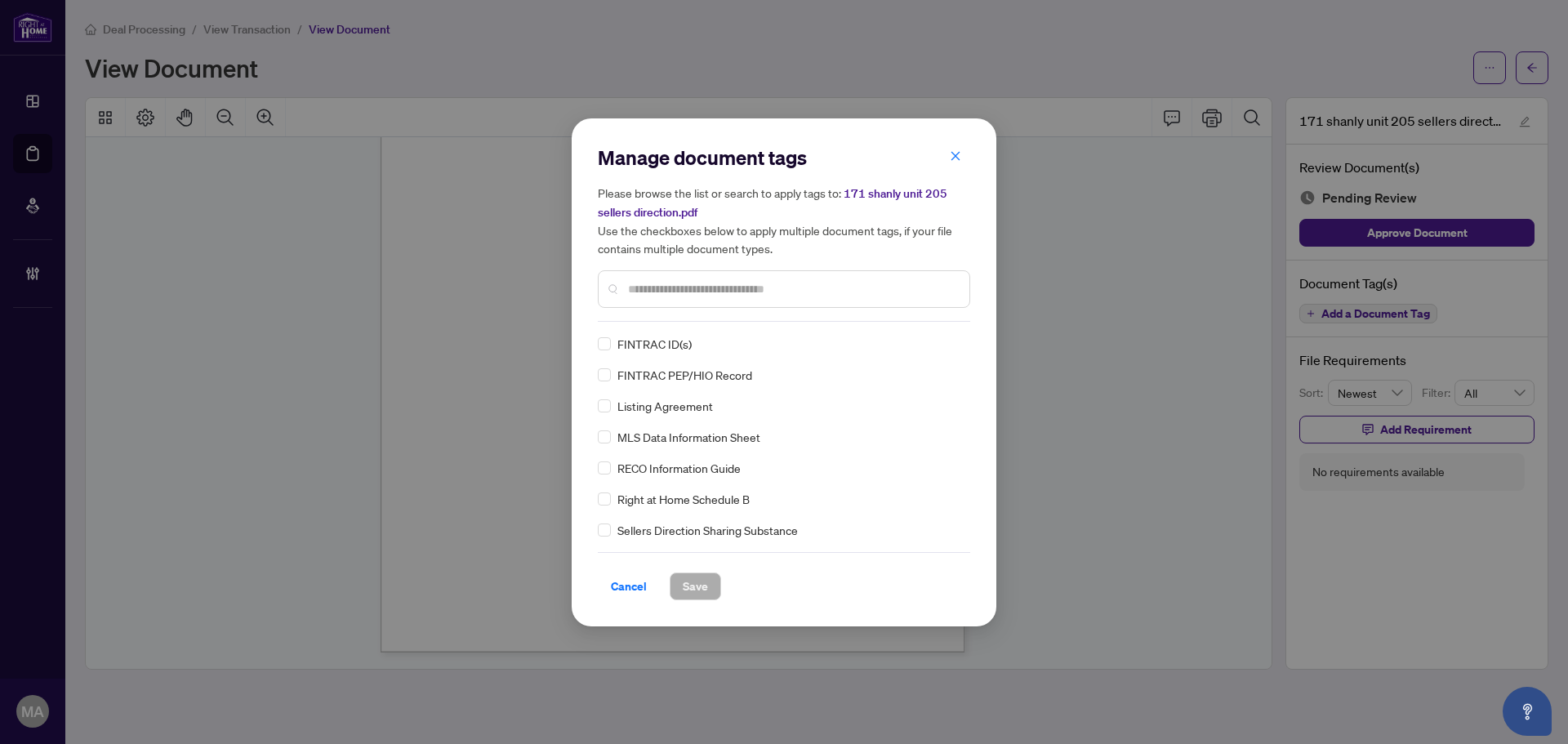
click at [813, 289] on input "text" at bounding box center [791, 289] width 328 height 18
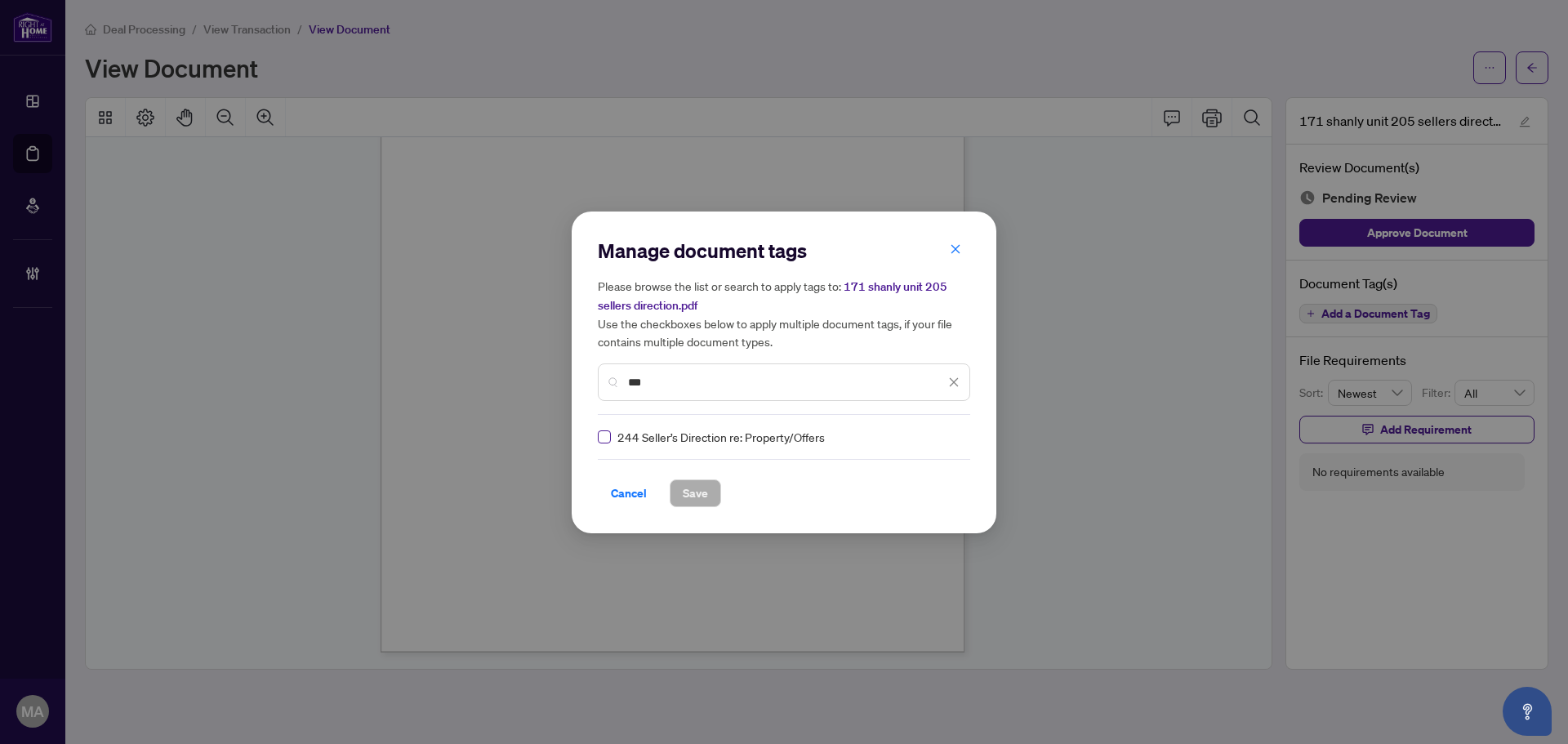
type input "***"
click at [601, 443] on label at bounding box center [603, 437] width 13 height 18
click at [928, 433] on img at bounding box center [936, 437] width 16 height 16
drag, startPoint x: 910, startPoint y: 509, endPoint x: 719, endPoint y: 489, distance: 192.0
click at [910, 508] on div "Approved" at bounding box center [890, 516] width 105 height 18
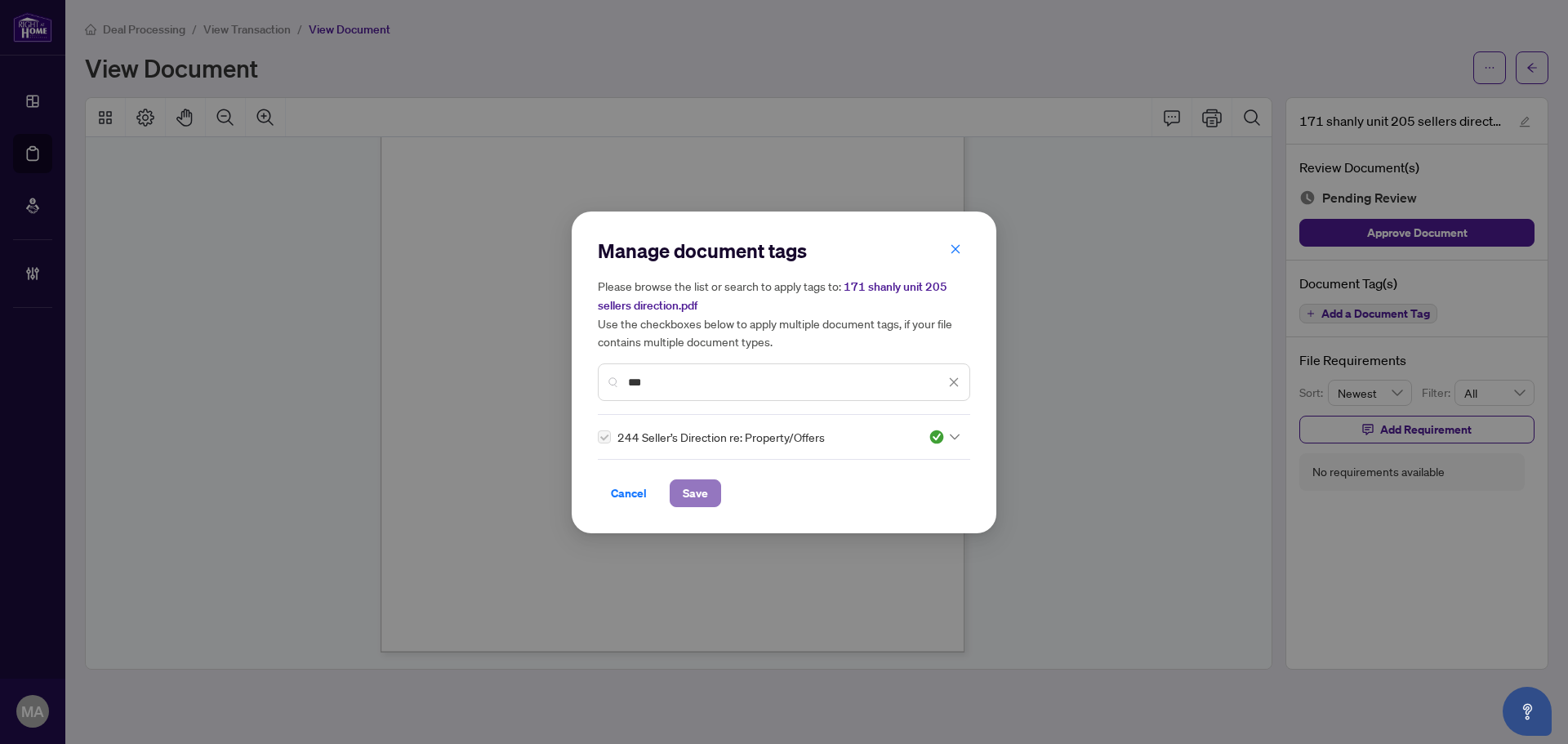
click at [710, 488] on button "Save" at bounding box center [694, 494] width 51 height 28
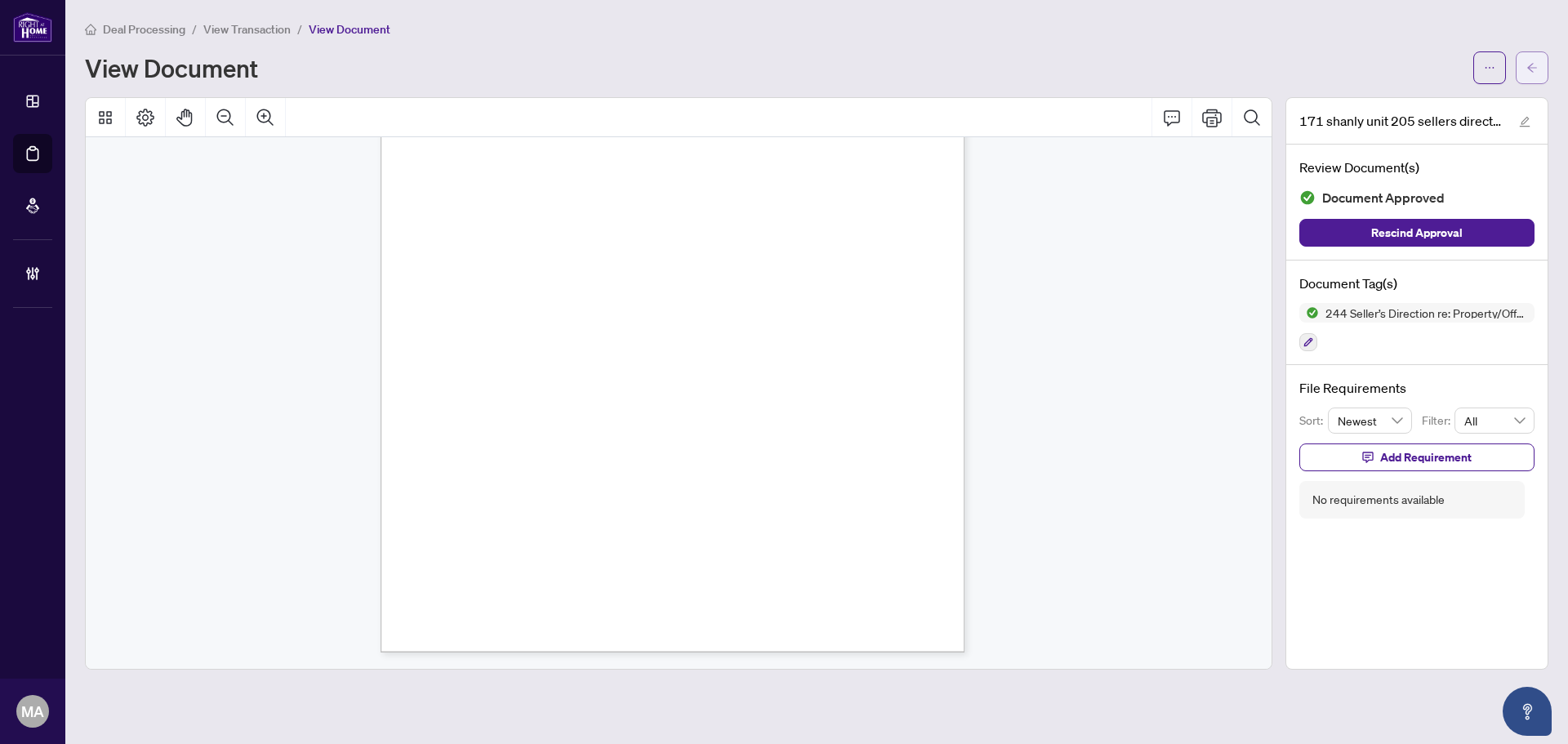
drag, startPoint x: 1545, startPoint y: 74, endPoint x: 1545, endPoint y: 63, distance: 11.0
click at [1545, 63] on button "button" at bounding box center [1533, 68] width 33 height 33
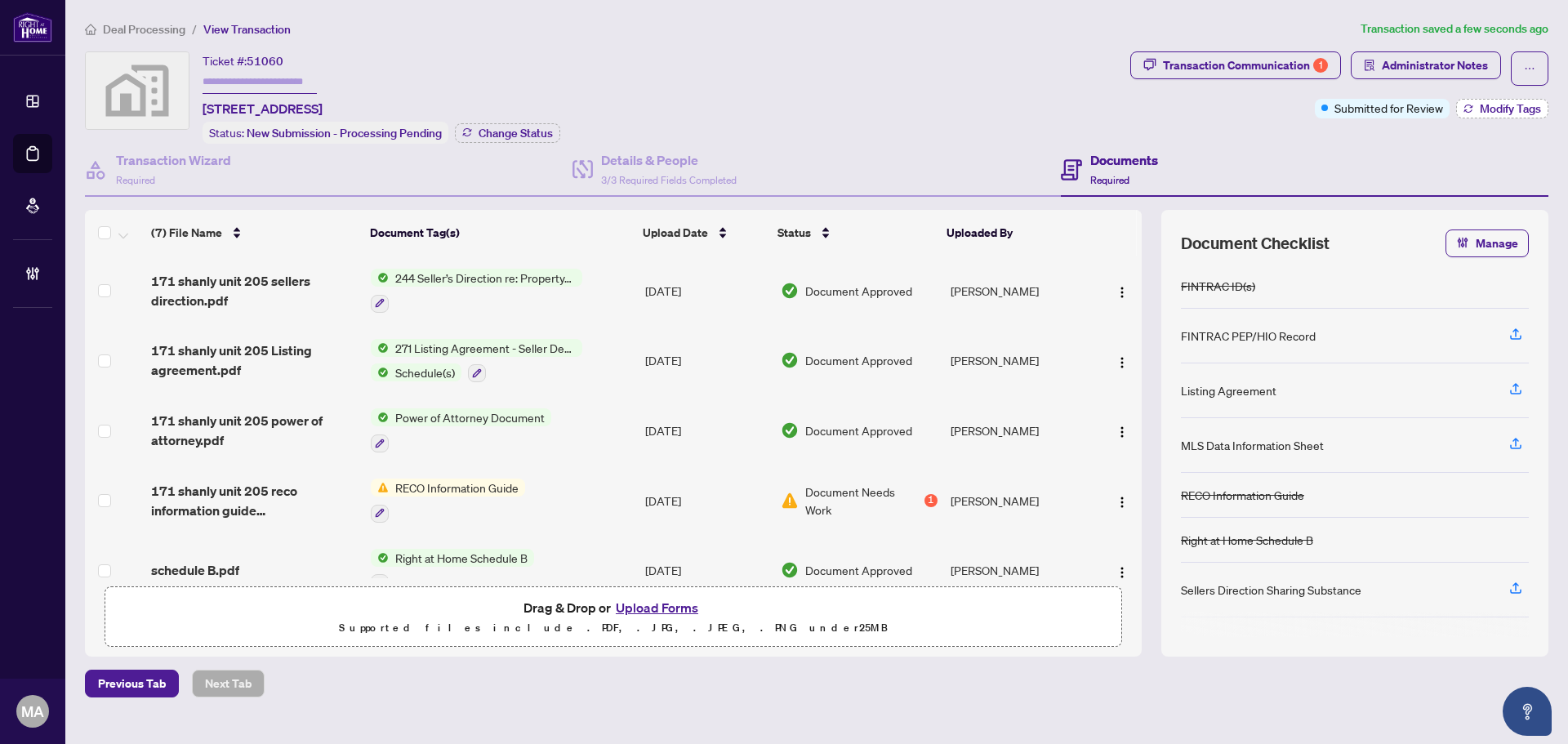
click at [1480, 108] on span "Modify Tags" at bounding box center [1510, 108] width 61 height 11
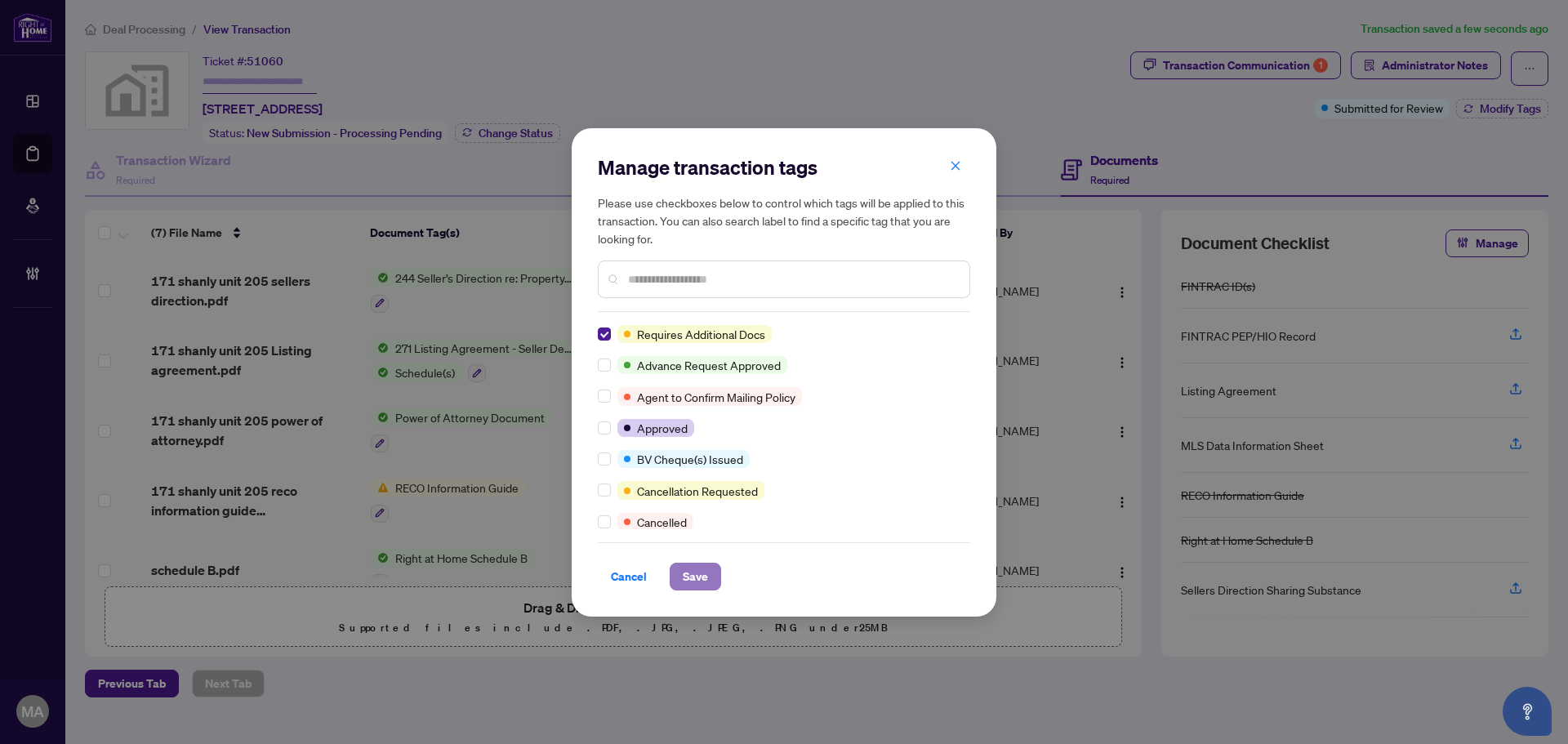
click at [702, 571] on span "Save" at bounding box center [695, 577] width 25 height 26
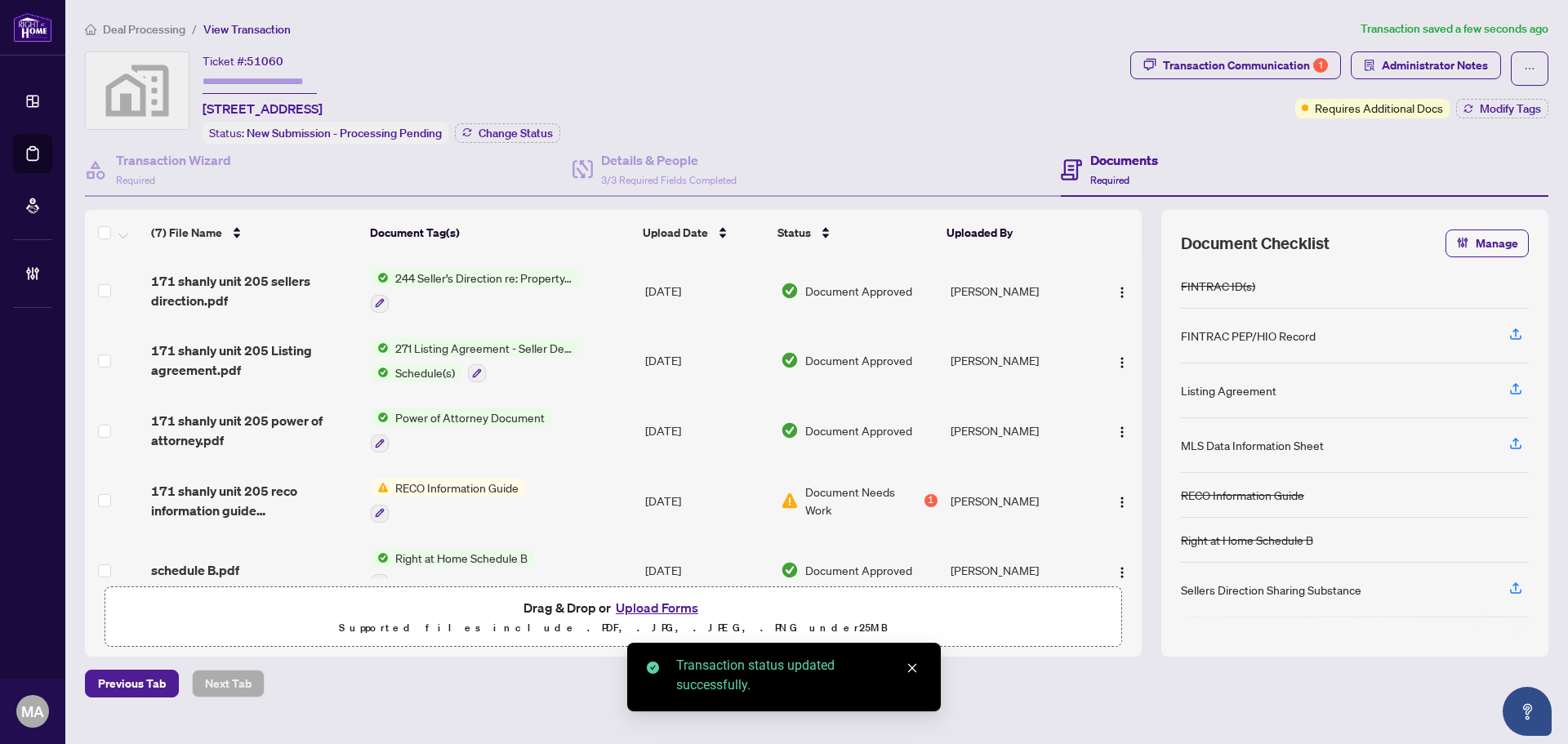
click at [154, 29] on span "Deal Processing" at bounding box center [144, 29] width 82 height 15
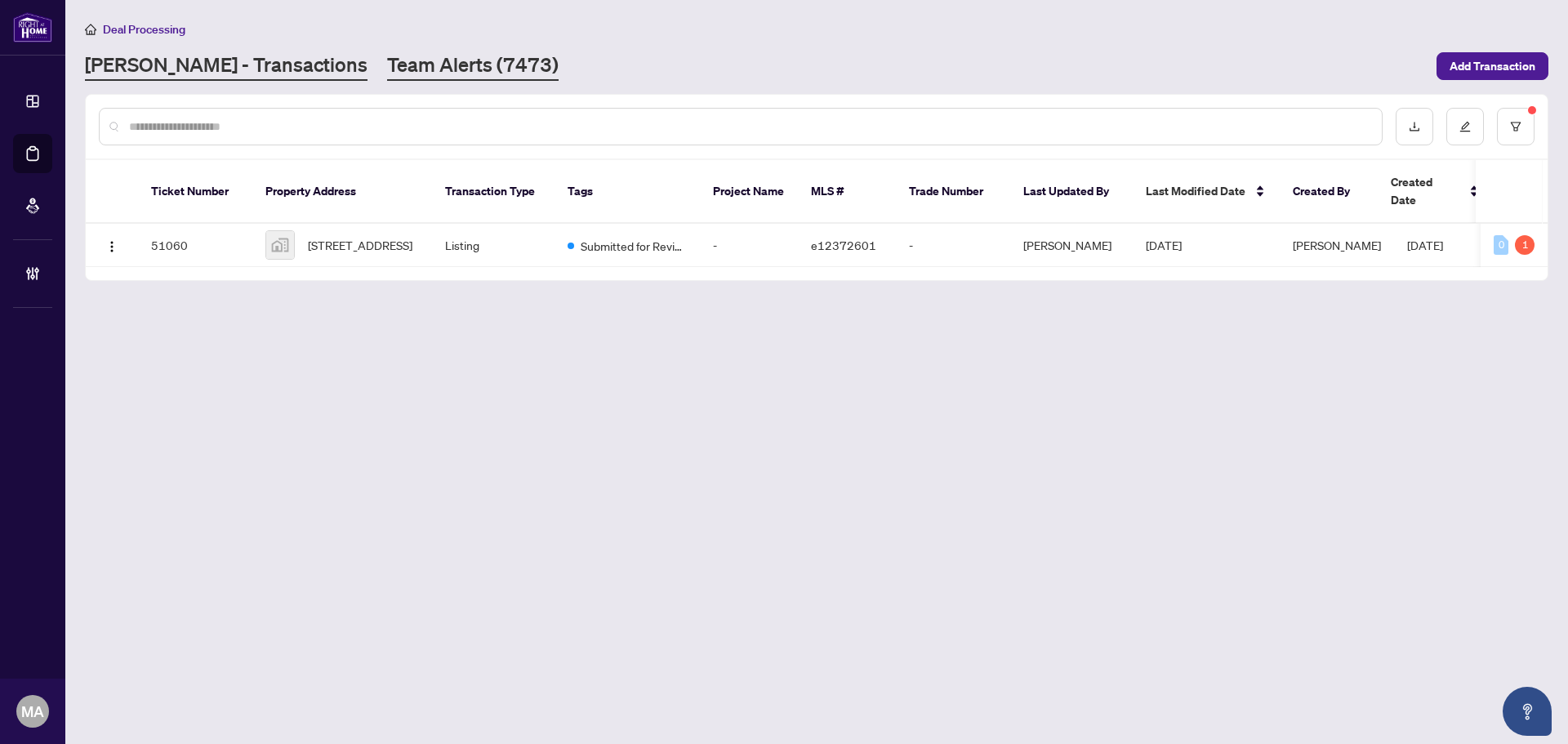
click at [391, 74] on link "Team Alerts (7473)" at bounding box center [473, 66] width 171 height 29
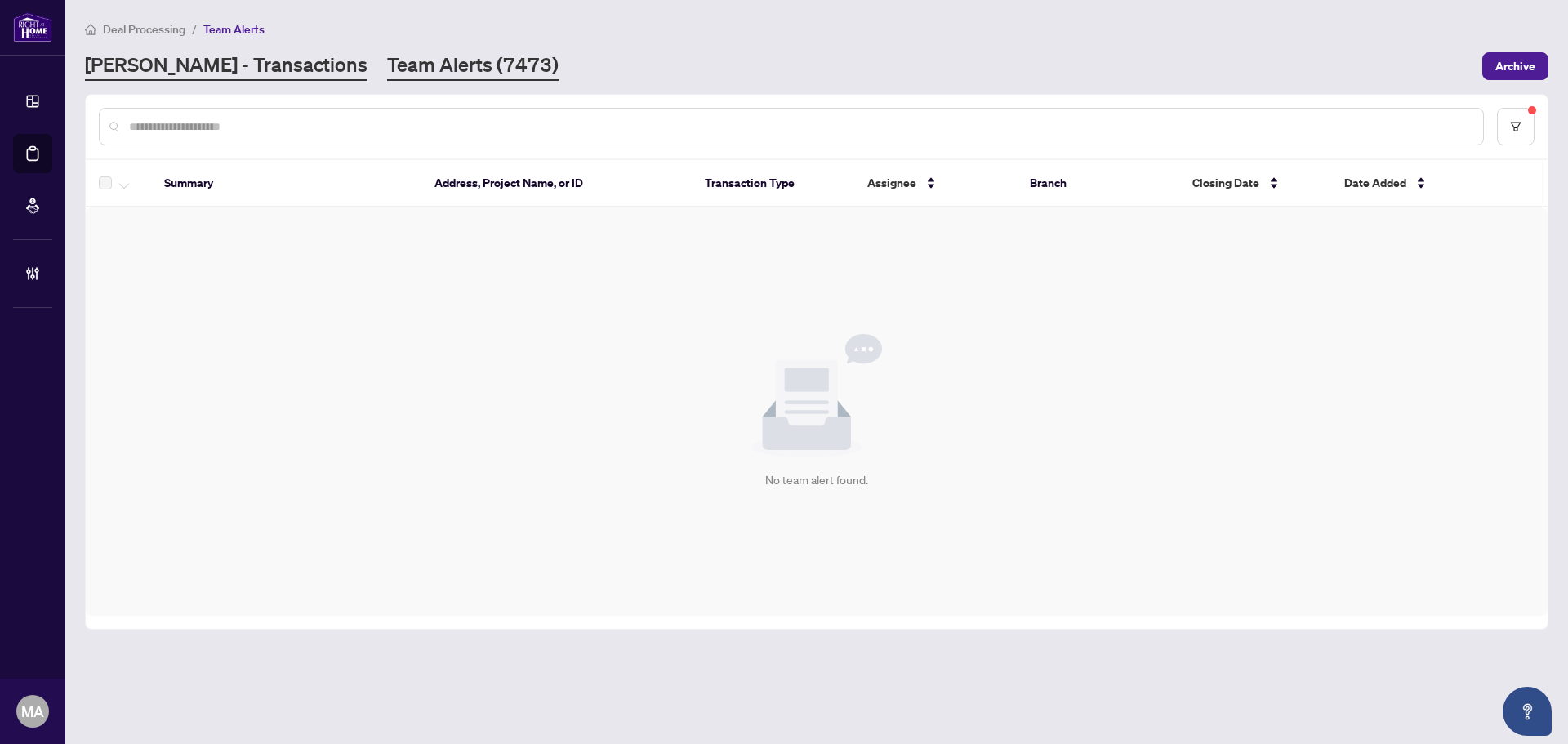
click at [204, 64] on link "RAHR - Transactions" at bounding box center [226, 66] width 282 height 29
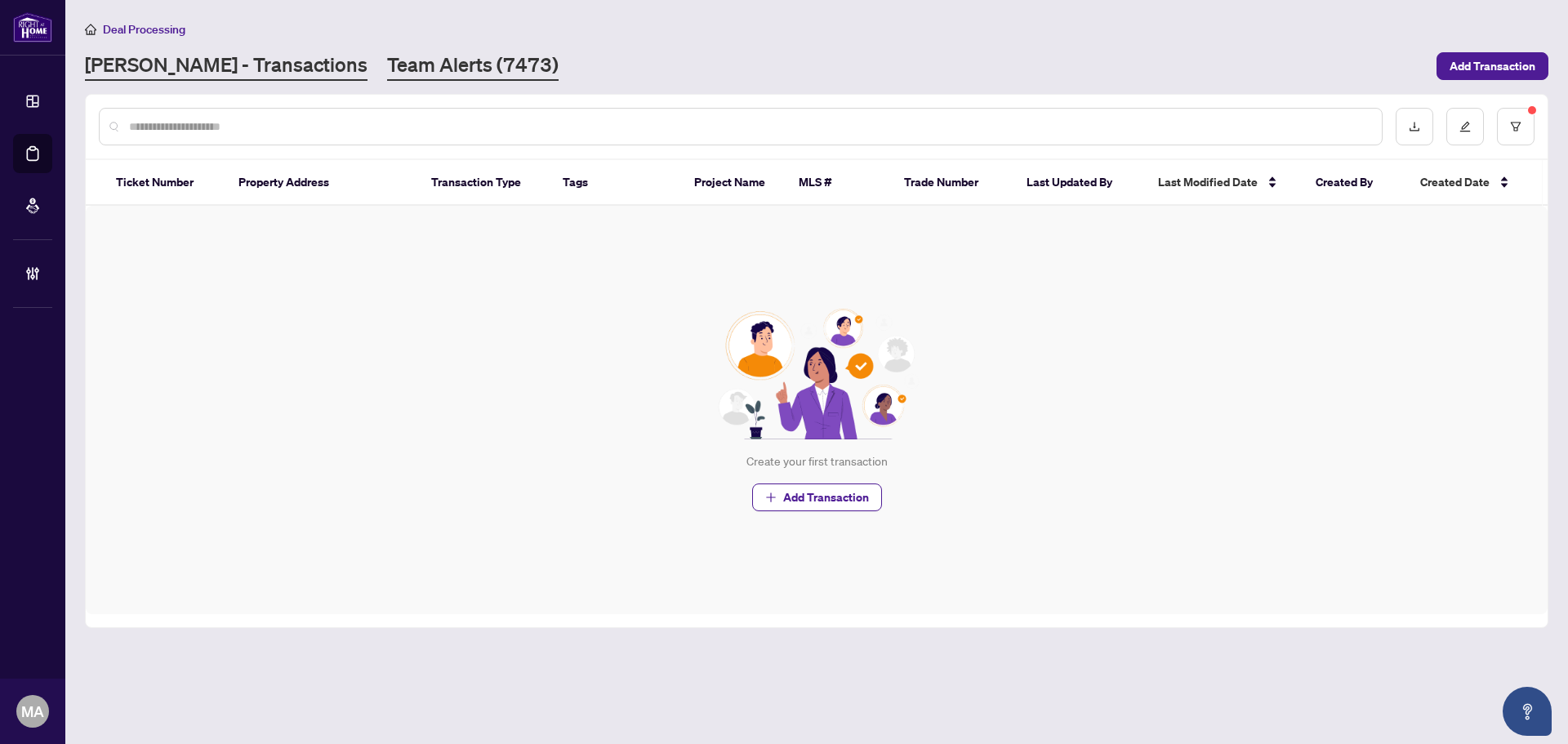
click at [387, 67] on link "Team Alerts (7473)" at bounding box center [473, 66] width 171 height 29
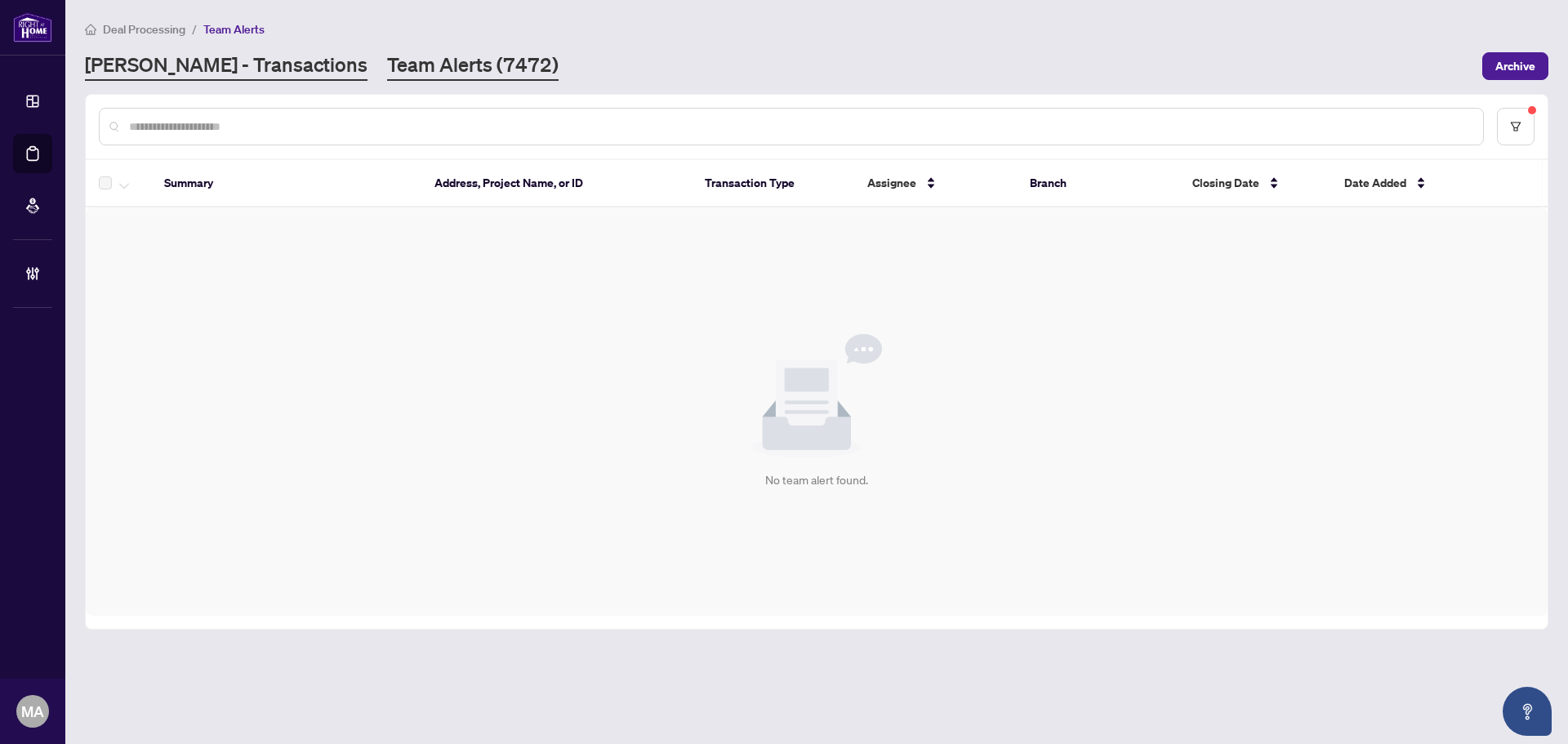
click at [227, 70] on link "RAHR - Transactions" at bounding box center [226, 66] width 282 height 29
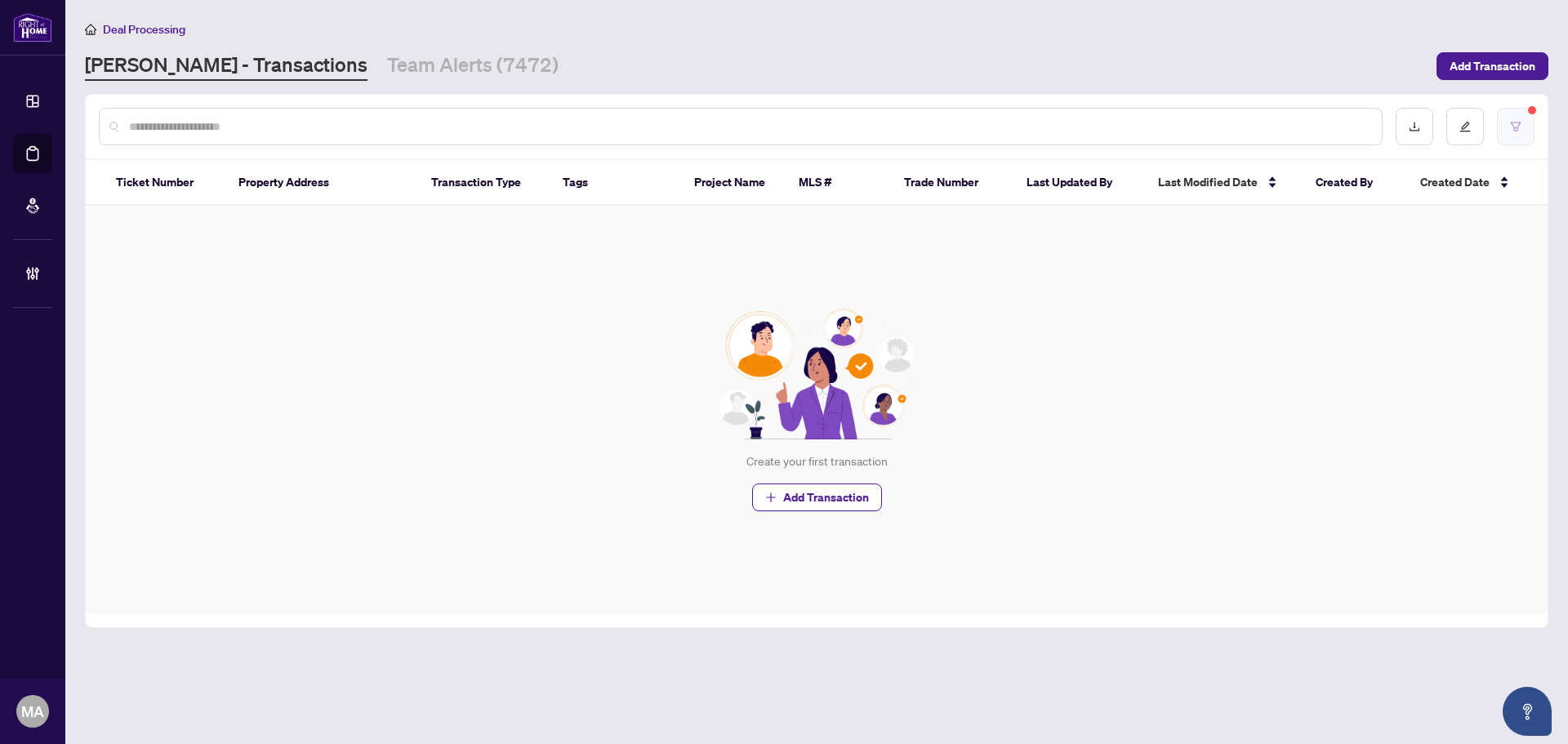
click at [1509, 120] on button "button" at bounding box center [1515, 126] width 37 height 37
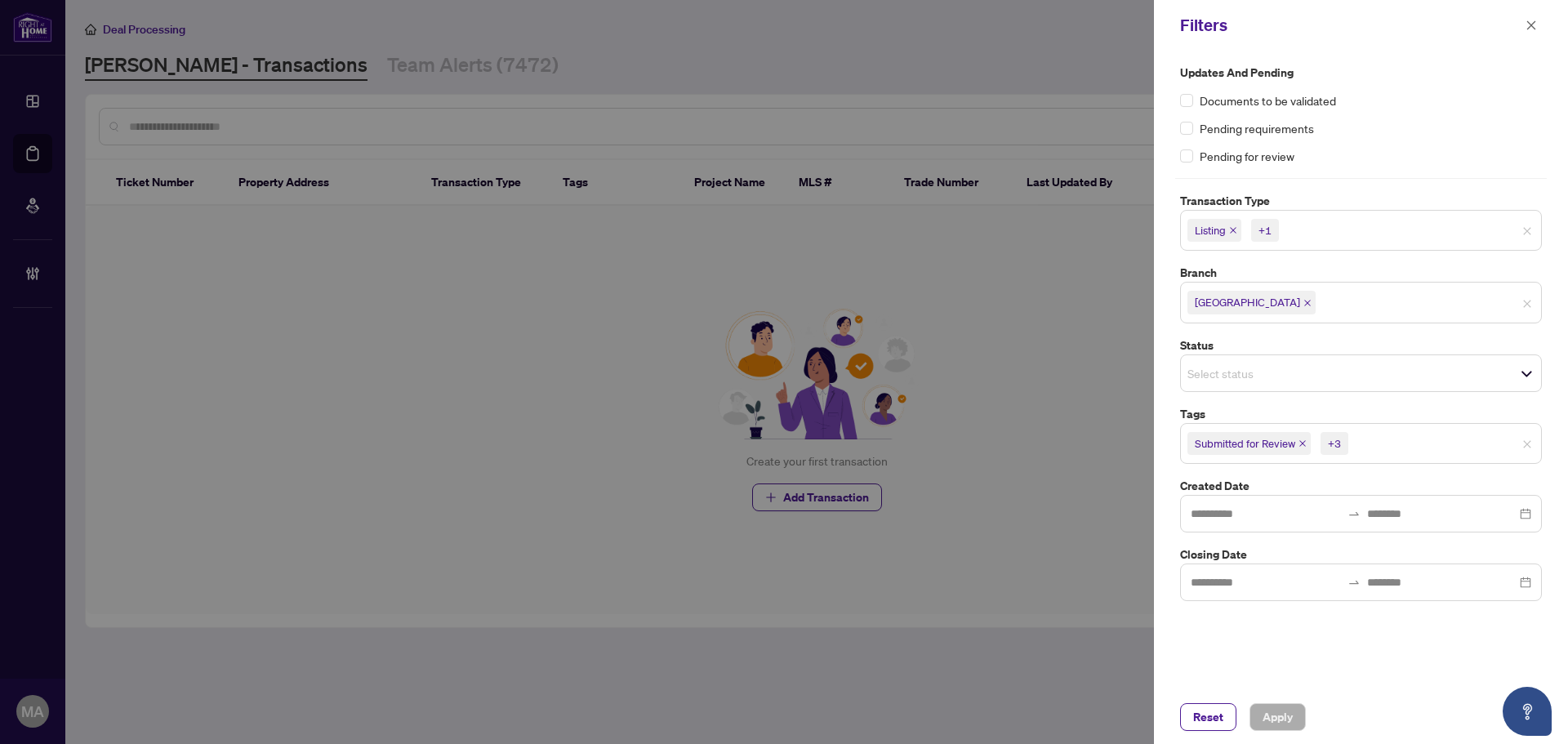
drag, startPoint x: 1221, startPoint y: 715, endPoint x: 849, endPoint y: 137, distance: 687.4
click at [1221, 710] on span "Reset" at bounding box center [1208, 717] width 30 height 26
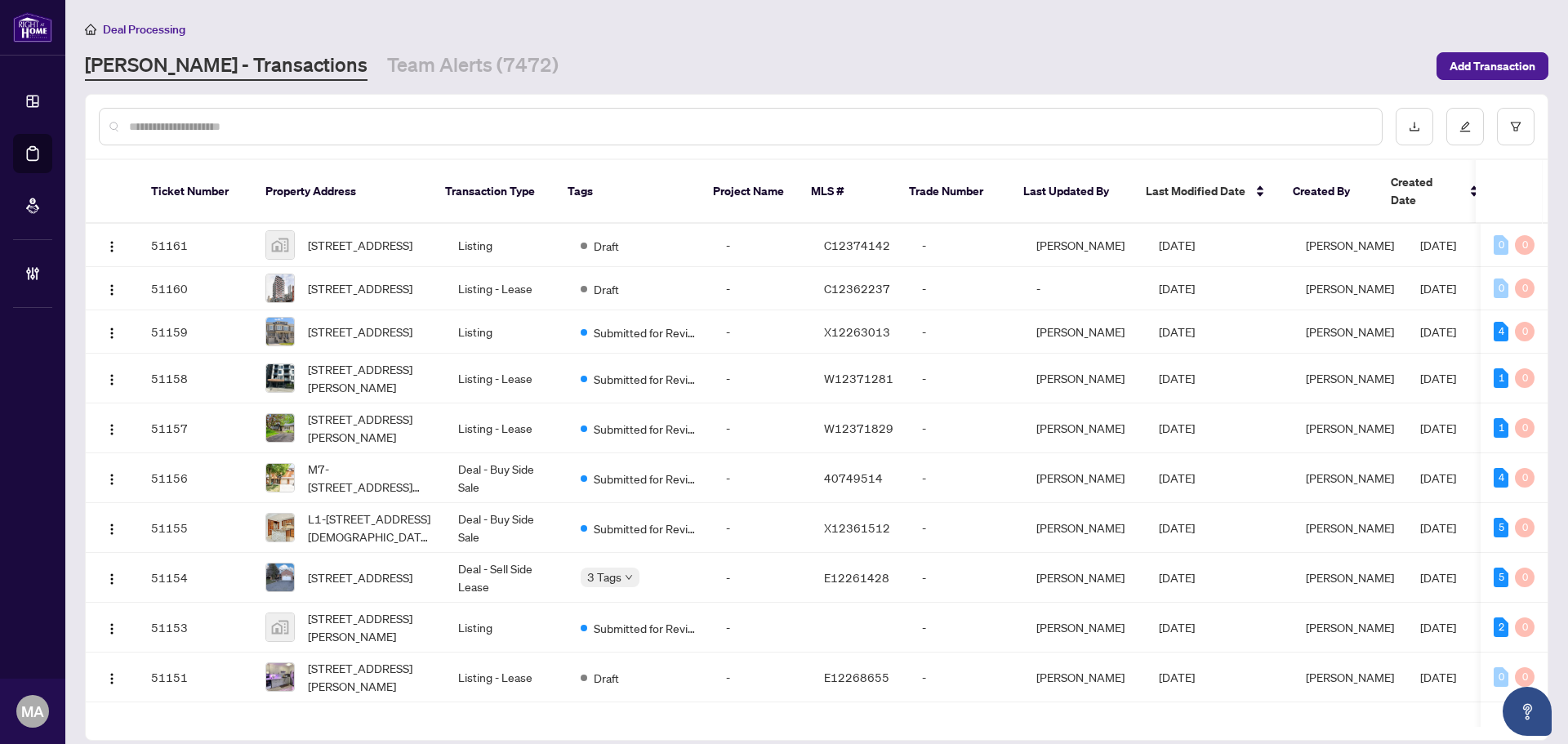
click at [774, 124] on input "text" at bounding box center [749, 126] width 1240 height 18
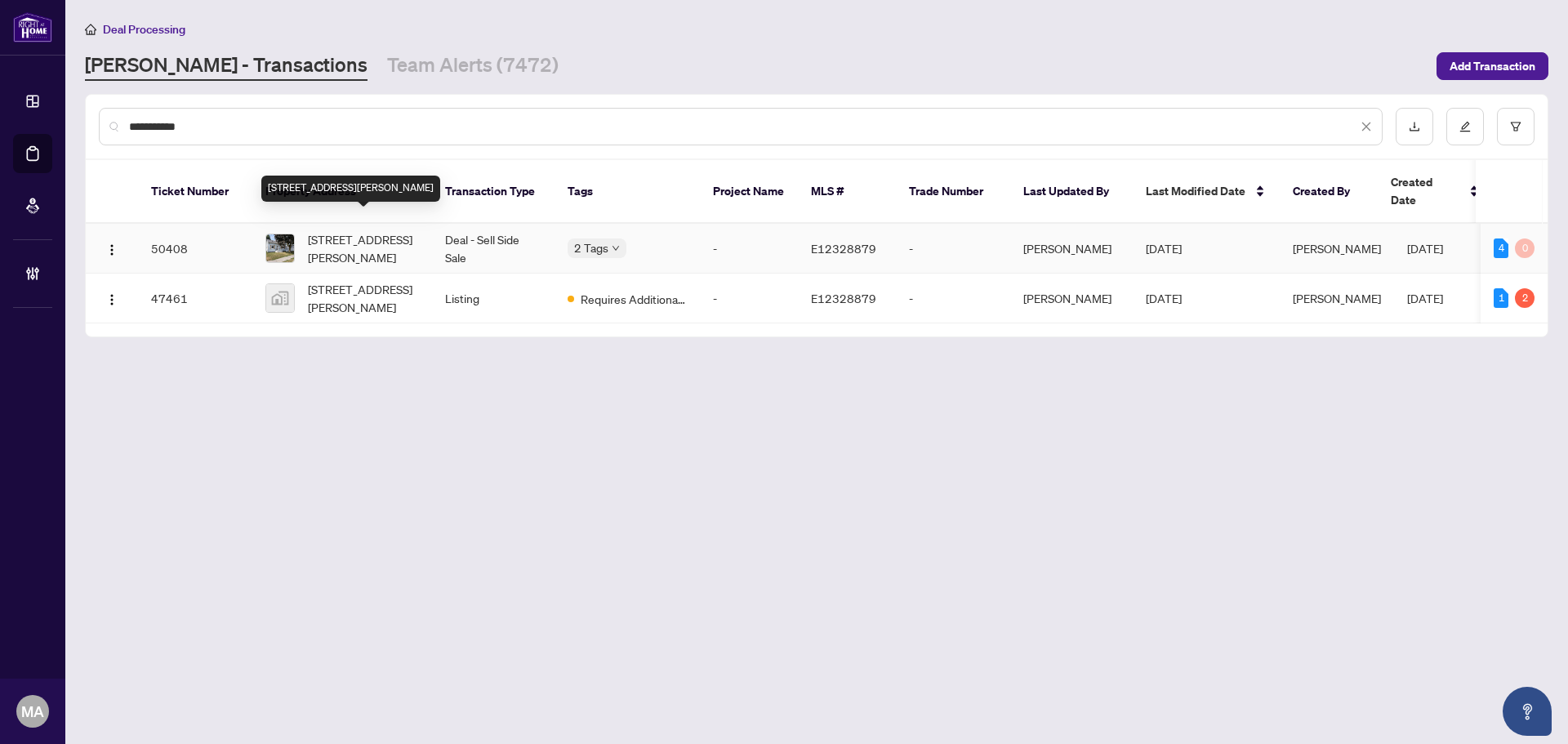
type input "**********"
click at [345, 237] on span "564-564 Taylor Ave, Oshawa, Ontario L1H 2E6, Canada" at bounding box center [364, 249] width 111 height 36
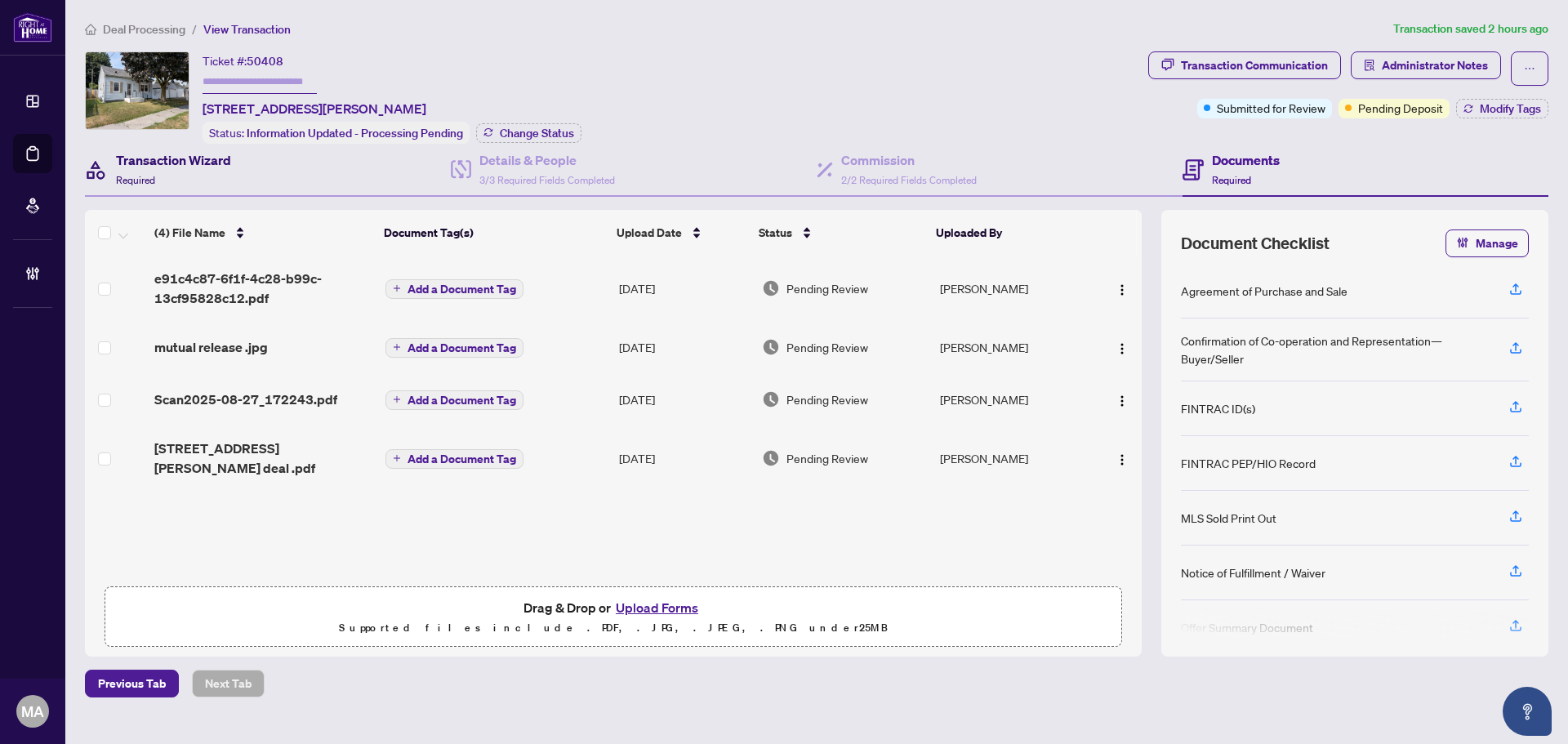
click at [158, 159] on h4 "Transaction Wizard" at bounding box center [173, 160] width 115 height 20
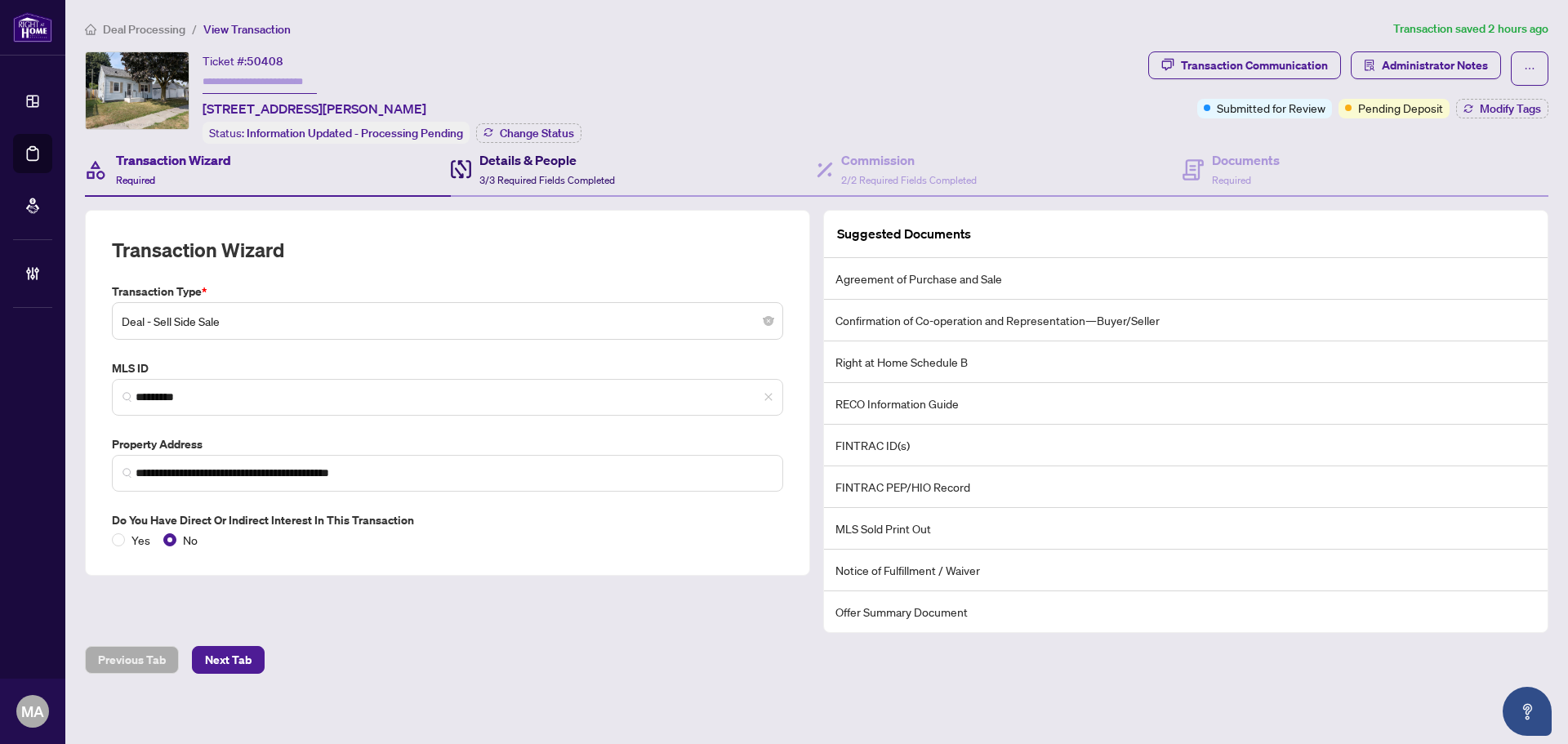
click at [497, 161] on h4 "Details & People" at bounding box center [547, 160] width 136 height 20
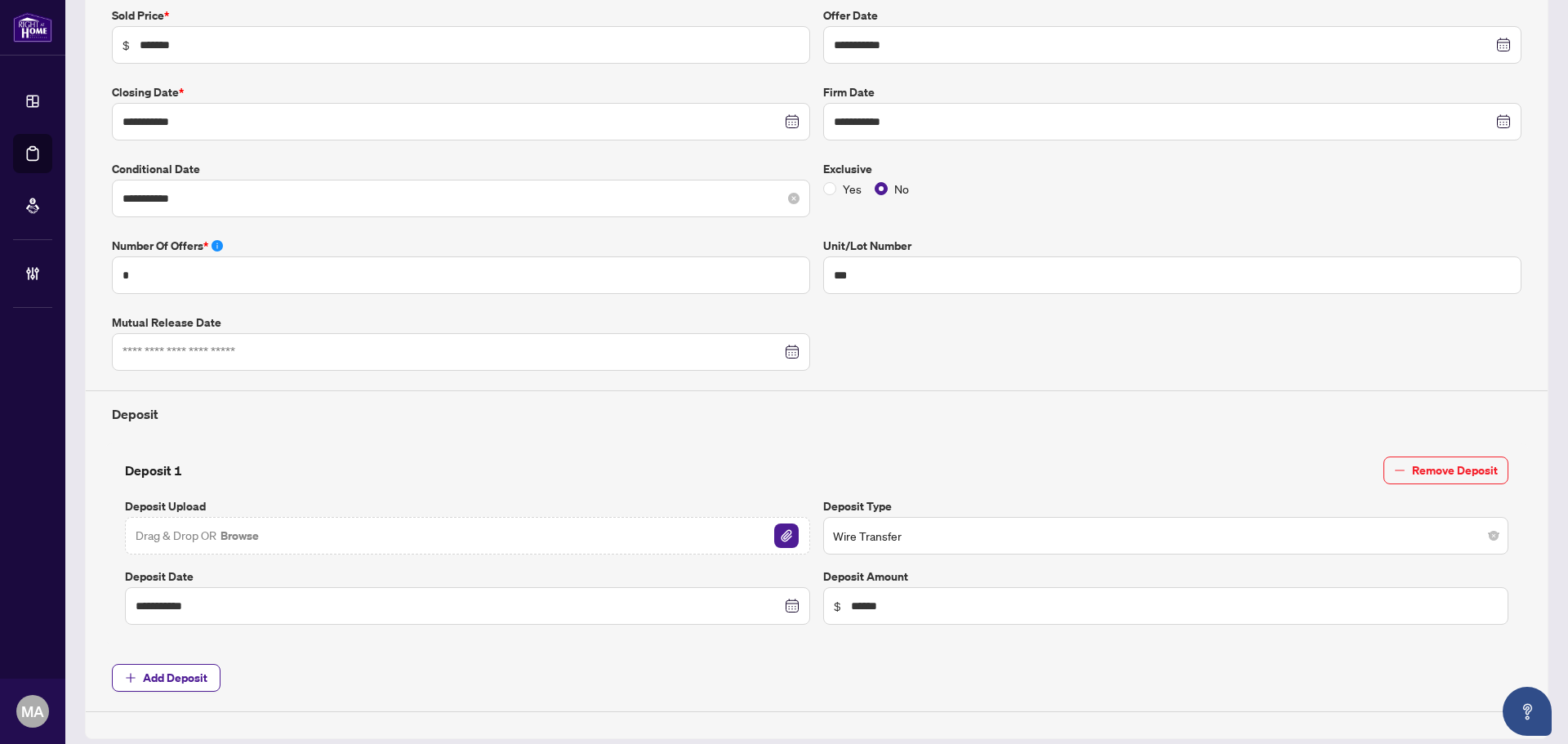
scroll to position [409, 0]
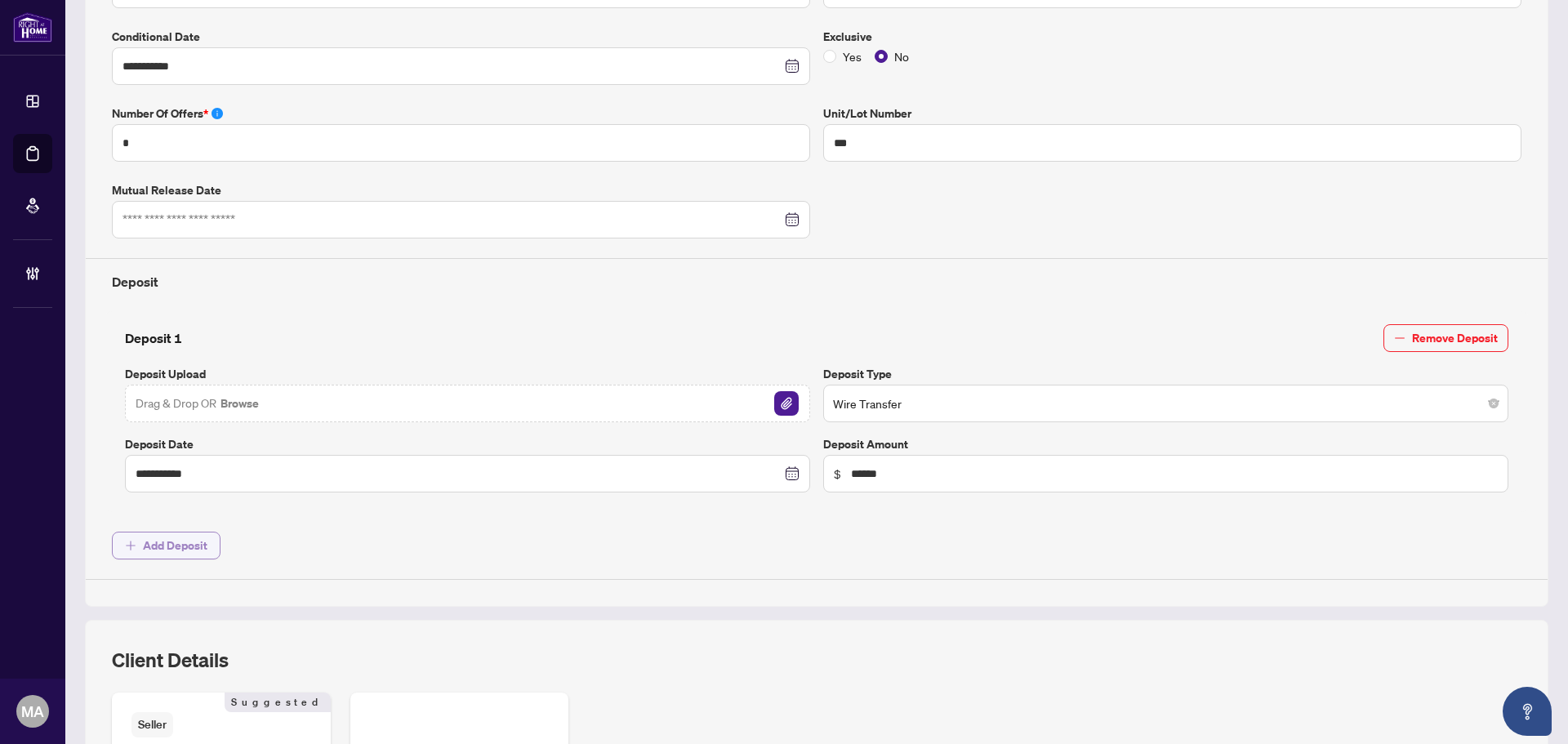
click at [193, 542] on span "Add Deposit" at bounding box center [175, 546] width 65 height 26
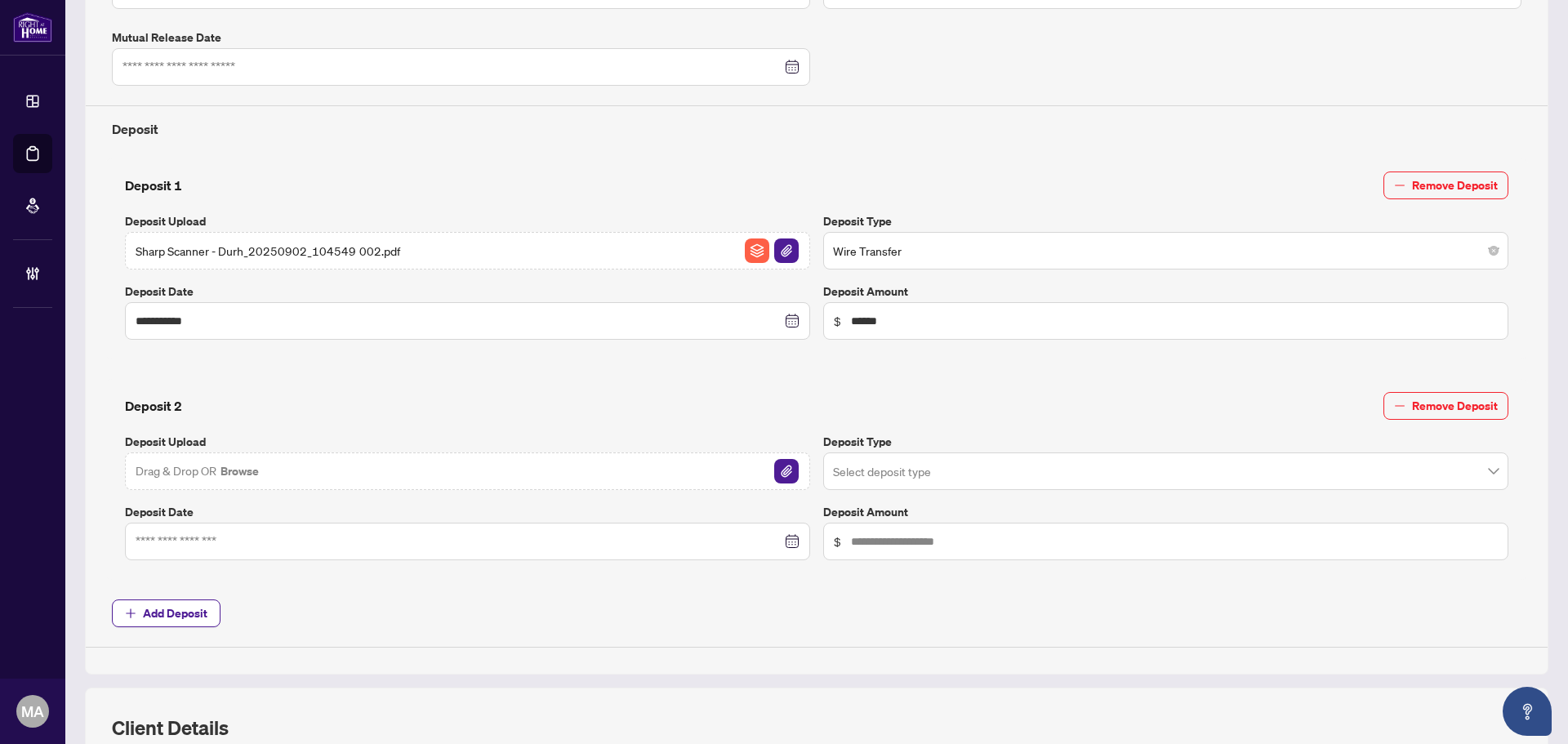
scroll to position [572, 0]
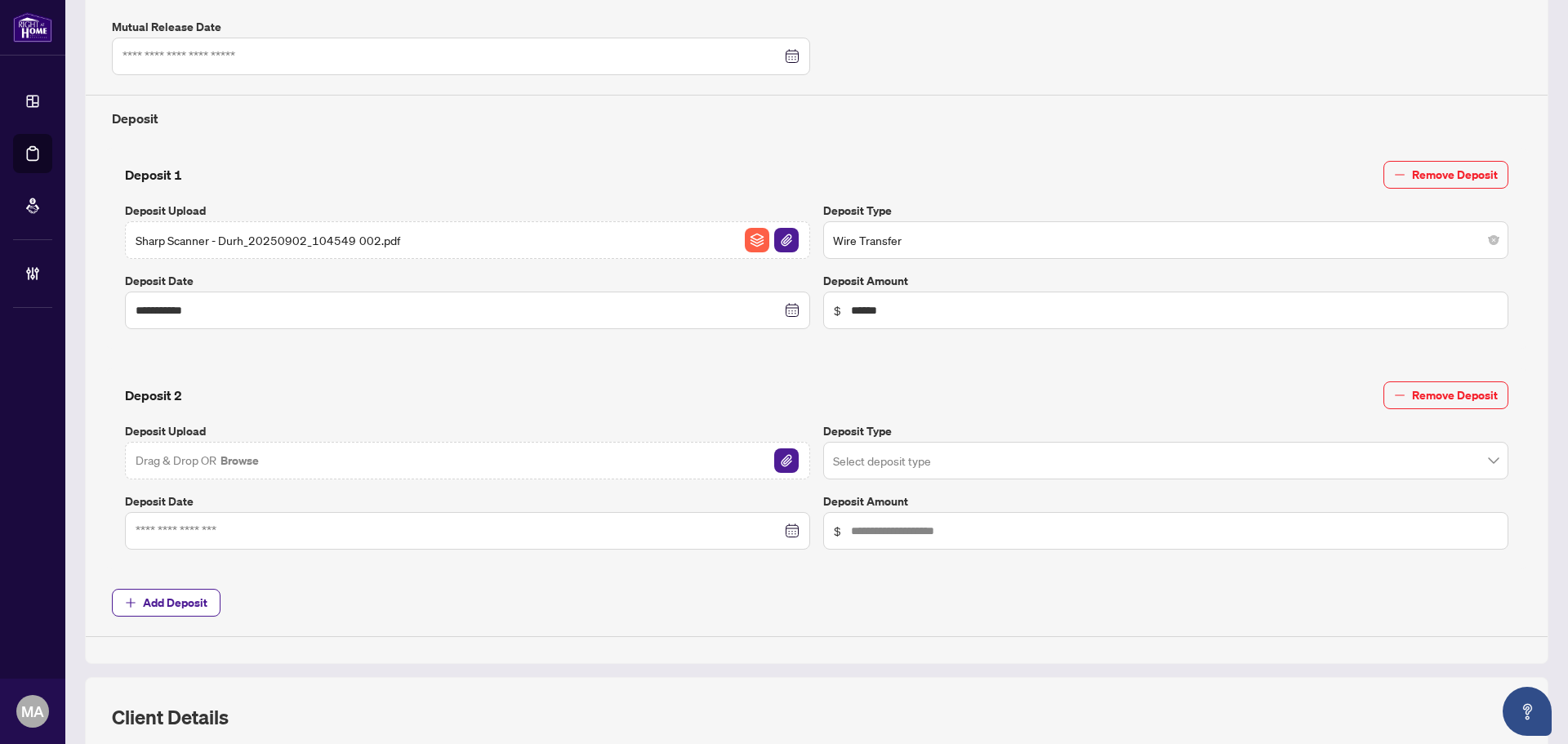
click at [530, 243] on div "Sharp Scanner - Durh_20250902_104549 002.pdf" at bounding box center [467, 240] width 685 height 37
click at [778, 235] on img "button" at bounding box center [786, 240] width 24 height 24
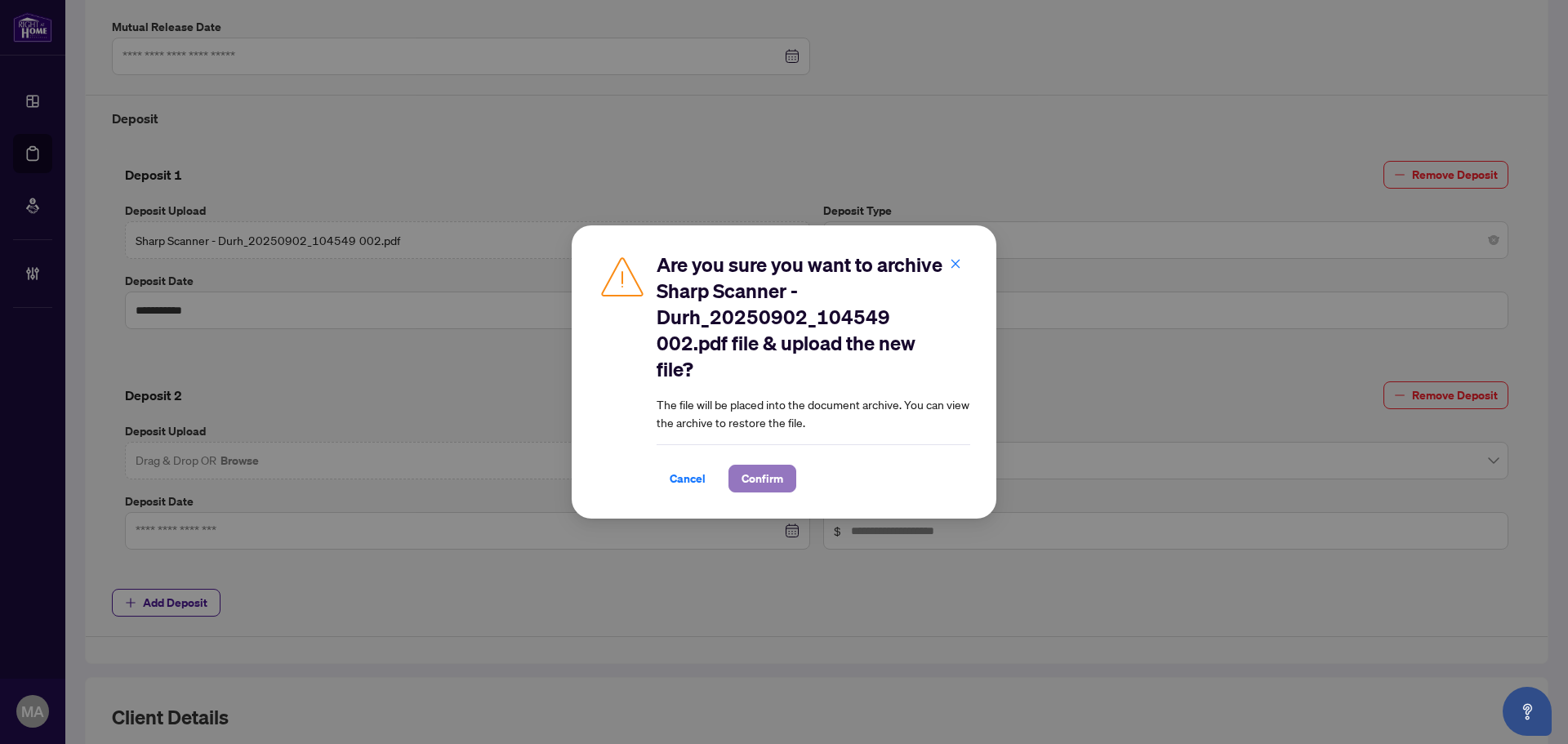
click at [770, 484] on span "Confirm" at bounding box center [762, 479] width 42 height 26
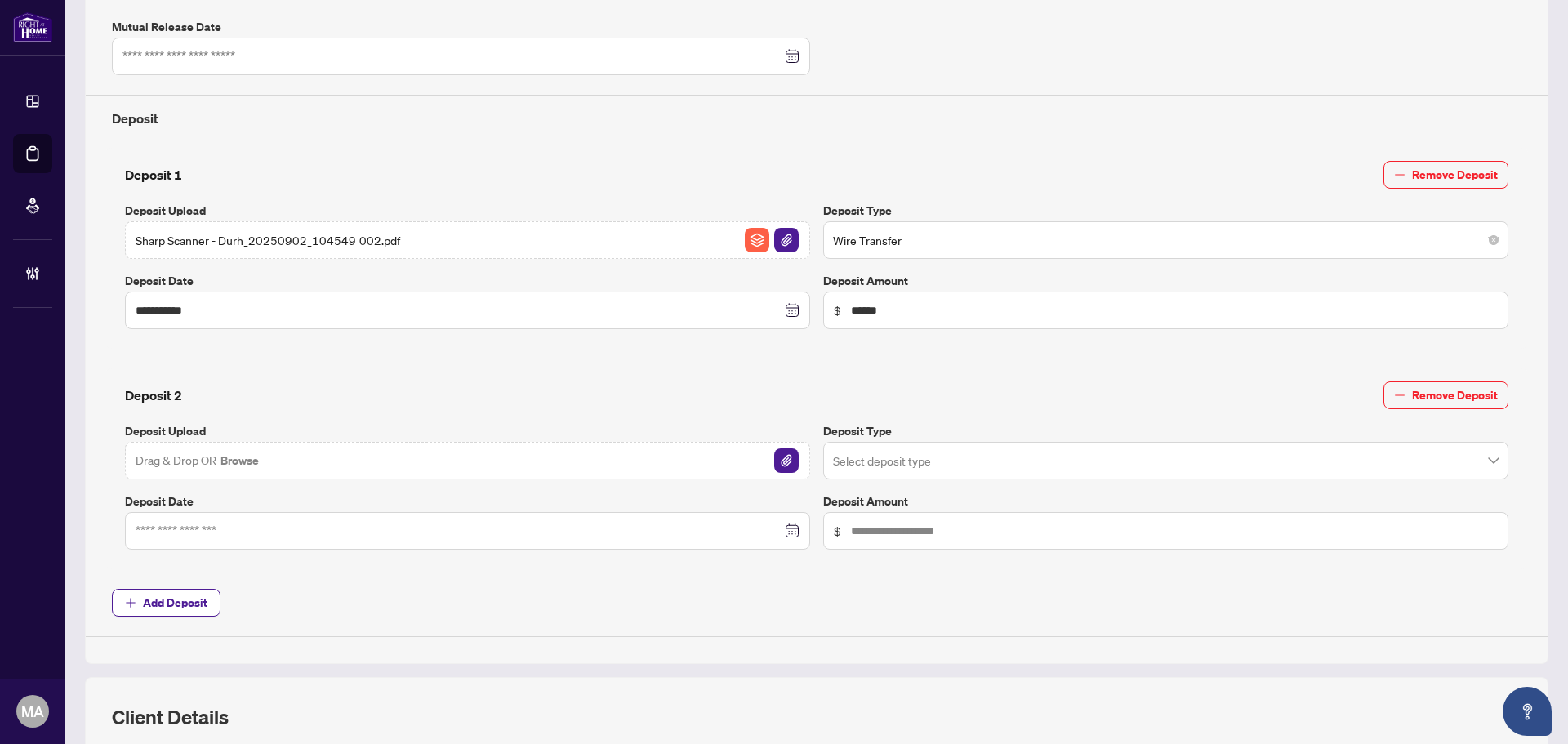
click at [360, 235] on span "Sharp Scanner - Durh_20250902_104549 002.pdf" at bounding box center [268, 240] width 265 height 18
drag, startPoint x: 603, startPoint y: 235, endPoint x: 438, endPoint y: 238, distance: 165.0
click at [438, 238] on div "Sharp Scanner - Durh_20250902_104549 002.pdf" at bounding box center [467, 240] width 685 height 37
click at [268, 531] on input at bounding box center [459, 531] width 646 height 18
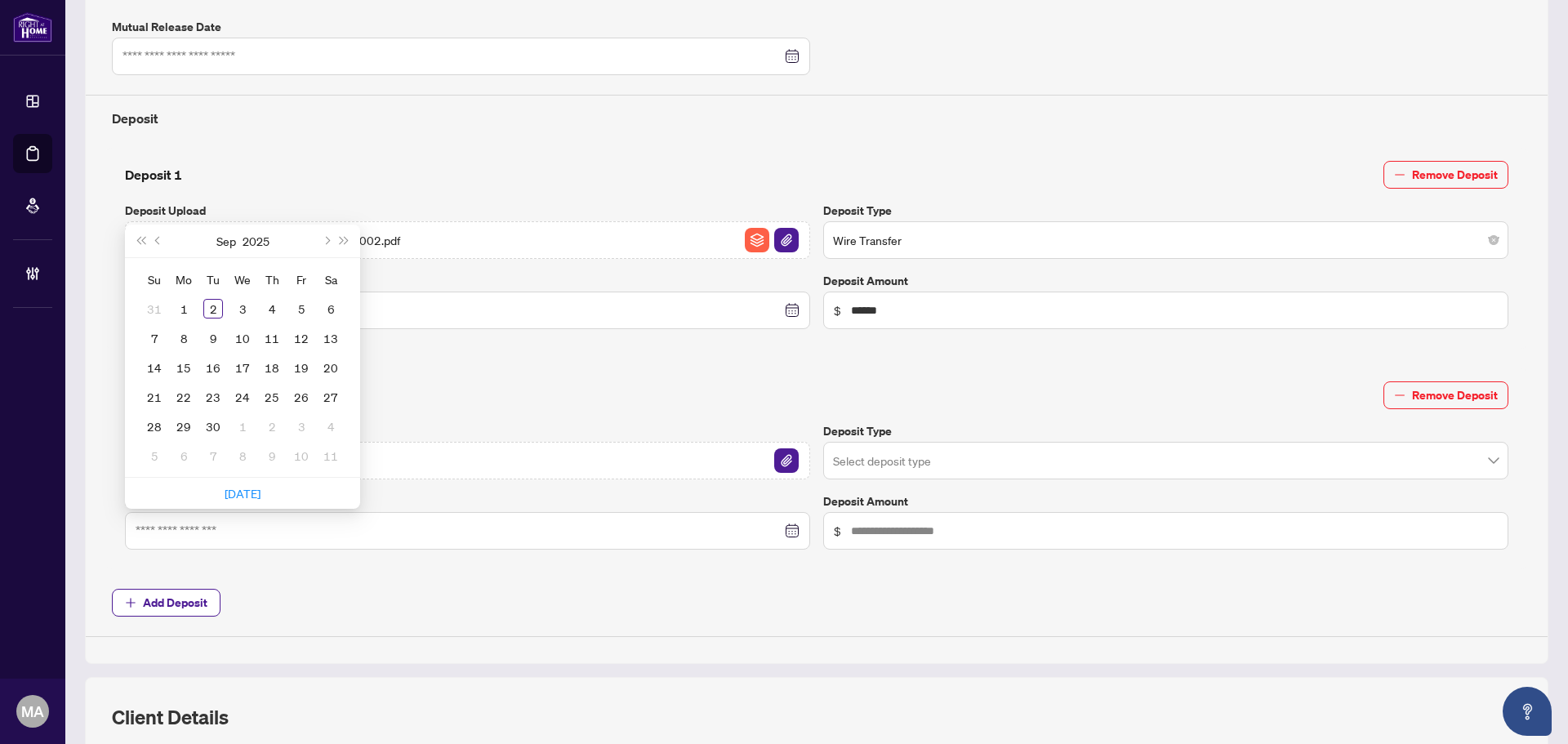
click at [487, 638] on div "**********" at bounding box center [816, 151] width 1463 height 1026
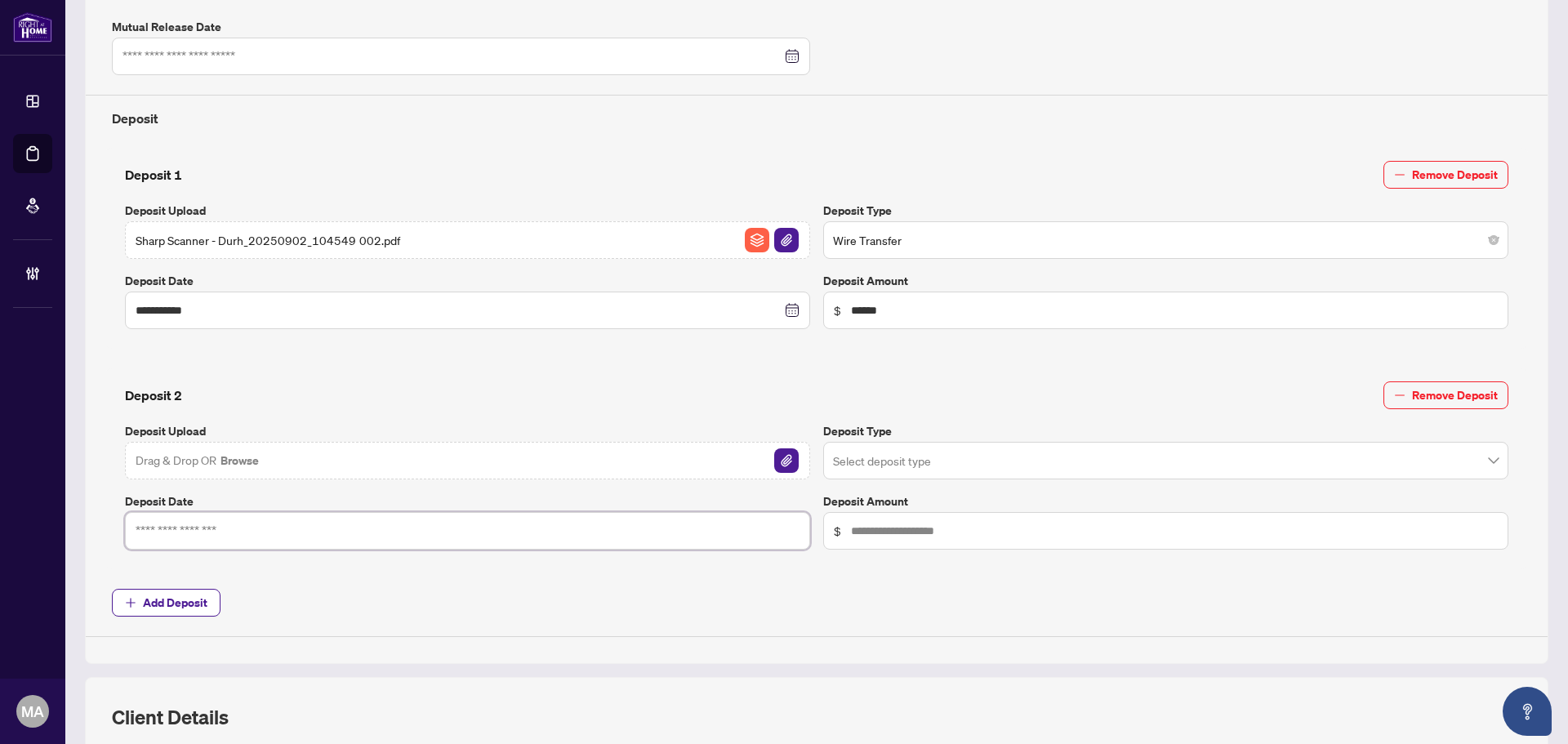
click at [329, 524] on input at bounding box center [459, 531] width 646 height 18
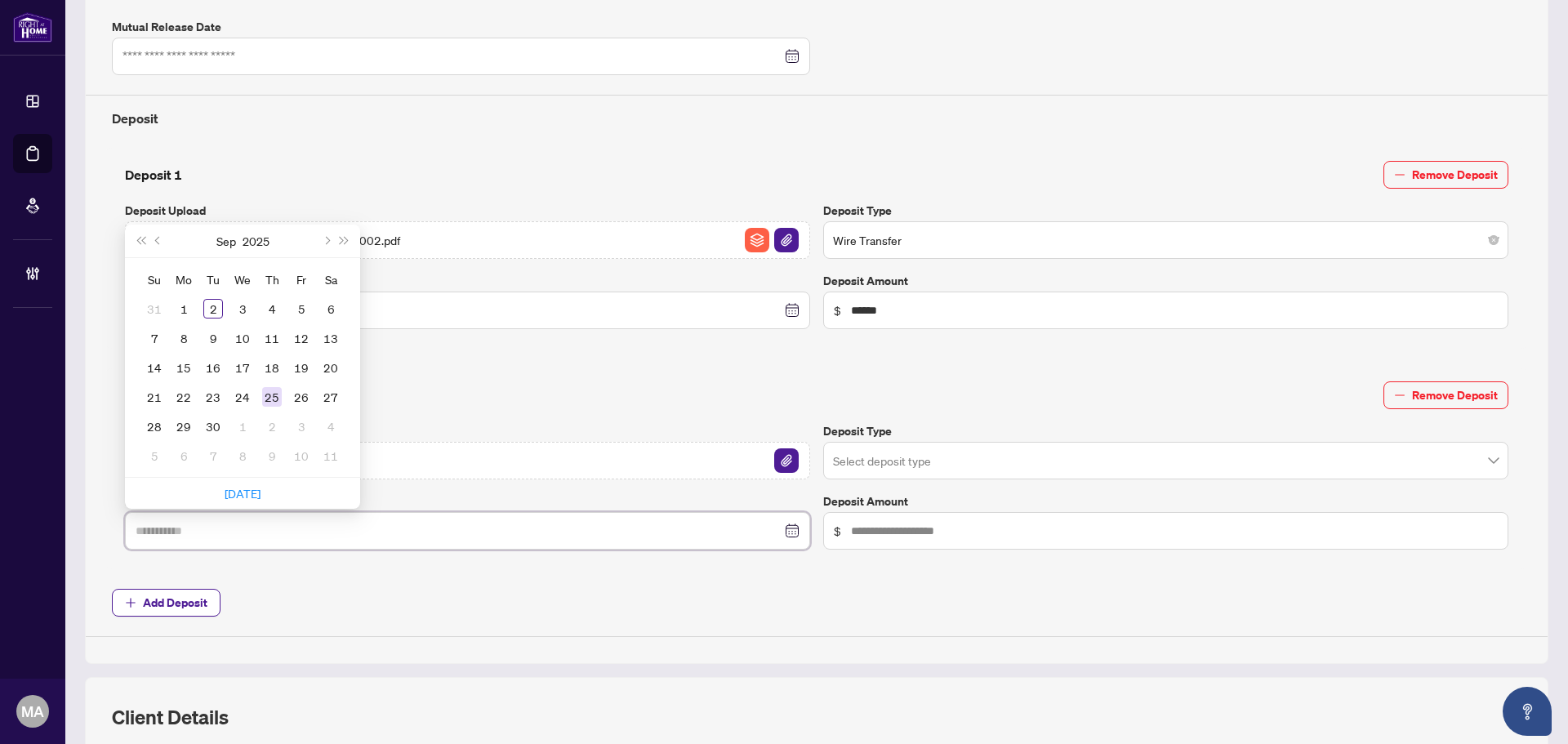
type input "**********"
click at [267, 392] on div "25" at bounding box center [272, 397] width 20 height 20
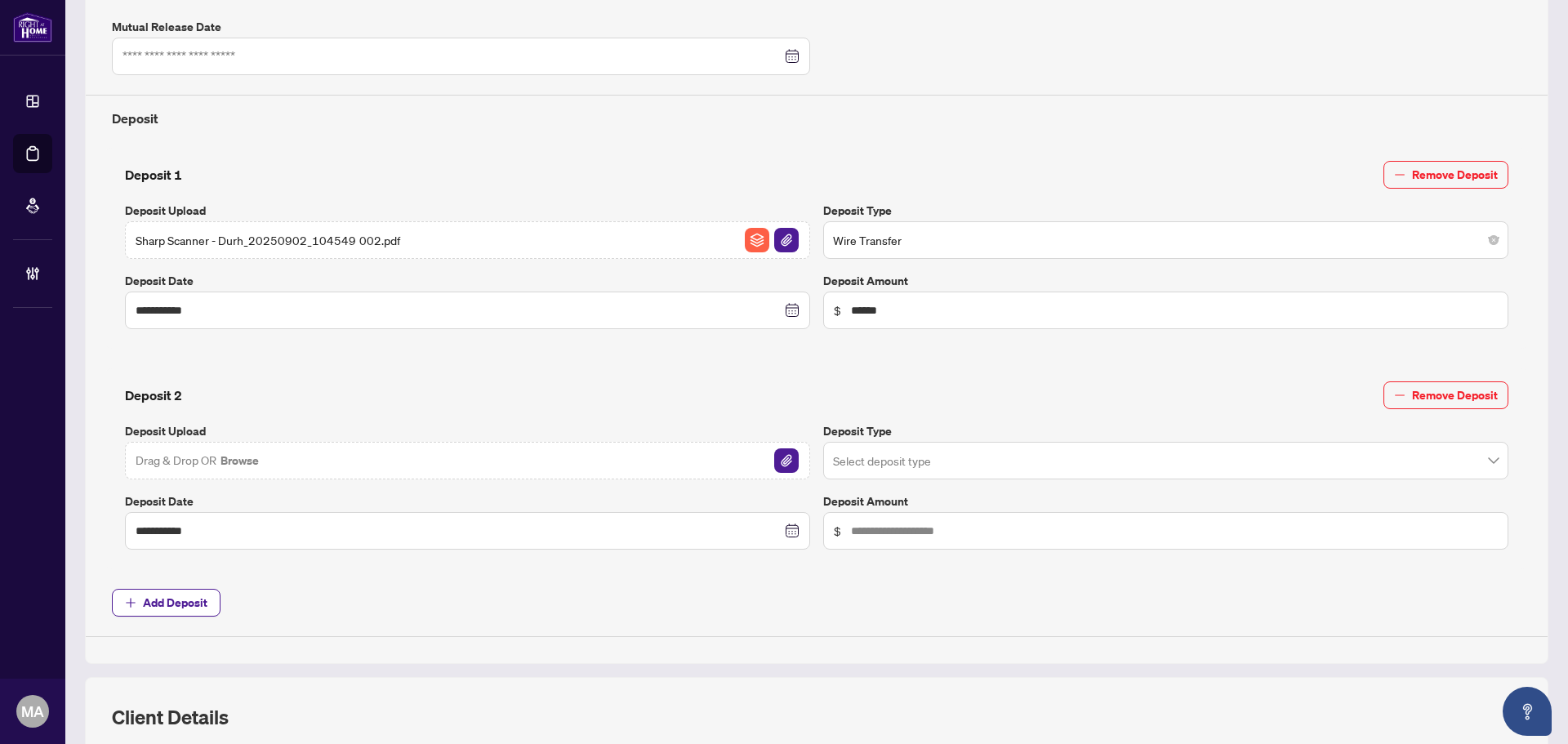
click at [990, 539] on span "$" at bounding box center [1165, 530] width 685 height 37
type input "******"
click at [943, 466] on input "search" at bounding box center [1158, 463] width 651 height 36
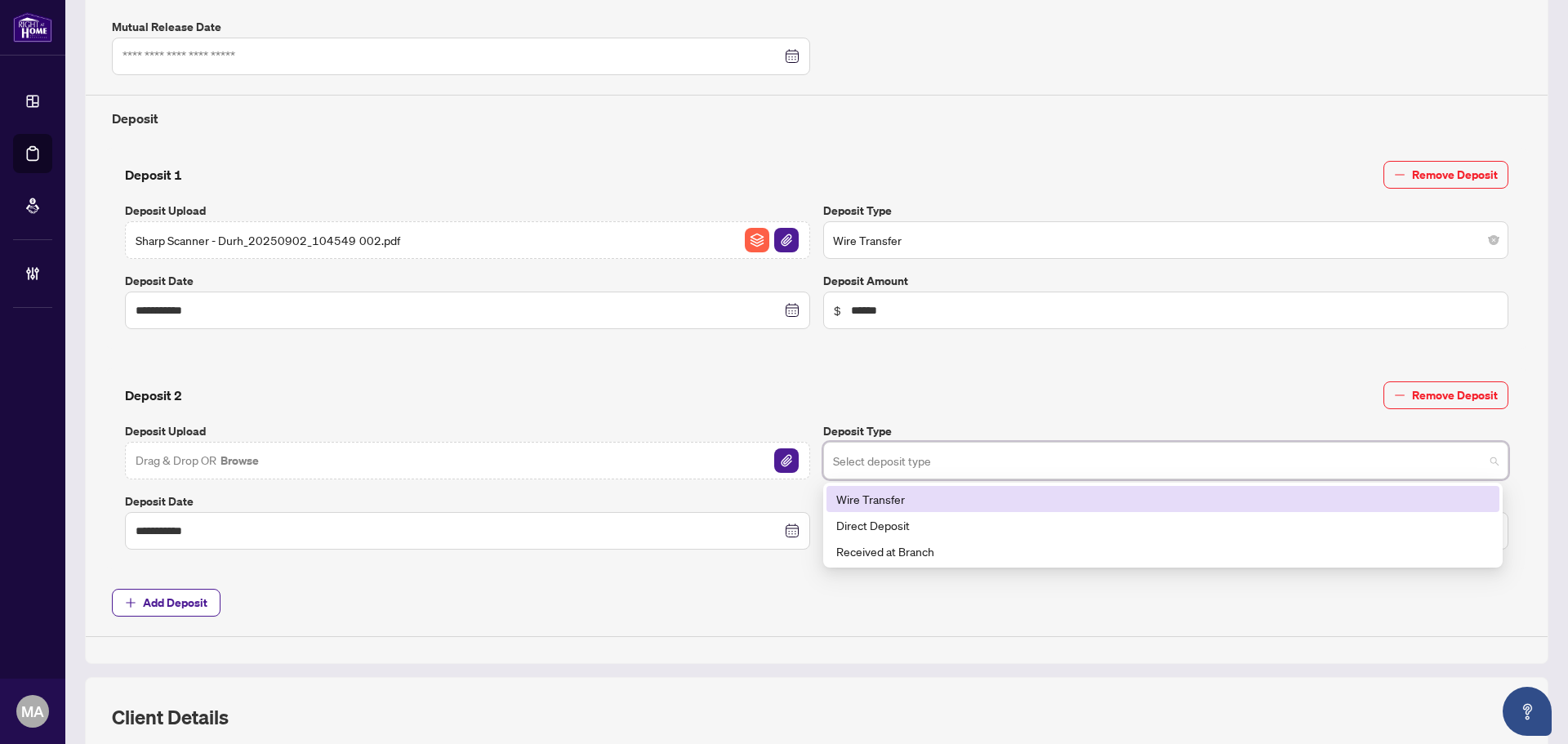
click at [874, 497] on div "Wire Transfer" at bounding box center [1163, 499] width 654 height 18
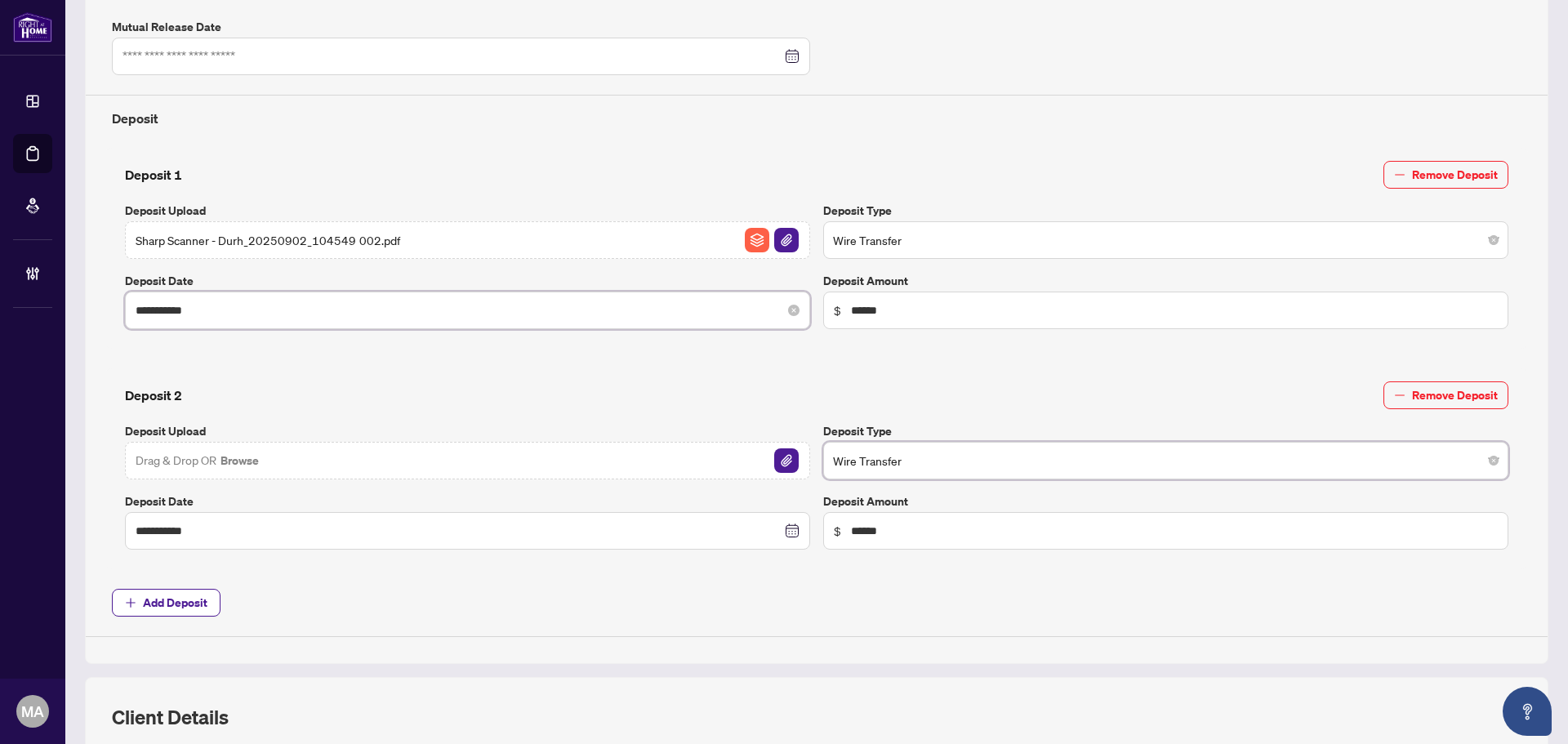
click at [220, 305] on input "**********" at bounding box center [459, 310] width 646 height 18
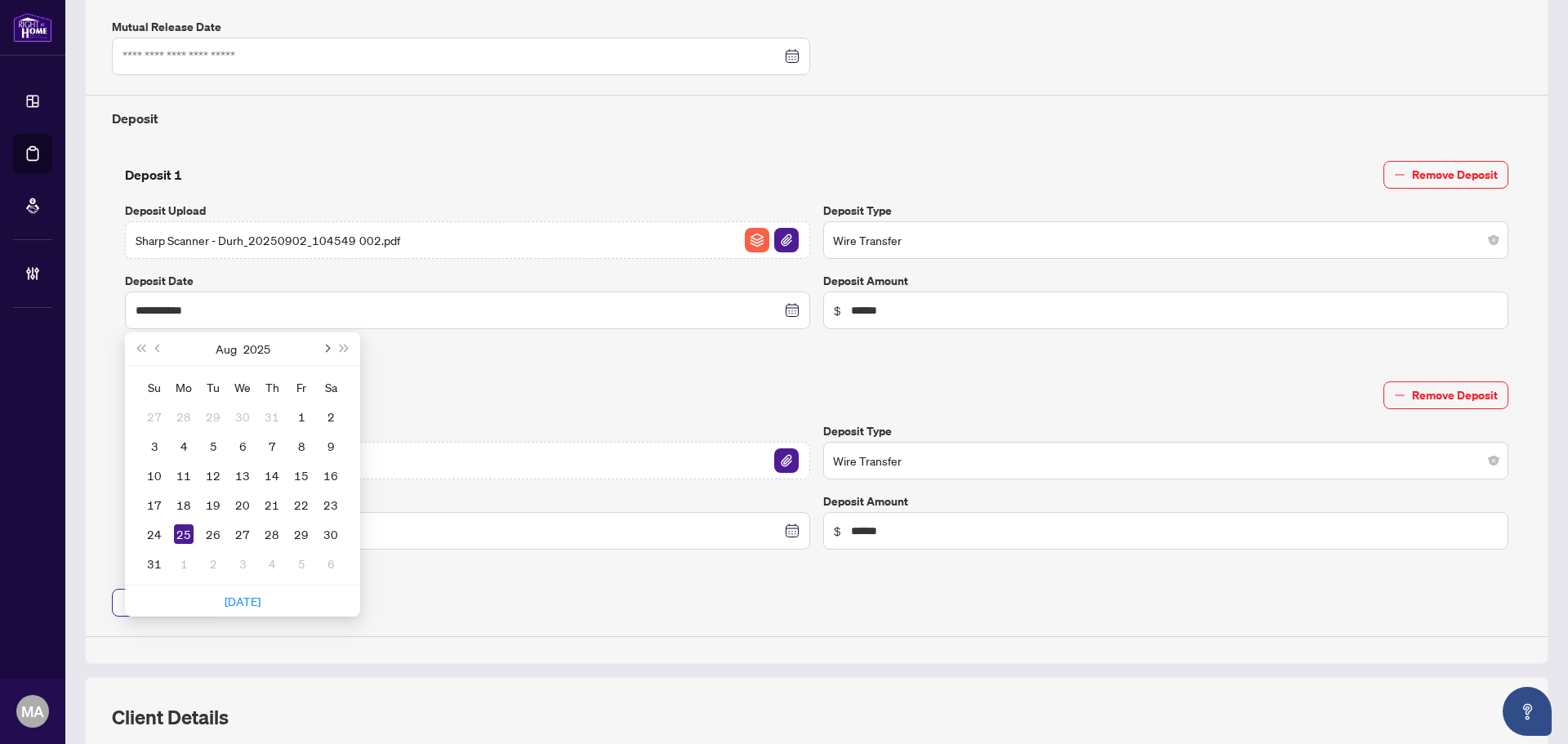
click at [330, 348] on button "Next month (PageDown)" at bounding box center [326, 349] width 18 height 33
type input "**********"
drag, startPoint x: 210, startPoint y: 416, endPoint x: 372, endPoint y: 367, distance: 169.2
click at [210, 417] on div "2" at bounding box center [213, 417] width 20 height 20
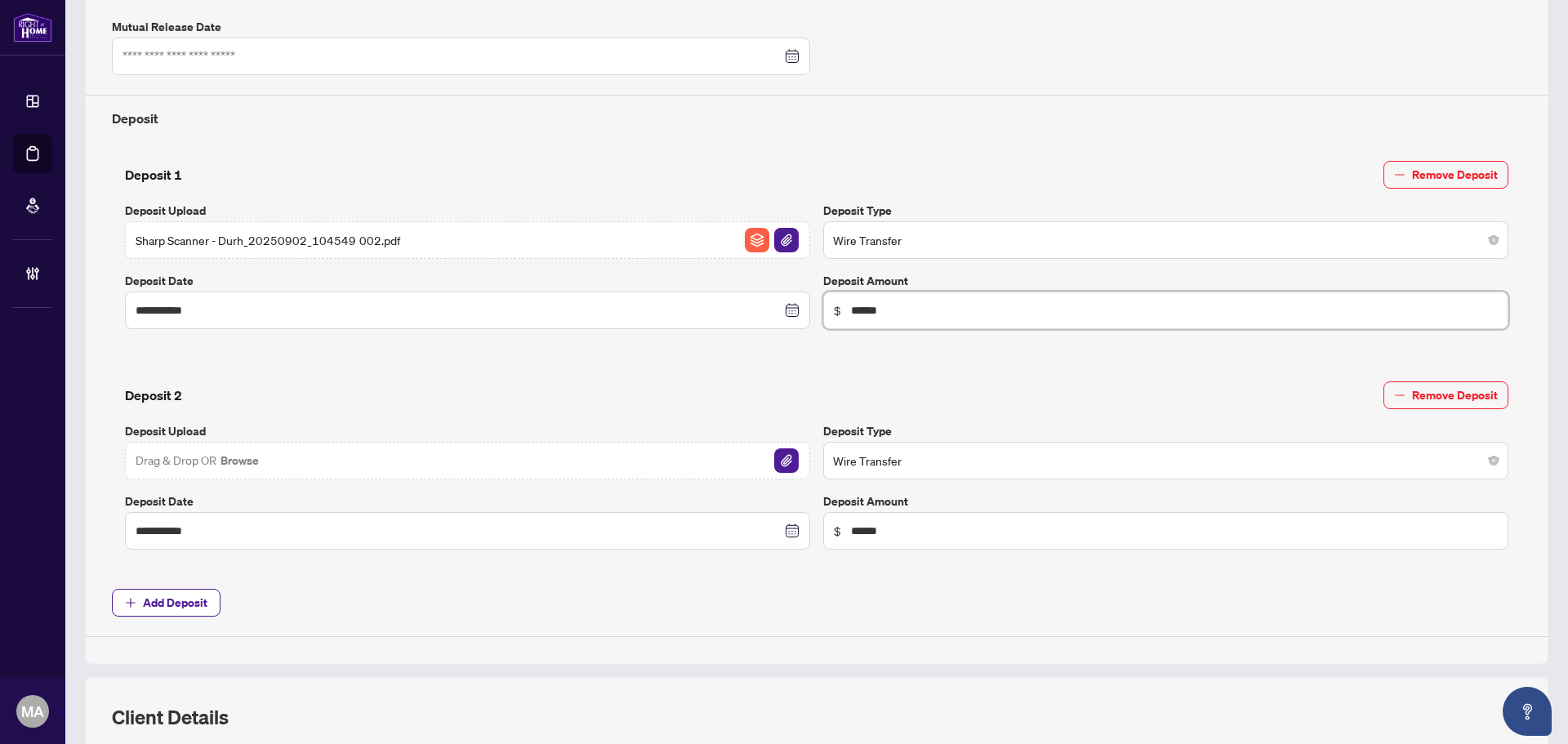
click at [856, 307] on input "******" at bounding box center [1174, 310] width 647 height 18
click at [916, 238] on span "Wire Transfer" at bounding box center [1165, 240] width 666 height 31
type input "******"
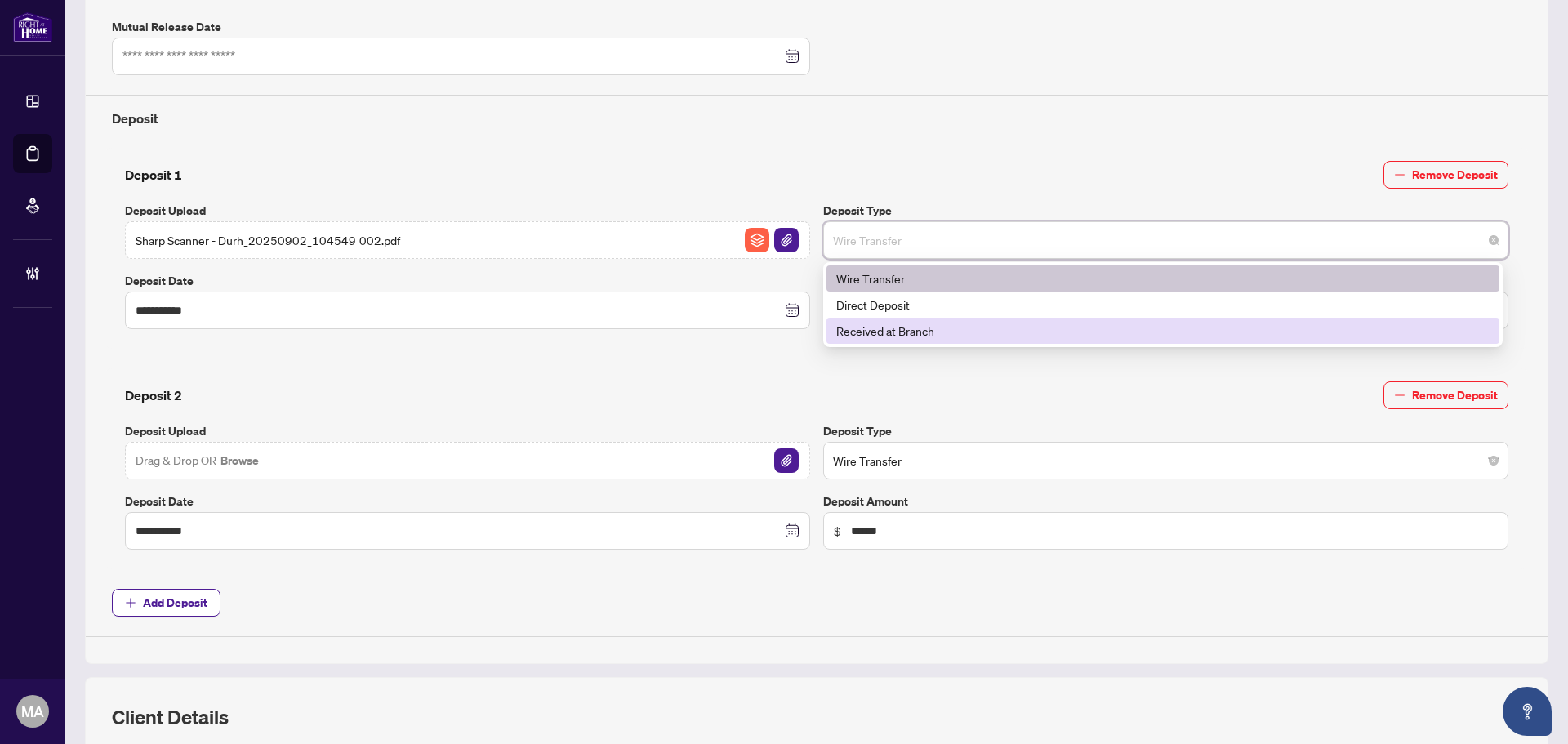
click at [902, 330] on div "Received at Branch" at bounding box center [1163, 331] width 654 height 18
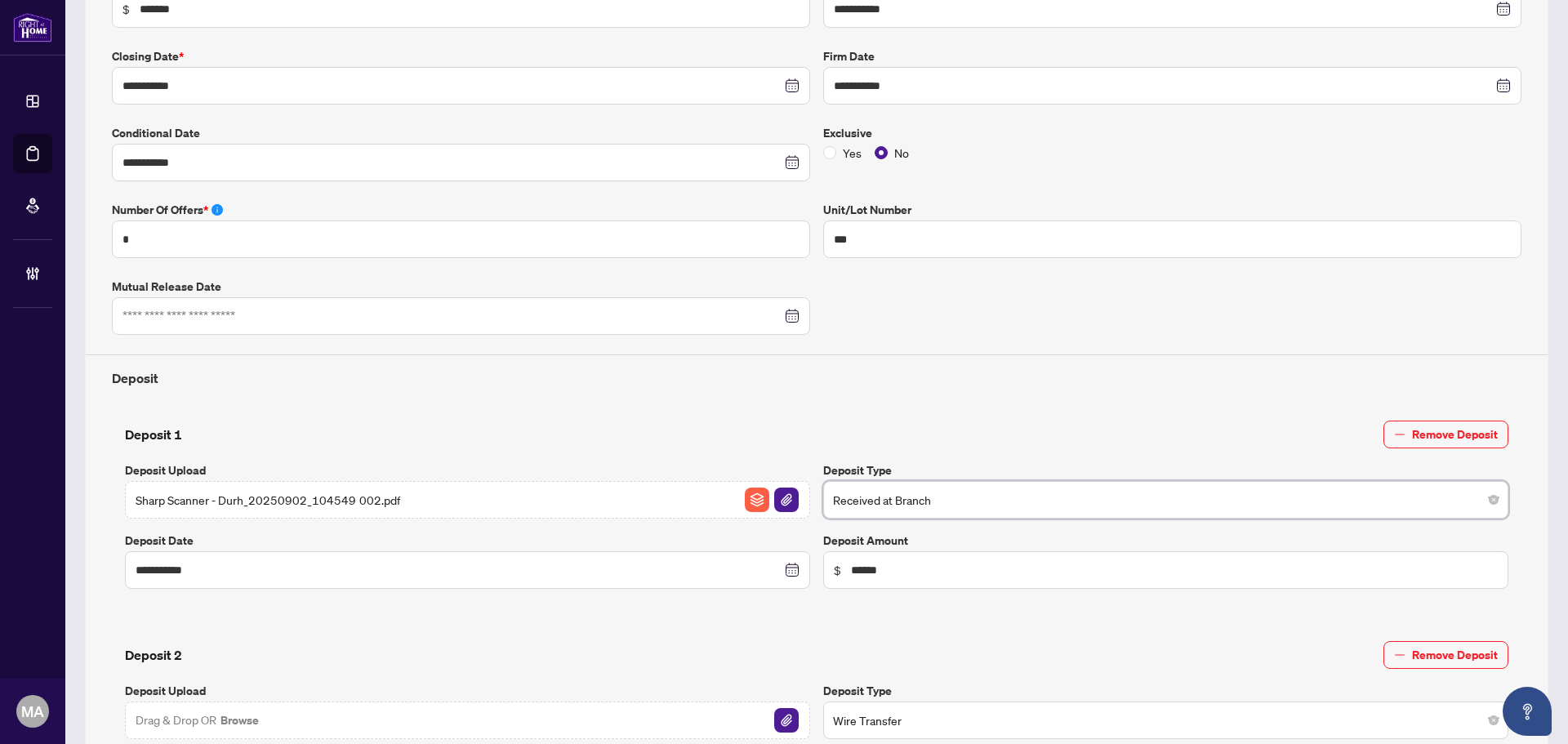
scroll to position [81, 0]
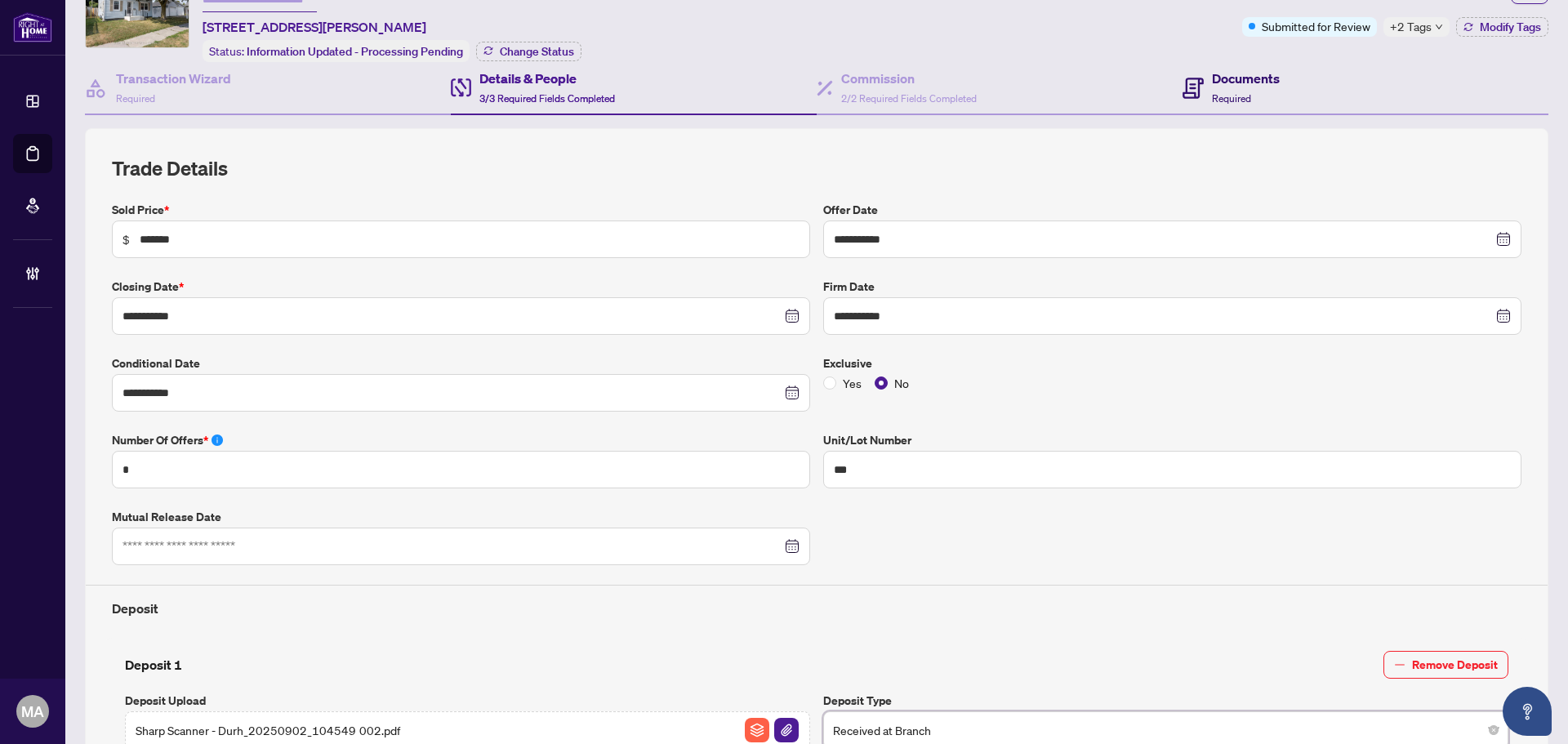
click at [1243, 75] on h4 "Documents" at bounding box center [1246, 78] width 68 height 20
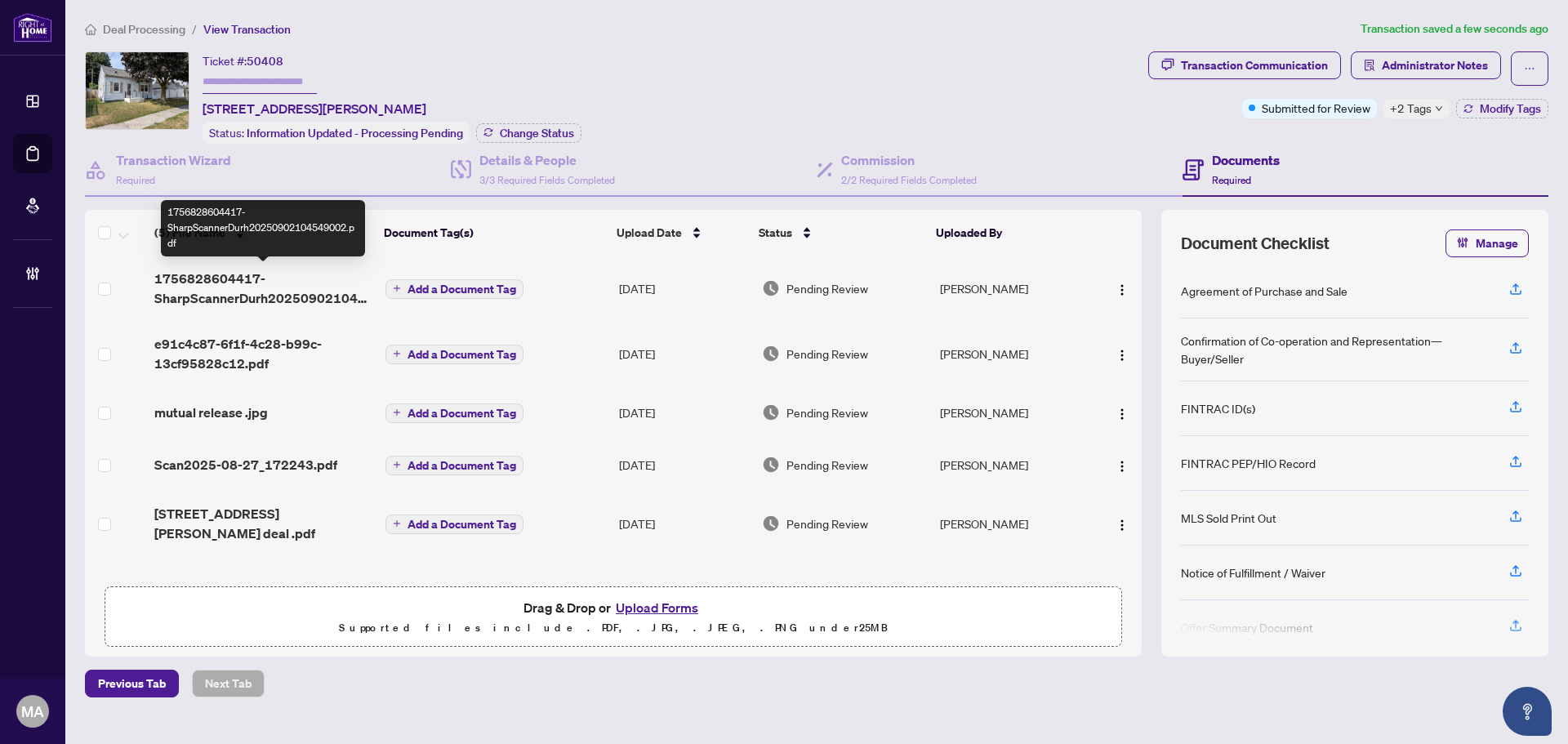
click at [215, 282] on span "1756828604417-SharpScannerDurh20250902104549002.pdf" at bounding box center [263, 288] width 218 height 39
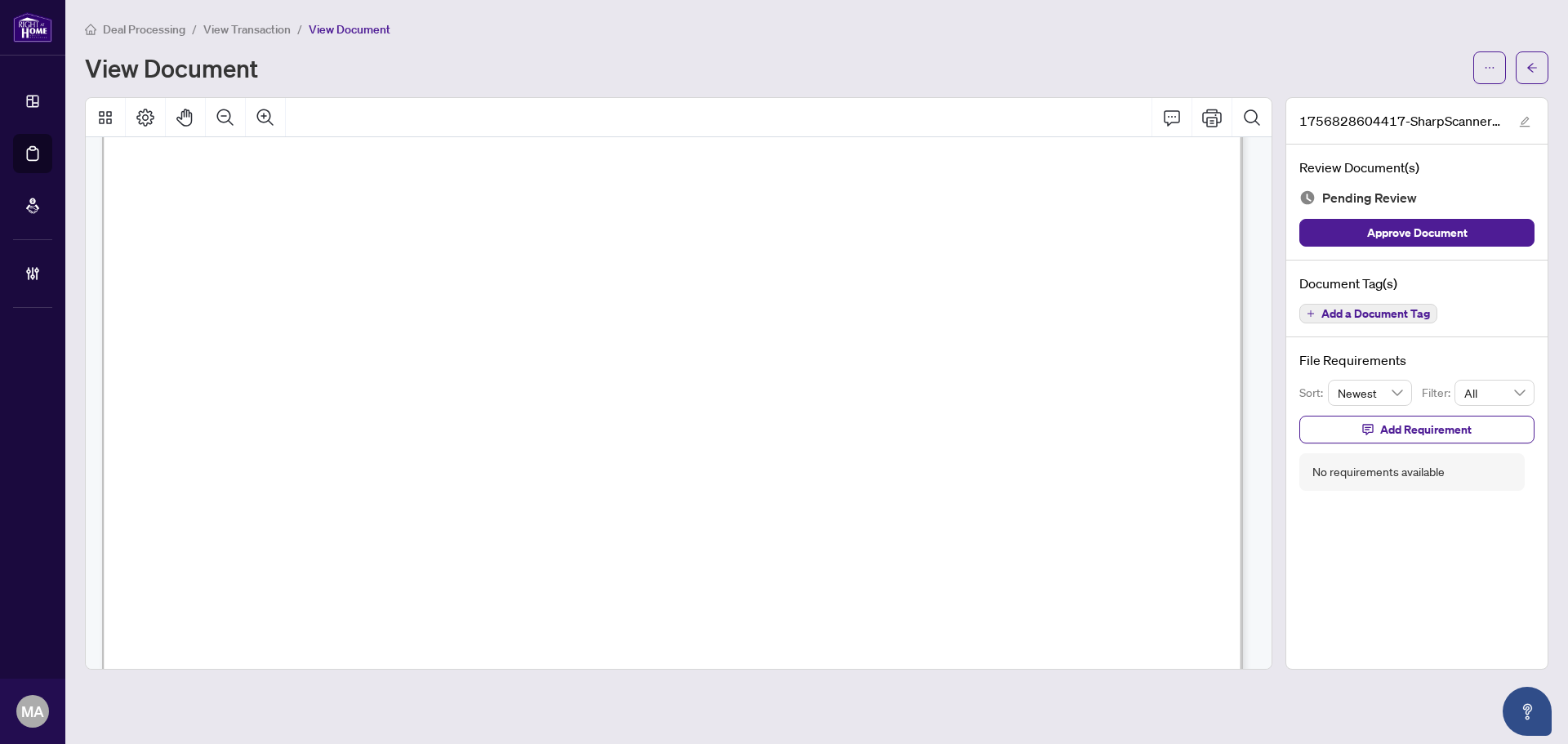
scroll to position [654, 0]
click at [1526, 69] on button "button" at bounding box center [1533, 68] width 33 height 33
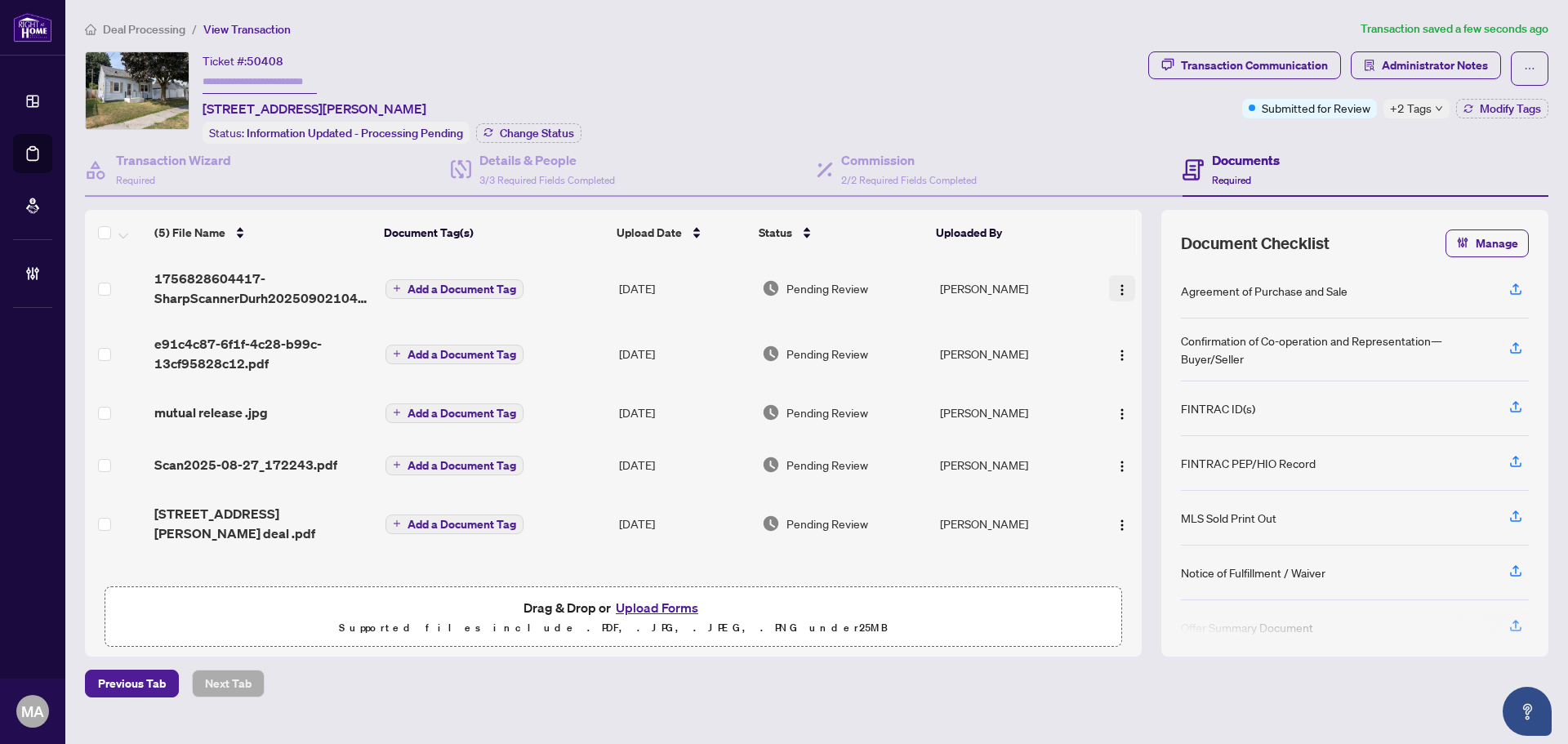
click at [1117, 287] on img "button" at bounding box center [1121, 289] width 13 height 13
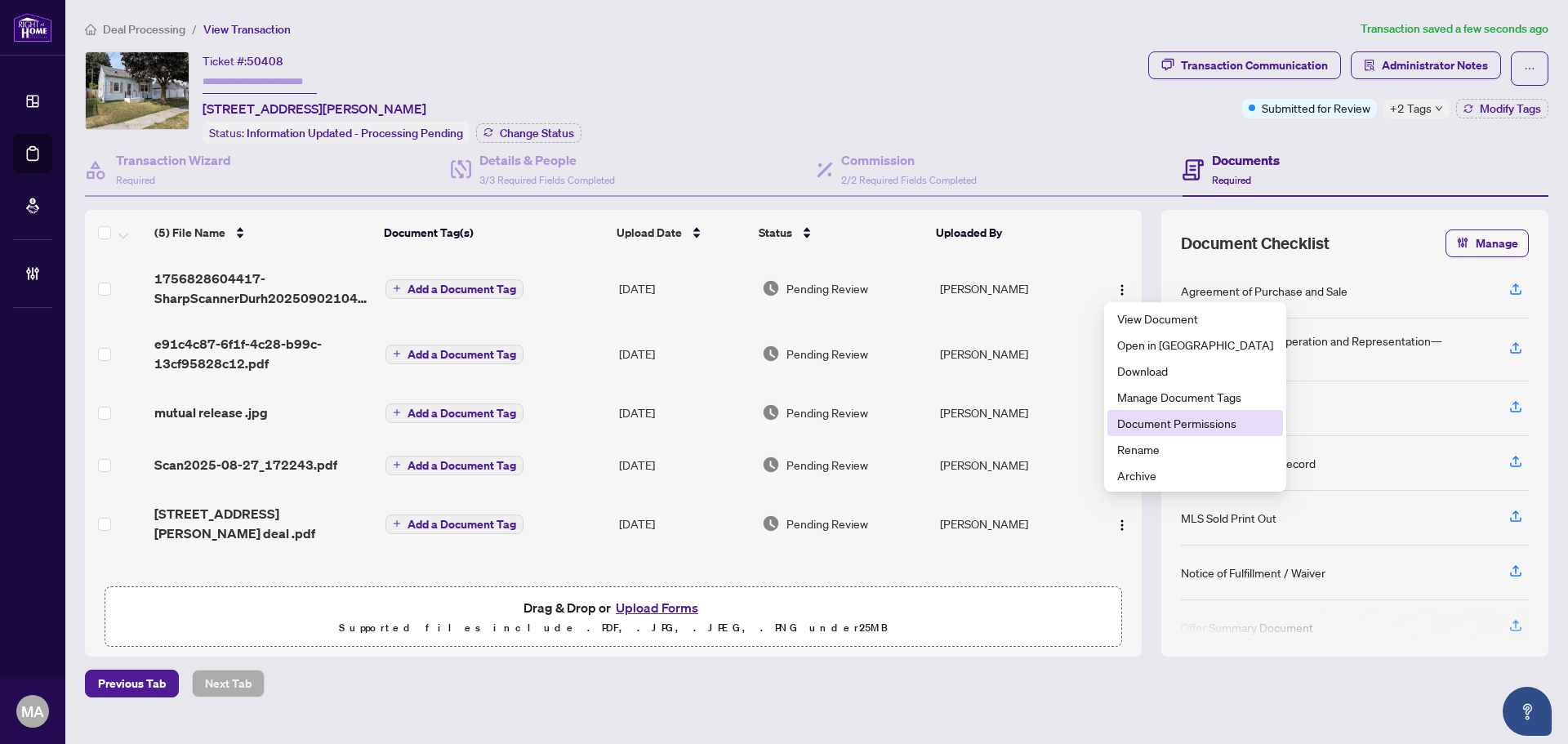
click at [1172, 428] on span "Document Permissions" at bounding box center [1195, 423] width 156 height 18
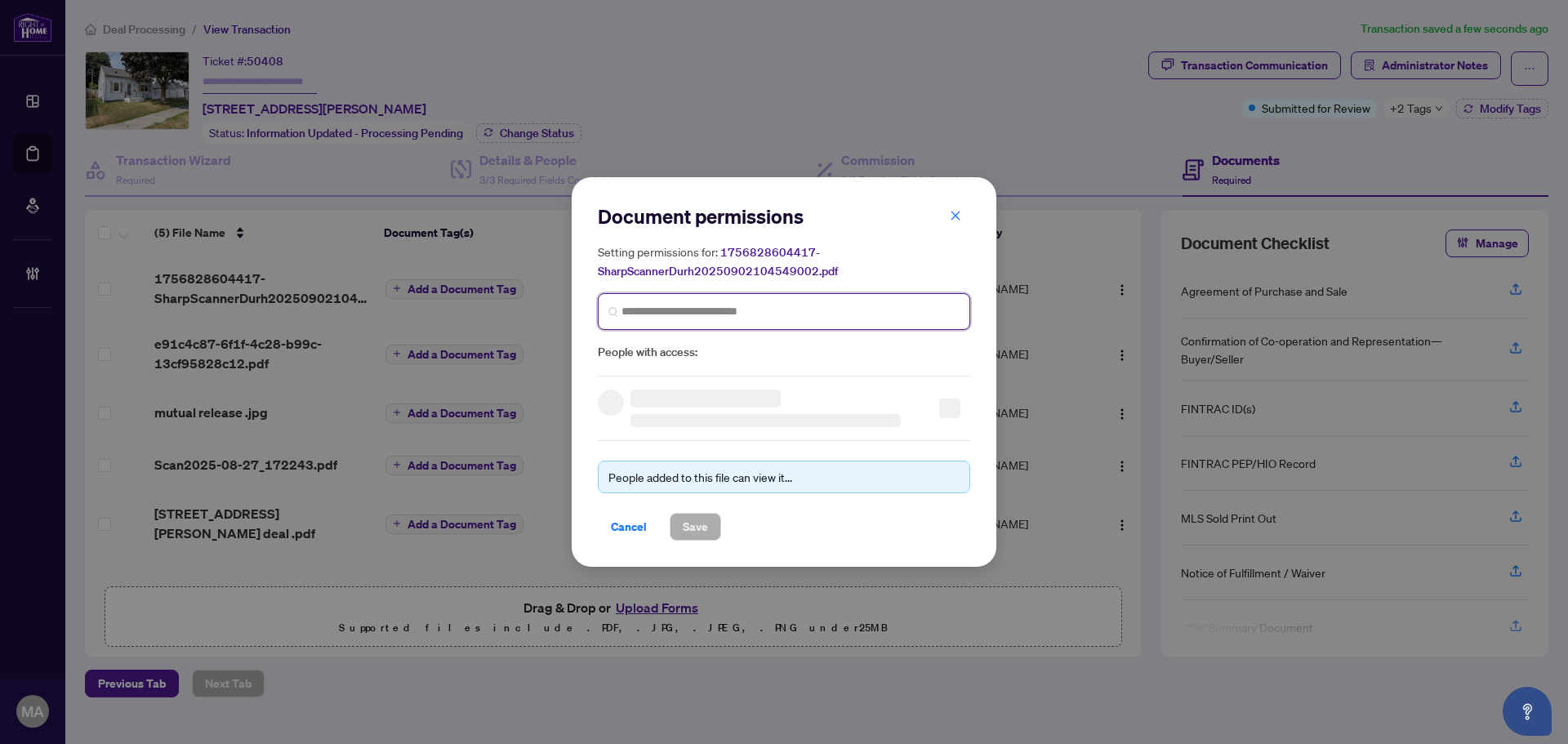
click at [813, 315] on input "search" at bounding box center [790, 312] width 339 height 17
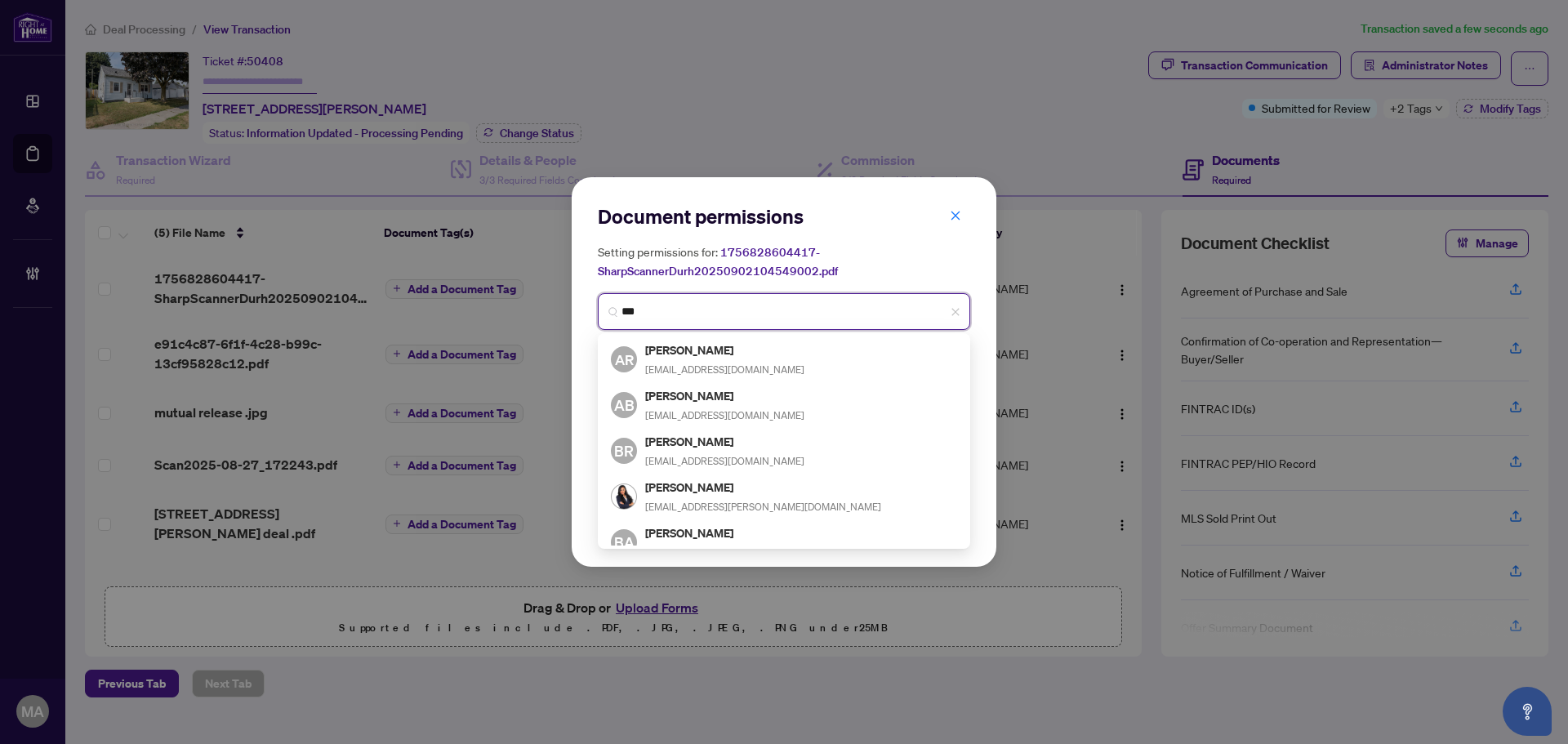
type input "****"
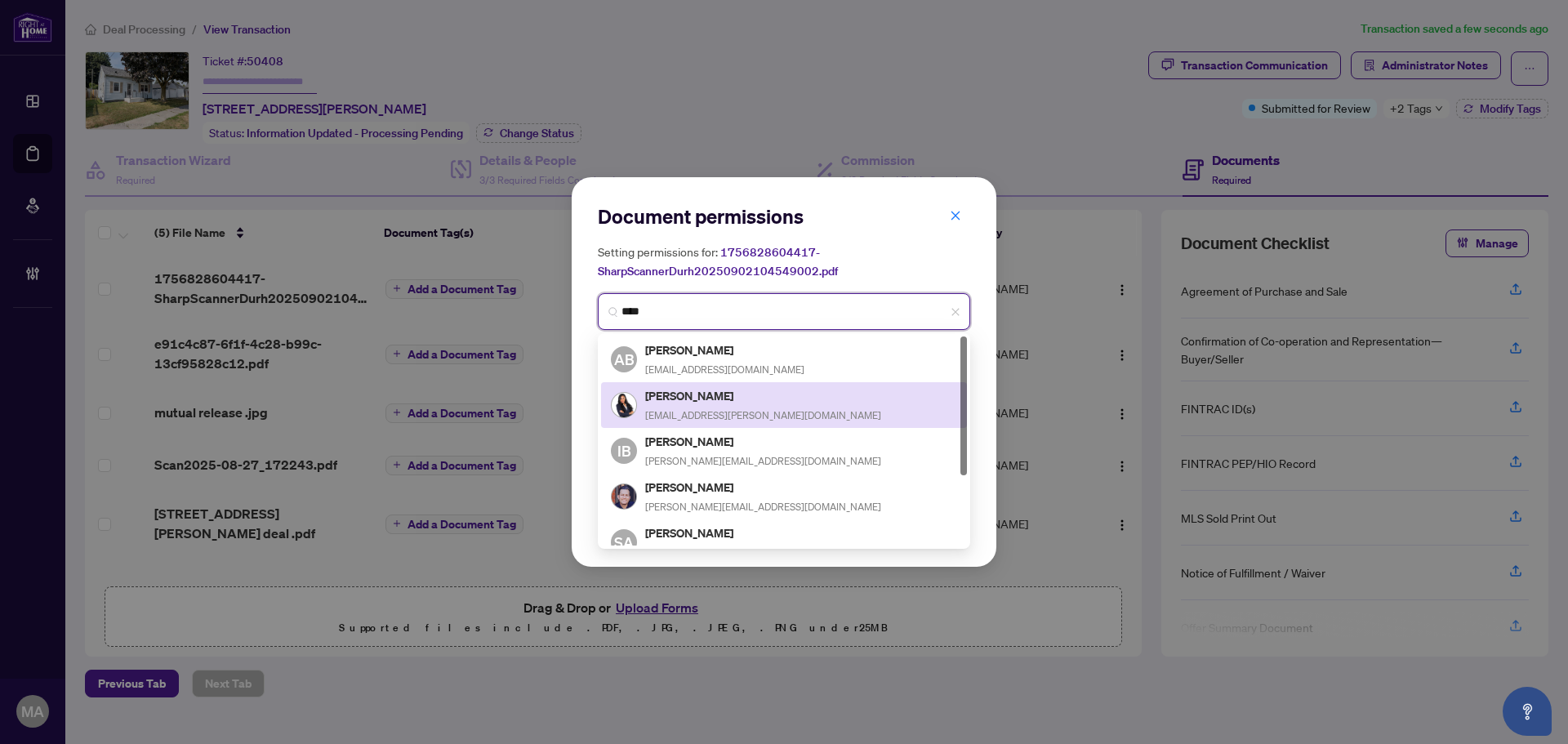
click at [756, 395] on h5 "Breanne Guevara" at bounding box center [763, 396] width 236 height 19
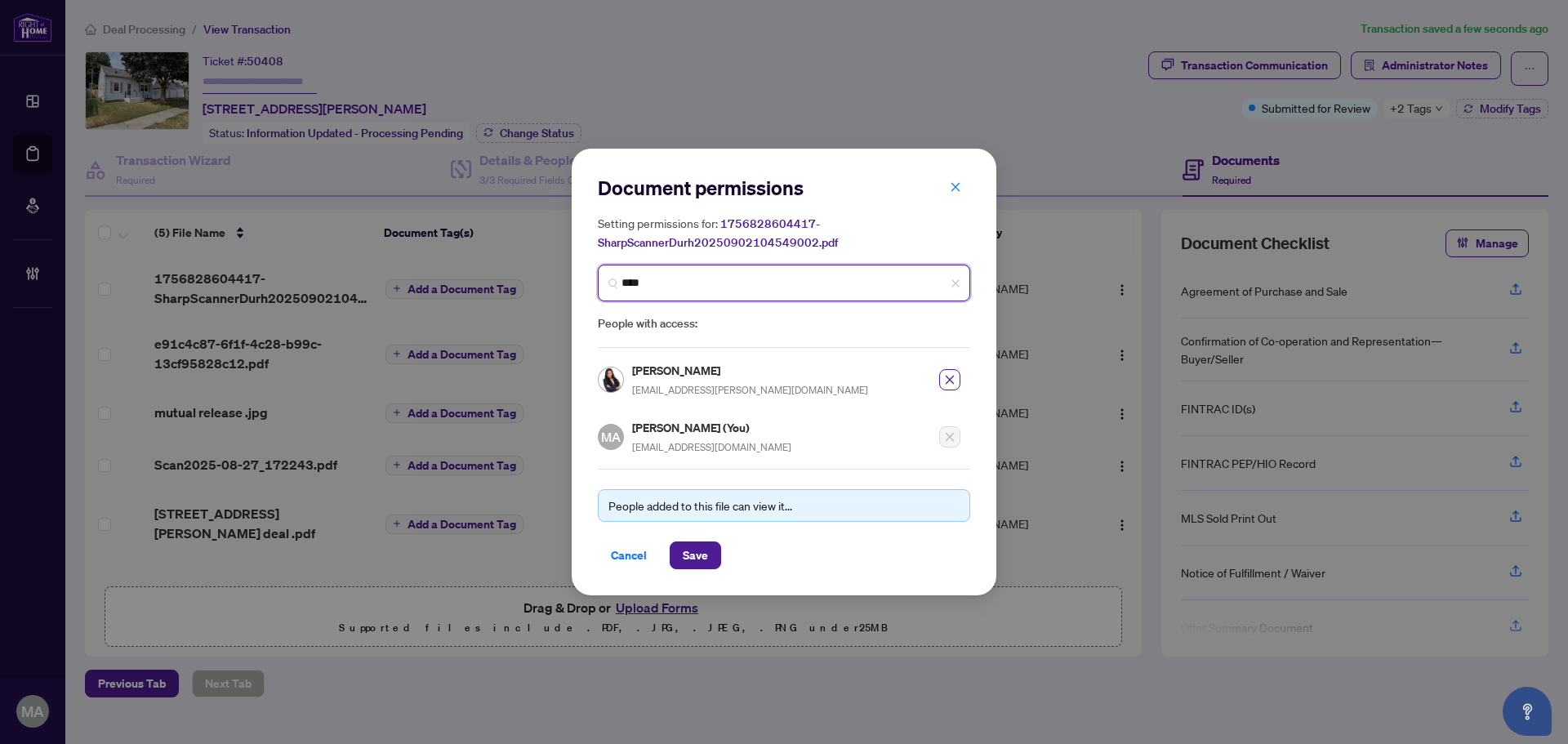
type input "*****"
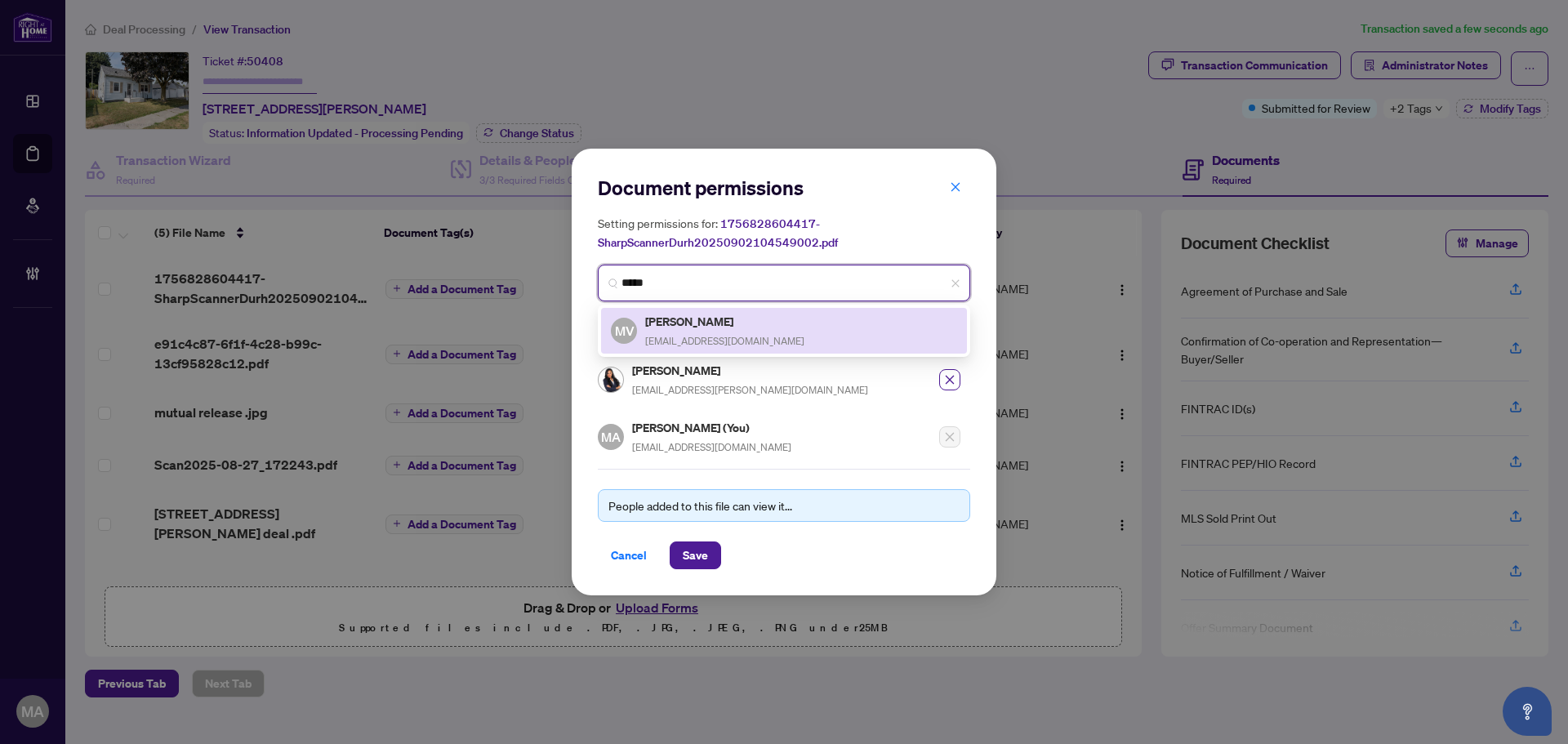
click at [756, 335] on span "Maxvan1086@gmail.com" at bounding box center [725, 341] width 159 height 12
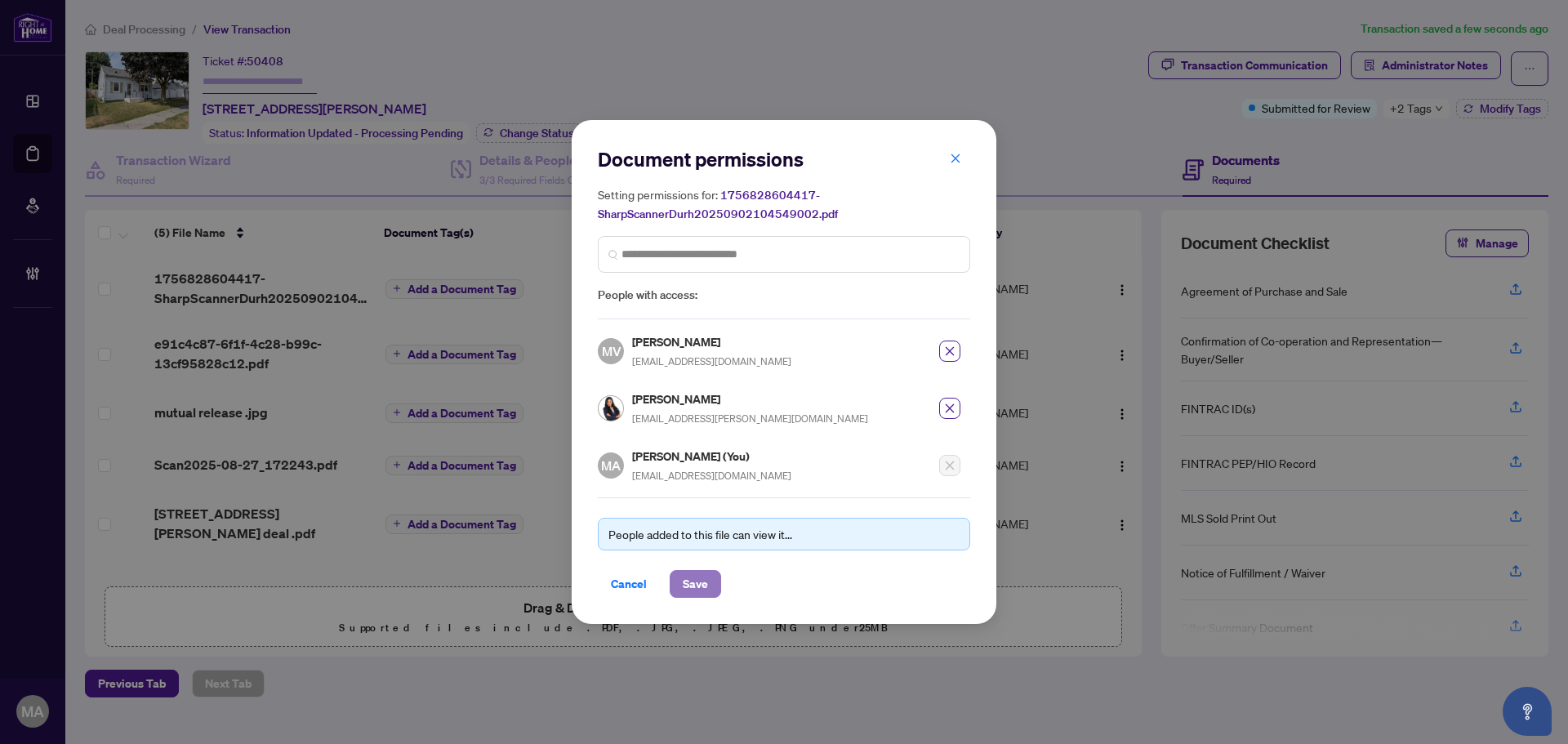
click at [709, 590] on button "Save" at bounding box center [694, 584] width 51 height 28
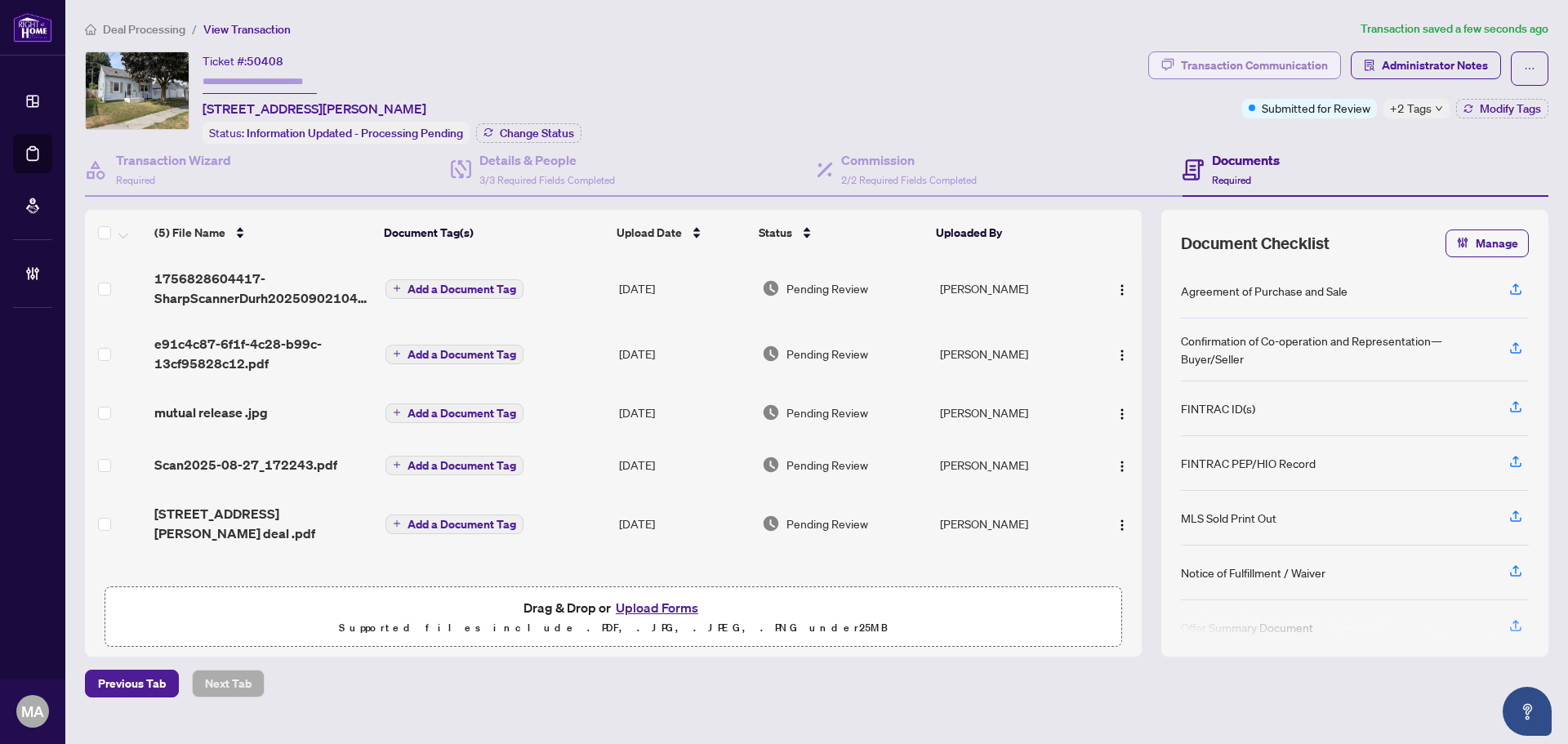
click at [1223, 75] on div "Transaction Communication" at bounding box center [1255, 65] width 147 height 26
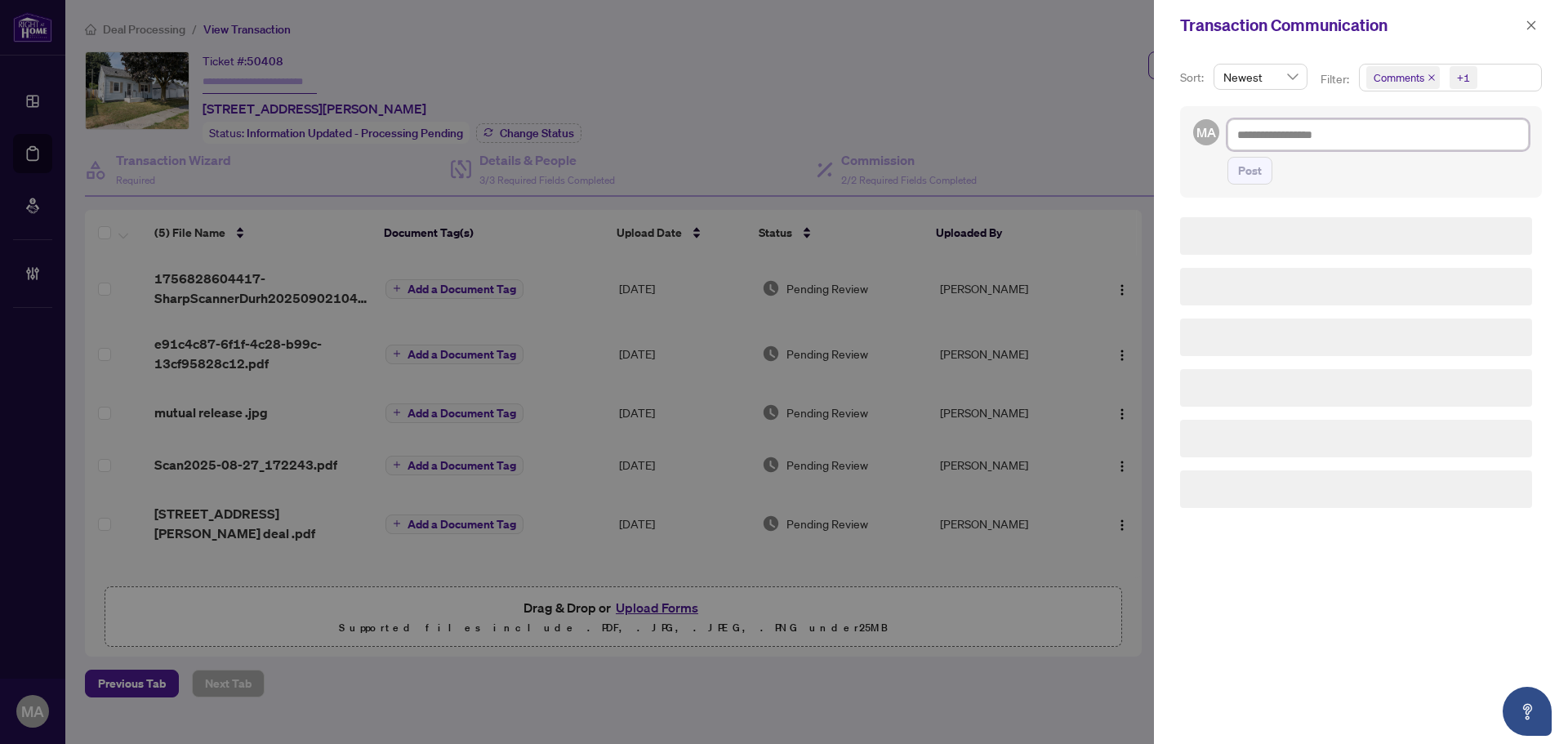
click at [1340, 133] on textarea at bounding box center [1378, 135] width 301 height 31
paste textarea "**********"
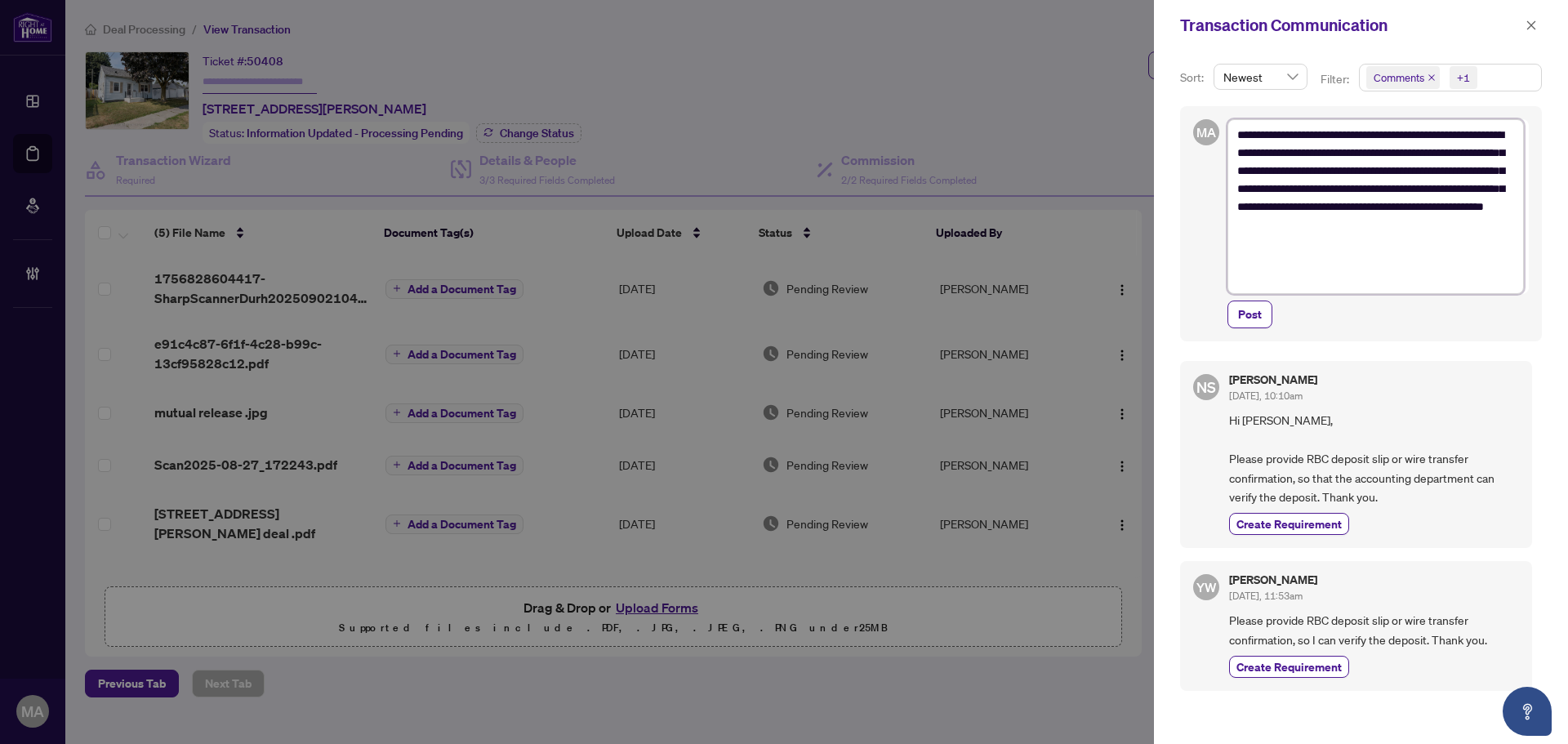
drag, startPoint x: 1412, startPoint y: 135, endPoint x: 1310, endPoint y: 127, distance: 102.3
click at [1310, 127] on textarea "**********" at bounding box center [1376, 207] width 296 height 175
click at [1245, 155] on textarea "**********" at bounding box center [1376, 207] width 296 height 175
click at [1339, 154] on textarea "**********" at bounding box center [1376, 207] width 296 height 175
type textarea "**********"
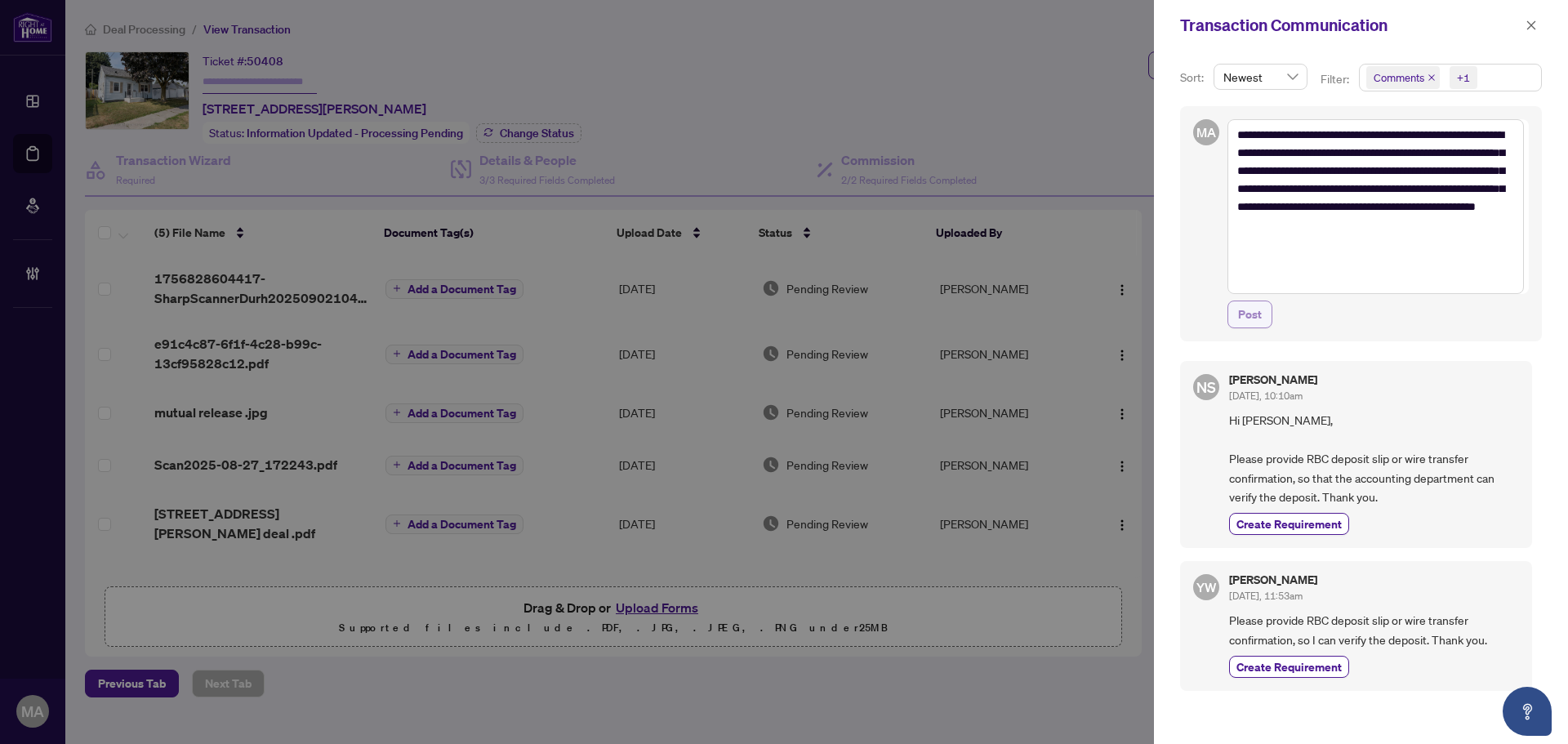
click at [1260, 315] on span "Post" at bounding box center [1249, 314] width 23 height 26
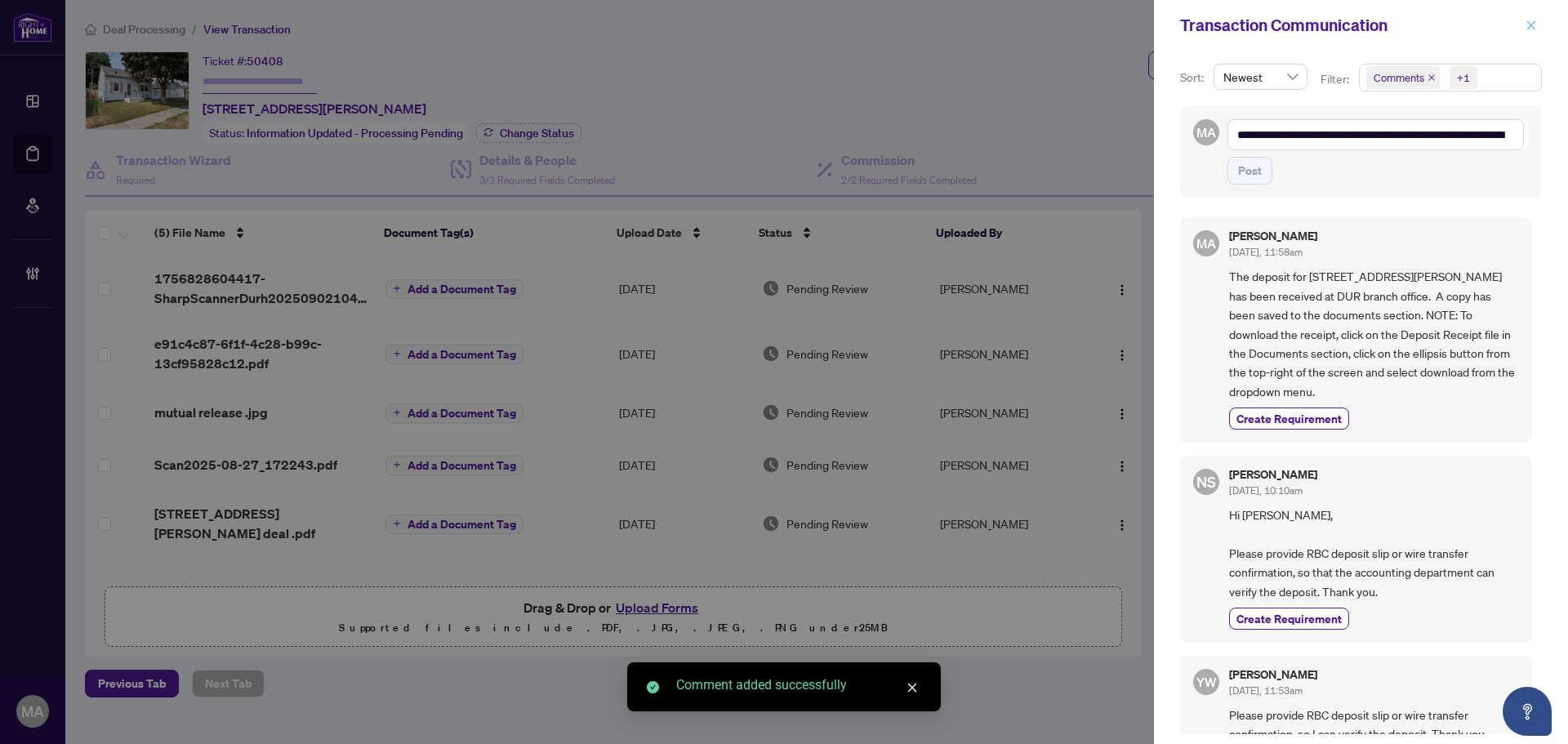
click at [1526, 23] on icon "close" at bounding box center [1531, 25] width 11 height 11
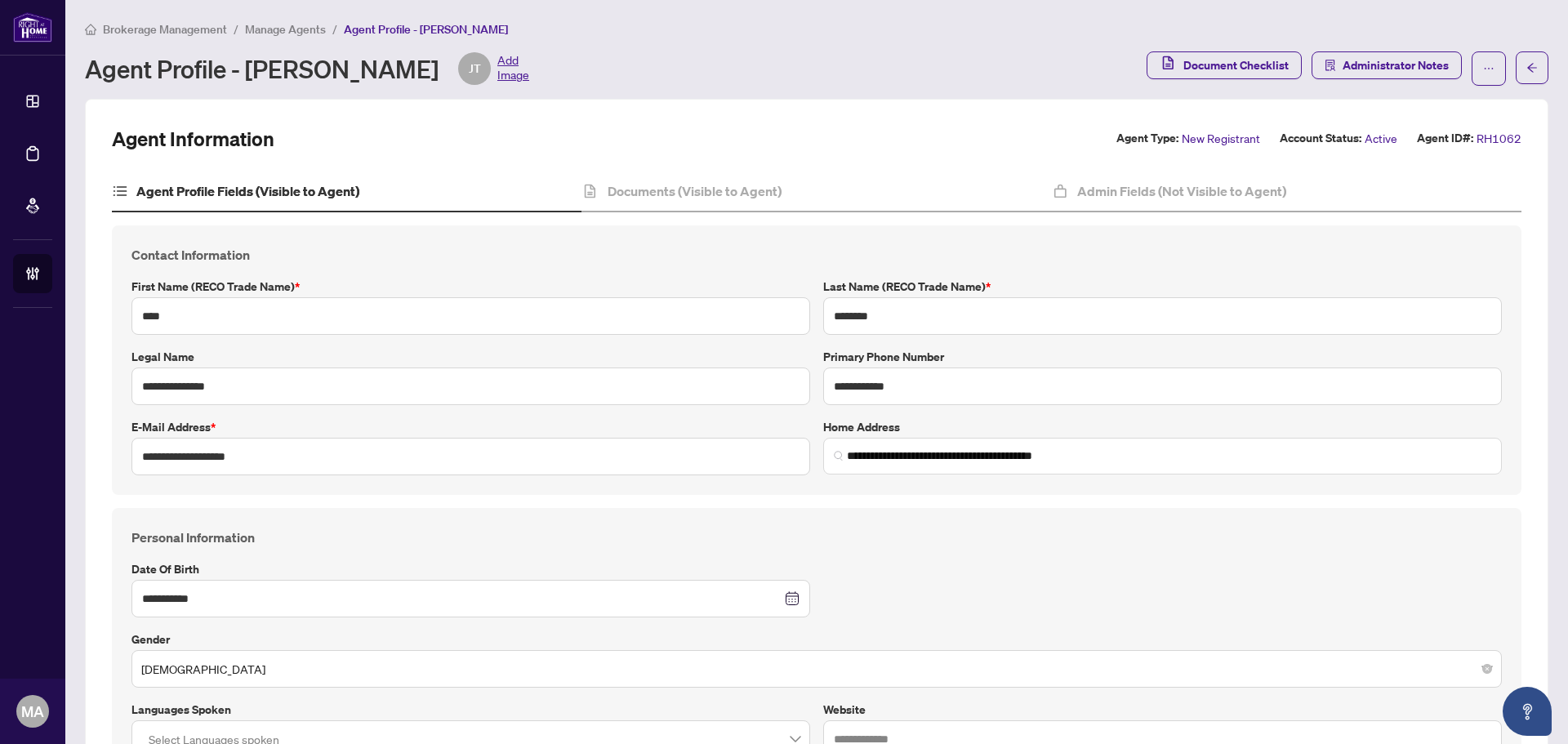
click at [268, 17] on main "**********" at bounding box center [816, 372] width 1503 height 744
click at [267, 28] on span "Manage Agents" at bounding box center [285, 29] width 81 height 15
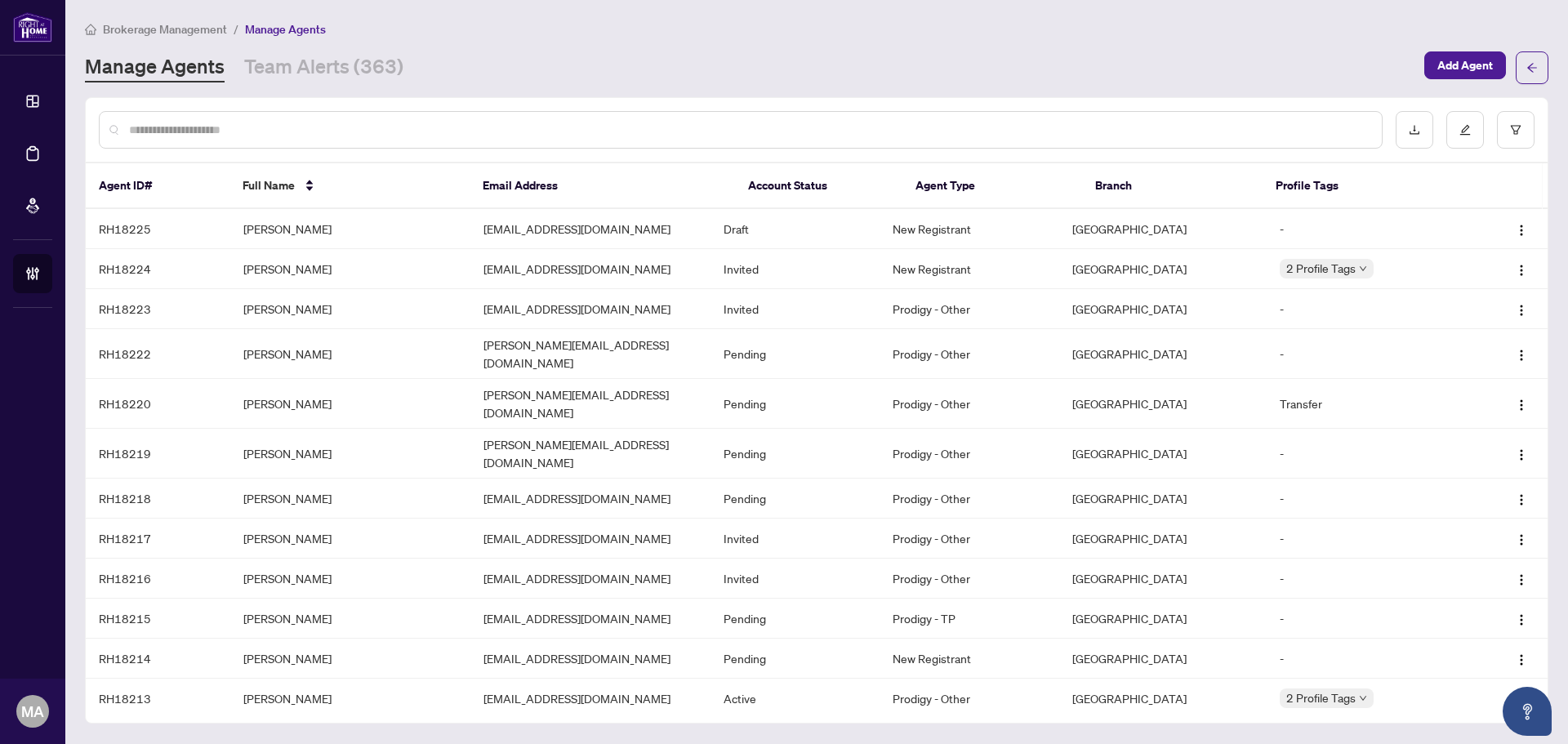
click at [379, 129] on input "text" at bounding box center [749, 130] width 1240 height 18
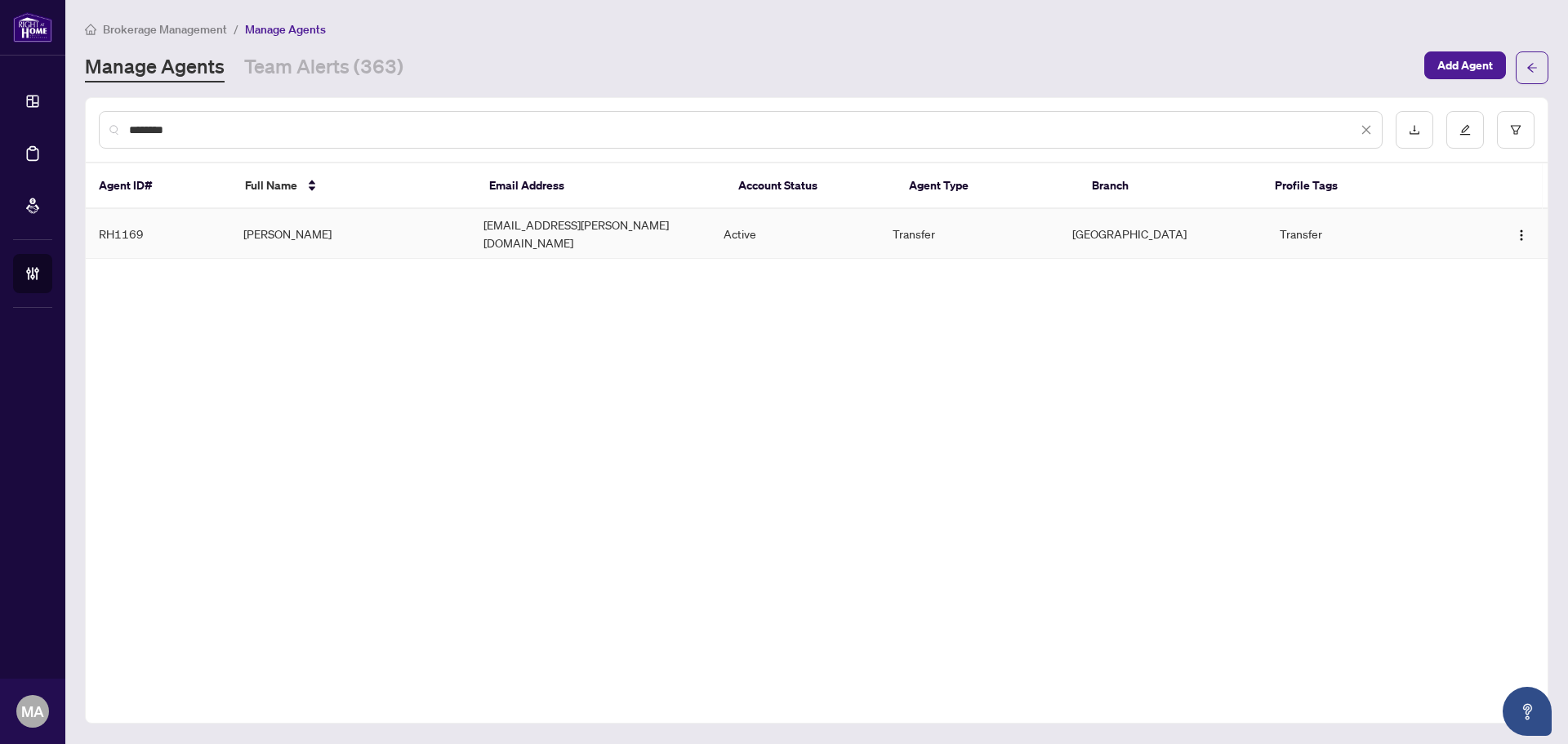
type input "********"
click at [349, 223] on td "Aisha Anderson" at bounding box center [350, 234] width 240 height 50
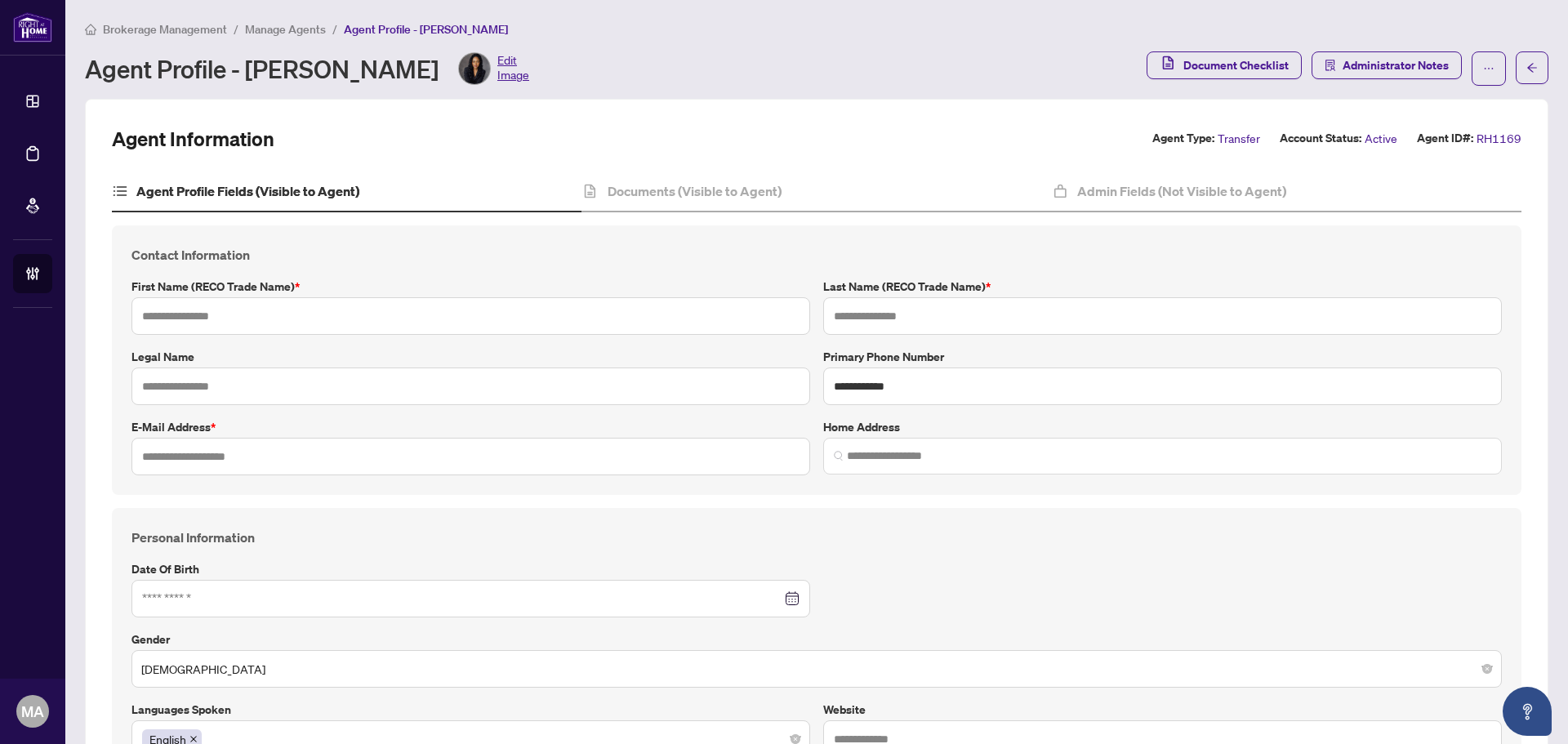
type input "*****"
type input "********"
type input "**********"
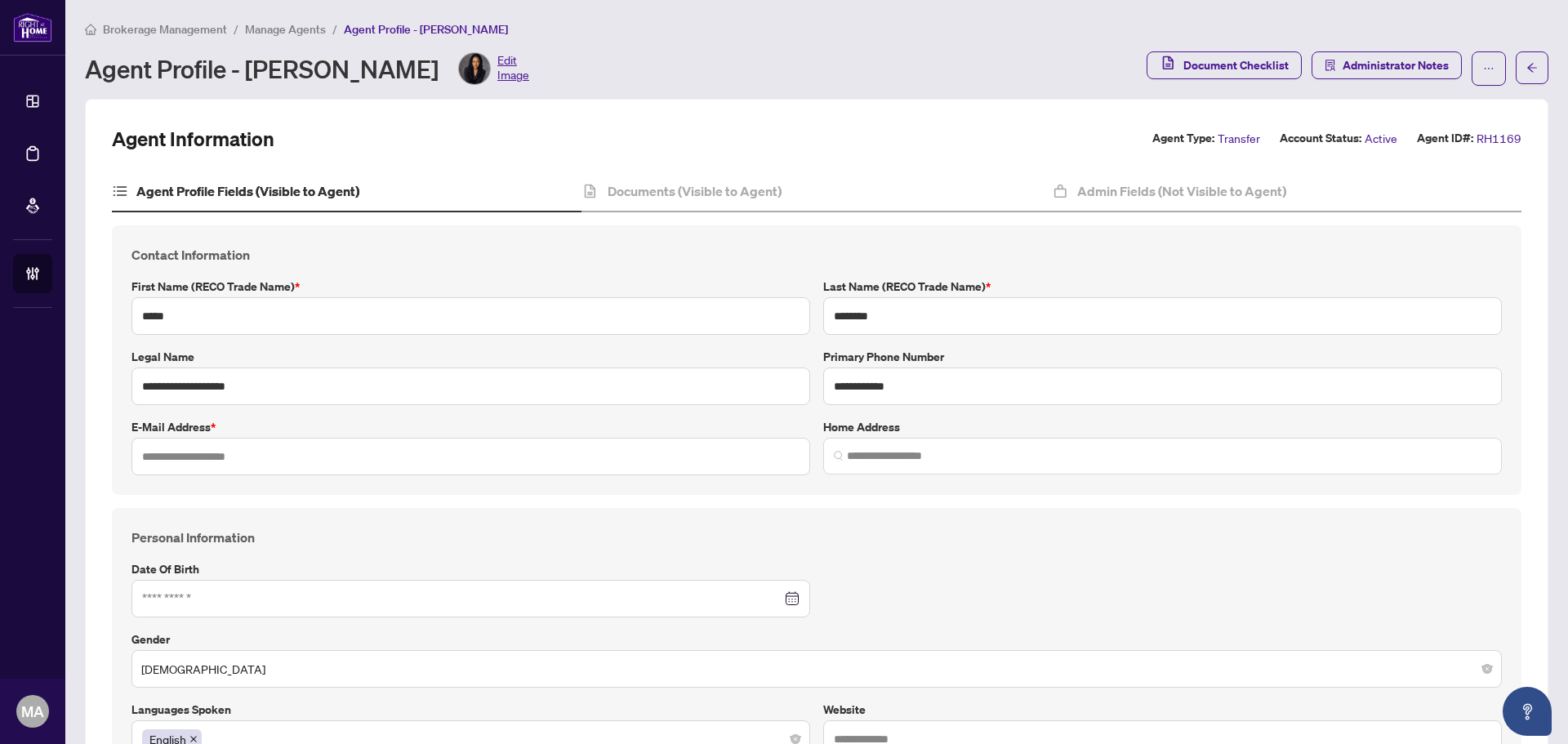
type input "*********"
type input "**********"
type input "******"
type input "**********"
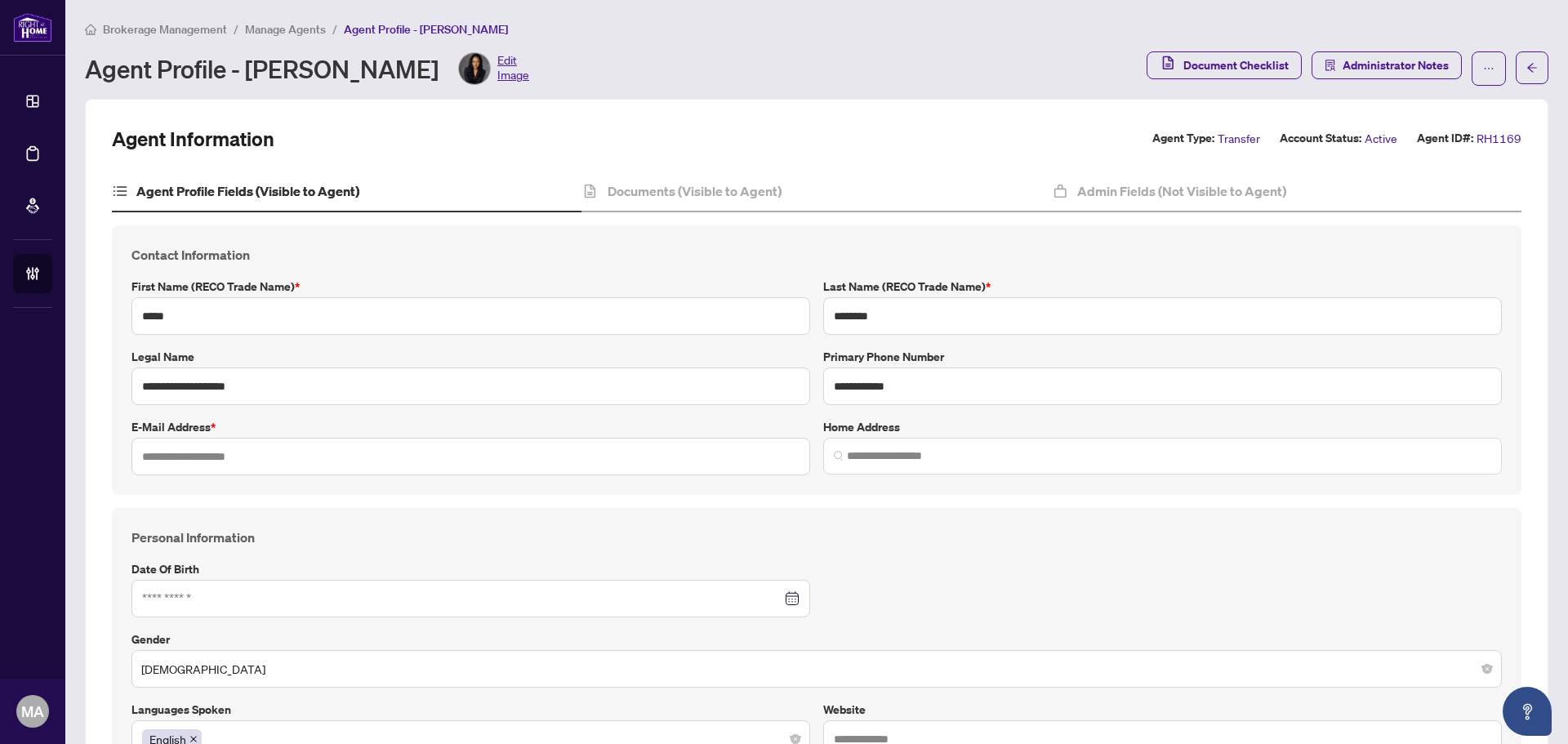
type input "*****"
type input "*"
type input "*******"
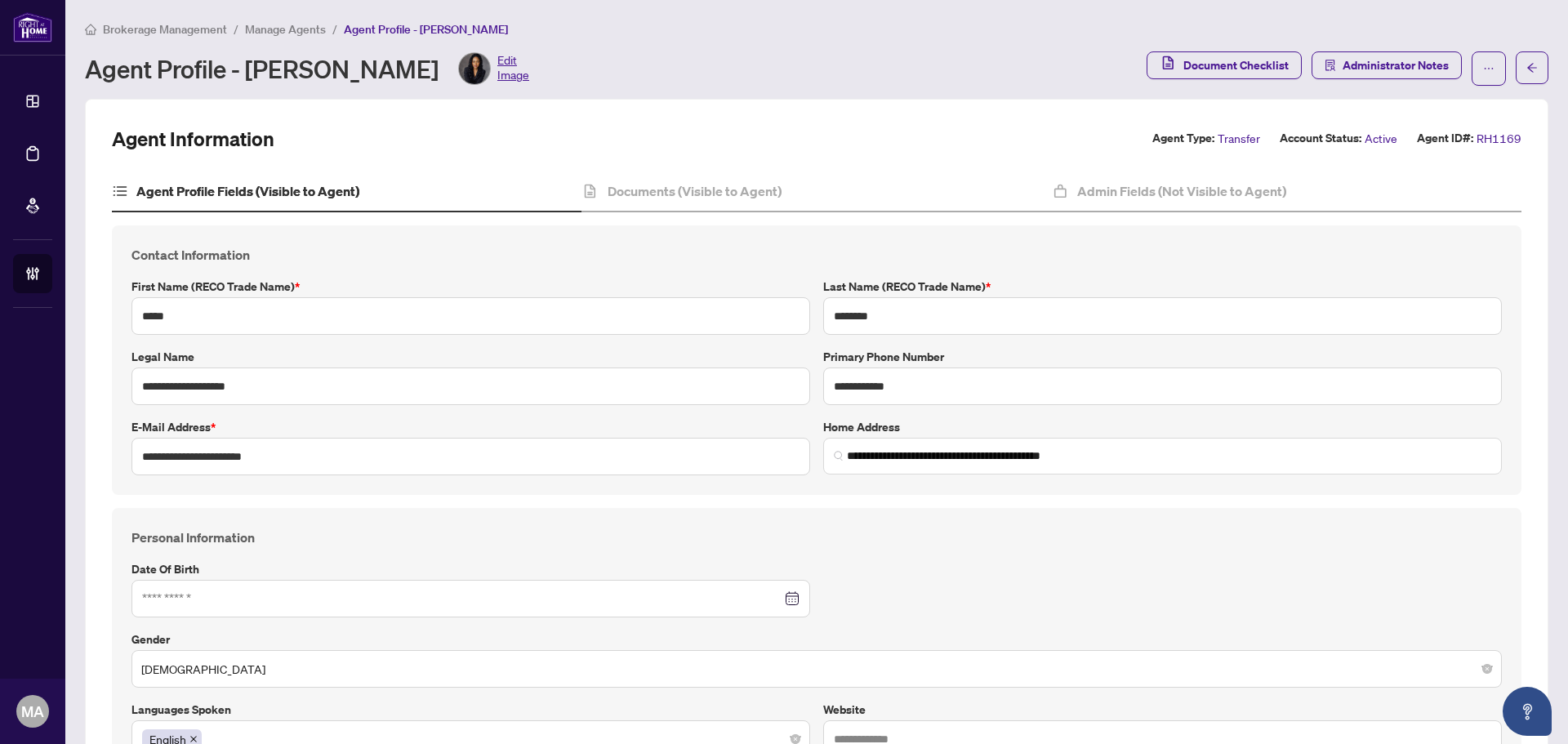
type input "**********"
type input "****"
type input "**********"
click at [1216, 199] on h4 "Admin Fields (Not Visible to Agent)" at bounding box center [1181, 191] width 209 height 20
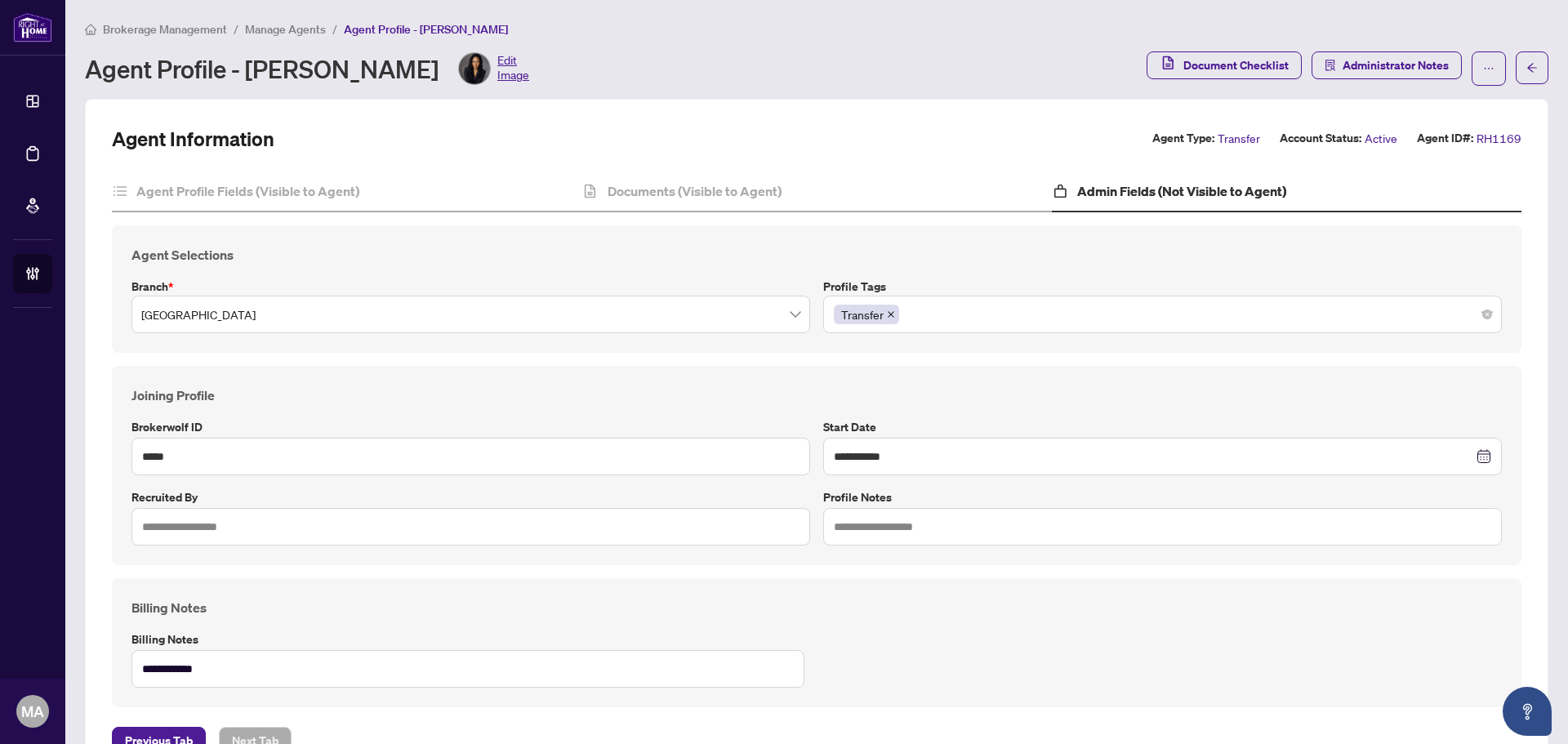
click at [279, 29] on span "Manage Agents" at bounding box center [285, 29] width 81 height 15
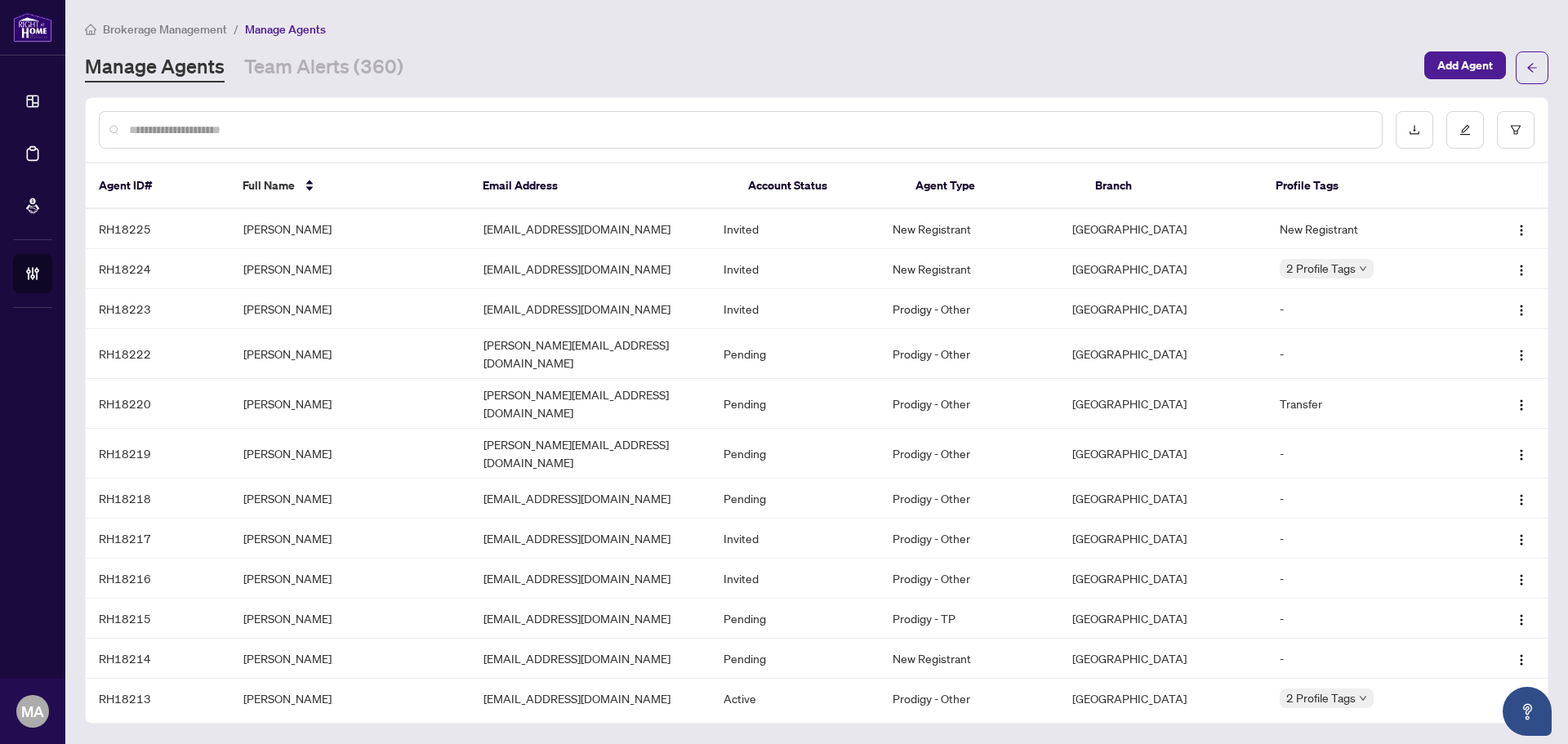
click at [345, 139] on div at bounding box center [740, 129] width 1284 height 37
click at [349, 131] on input "text" at bounding box center [749, 130] width 1240 height 18
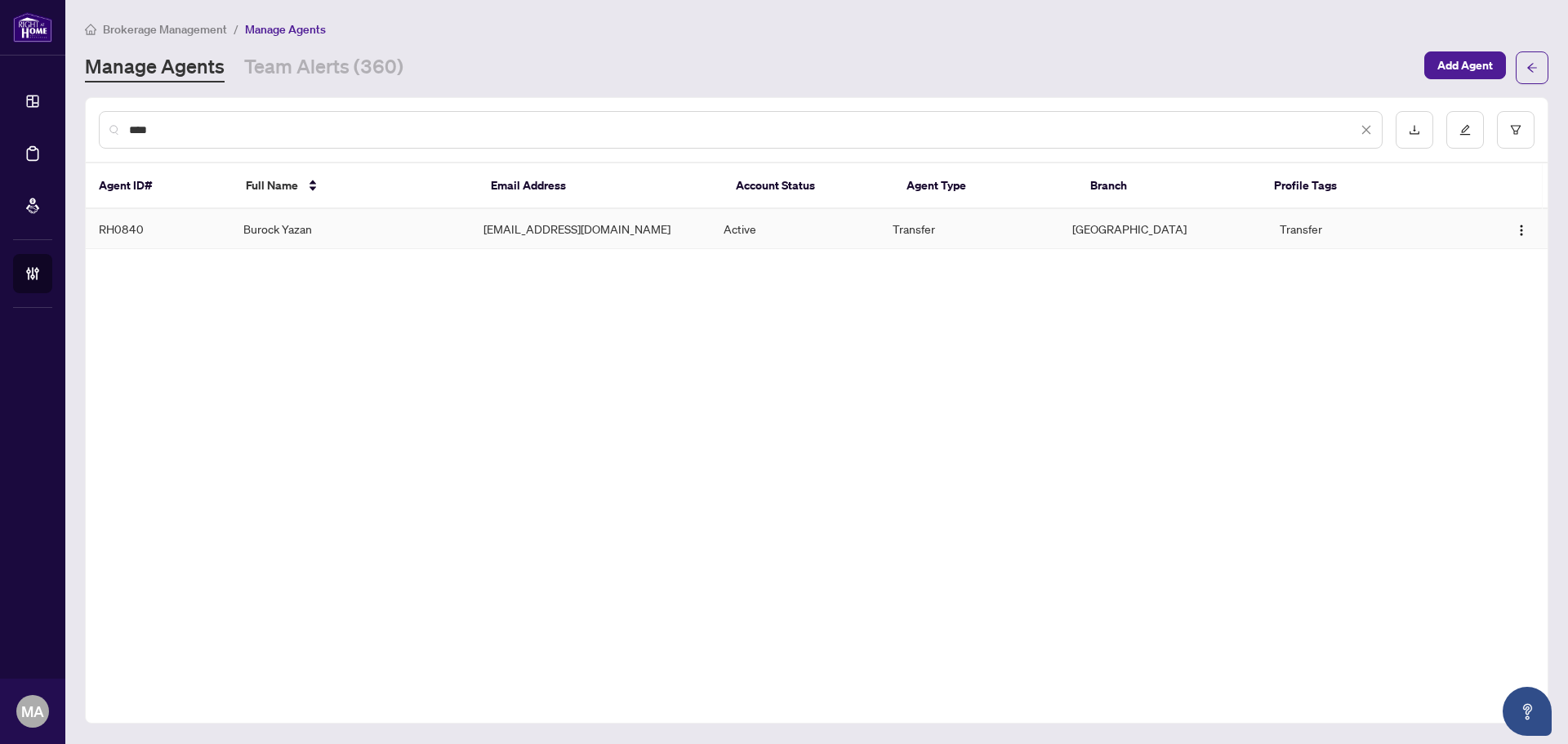
type input "****"
click at [436, 222] on td "Burock Yazan" at bounding box center [350, 229] width 240 height 40
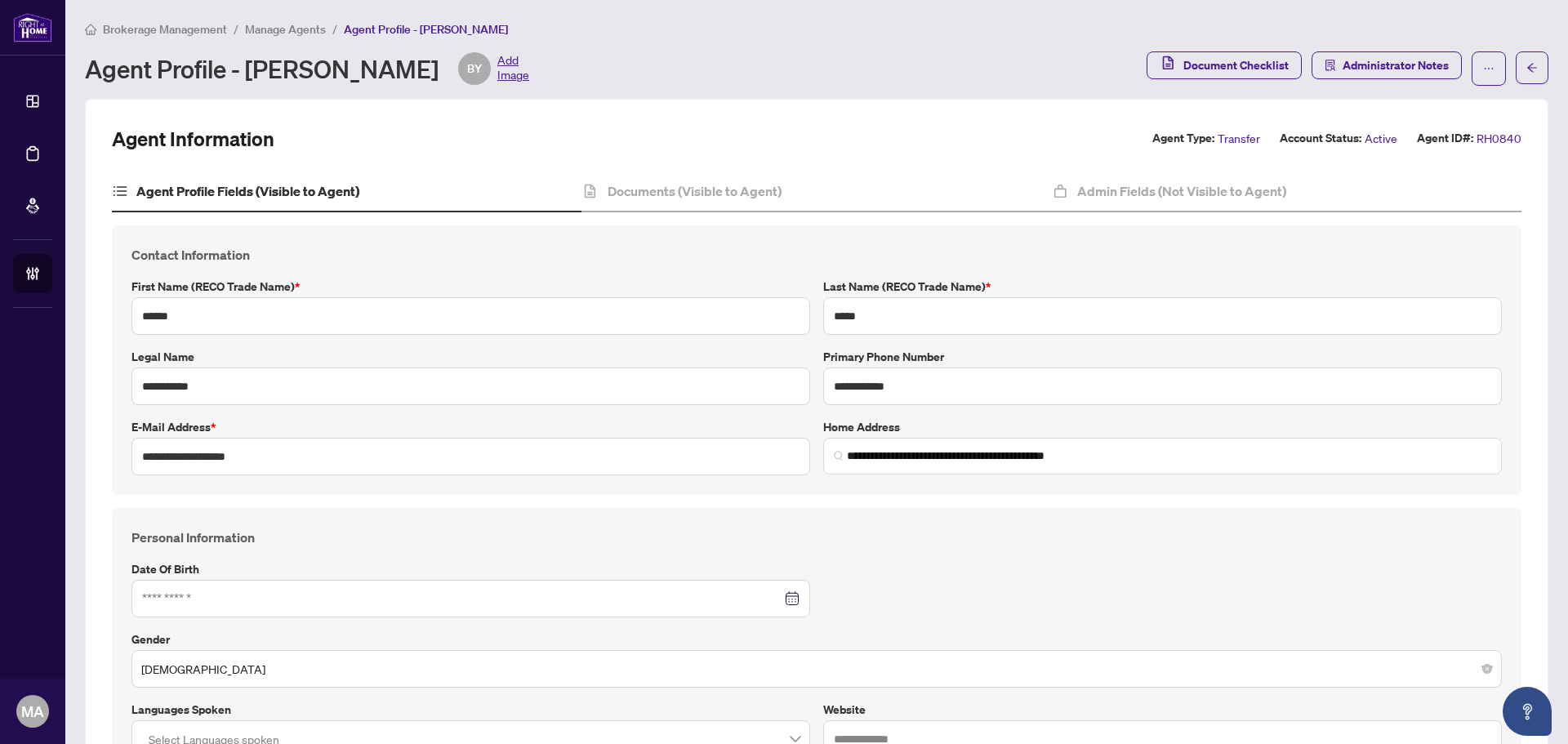
type input "**********"
type input "****"
type input "**********"
click at [1003, 631] on label "Gender" at bounding box center [816, 639] width 1371 height 18
click at [688, 192] on h4 "Documents (Visible to Agent)" at bounding box center [694, 191] width 174 height 20
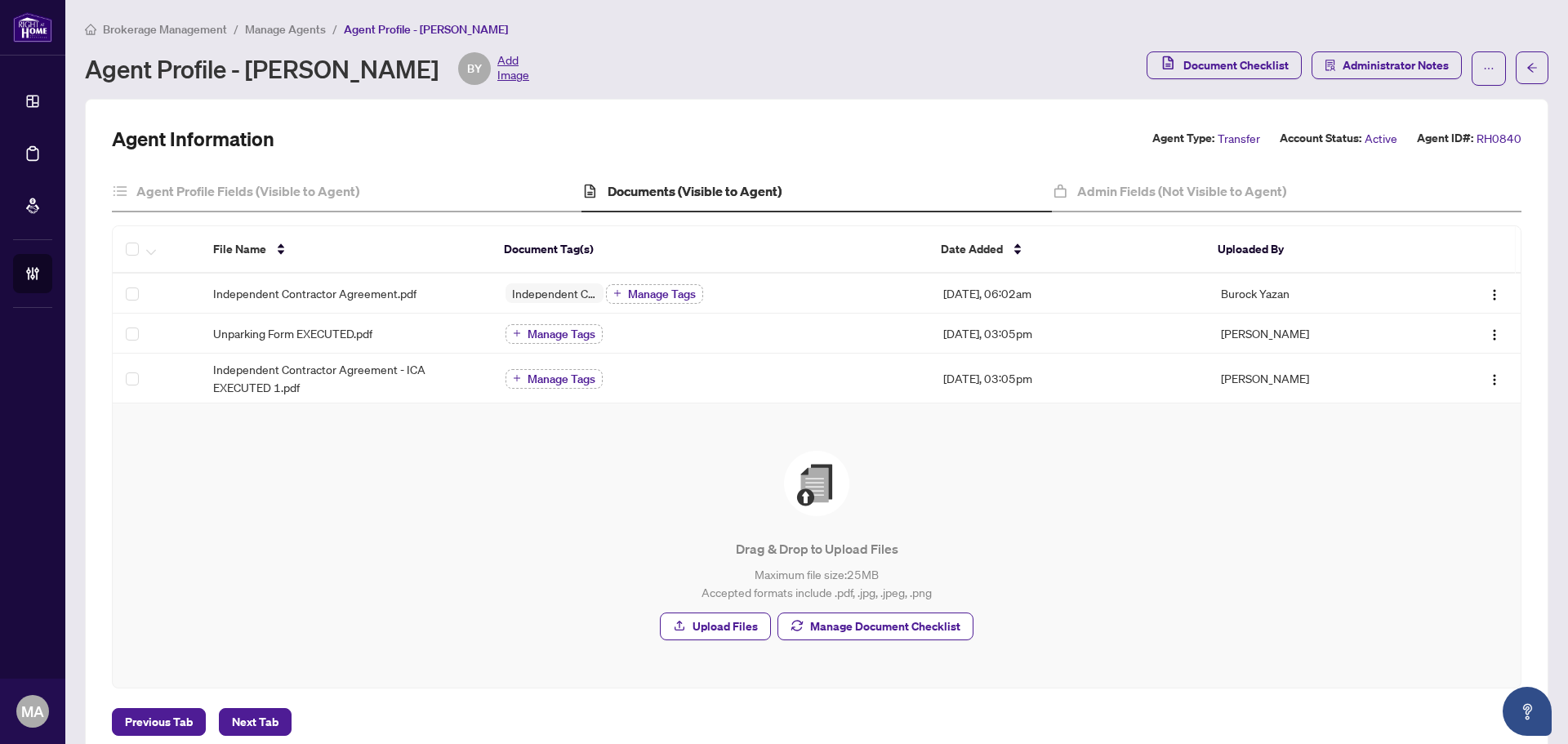
click at [305, 27] on span "Manage Agents" at bounding box center [285, 29] width 81 height 15
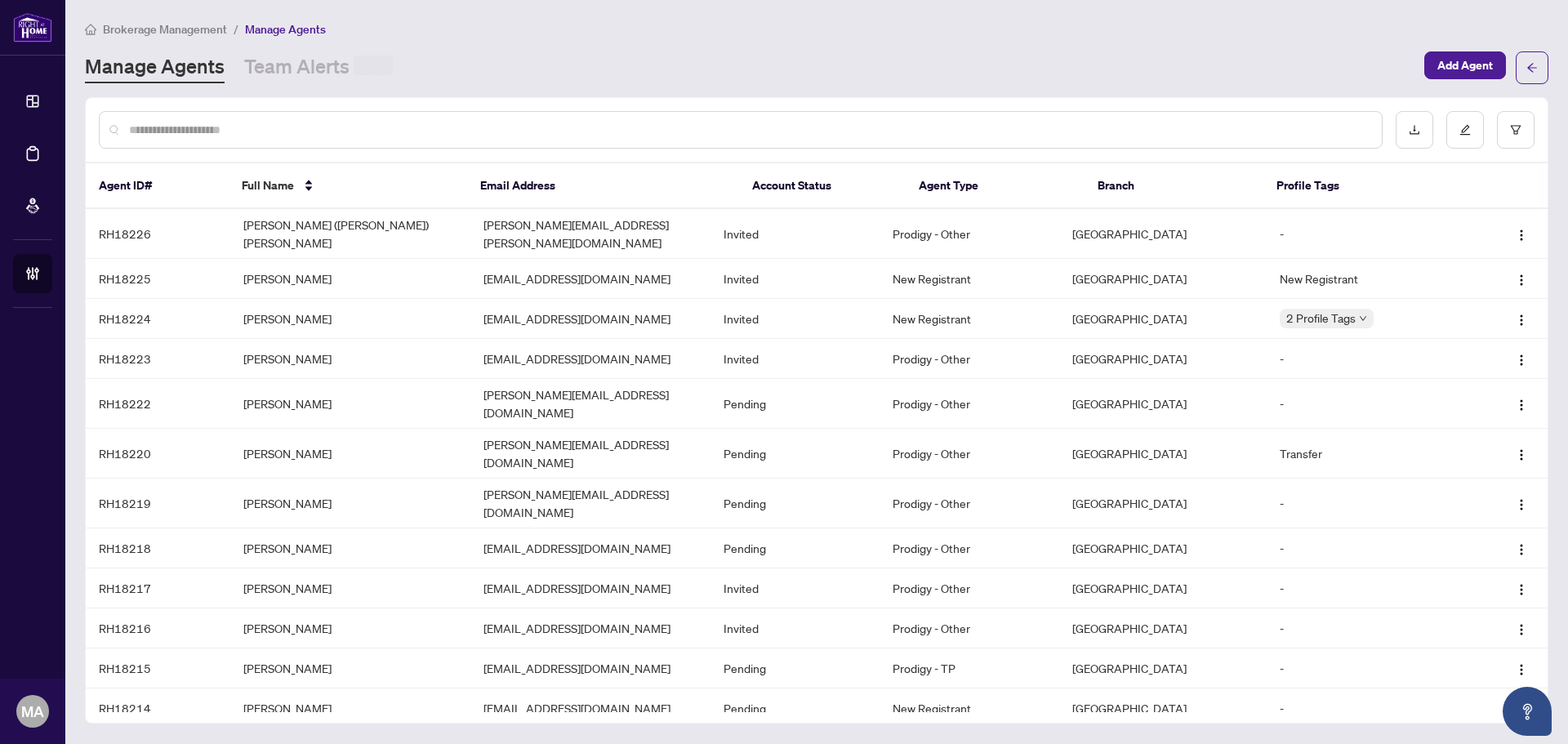
click at [364, 130] on input "text" at bounding box center [749, 130] width 1240 height 18
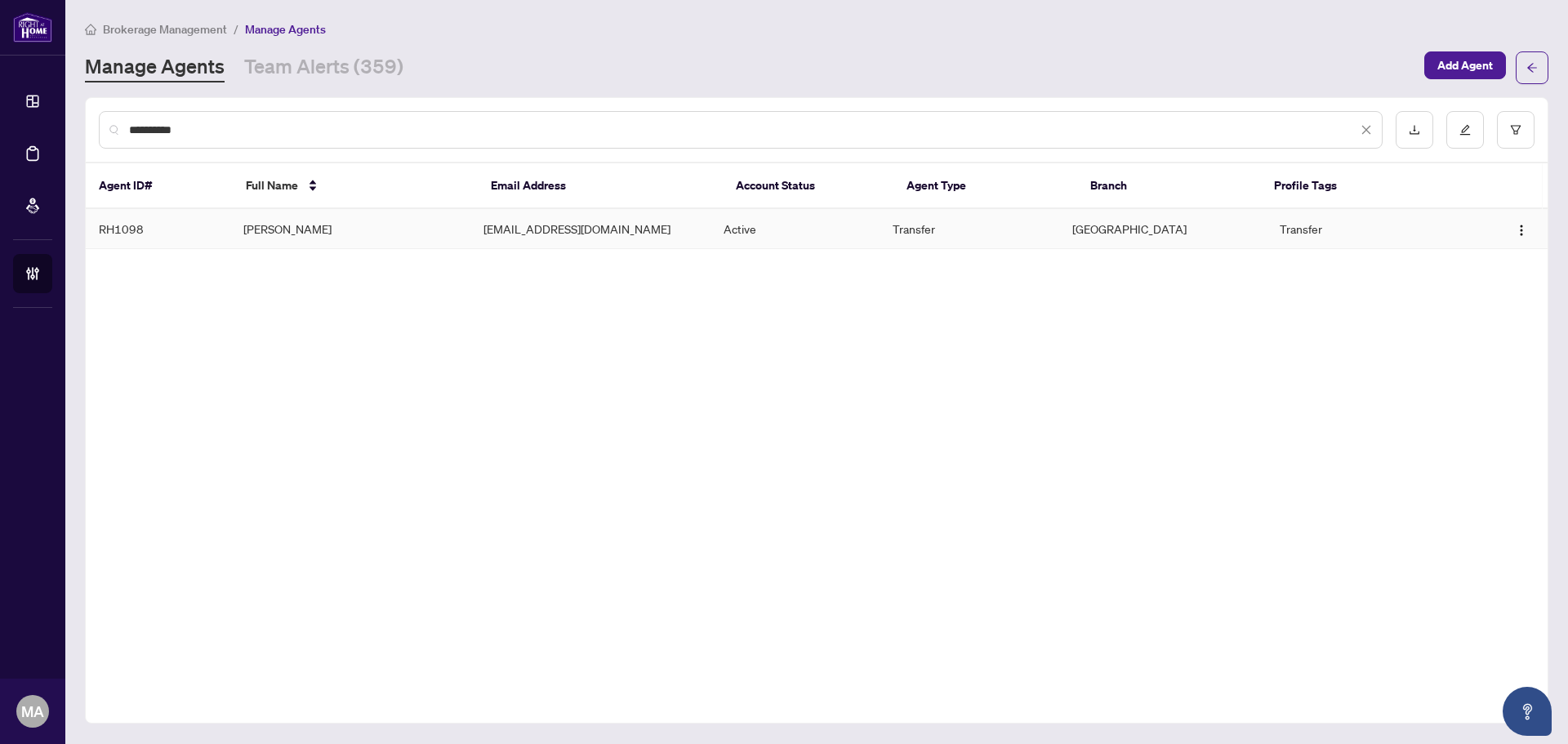
type input "**********"
click at [322, 228] on td "[PERSON_NAME]" at bounding box center [350, 229] width 240 height 40
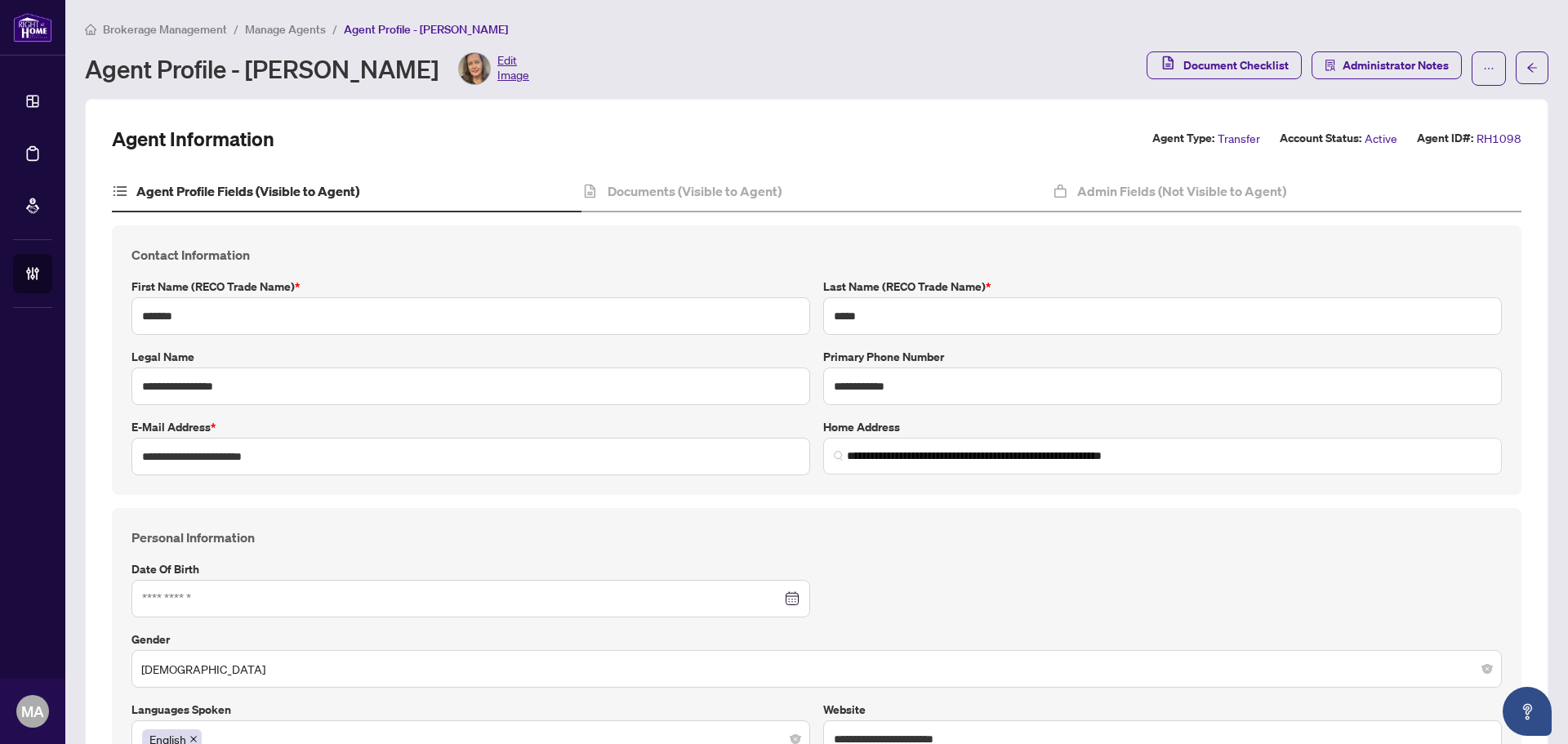
type input "**********"
type input "****"
type input "**********"
